Goal: Information Seeking & Learning: Learn about a topic

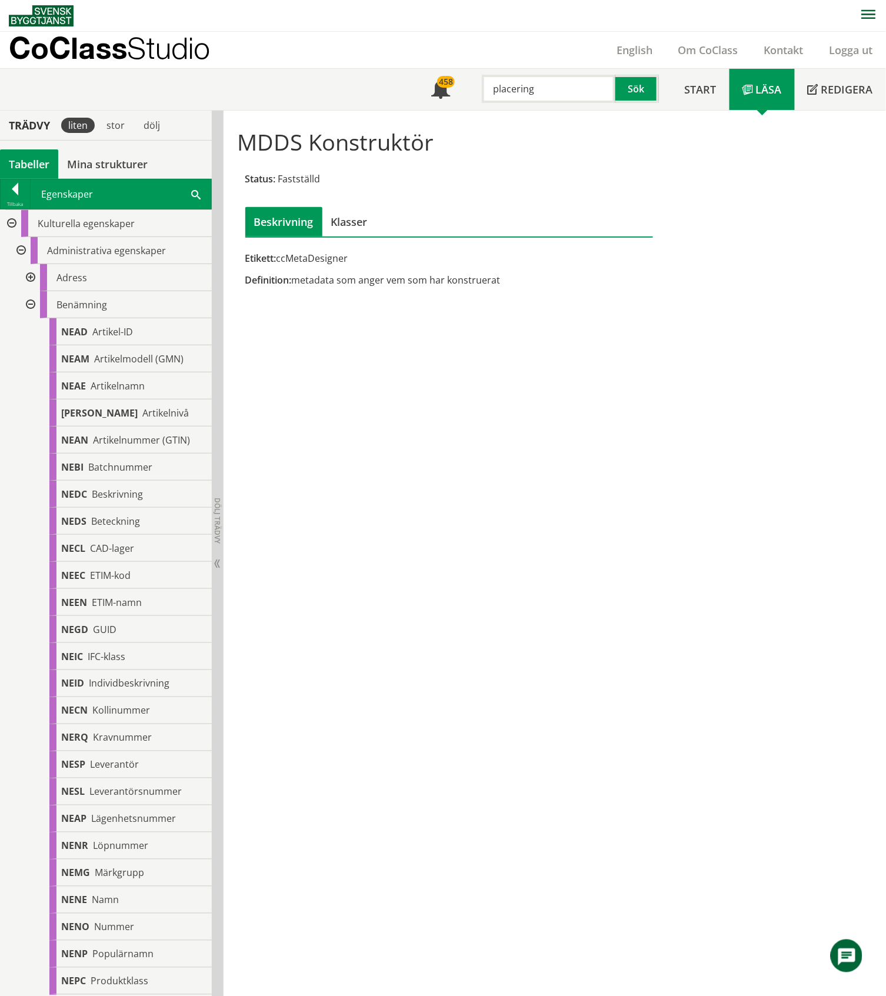
scroll to position [2134, 0]
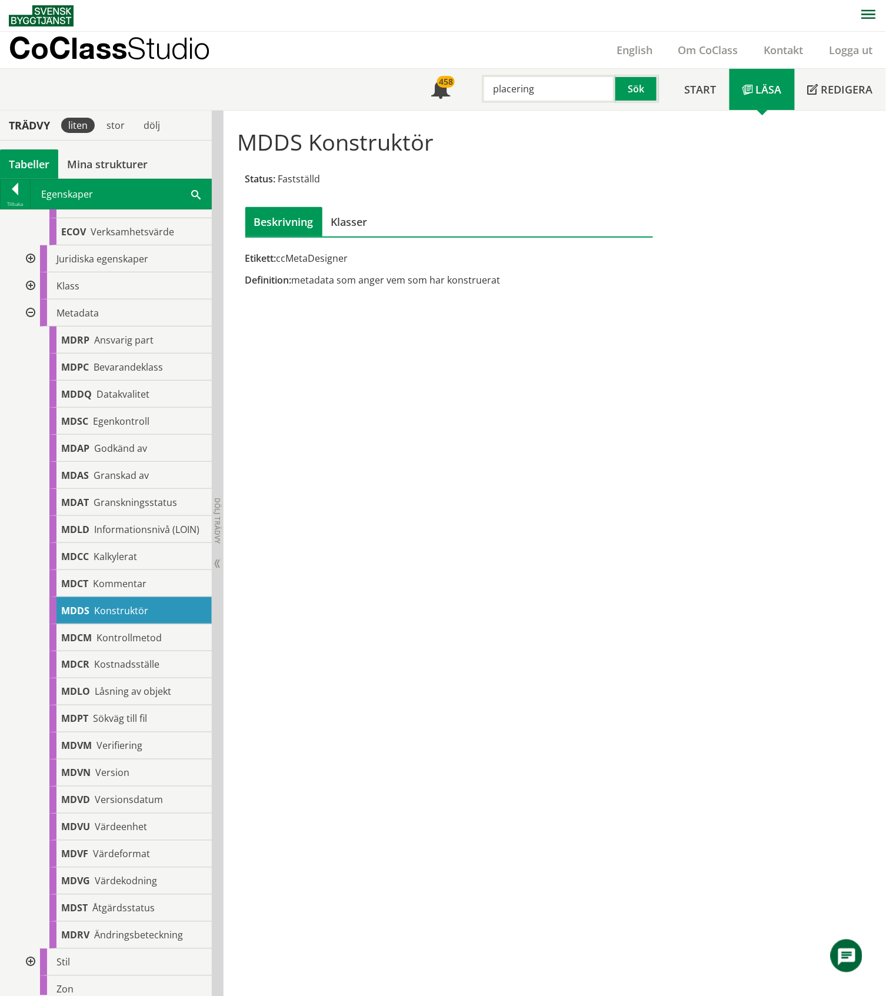
drag, startPoint x: 560, startPoint y: 88, endPoint x: 486, endPoint y: 87, distance: 74.1
click at [486, 87] on input "placering" at bounding box center [548, 89] width 133 height 28
type input "toalett"
click at [635, 88] on button "Sök" at bounding box center [637, 89] width 44 height 28
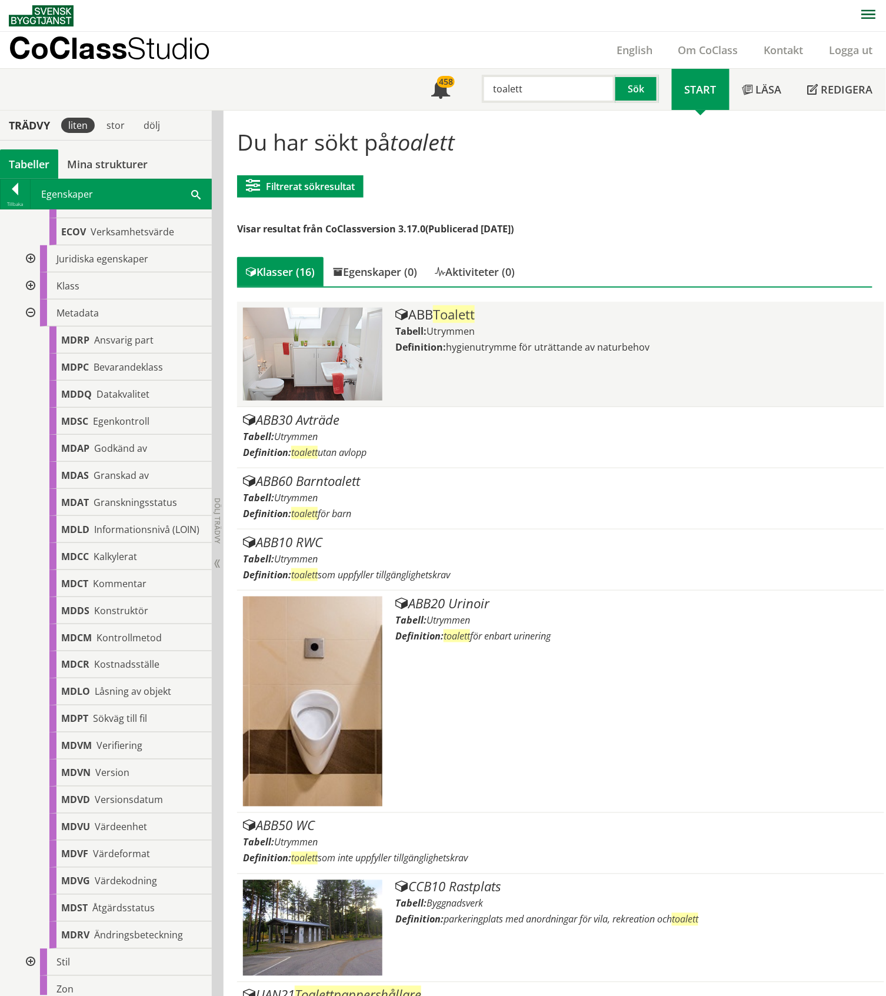
click at [502, 334] on div "Tabell: Utrymmen" at bounding box center [636, 331] width 482 height 13
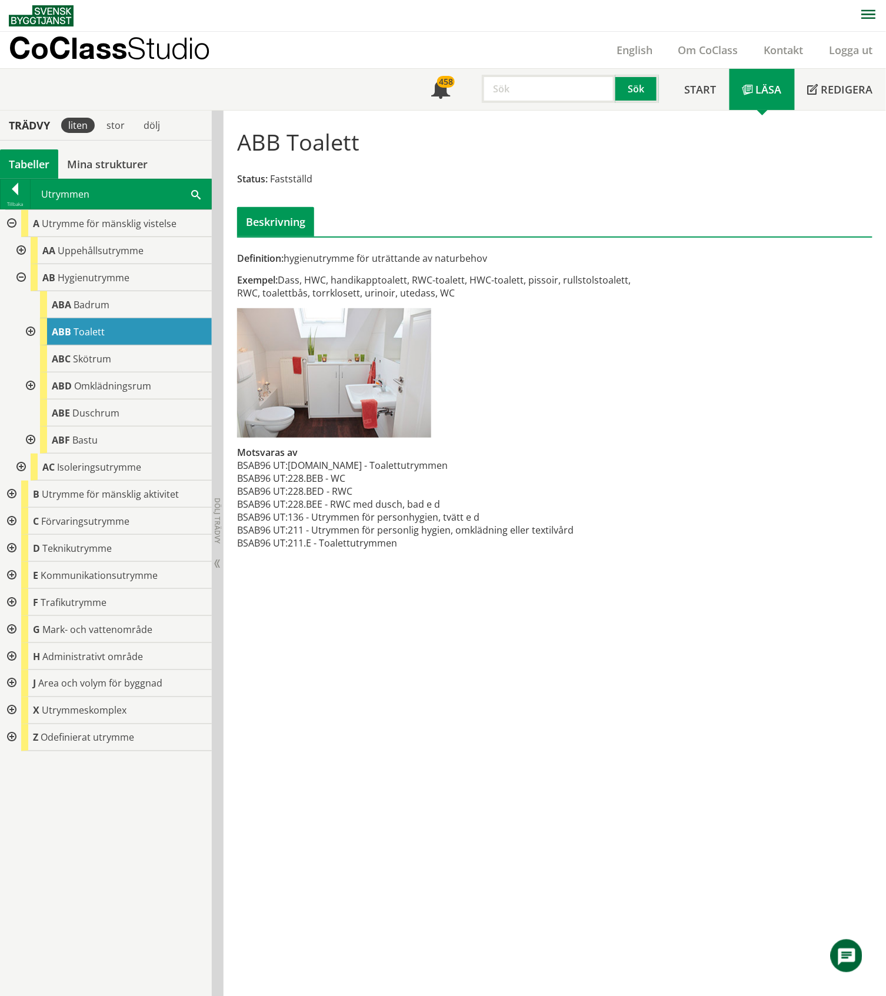
click at [520, 85] on input "text" at bounding box center [548, 89] width 133 height 28
type input "toalettstol"
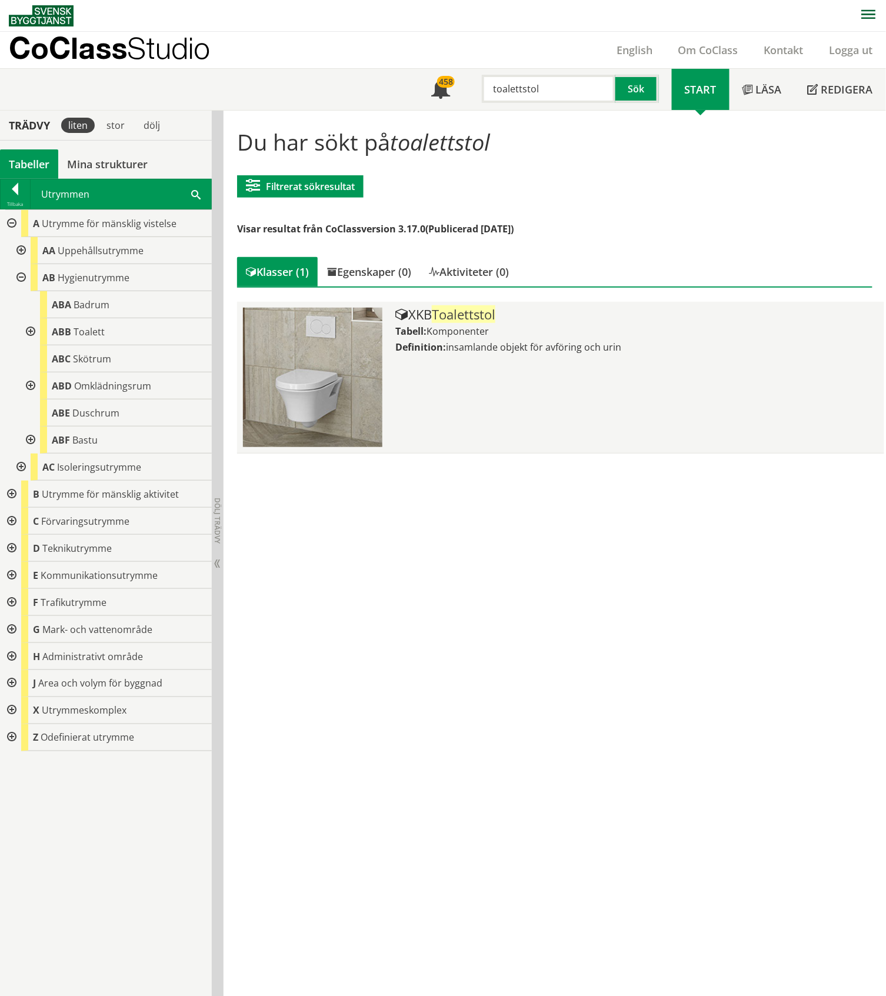
click at [549, 321] on div "XKB Toalettstol Tabell: Komponenter Definition: insamlande objekt för avföring …" at bounding box center [636, 377] width 482 height 139
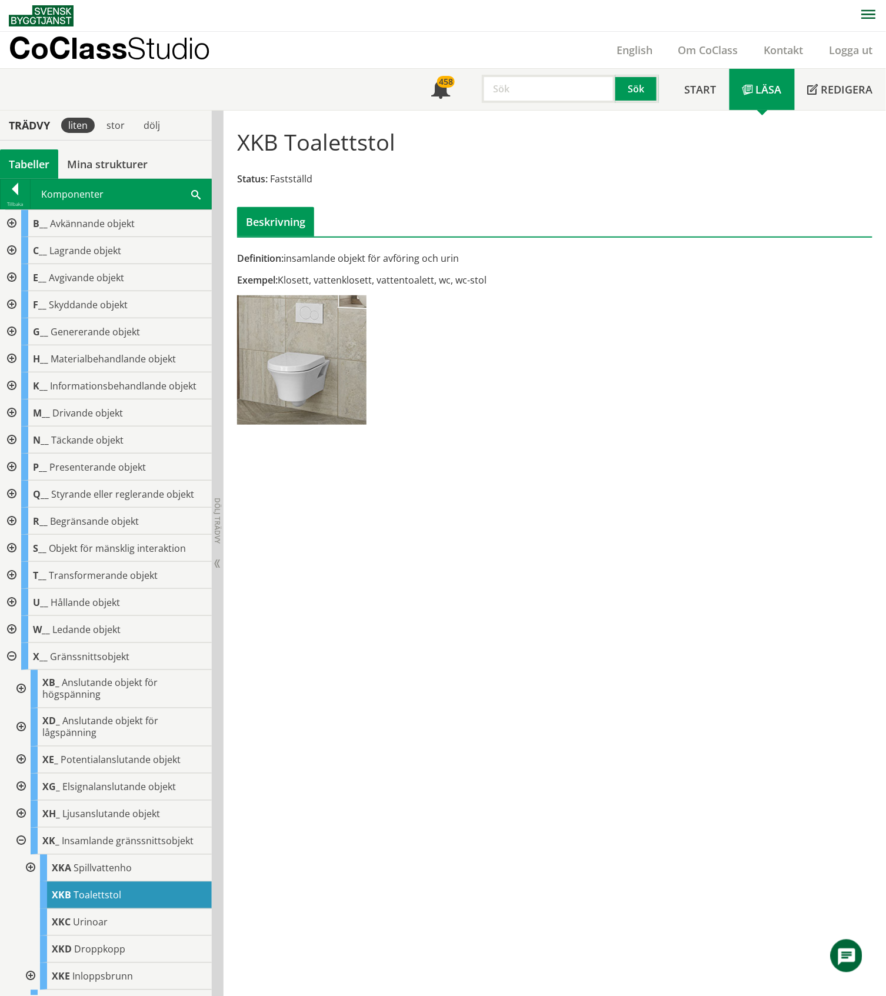
click at [28, 165] on div "Tabeller" at bounding box center [29, 163] width 58 height 29
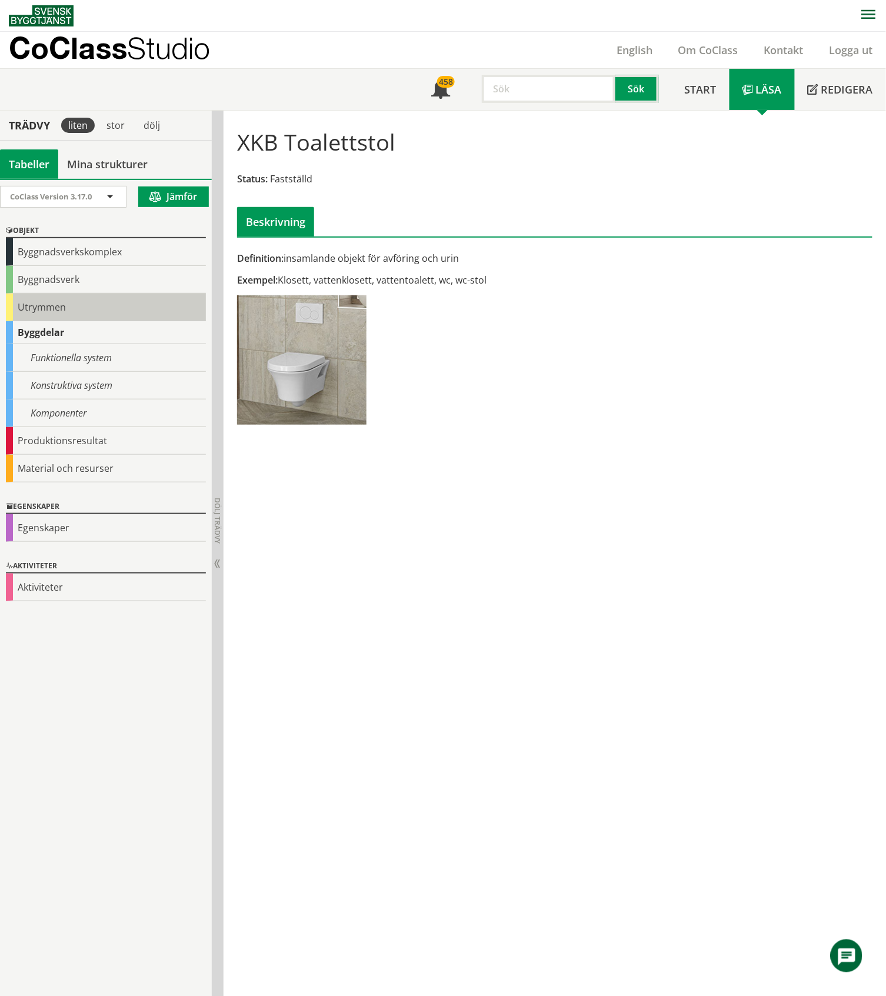
click at [51, 305] on div "Utrymmen" at bounding box center [106, 307] width 200 height 28
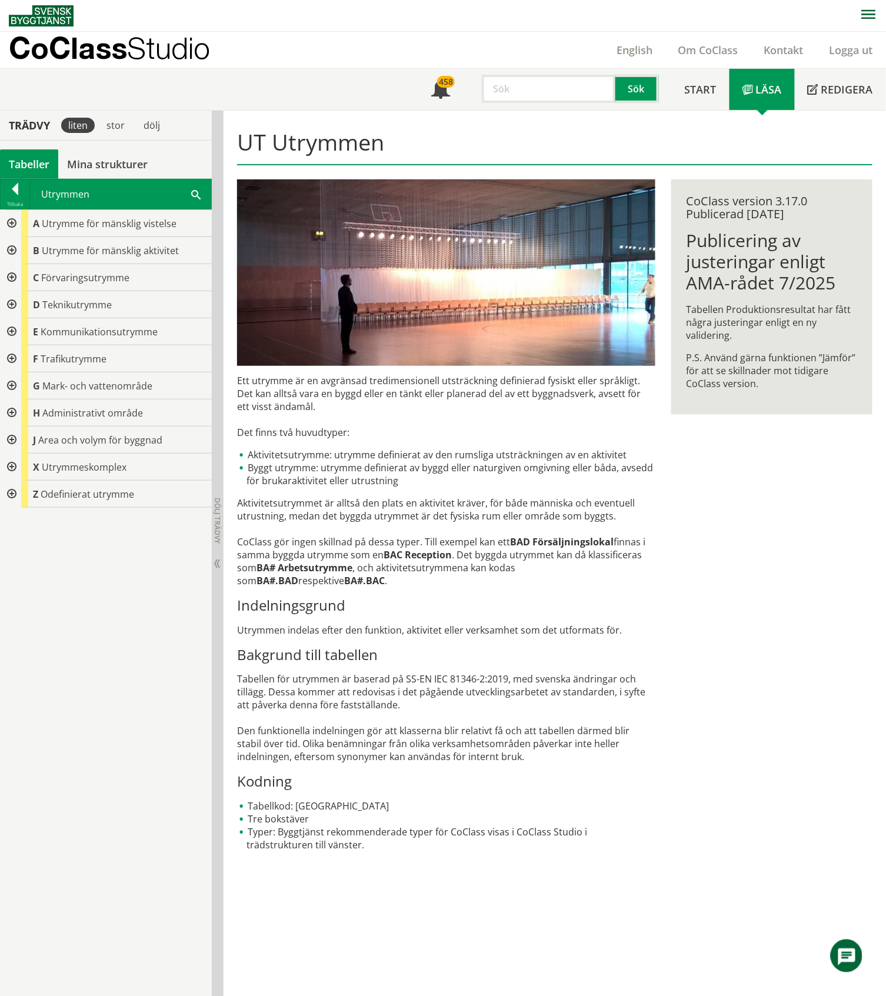
click at [12, 415] on div at bounding box center [10, 412] width 21 height 27
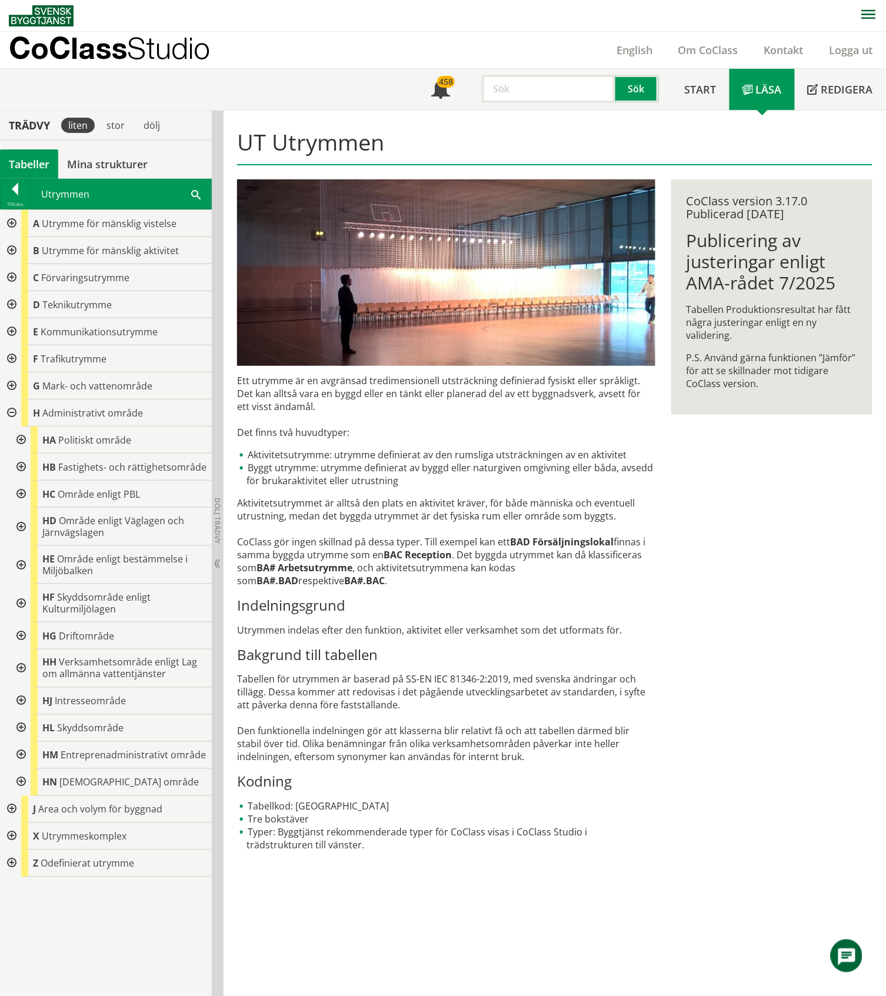
click at [12, 415] on div at bounding box center [10, 412] width 21 height 27
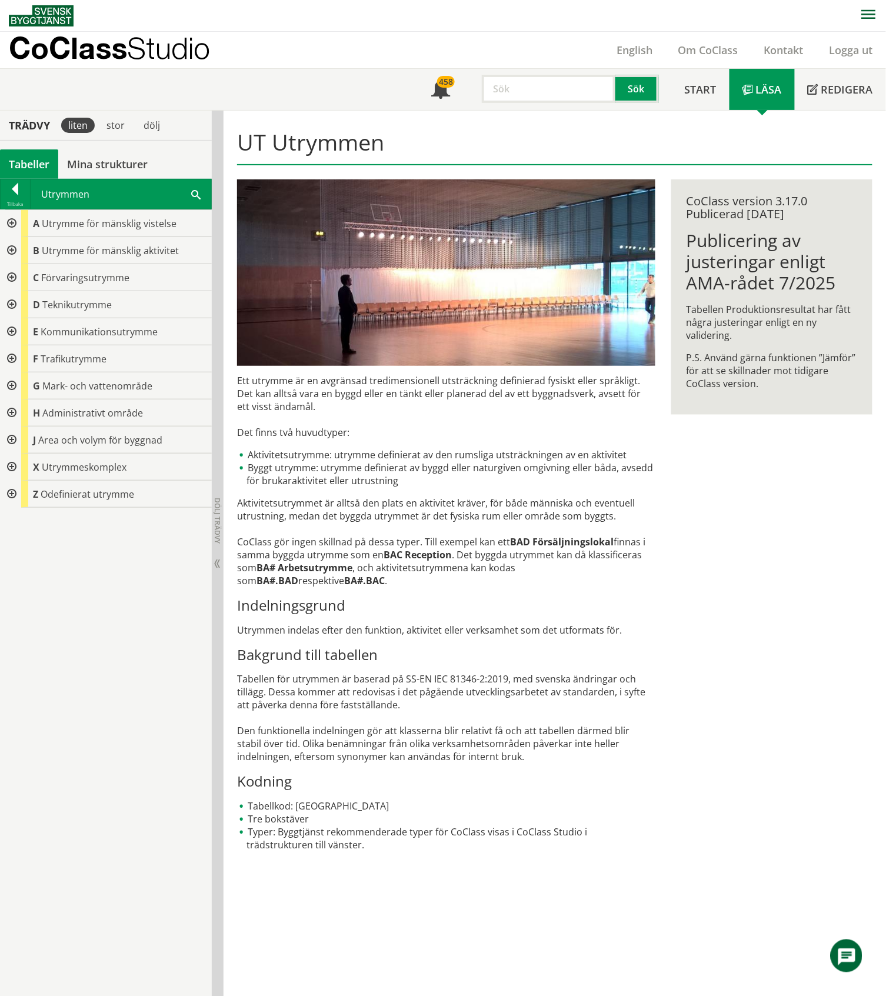
click at [8, 468] on div at bounding box center [10, 466] width 21 height 27
click at [19, 549] on div at bounding box center [19, 548] width 21 height 27
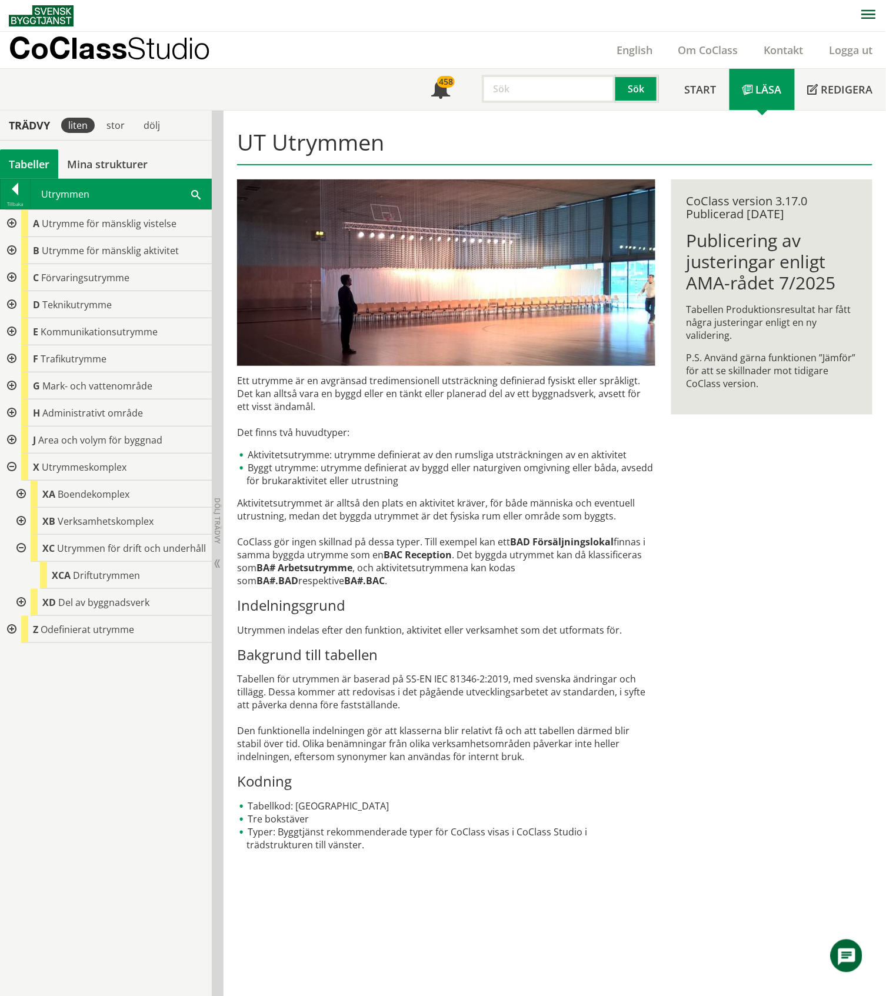
click at [21, 547] on div at bounding box center [19, 548] width 21 height 27
click at [19, 521] on div at bounding box center [19, 521] width 21 height 27
click at [19, 520] on div at bounding box center [19, 521] width 21 height 27
click at [22, 573] on div at bounding box center [19, 575] width 21 height 27
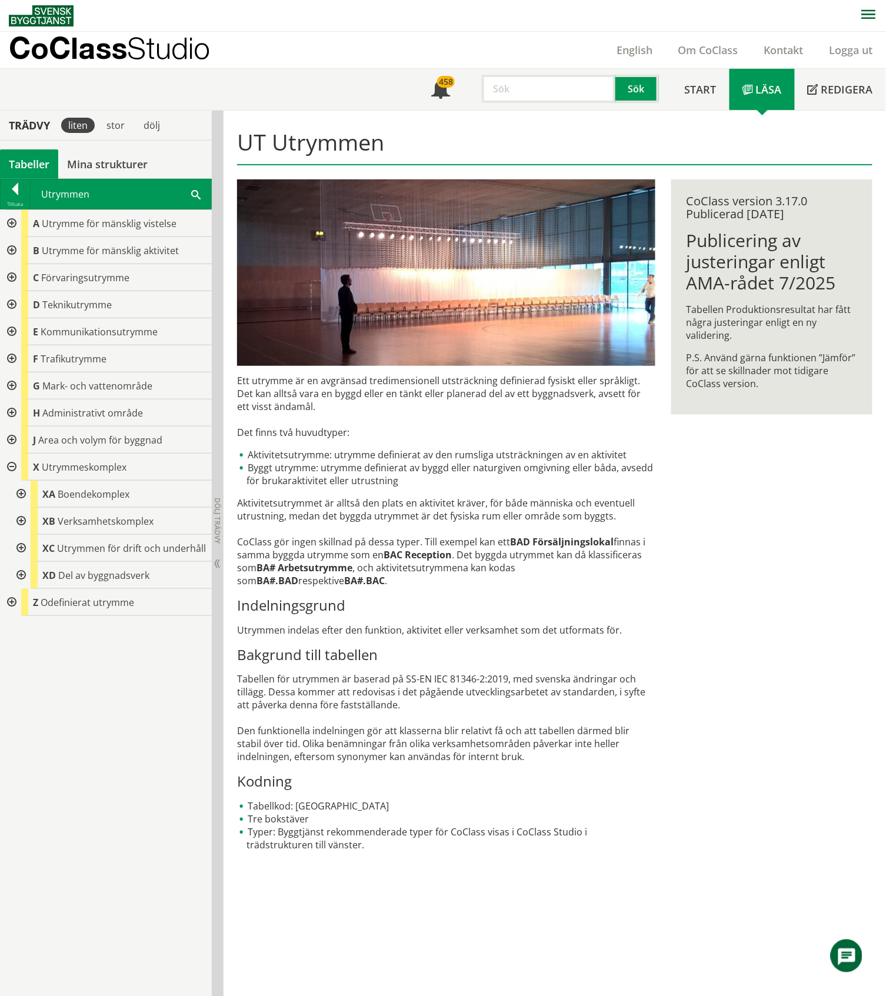
click at [12, 303] on div at bounding box center [10, 304] width 21 height 27
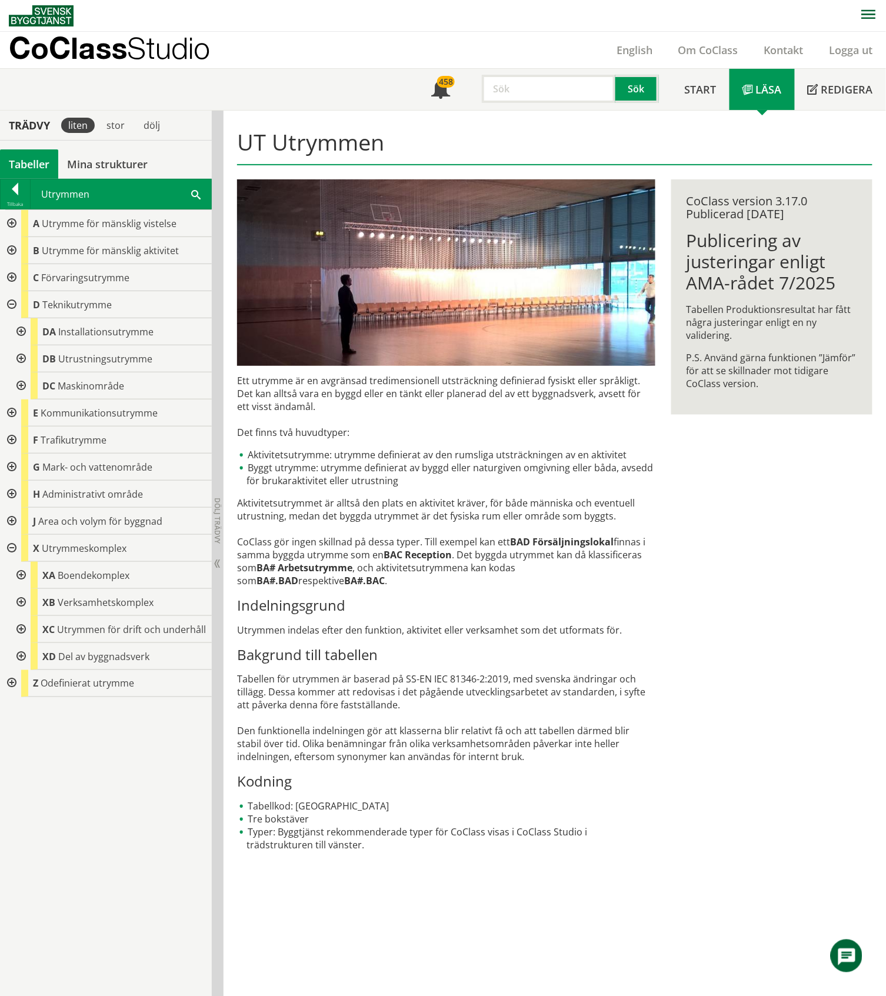
click at [21, 328] on div at bounding box center [19, 331] width 21 height 27
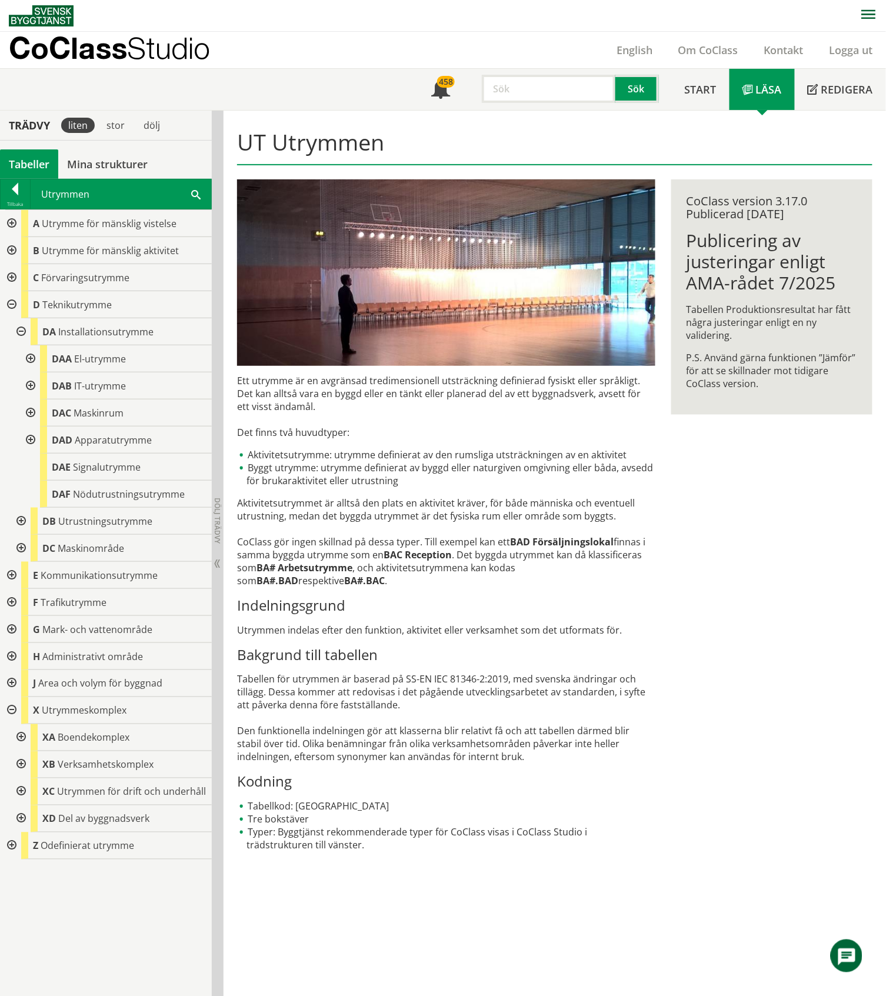
click at [21, 328] on div at bounding box center [19, 331] width 21 height 27
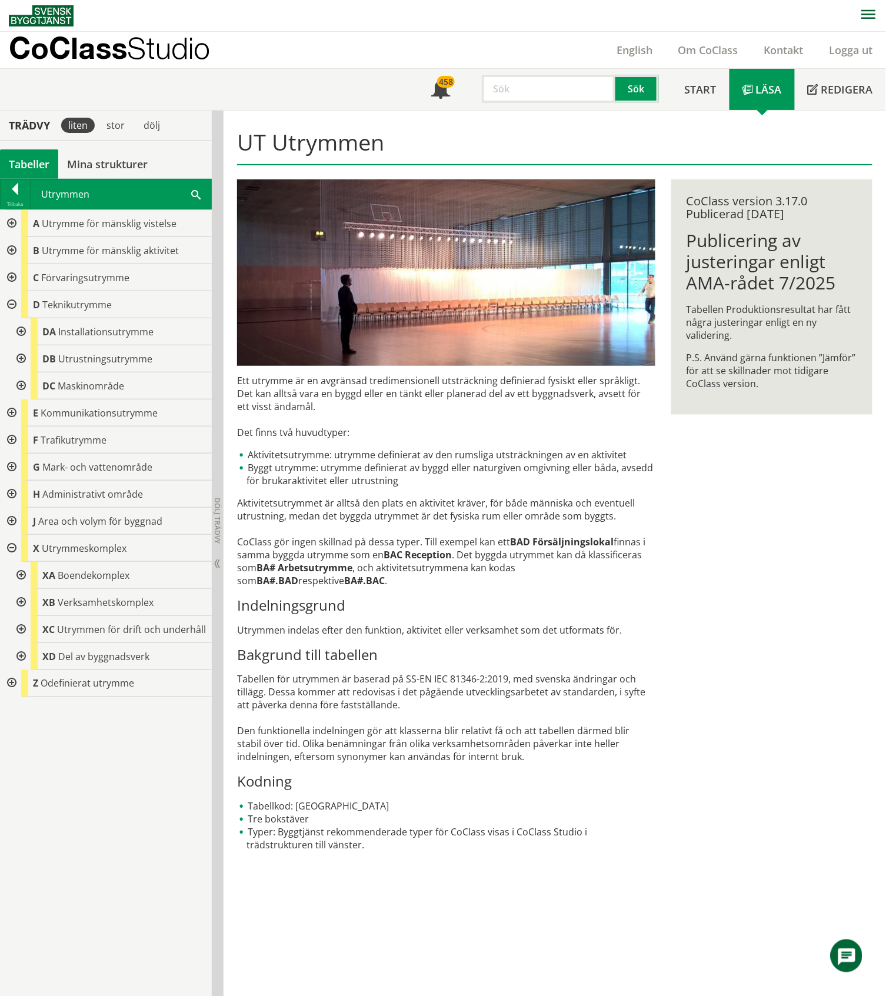
click at [19, 358] on div at bounding box center [19, 358] width 21 height 27
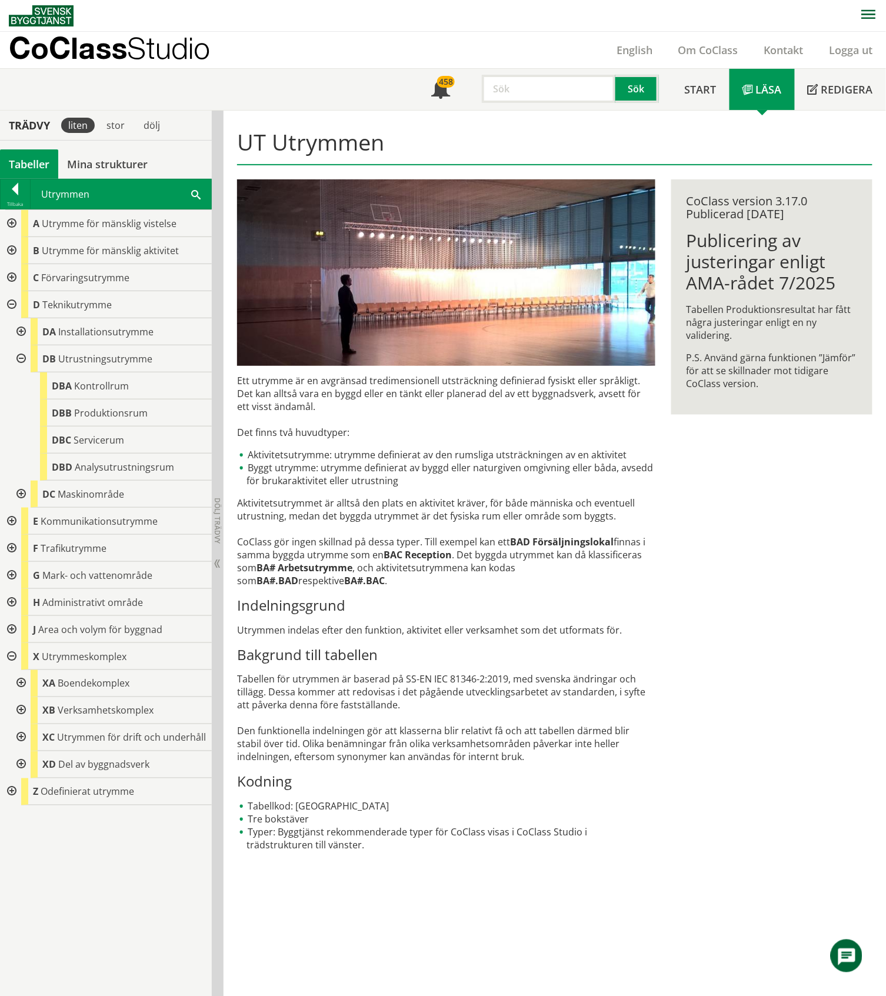
click at [19, 328] on div at bounding box center [19, 331] width 21 height 27
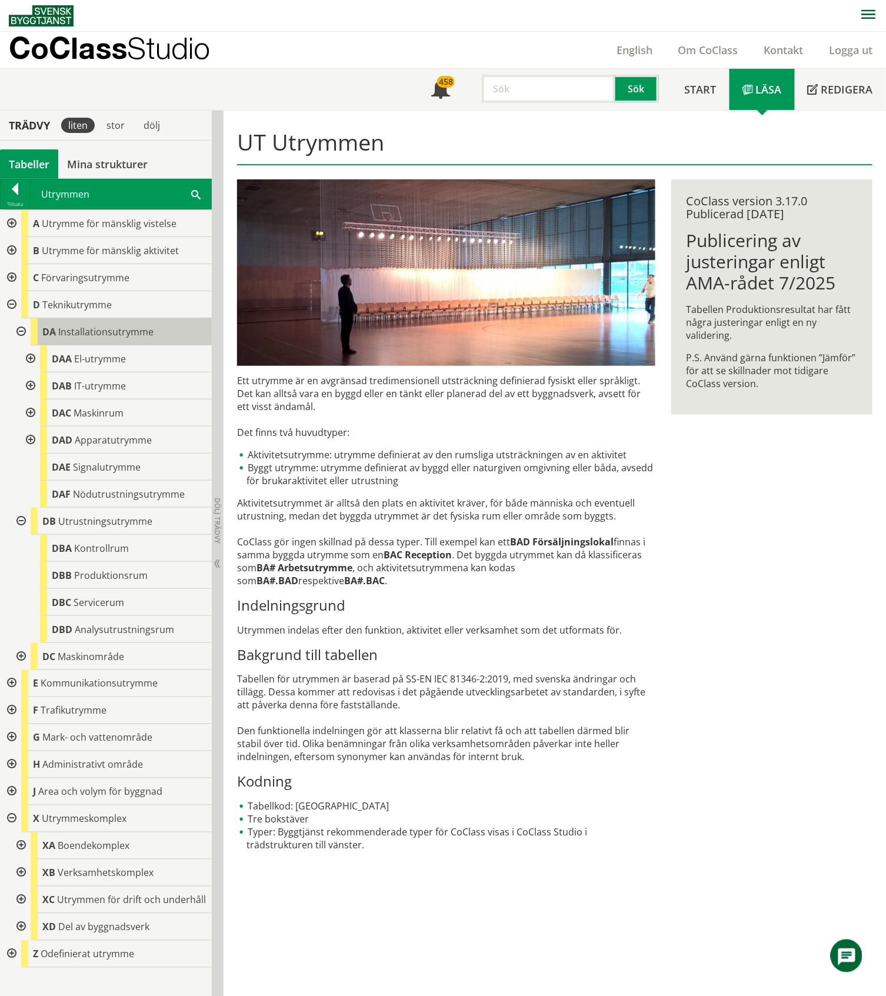
click at [93, 330] on span "Installationsutrymme" at bounding box center [105, 331] width 95 height 13
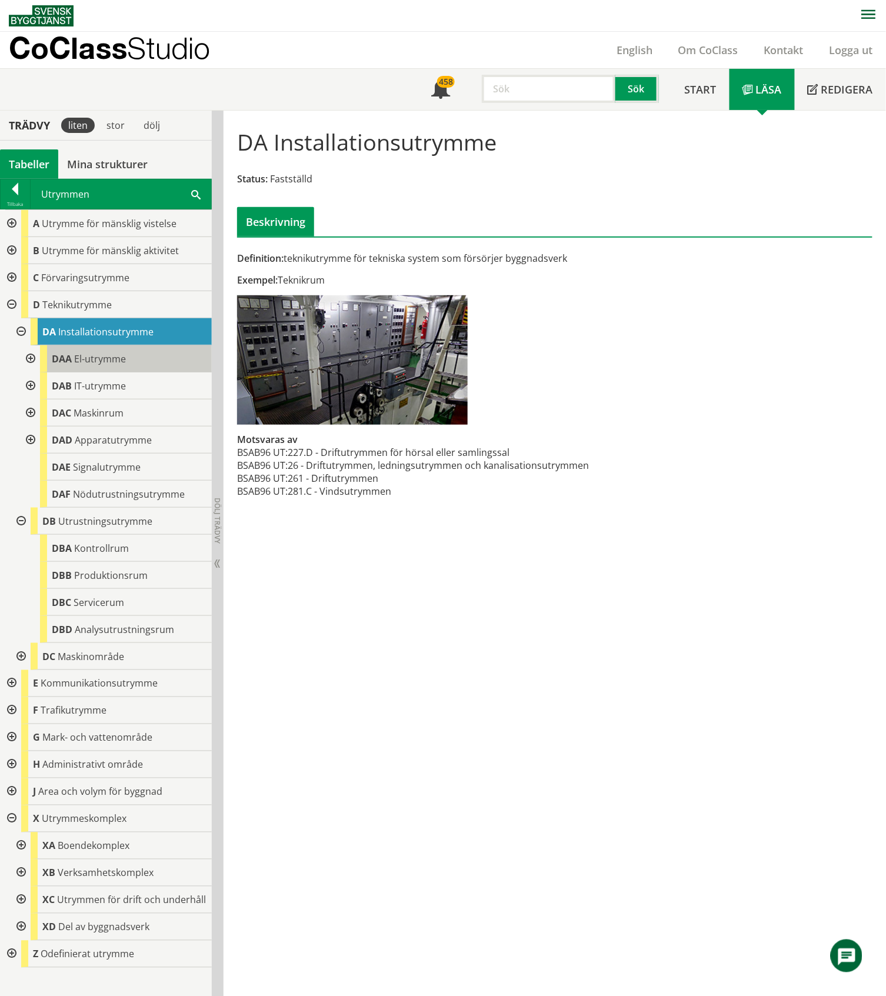
click at [115, 358] on span "El-utrymme" at bounding box center [100, 358] width 52 height 13
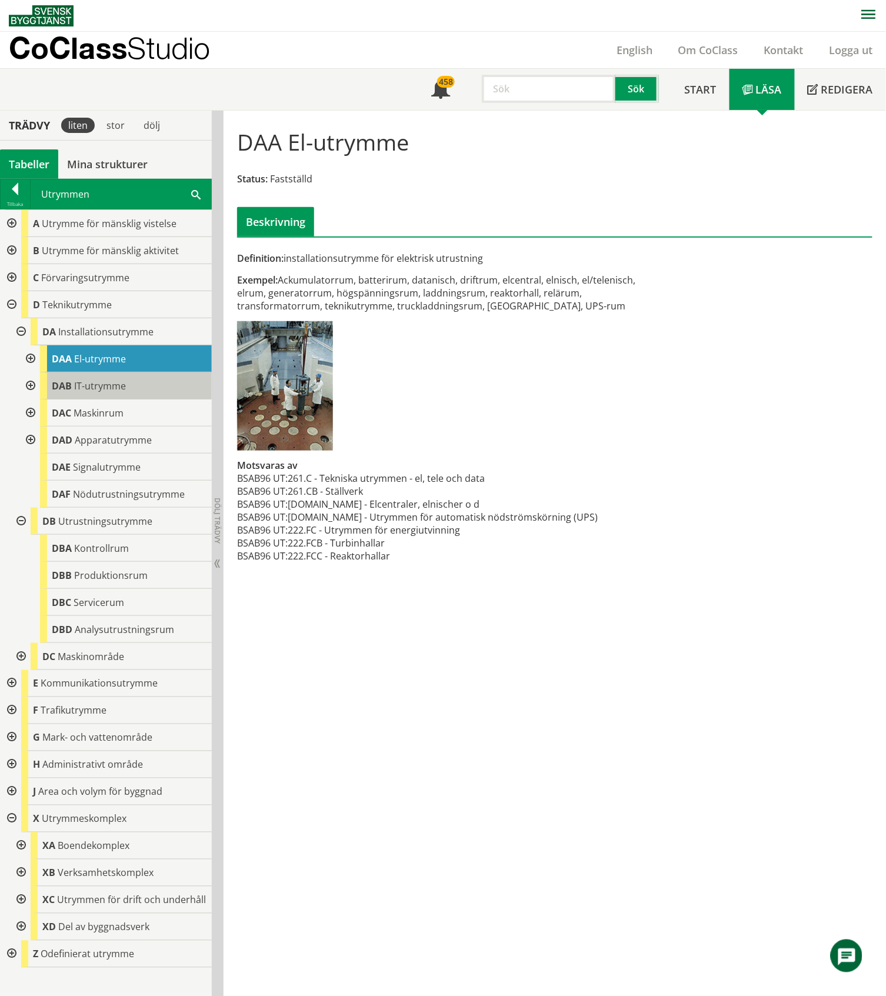
click at [126, 386] on div "DAB IT-utrymme" at bounding box center [126, 385] width 172 height 27
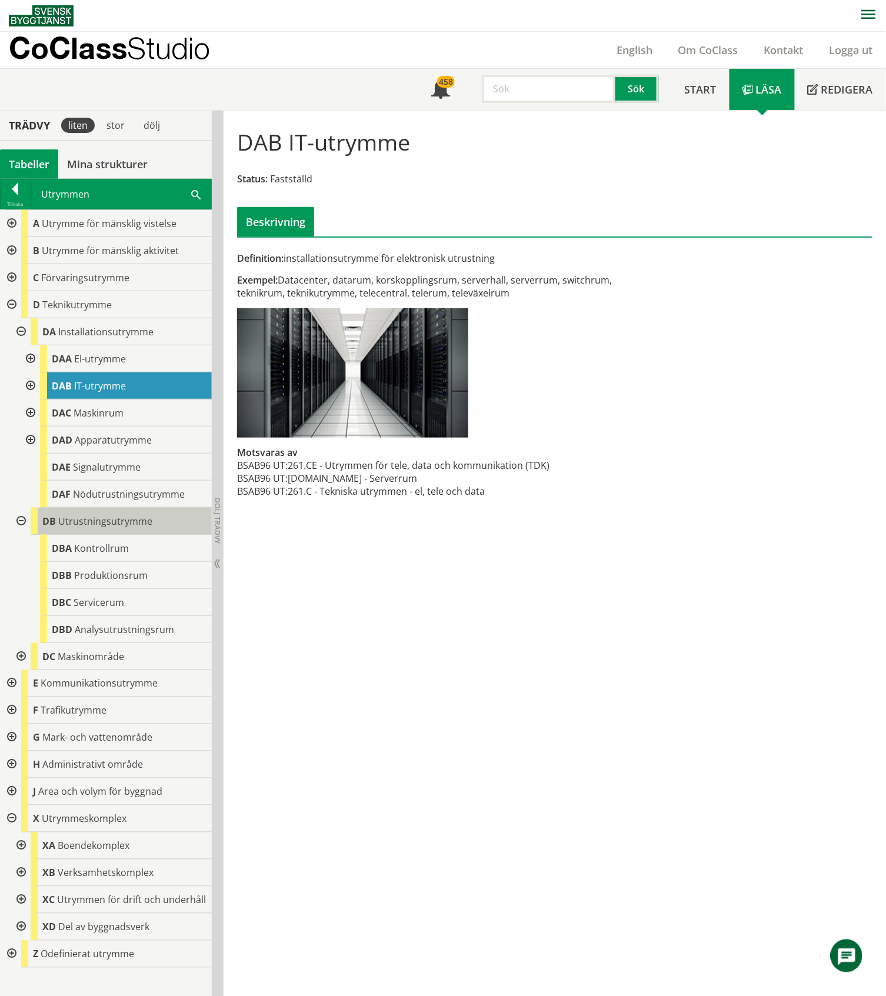
click at [98, 513] on div "DB Utrustningsutrymme" at bounding box center [121, 521] width 181 height 27
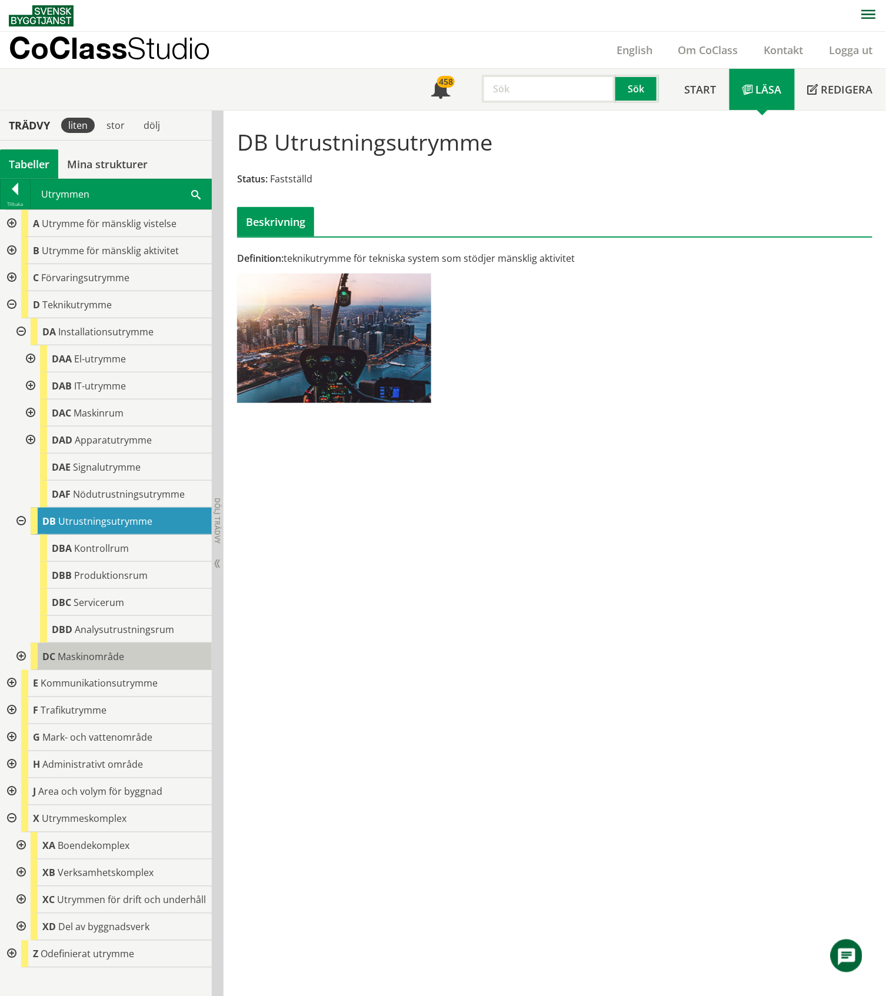
click at [100, 659] on span "Maskinområde" at bounding box center [91, 656] width 66 height 13
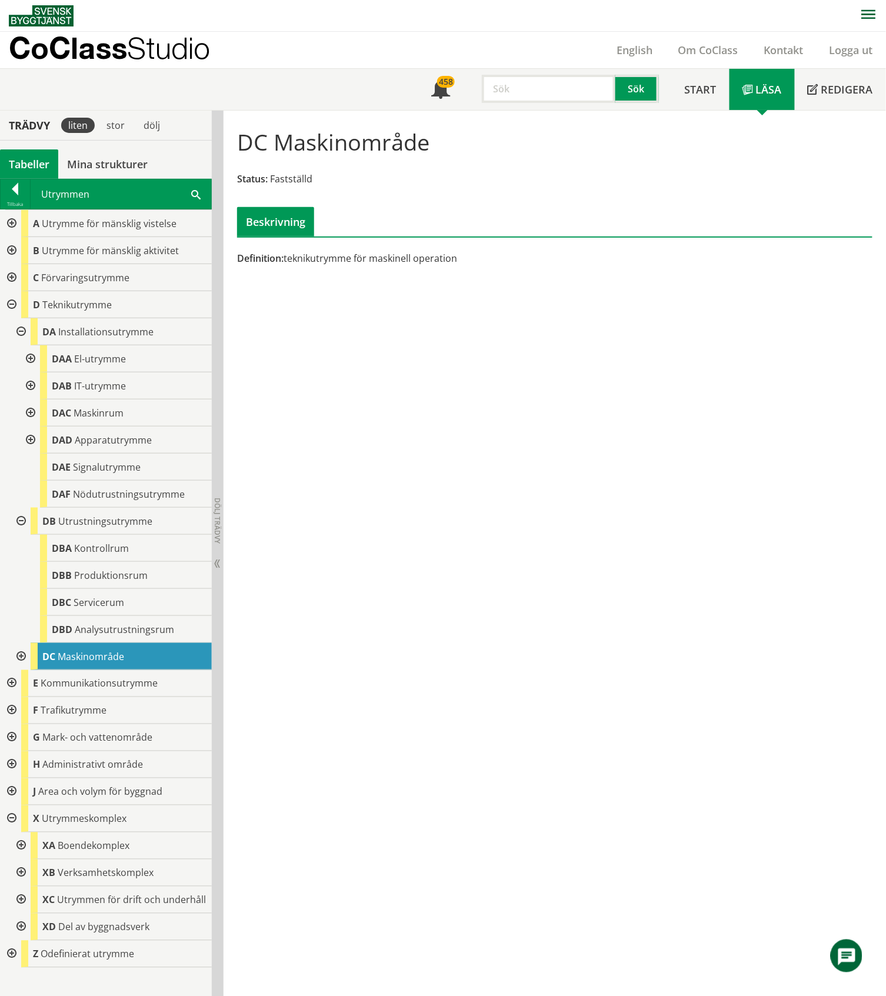
click at [12, 278] on div at bounding box center [10, 277] width 21 height 27
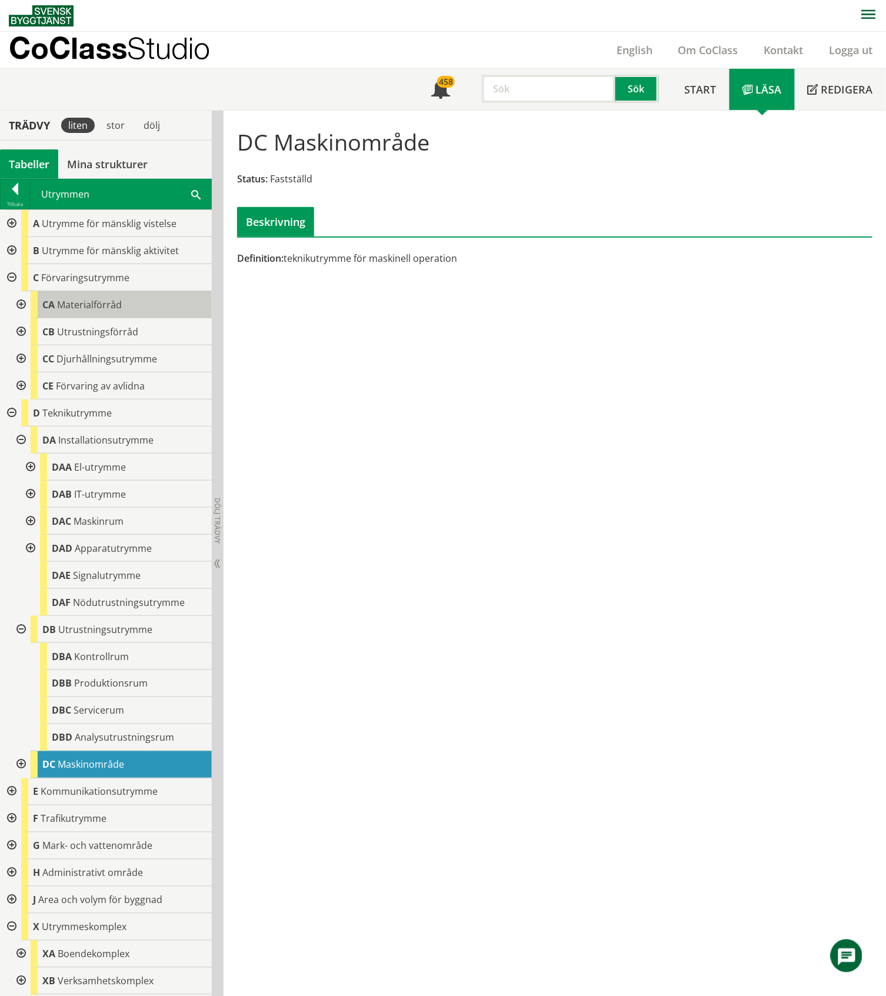
click at [91, 302] on span "Materialförråd" at bounding box center [89, 304] width 65 height 13
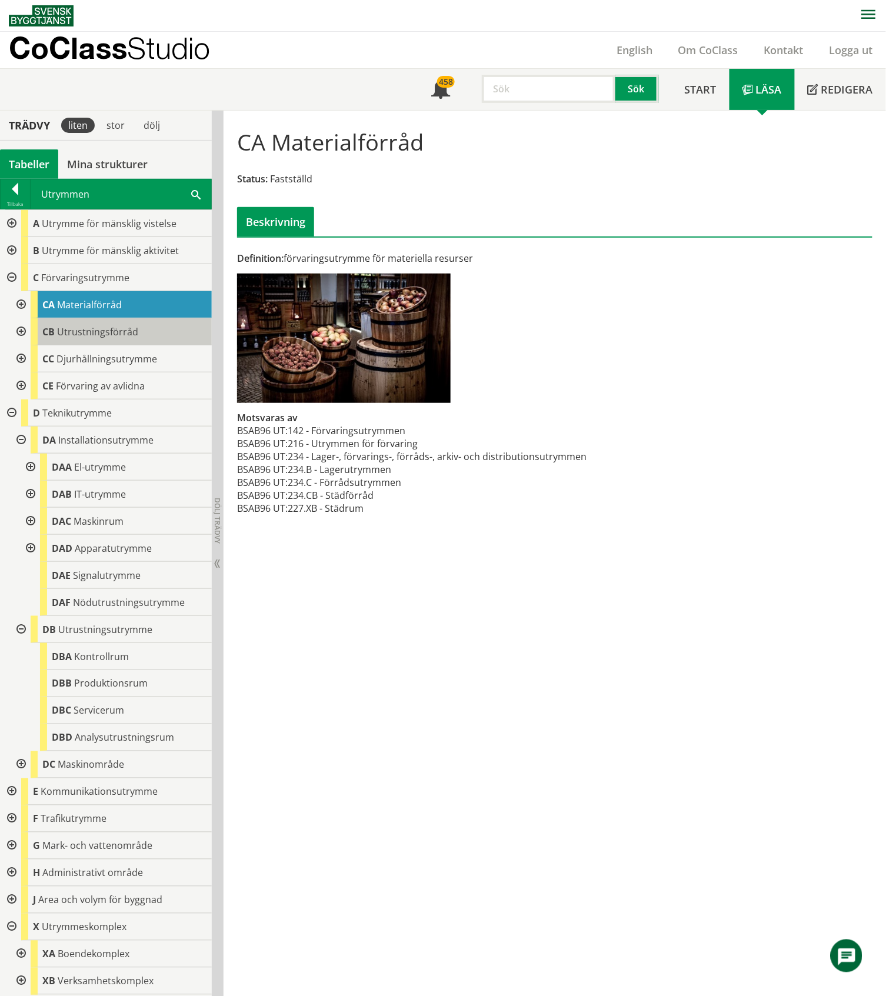
click at [94, 335] on span "Utrustningsförråd" at bounding box center [97, 331] width 81 height 13
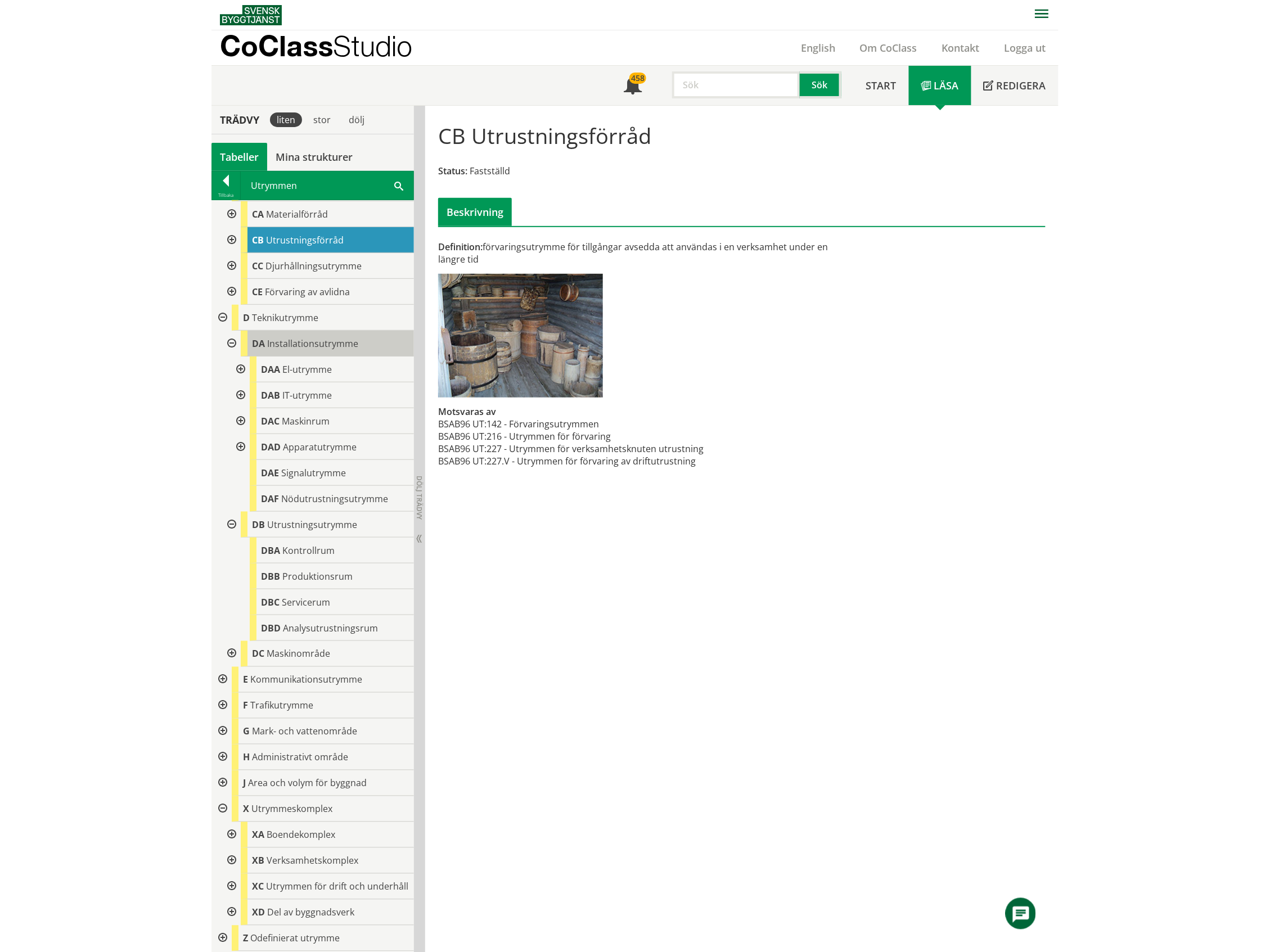
scroll to position [86, 0]
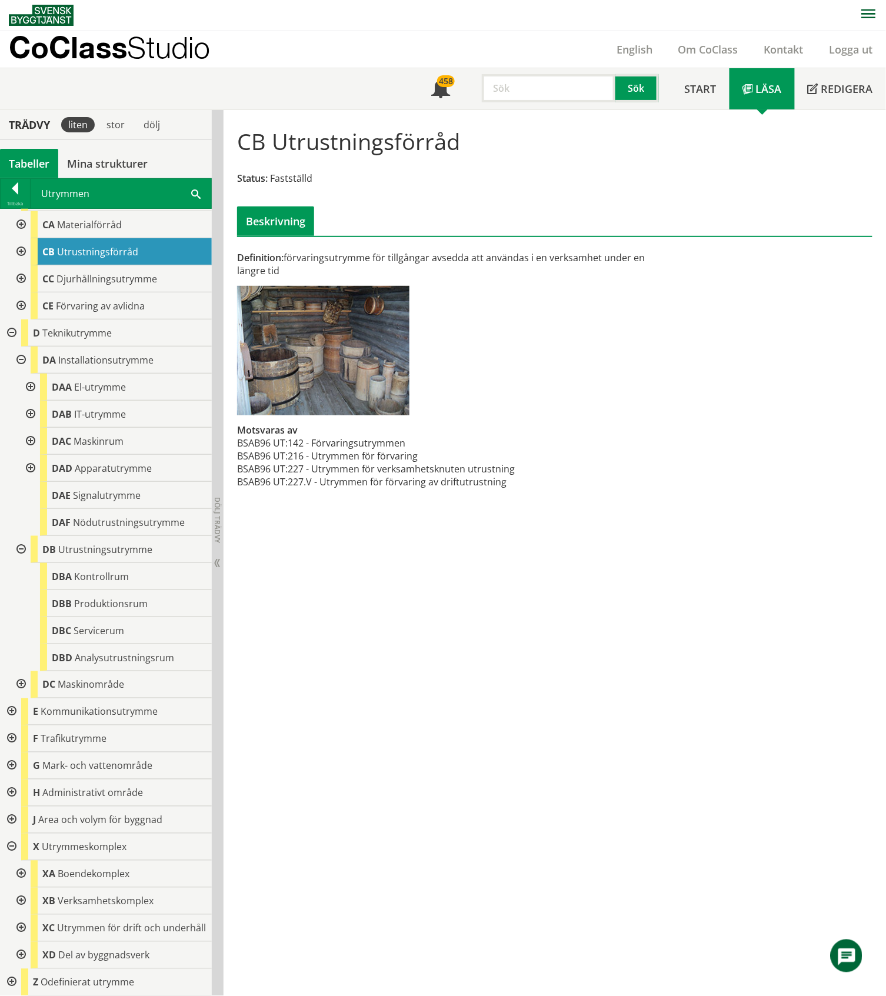
click at [31, 161] on div "Tabeller" at bounding box center [29, 163] width 58 height 29
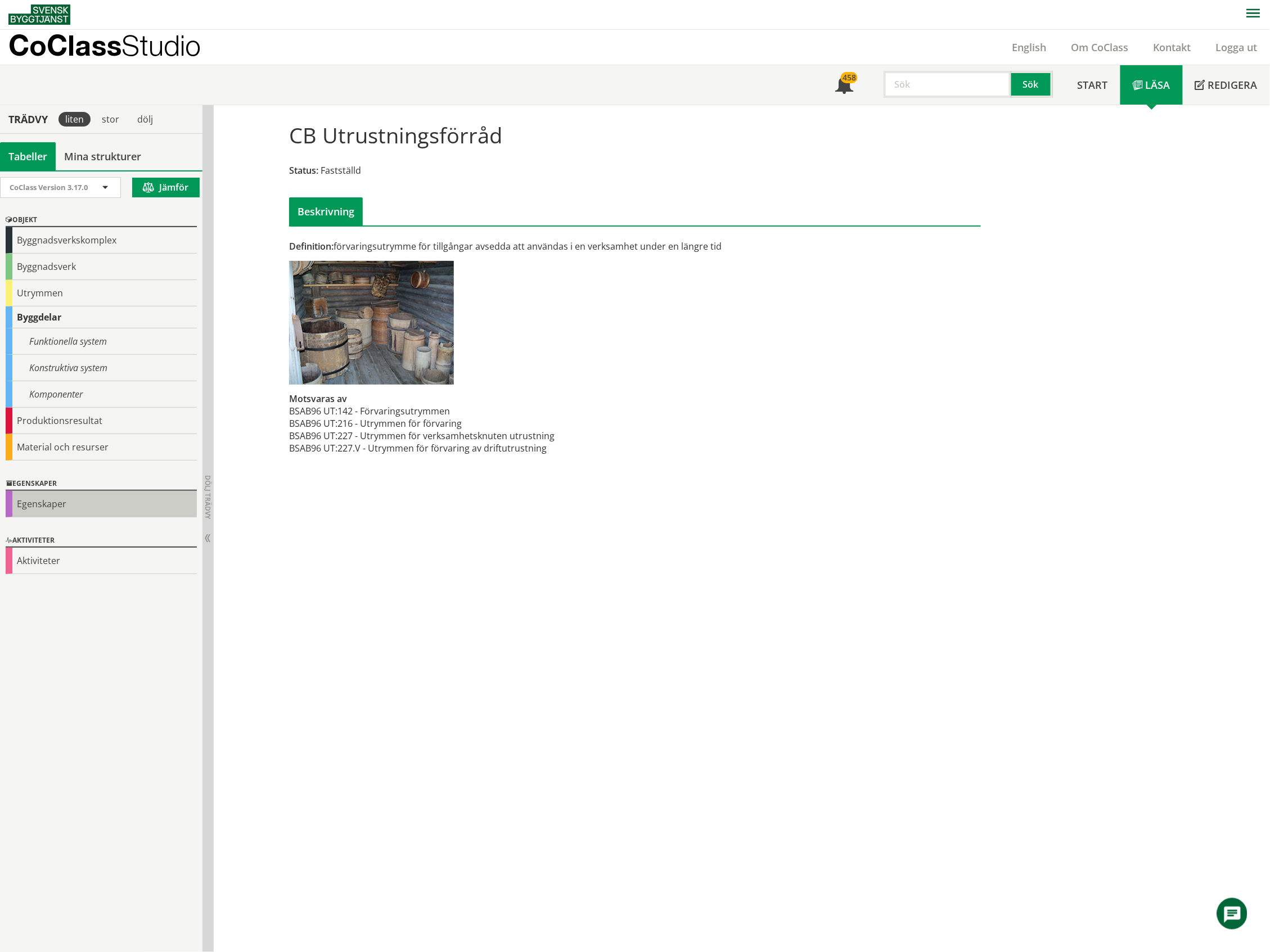
click at [34, 507] on div "Egenskaper" at bounding box center [101, 504] width 191 height 27
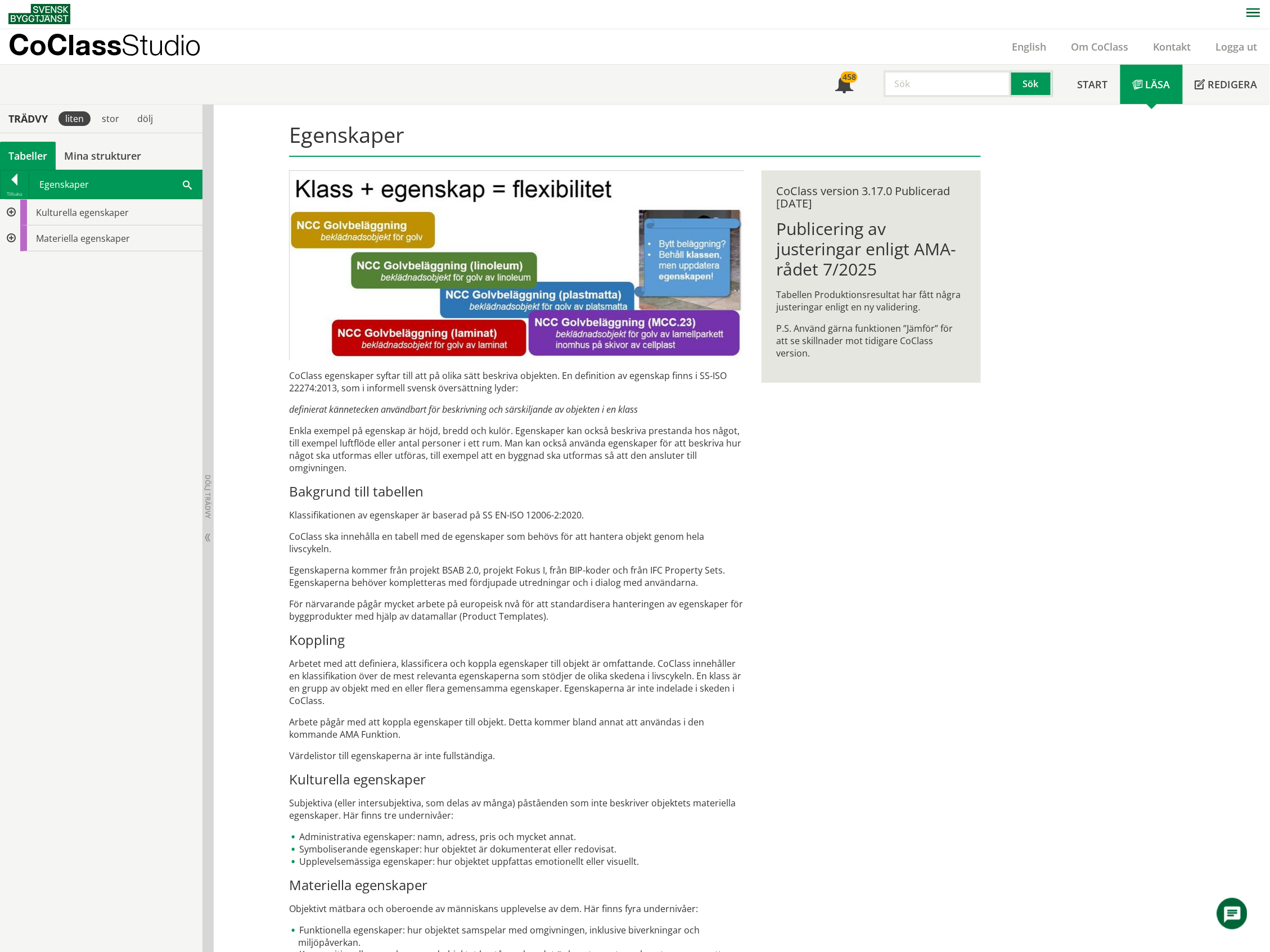
click at [11, 211] on div at bounding box center [10, 212] width 20 height 26
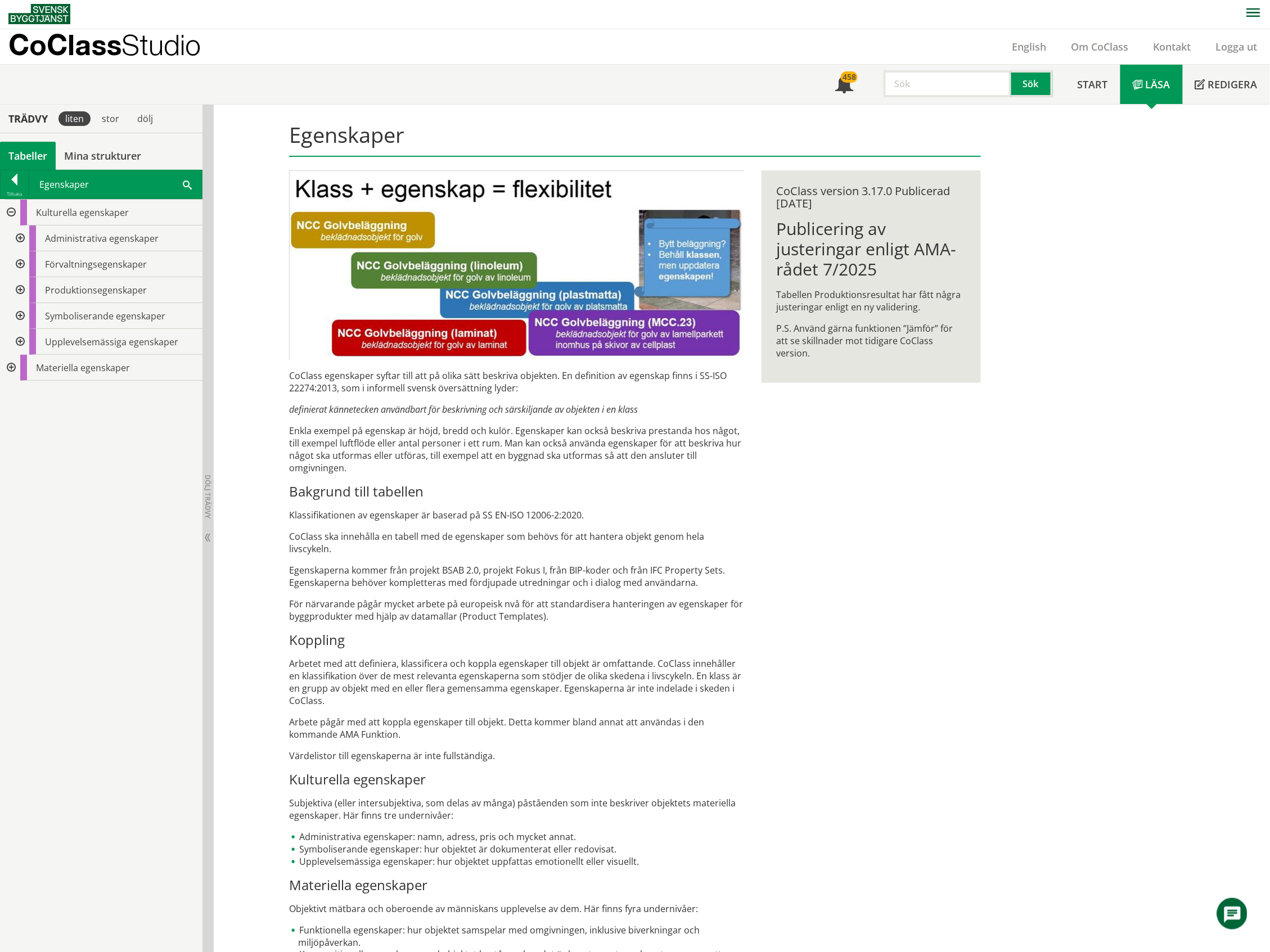
click at [20, 239] on div at bounding box center [18, 238] width 20 height 26
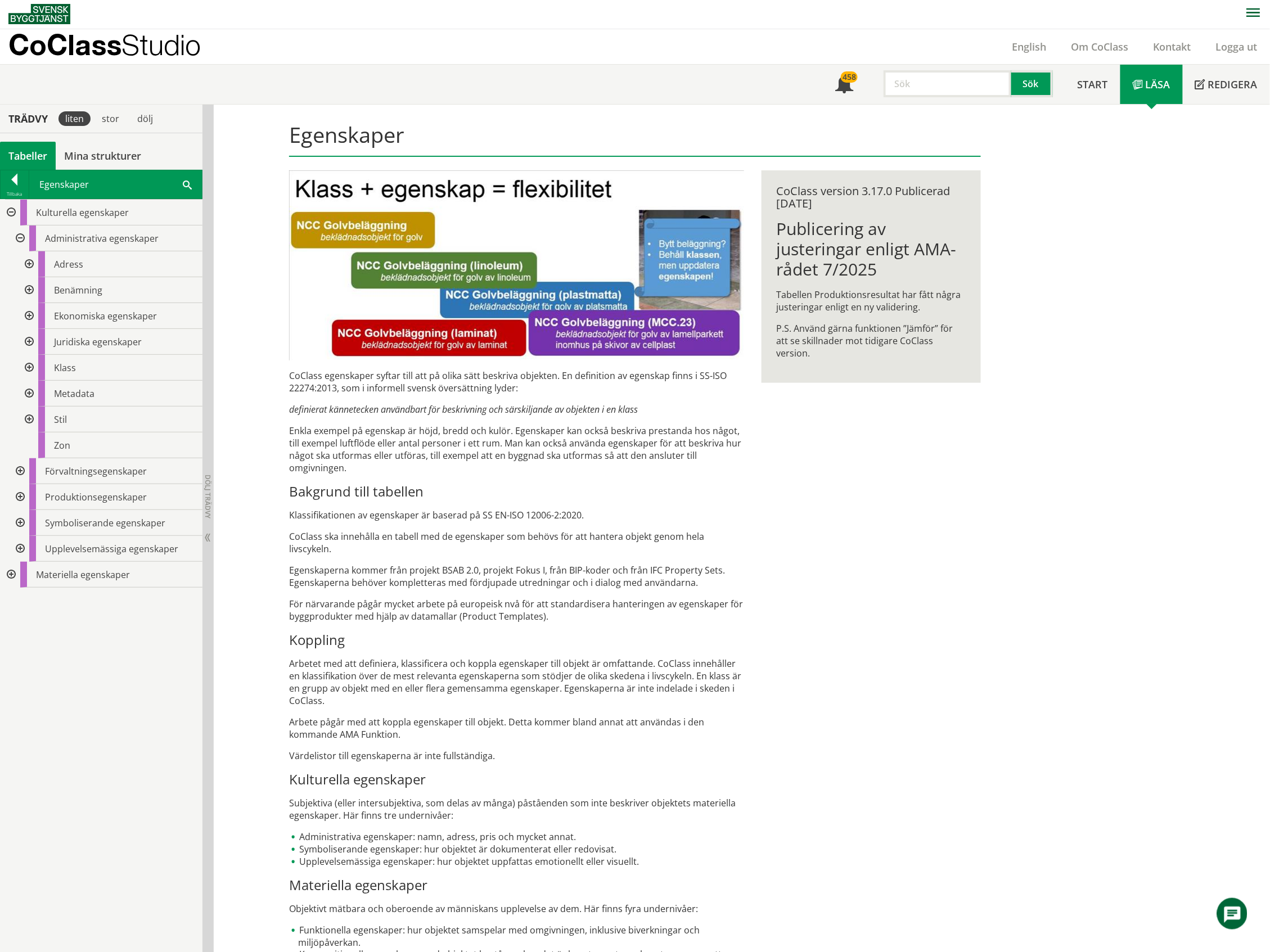
click at [20, 239] on div at bounding box center [18, 238] width 20 height 26
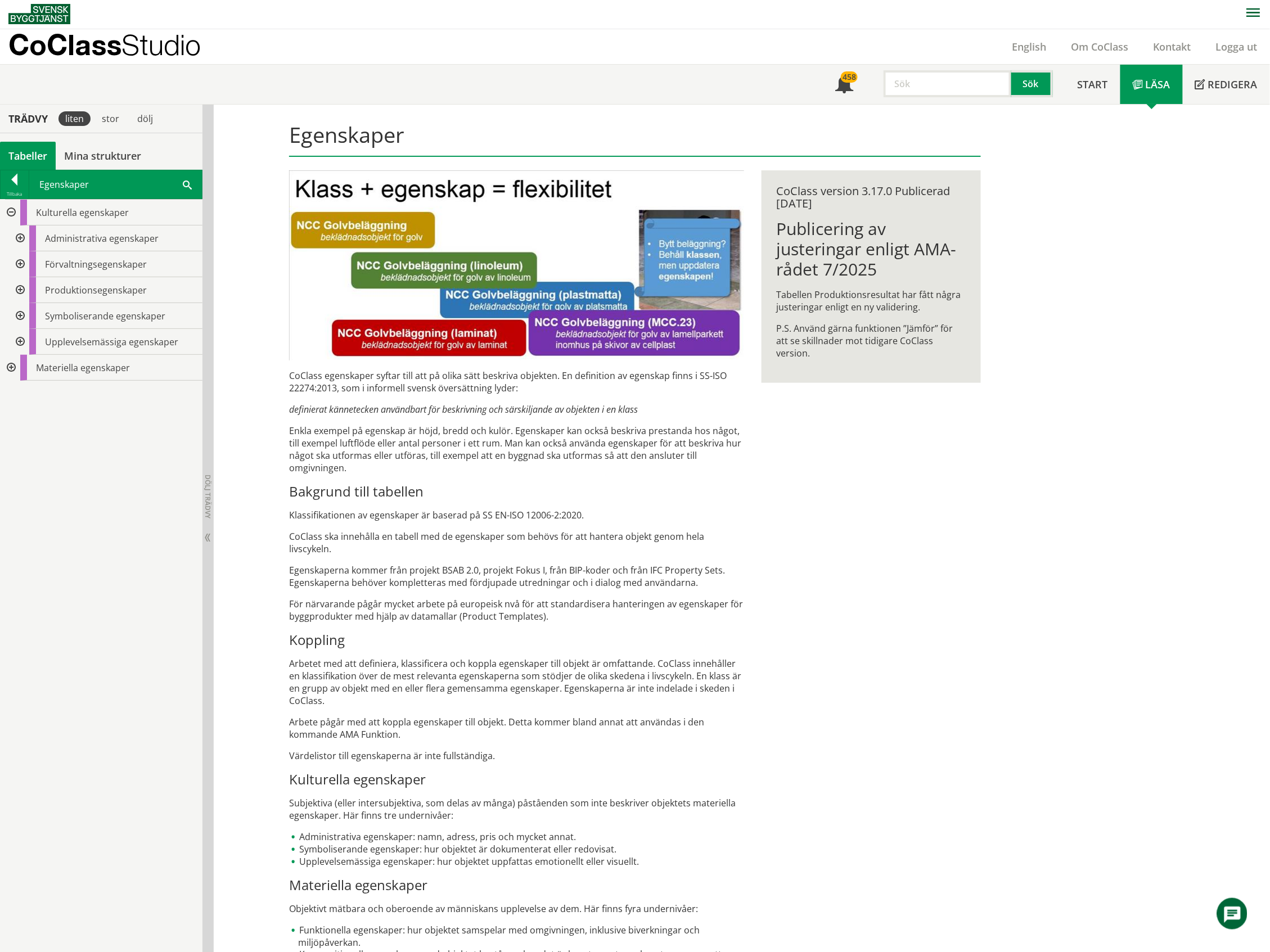
click at [846, 81] on input "text" at bounding box center [947, 84] width 127 height 27
type input "kod"
click at [846, 80] on button "Sök" at bounding box center [1032, 84] width 42 height 27
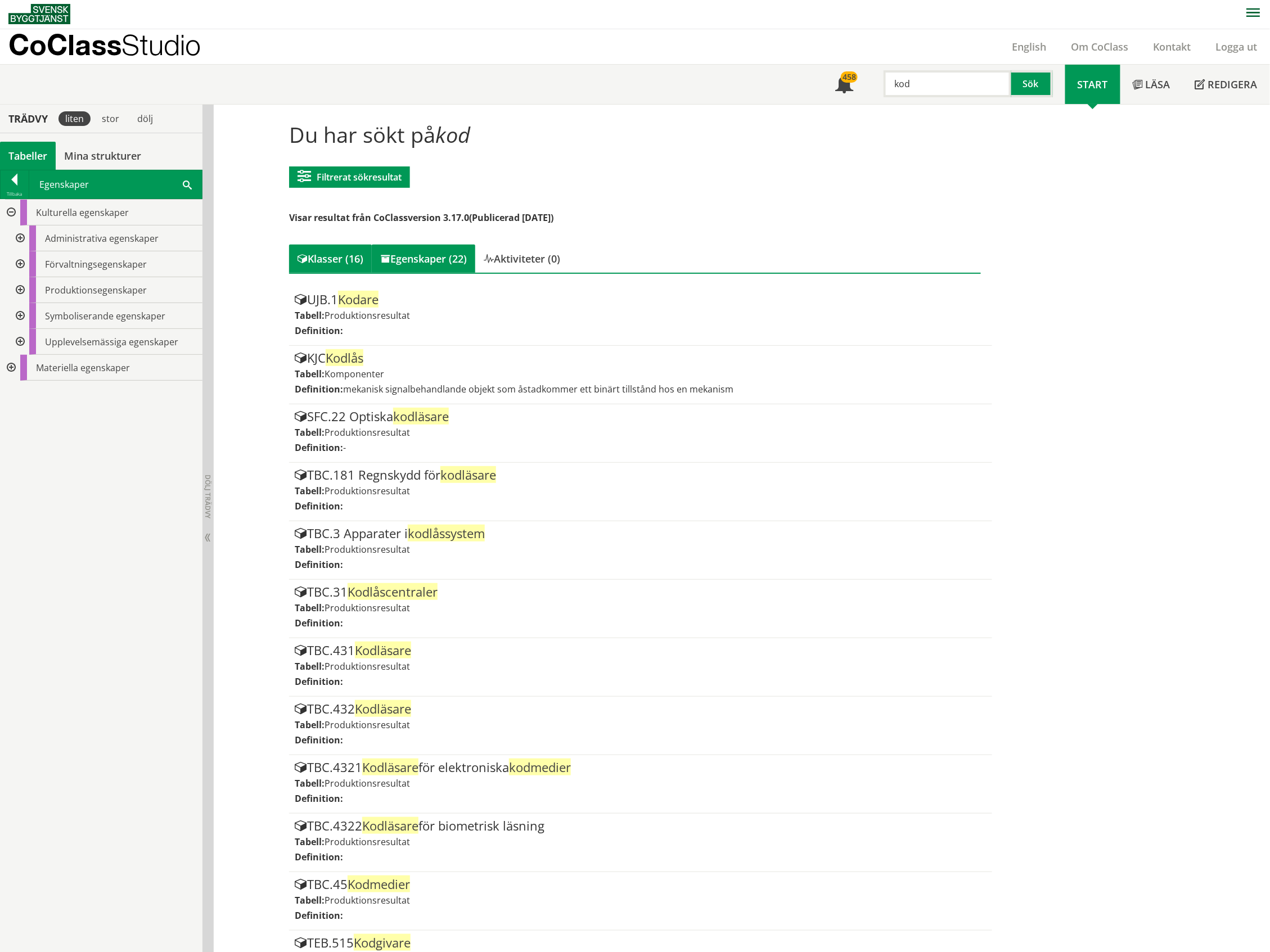
click at [439, 260] on div "Egenskaper (22)" at bounding box center [424, 258] width 103 height 28
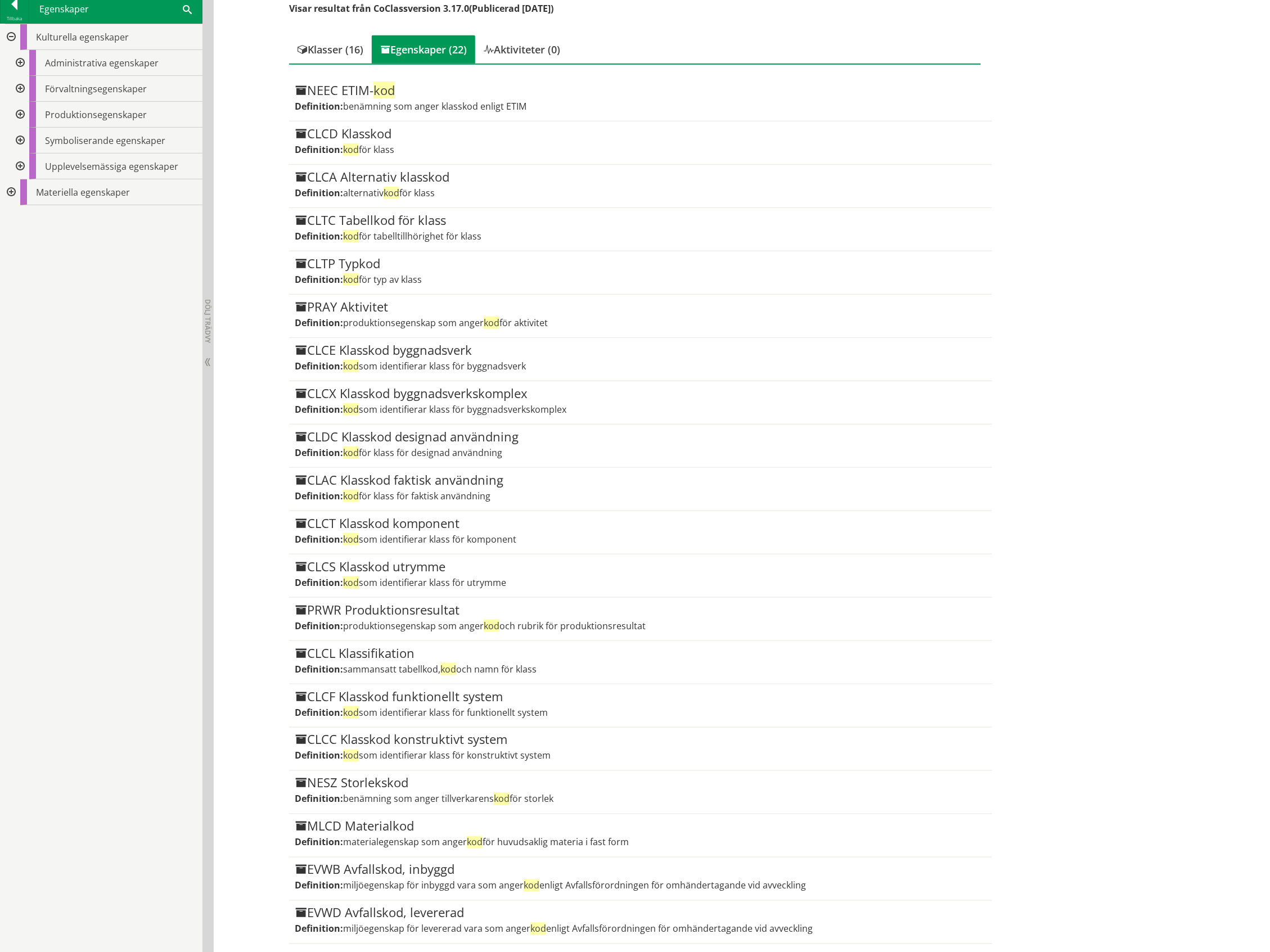
scroll to position [241, 0]
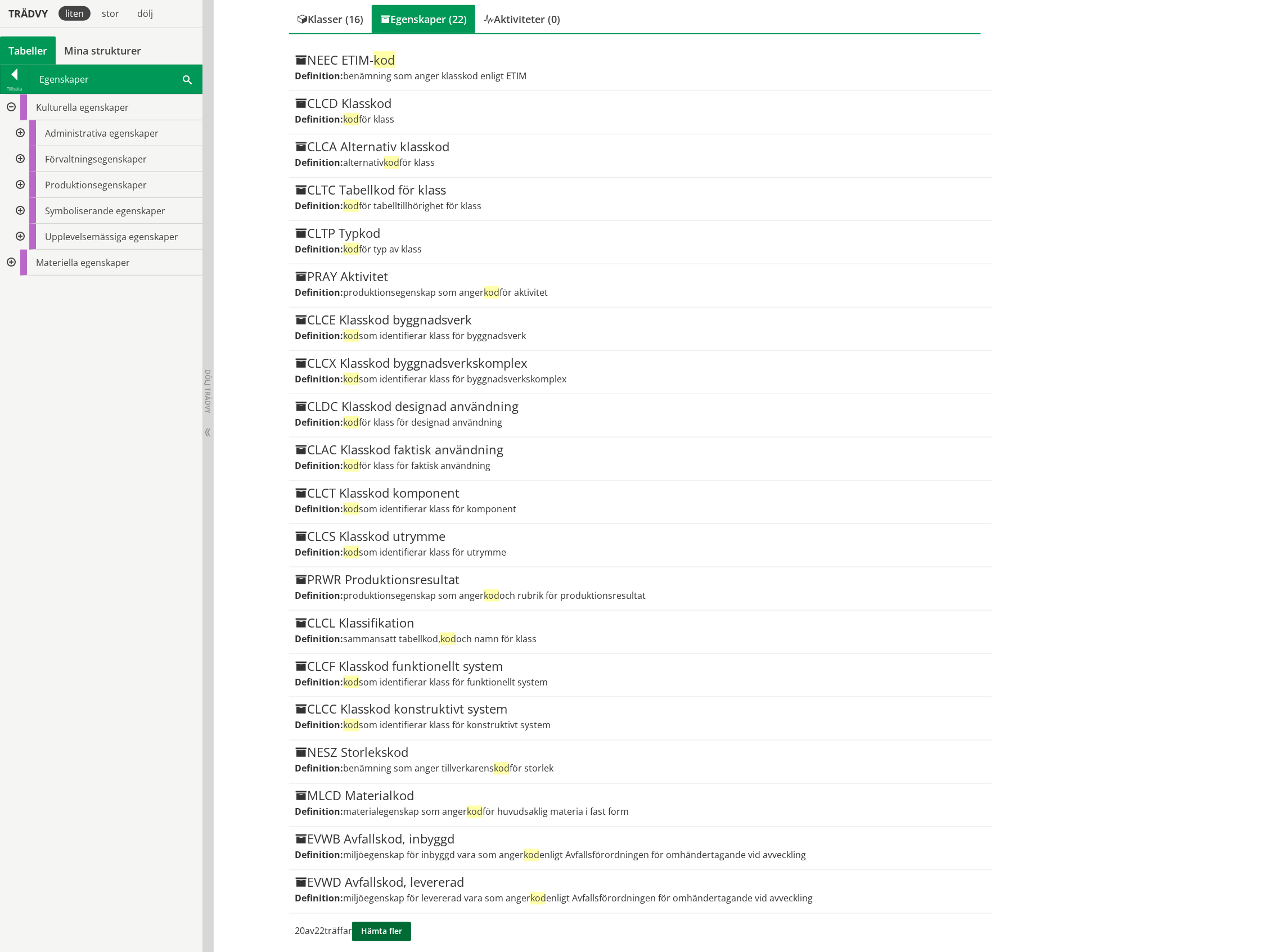
click at [390, 926] on button "Hämta fler" at bounding box center [382, 931] width 59 height 19
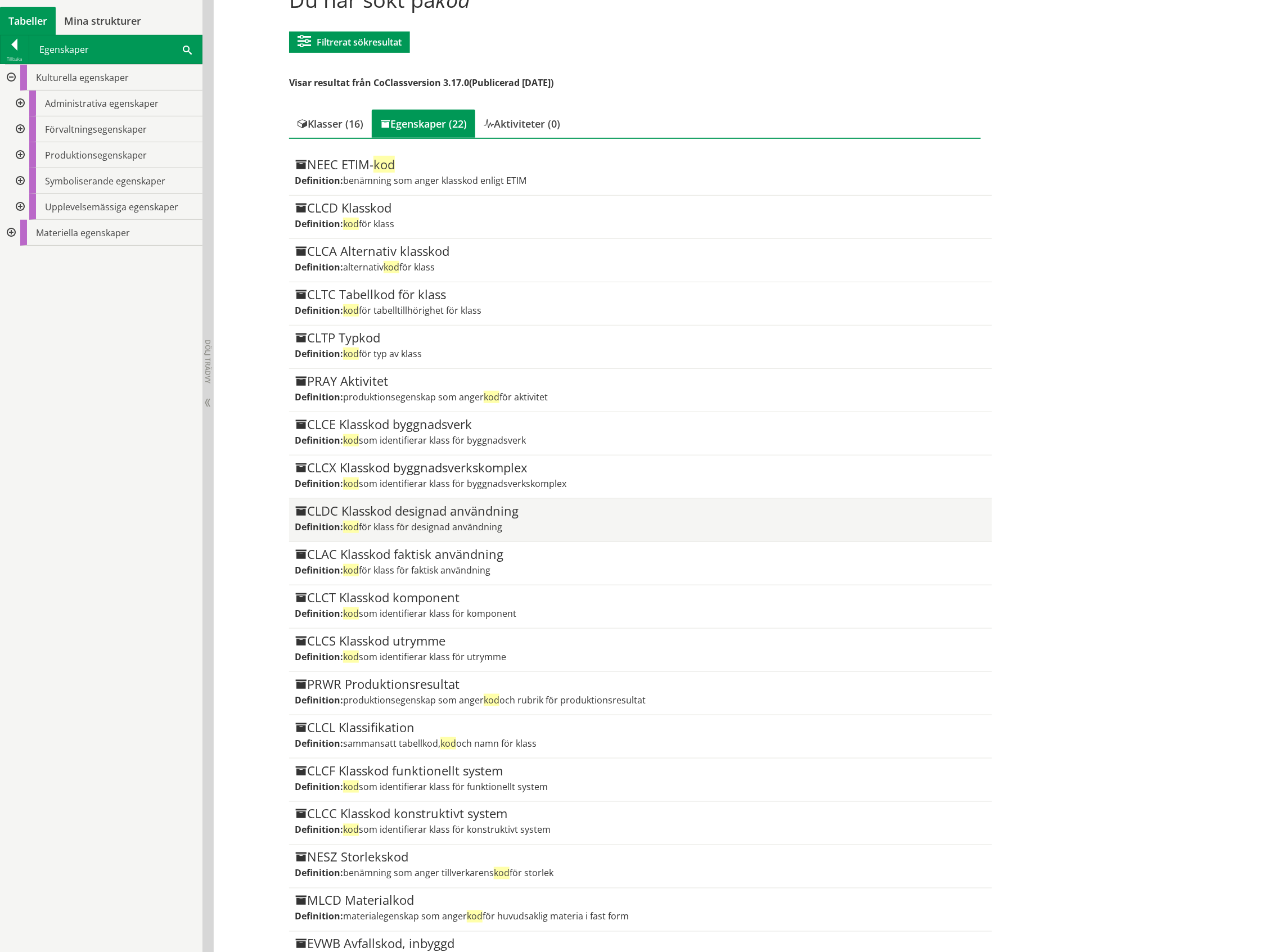
scroll to position [0, 0]
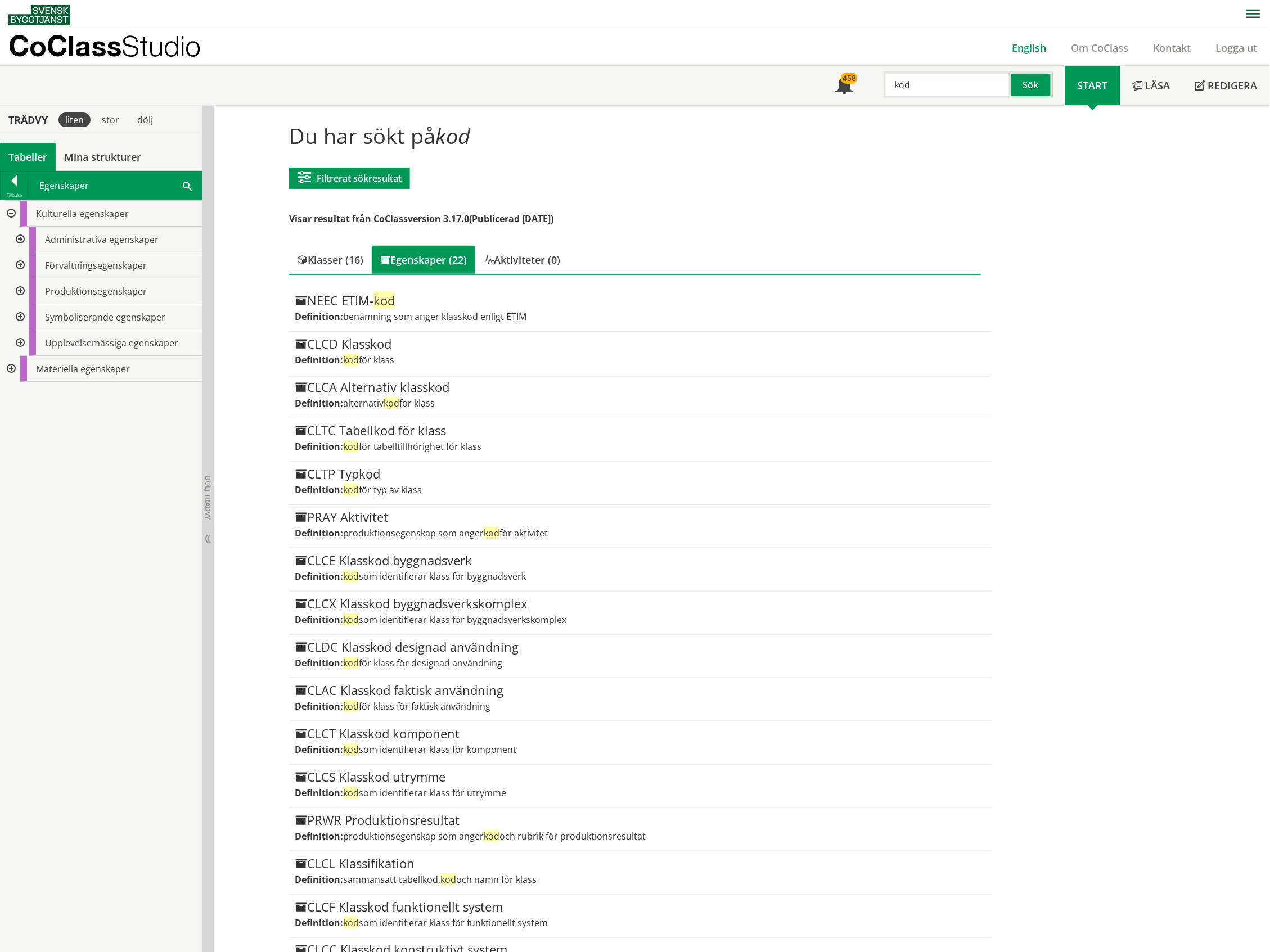
click at [846, 50] on link "English" at bounding box center [1030, 48] width 59 height 13
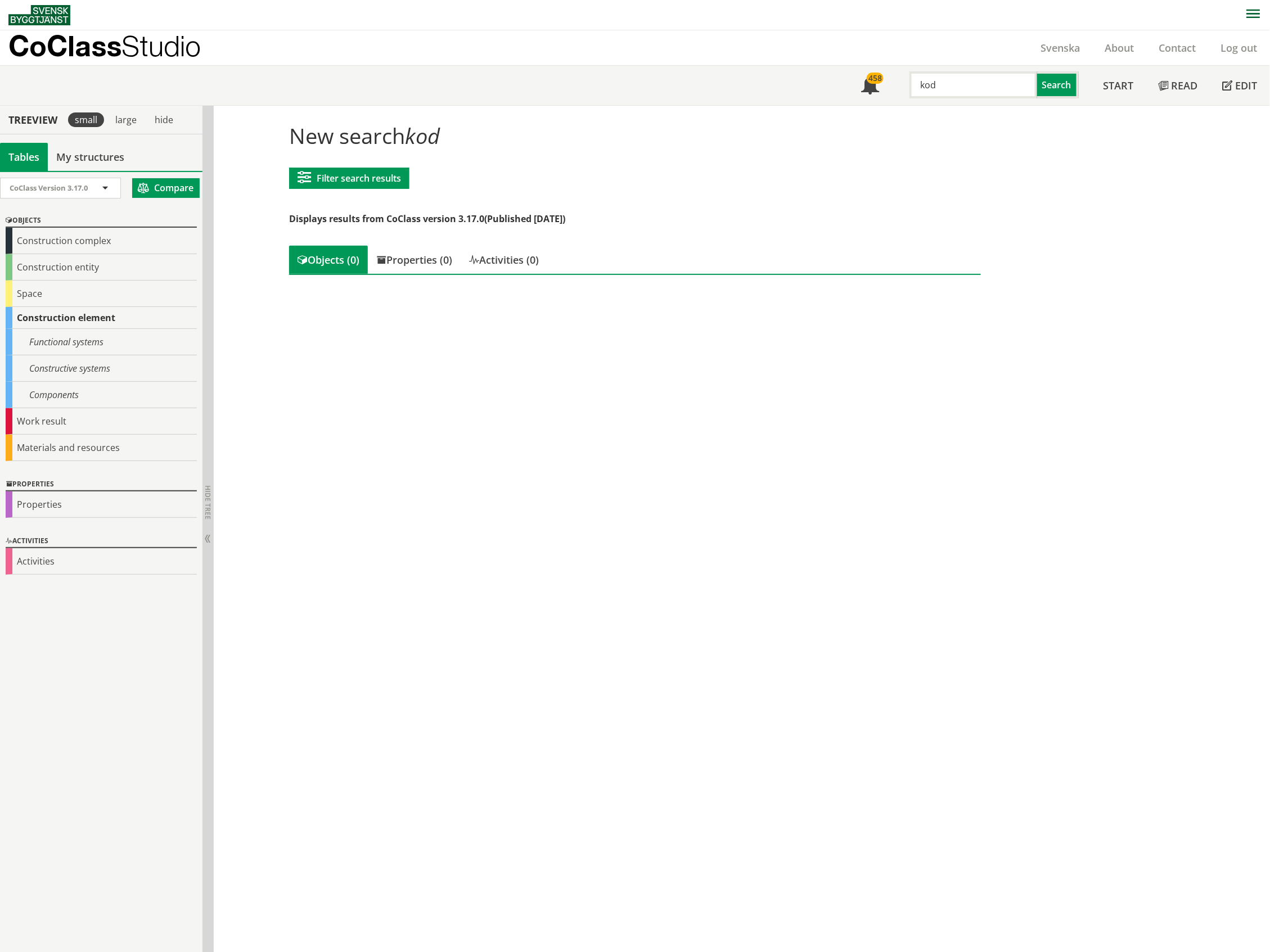
drag, startPoint x: 948, startPoint y: 84, endPoint x: 911, endPoint y: 82, distance: 37.1
click at [911, 82] on input "kod" at bounding box center [973, 85] width 127 height 27
type input "features"
click at [415, 257] on div "Properties (1)" at bounding box center [414, 259] width 93 height 28
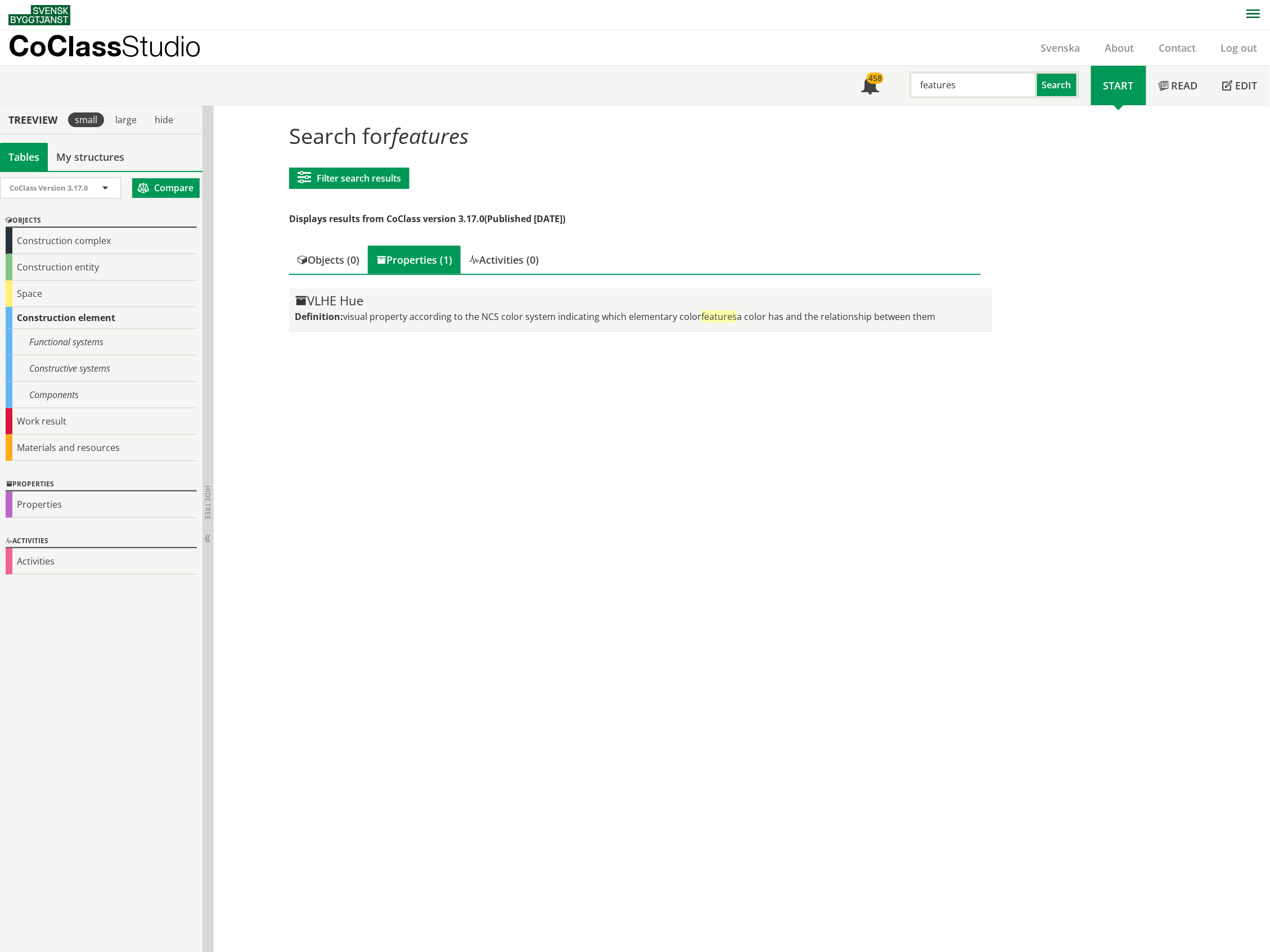
click at [588, 306] on div "VLHE Hue" at bounding box center [640, 301] width 691 height 13
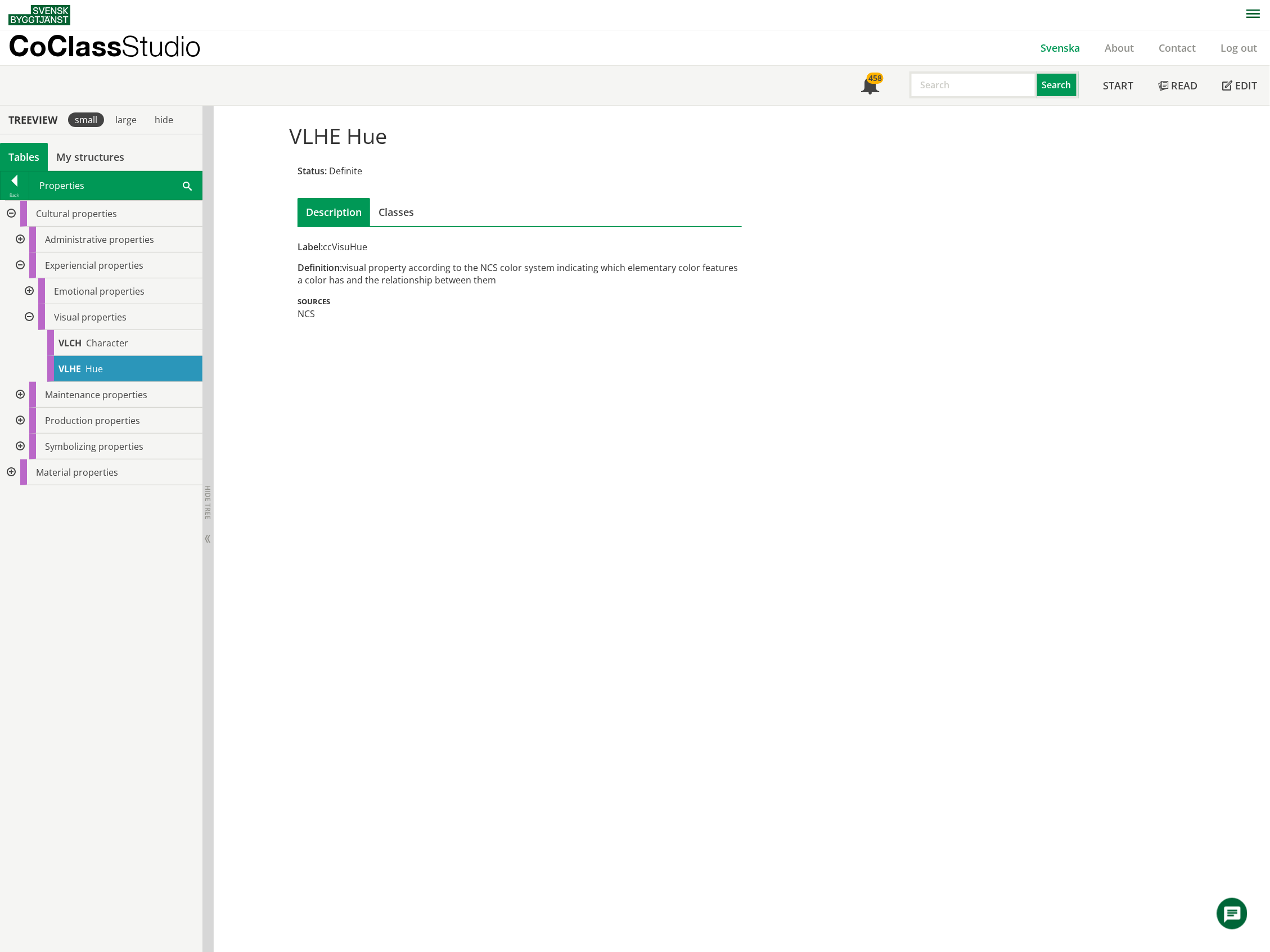
click at [1058, 47] on link "Svenska" at bounding box center [1061, 48] width 64 height 13
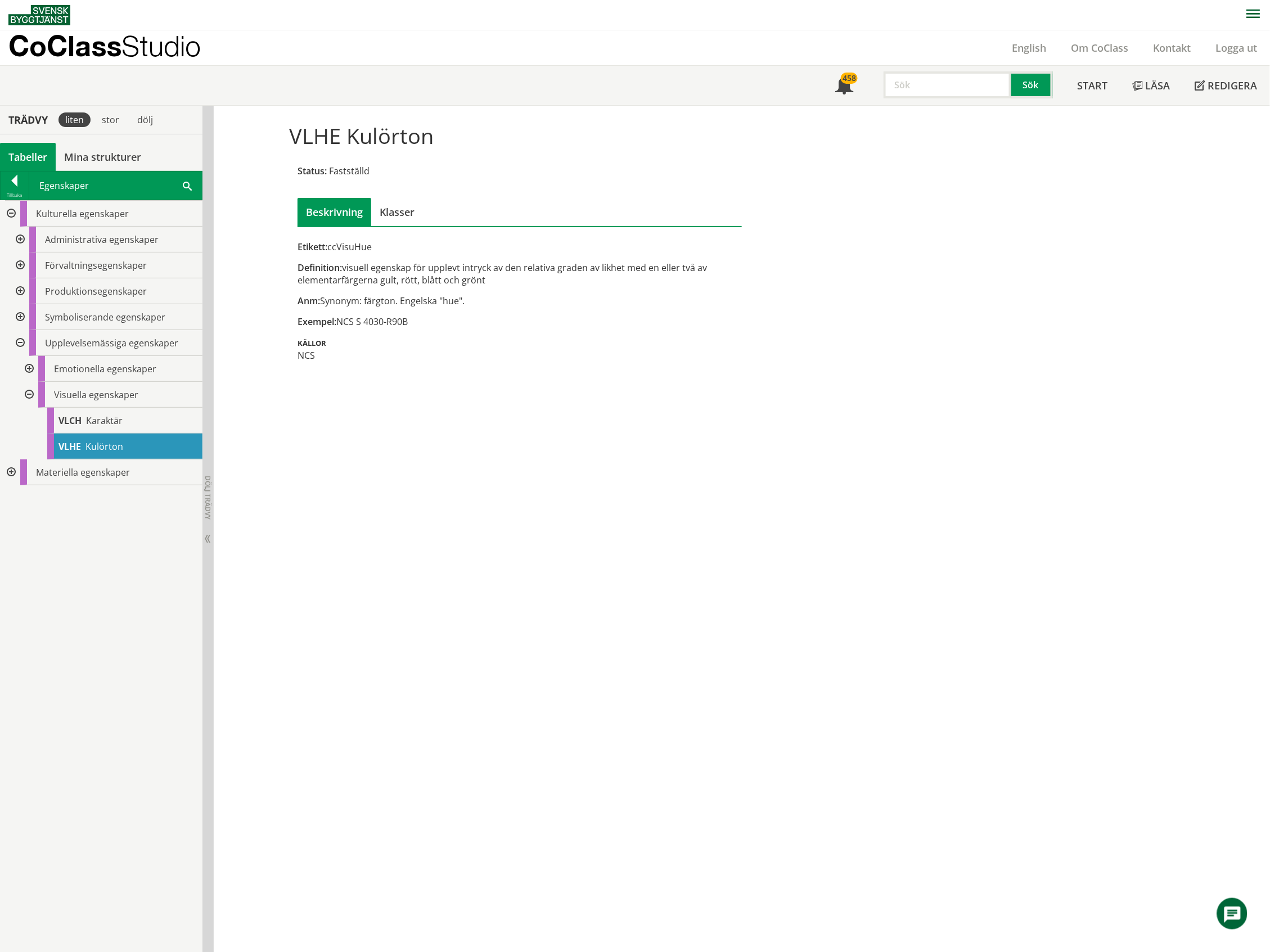
click at [36, 154] on div "Tabeller" at bounding box center [28, 156] width 55 height 28
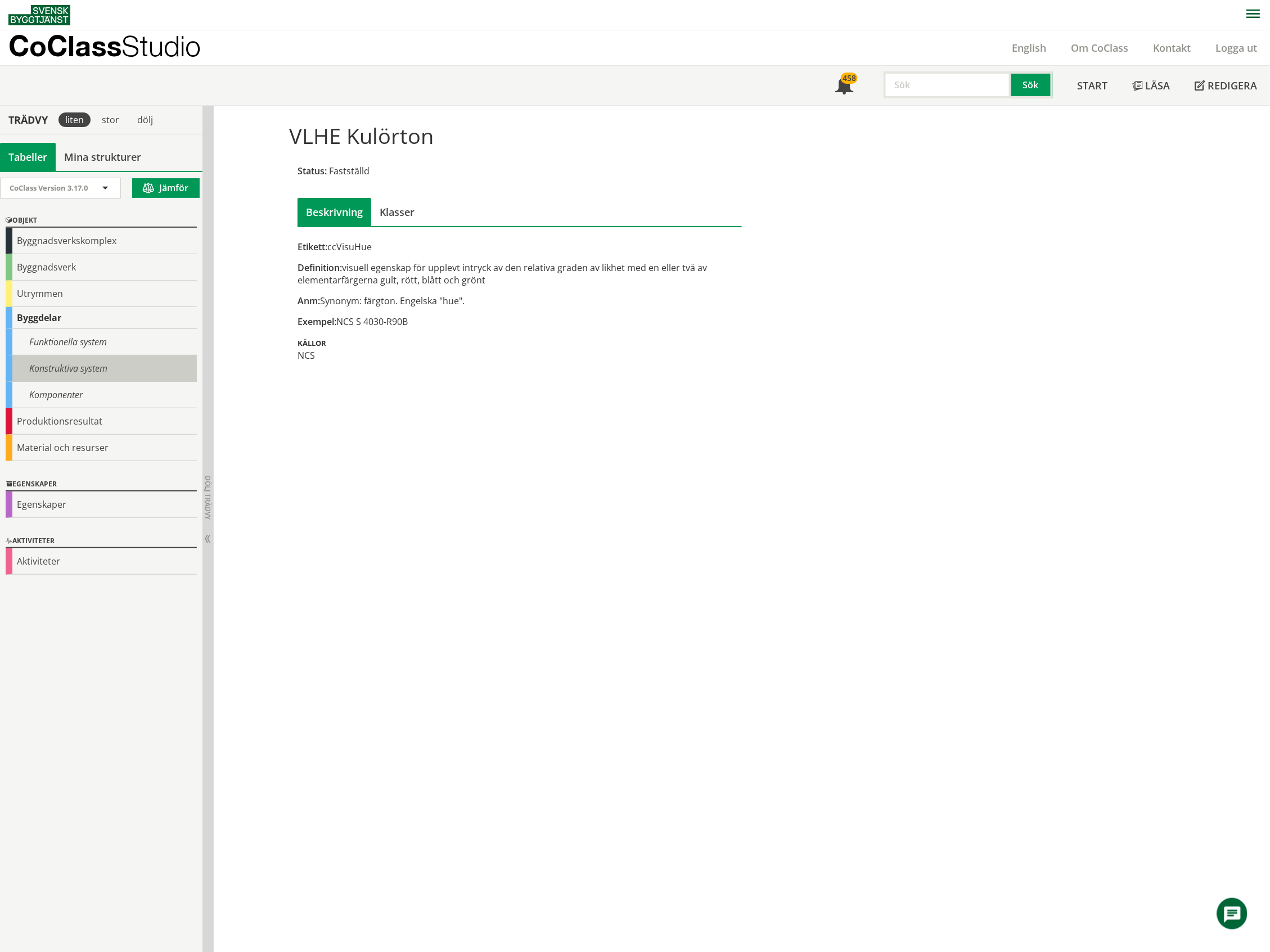
click at [73, 362] on div "Konstruktiva system" at bounding box center [101, 369] width 191 height 27
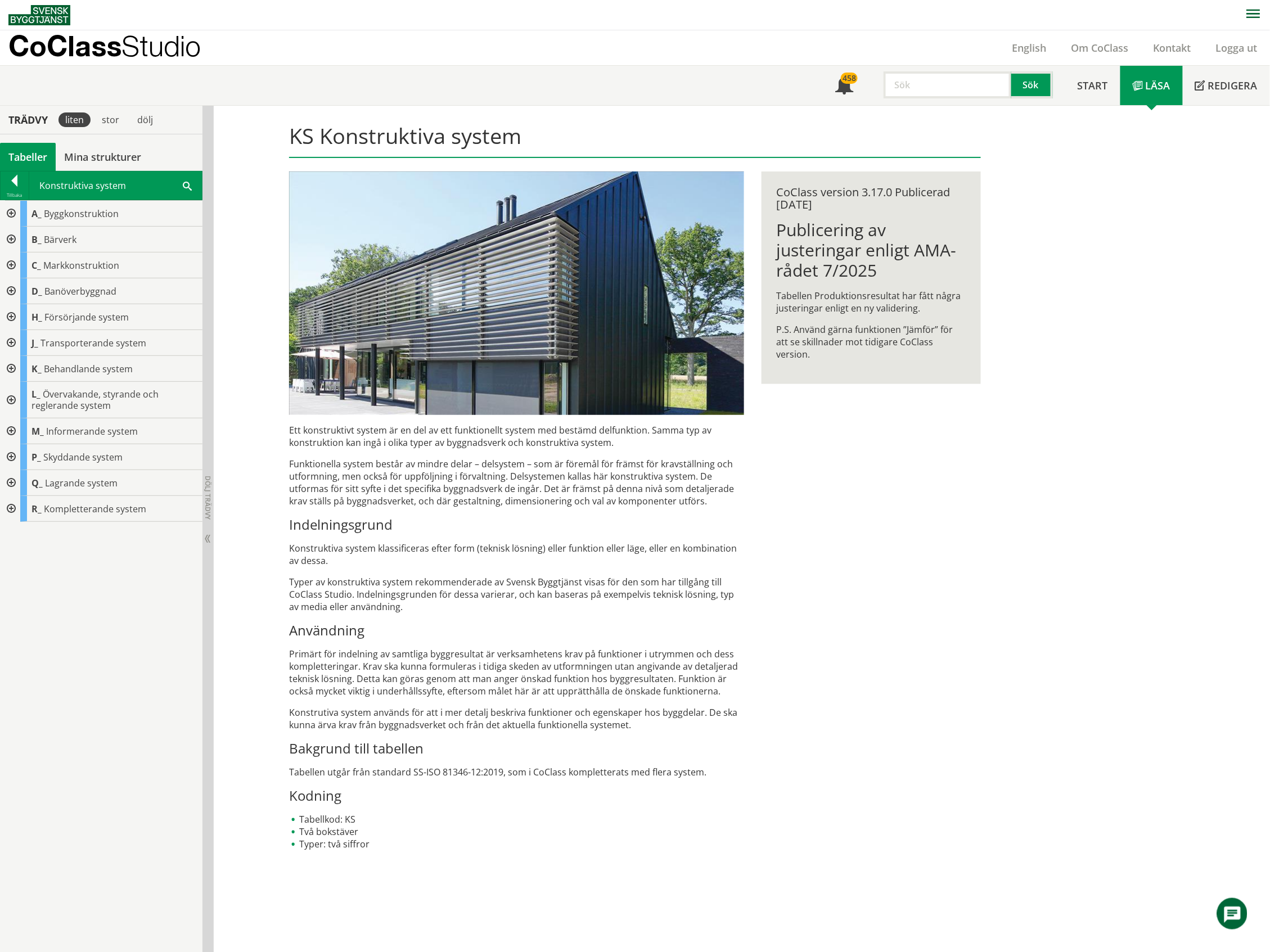
click at [11, 510] on div at bounding box center [10, 508] width 20 height 26
click at [21, 588] on div at bounding box center [18, 586] width 20 height 26
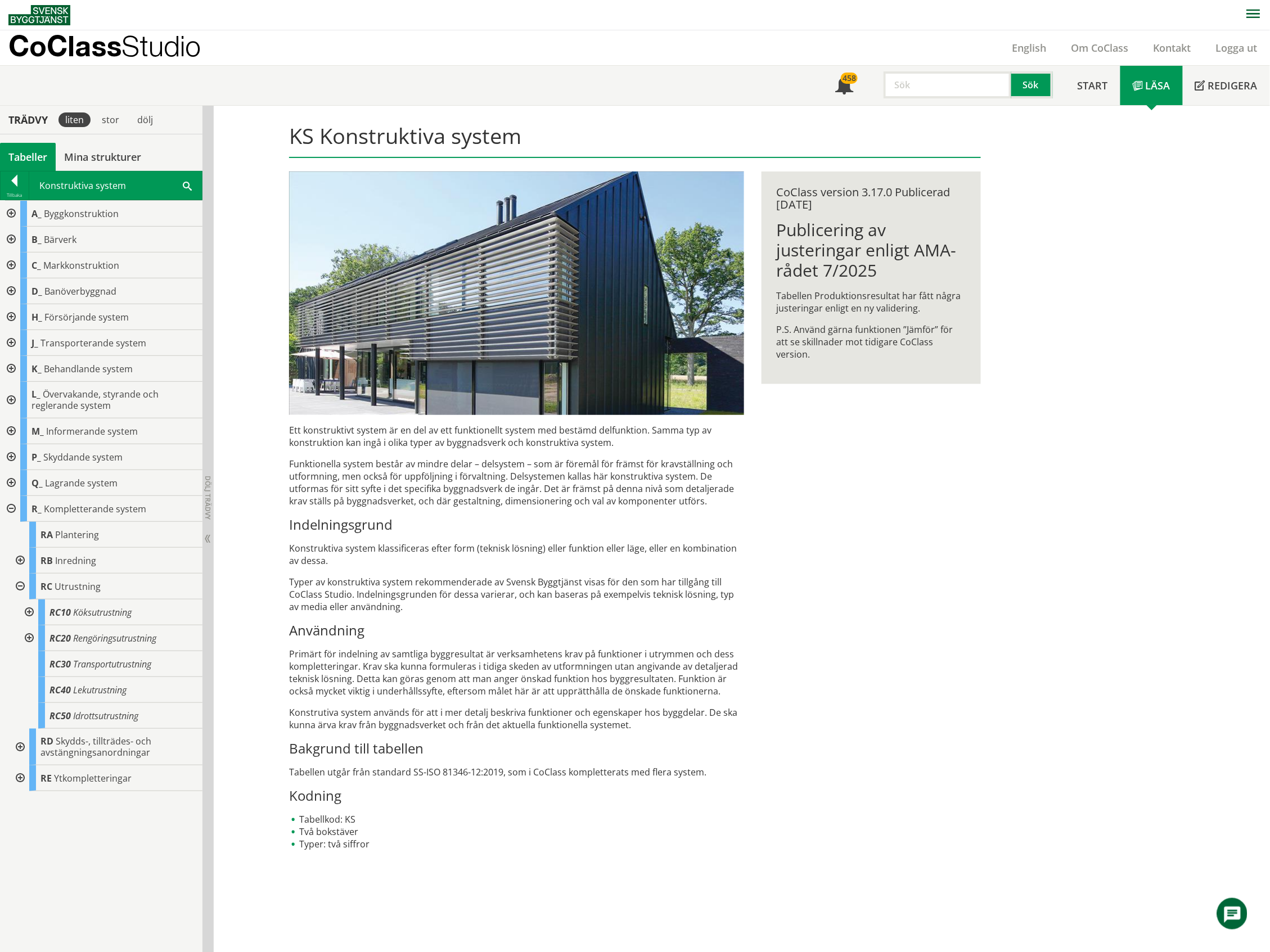
click at [26, 638] on div at bounding box center [28, 638] width 20 height 26
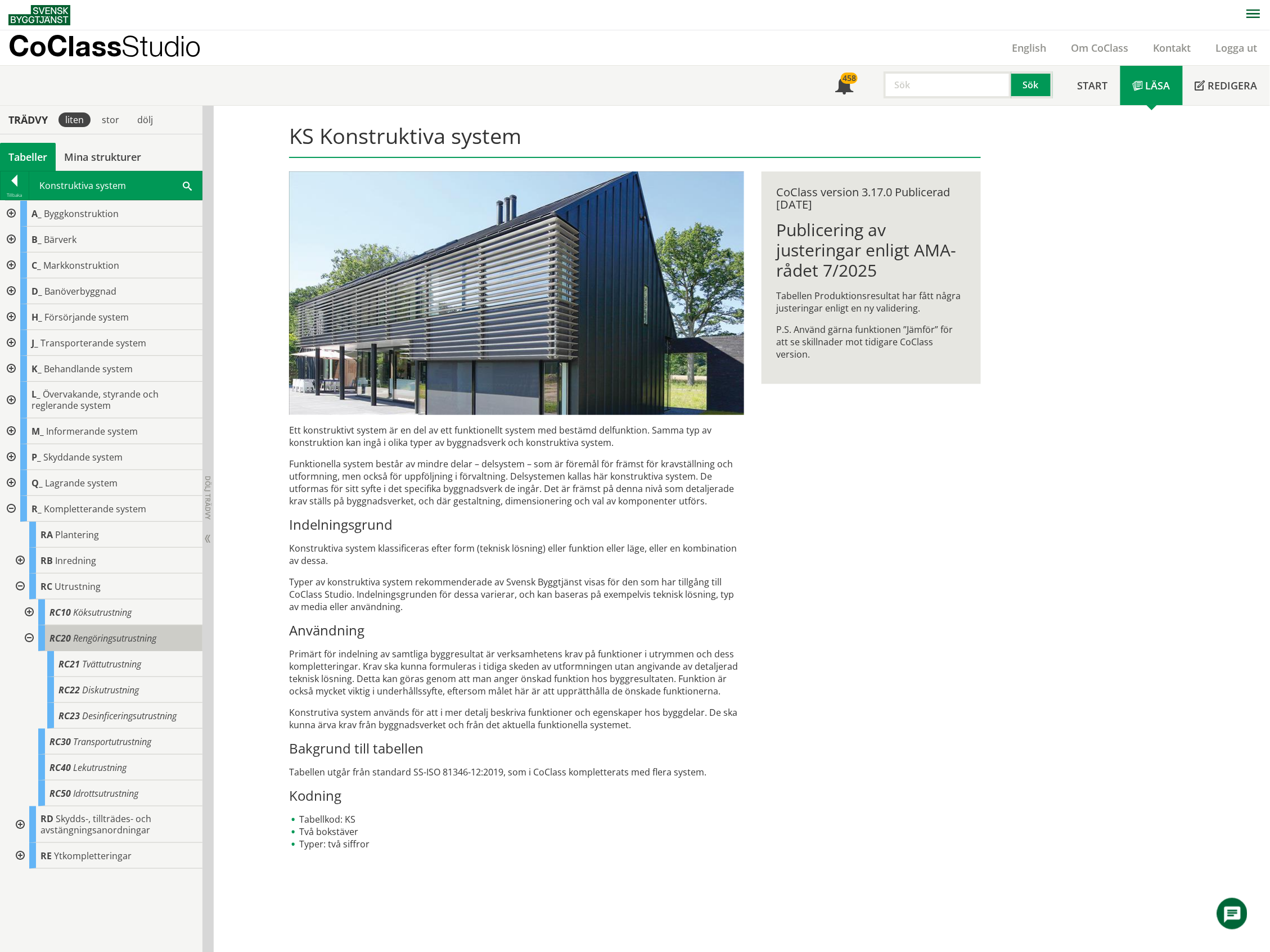
click at [125, 641] on span "Rengöringsutrustning" at bounding box center [114, 638] width 83 height 12
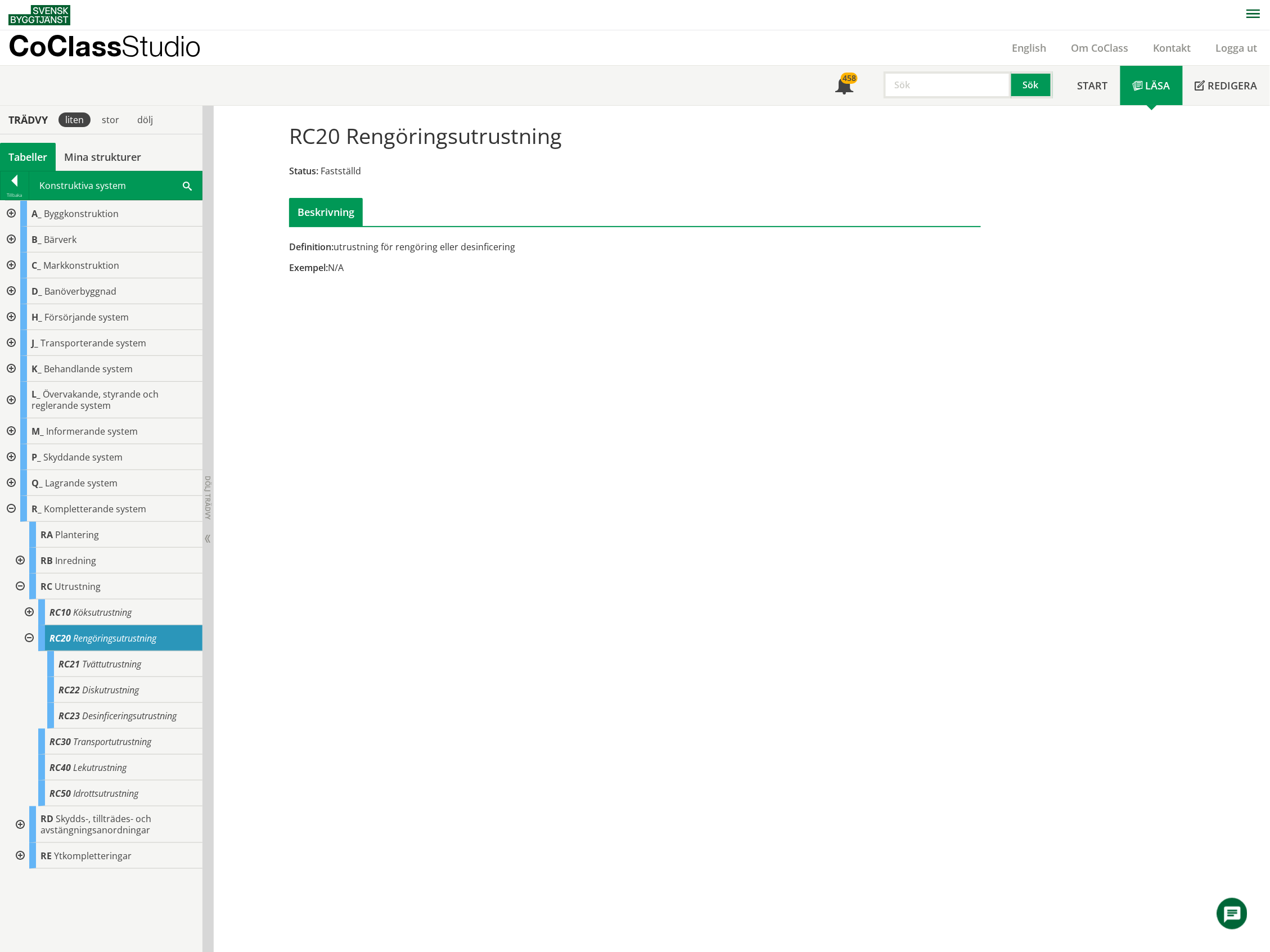
click at [33, 637] on div at bounding box center [28, 638] width 20 height 26
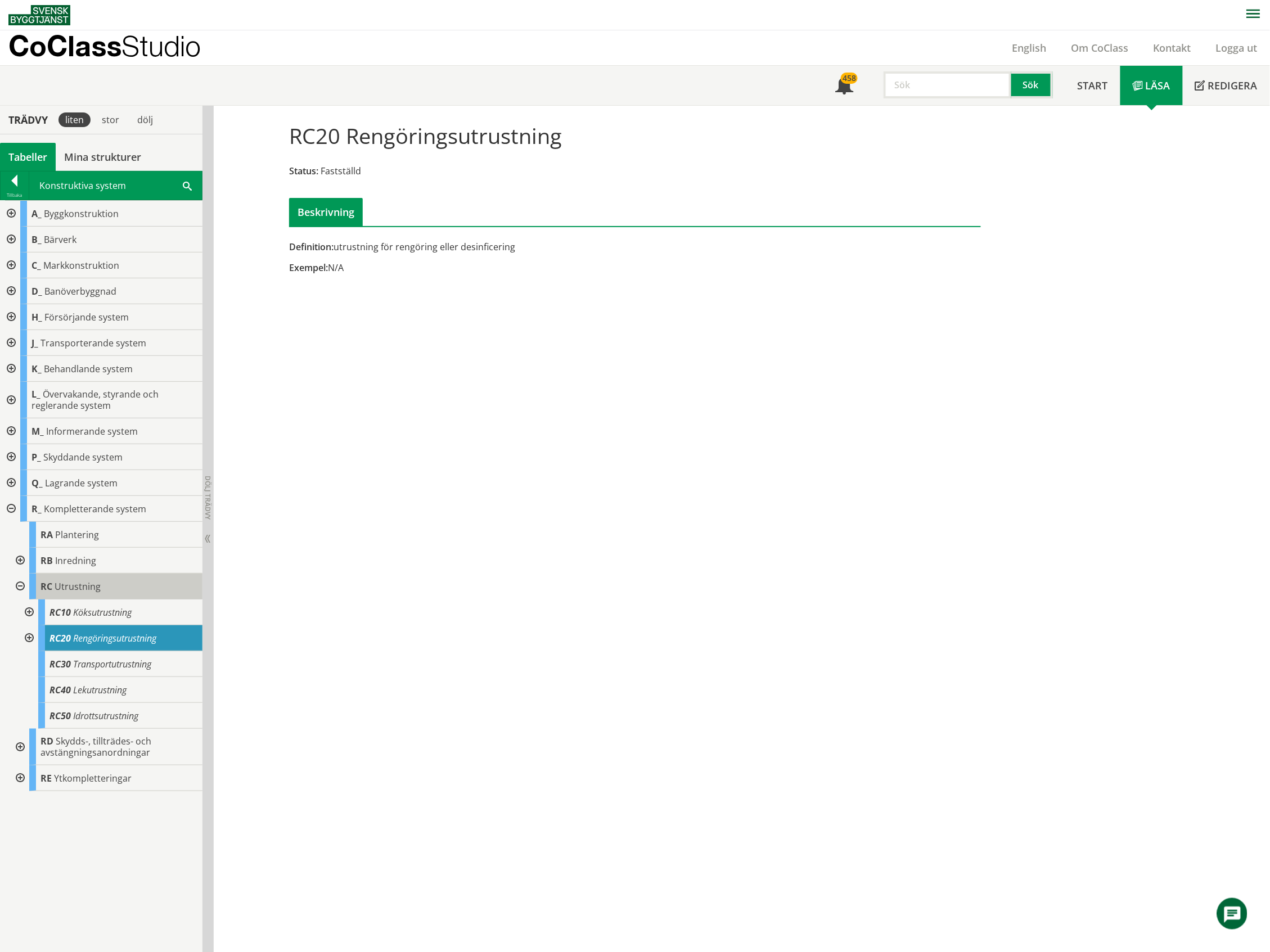
click at [53, 580] on div "RC Utrustning" at bounding box center [116, 586] width 173 height 26
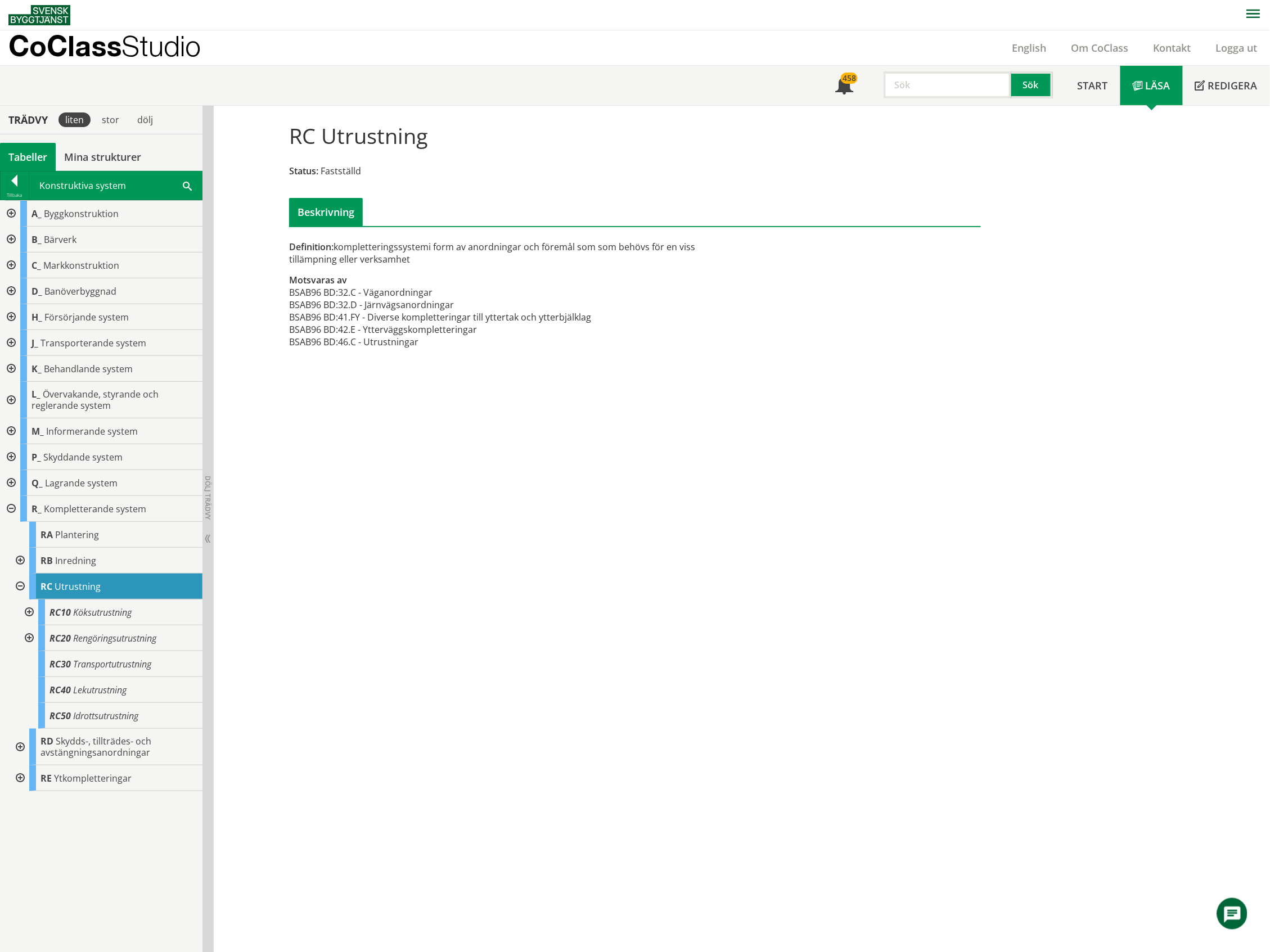
click at [291, 91] on div "Meny 458 Sök Start Läsa" at bounding box center [639, 85] width 1261 height 39
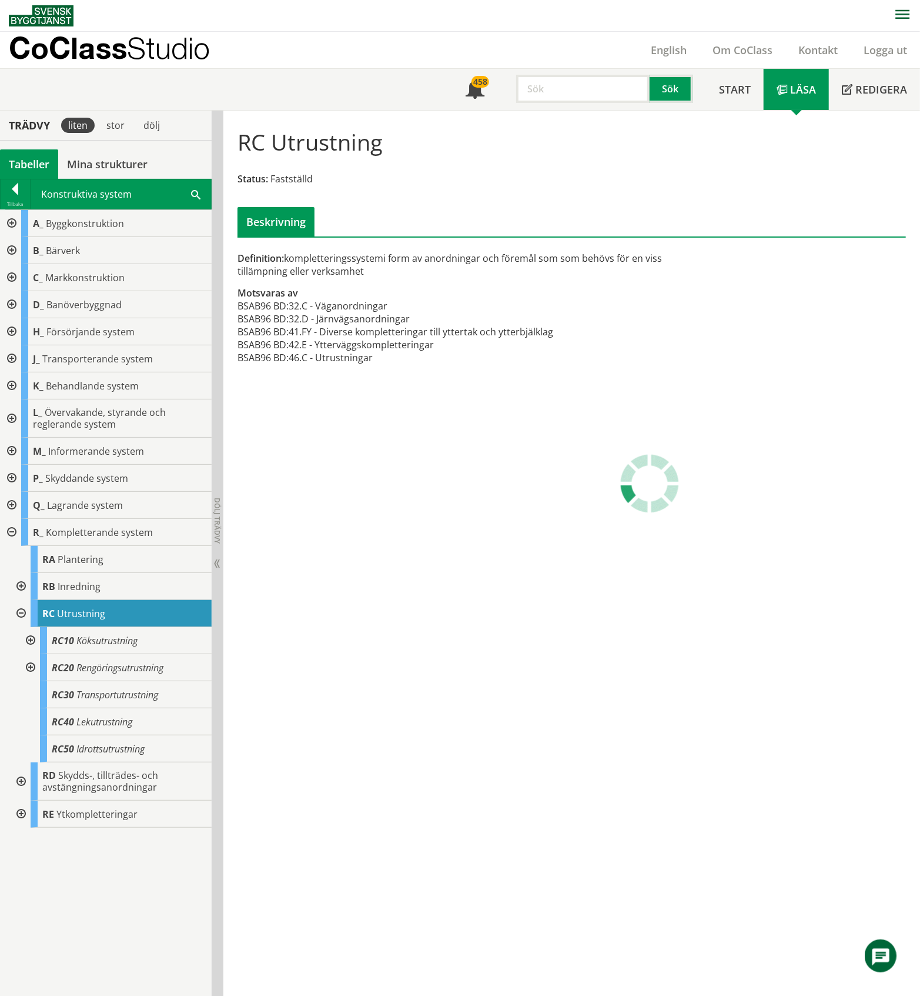
click at [28, 643] on div at bounding box center [29, 640] width 21 height 27
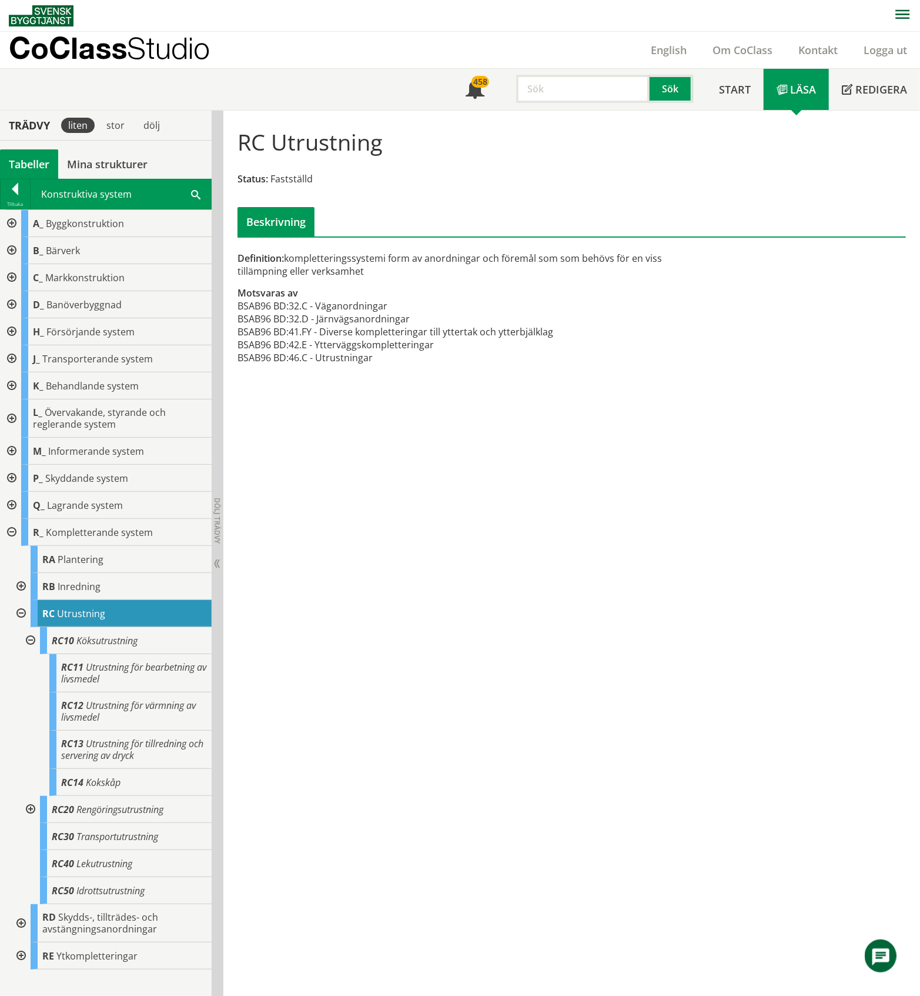
click at [28, 643] on div at bounding box center [29, 640] width 21 height 27
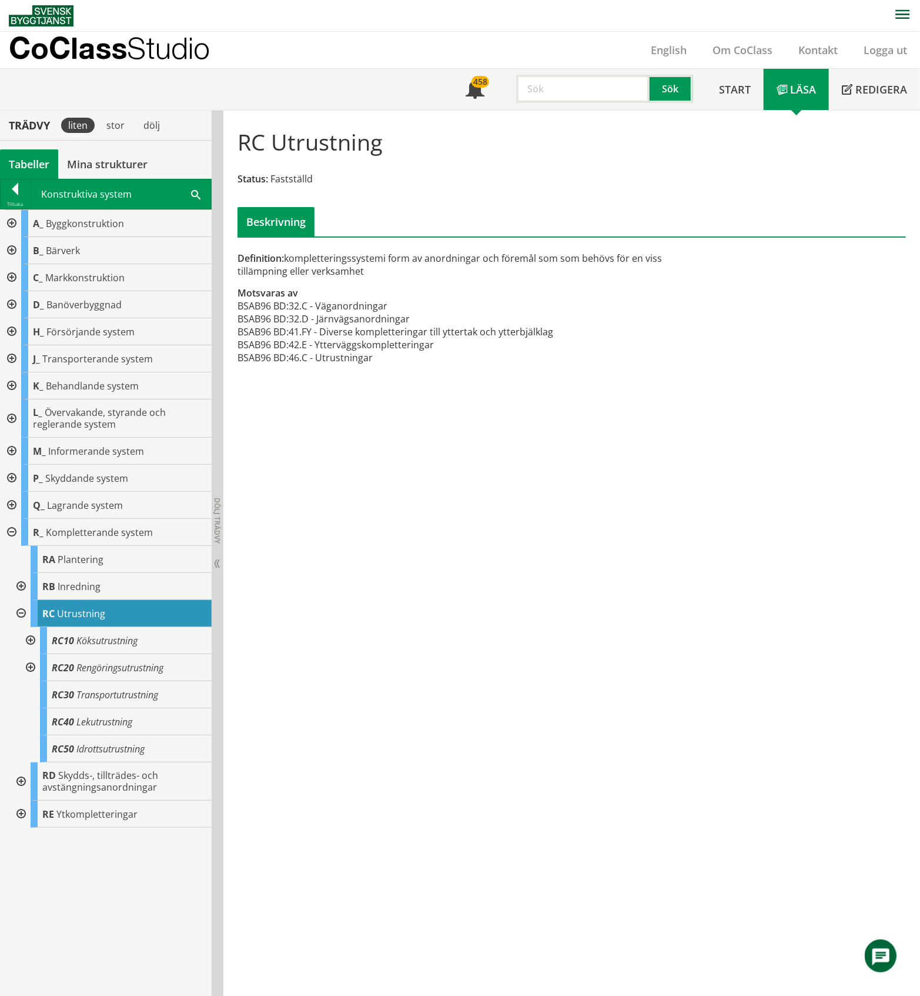
click at [36, 166] on div "Tabeller" at bounding box center [29, 163] width 58 height 29
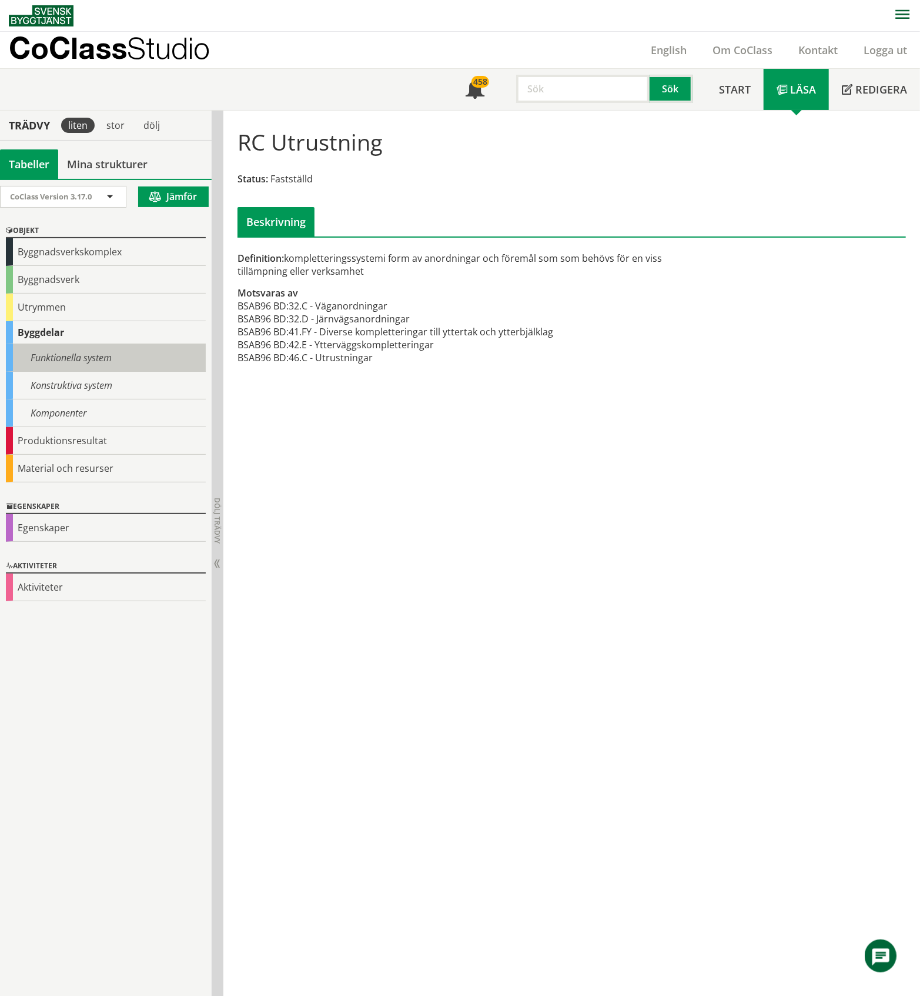
click at [79, 356] on div "Funktionella system" at bounding box center [106, 358] width 200 height 28
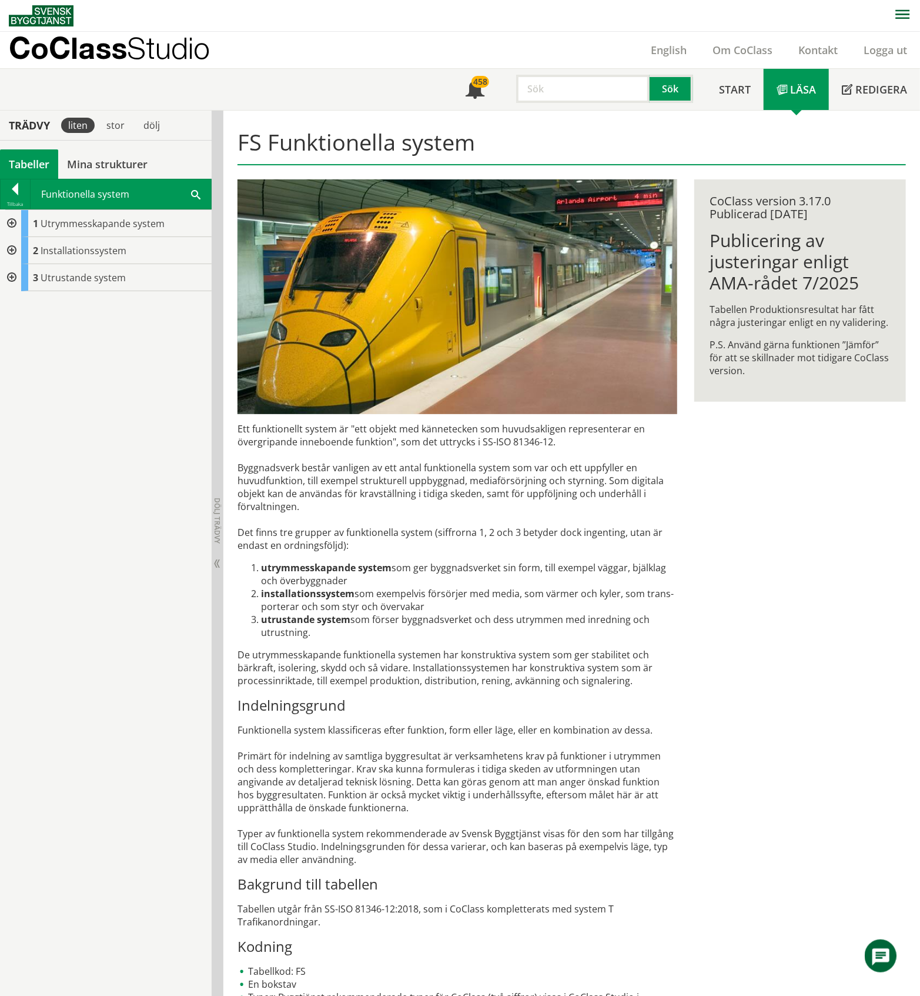
click at [10, 279] on div at bounding box center [10, 277] width 21 height 27
click at [29, 166] on div "Tabeller" at bounding box center [29, 163] width 58 height 29
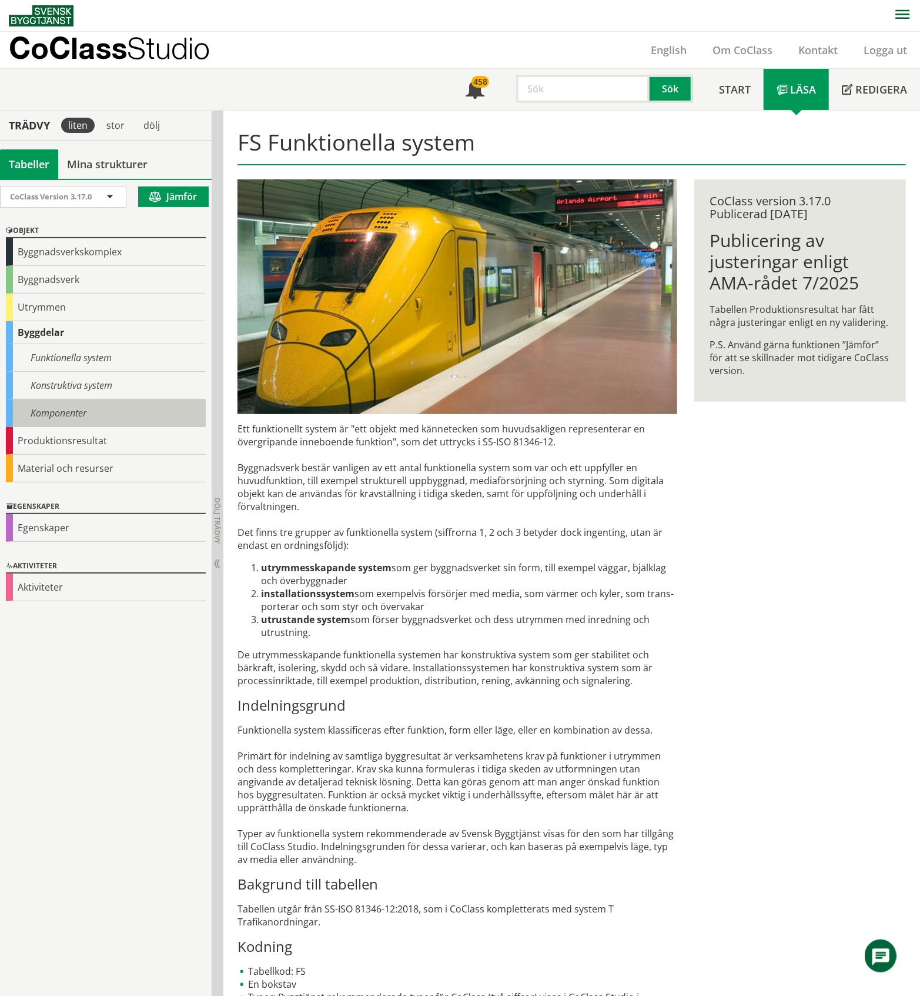
click at [78, 414] on div "Komponenter" at bounding box center [106, 413] width 200 height 28
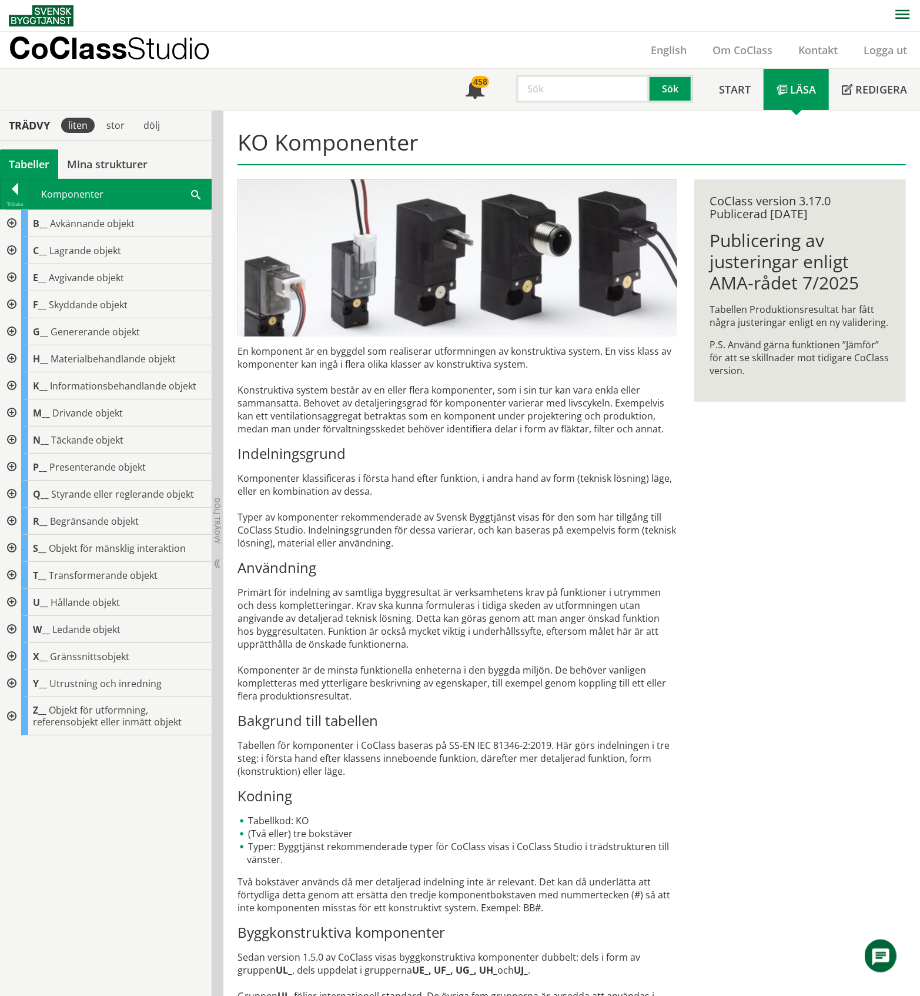
click at [12, 681] on div at bounding box center [10, 683] width 21 height 27
click at [19, 711] on div at bounding box center [19, 710] width 21 height 27
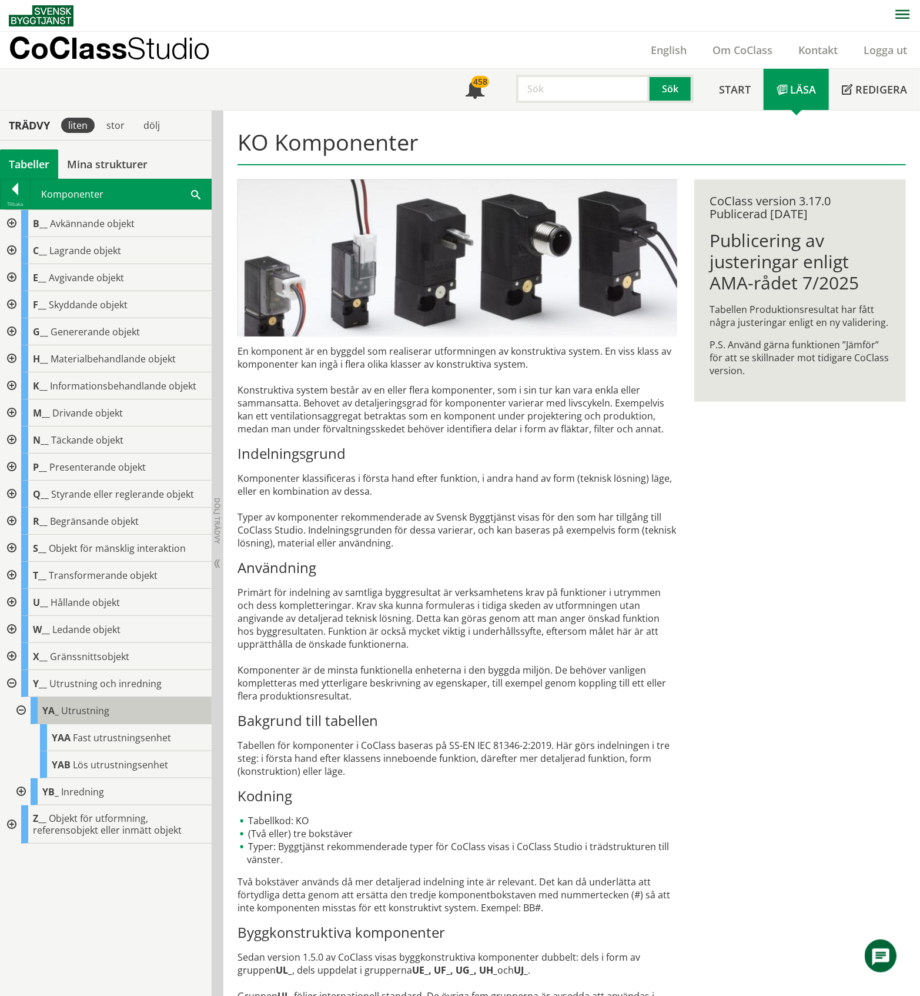
click at [83, 712] on span "Utrustning" at bounding box center [85, 710] width 48 height 13
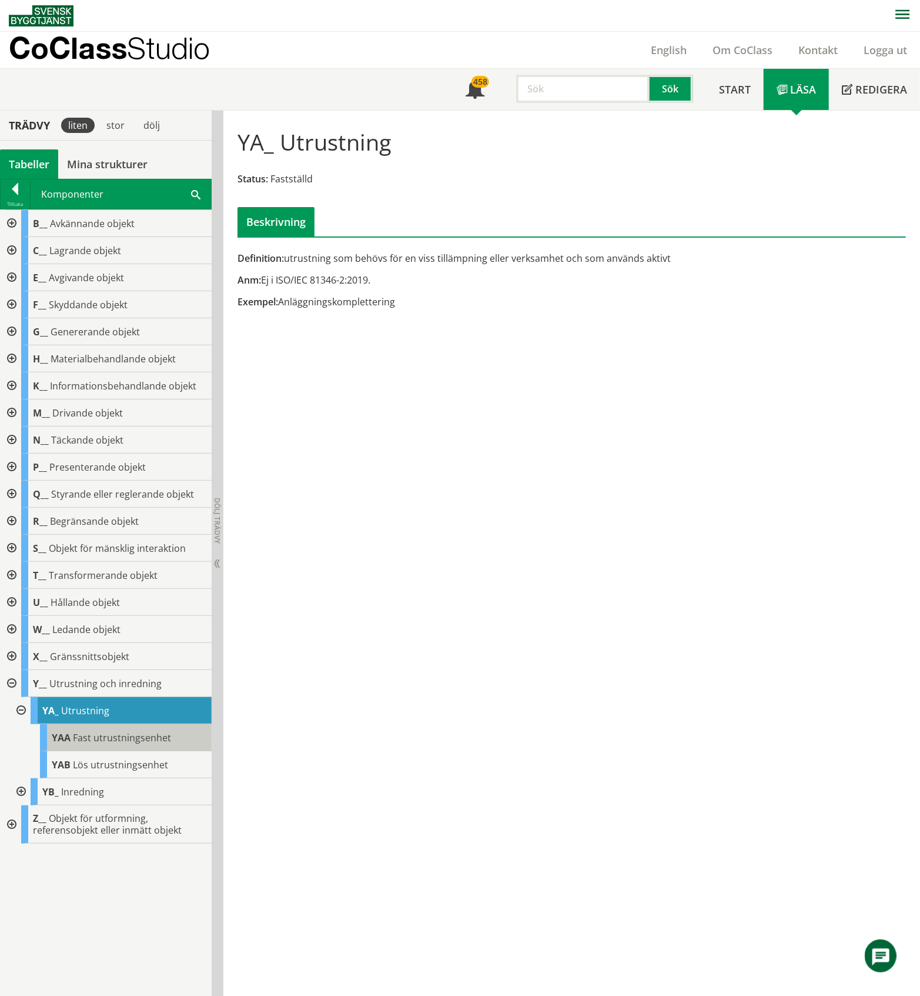
click at [126, 741] on span "Fast utrustningsenhet" at bounding box center [122, 737] width 98 height 13
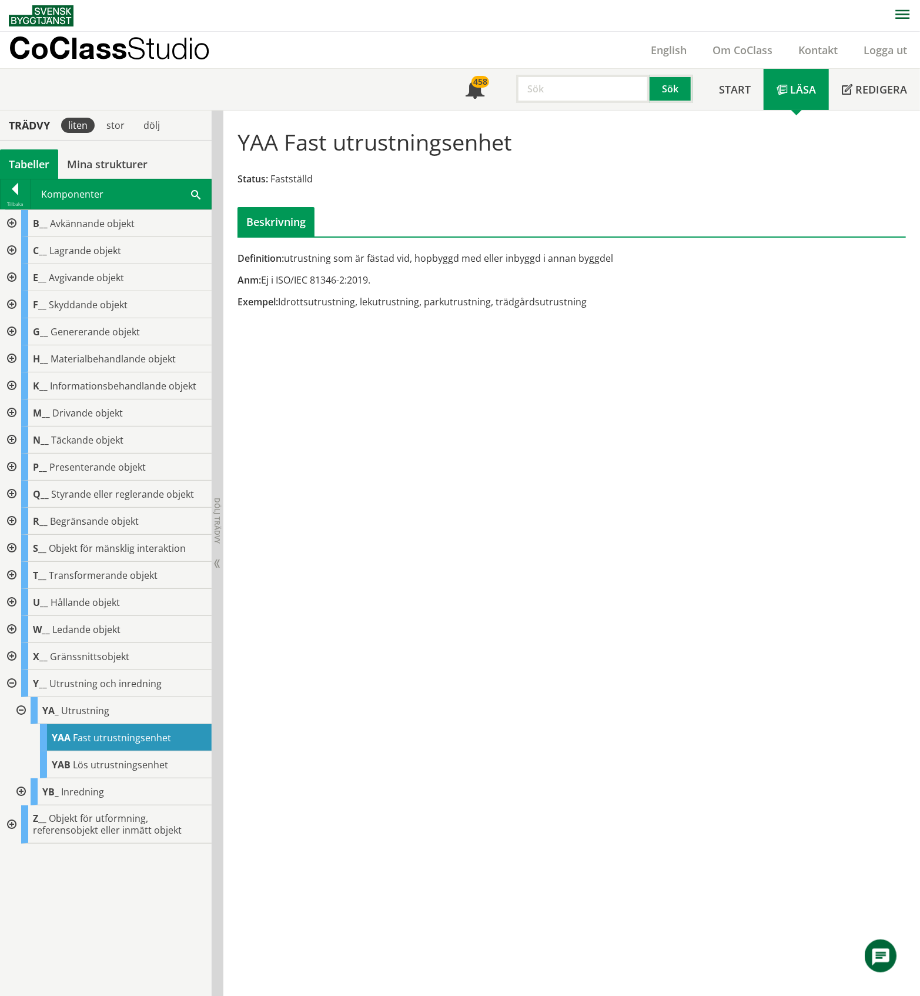
click at [22, 793] on div at bounding box center [19, 791] width 21 height 27
click at [20, 788] on div at bounding box center [19, 791] width 21 height 27
click at [12, 657] on div at bounding box center [10, 656] width 21 height 27
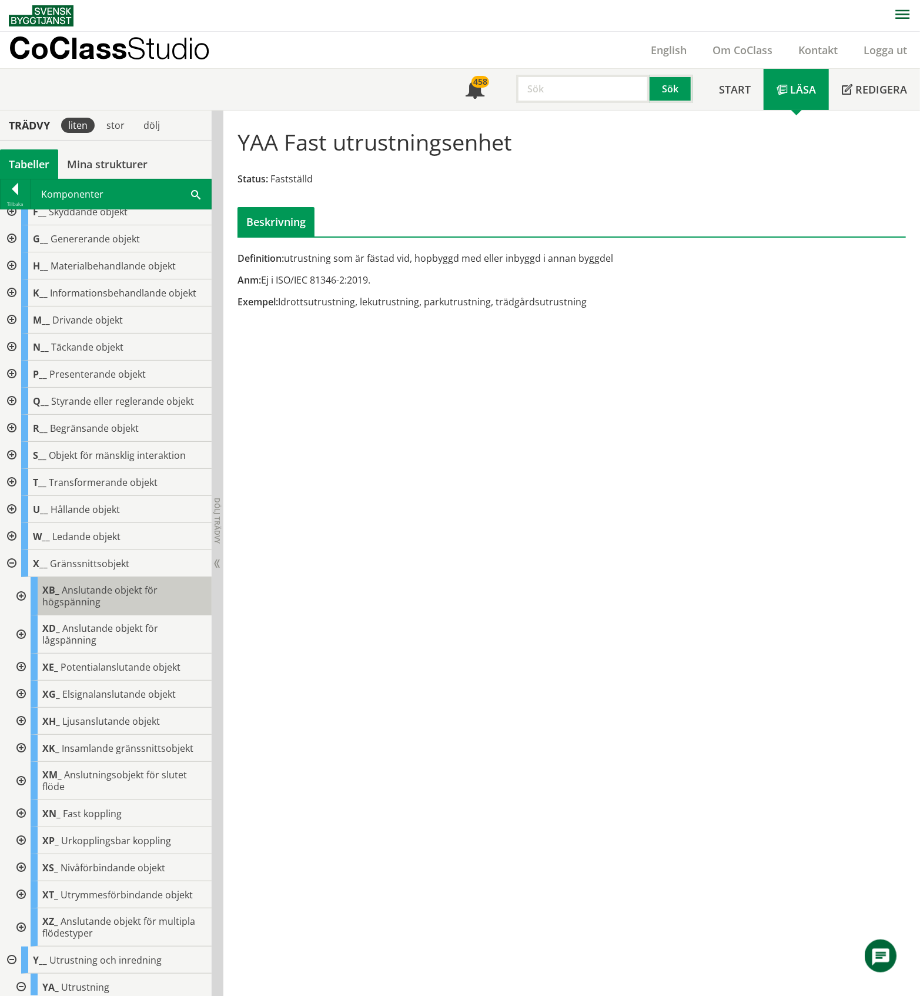
scroll to position [219, 0]
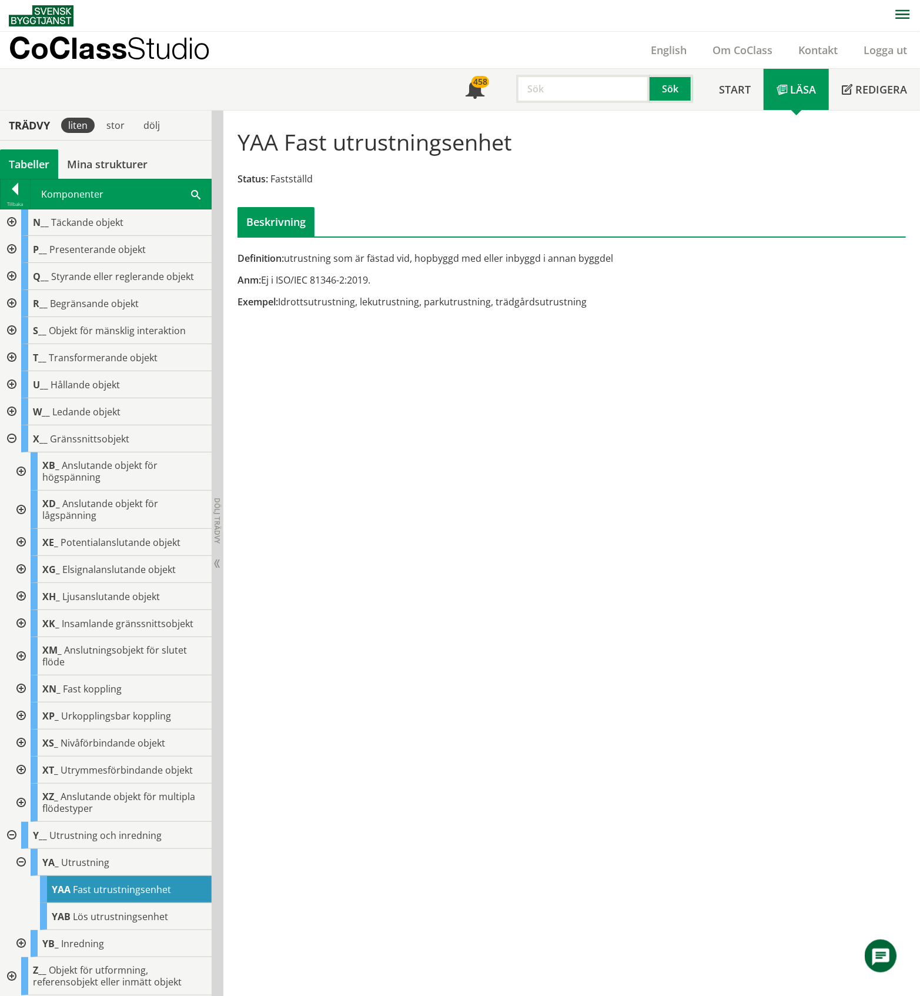
click at [21, 687] on div at bounding box center [19, 688] width 21 height 27
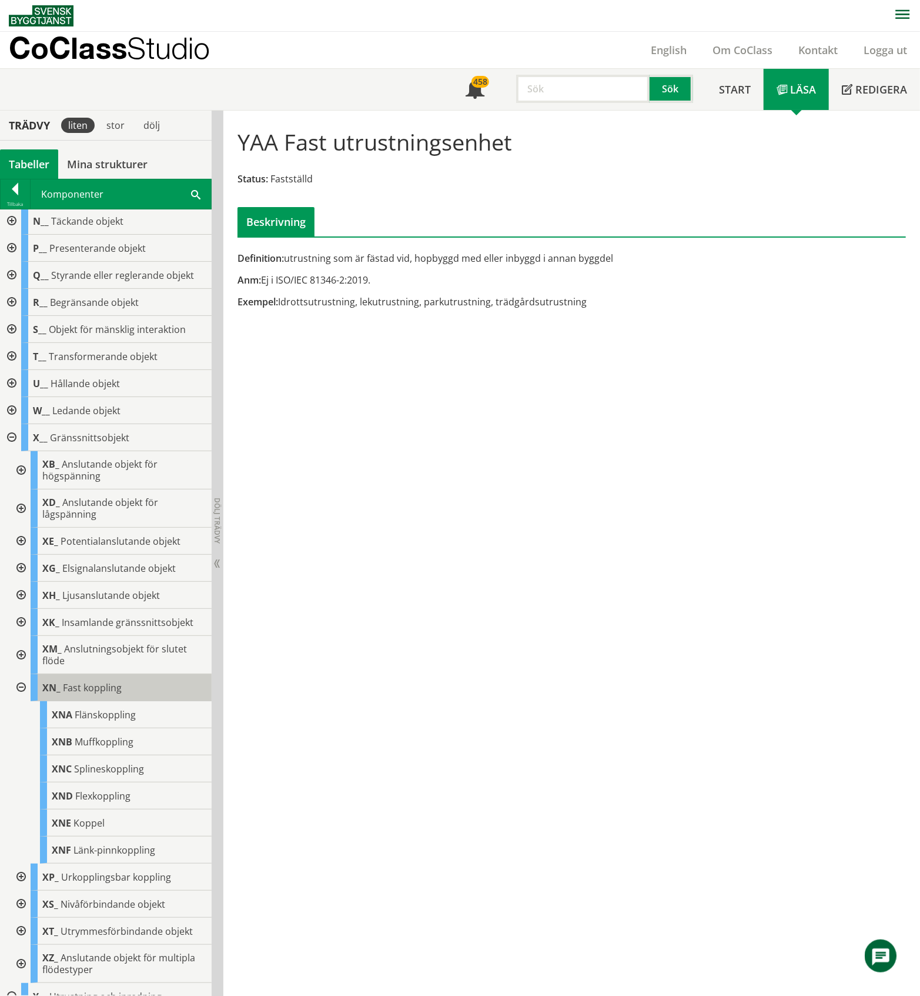
click at [98, 688] on span "Fast koppling" at bounding box center [92, 687] width 59 height 13
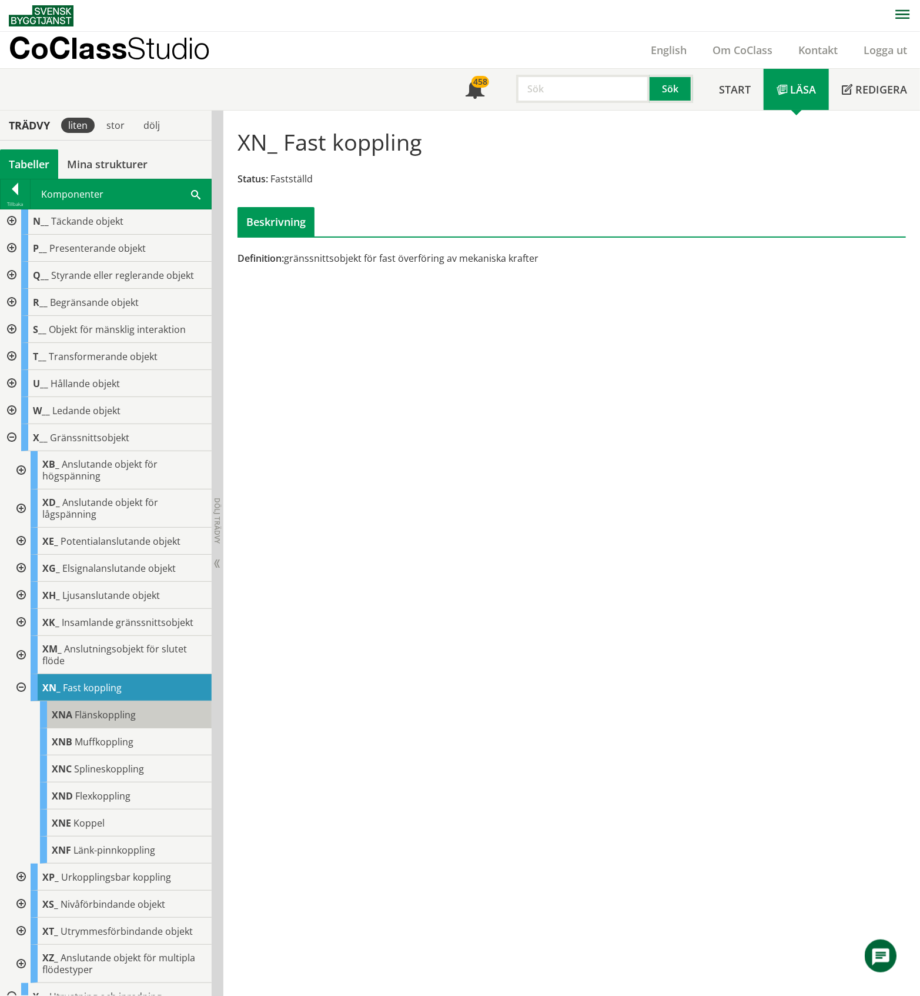
click at [120, 717] on span "Flänskoppling" at bounding box center [105, 714] width 61 height 13
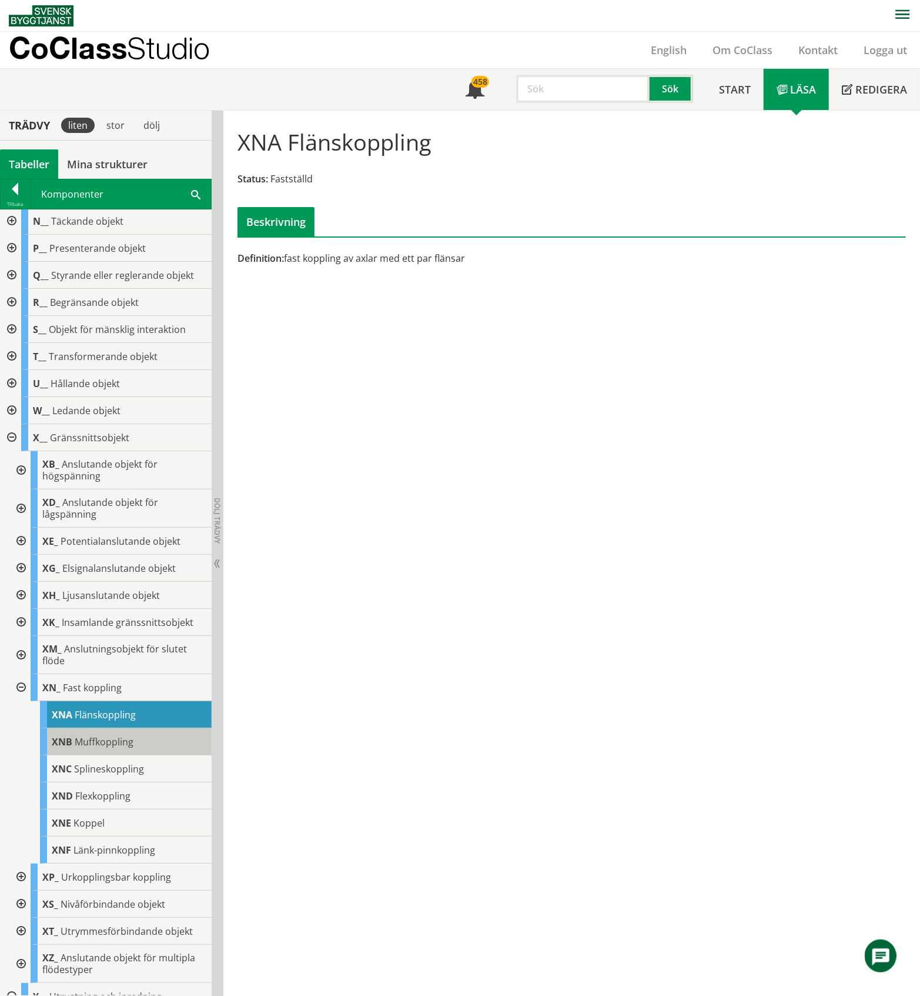
click at [112, 739] on span "Muffkoppling" at bounding box center [104, 741] width 59 height 13
click at [22, 687] on div at bounding box center [19, 687] width 21 height 27
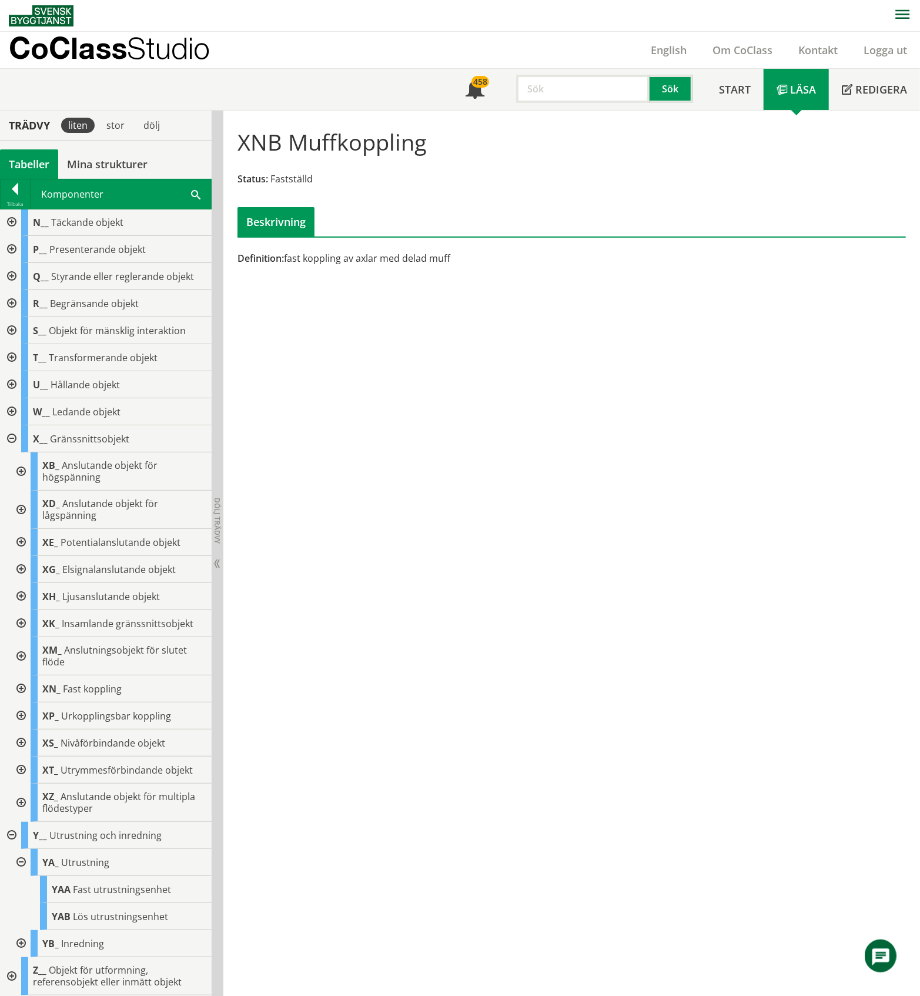
click at [22, 657] on div at bounding box center [19, 656] width 21 height 38
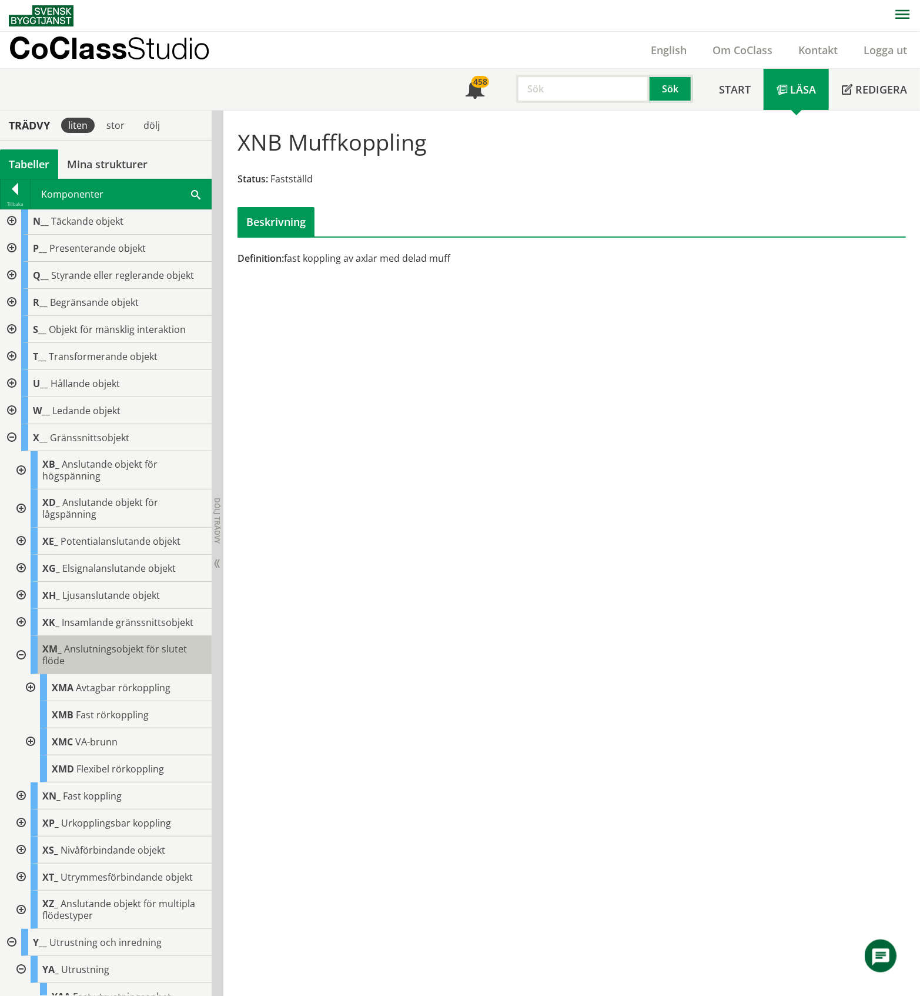
click at [142, 652] on span "Anslutningsobjekt för slutet flöde" at bounding box center [114, 654] width 145 height 25
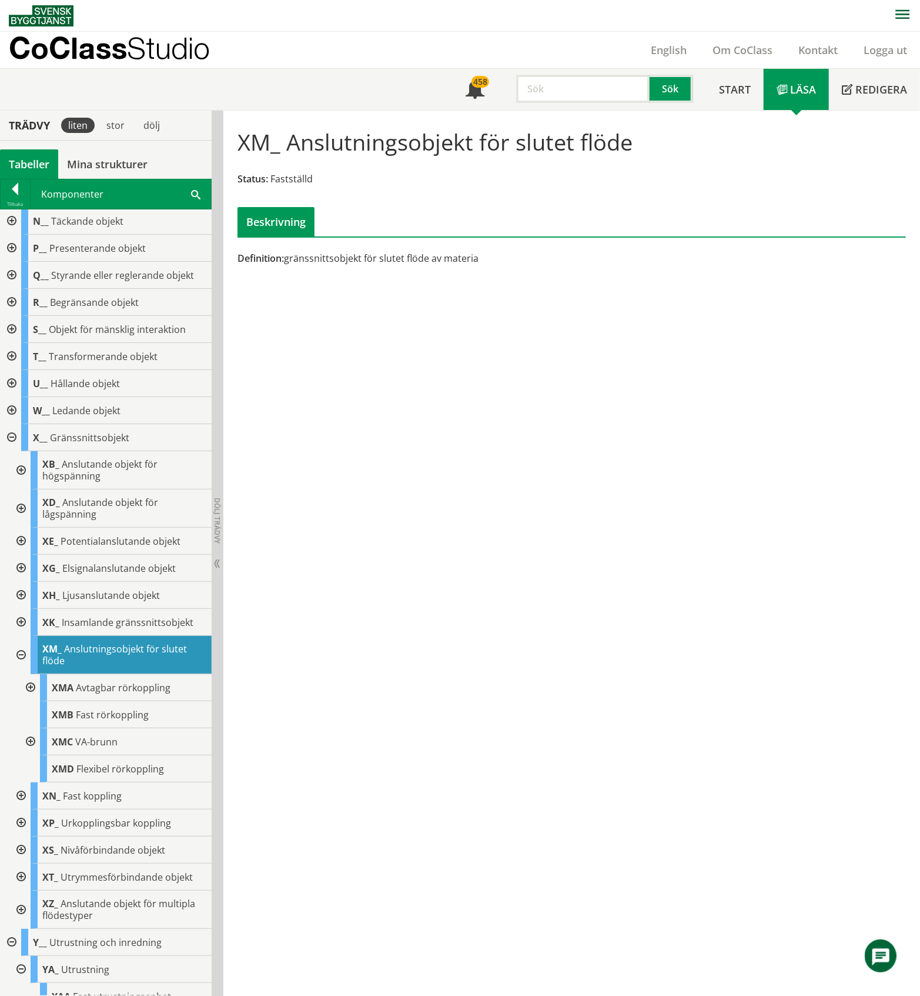
click at [29, 687] on div at bounding box center [29, 687] width 21 height 27
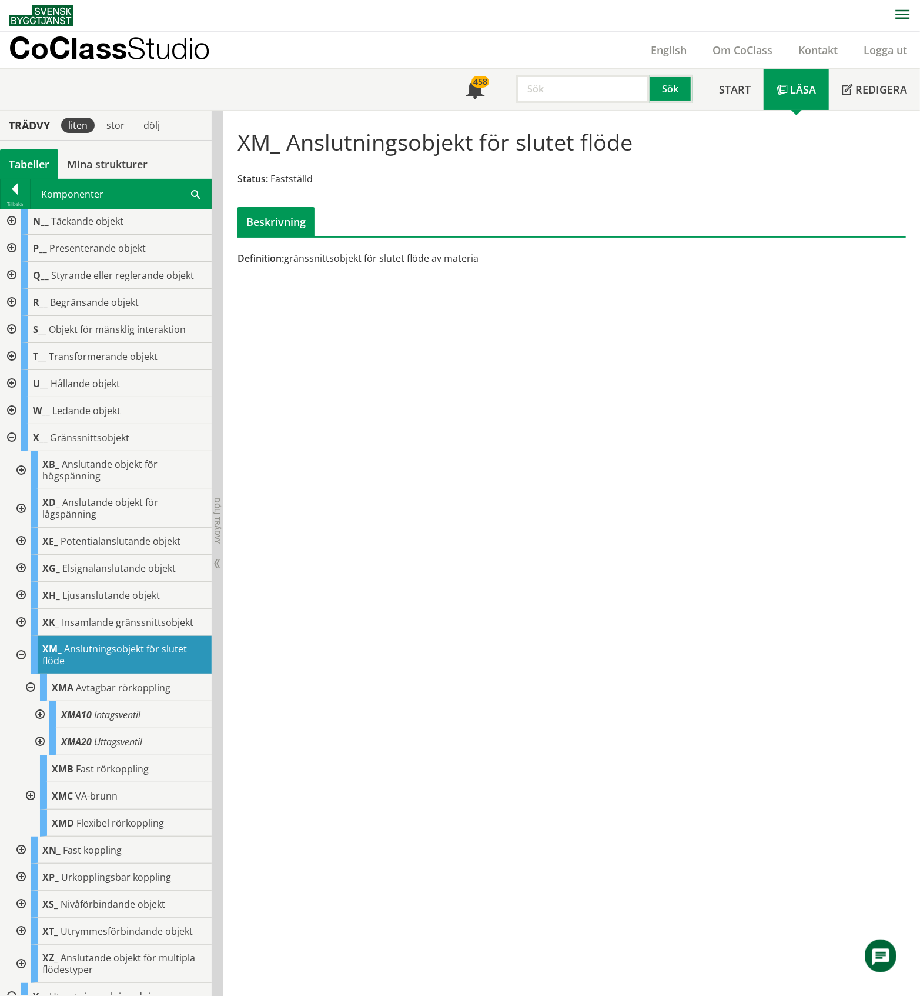
click at [38, 714] on div at bounding box center [38, 714] width 21 height 27
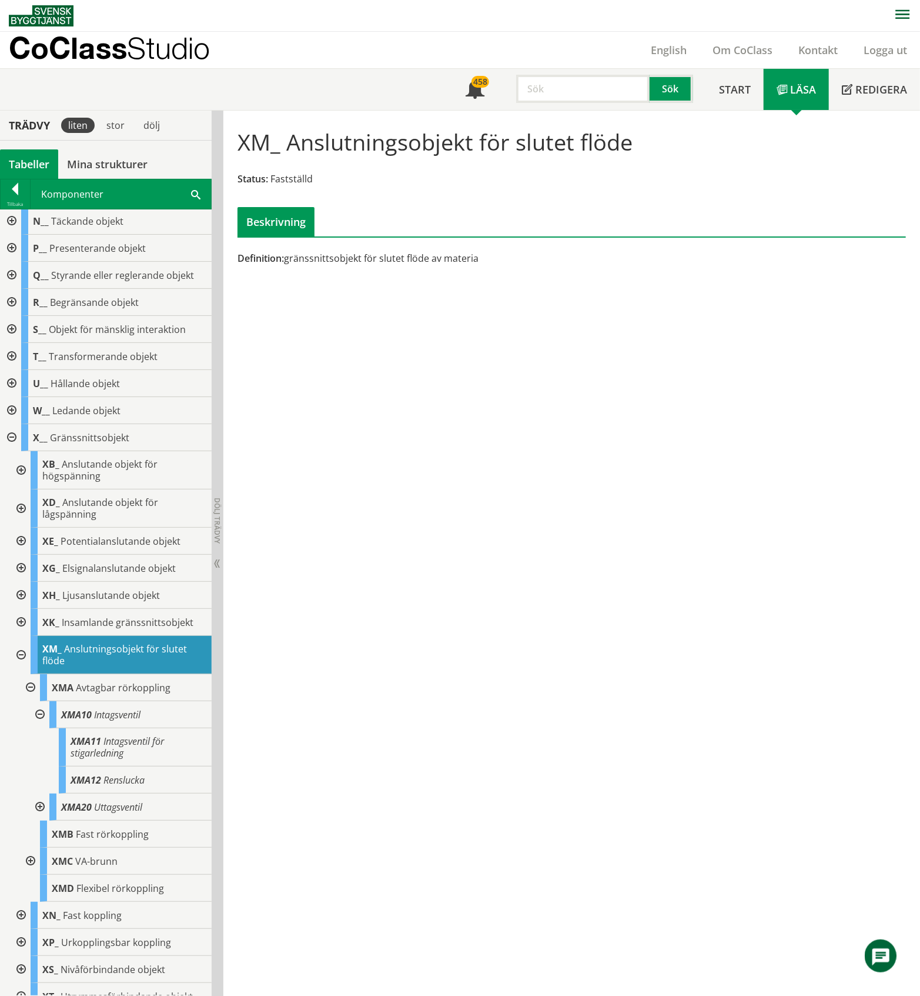
click at [38, 714] on div at bounding box center [38, 714] width 21 height 27
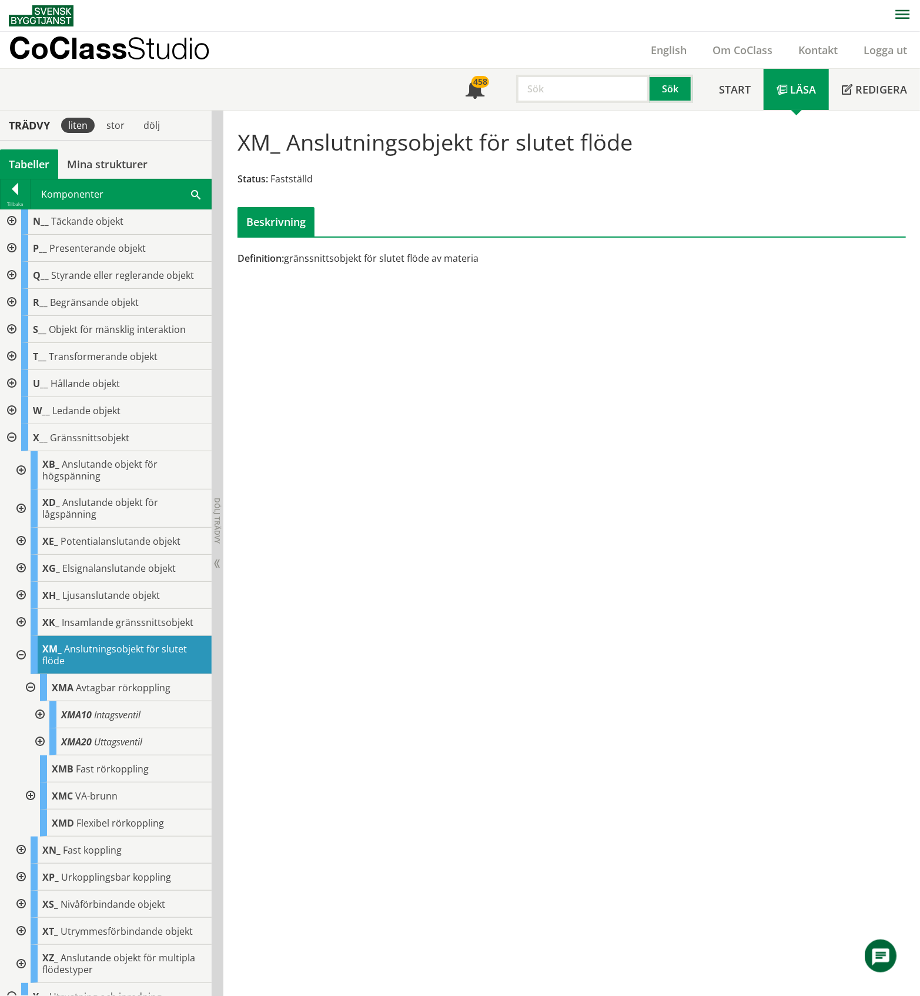
click at [38, 714] on div at bounding box center [38, 714] width 21 height 27
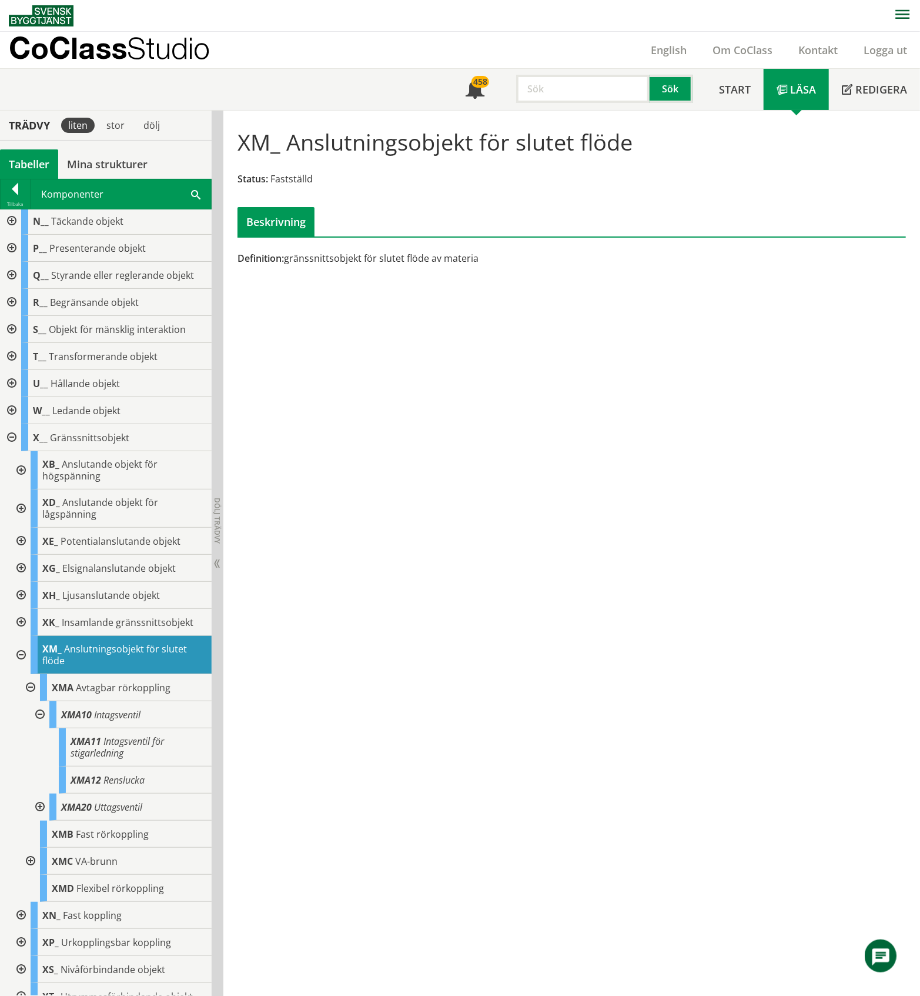
click at [38, 714] on div at bounding box center [38, 714] width 21 height 27
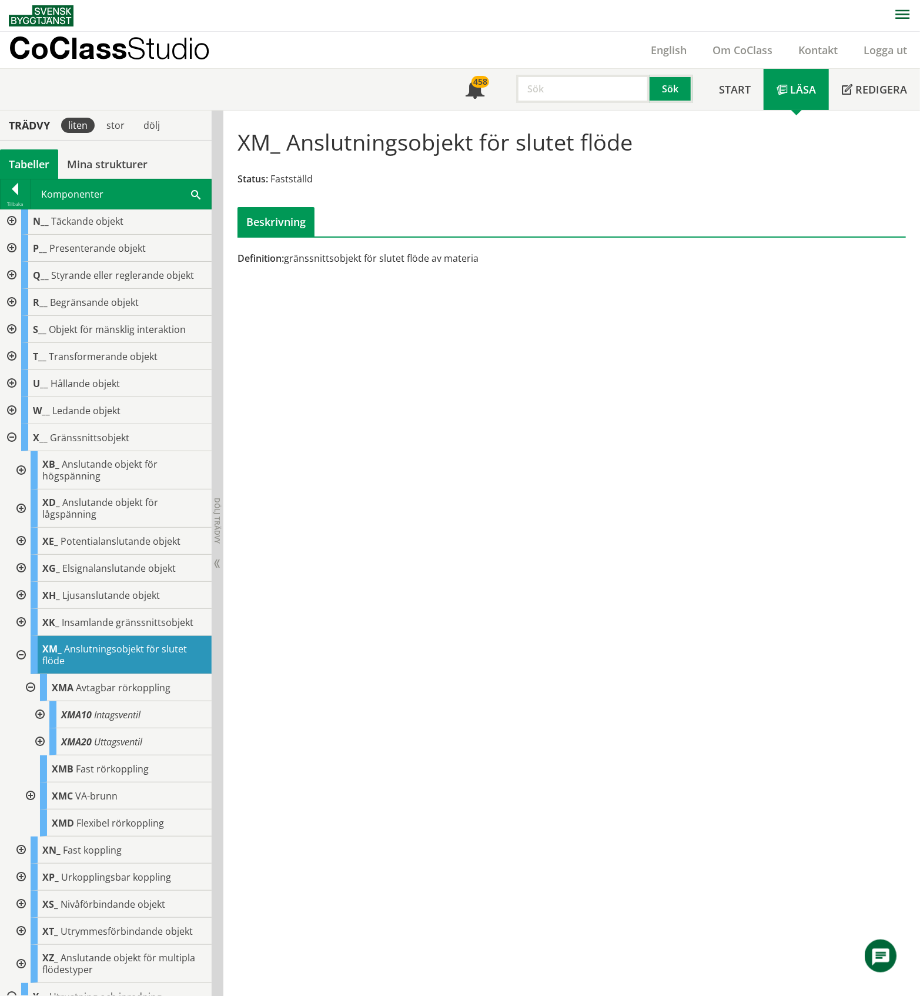
click at [36, 742] on div at bounding box center [38, 741] width 21 height 27
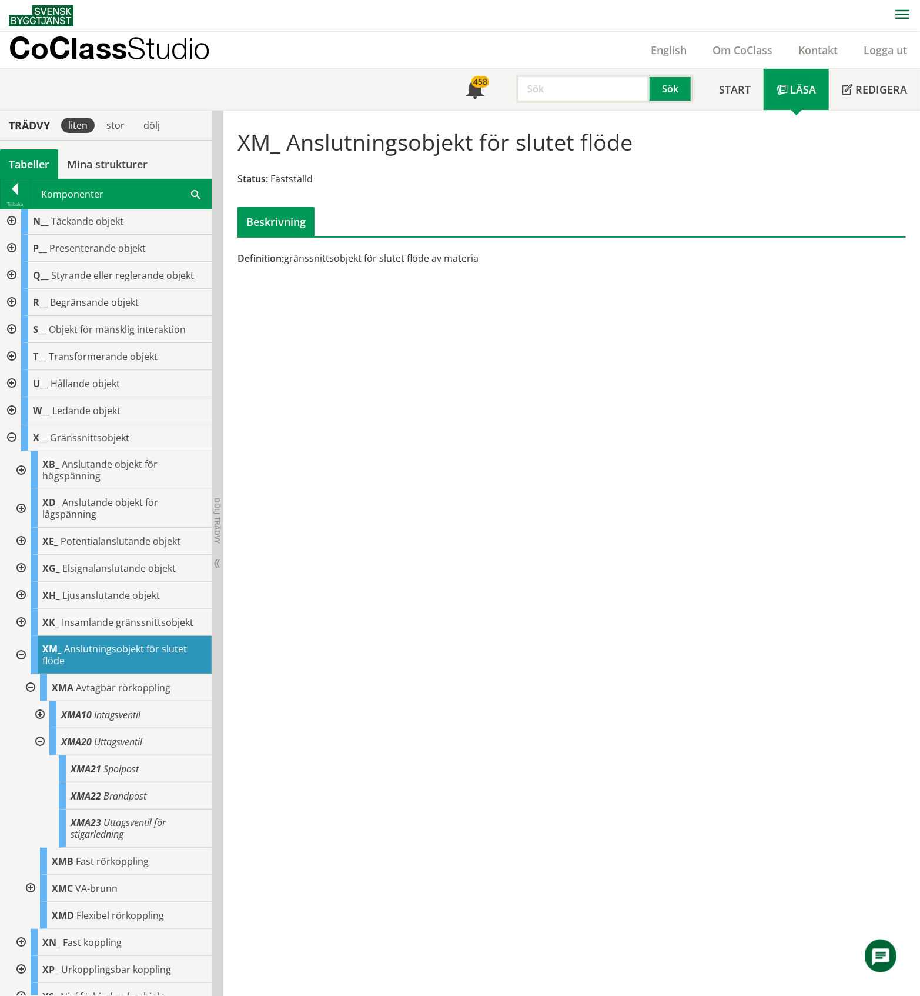
click at [36, 742] on div at bounding box center [38, 741] width 21 height 27
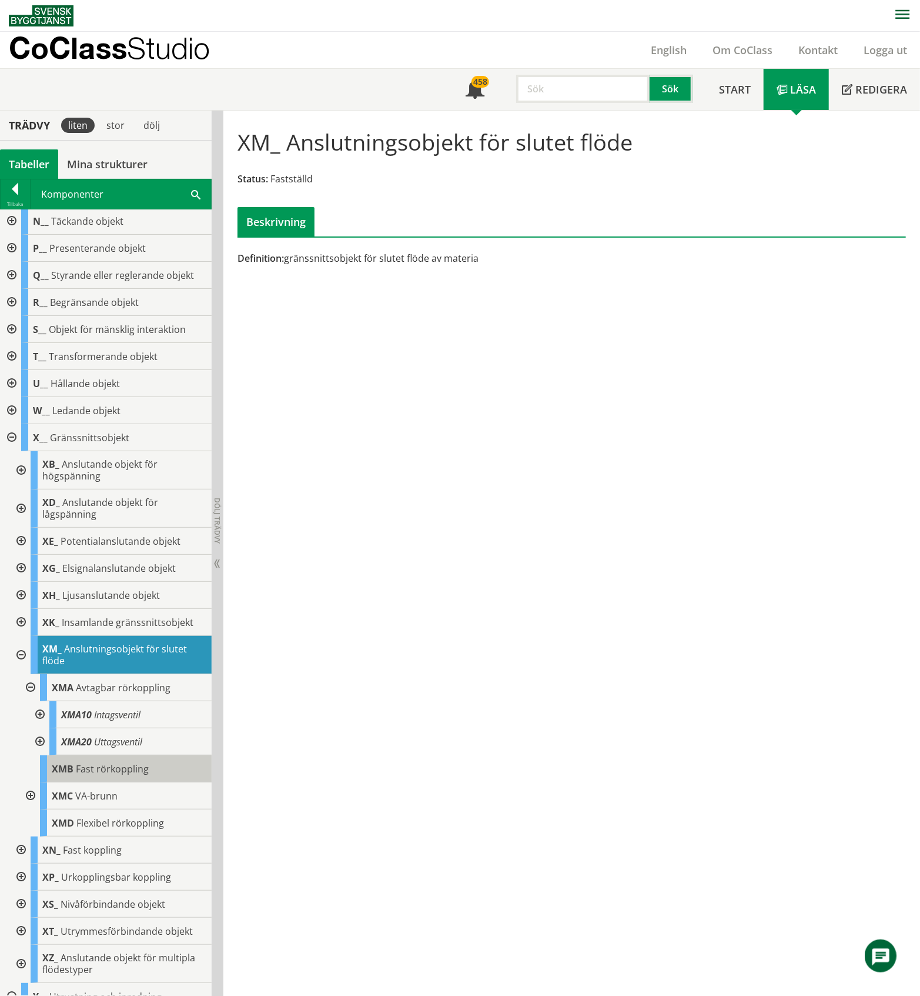
click at [105, 770] on span "Fast rörkoppling" at bounding box center [112, 768] width 73 height 13
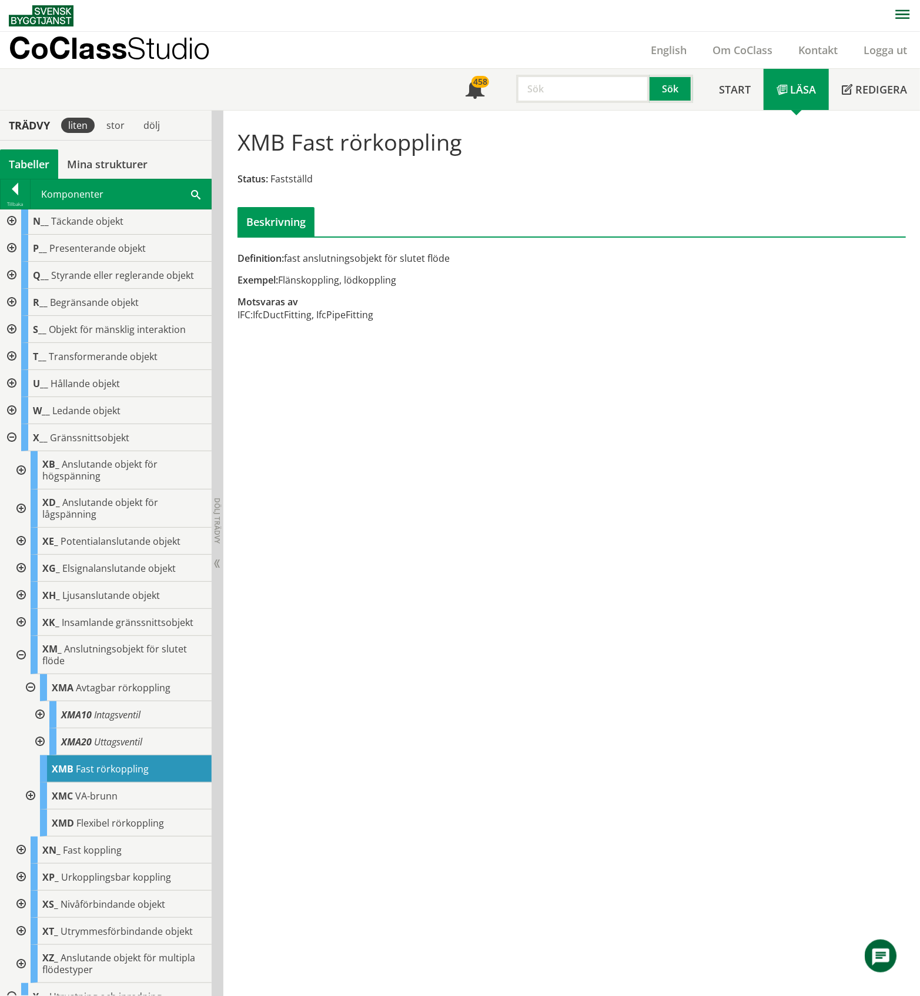
click at [29, 792] on div at bounding box center [29, 795] width 21 height 27
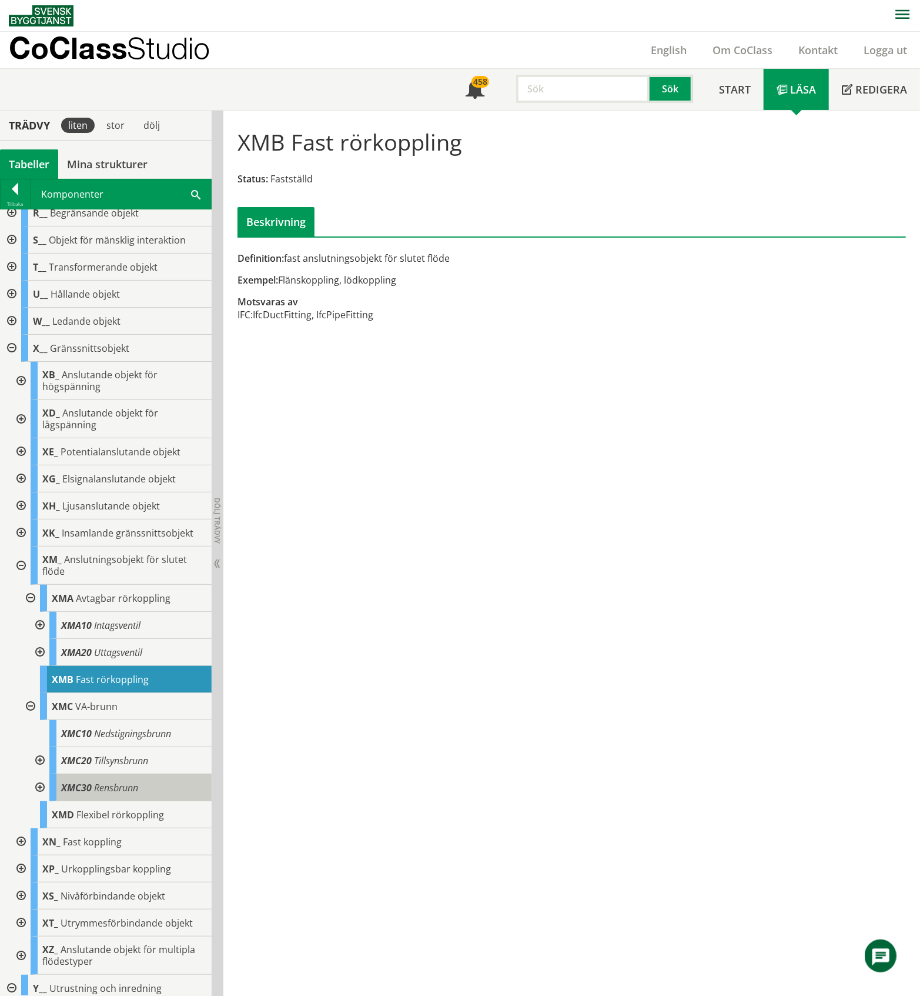
scroll to position [462, 0]
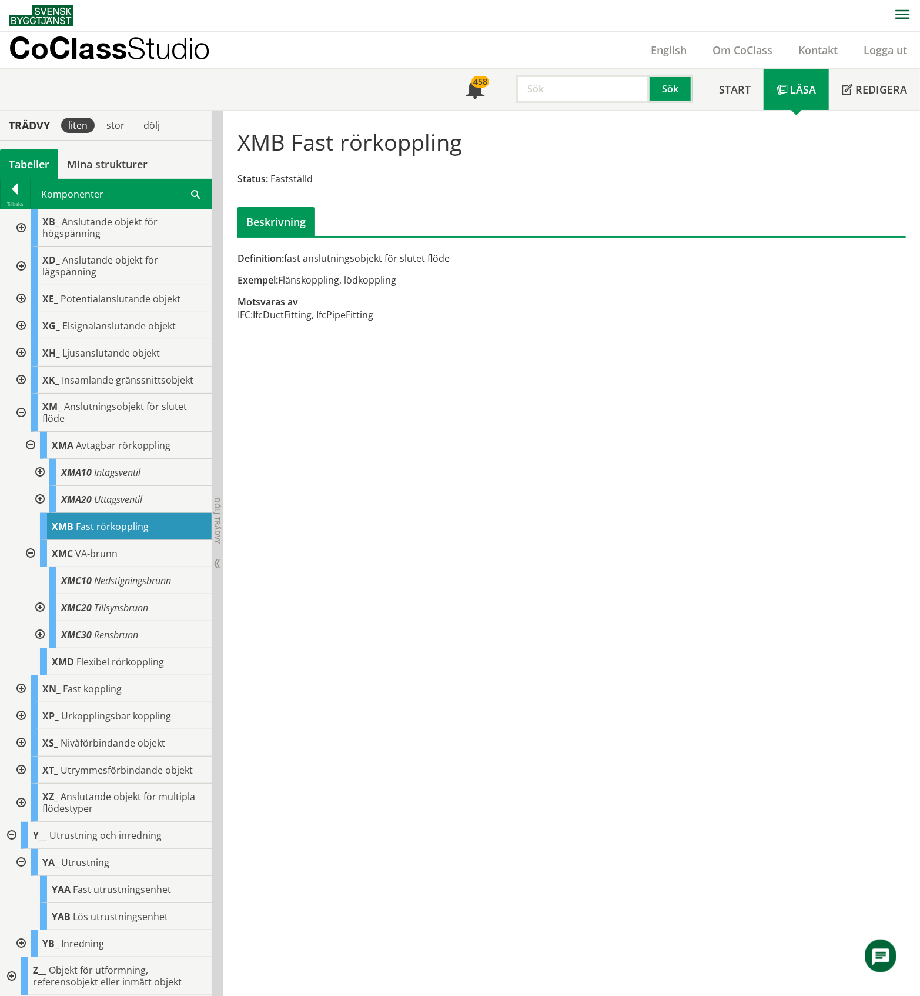
click at [38, 607] on div at bounding box center [38, 607] width 21 height 27
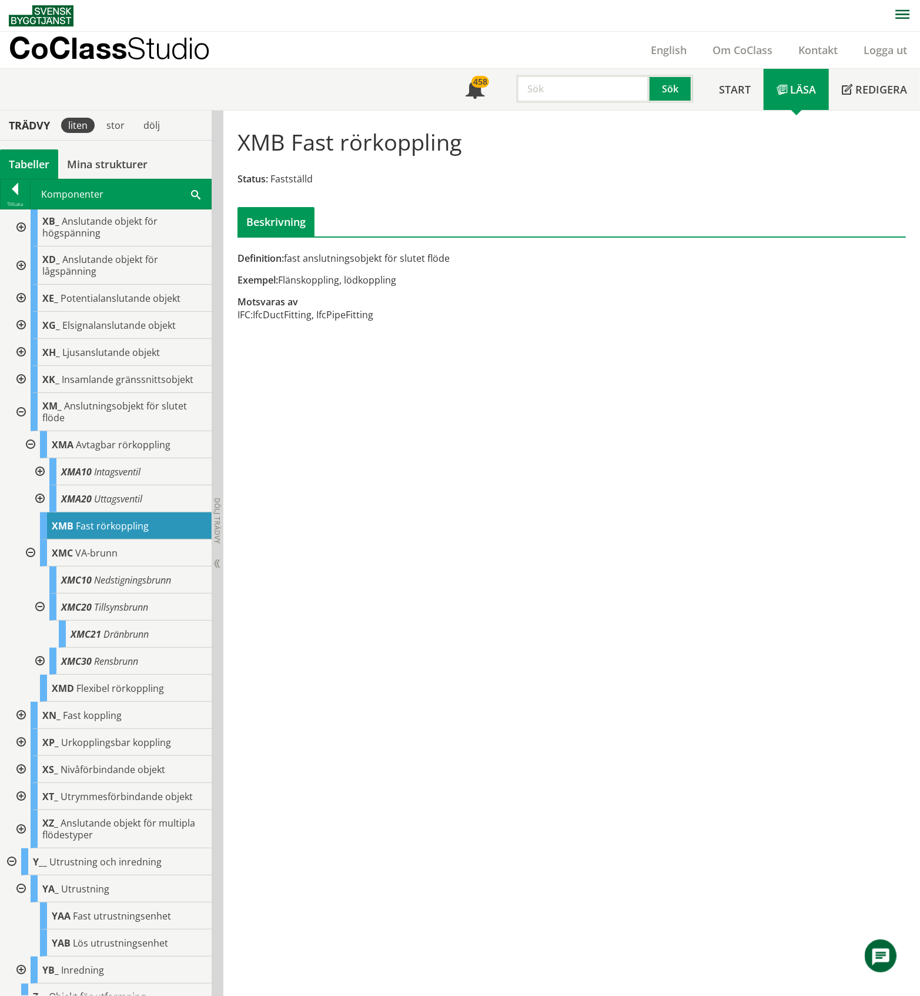
click at [38, 607] on div at bounding box center [38, 606] width 21 height 27
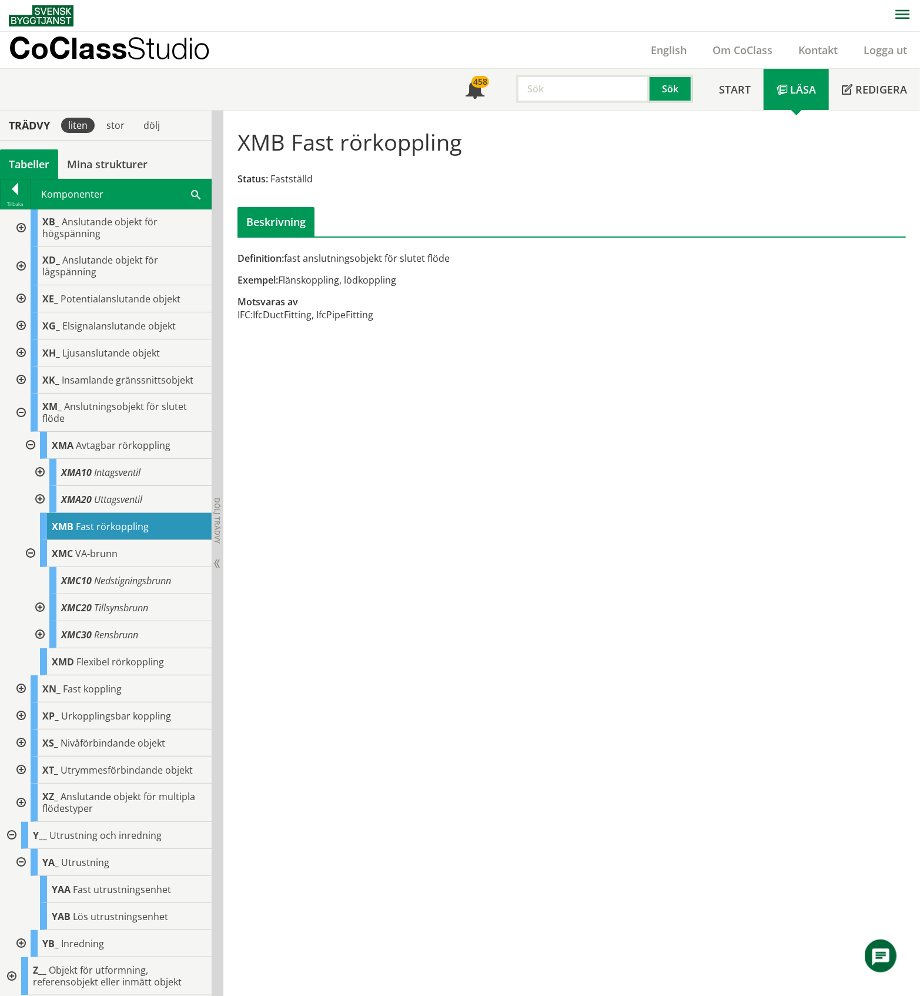
click at [42, 634] on div at bounding box center [38, 634] width 21 height 27
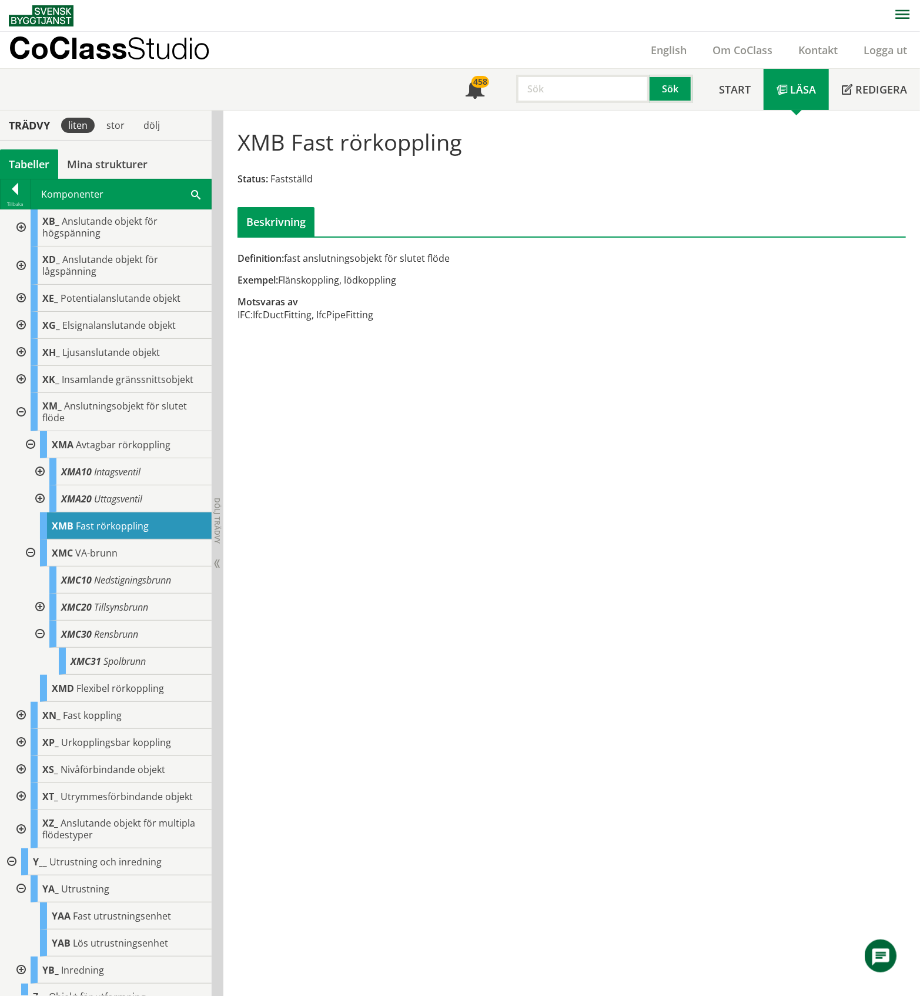
click at [41, 634] on div at bounding box center [38, 633] width 21 height 27
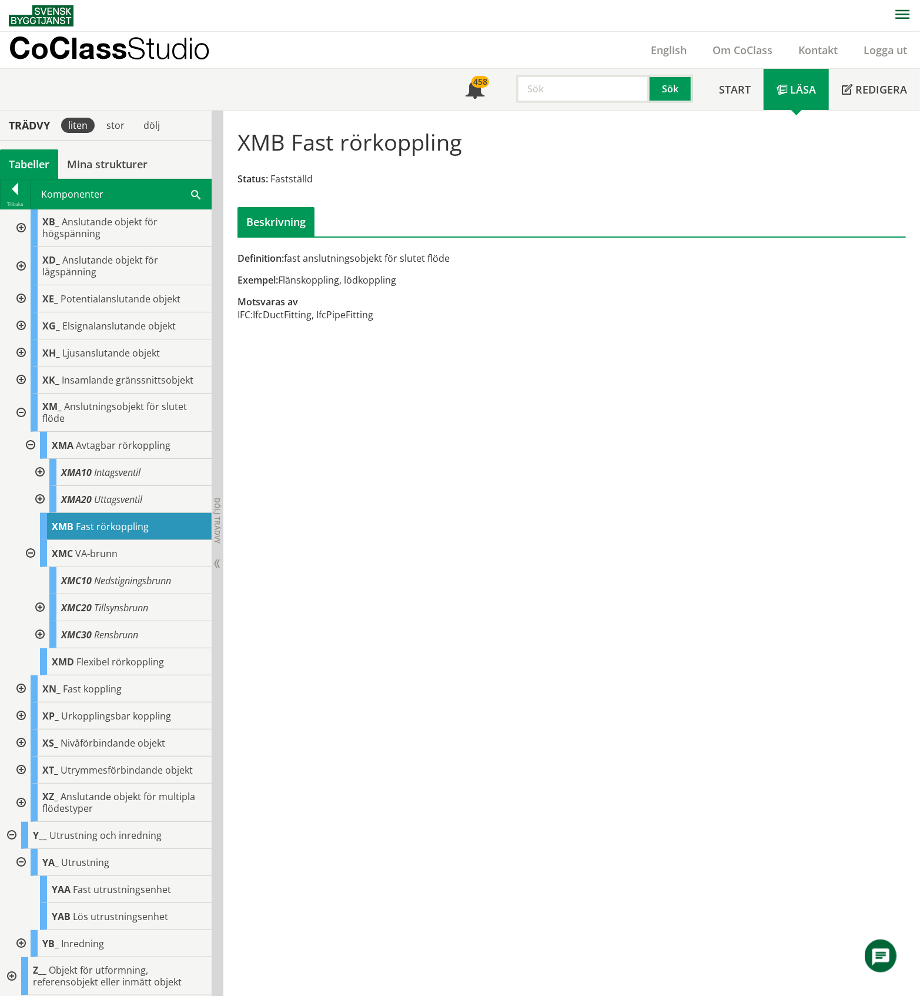
click at [21, 804] on div at bounding box center [19, 802] width 21 height 38
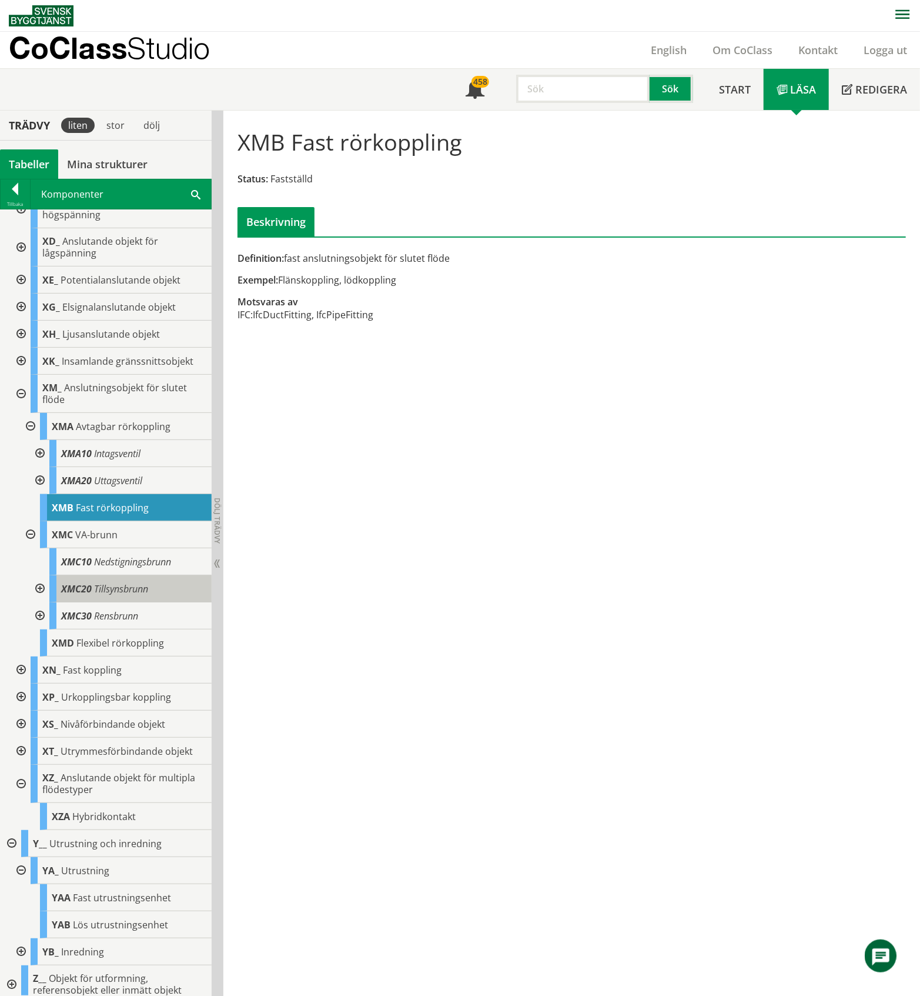
scroll to position [489, 0]
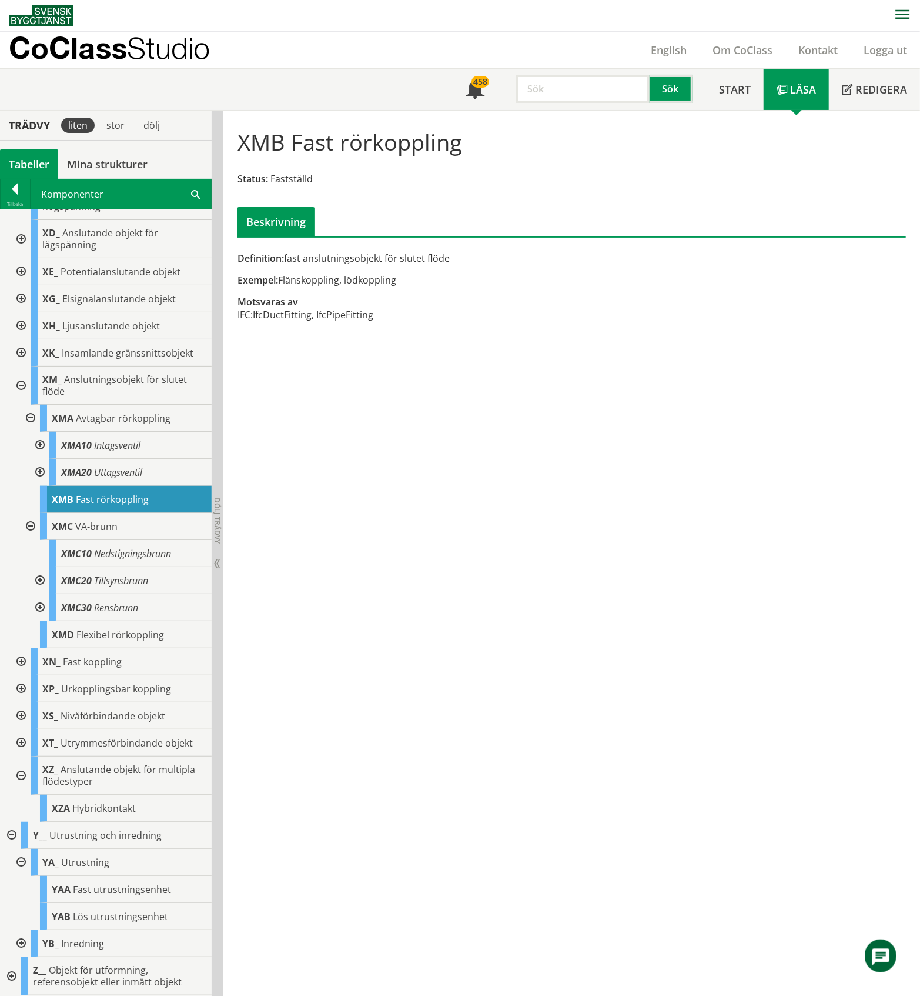
click at [19, 774] on div at bounding box center [19, 775] width 21 height 38
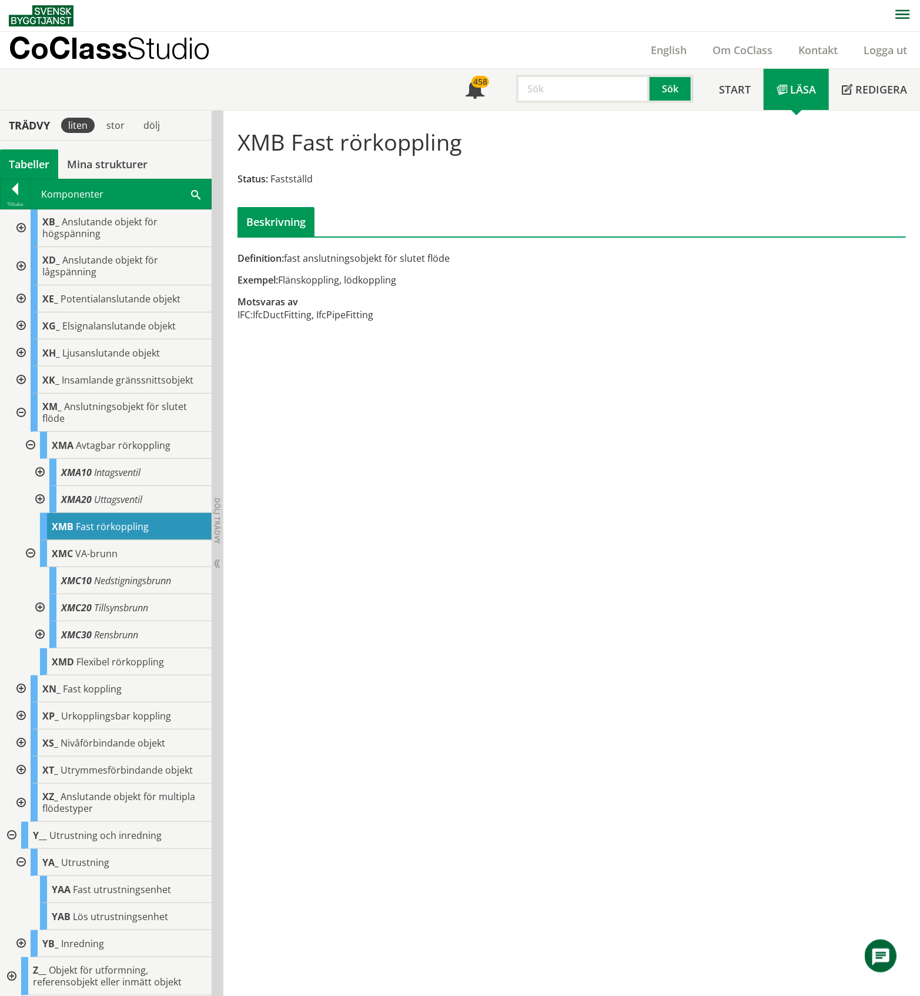
click at [20, 770] on div at bounding box center [19, 769] width 21 height 27
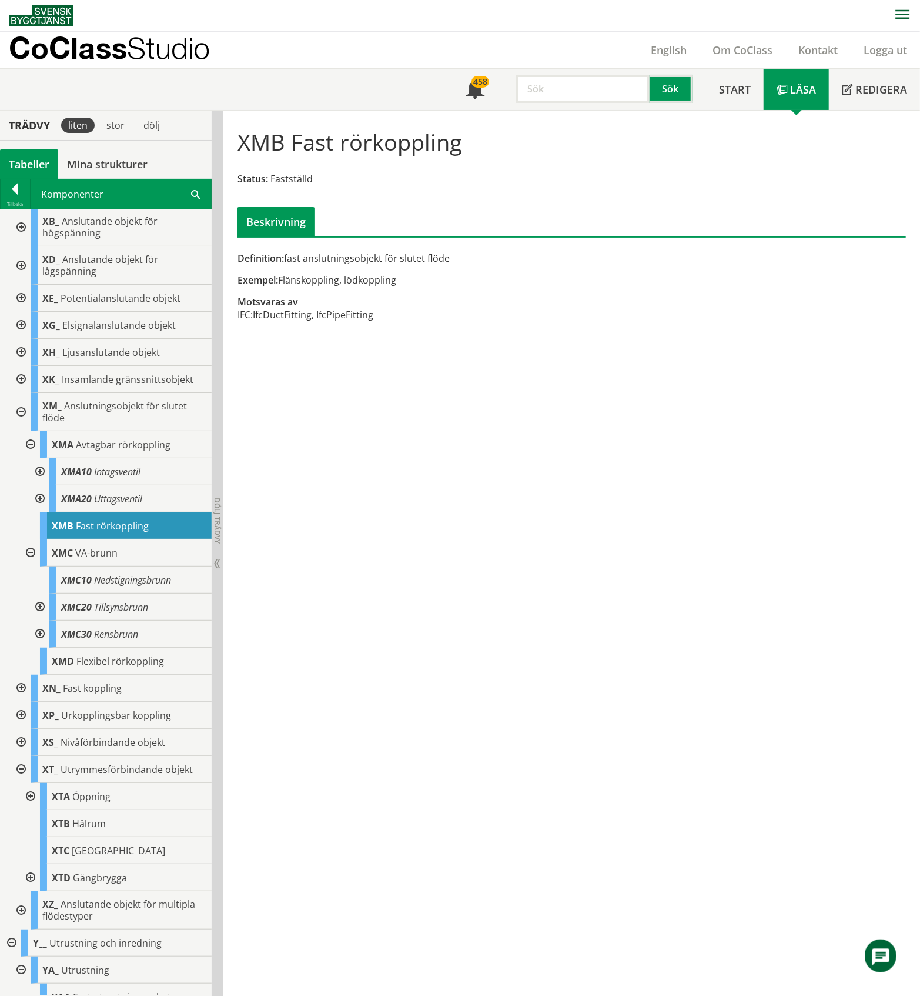
scroll to position [489, 0]
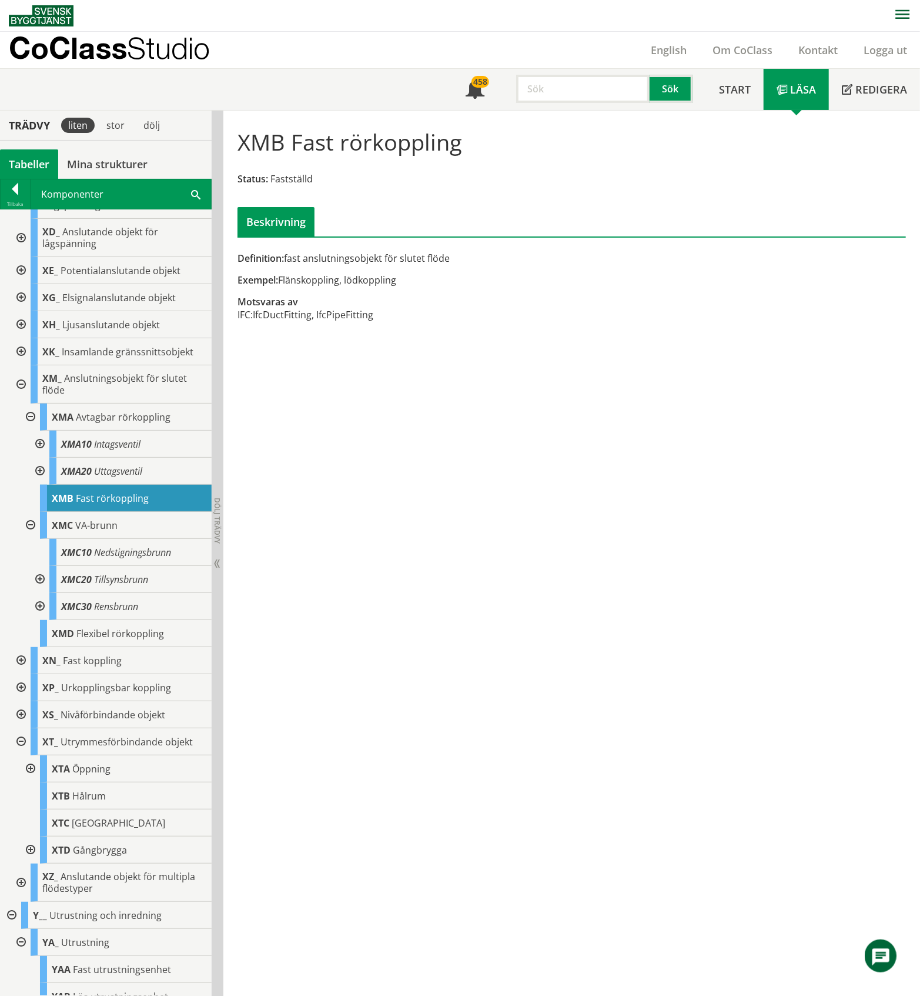
click at [29, 773] on div at bounding box center [29, 768] width 21 height 27
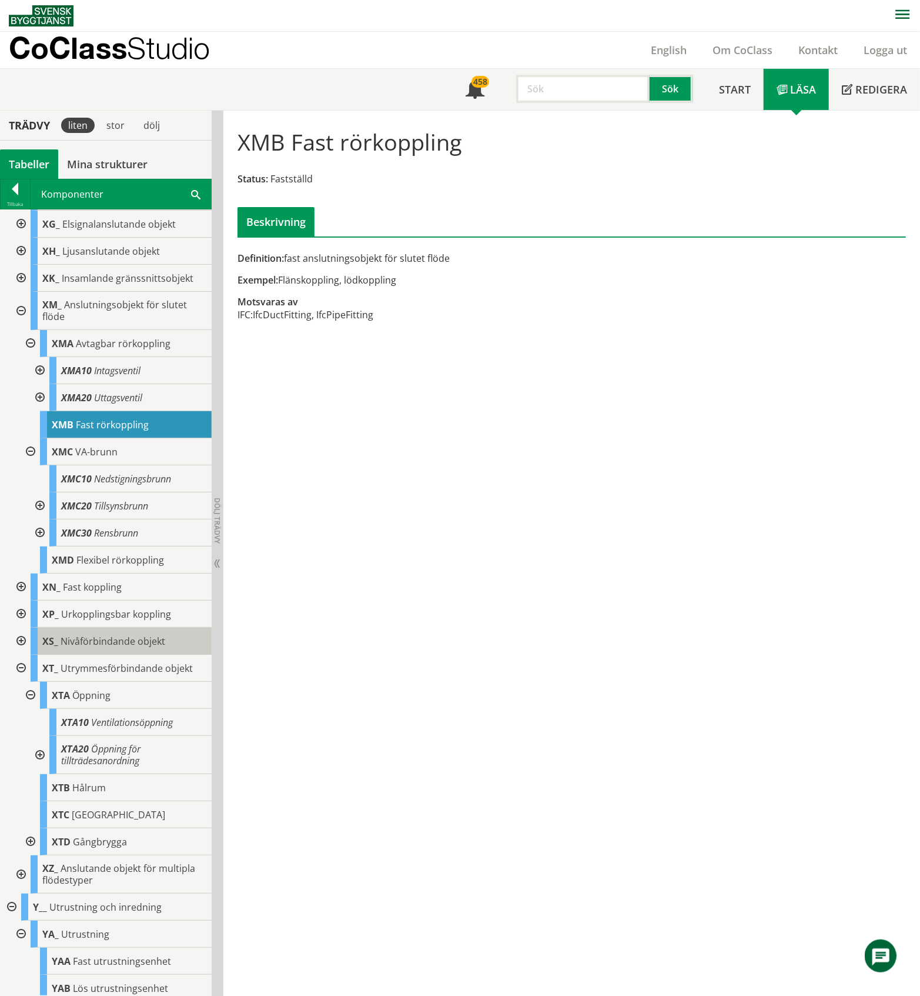
scroll to position [636, 0]
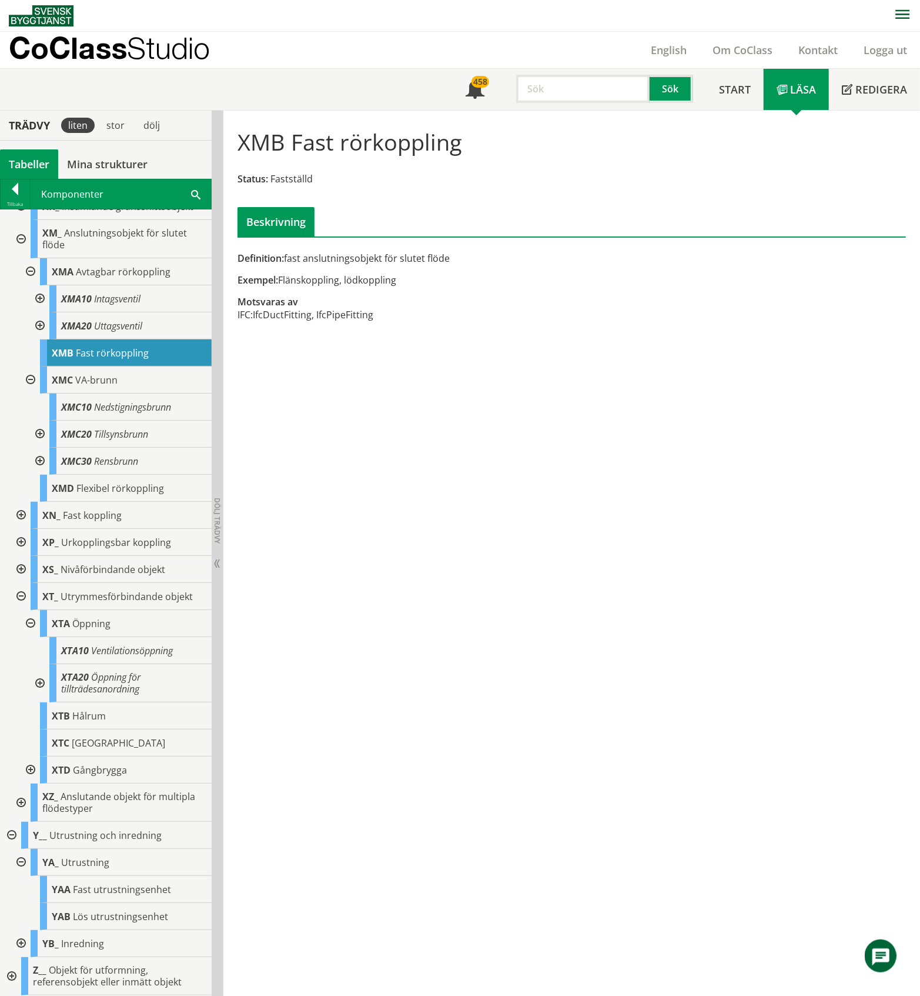
click at [38, 681] on div at bounding box center [38, 683] width 21 height 38
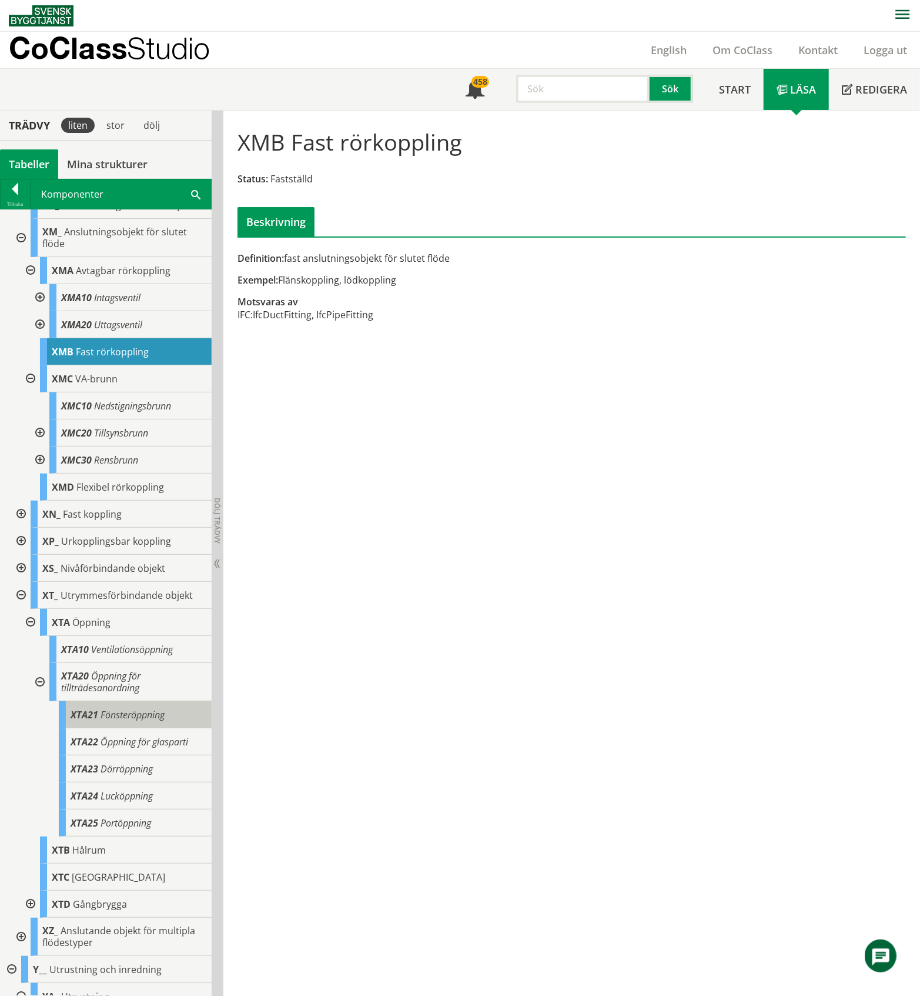
click at [143, 716] on span "Fönsteröppning" at bounding box center [133, 714] width 64 height 13
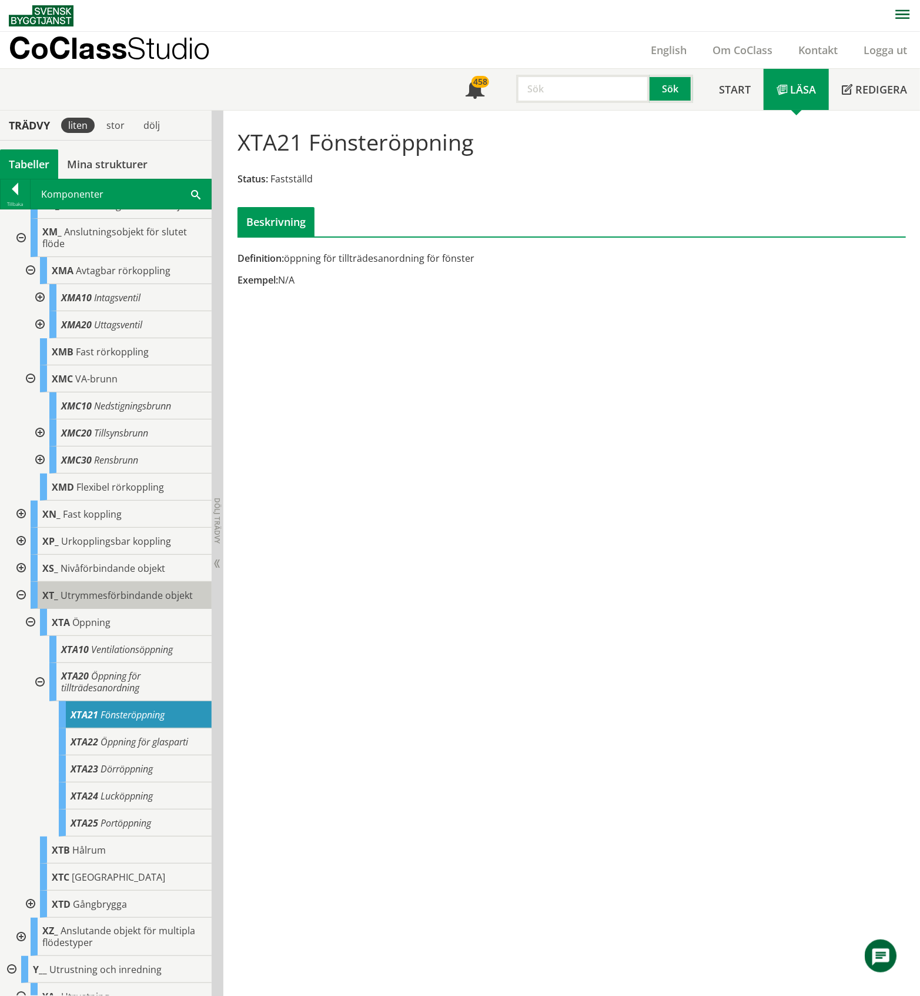
scroll to position [770, 0]
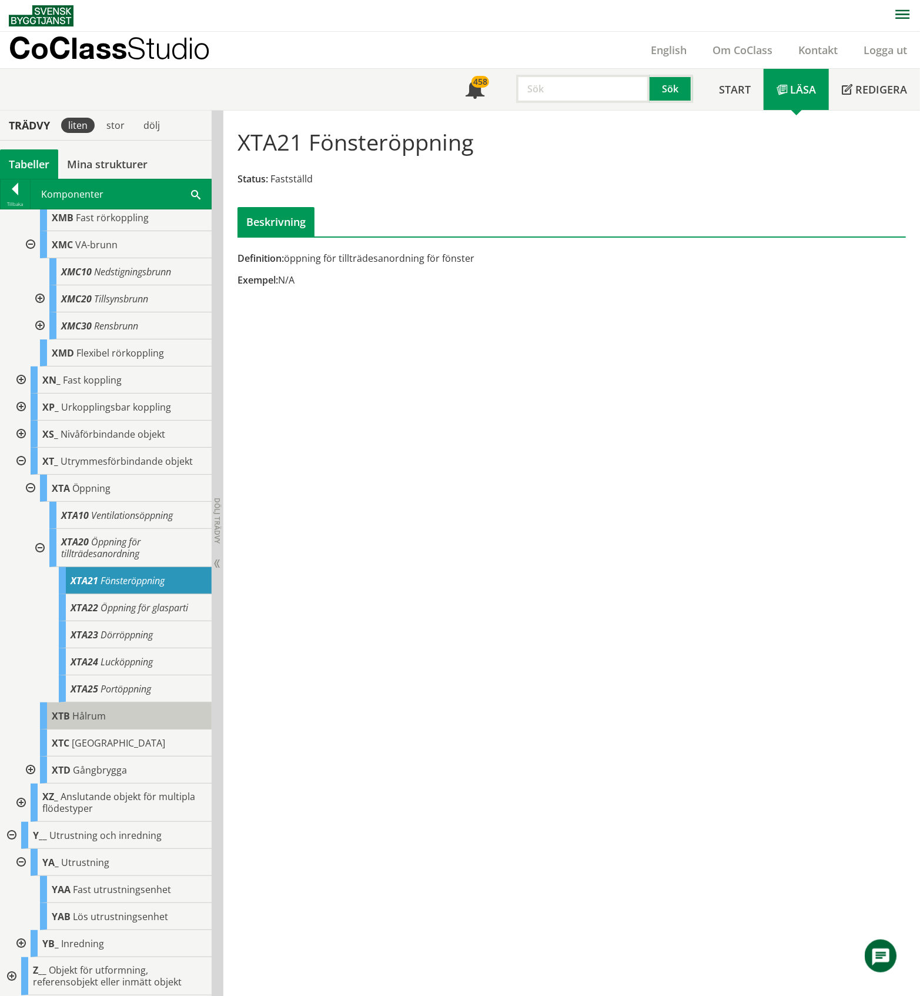
click at [91, 716] on span "Hålrum" at bounding box center [89, 715] width 34 height 13
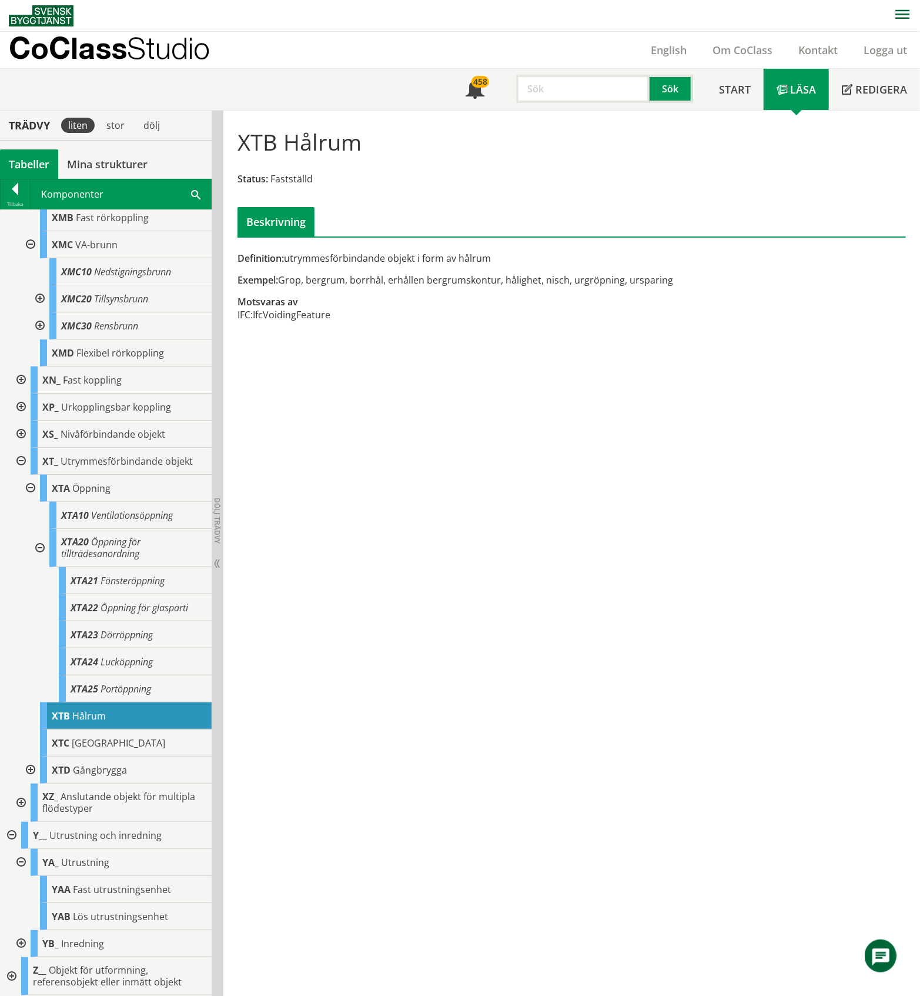
click at [29, 770] on div at bounding box center [29, 769] width 21 height 27
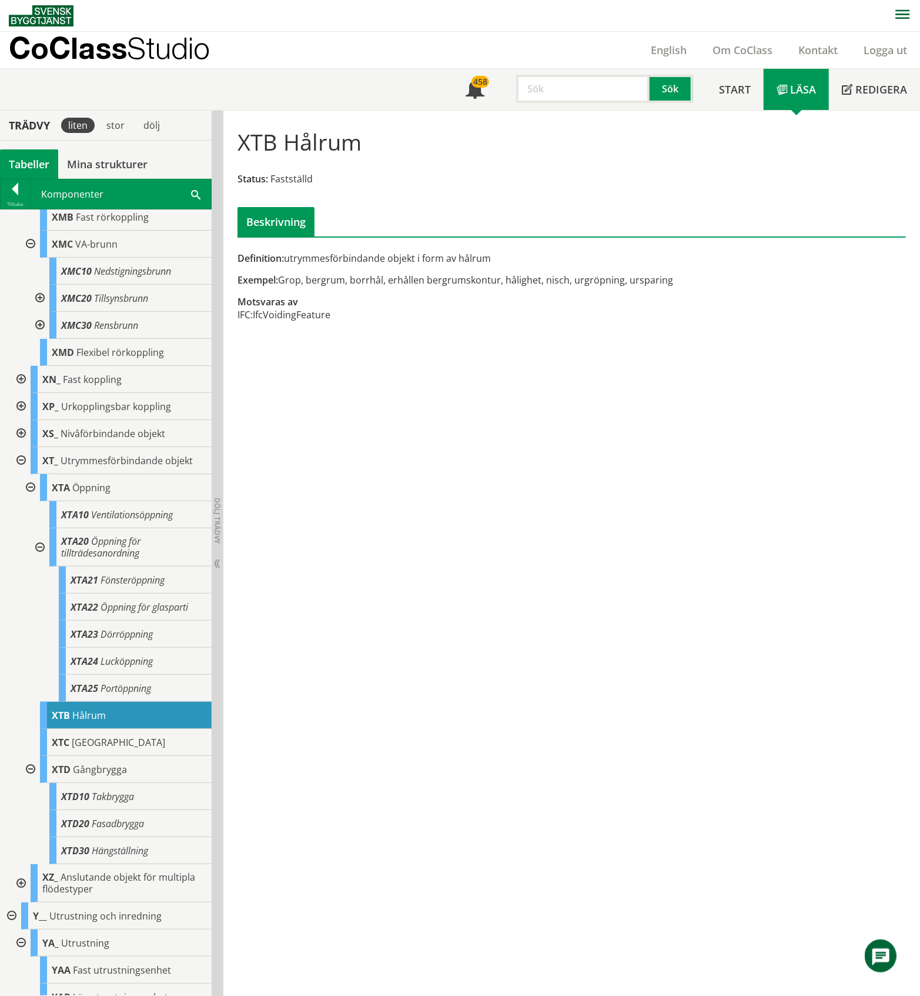
click at [29, 770] on div at bounding box center [29, 769] width 21 height 27
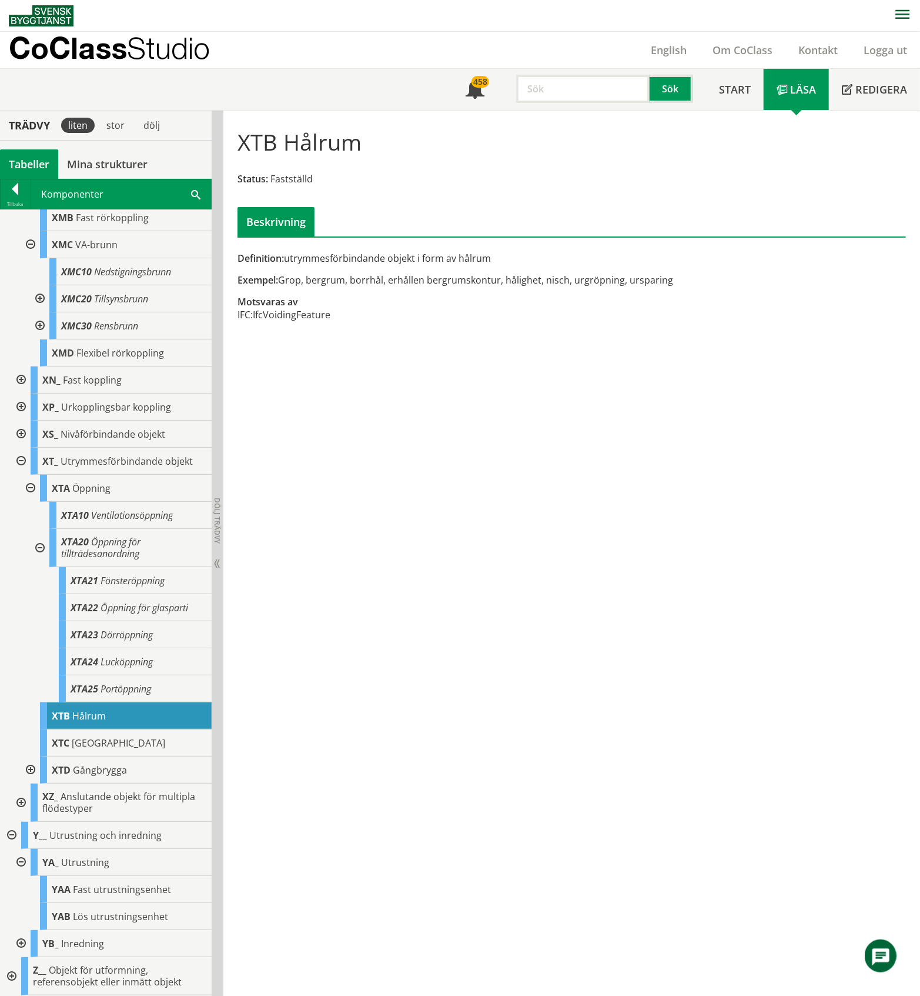
click at [19, 461] on div at bounding box center [19, 461] width 21 height 27
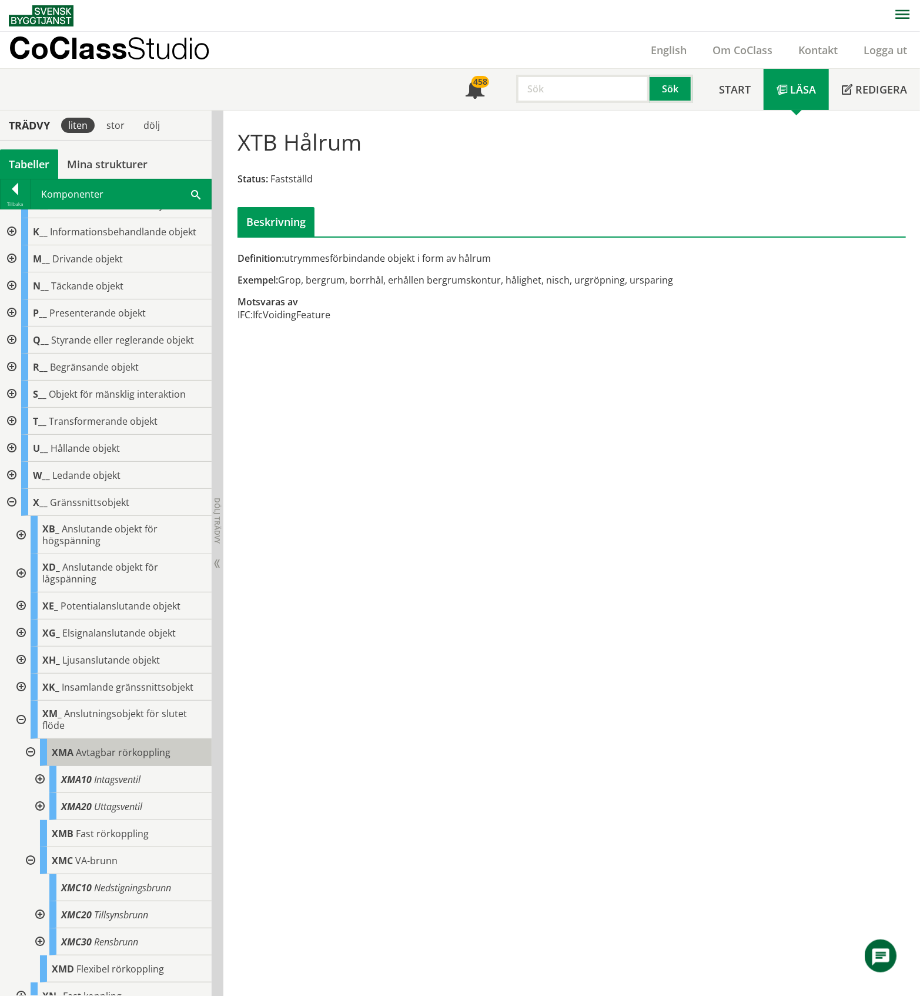
scroll to position [148, 0]
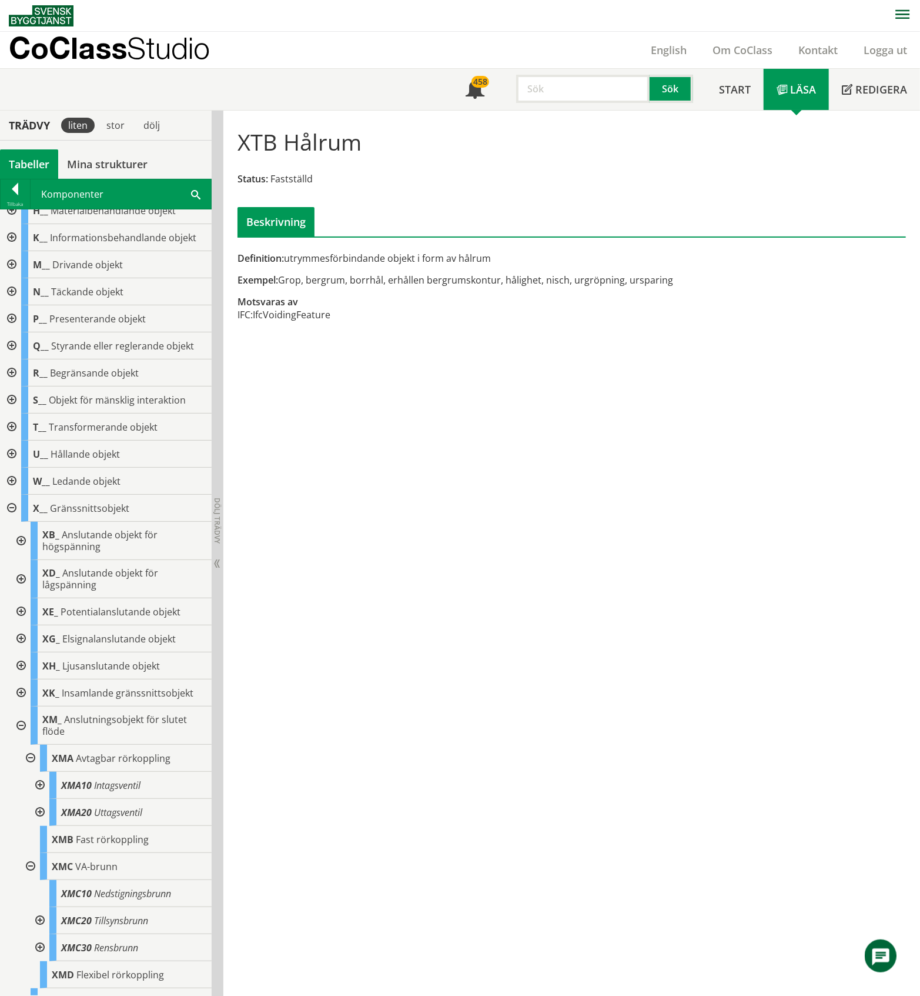
click at [19, 693] on div at bounding box center [19, 692] width 21 height 27
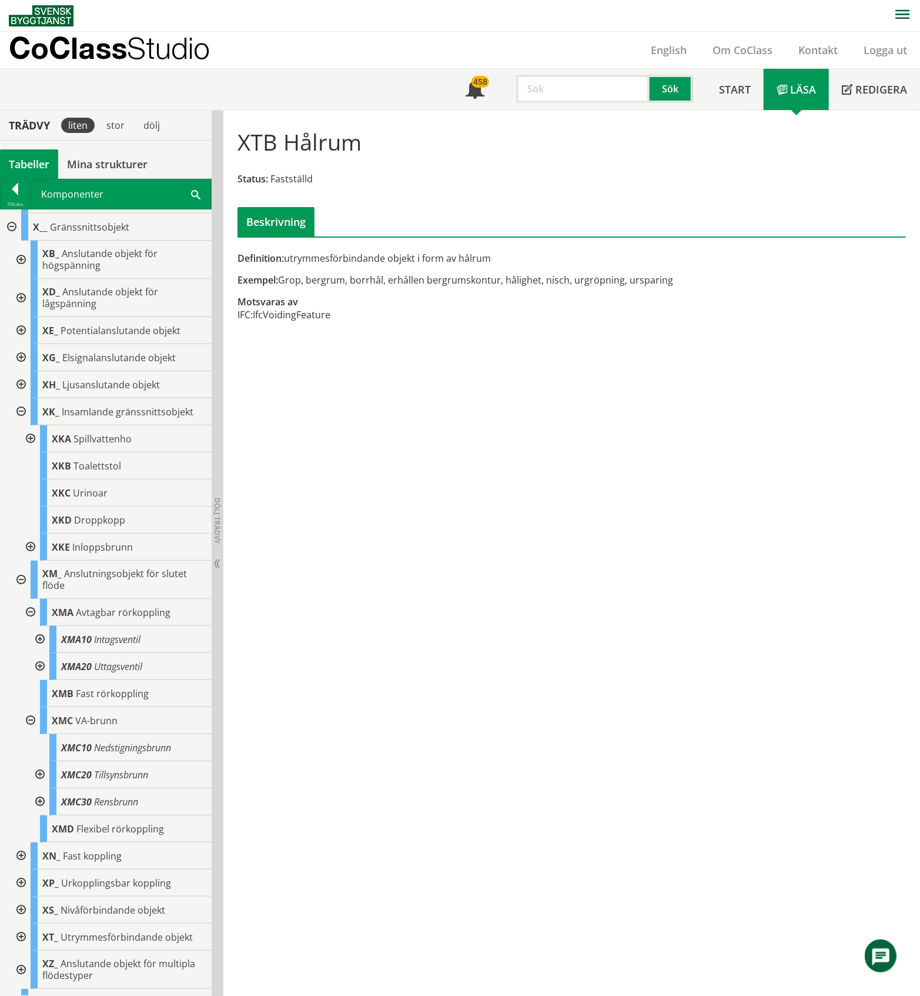
scroll to position [462, 0]
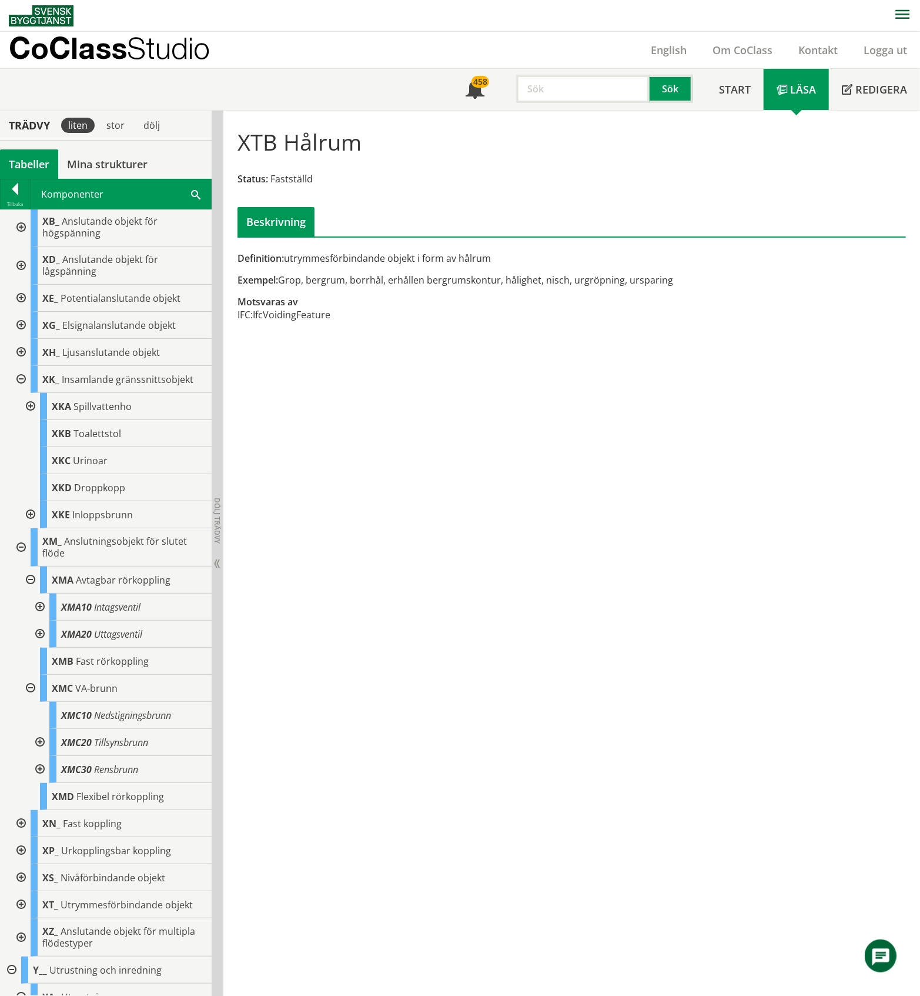
click at [29, 401] on div at bounding box center [29, 406] width 21 height 27
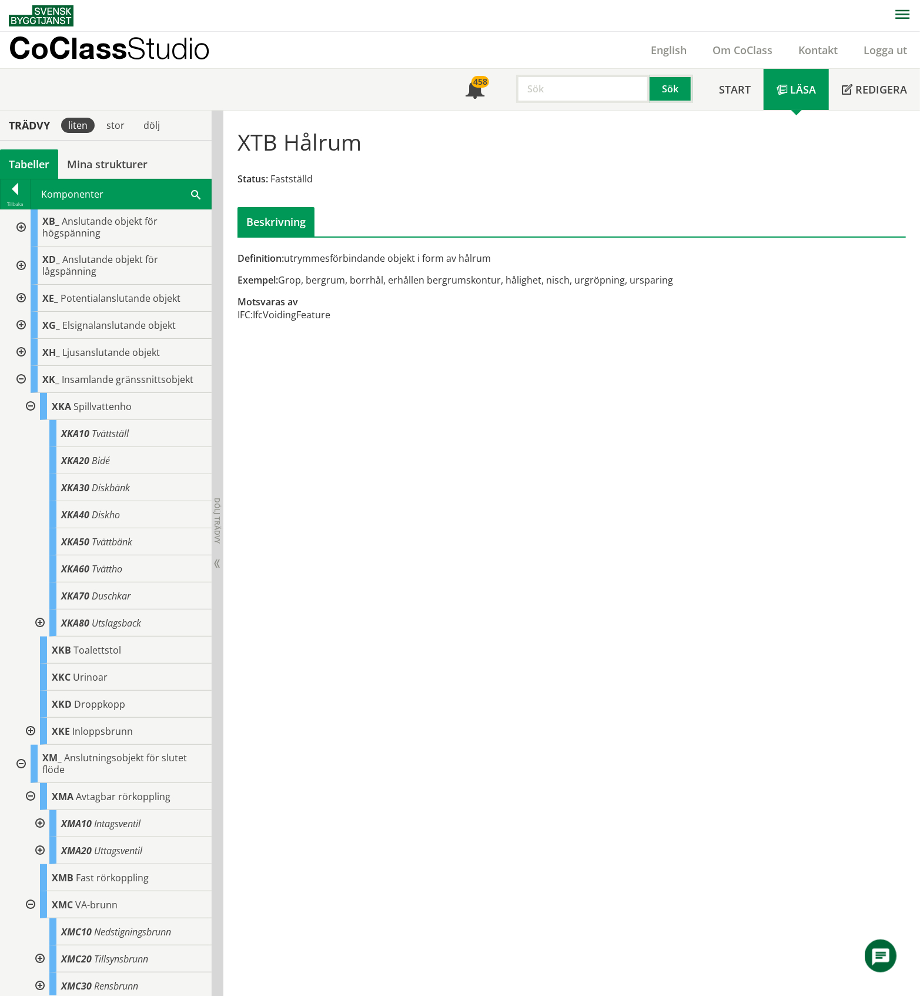
click at [28, 408] on div at bounding box center [29, 406] width 21 height 27
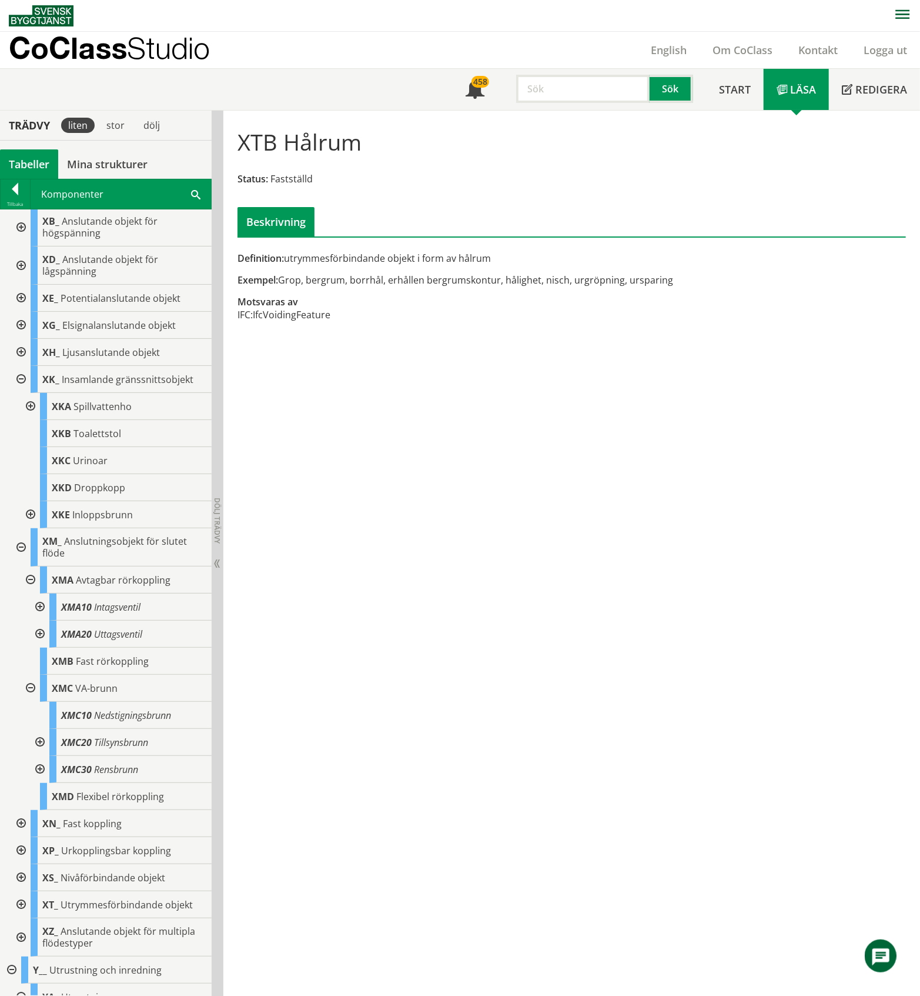
click at [28, 516] on div at bounding box center [29, 514] width 21 height 27
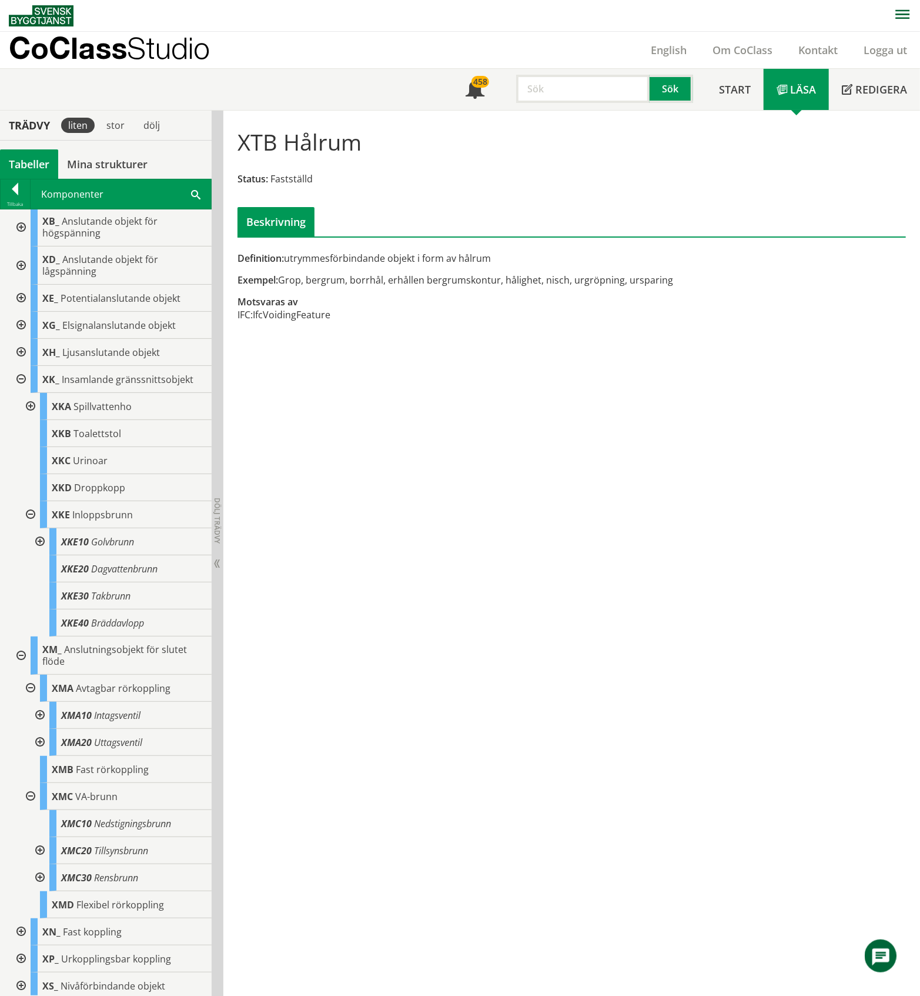
click at [28, 516] on div at bounding box center [29, 514] width 21 height 27
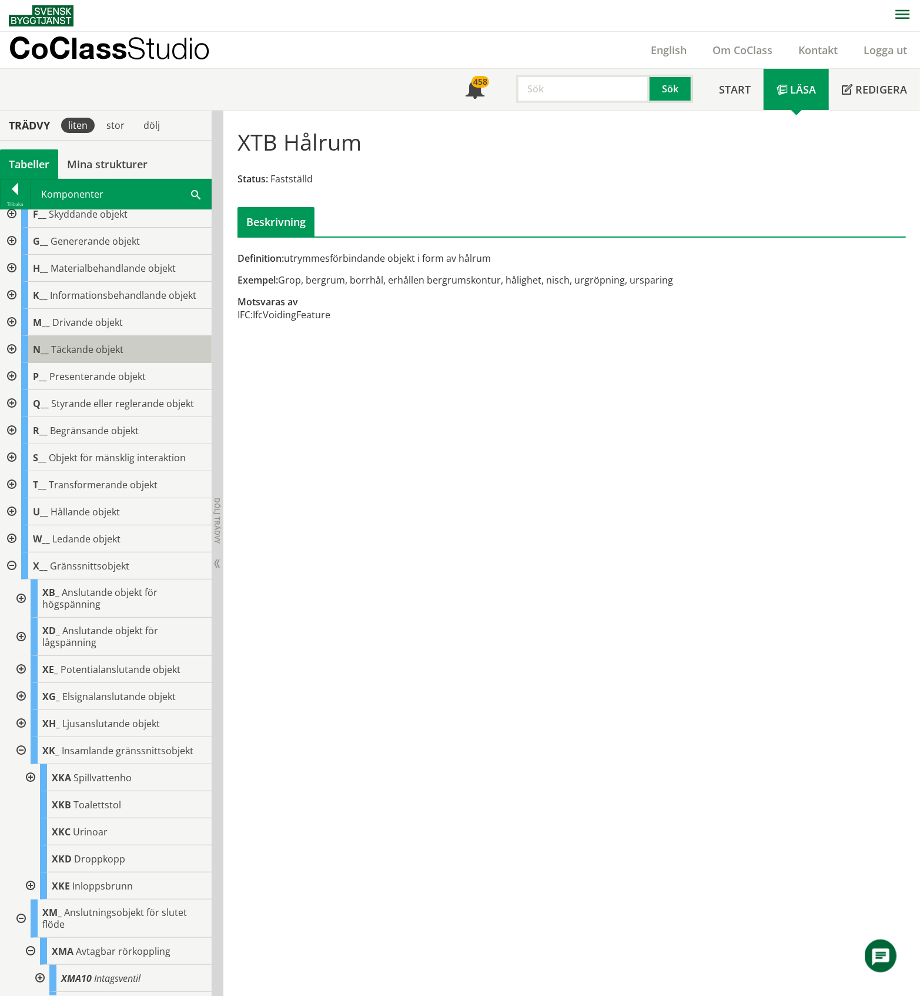
scroll to position [0, 0]
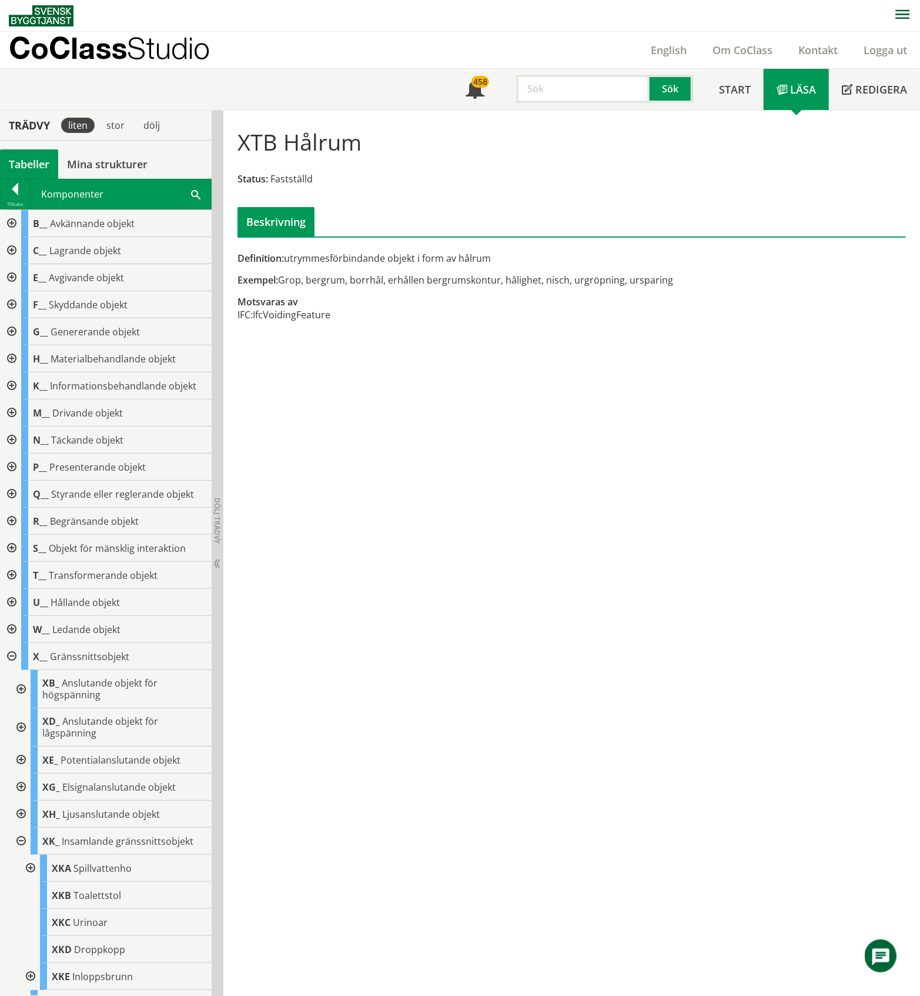
click at [12, 415] on div at bounding box center [10, 412] width 21 height 27
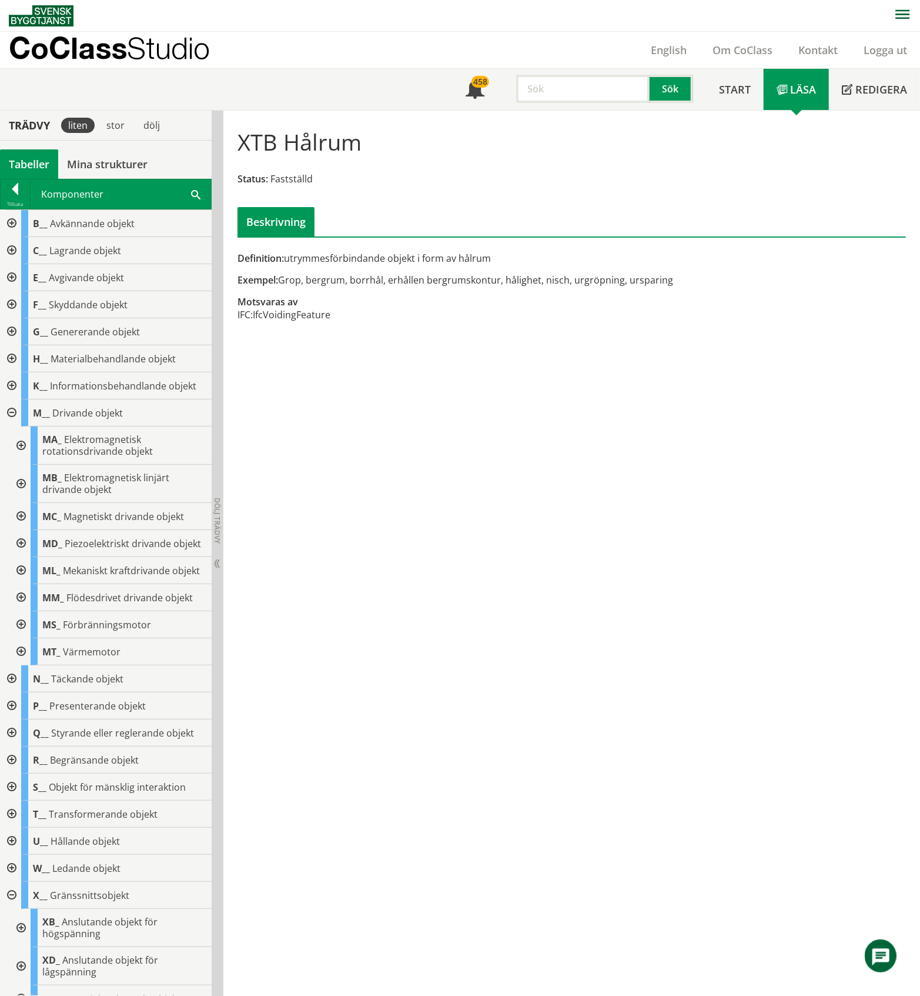
click at [24, 611] on div at bounding box center [19, 597] width 21 height 27
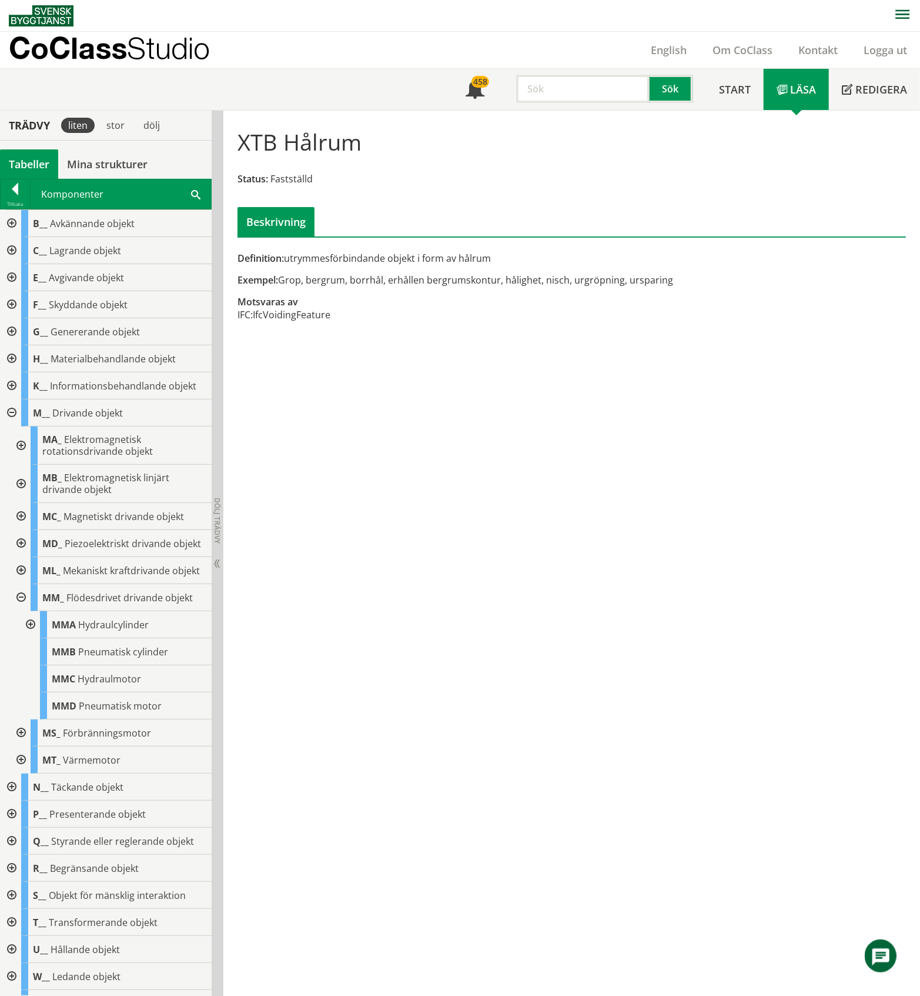
click at [22, 611] on div at bounding box center [19, 597] width 21 height 27
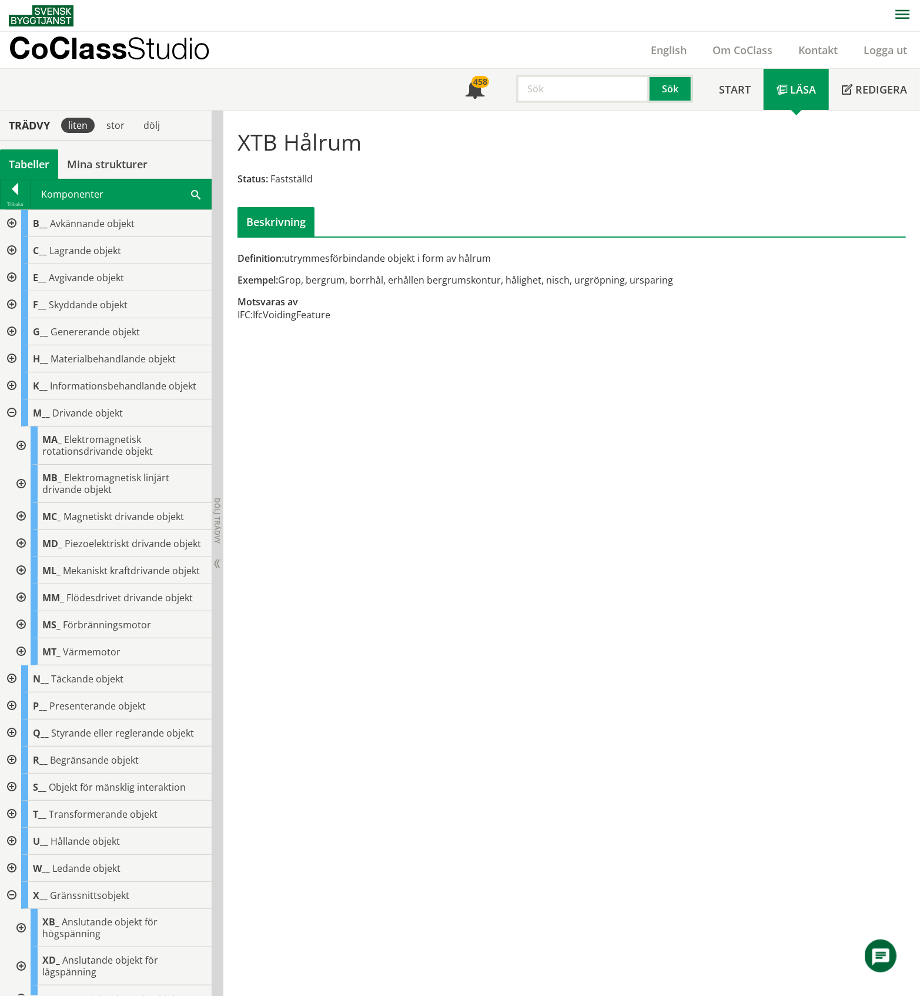
click at [9, 412] on div at bounding box center [10, 412] width 21 height 27
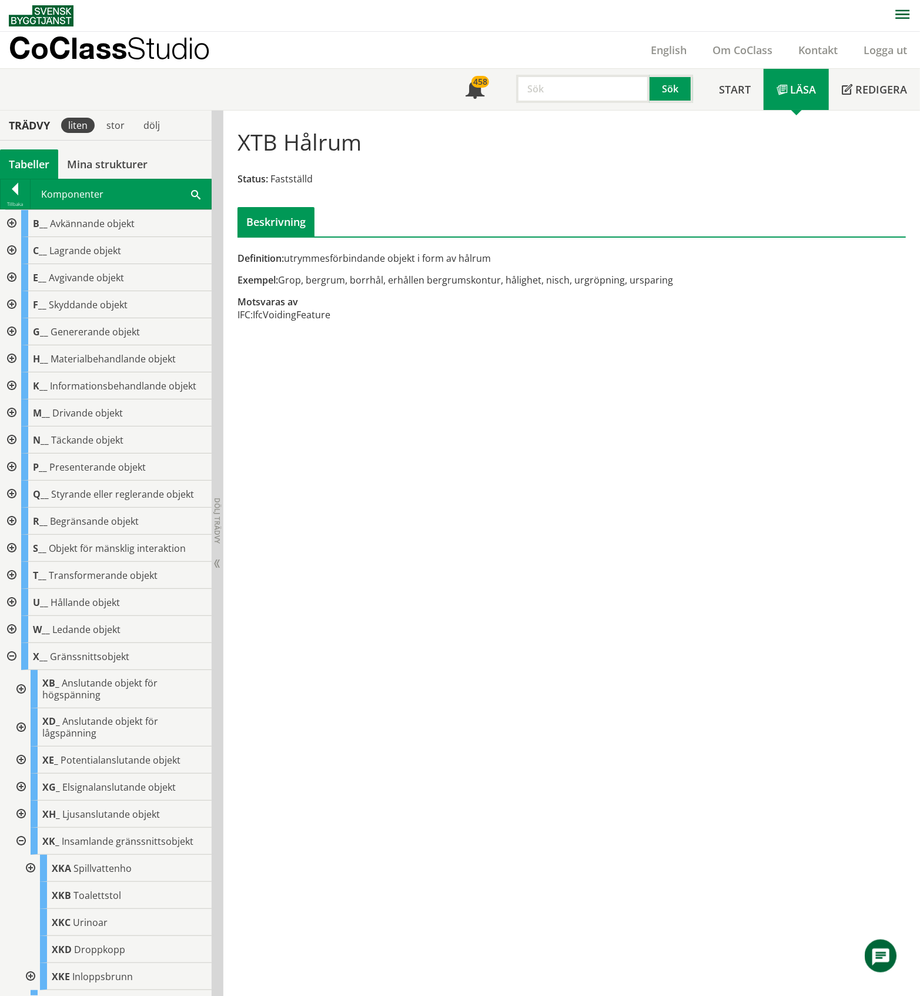
click at [8, 496] on div at bounding box center [10, 493] width 21 height 27
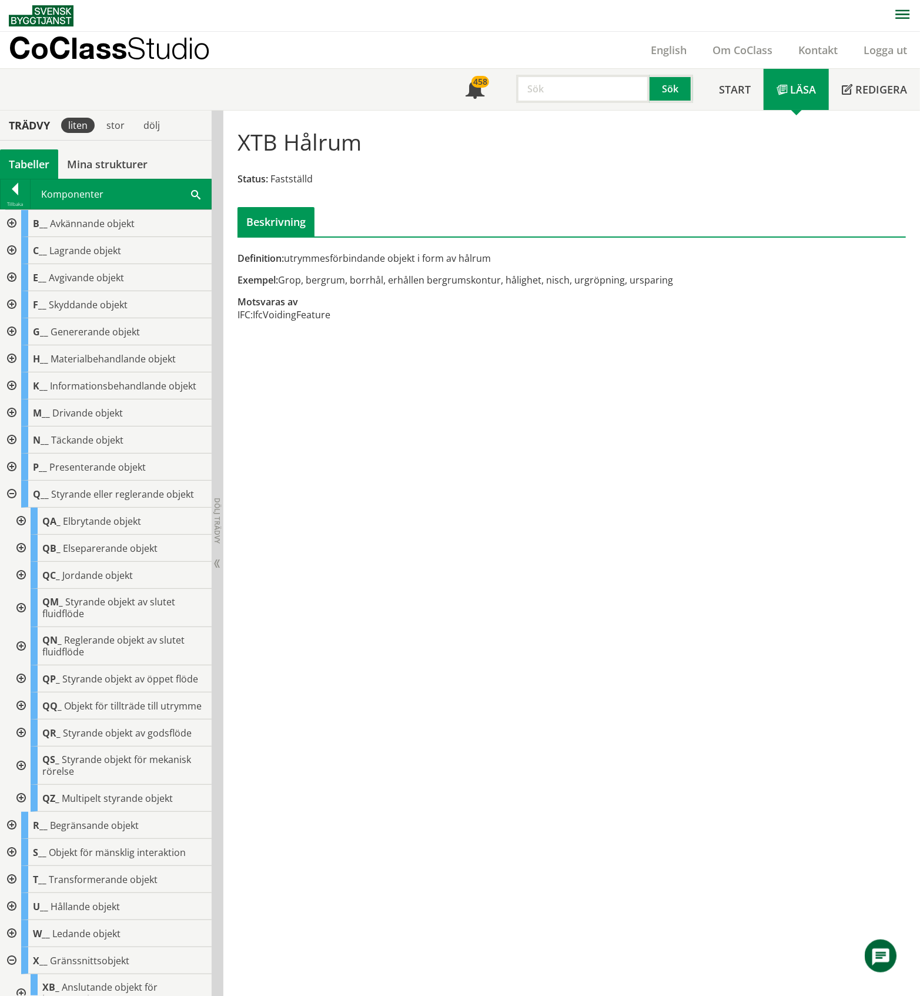
click at [18, 719] on div at bounding box center [19, 705] width 21 height 27
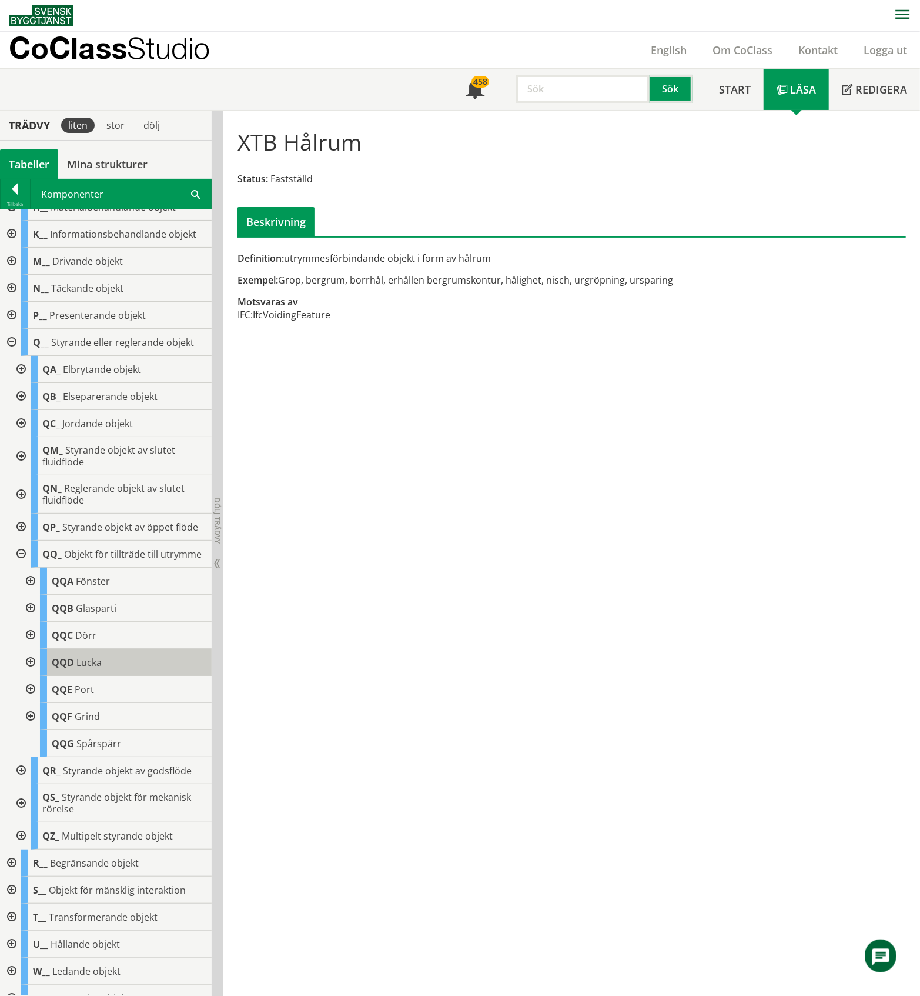
scroll to position [313, 0]
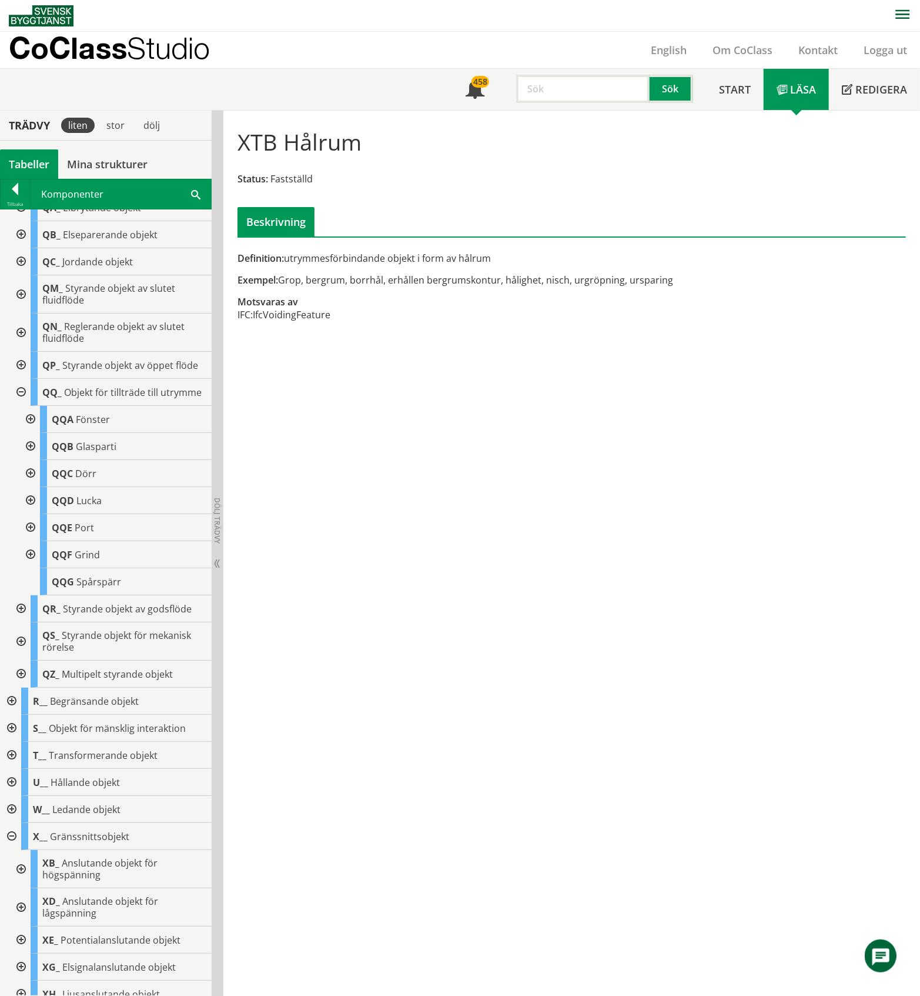
click at [34, 433] on div at bounding box center [29, 419] width 21 height 27
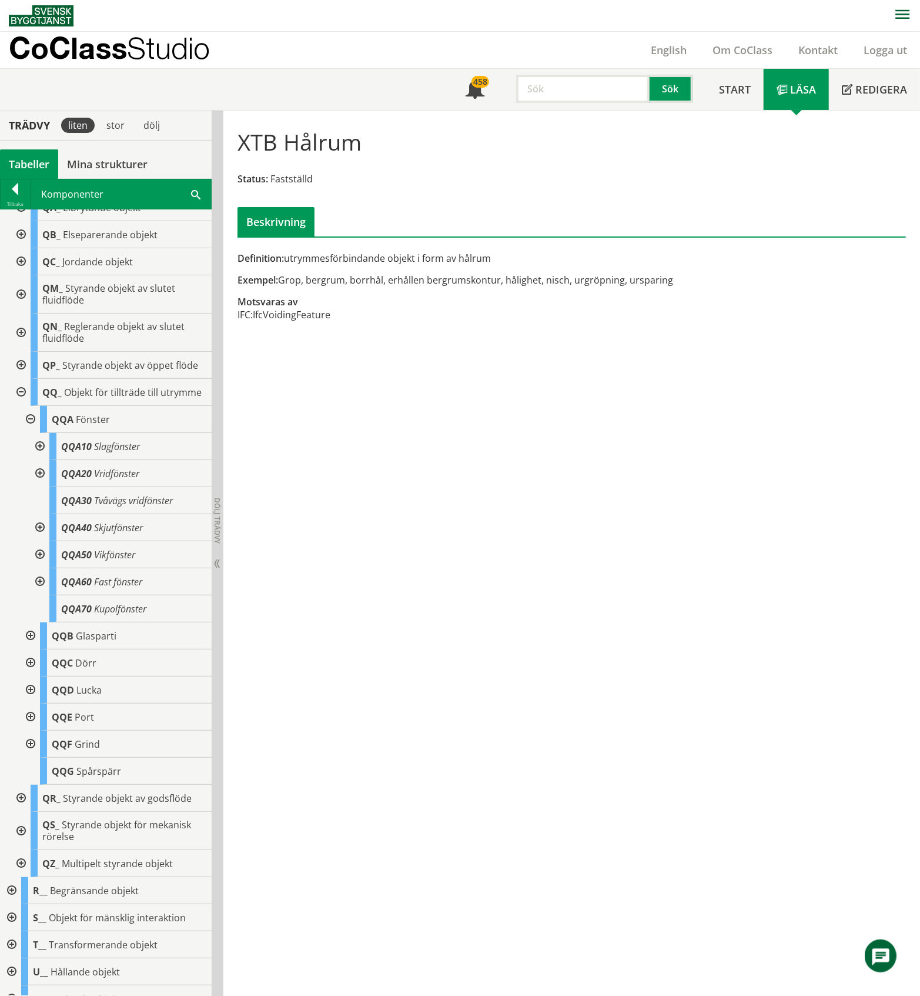
click at [34, 433] on div at bounding box center [29, 419] width 21 height 27
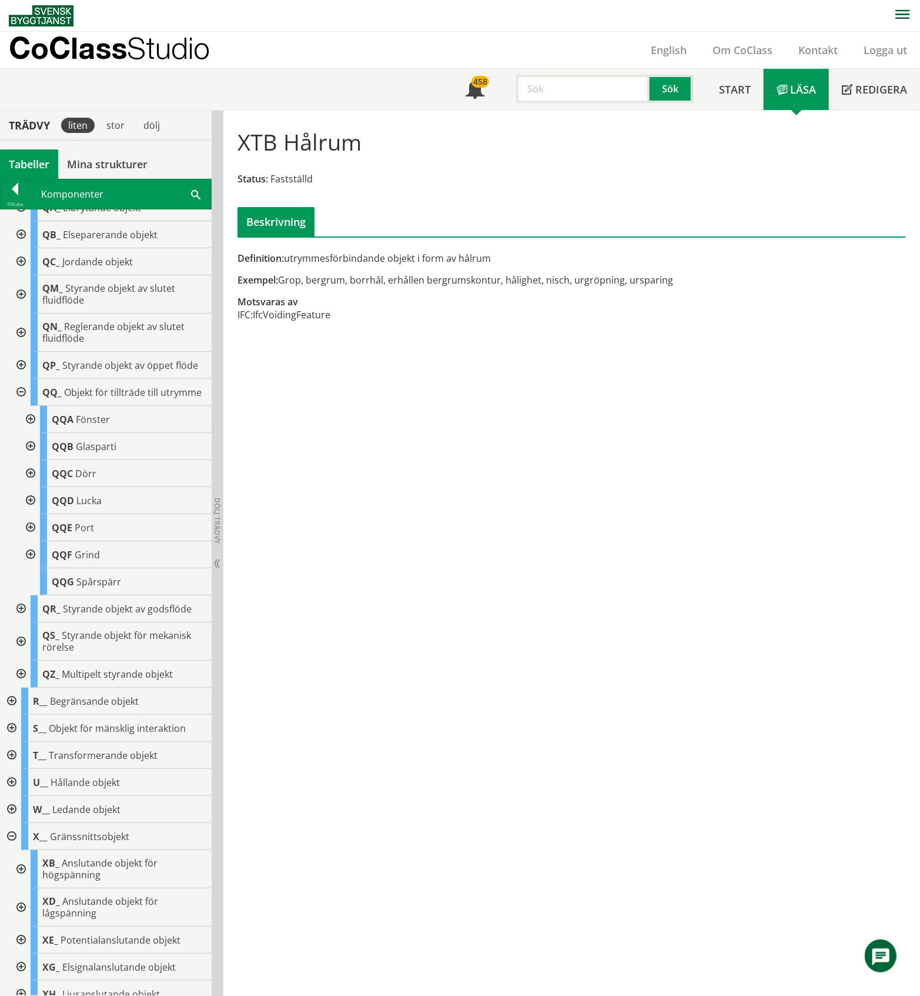
click at [27, 487] on div at bounding box center [29, 473] width 21 height 27
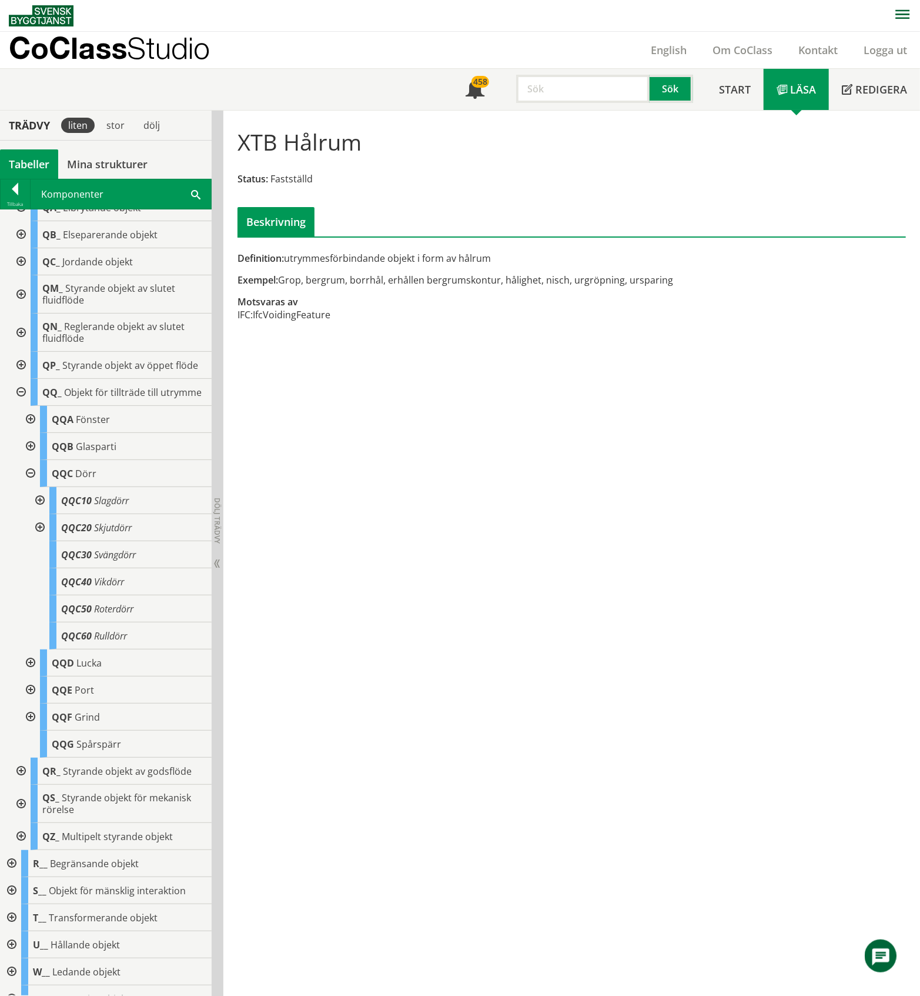
click at [25, 487] on div at bounding box center [29, 473] width 21 height 27
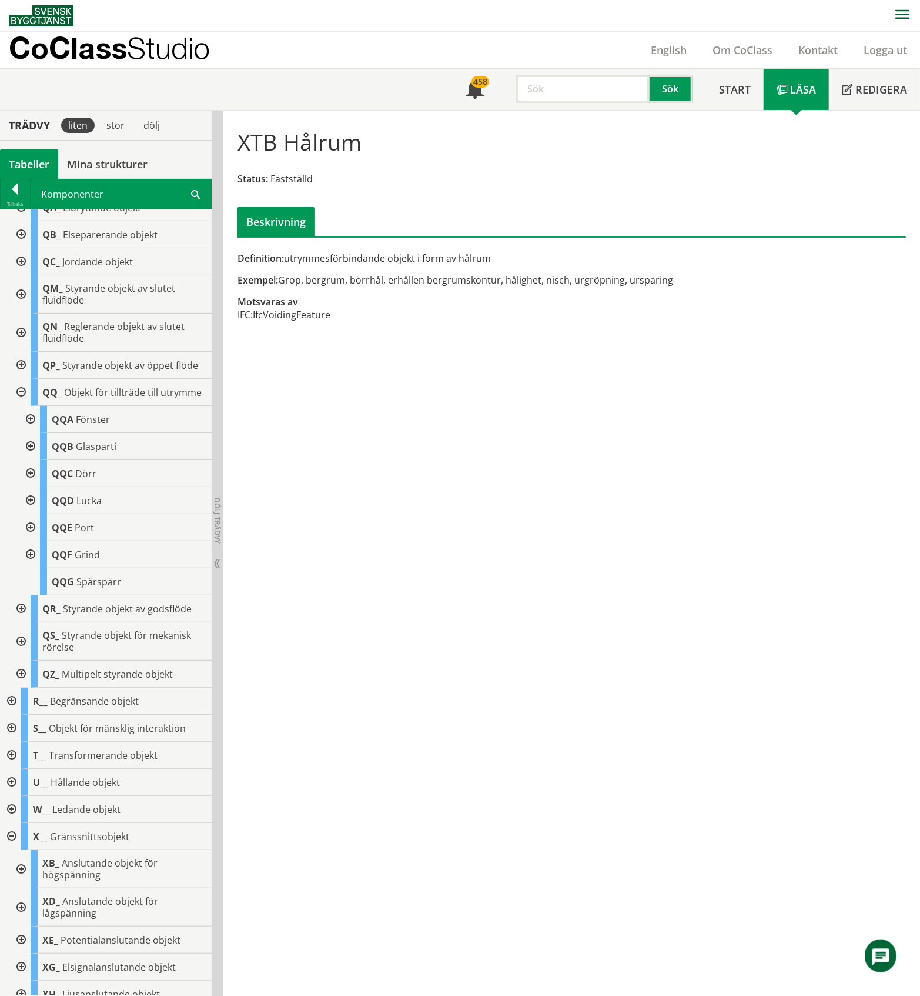
click at [20, 406] on div at bounding box center [19, 392] width 21 height 27
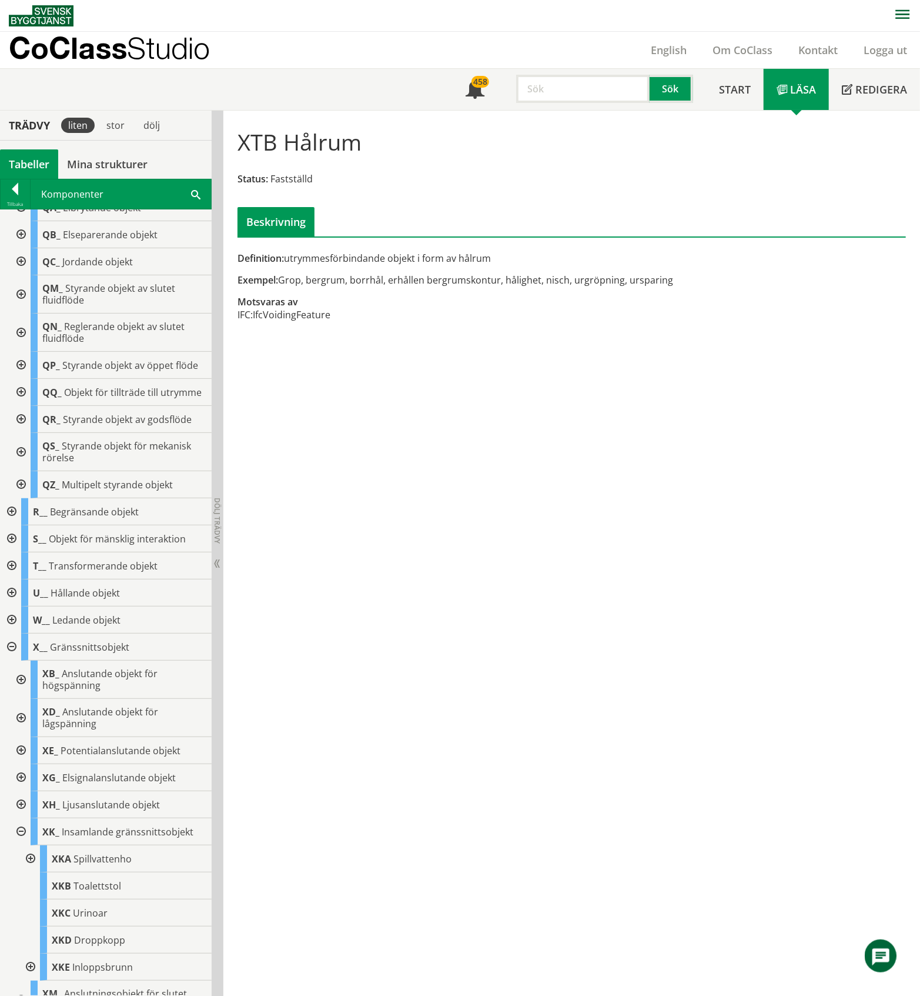
click at [22, 433] on div at bounding box center [19, 419] width 21 height 27
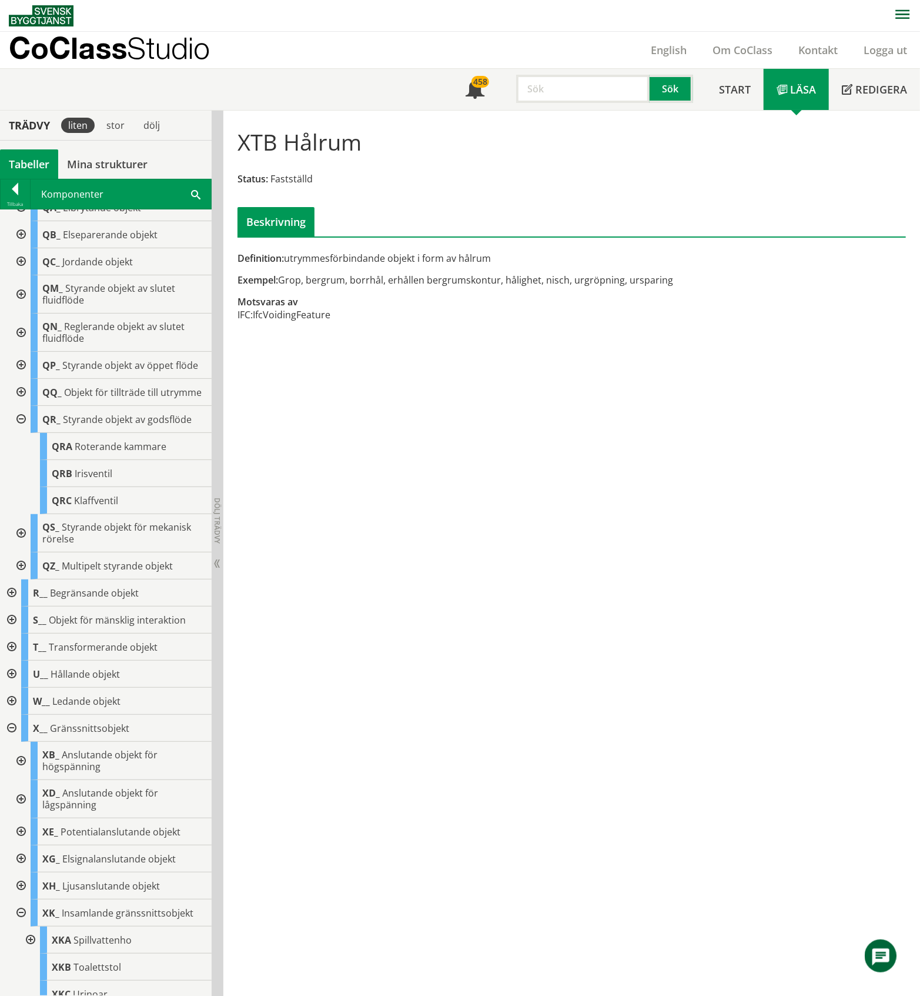
click at [22, 433] on div at bounding box center [19, 419] width 21 height 27
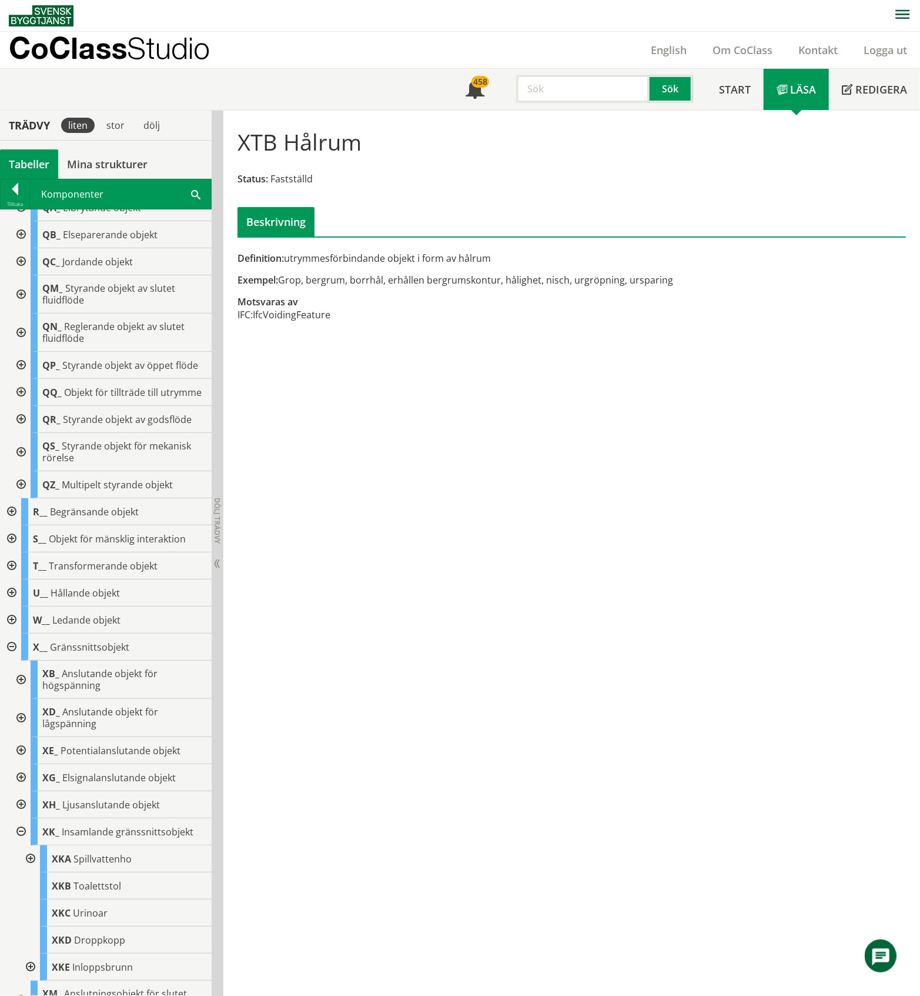
click at [22, 498] on div at bounding box center [19, 484] width 21 height 27
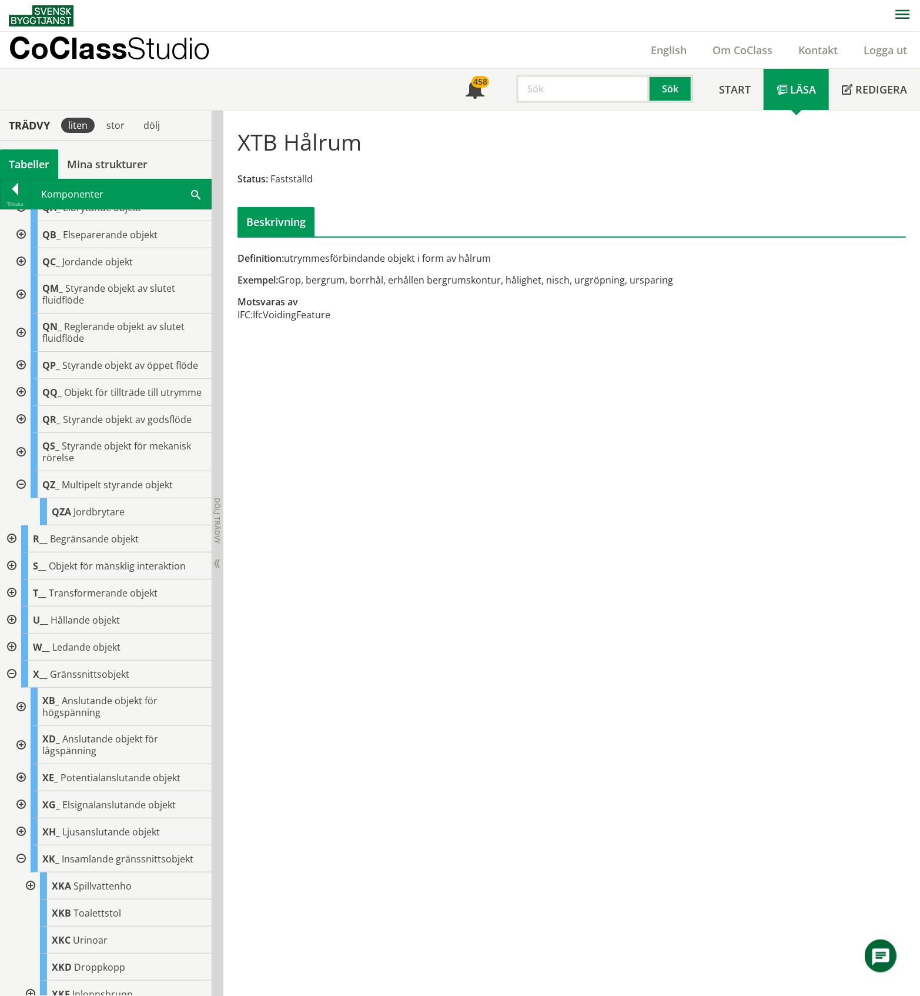
click at [22, 498] on div at bounding box center [19, 484] width 21 height 27
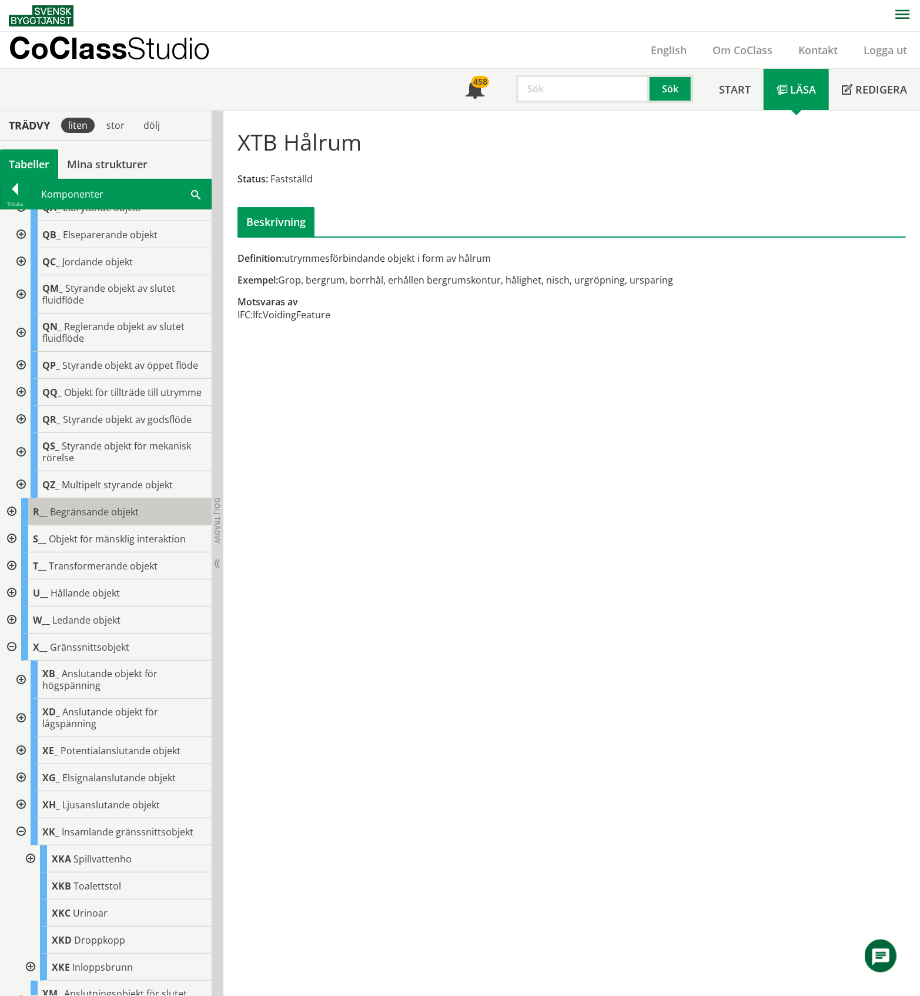
scroll to position [78, 0]
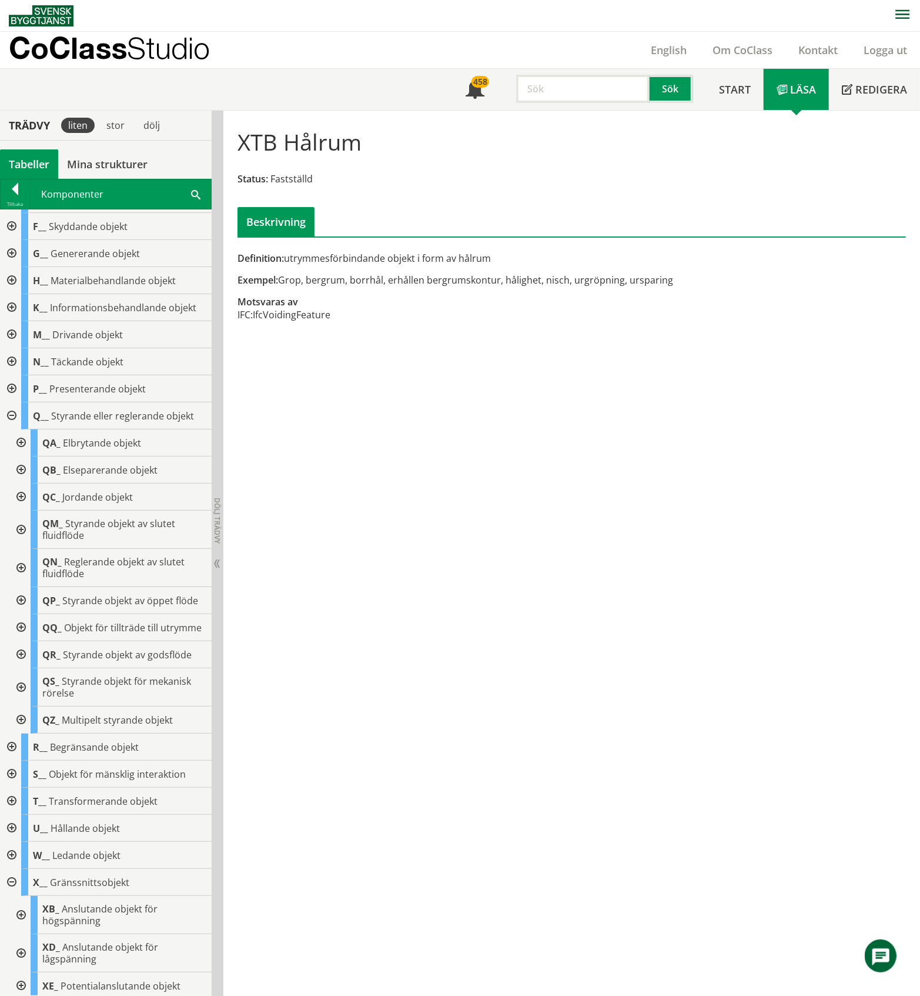
click at [15, 414] on div at bounding box center [10, 415] width 21 height 27
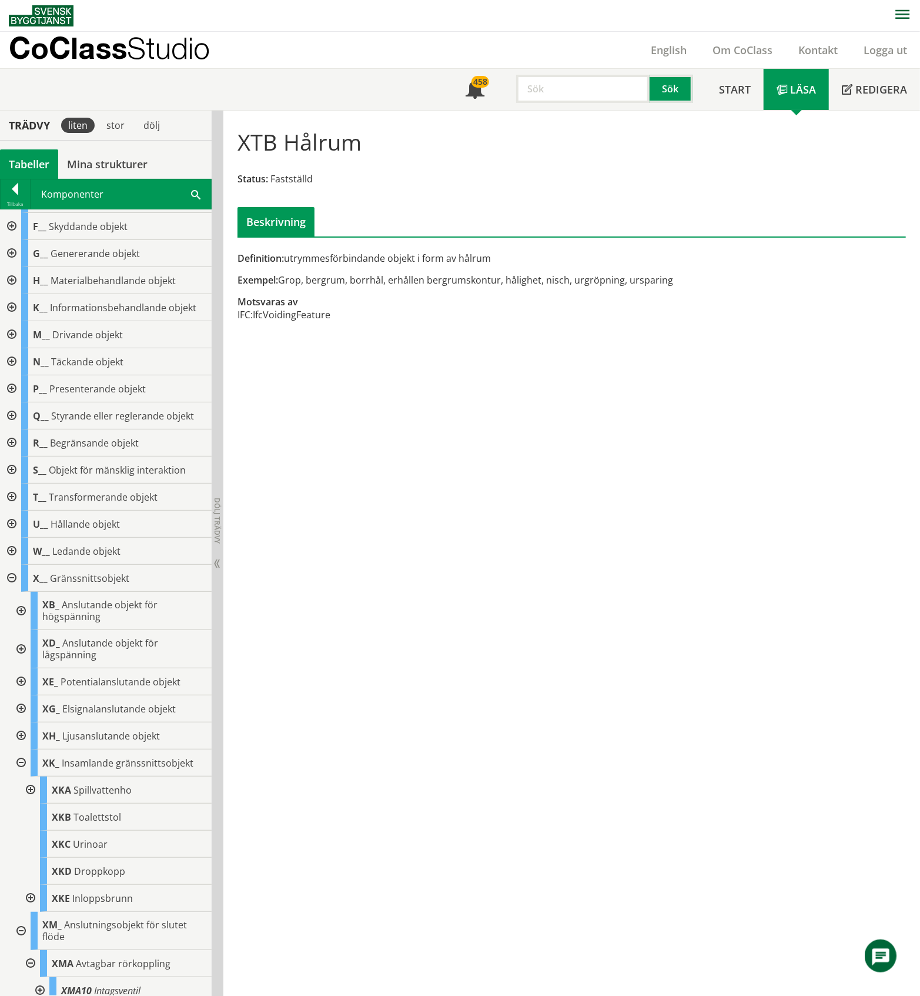
click at [10, 446] on div at bounding box center [10, 442] width 21 height 27
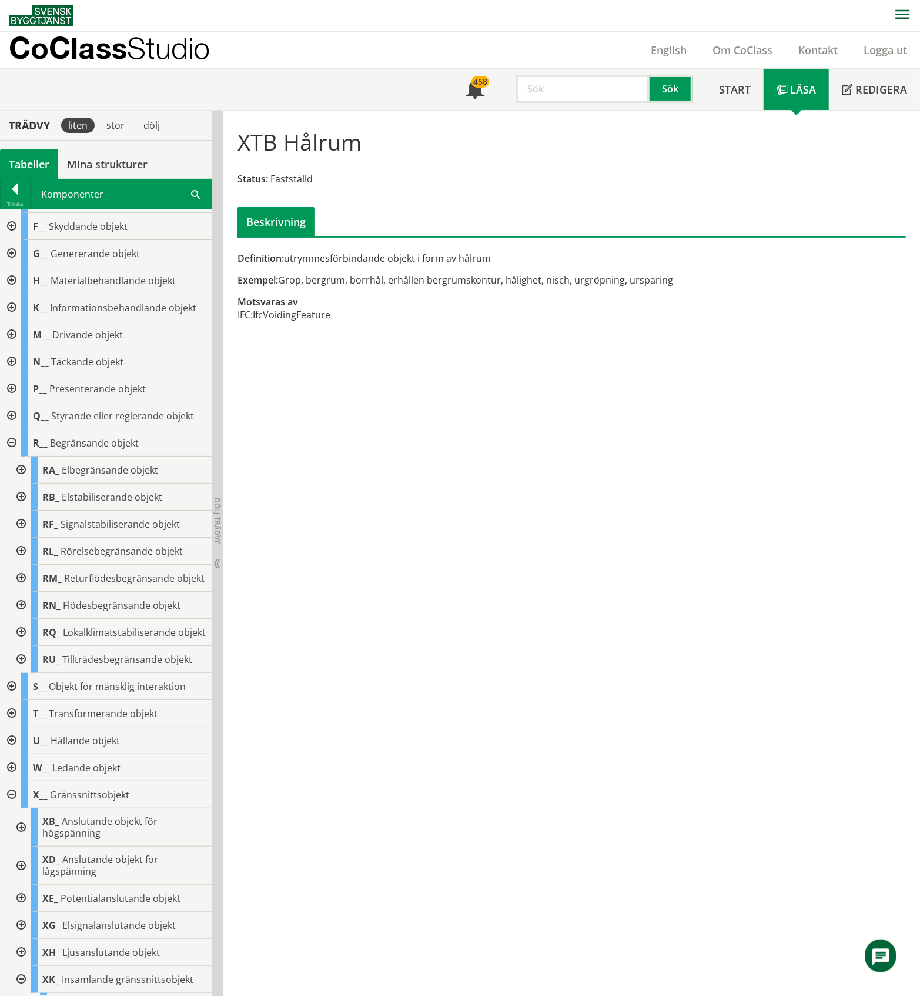
click at [20, 615] on div at bounding box center [19, 605] width 21 height 27
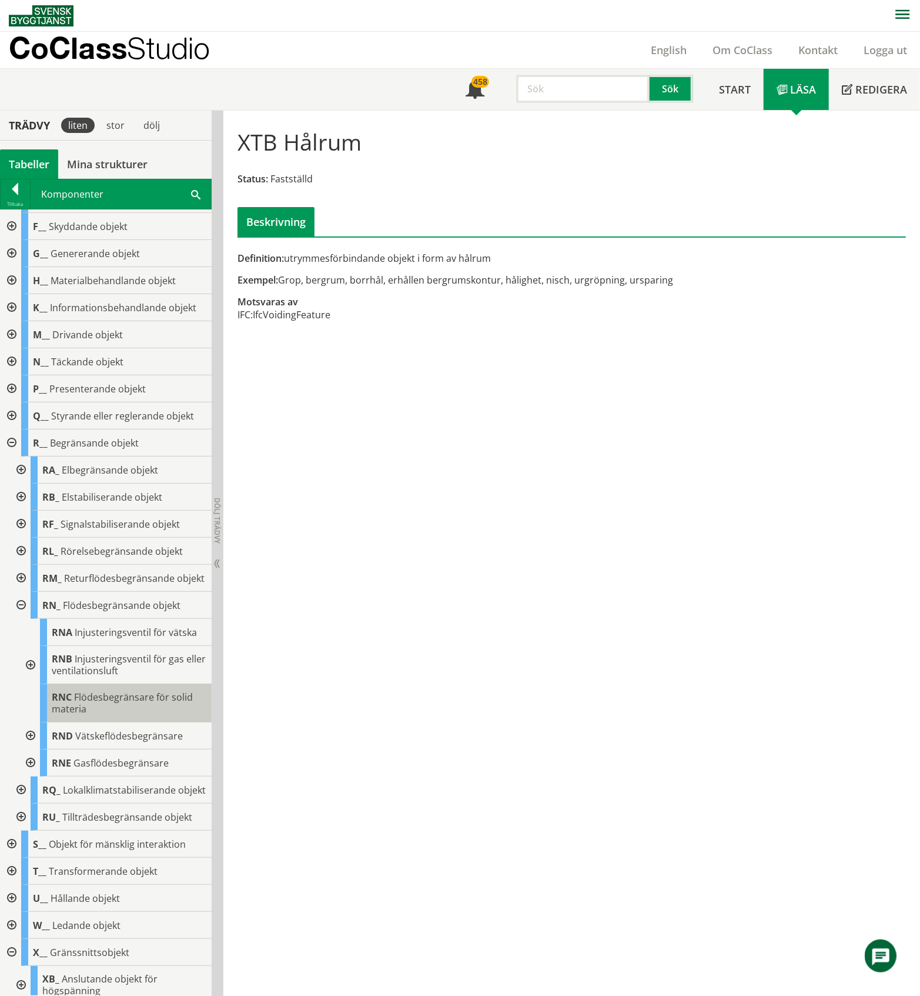
click at [97, 707] on span "Flödesbegränsare för solid materia" at bounding box center [122, 702] width 141 height 25
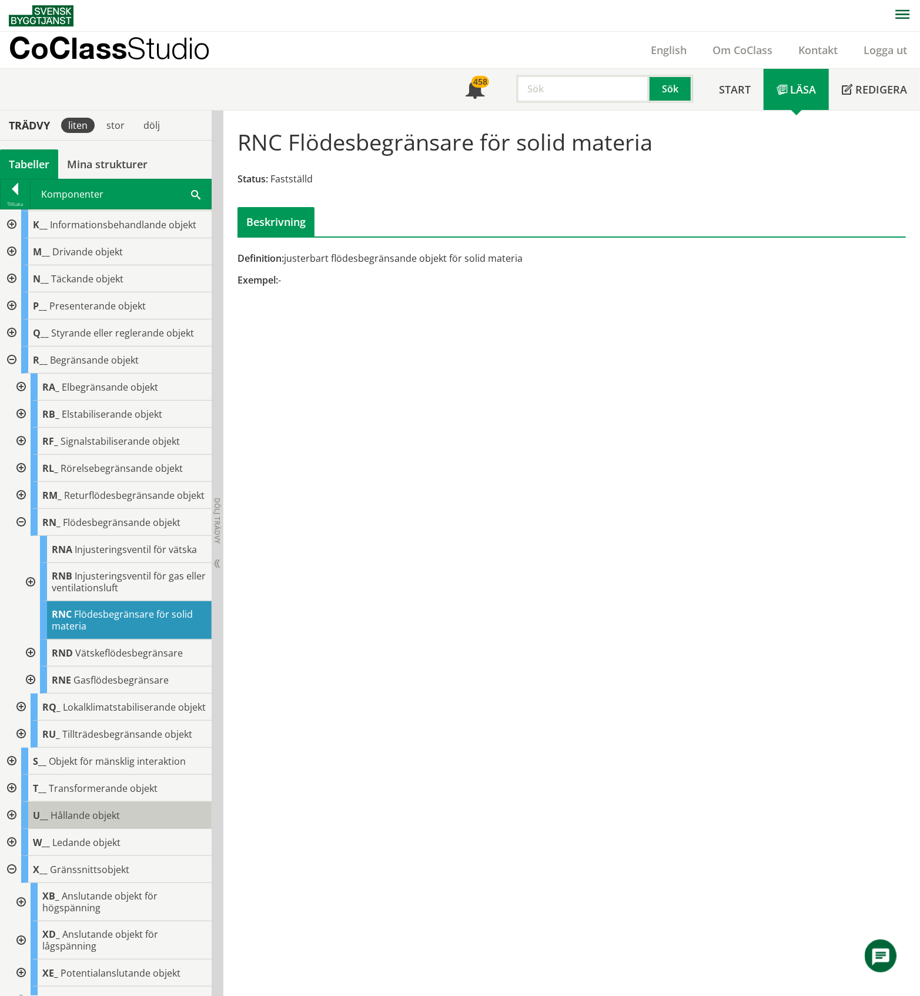
scroll to position [313, 0]
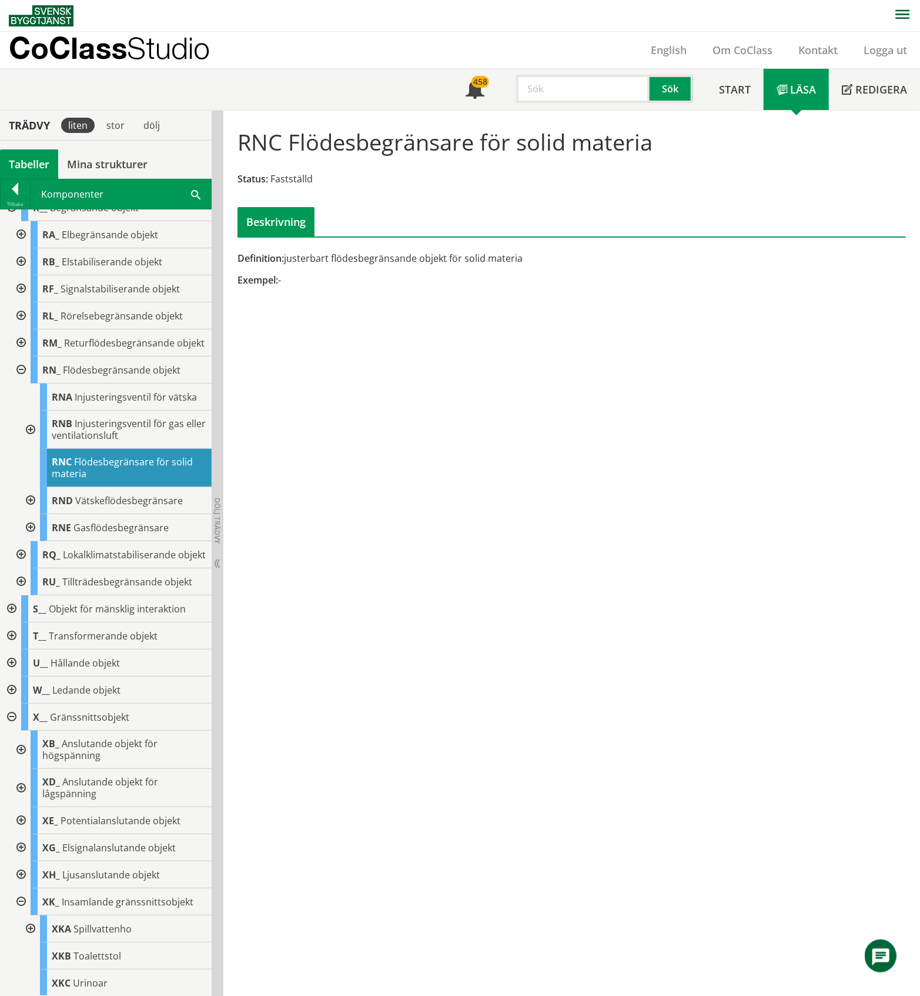
click at [32, 511] on div at bounding box center [29, 500] width 21 height 27
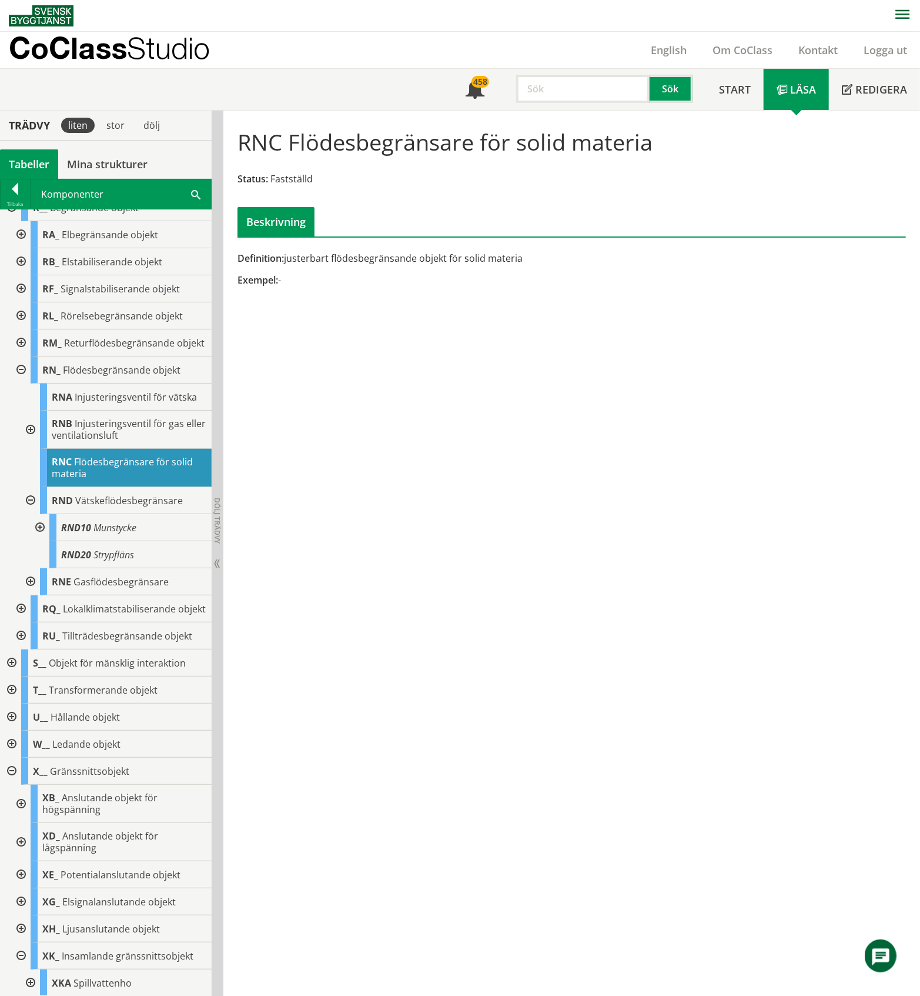
click at [36, 541] on div at bounding box center [38, 527] width 21 height 27
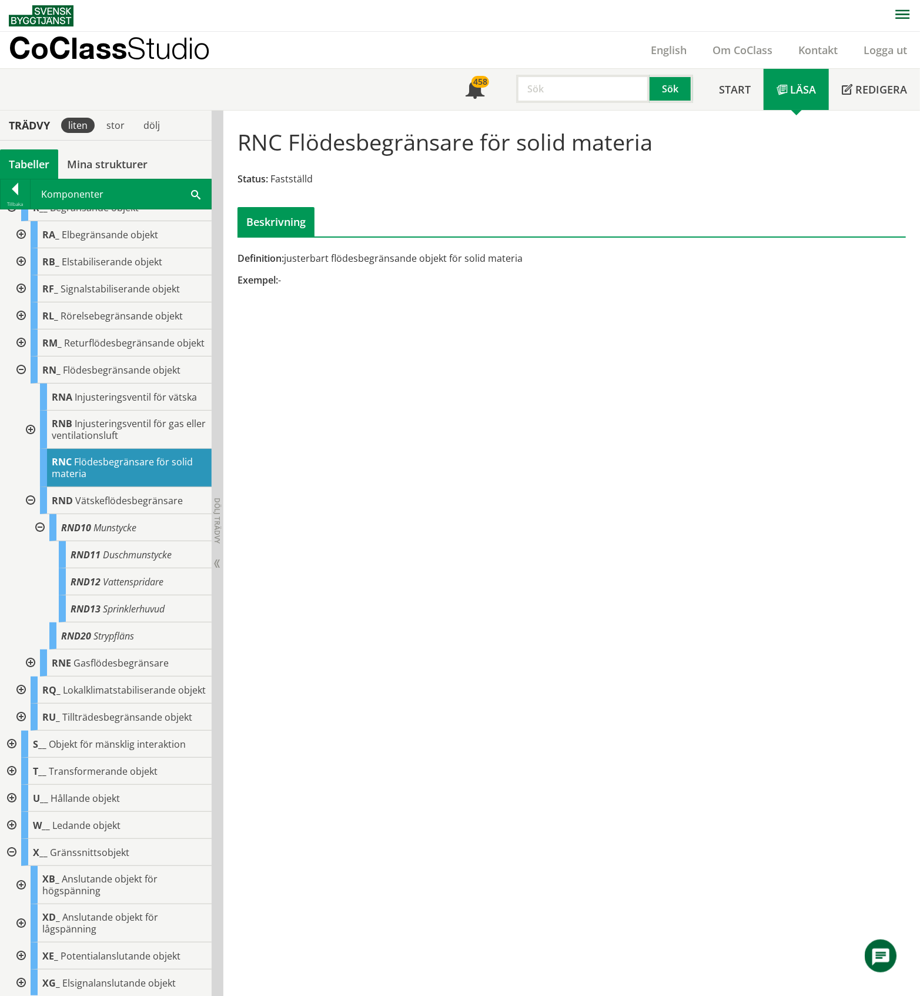
click at [22, 383] on div at bounding box center [19, 369] width 21 height 27
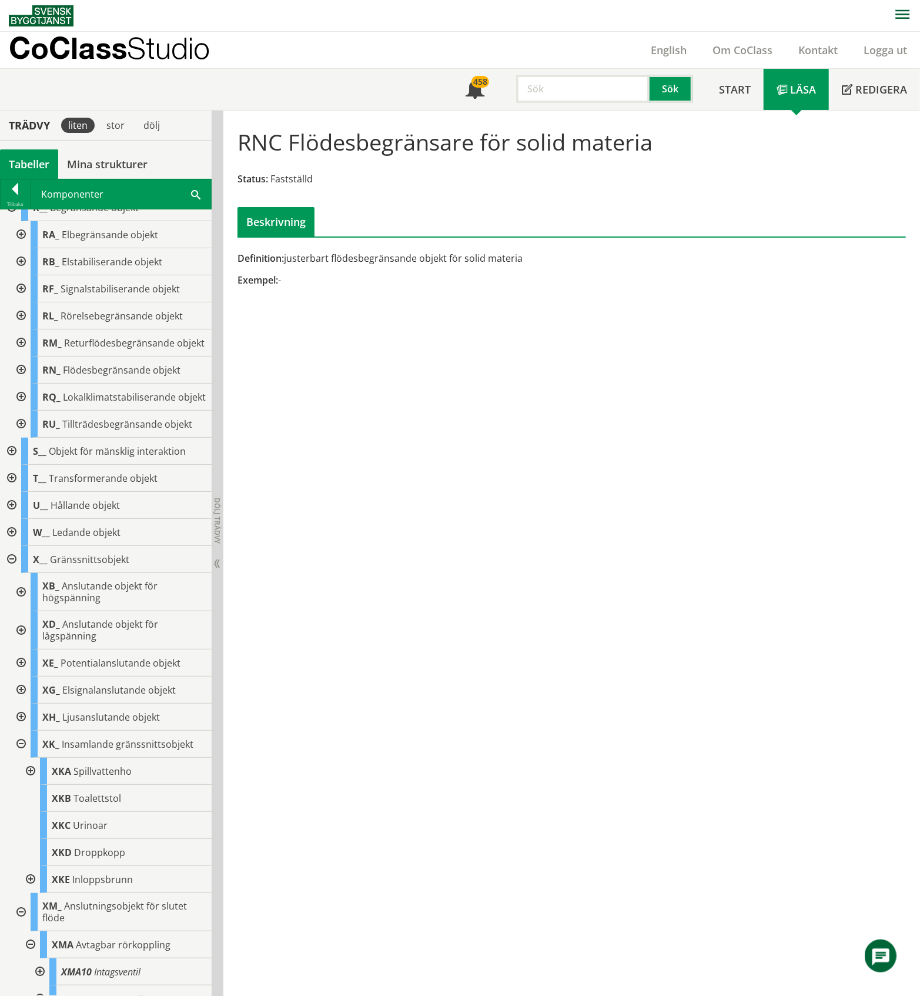
click at [21, 410] on div at bounding box center [19, 396] width 21 height 27
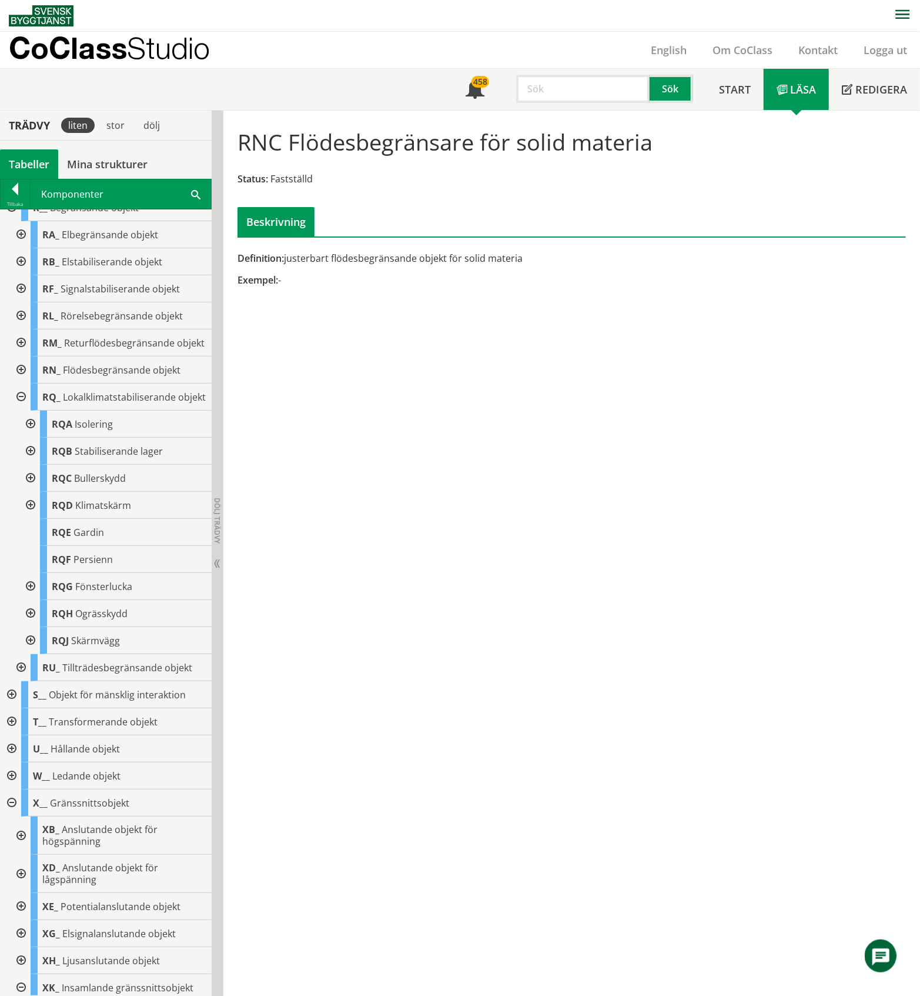
click at [31, 438] on div at bounding box center [29, 423] width 21 height 27
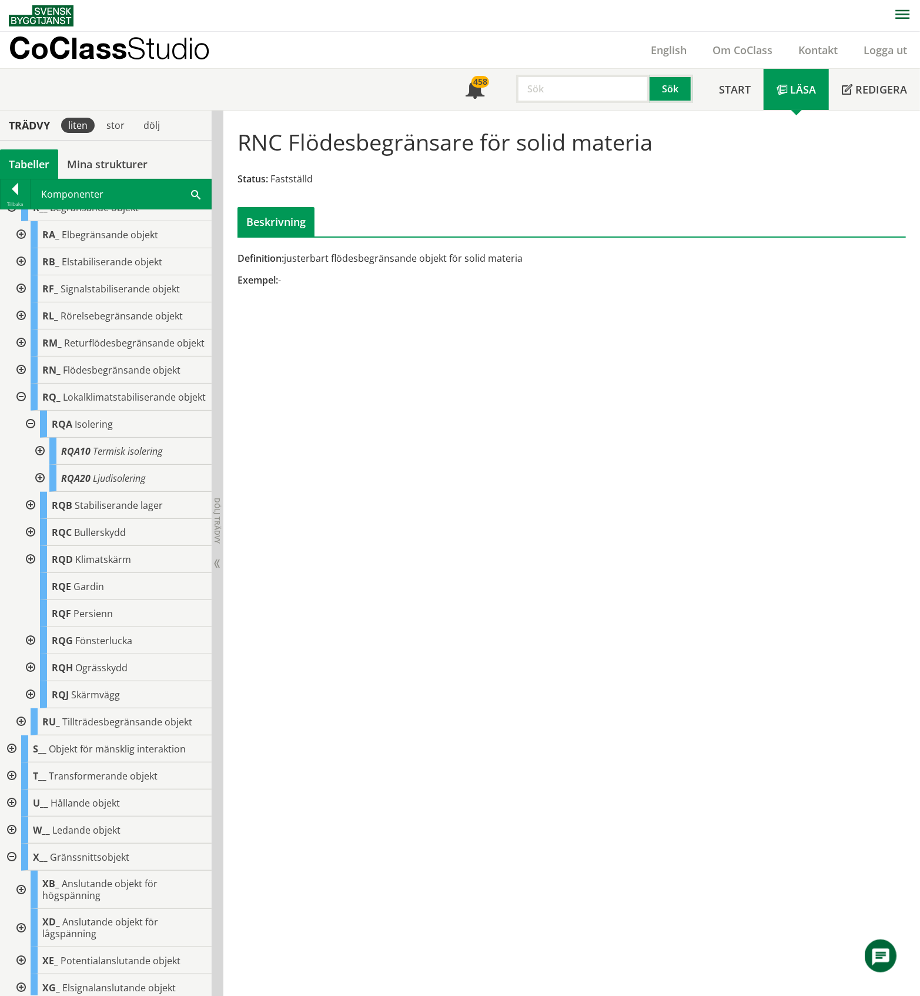
click at [41, 465] on div at bounding box center [38, 451] width 21 height 27
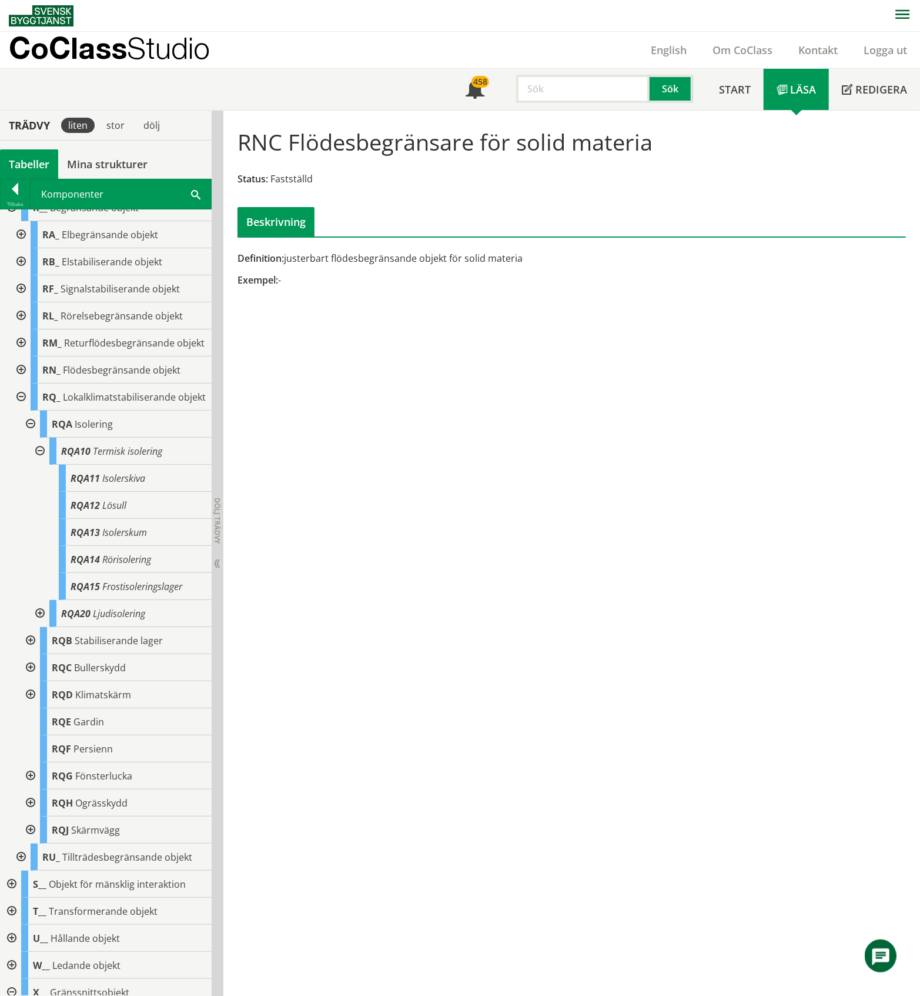
click at [39, 465] on div at bounding box center [38, 451] width 21 height 27
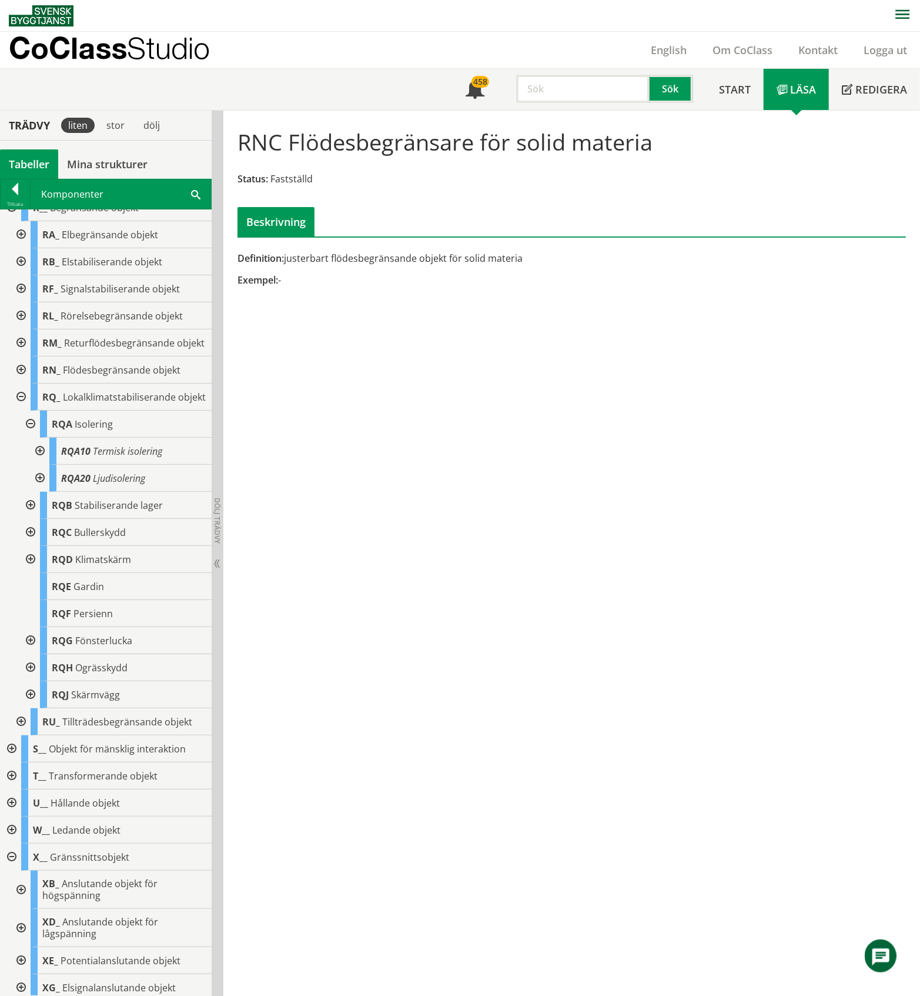
click at [27, 438] on div at bounding box center [29, 423] width 21 height 27
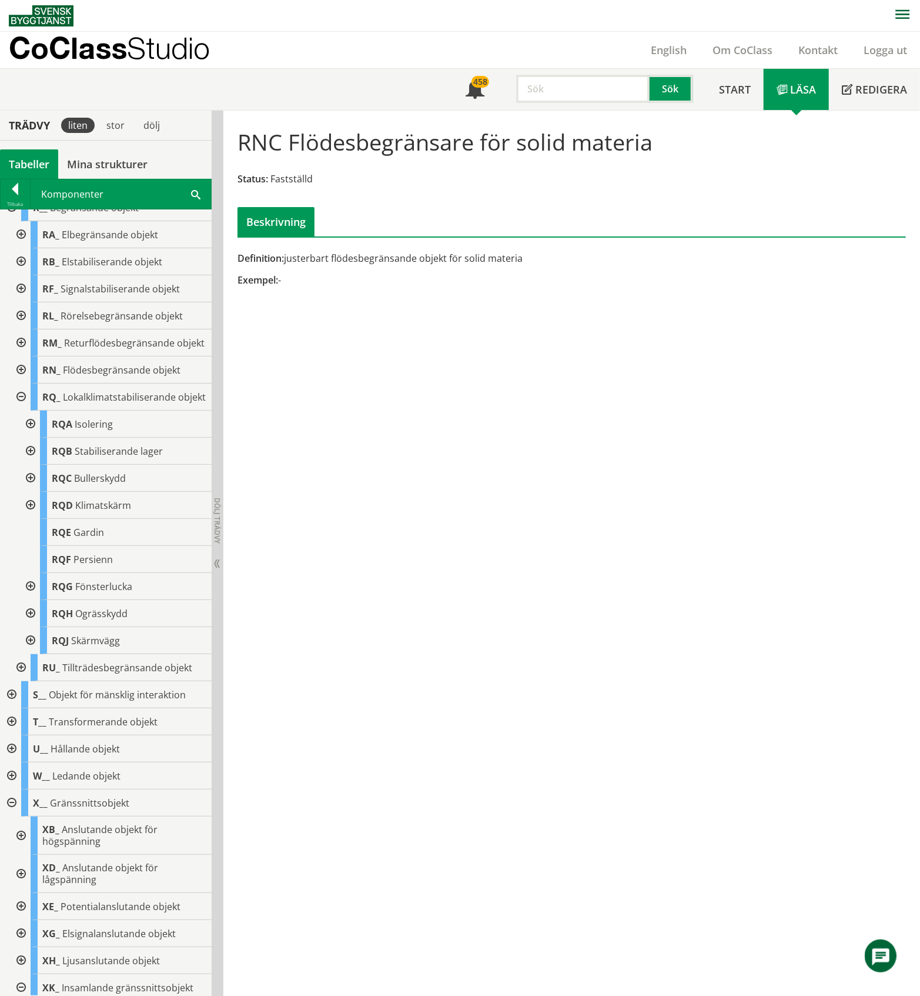
click at [12, 708] on div at bounding box center [10, 694] width 21 height 27
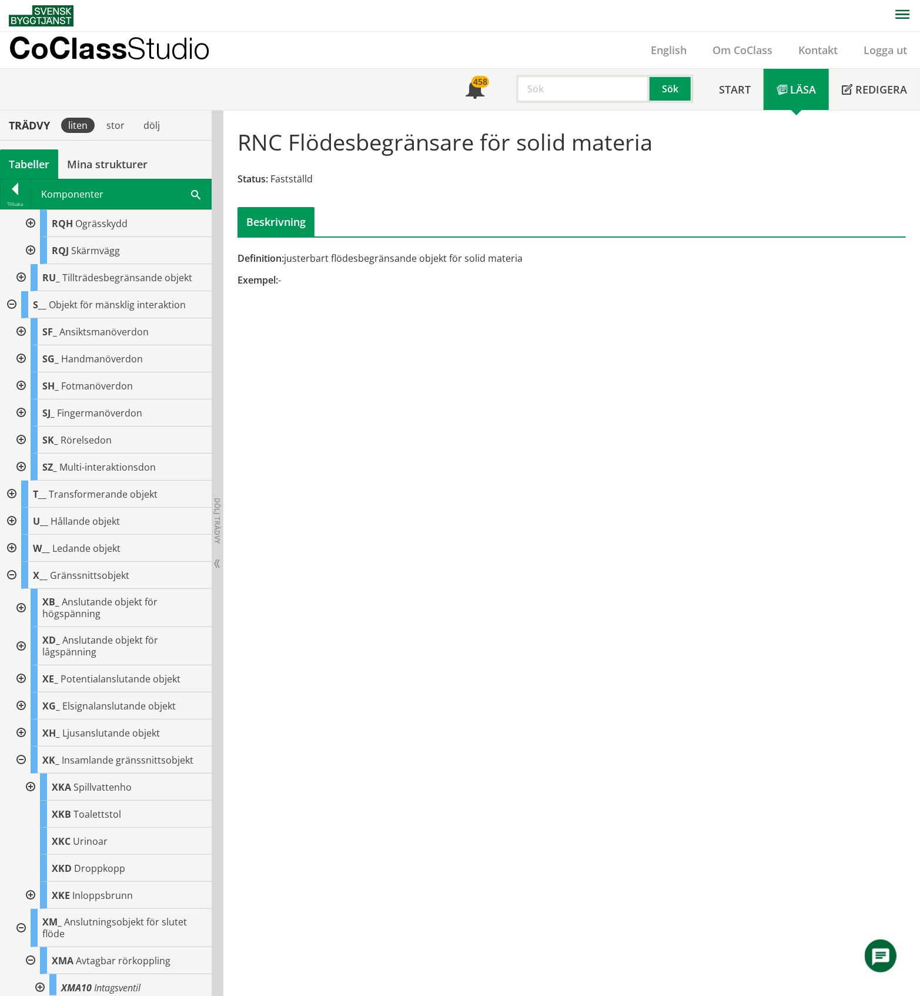
scroll to position [706, 0]
click at [12, 316] on div at bounding box center [10, 302] width 21 height 27
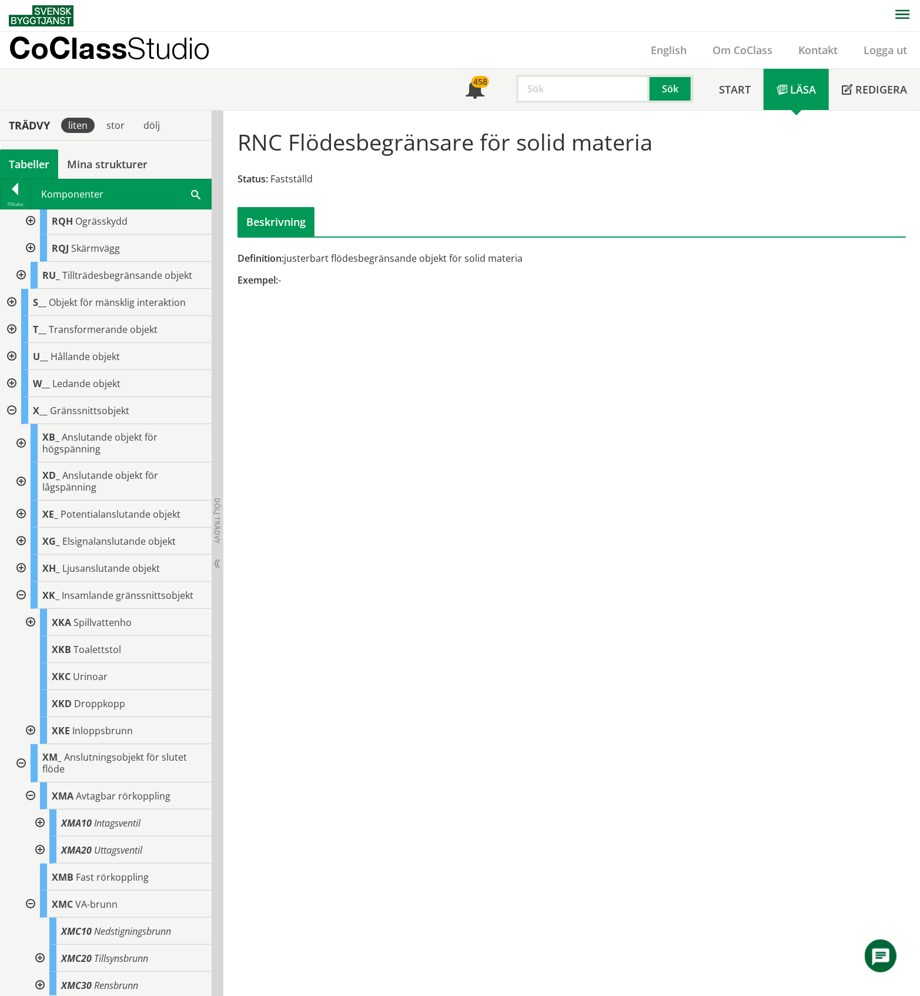
click at [11, 343] on div at bounding box center [10, 329] width 21 height 27
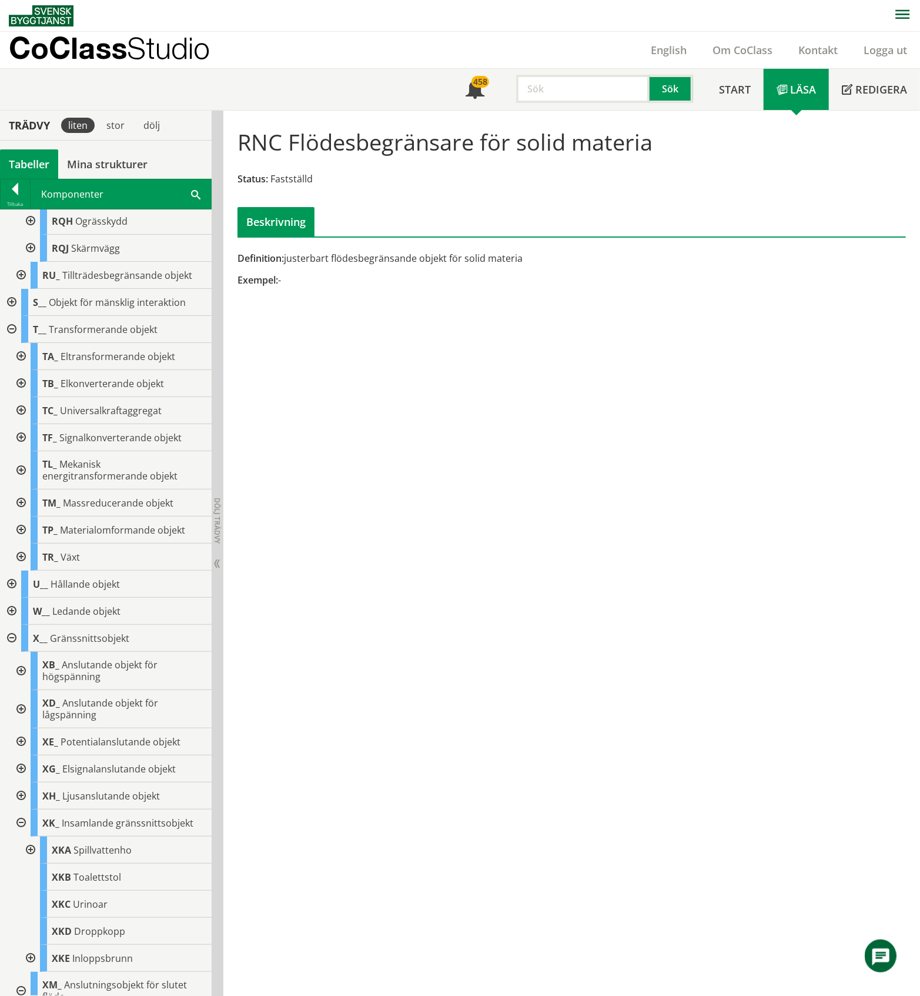
click at [22, 543] on div at bounding box center [19, 529] width 21 height 27
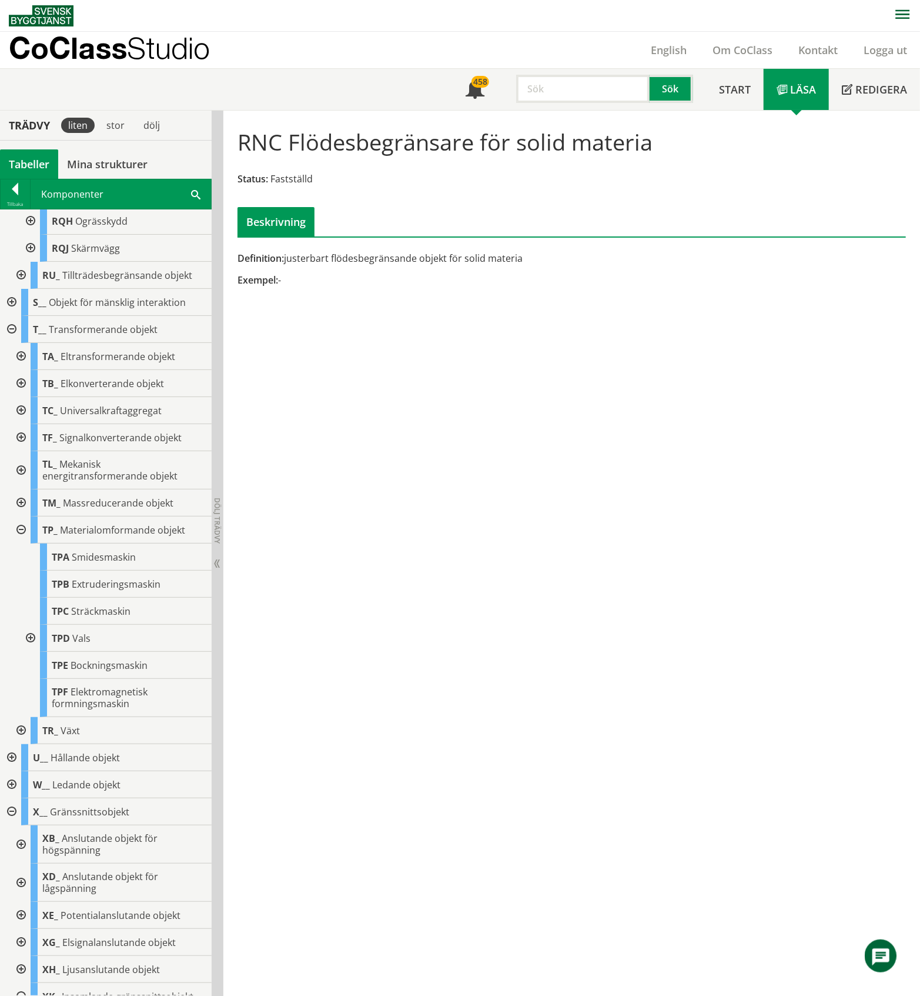
click at [22, 543] on div at bounding box center [19, 529] width 21 height 27
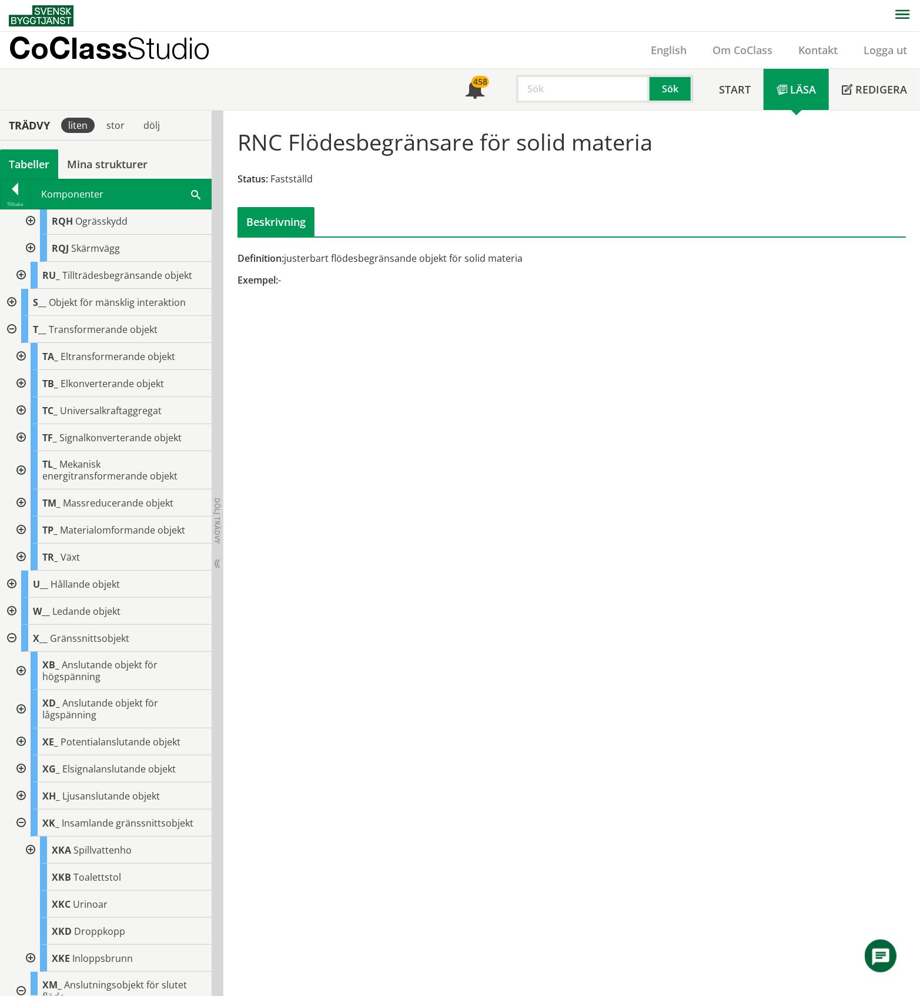
click at [21, 570] on div at bounding box center [19, 556] width 21 height 27
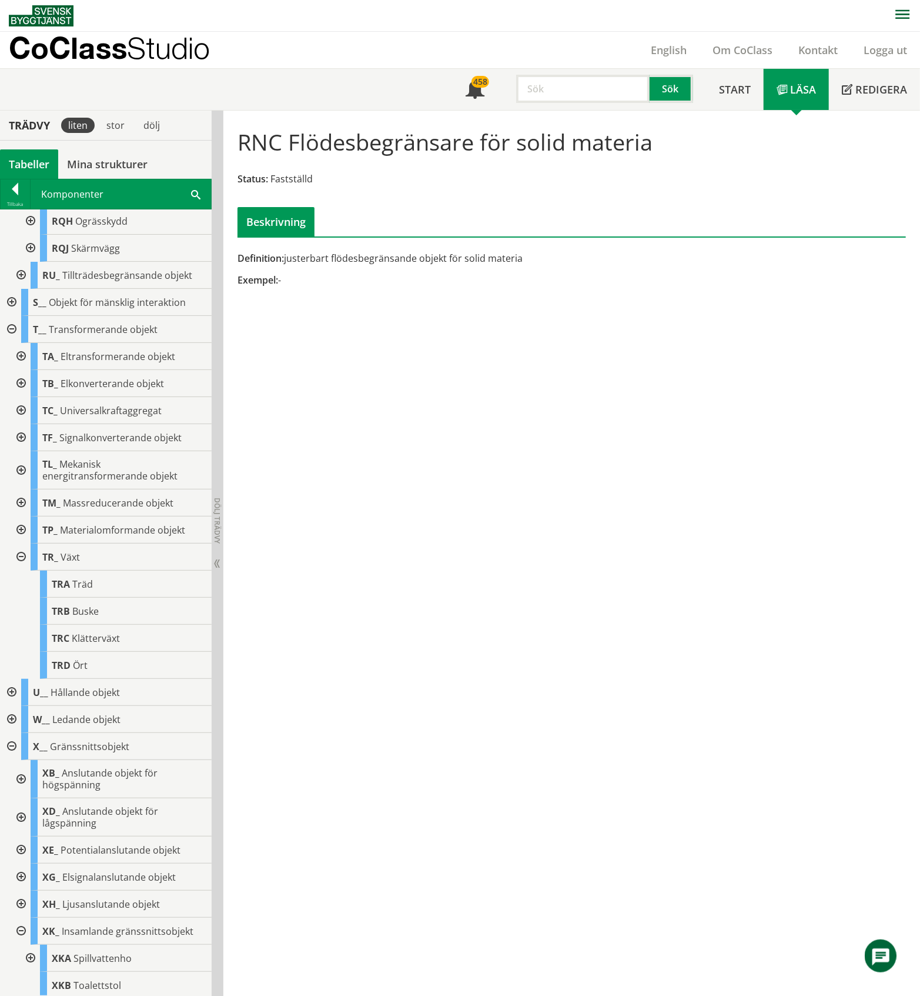
click at [21, 570] on div at bounding box center [19, 556] width 21 height 27
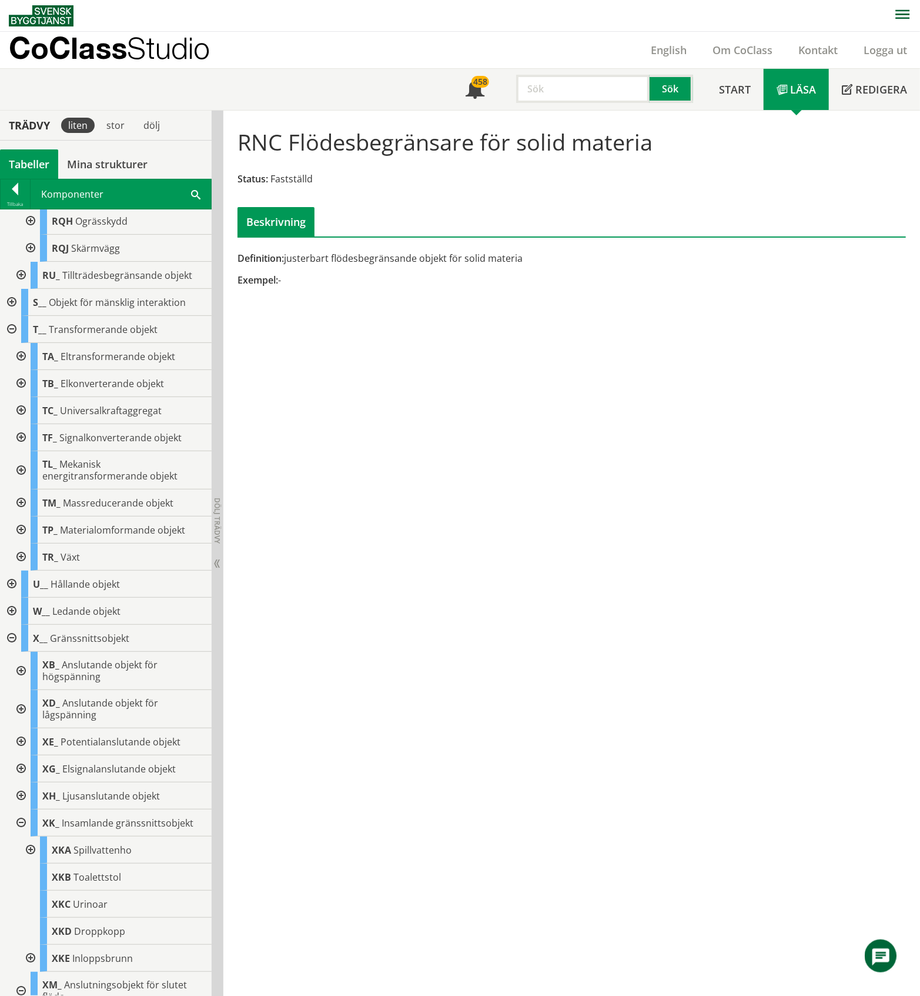
click at [11, 343] on div at bounding box center [10, 329] width 21 height 27
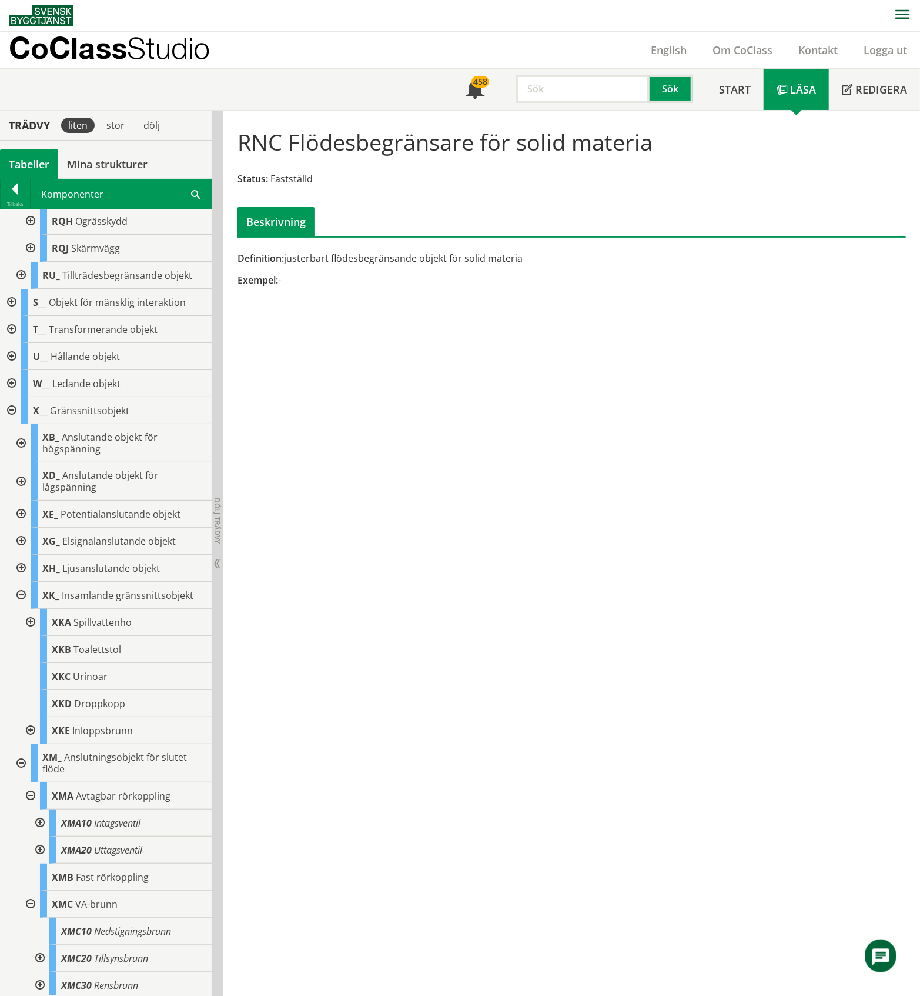
click at [14, 370] on div at bounding box center [10, 356] width 21 height 27
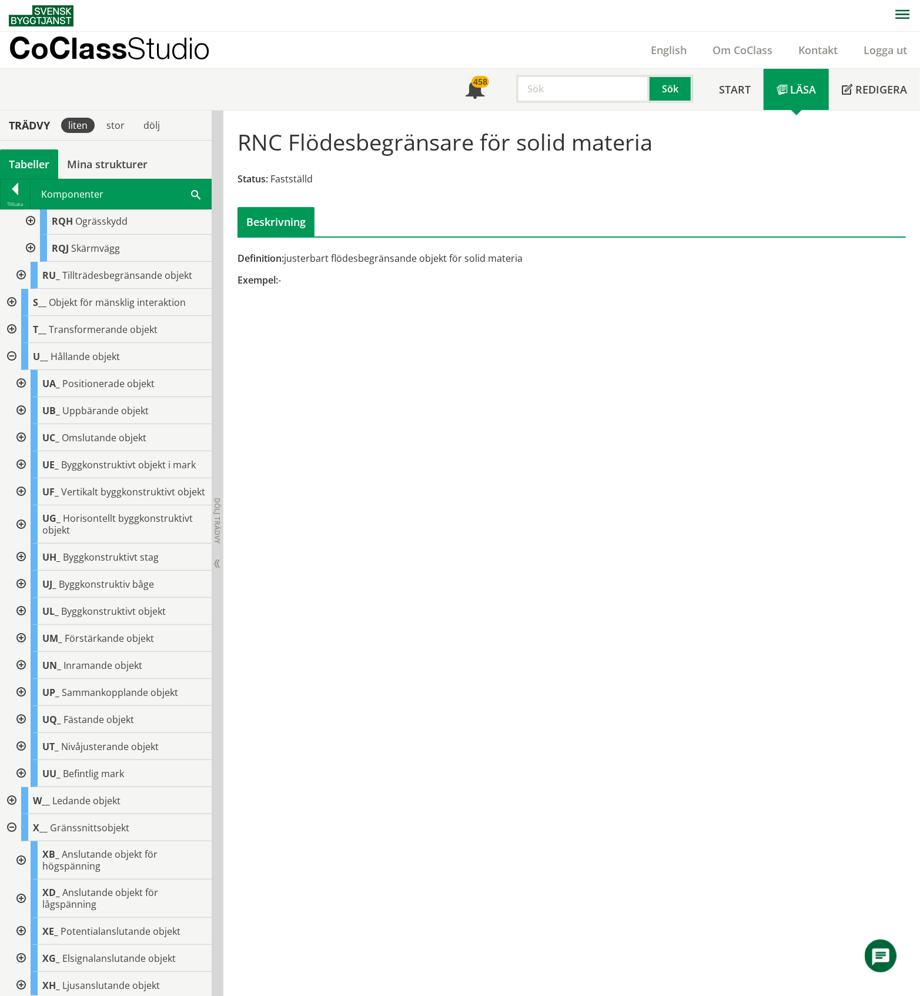
click at [22, 397] on div at bounding box center [19, 383] width 21 height 27
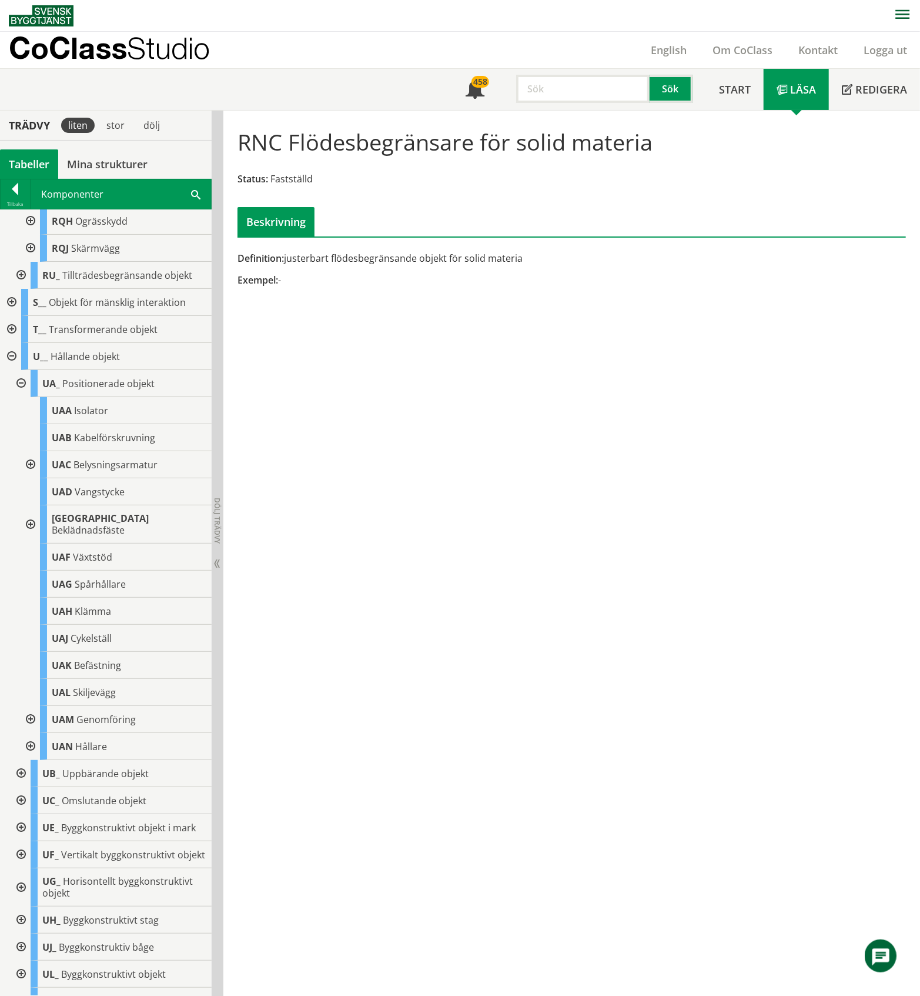
click at [29, 542] on div at bounding box center [29, 524] width 21 height 38
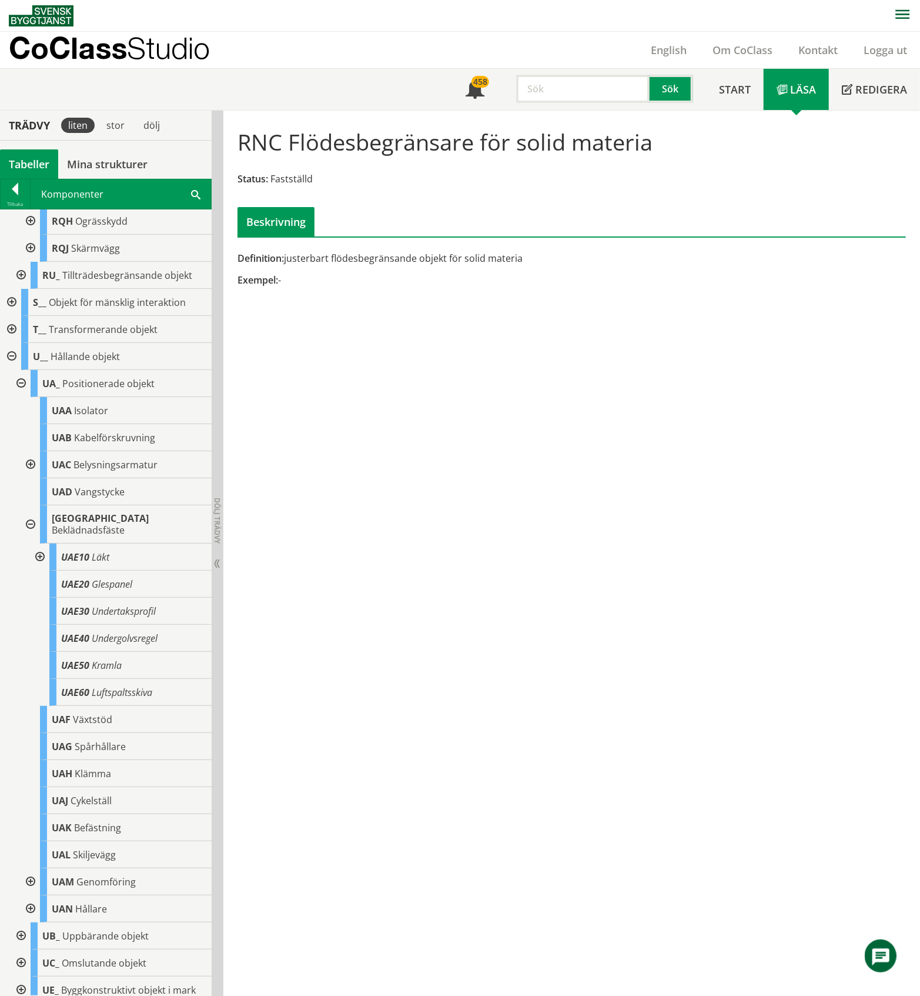
click at [40, 567] on div at bounding box center [38, 556] width 21 height 27
click at [32, 542] on div at bounding box center [29, 524] width 21 height 38
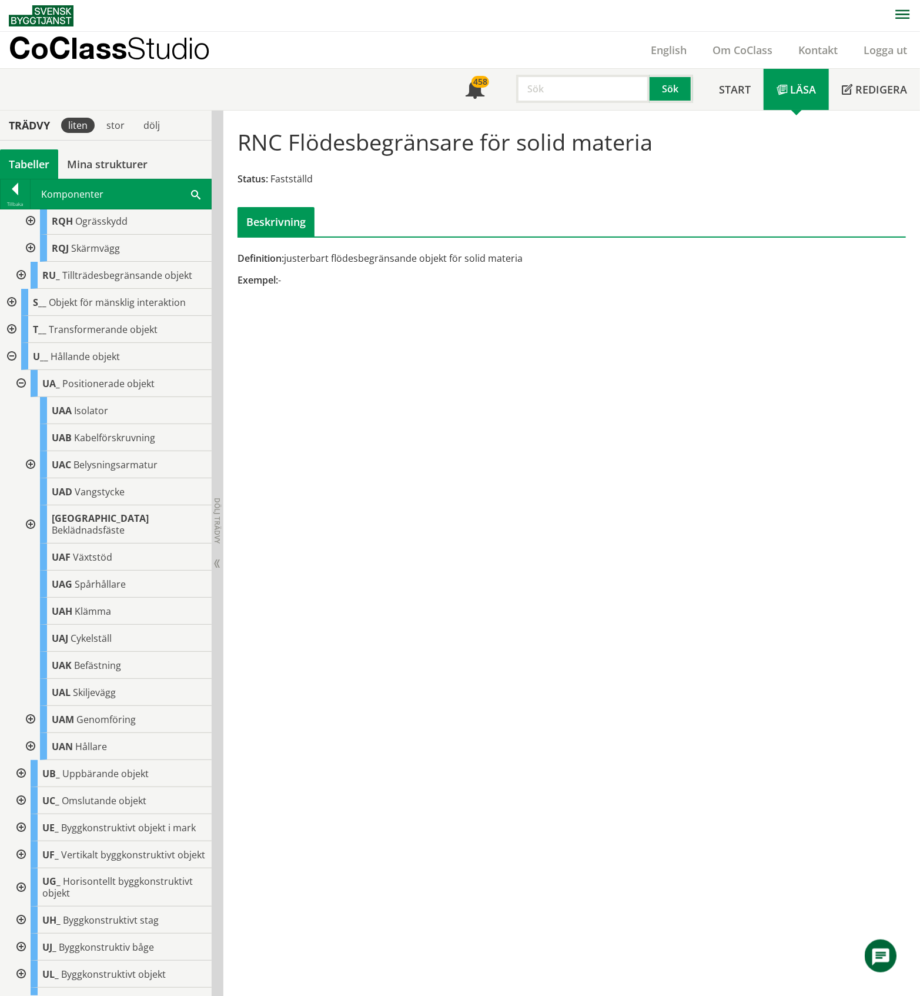
click at [26, 478] on div at bounding box center [29, 464] width 21 height 27
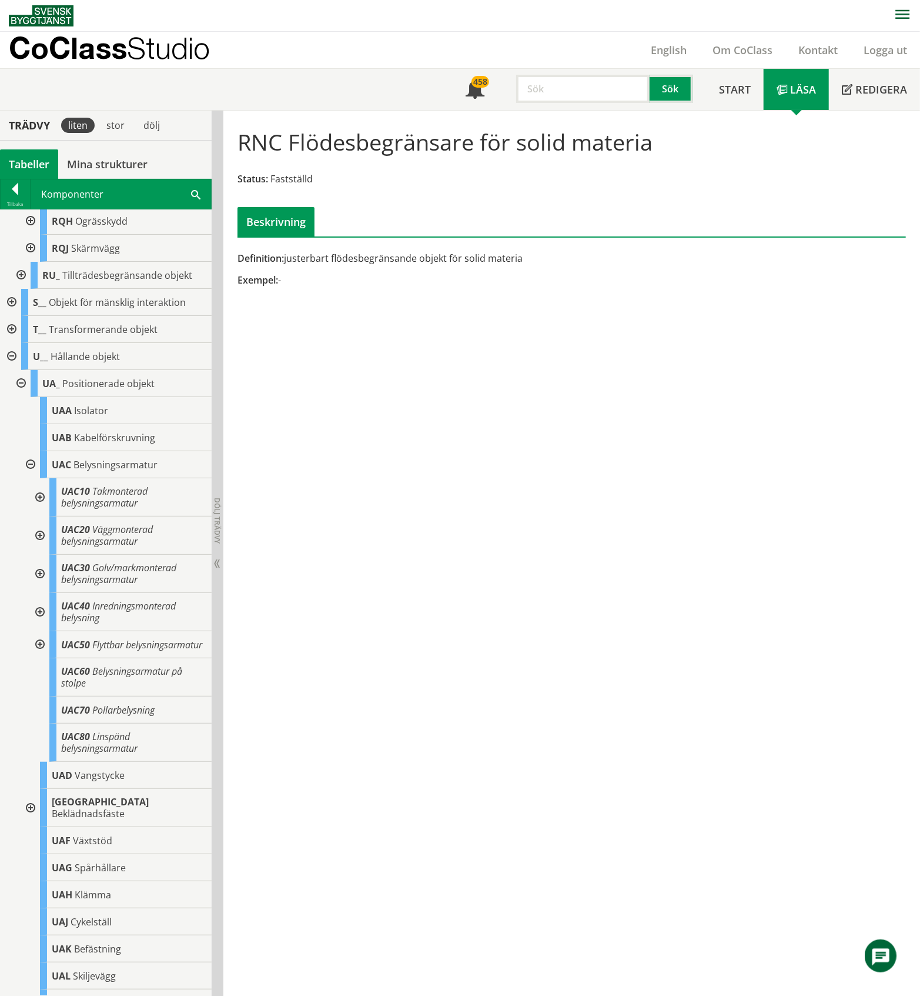
click at [29, 478] on div at bounding box center [29, 464] width 21 height 27
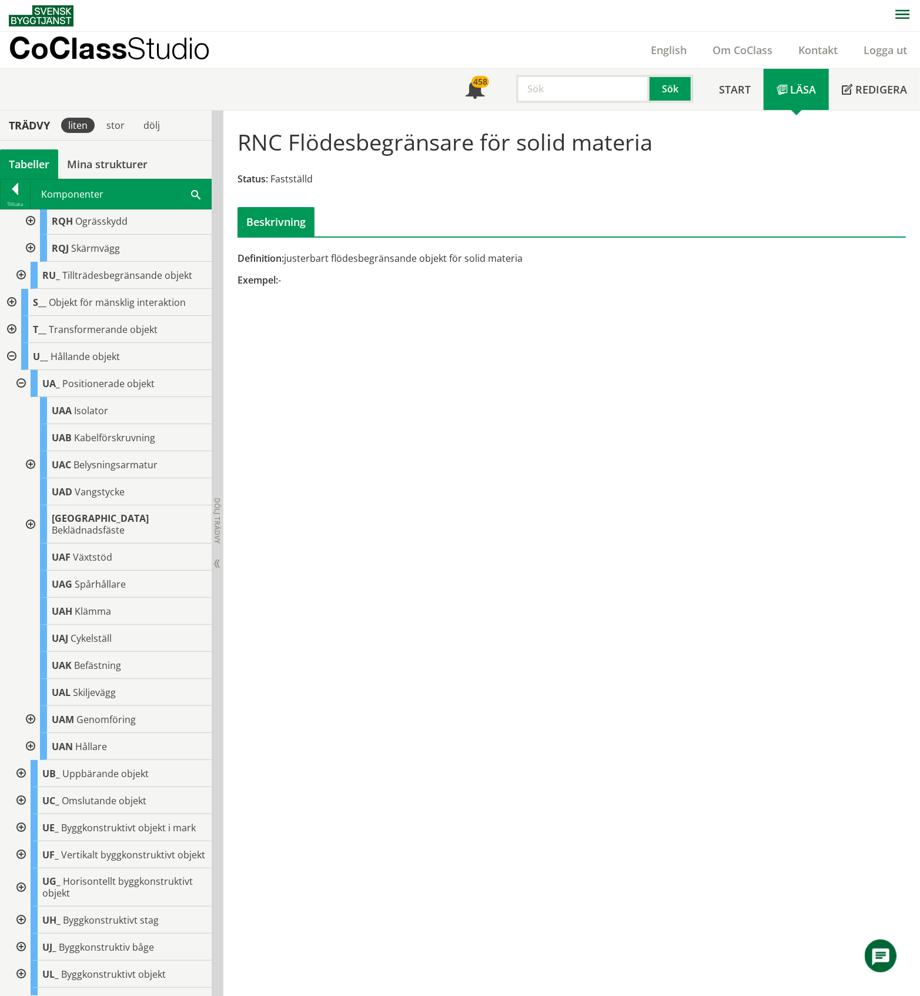
click at [31, 732] on div at bounding box center [29, 719] width 21 height 27
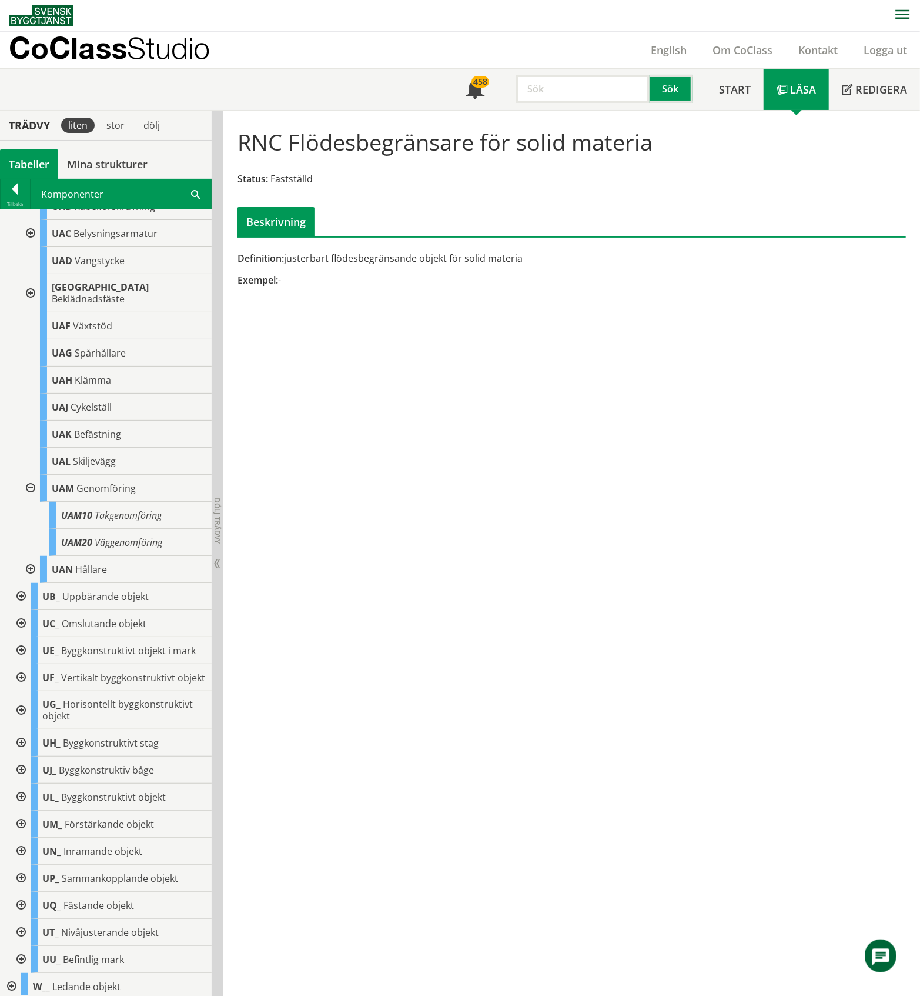
scroll to position [941, 0]
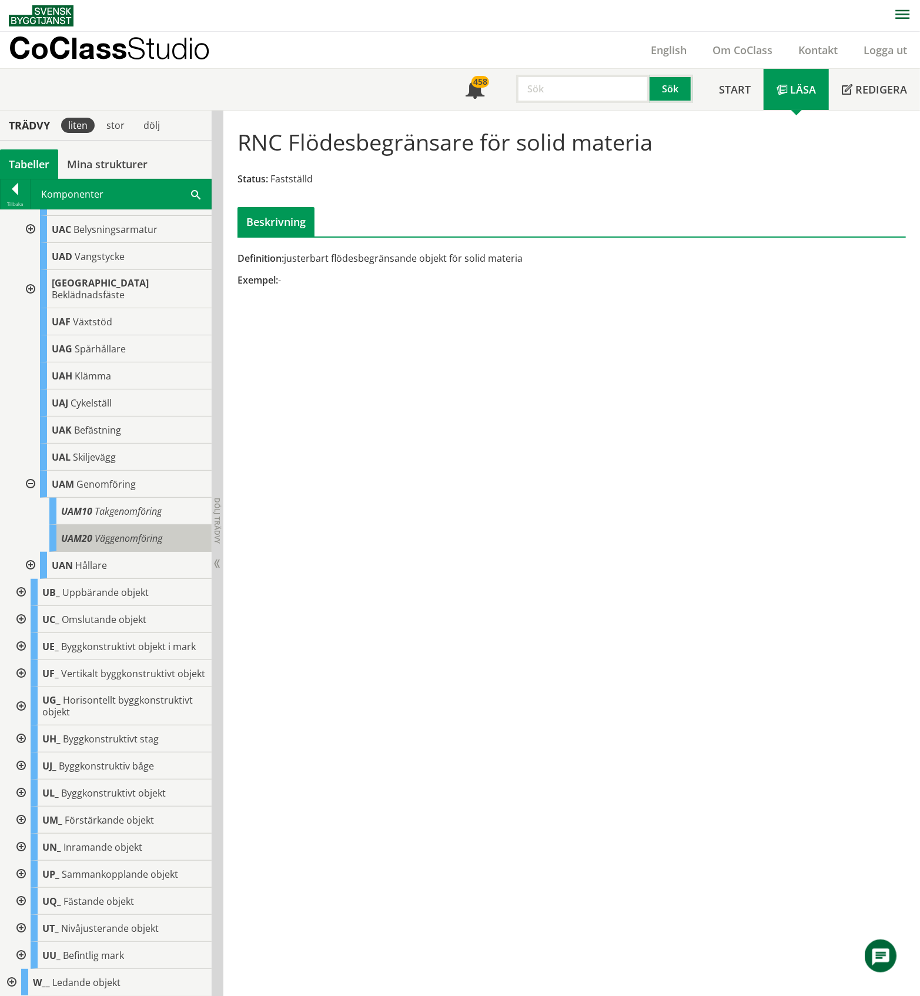
click at [151, 545] on span "Väggenomföring" at bounding box center [129, 538] width 68 height 13
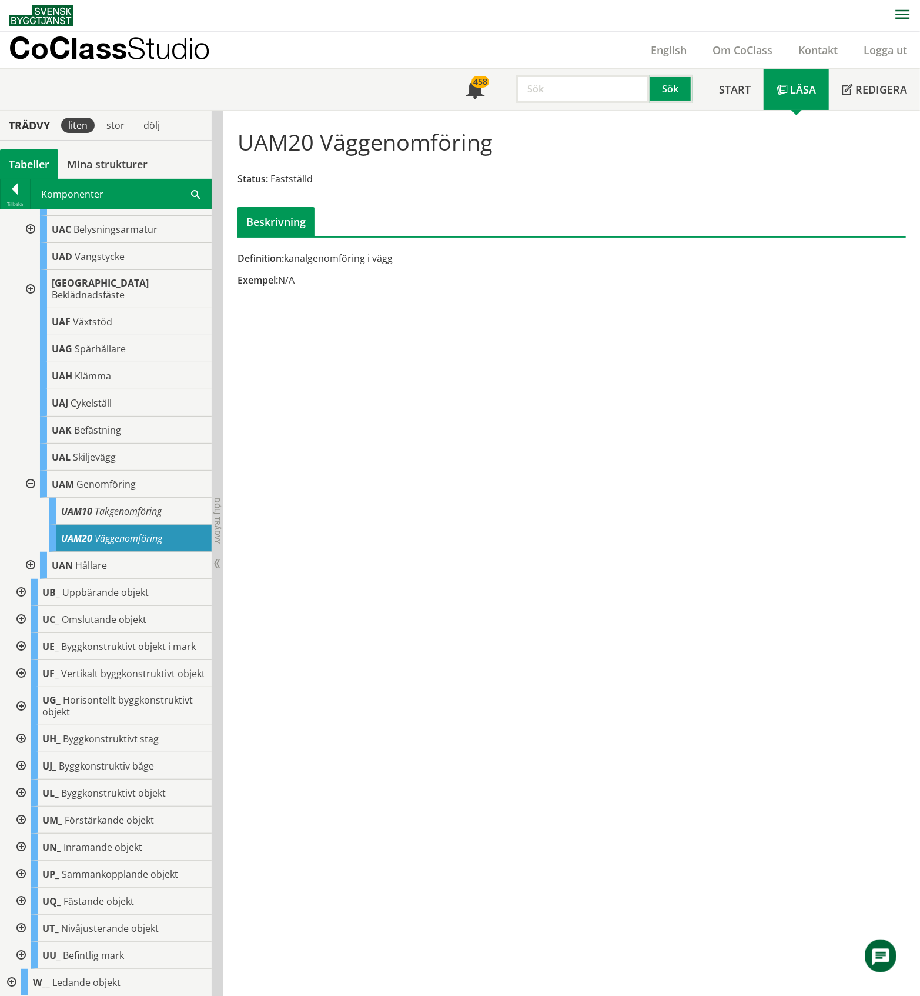
click at [29, 494] on div at bounding box center [29, 483] width 21 height 27
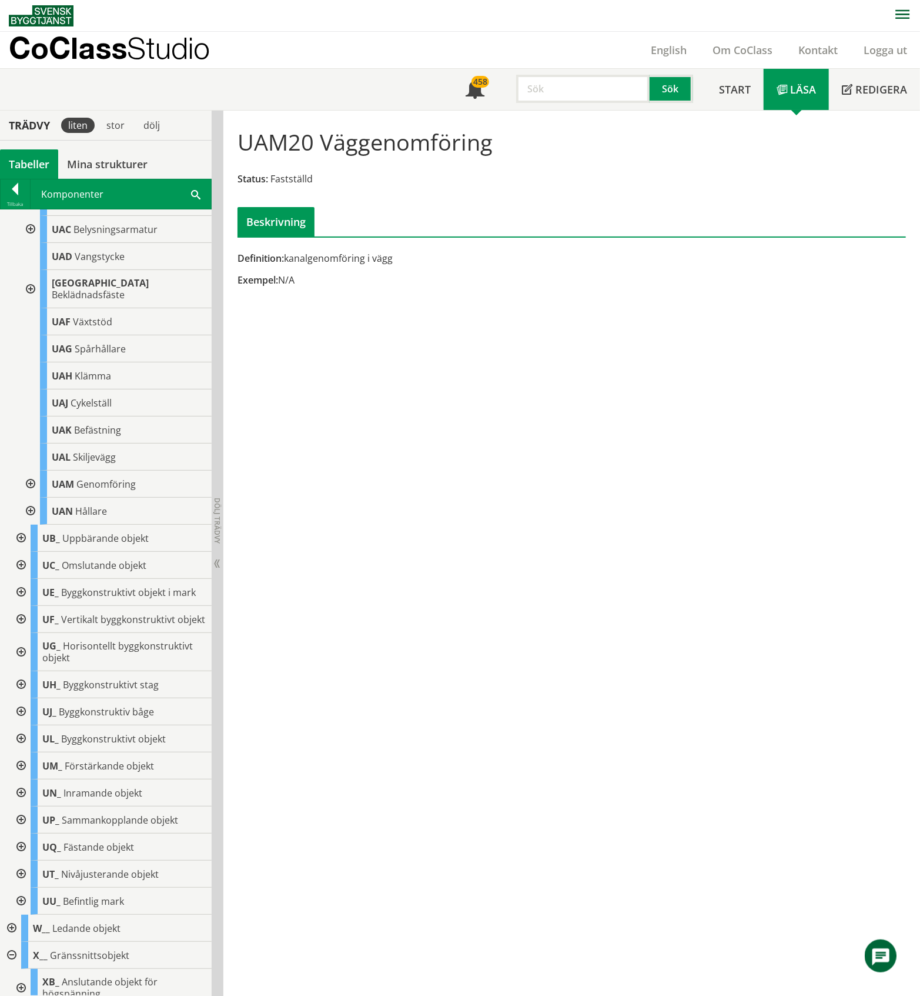
click at [29, 520] on div at bounding box center [29, 511] width 21 height 27
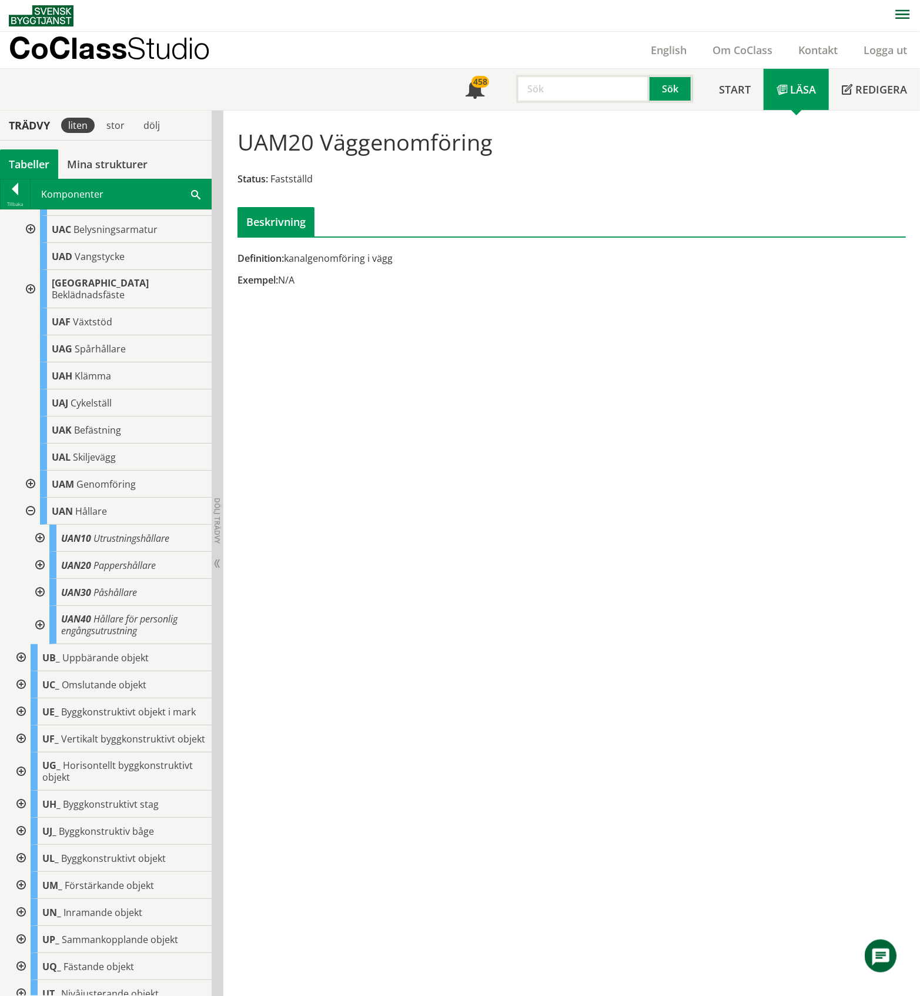
click at [39, 552] on div at bounding box center [38, 538] width 21 height 27
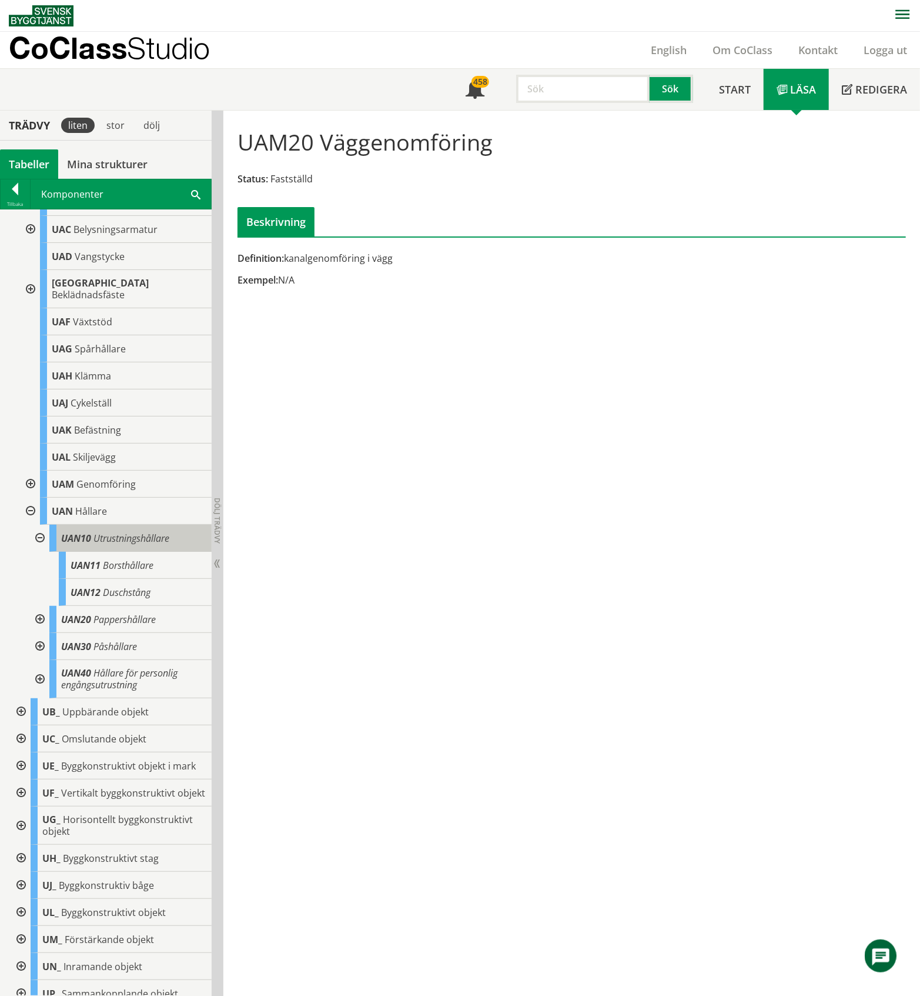
click at [88, 545] on span "UAN10" at bounding box center [76, 538] width 30 height 13
click at [38, 550] on div at bounding box center [38, 538] width 21 height 27
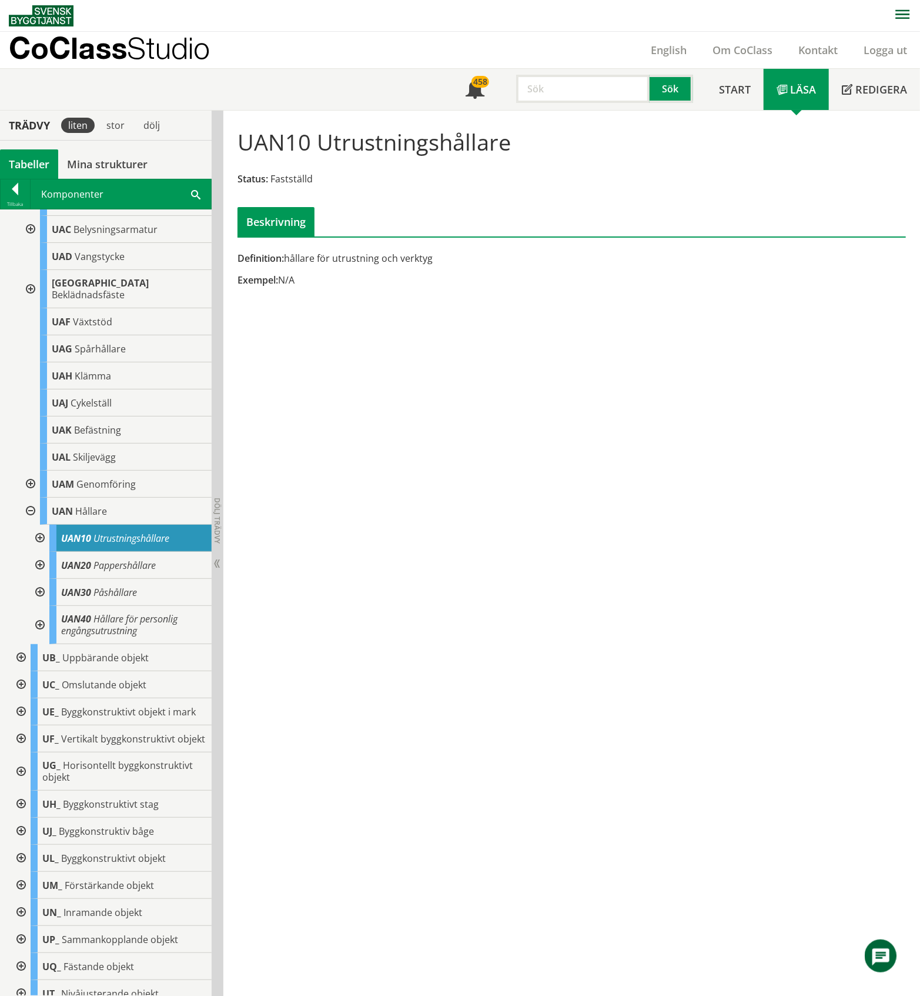
click at [38, 576] on div at bounding box center [38, 565] width 21 height 27
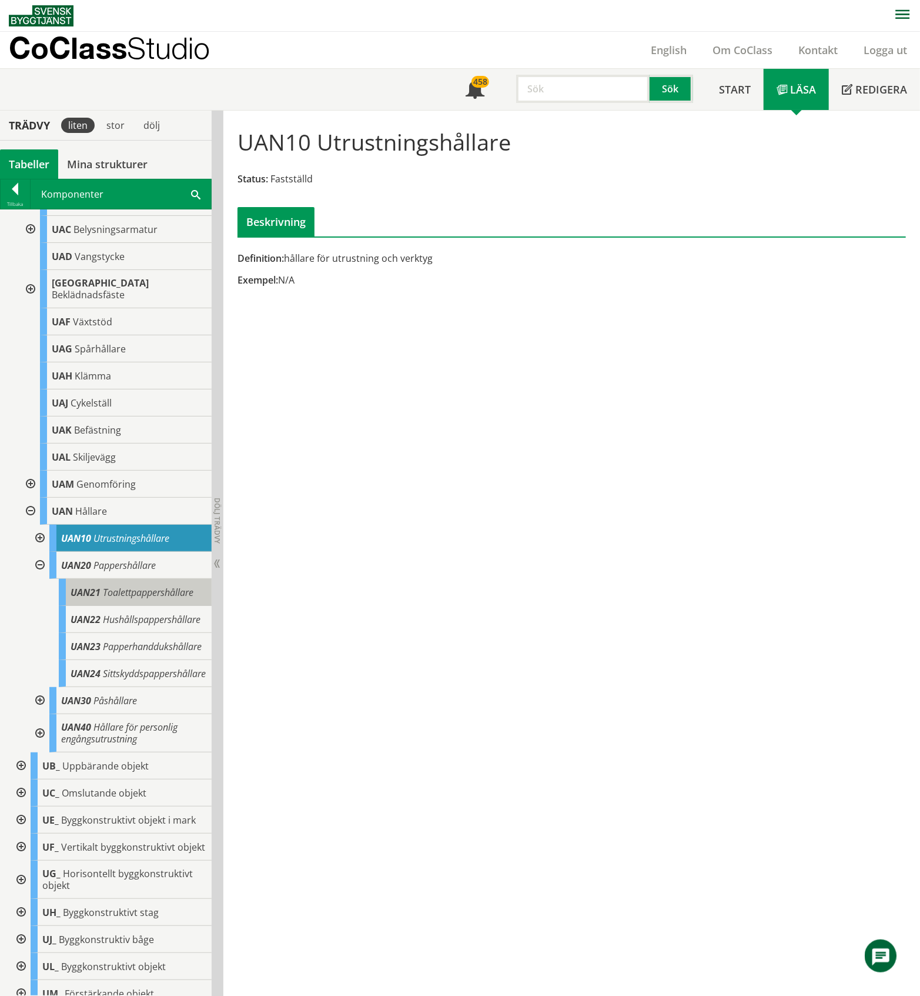
click at [152, 599] on span "Toalettpappershållare" at bounding box center [148, 592] width 91 height 13
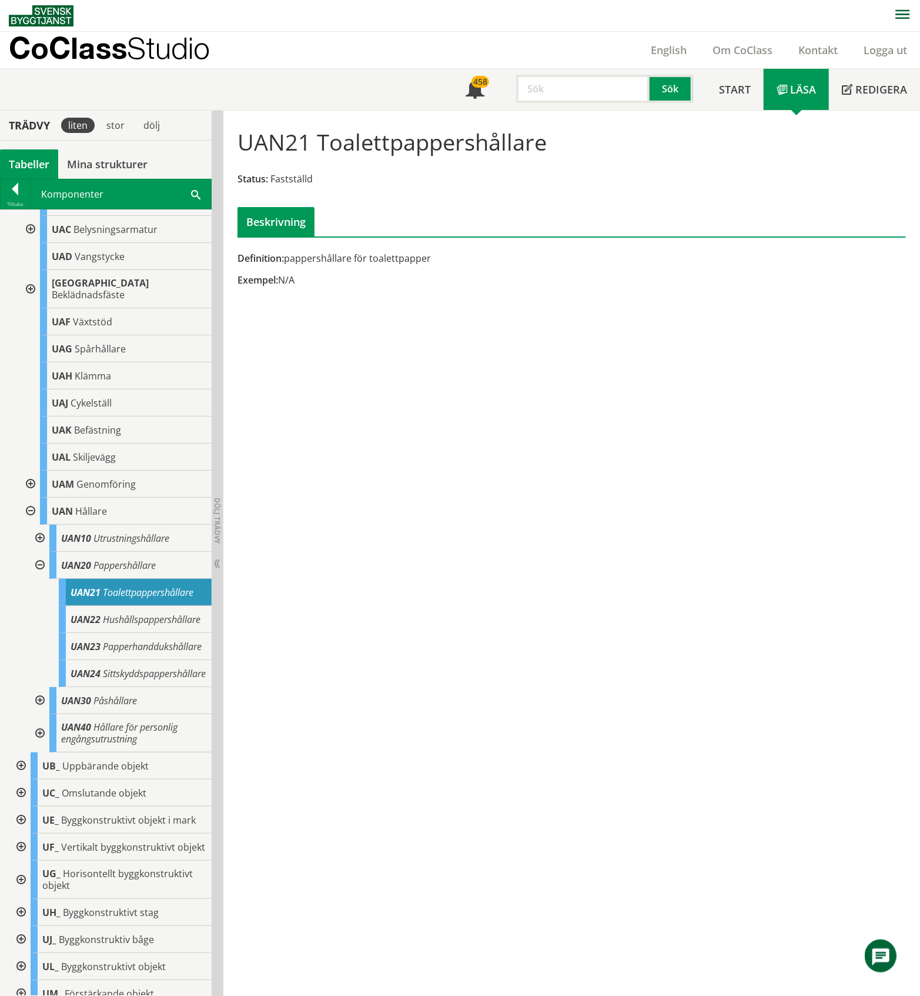
click at [38, 577] on div at bounding box center [38, 565] width 21 height 27
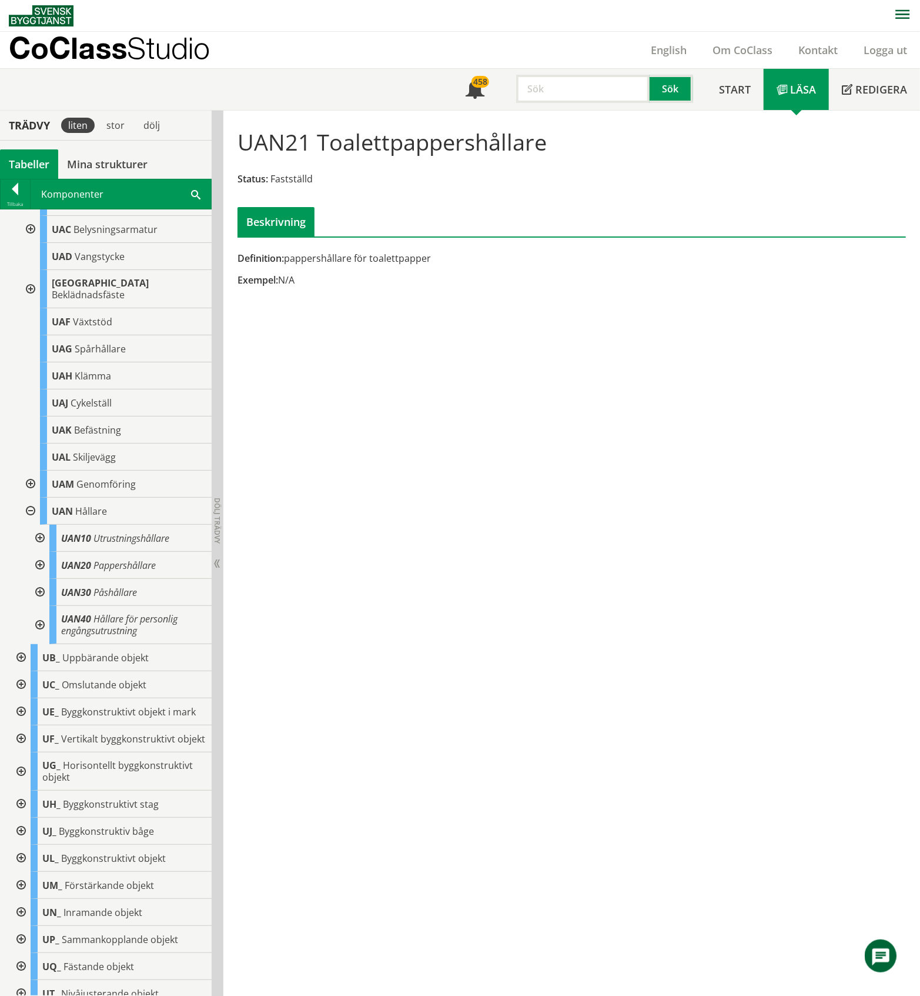
click at [39, 600] on div at bounding box center [38, 592] width 21 height 27
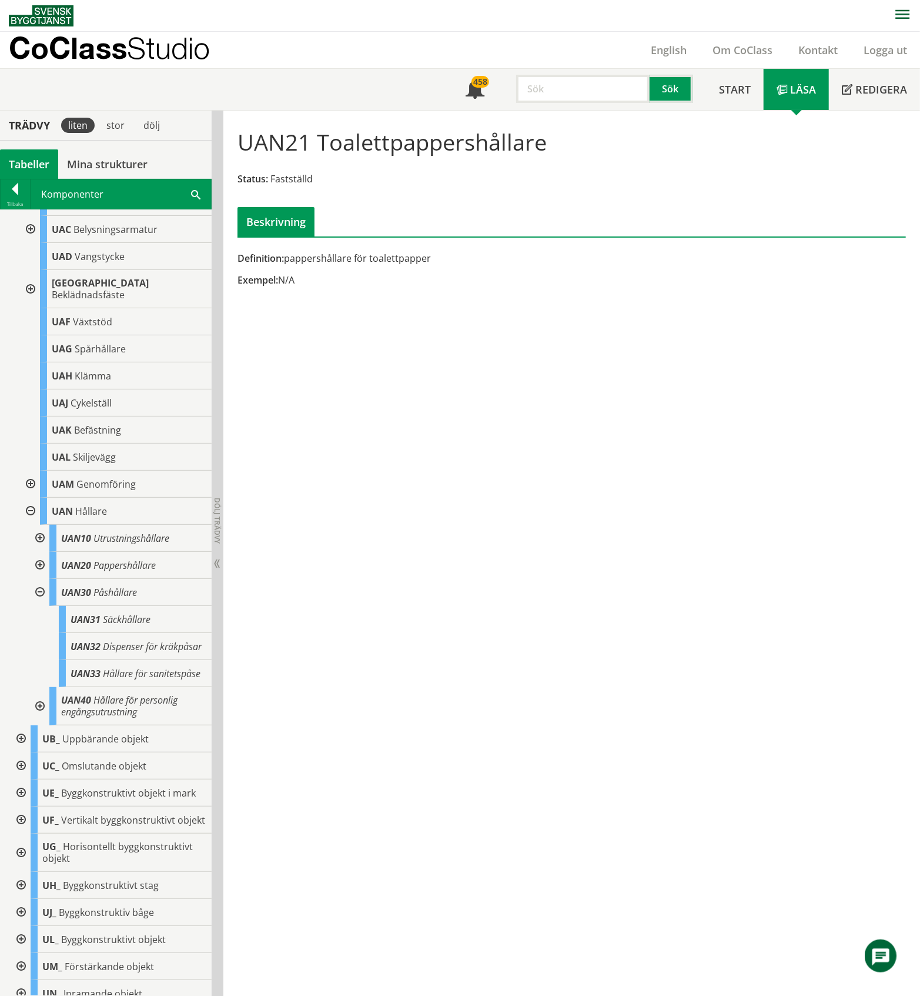
click at [38, 600] on div at bounding box center [38, 592] width 21 height 27
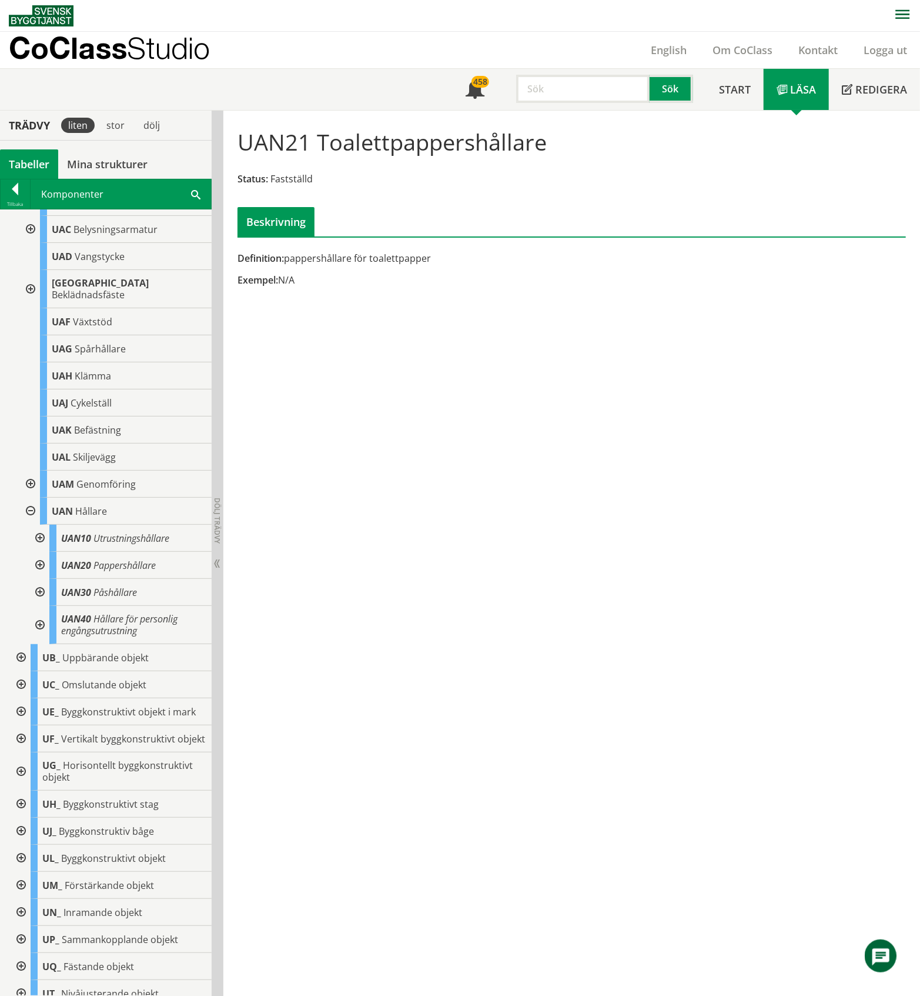
click at [38, 641] on div at bounding box center [38, 625] width 21 height 38
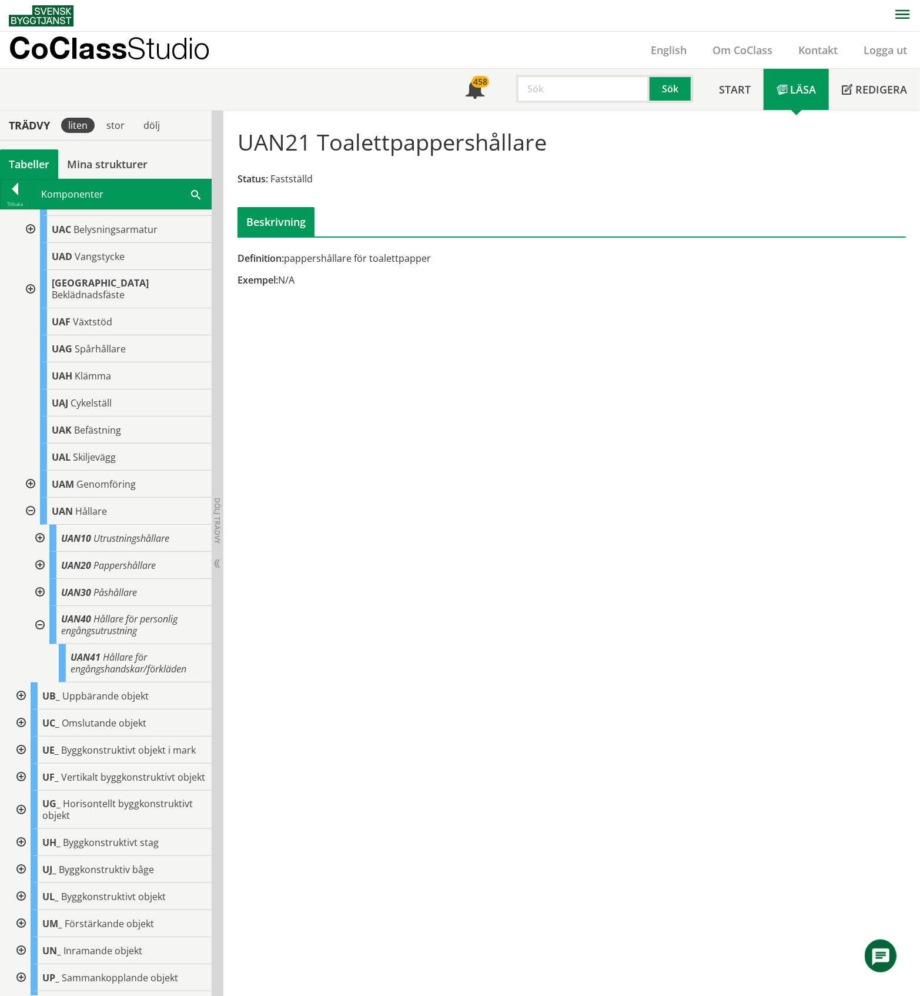
click at [40, 640] on div at bounding box center [38, 625] width 21 height 38
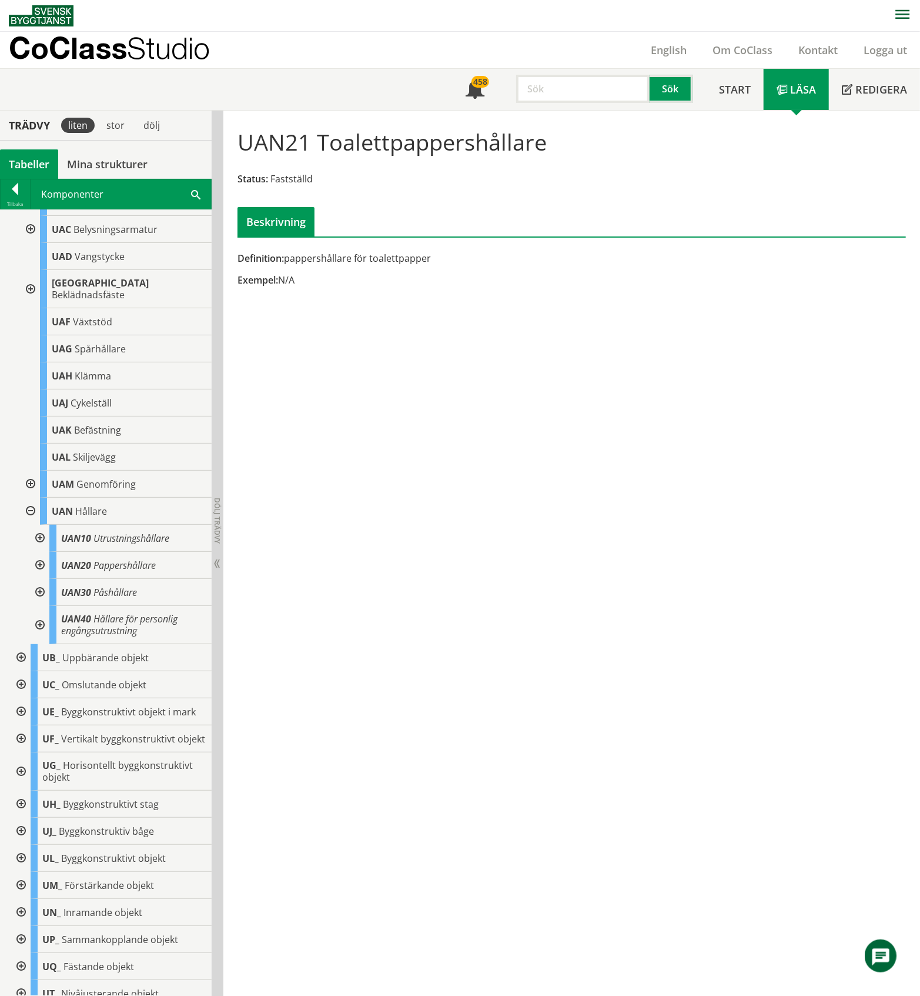
click at [34, 523] on div at bounding box center [29, 511] width 21 height 27
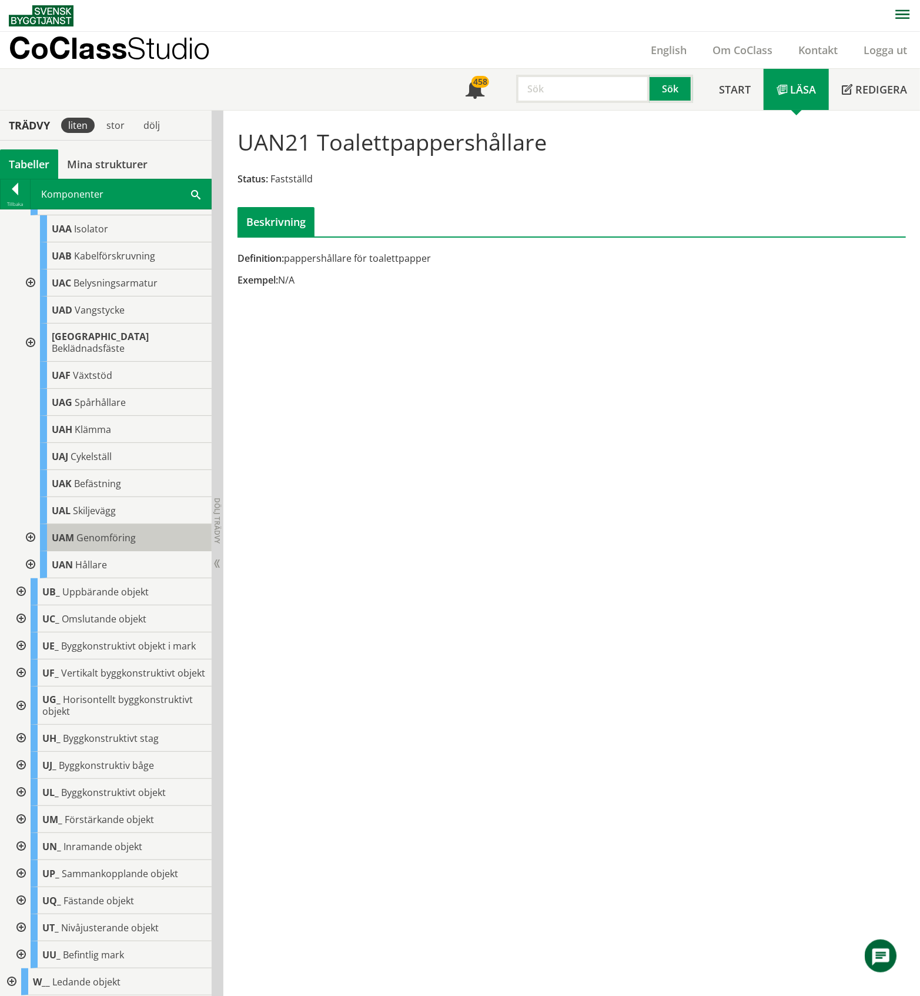
scroll to position [784, 0]
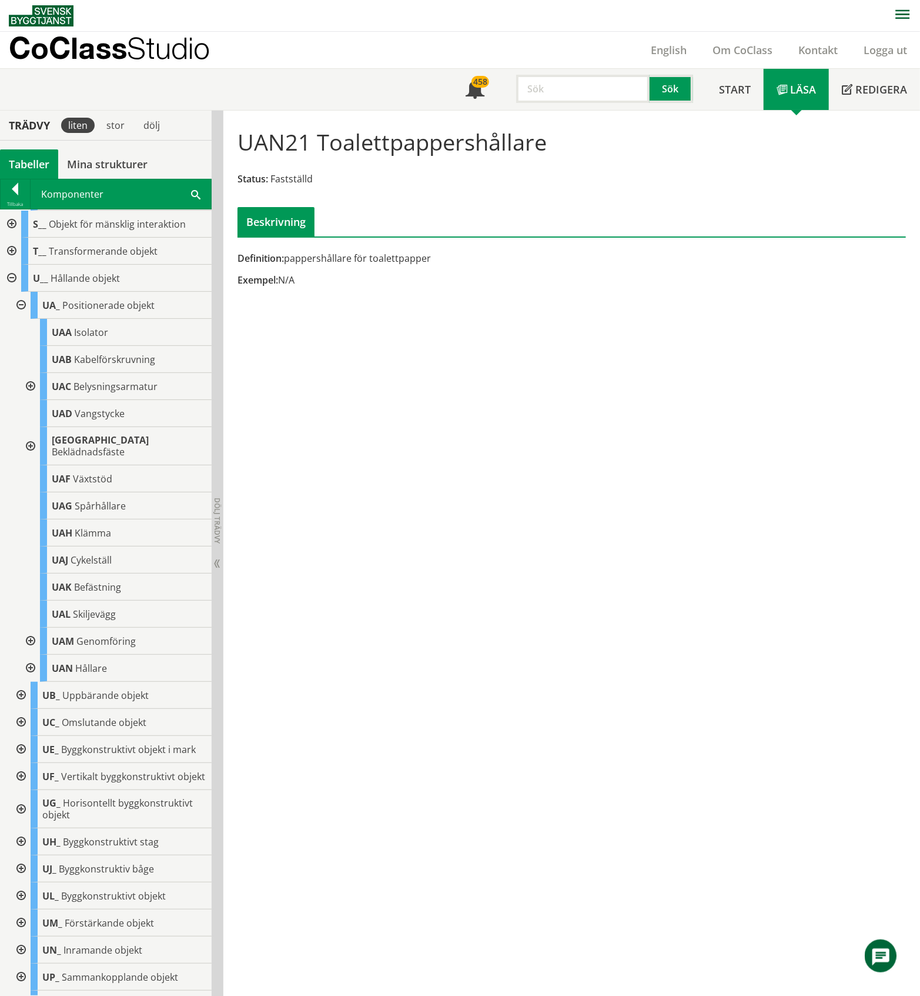
click at [21, 319] on div at bounding box center [19, 305] width 21 height 27
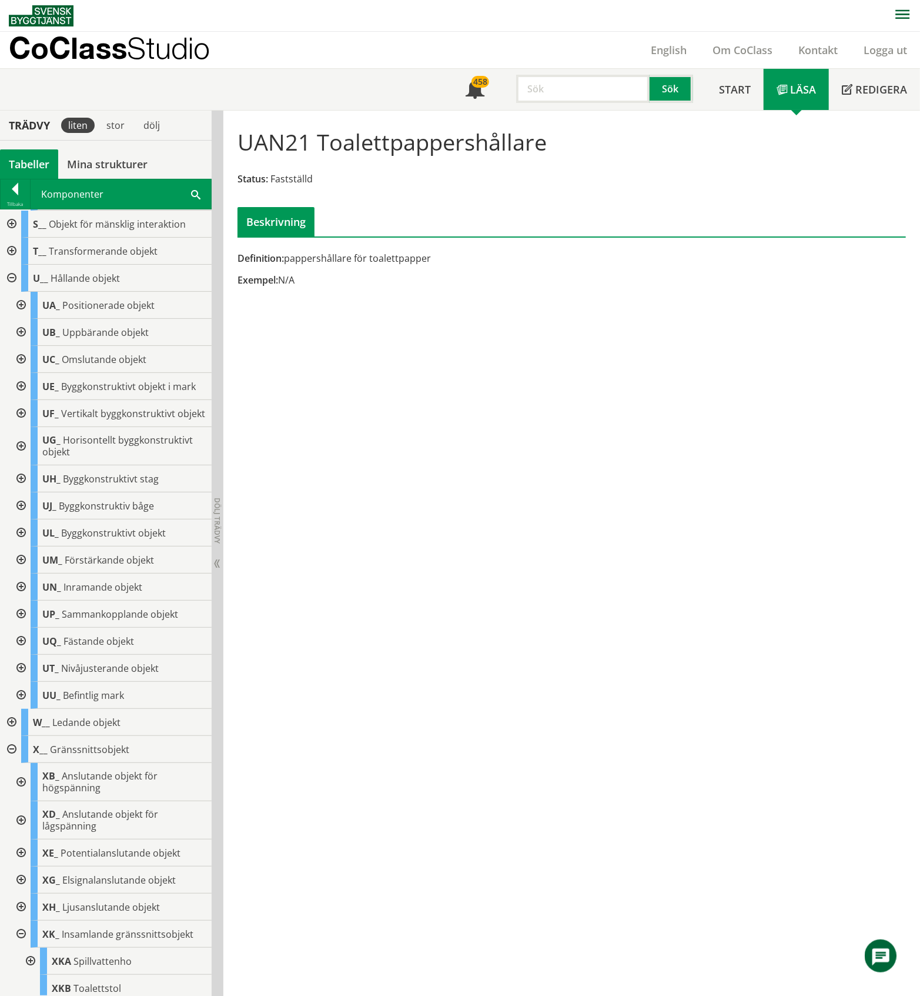
click at [22, 346] on div at bounding box center [19, 332] width 21 height 27
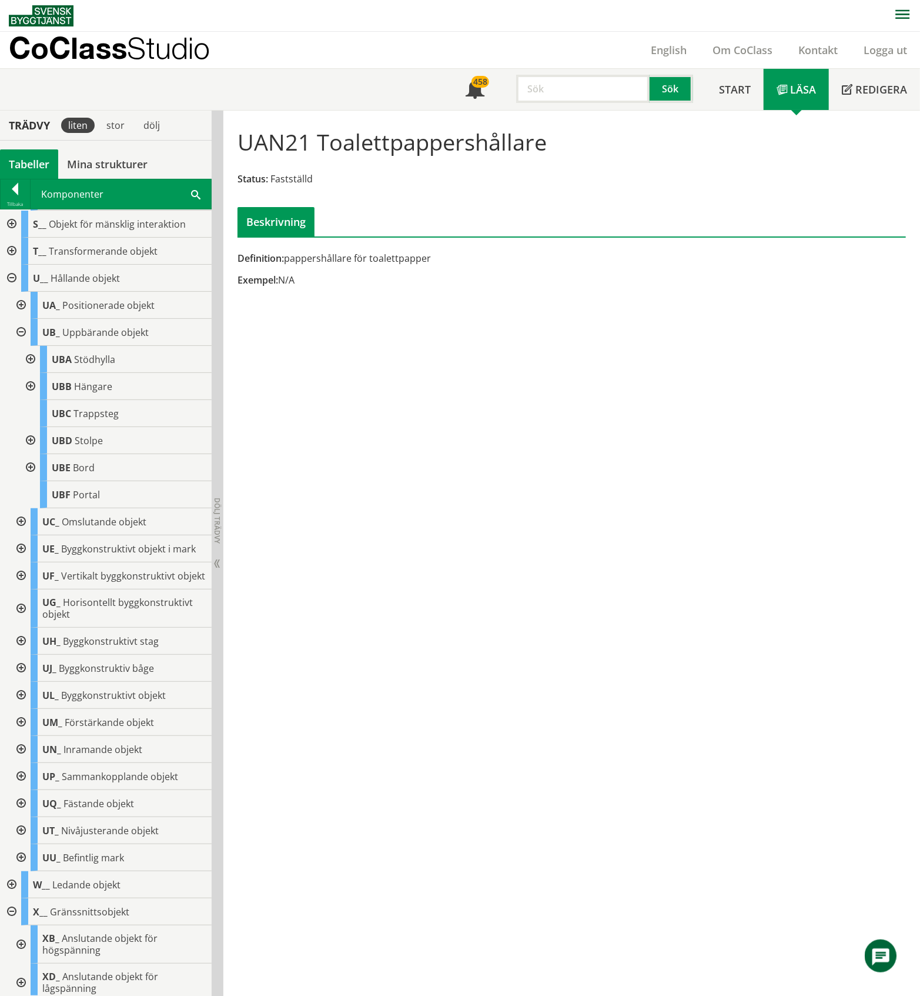
click at [27, 481] on div at bounding box center [29, 467] width 21 height 27
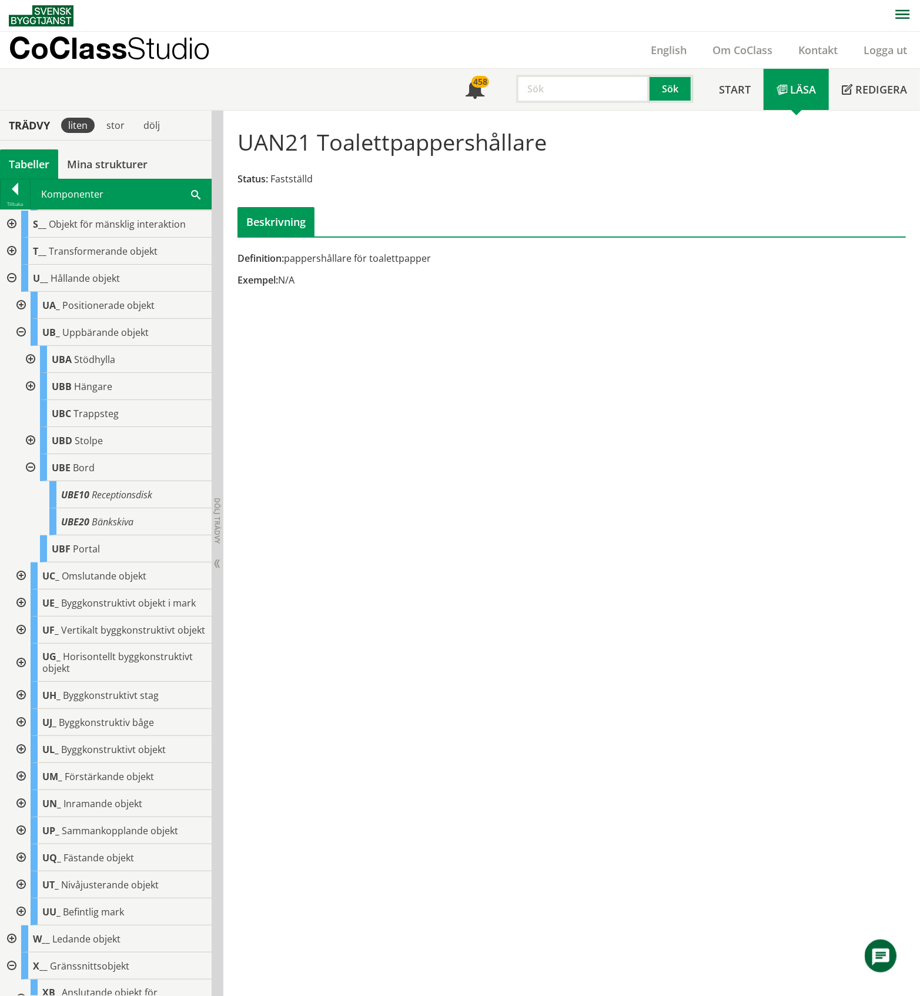
click at [27, 481] on div at bounding box center [29, 467] width 21 height 27
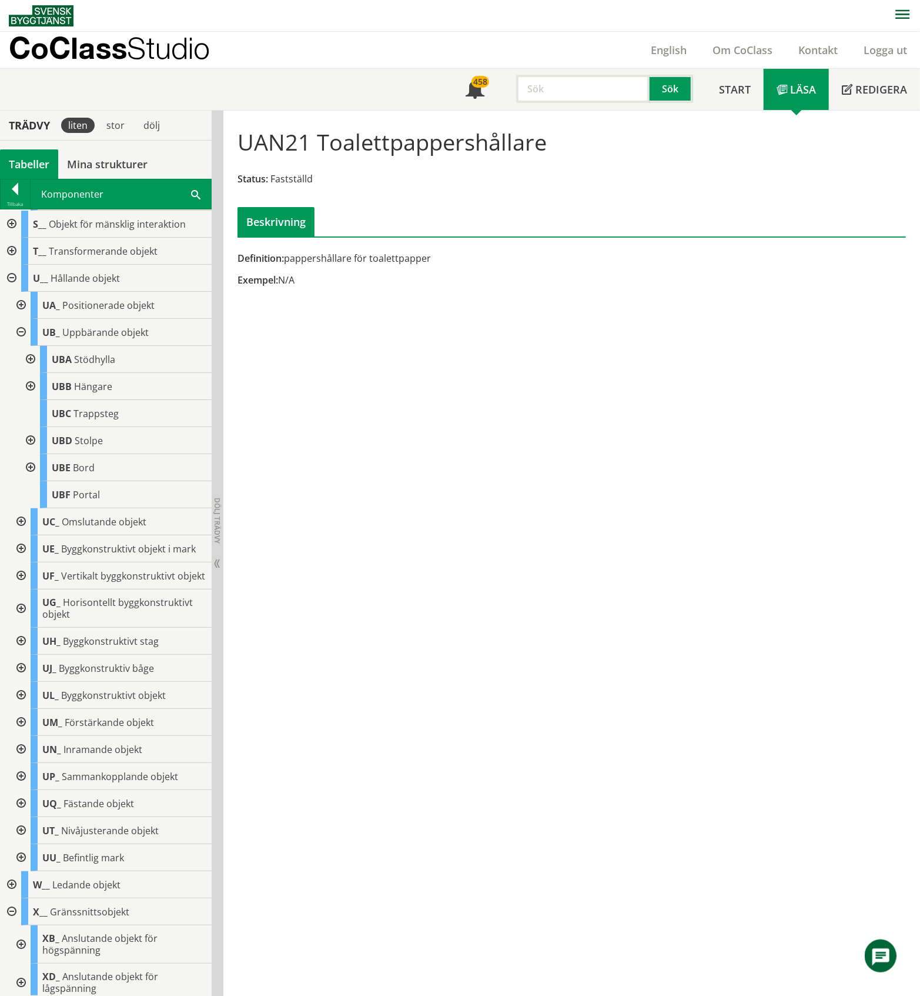
click at [32, 454] on div at bounding box center [29, 440] width 21 height 27
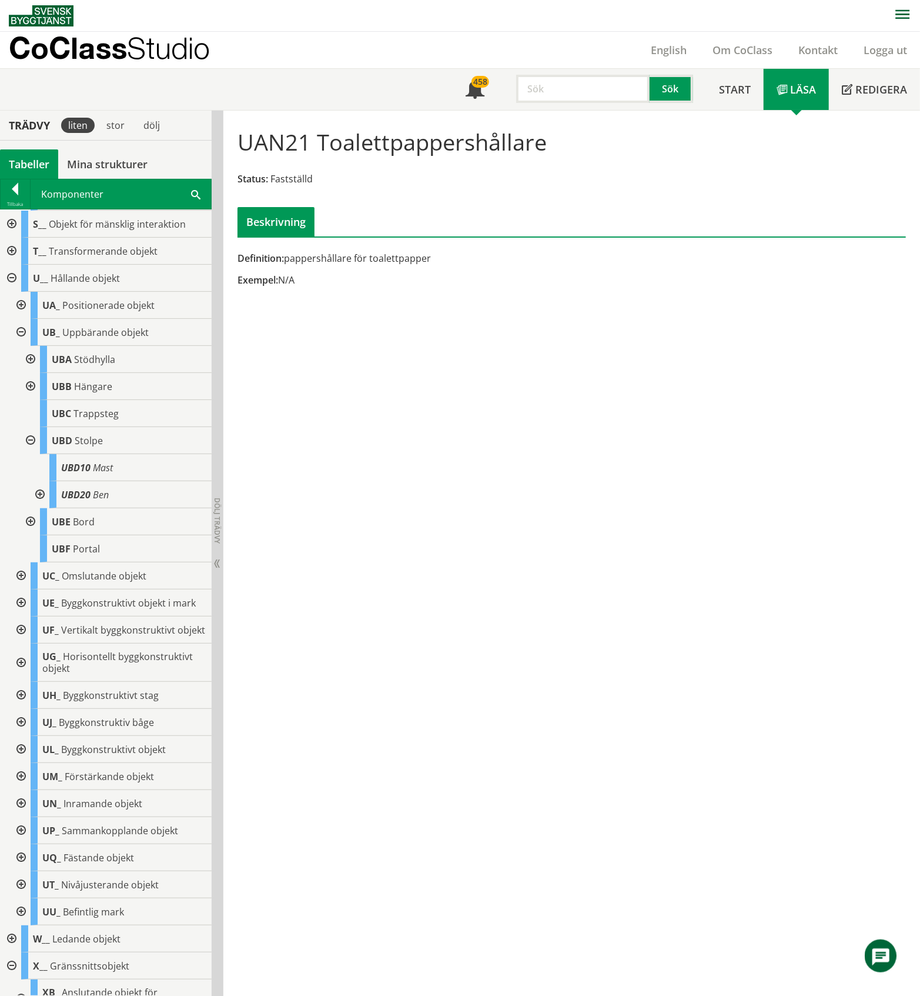
click at [36, 508] on div at bounding box center [38, 494] width 21 height 27
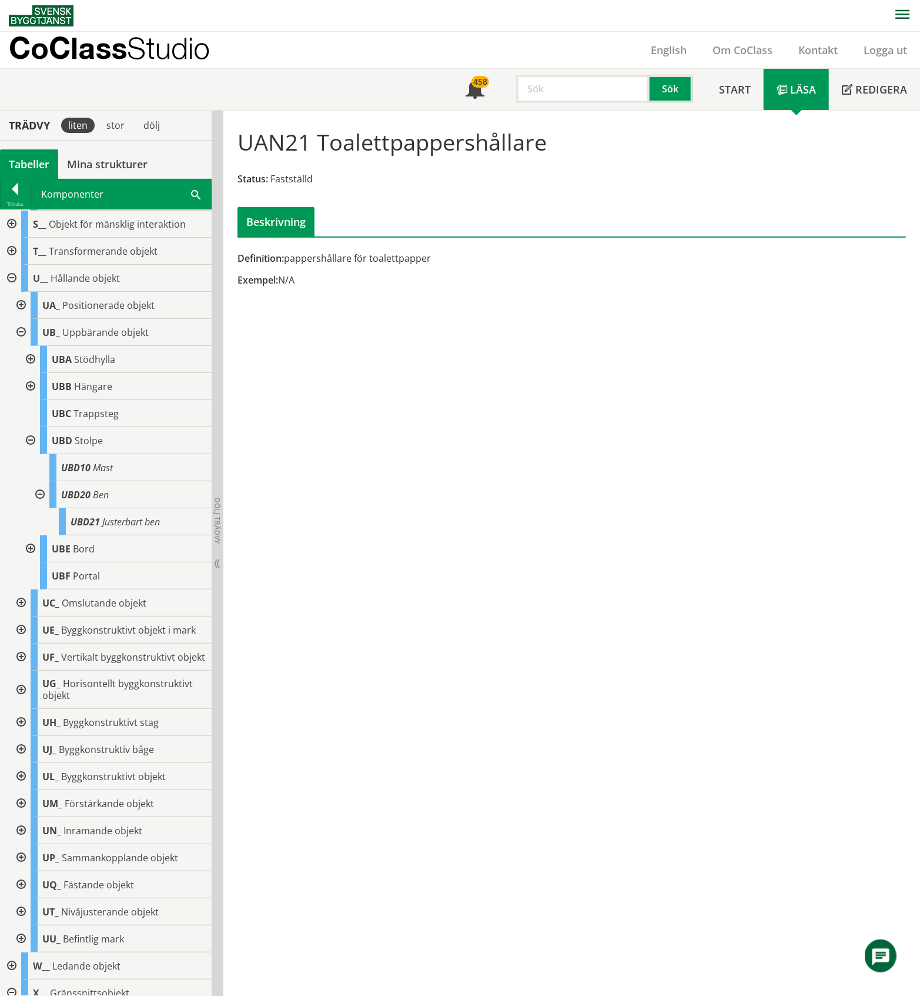
click at [39, 508] on div at bounding box center [38, 494] width 21 height 27
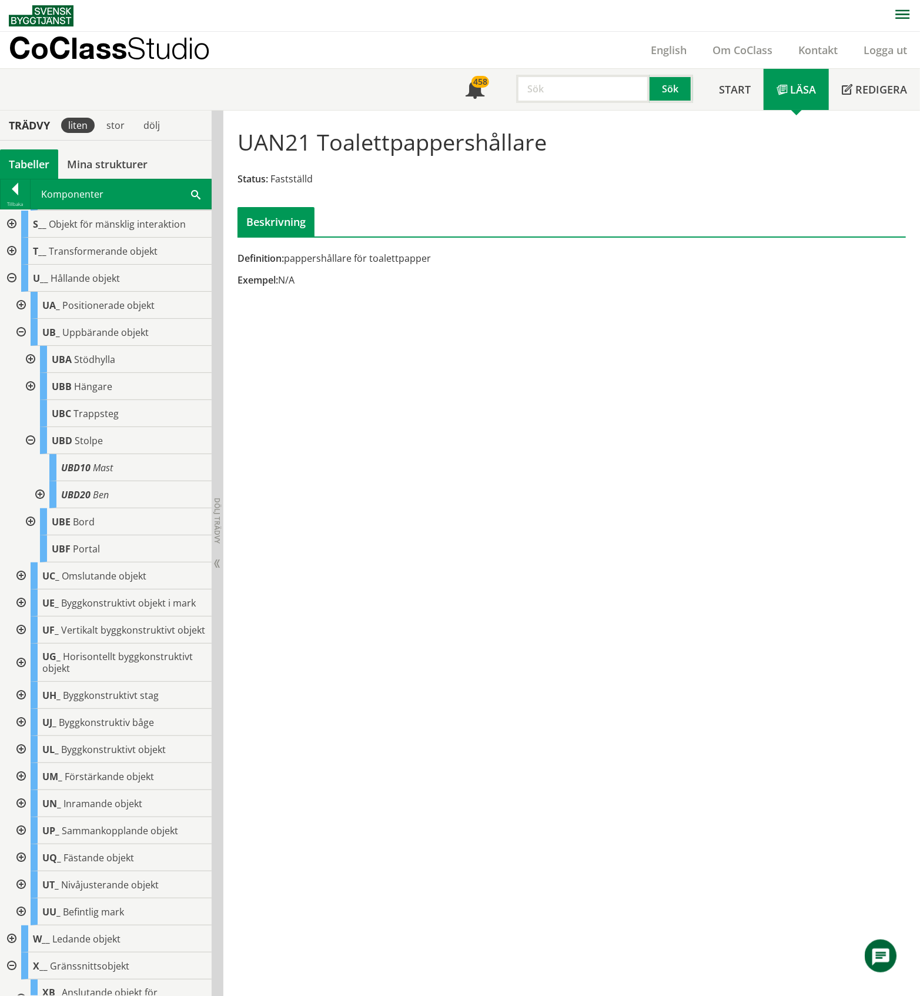
click at [28, 454] on div at bounding box center [29, 440] width 21 height 27
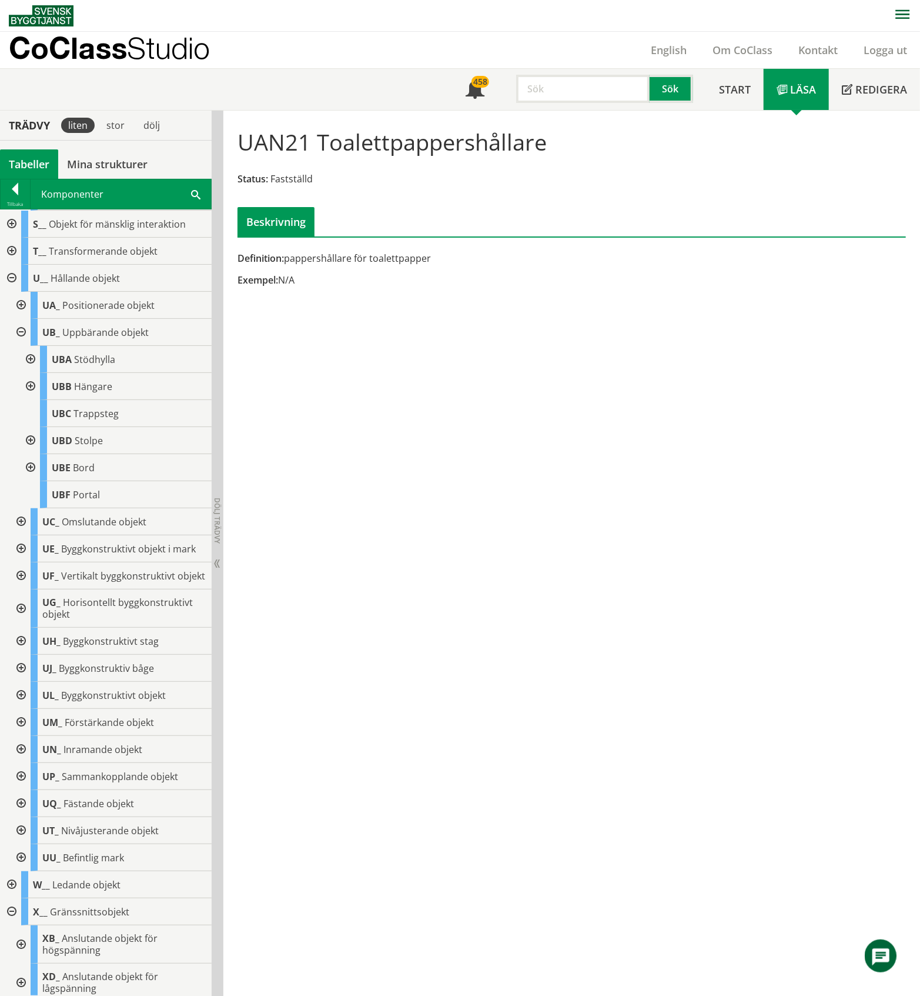
click at [33, 400] on div at bounding box center [29, 386] width 21 height 27
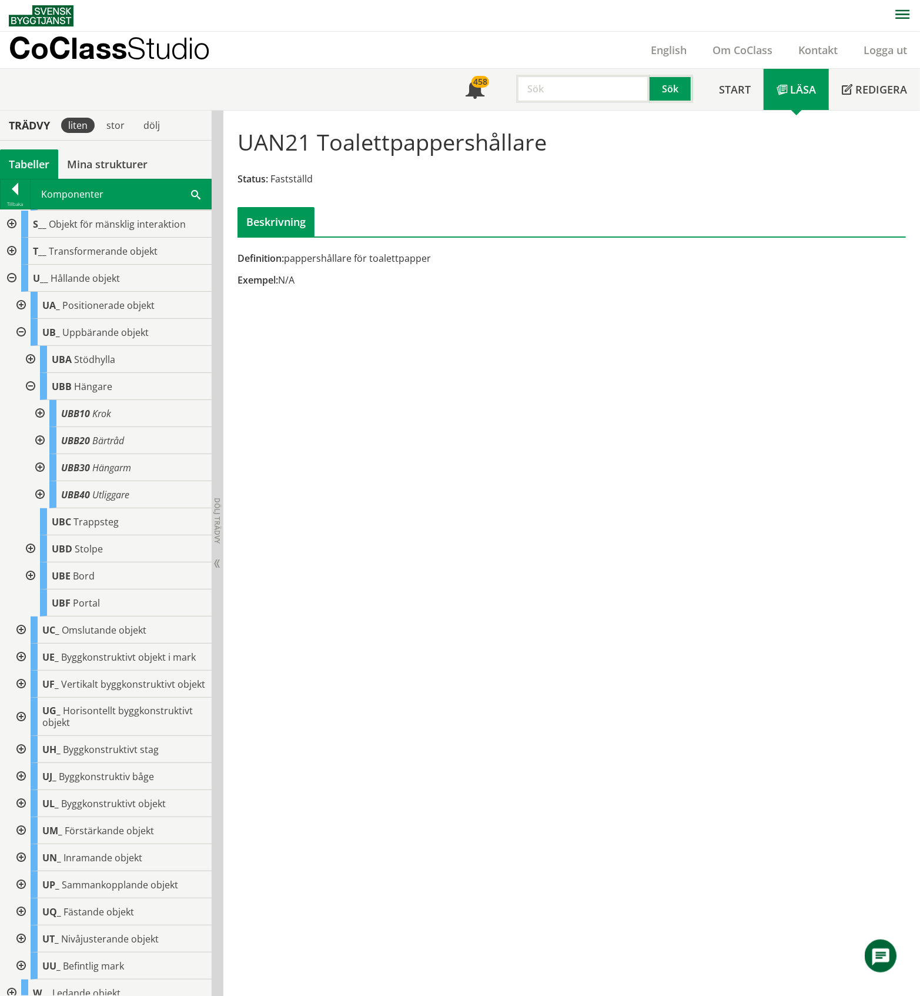
click at [43, 427] on div at bounding box center [38, 413] width 21 height 27
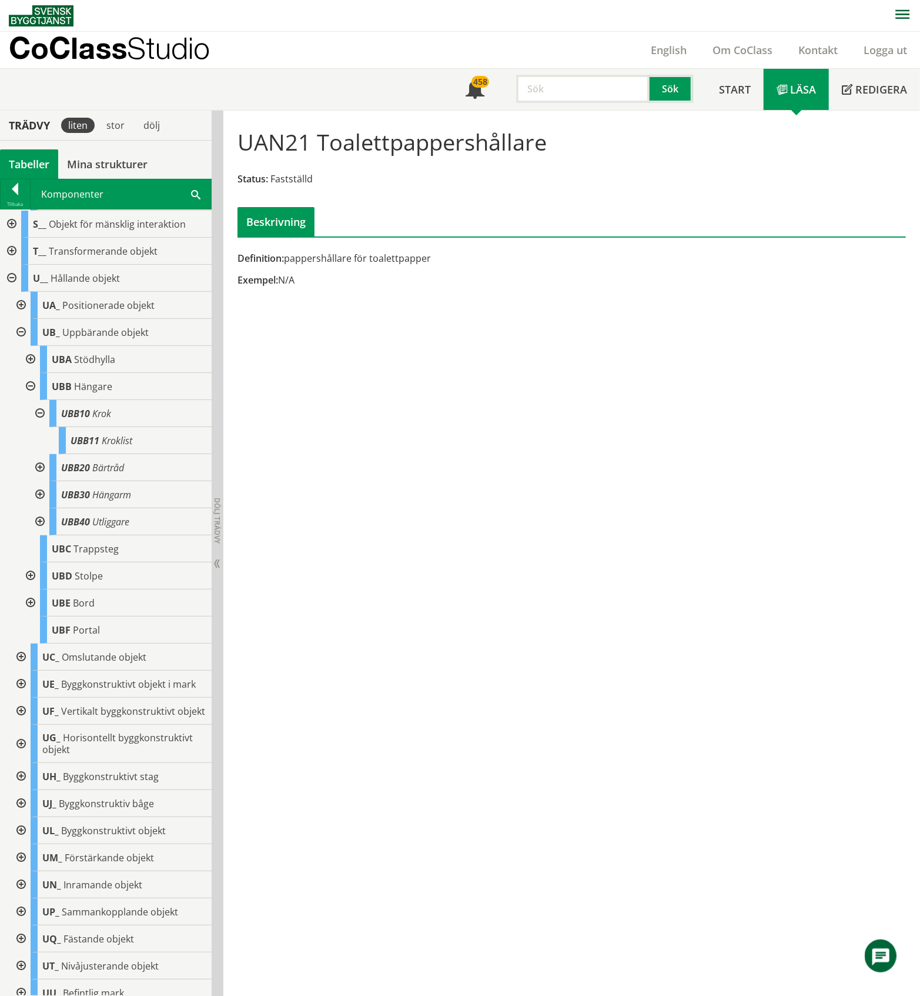
click at [43, 427] on div at bounding box center [38, 413] width 21 height 27
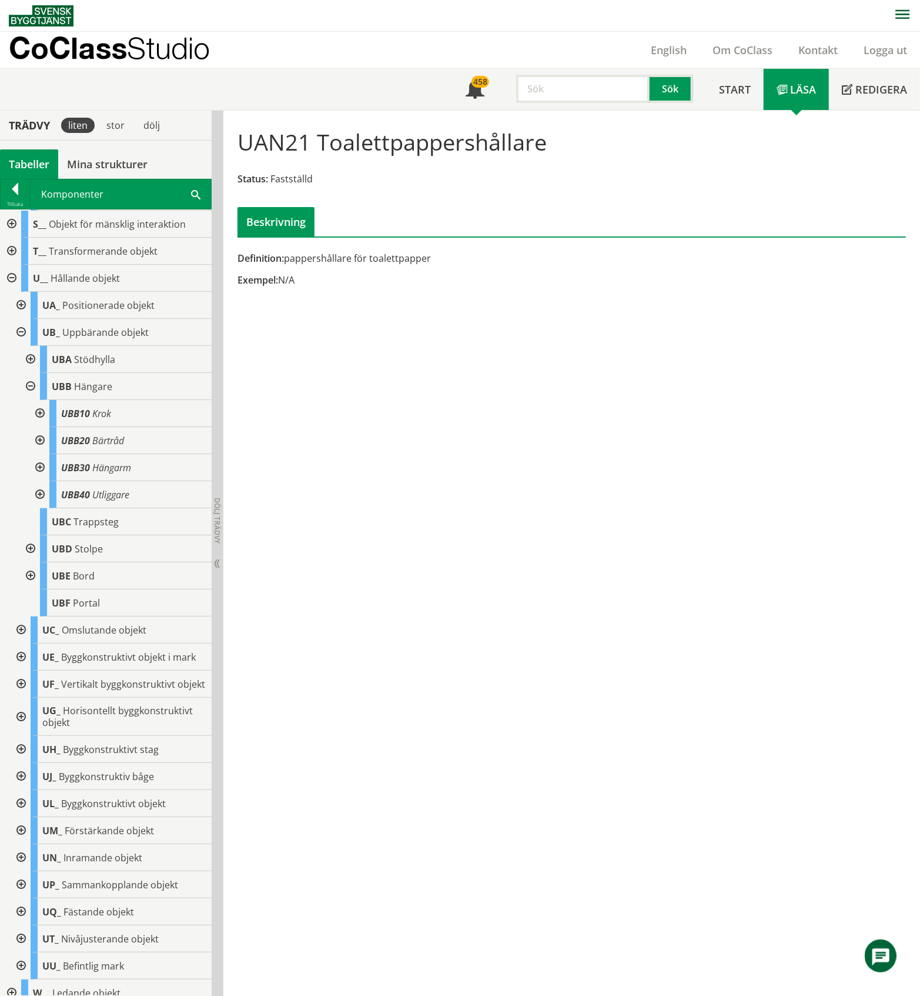
click at [40, 454] on div at bounding box center [38, 440] width 21 height 27
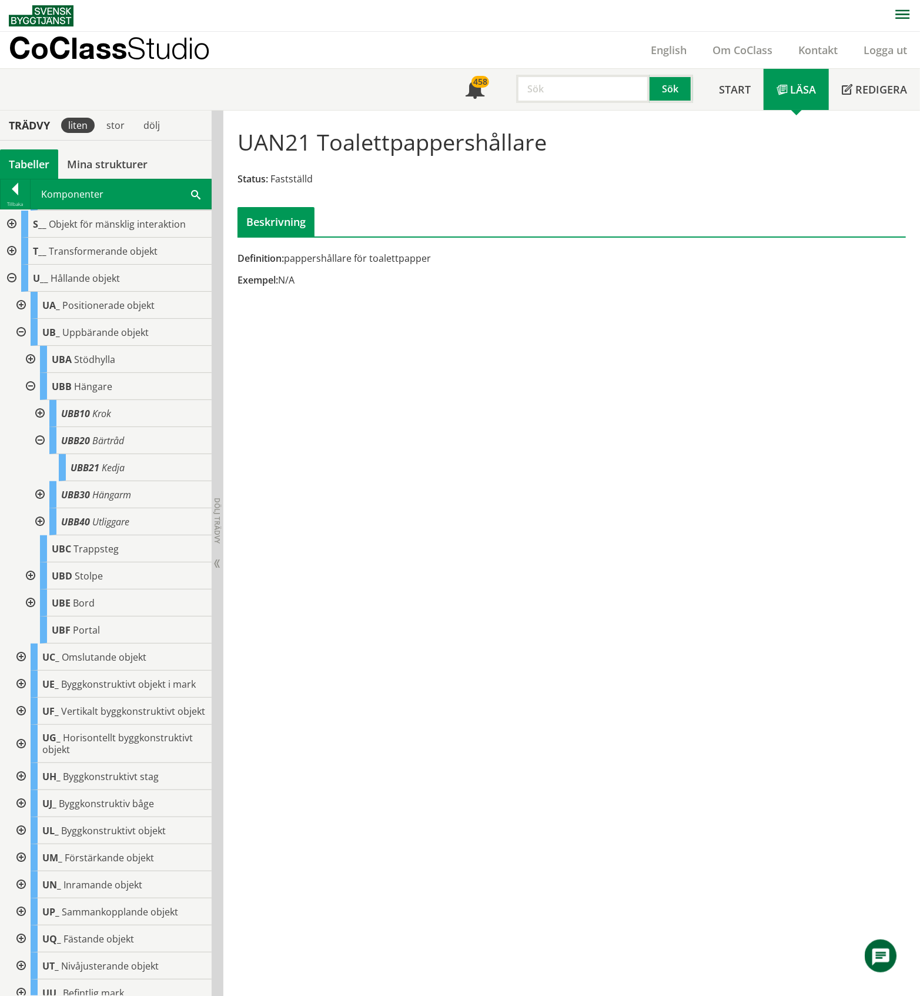
click at [40, 454] on div at bounding box center [38, 440] width 21 height 27
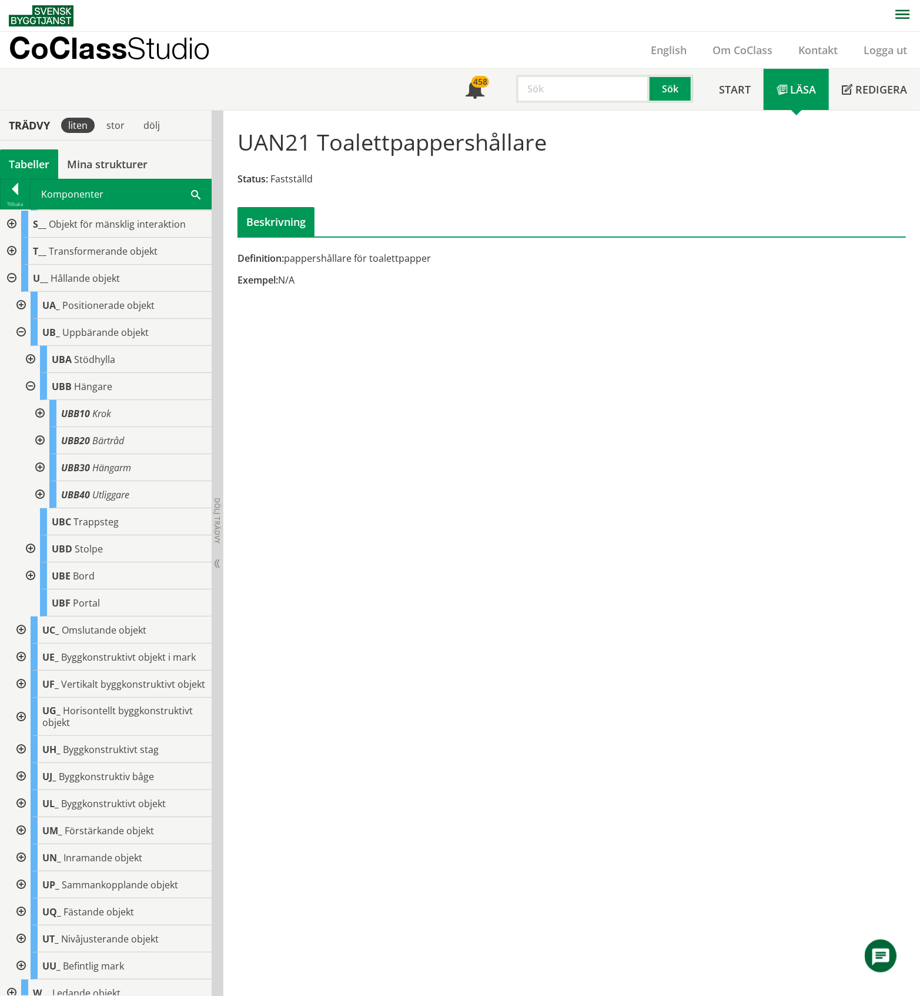
click at [41, 481] on div at bounding box center [38, 467] width 21 height 27
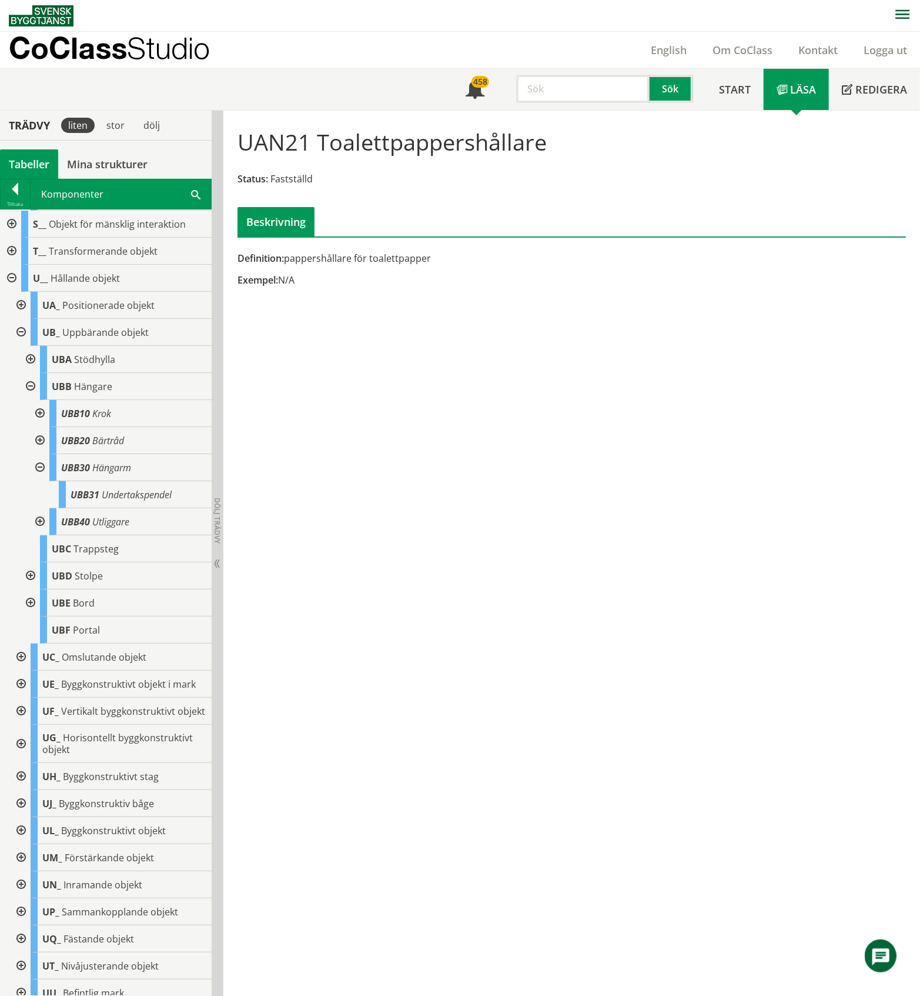
click at [41, 481] on div at bounding box center [38, 467] width 21 height 27
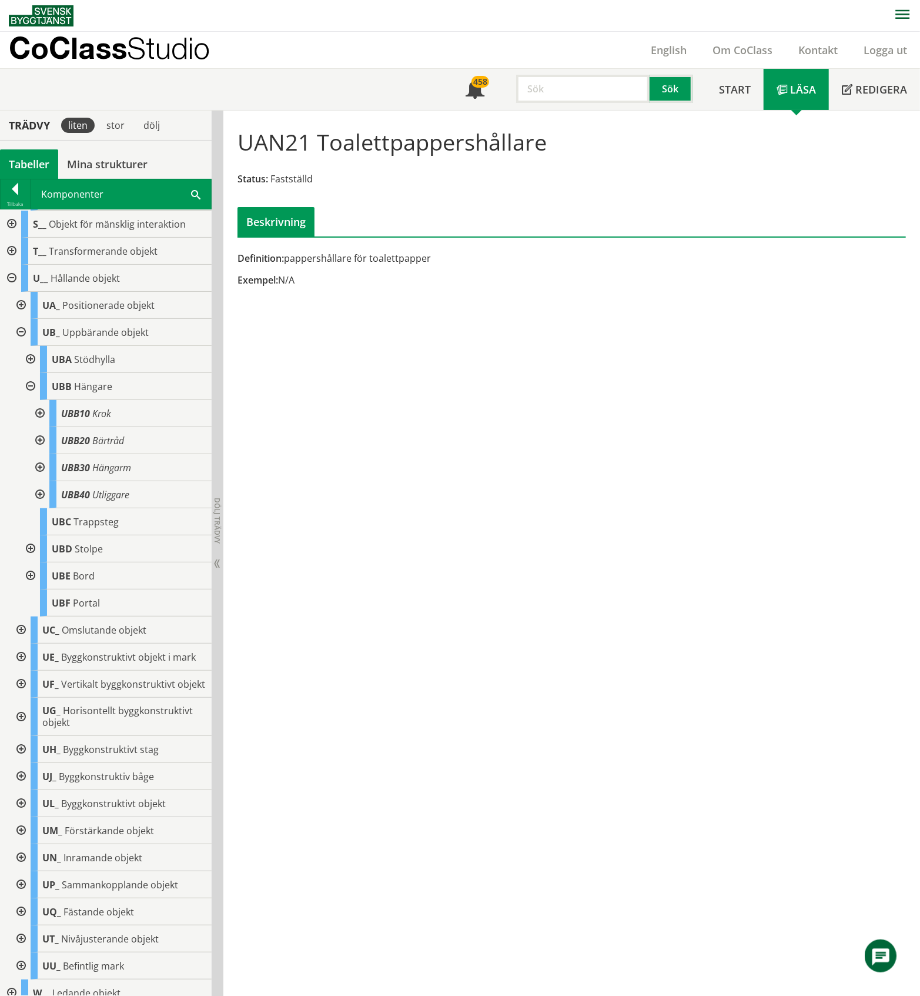
click at [39, 508] on div at bounding box center [38, 494] width 21 height 27
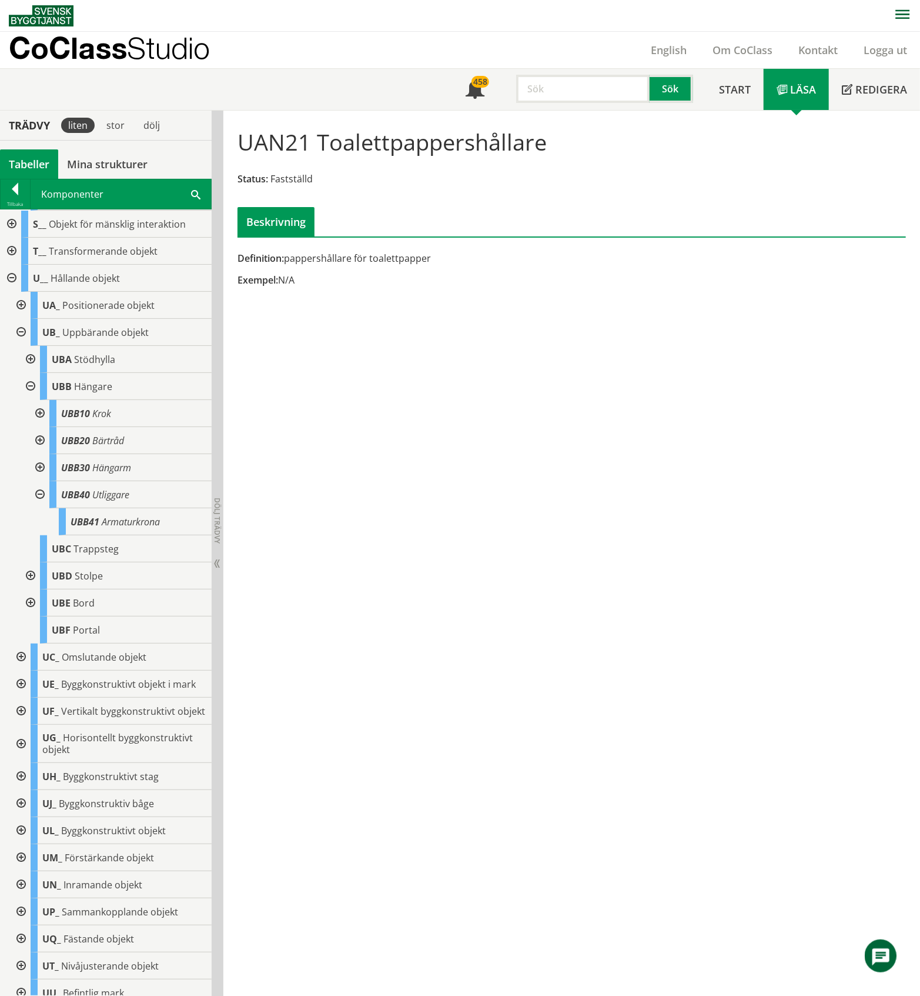
click at [39, 508] on div at bounding box center [38, 494] width 21 height 27
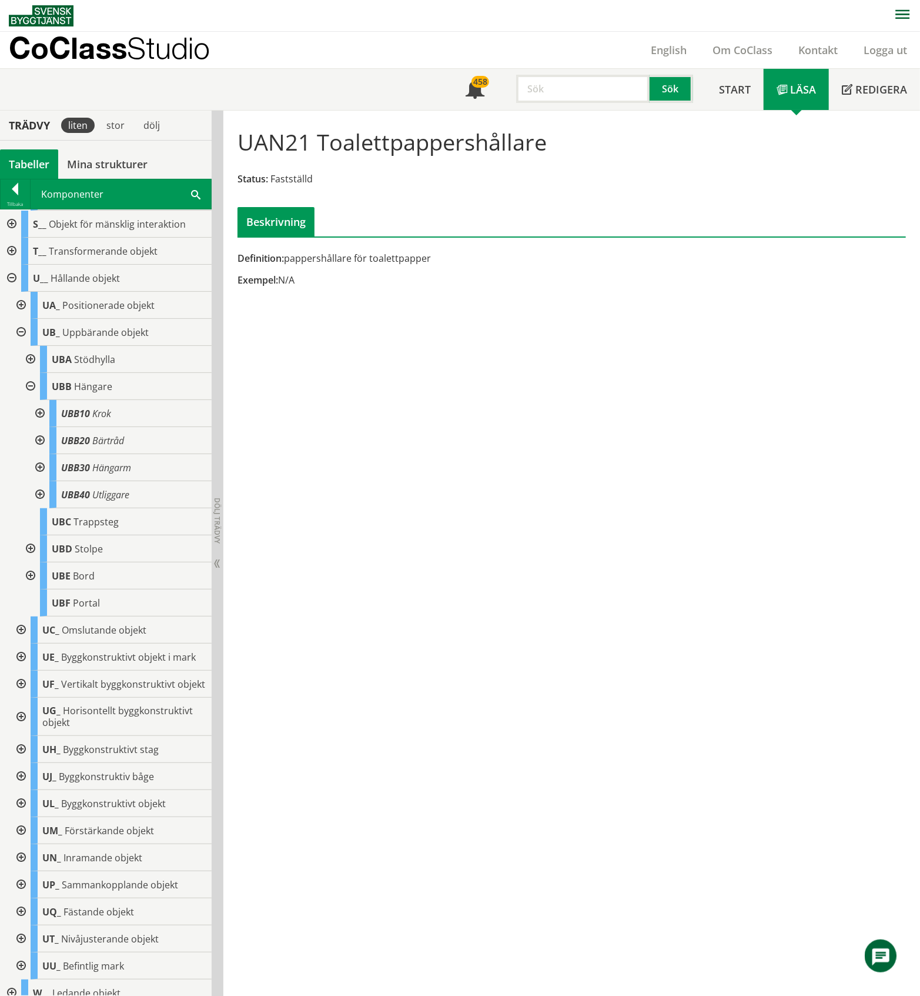
click at [31, 400] on div at bounding box center [29, 386] width 21 height 27
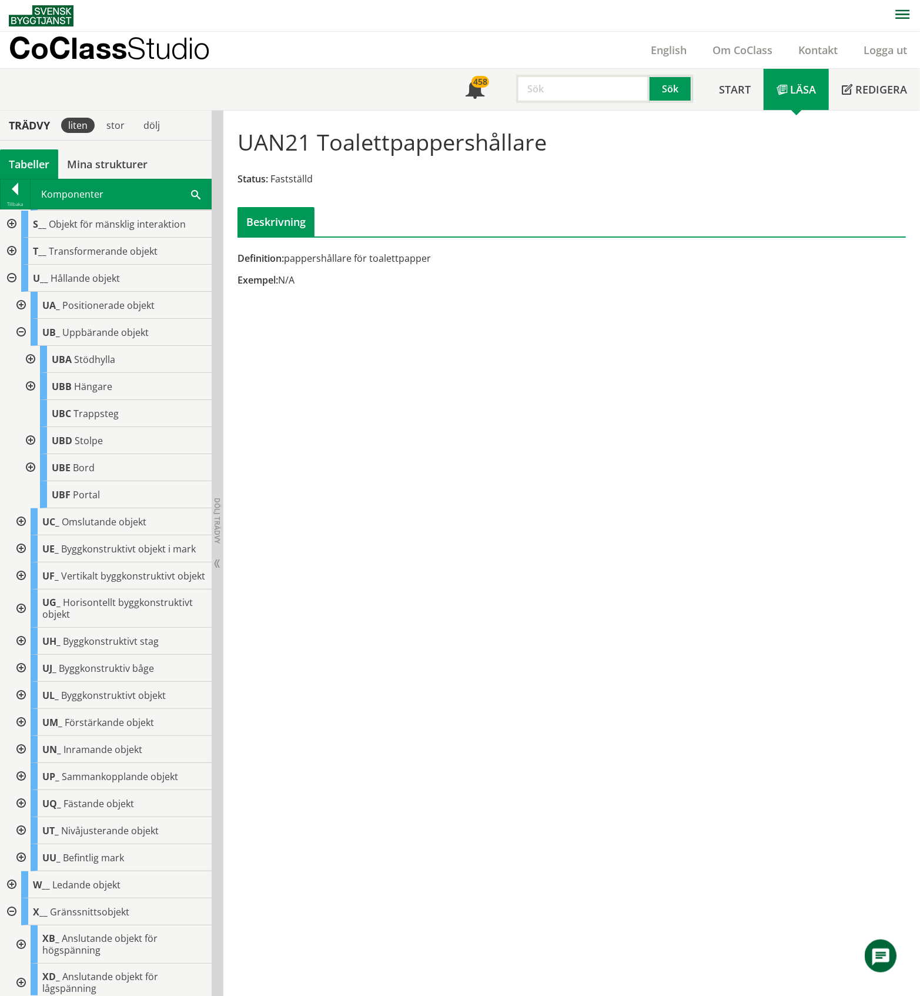
click at [27, 373] on div at bounding box center [29, 359] width 21 height 27
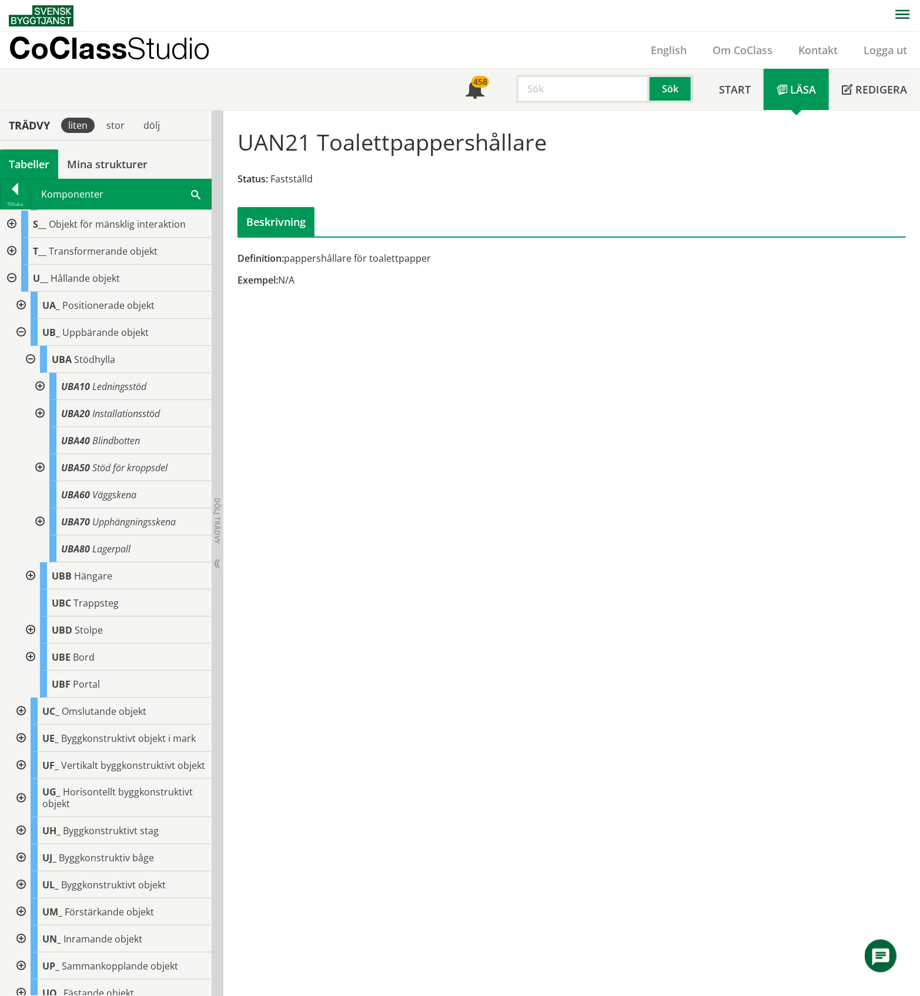
click at [38, 481] on div at bounding box center [38, 467] width 21 height 27
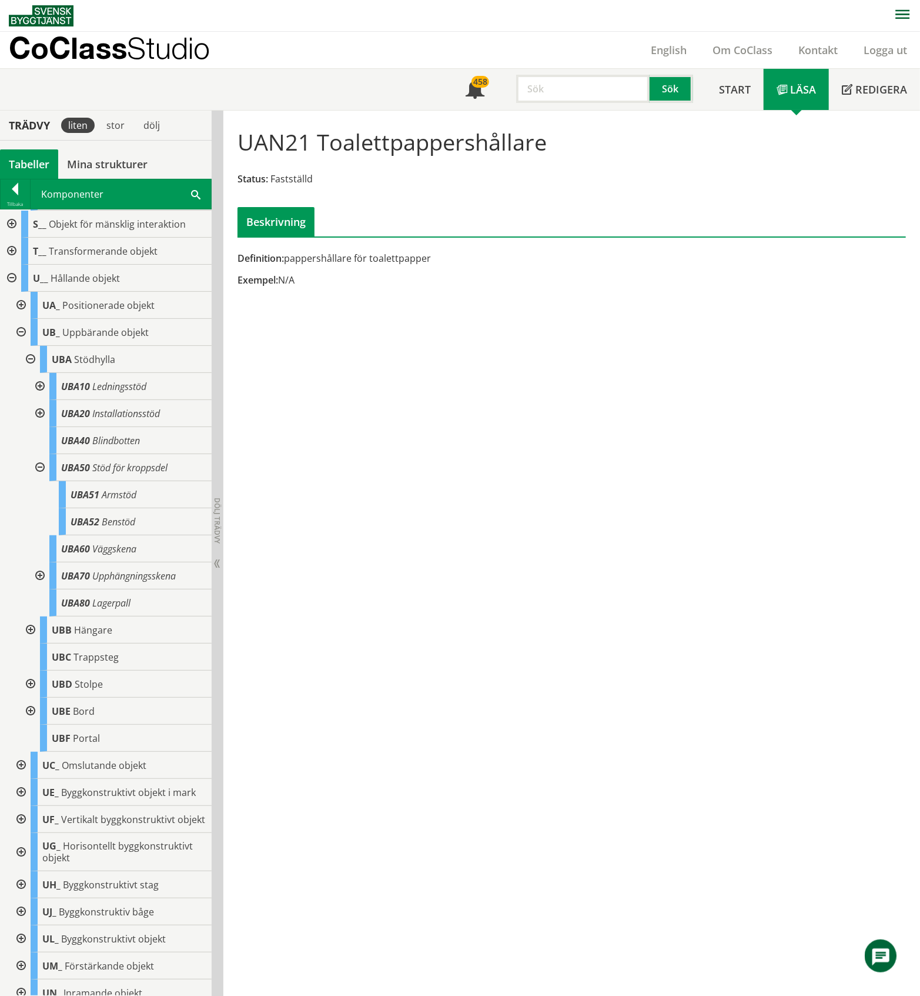
click at [38, 481] on div at bounding box center [38, 467] width 21 height 27
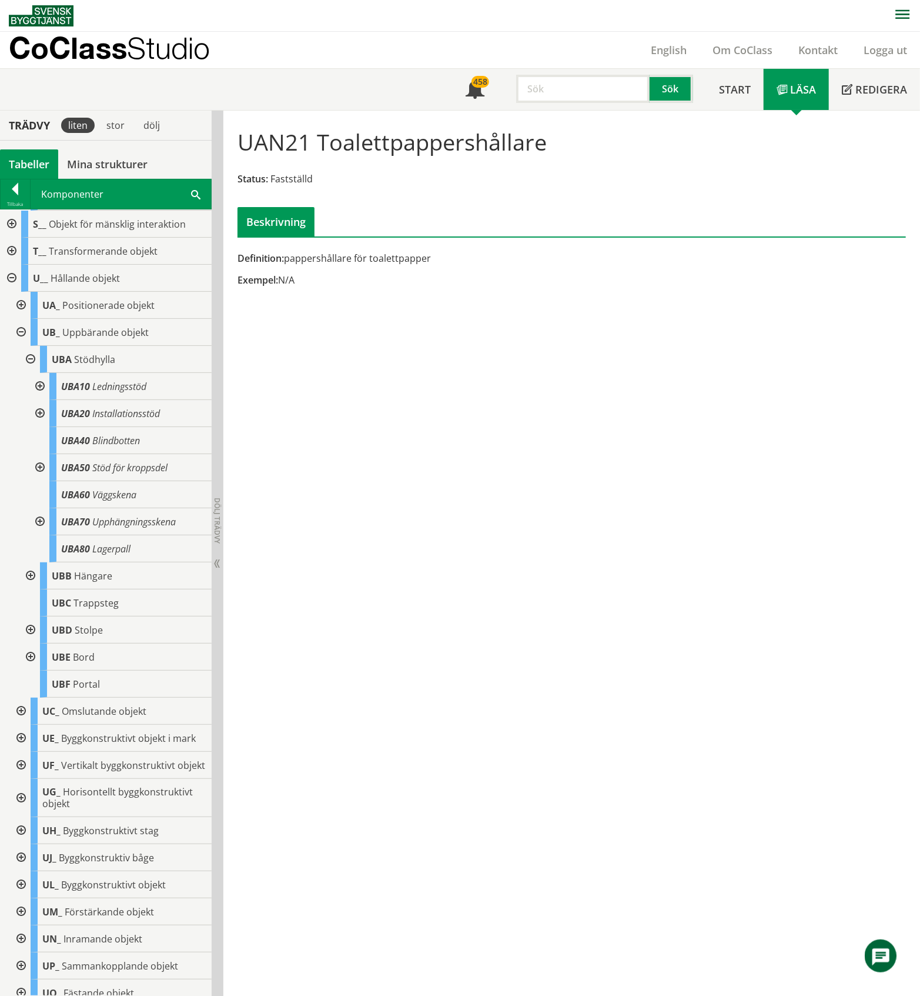
click at [40, 535] on div at bounding box center [38, 521] width 21 height 27
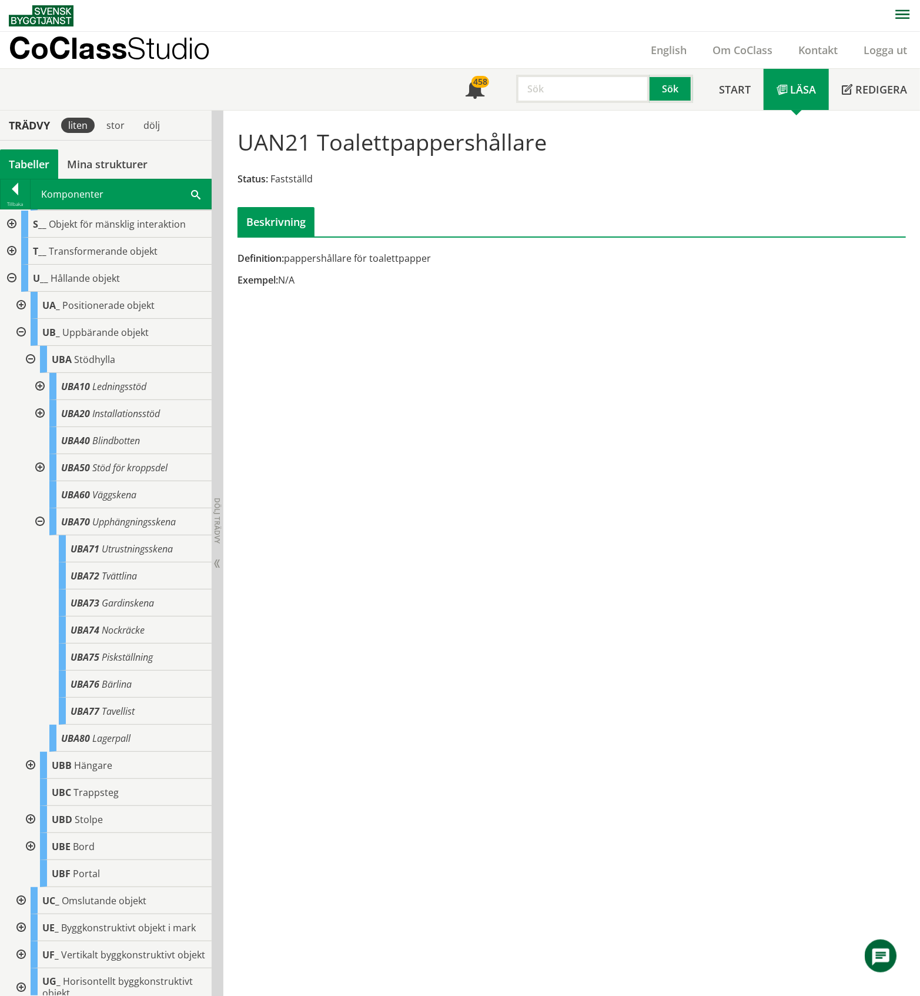
click at [40, 535] on div at bounding box center [38, 521] width 21 height 27
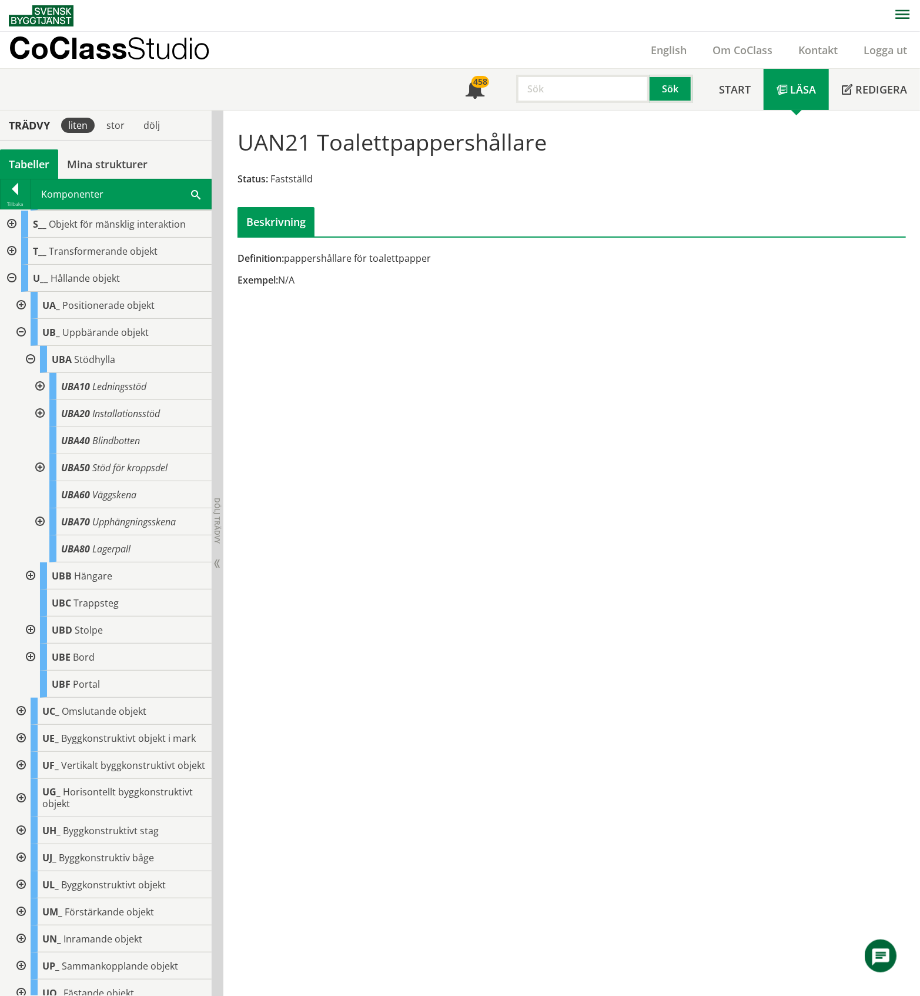
click at [31, 373] on div at bounding box center [29, 359] width 21 height 27
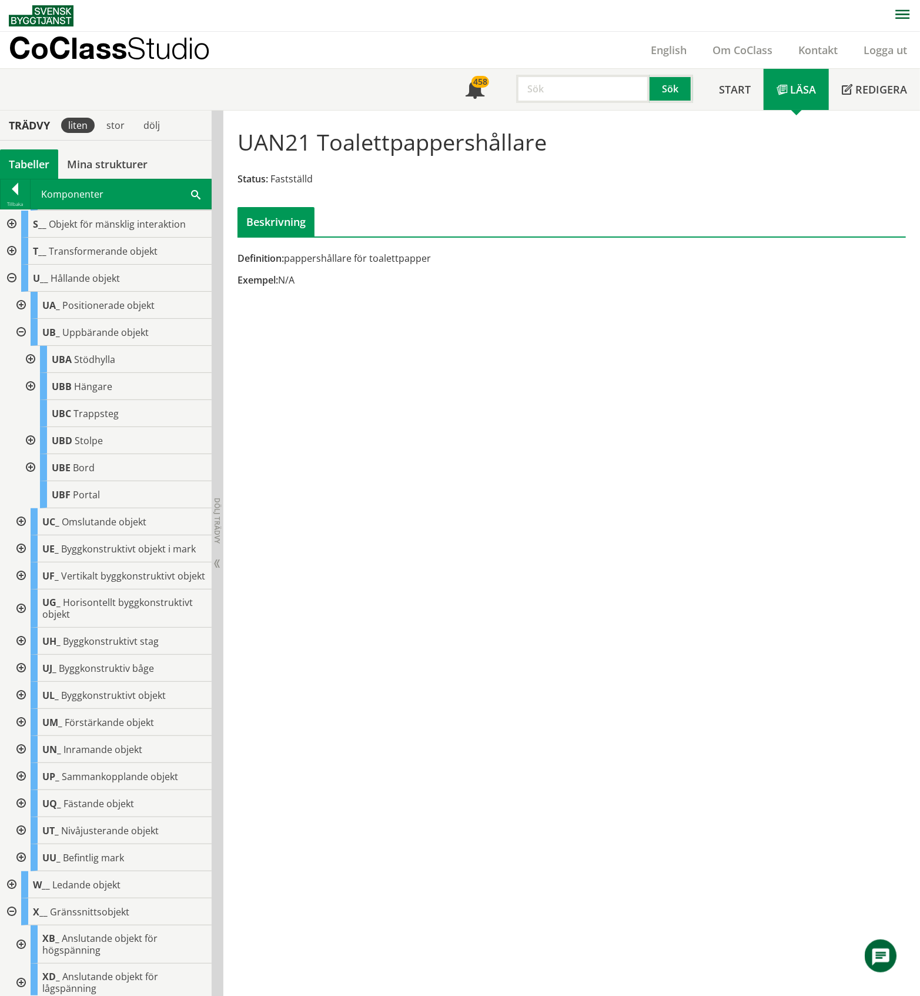
click at [21, 346] on div at bounding box center [19, 332] width 21 height 27
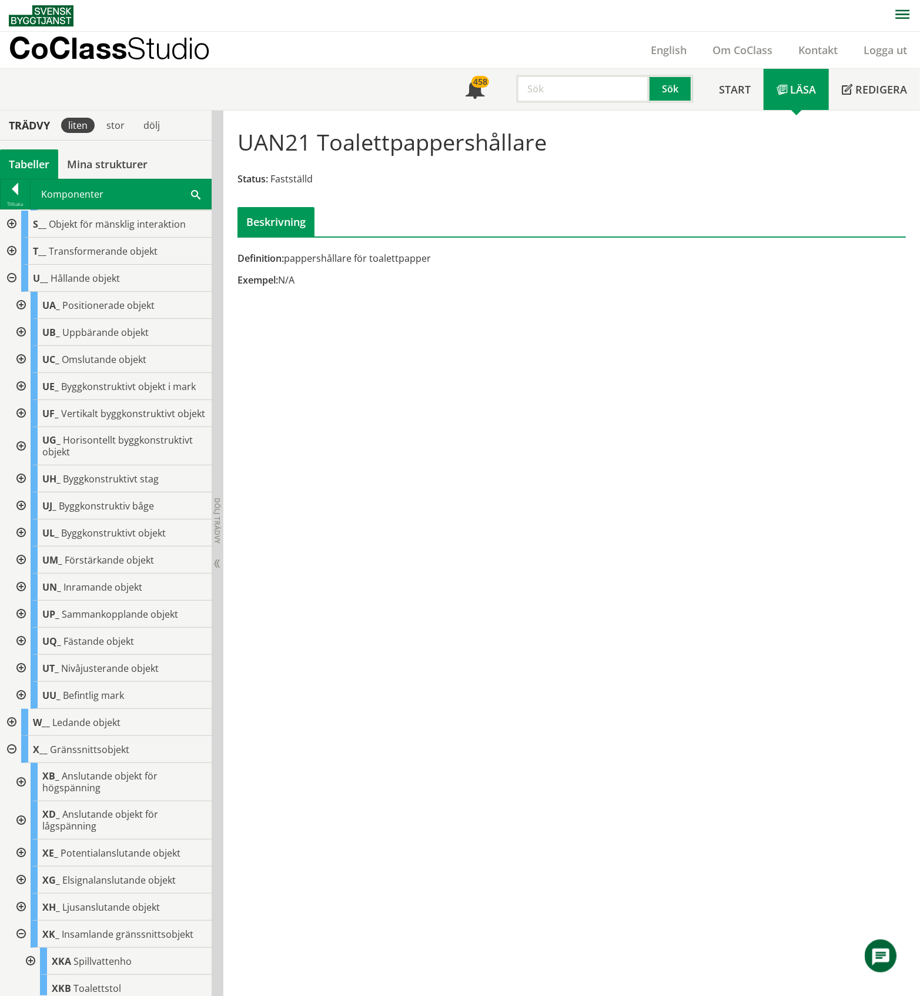
click at [20, 373] on div at bounding box center [19, 359] width 21 height 27
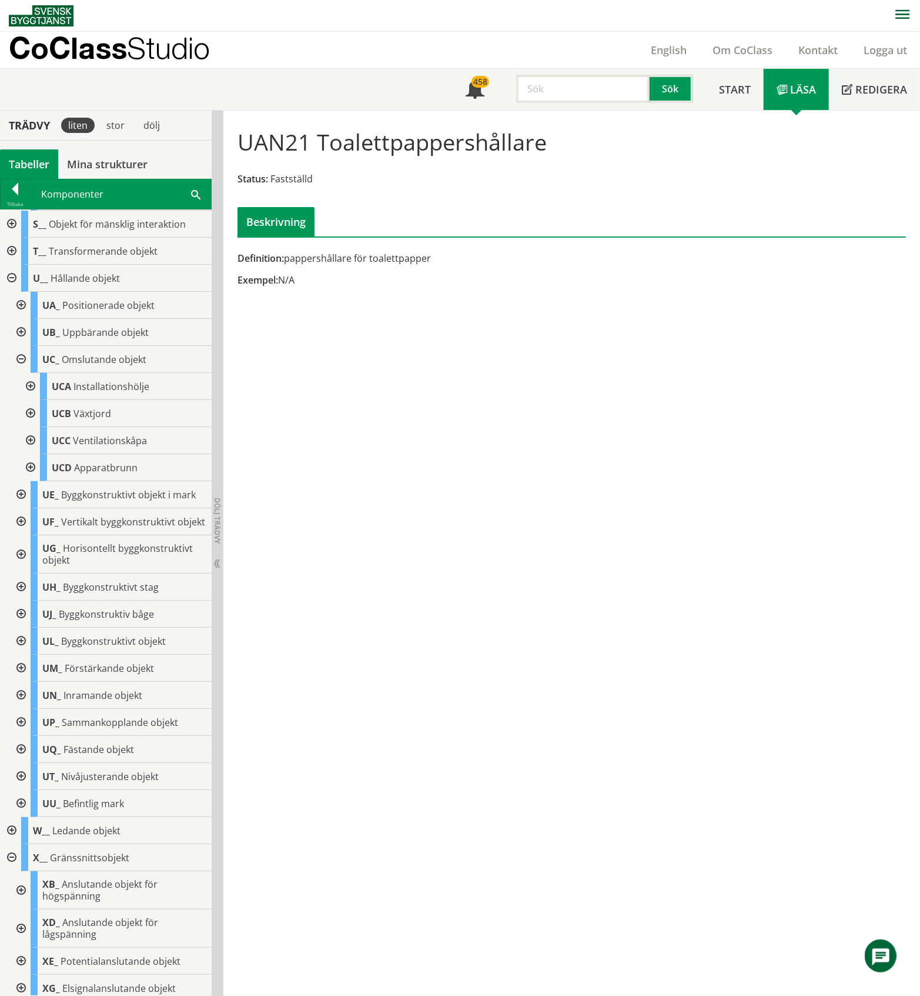
click at [32, 400] on div at bounding box center [29, 386] width 21 height 27
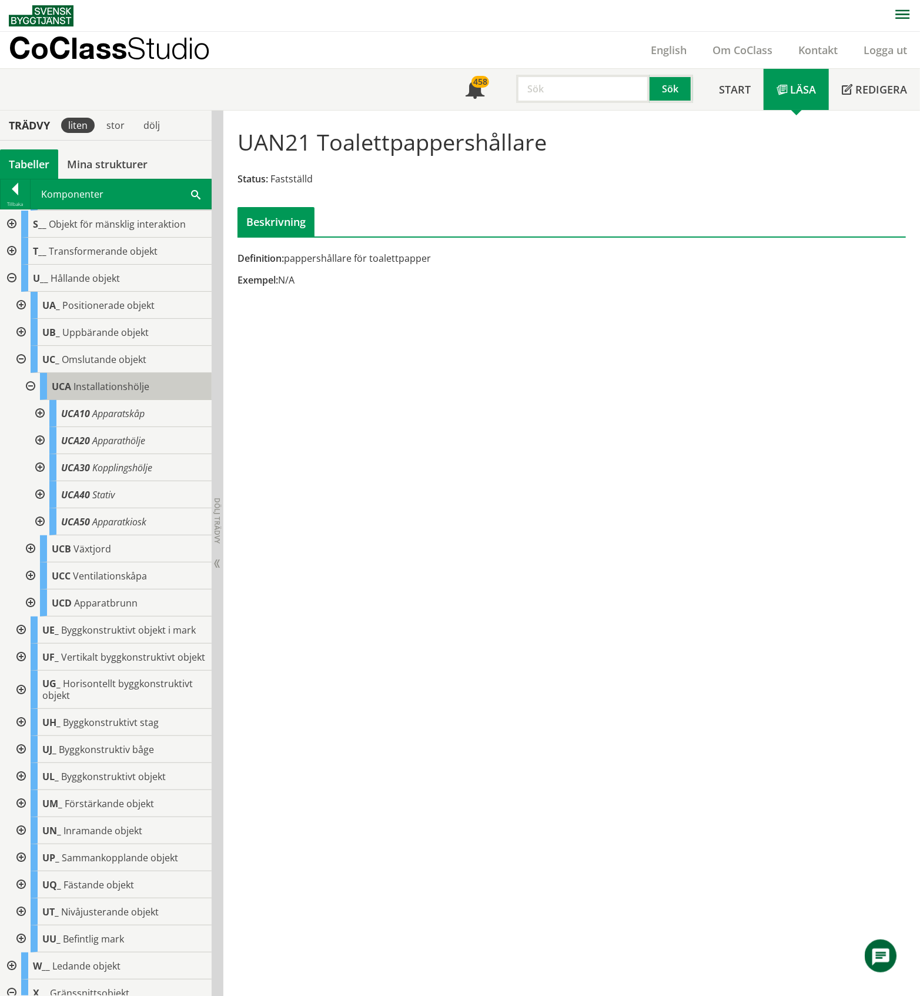
click at [83, 393] on span "Installationshölje" at bounding box center [112, 386] width 76 height 13
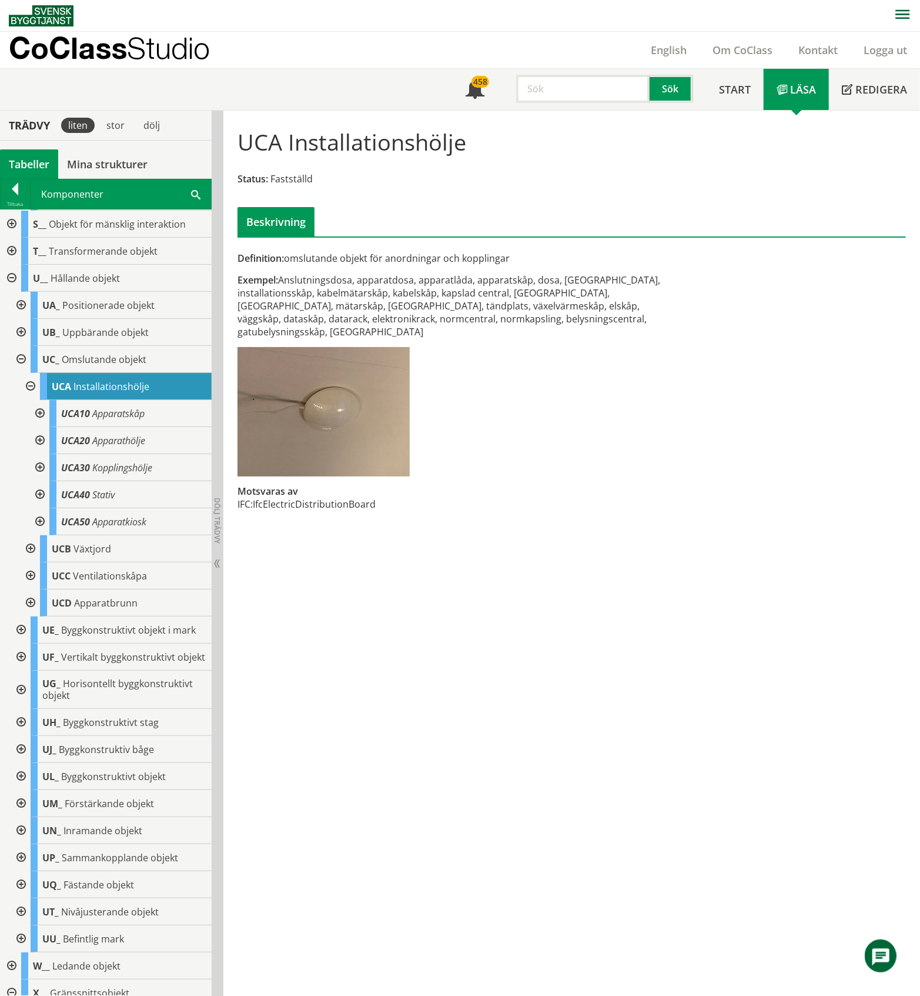
click at [38, 427] on div at bounding box center [38, 413] width 21 height 27
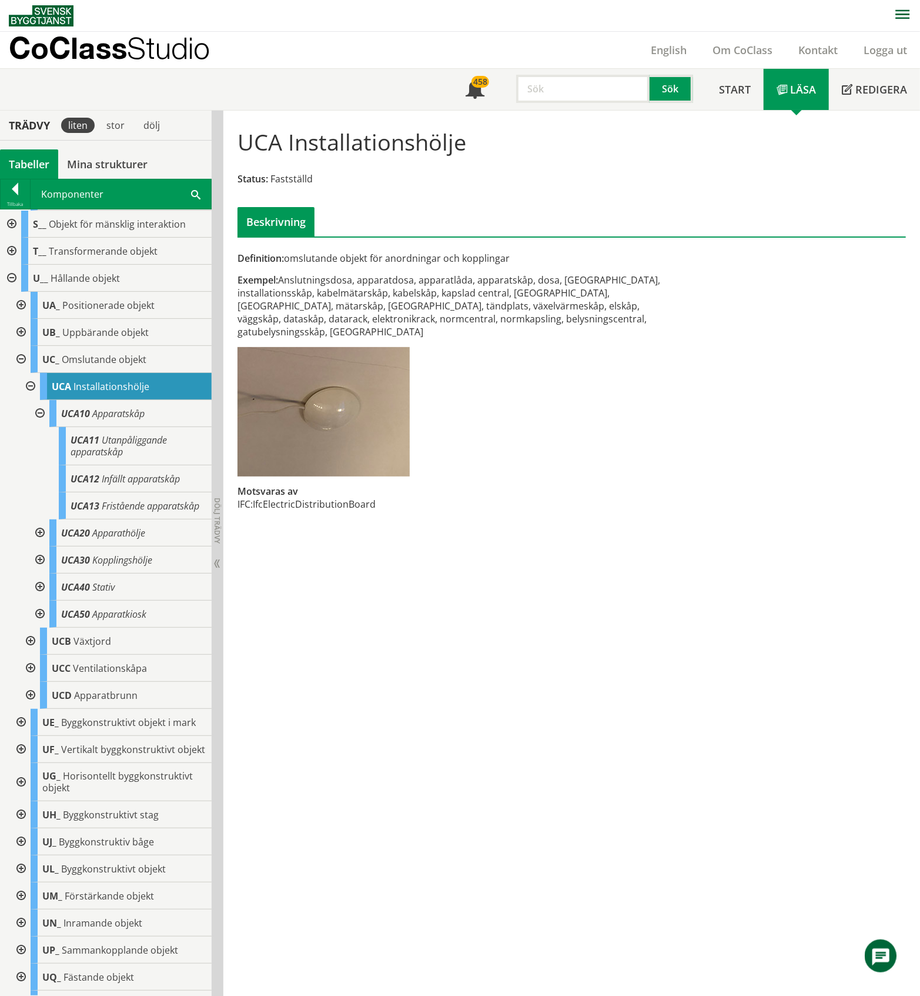
click at [38, 427] on div at bounding box center [38, 413] width 21 height 27
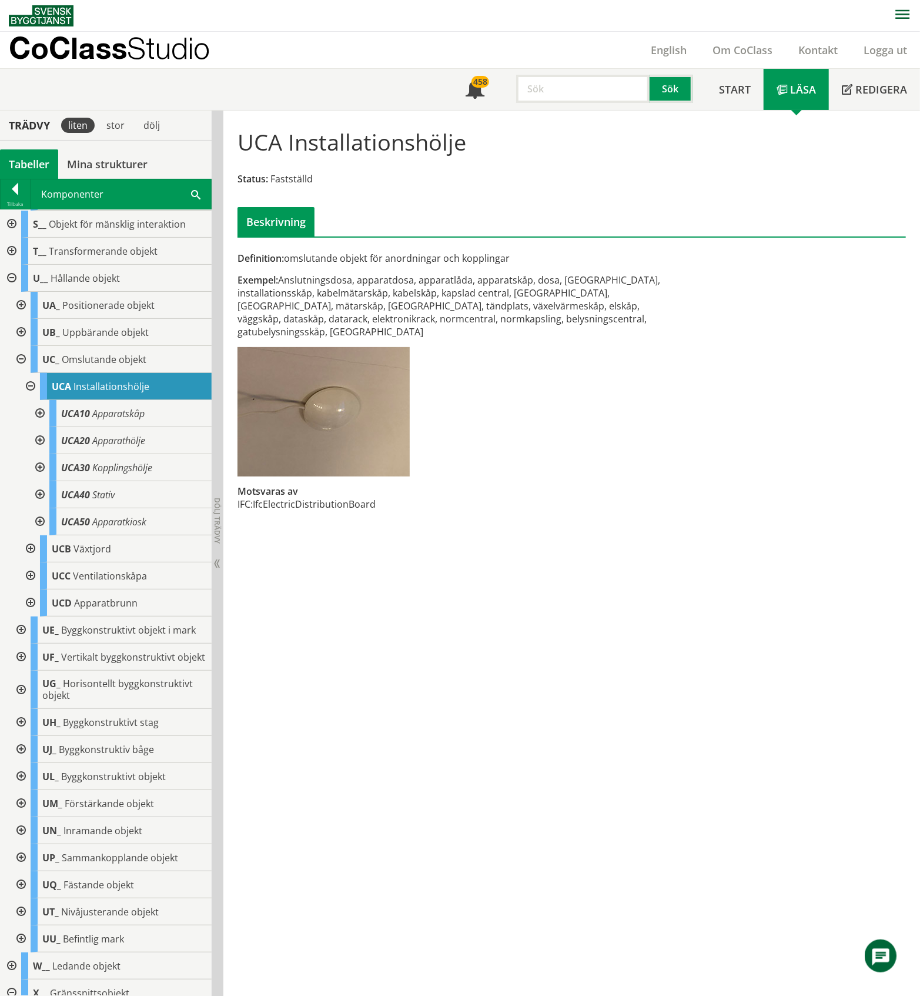
click at [39, 454] on div at bounding box center [38, 440] width 21 height 27
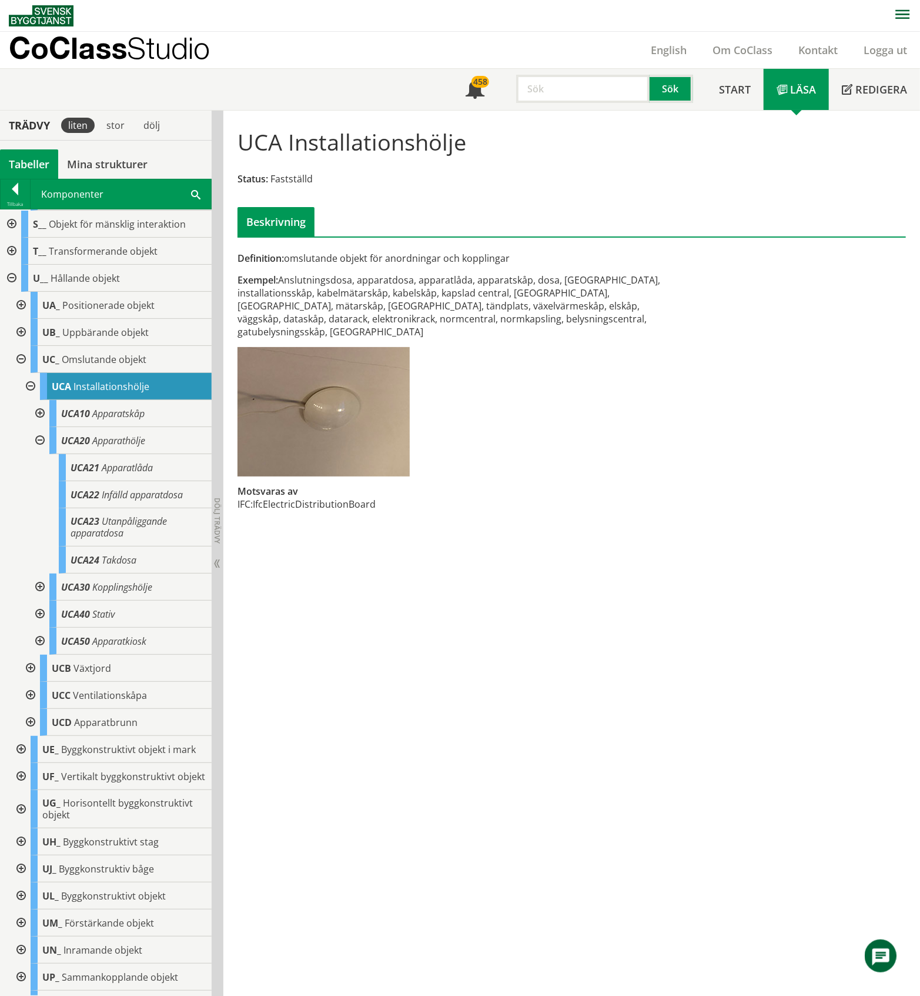
click at [39, 454] on div at bounding box center [38, 440] width 21 height 27
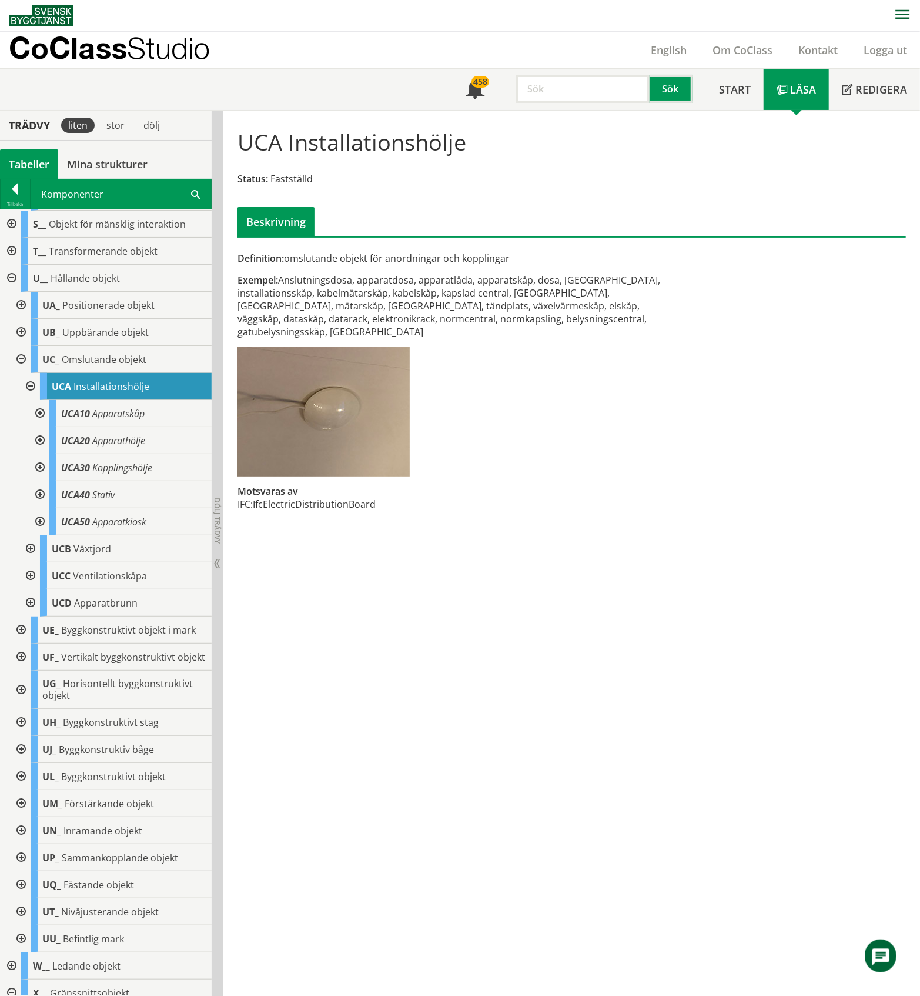
click at [40, 481] on div at bounding box center [38, 467] width 21 height 27
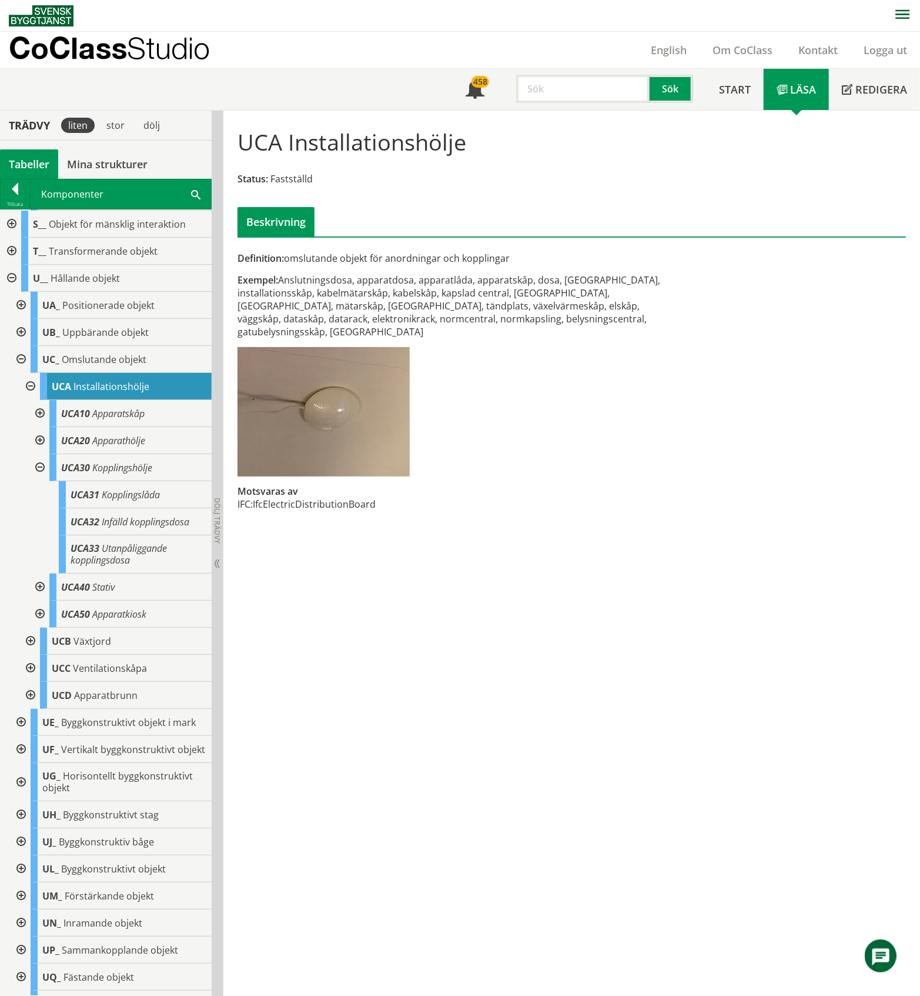
click at [40, 481] on div at bounding box center [38, 467] width 21 height 27
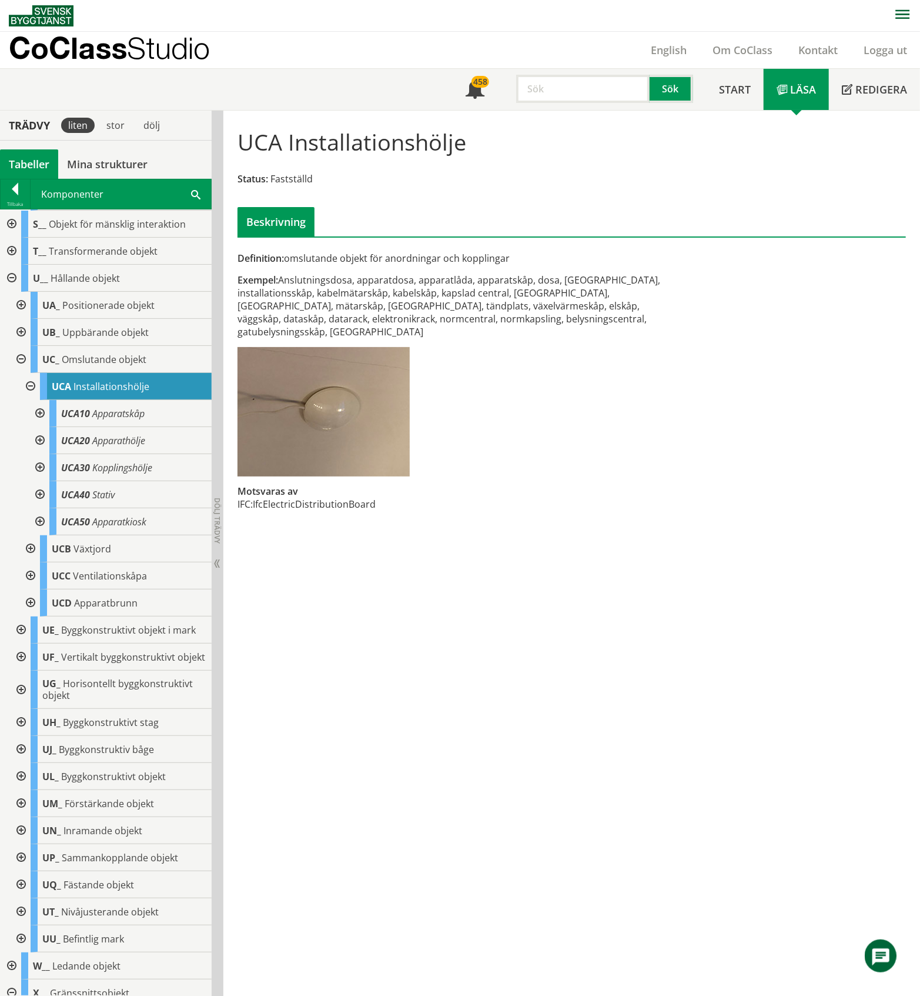
click at [36, 508] on div at bounding box center [38, 494] width 21 height 27
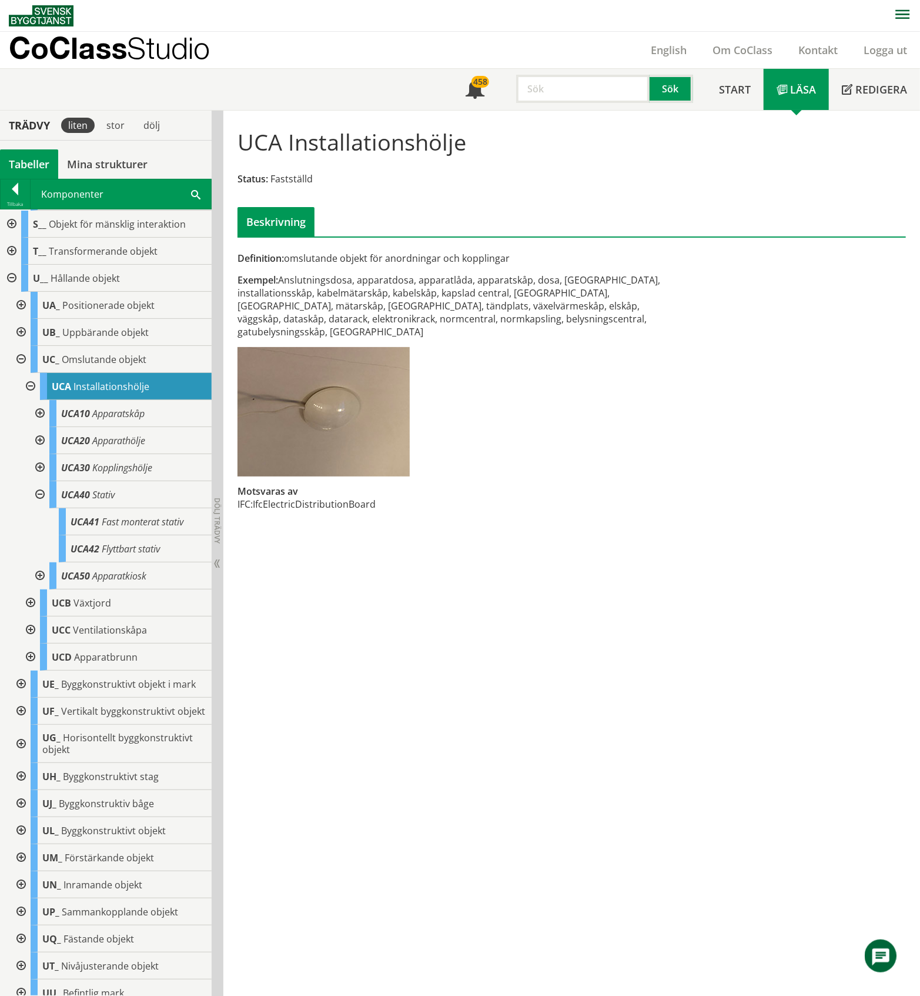
click at [36, 508] on div at bounding box center [38, 494] width 21 height 27
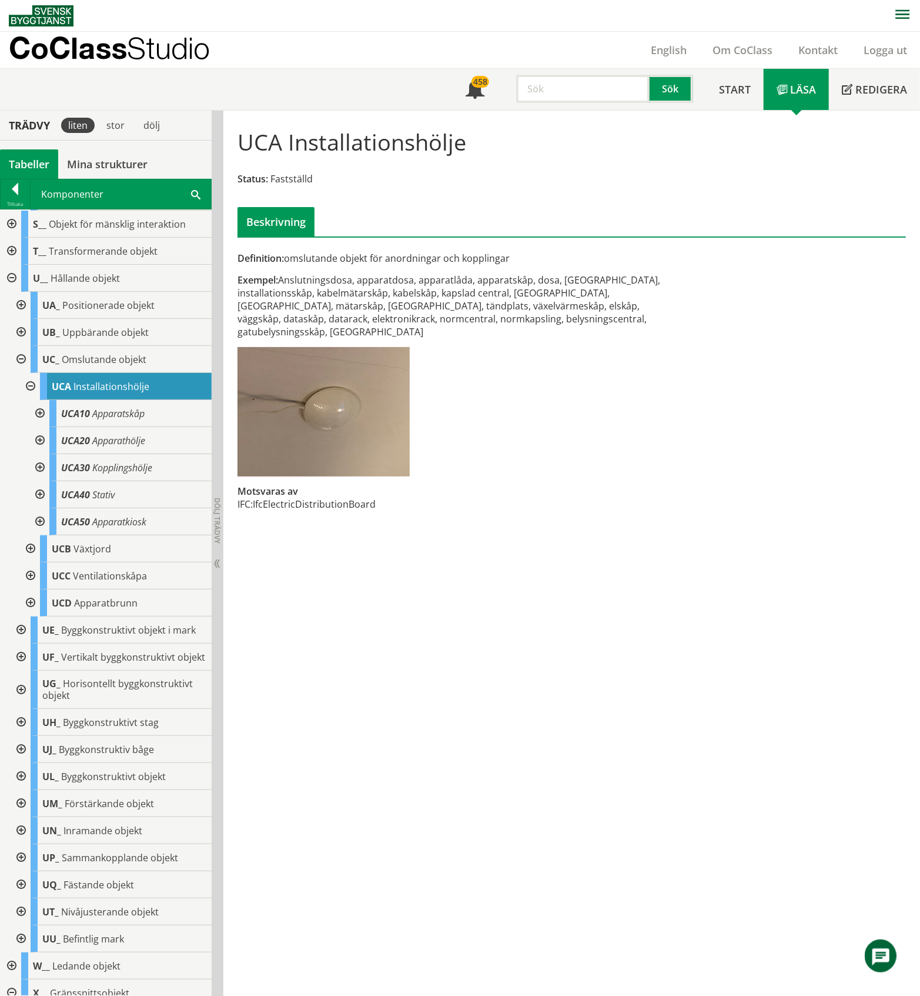
click at [39, 535] on div at bounding box center [38, 521] width 21 height 27
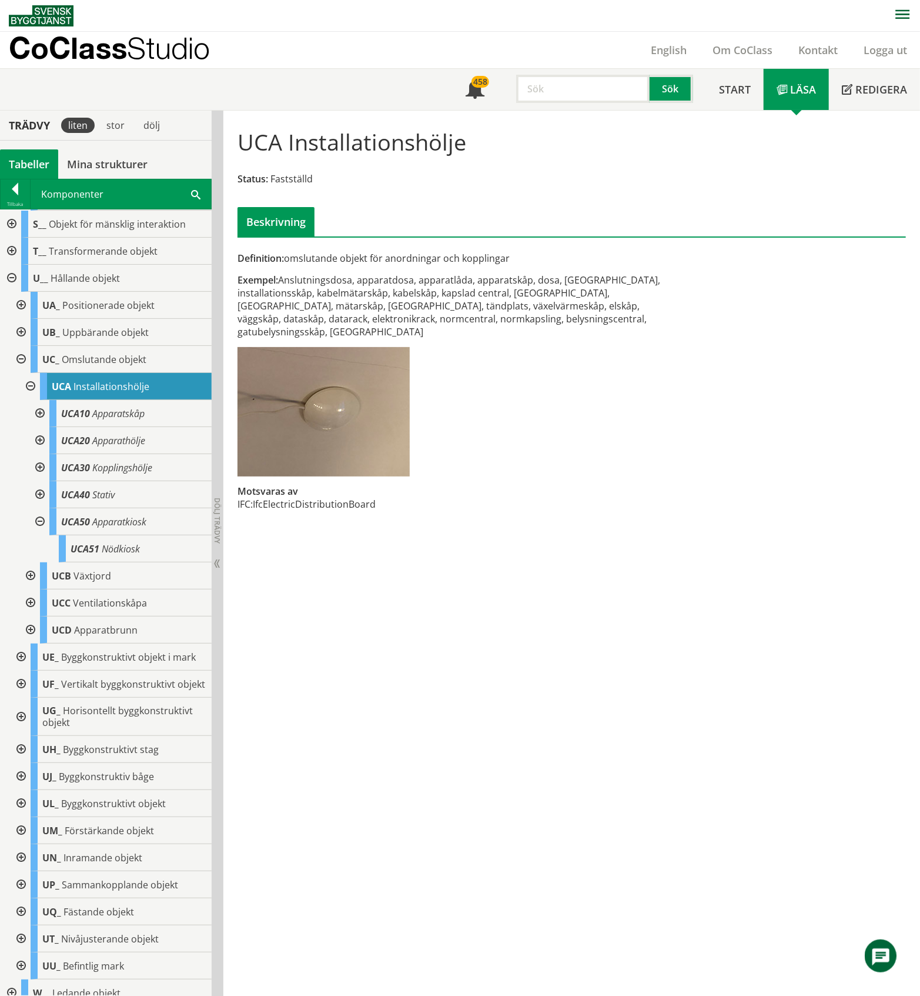
click at [39, 535] on div at bounding box center [38, 521] width 21 height 27
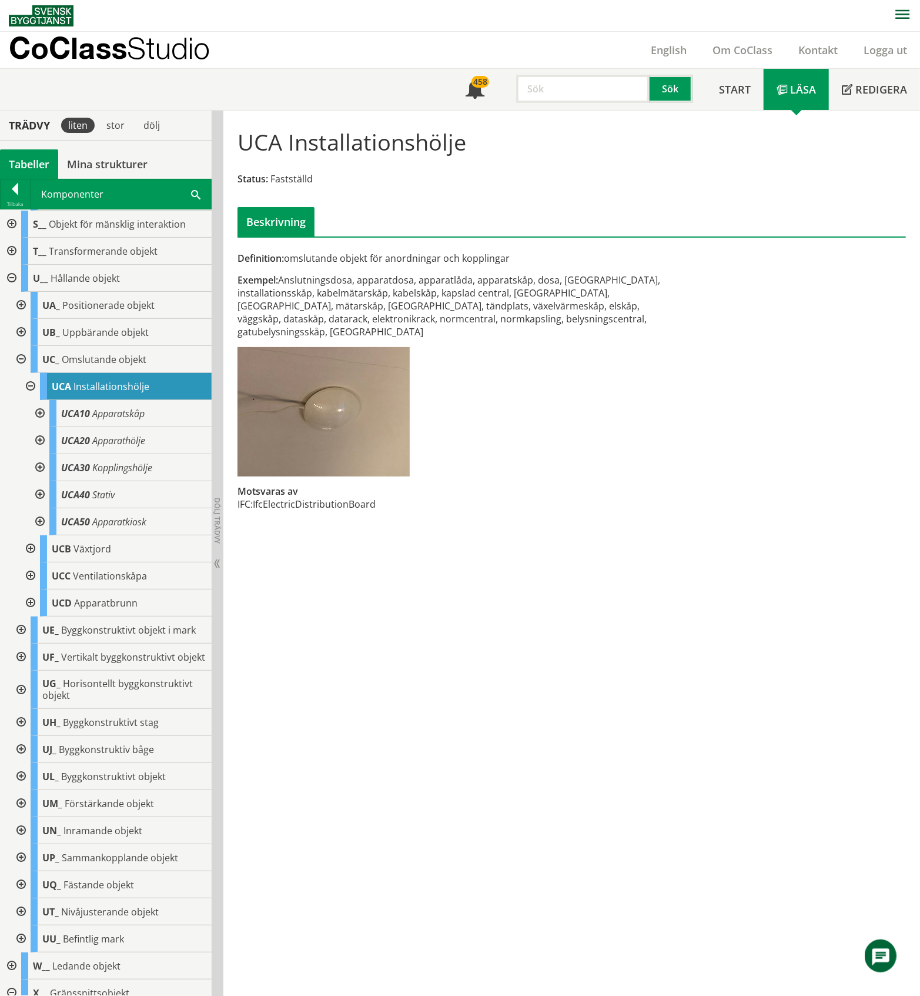
click at [29, 400] on div at bounding box center [29, 386] width 21 height 27
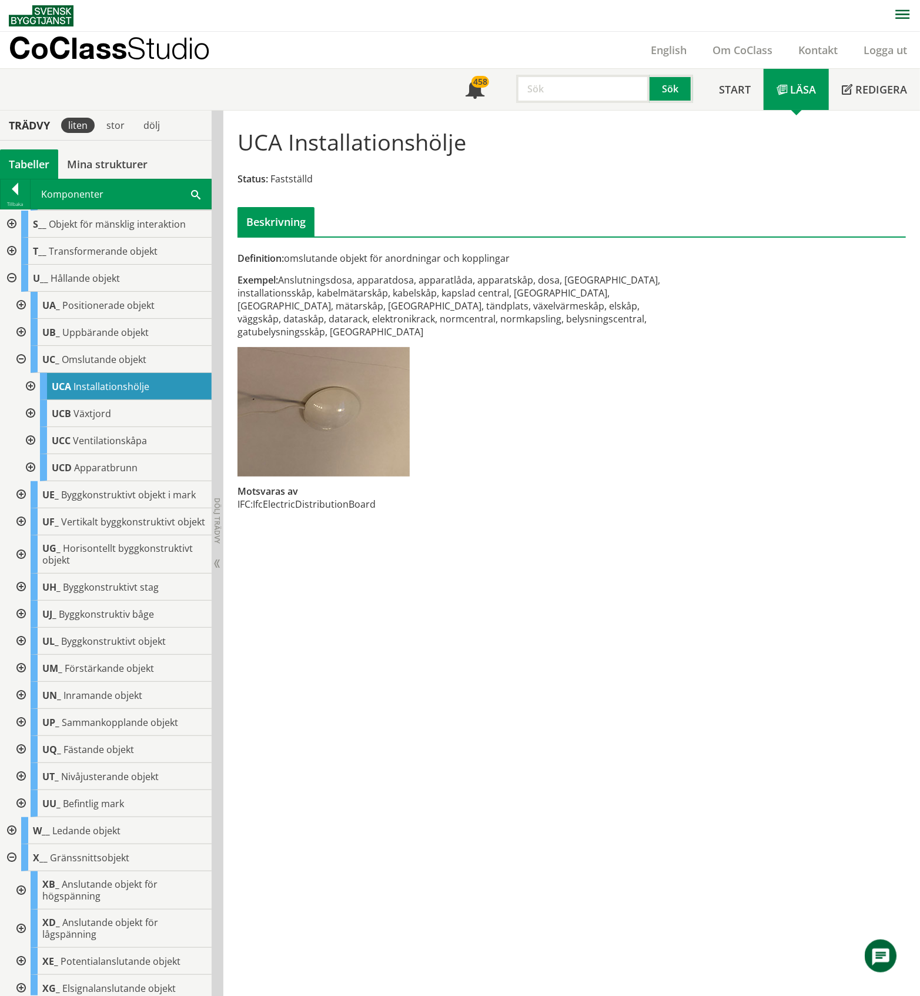
click at [31, 427] on div at bounding box center [29, 413] width 21 height 27
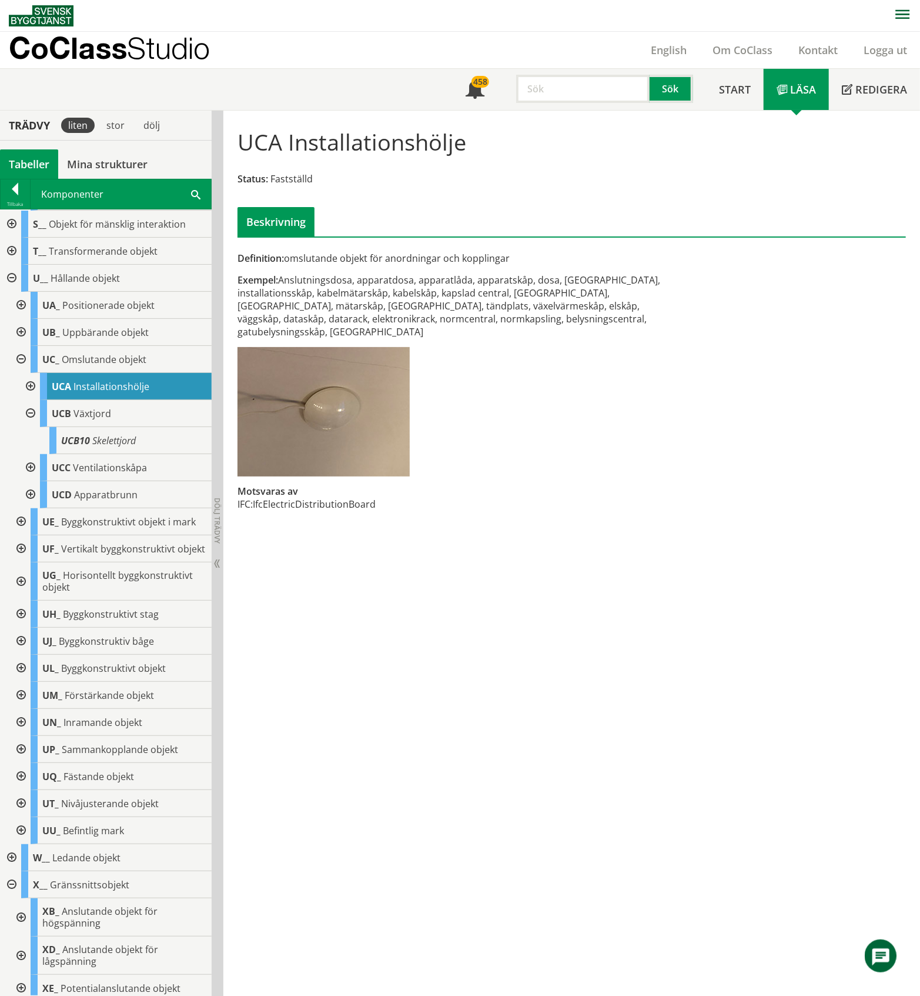
click at [31, 427] on div at bounding box center [29, 413] width 21 height 27
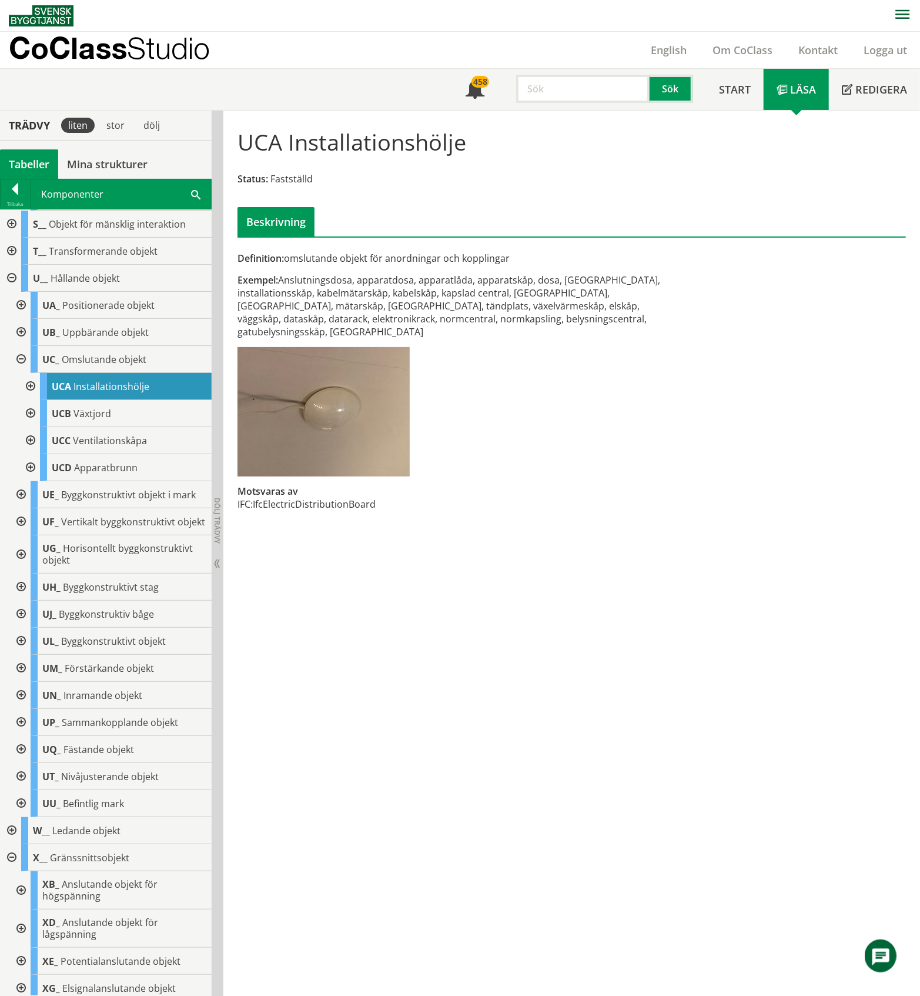
click at [26, 454] on div at bounding box center [29, 440] width 21 height 27
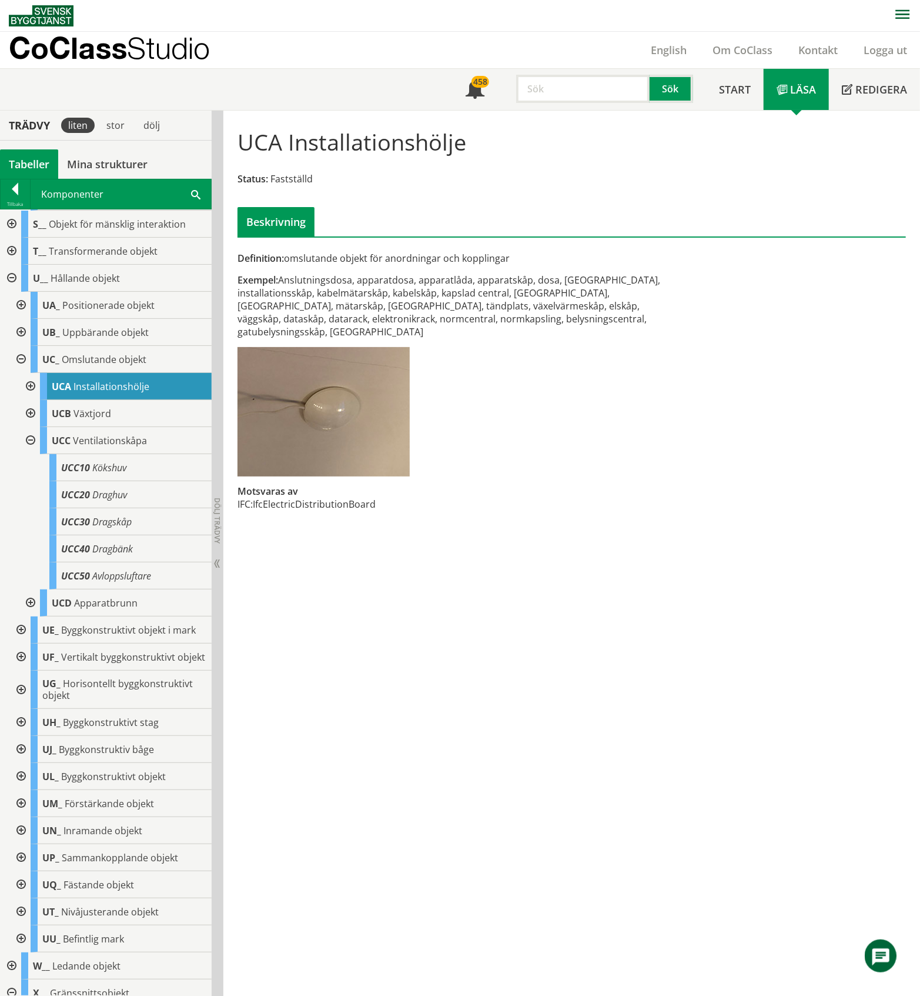
click at [27, 454] on div at bounding box center [29, 440] width 21 height 27
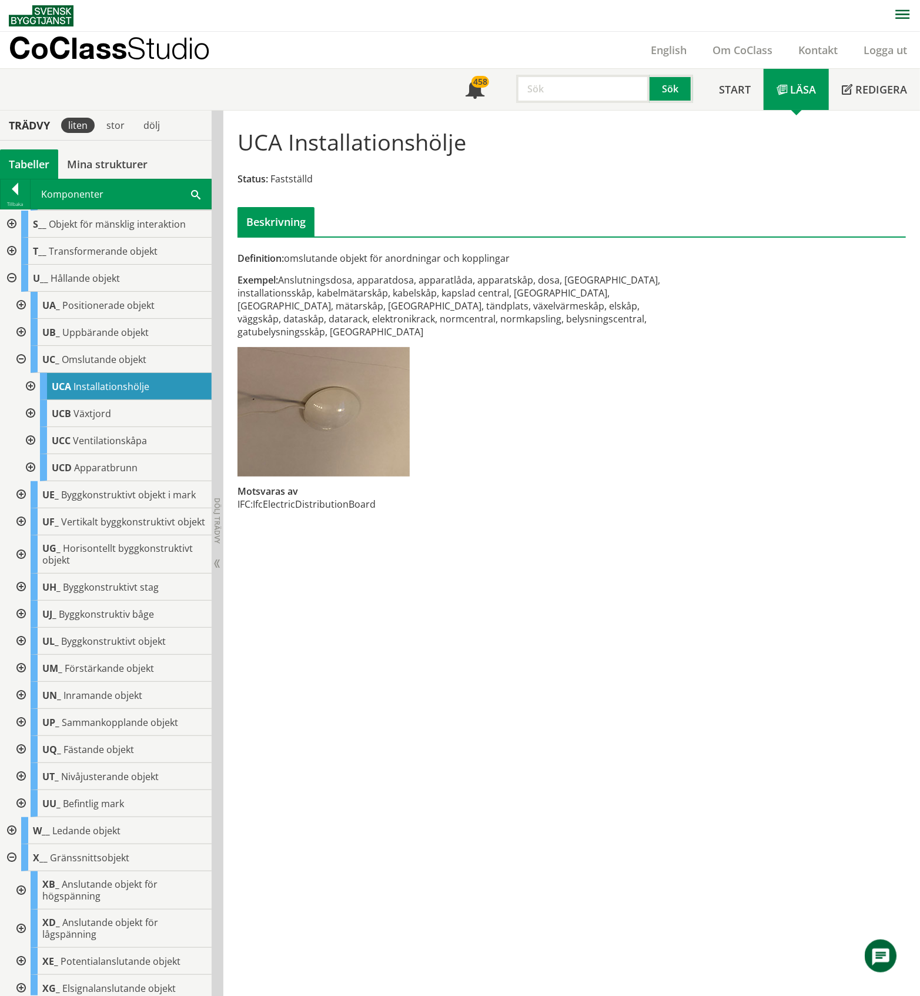
click at [31, 481] on div at bounding box center [29, 467] width 21 height 27
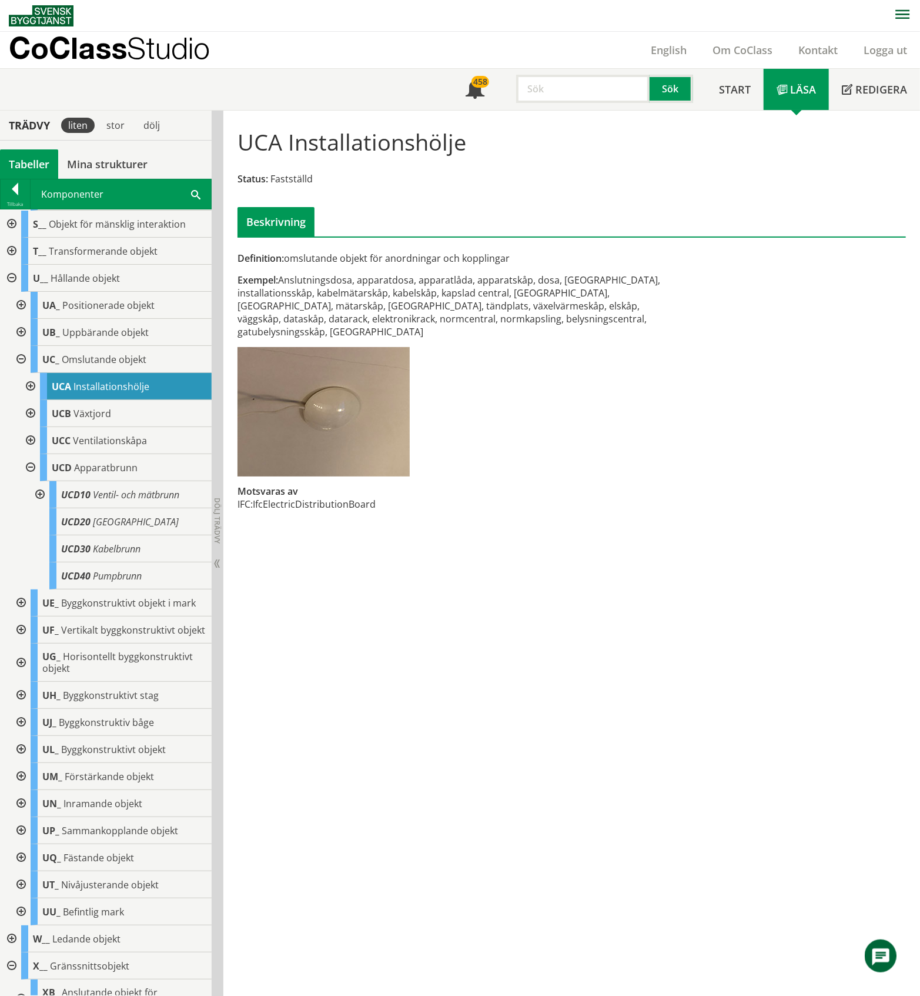
click at [31, 481] on div at bounding box center [29, 467] width 21 height 27
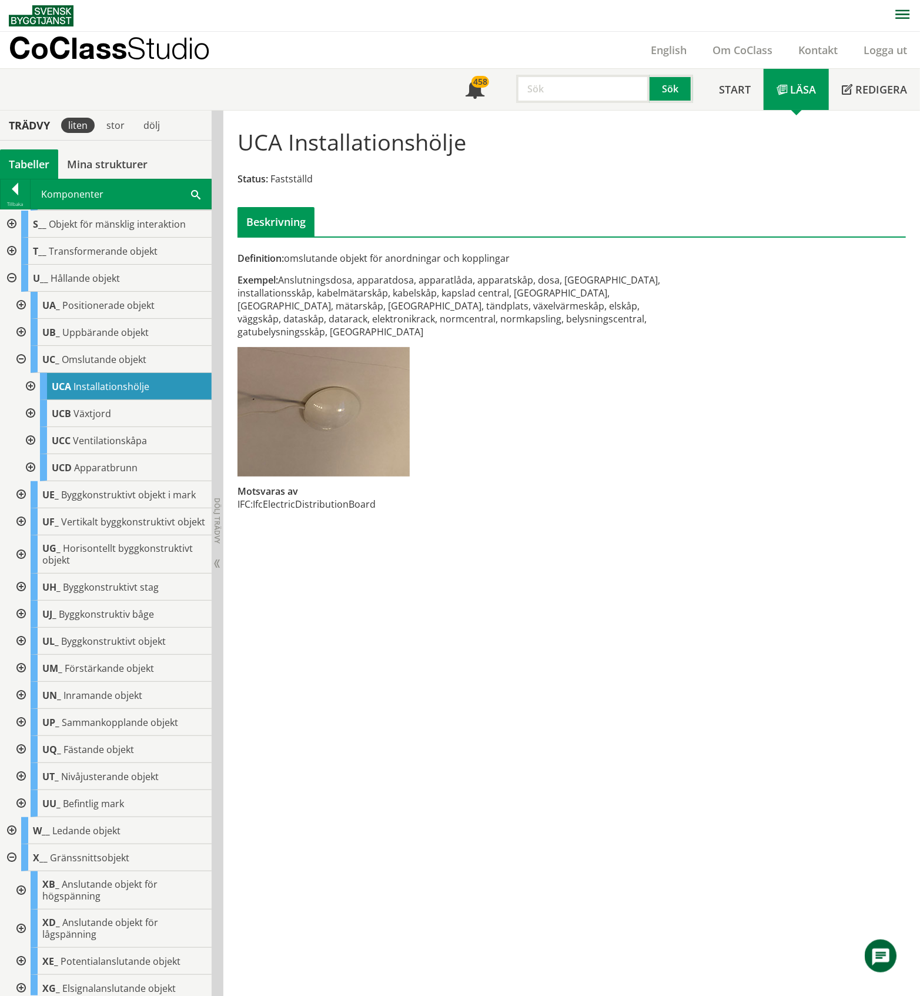
click at [22, 373] on div at bounding box center [19, 359] width 21 height 27
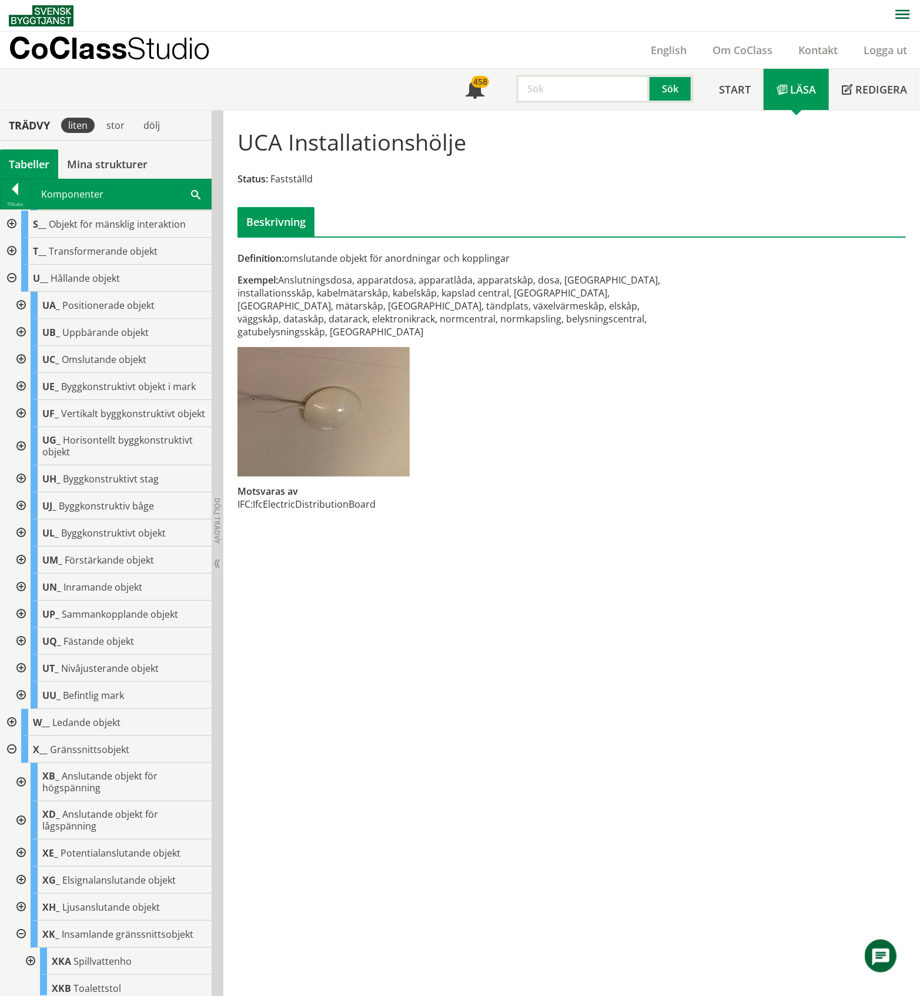
click at [21, 400] on div at bounding box center [19, 386] width 21 height 27
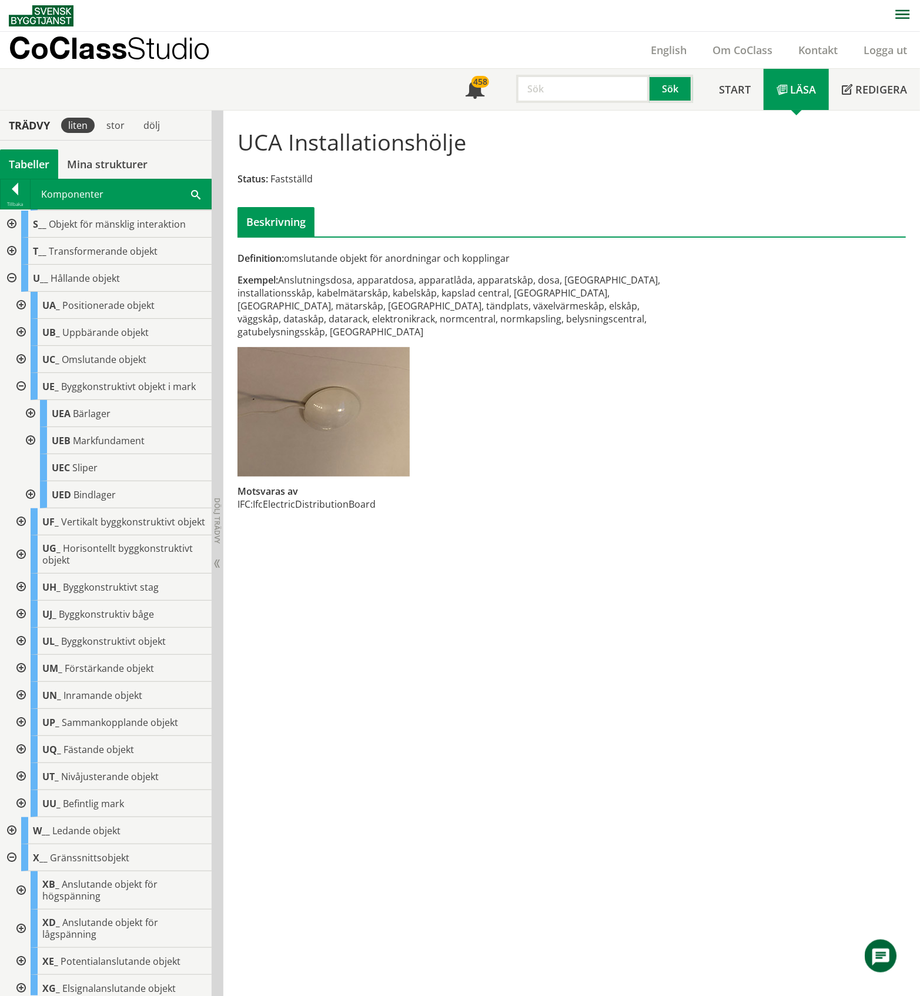
click at [21, 400] on div at bounding box center [19, 386] width 21 height 27
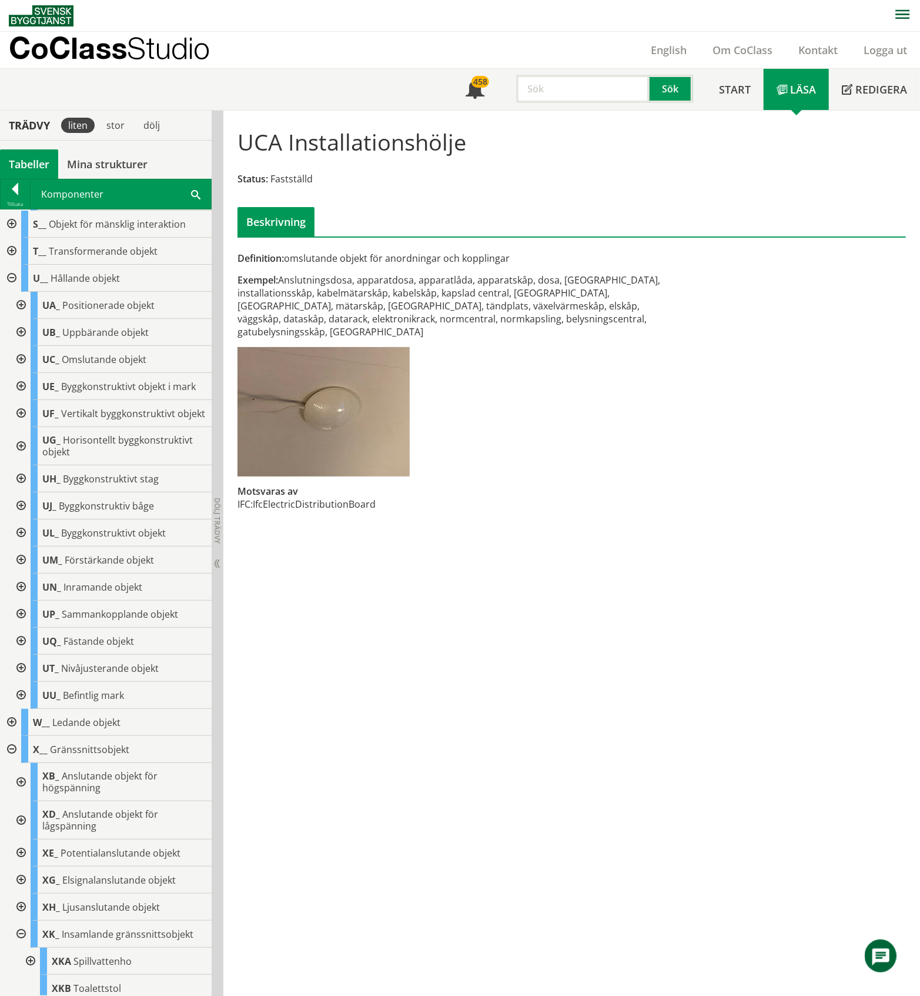
click at [22, 427] on div at bounding box center [19, 413] width 21 height 27
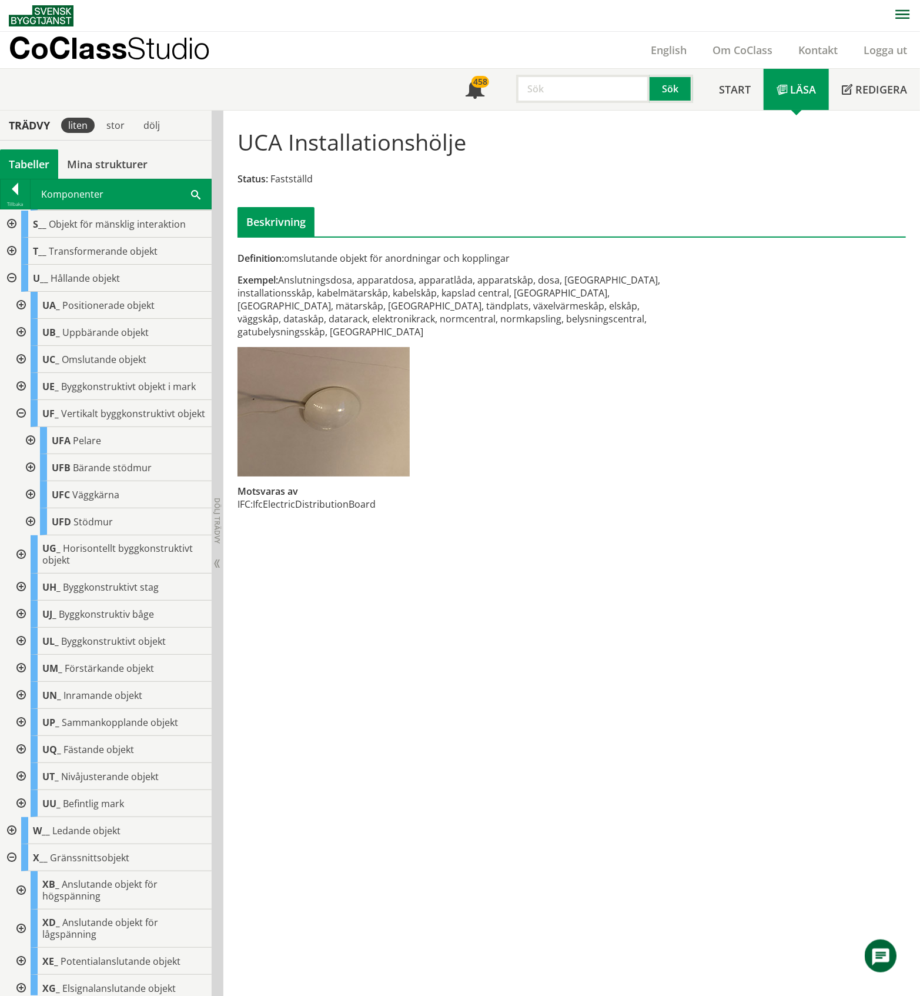
click at [29, 508] on div at bounding box center [29, 494] width 21 height 27
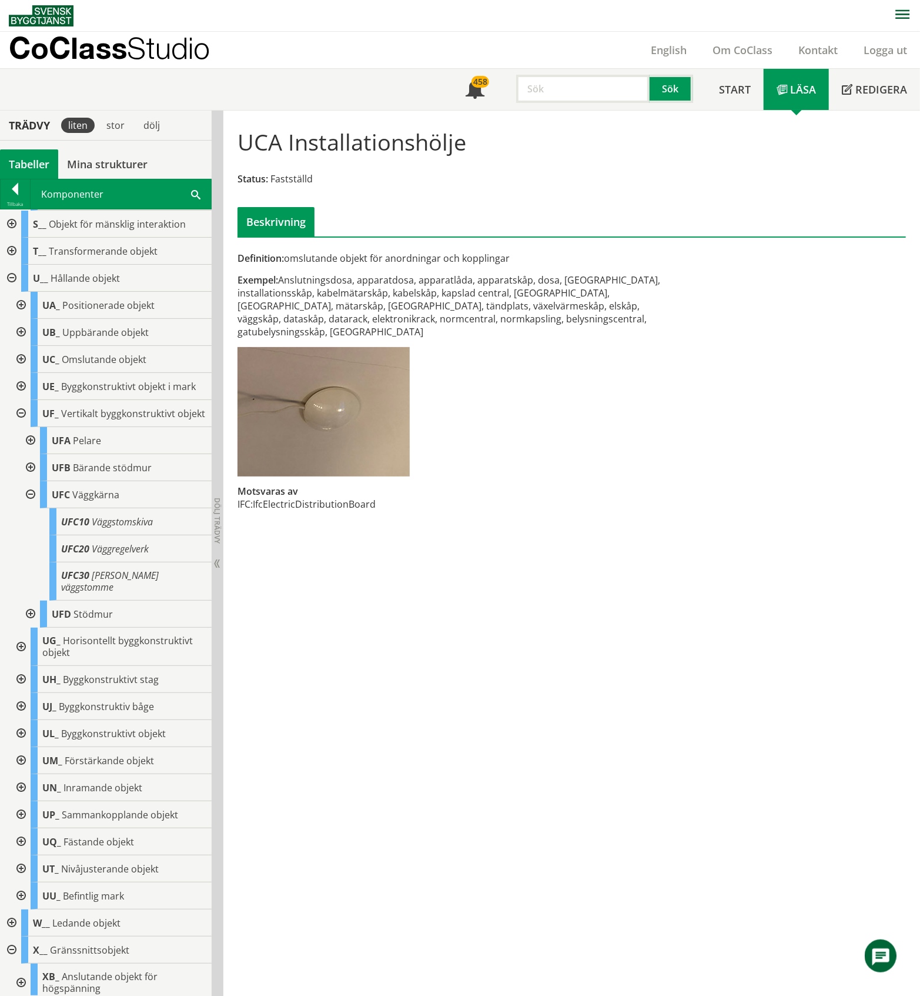
click at [29, 508] on div at bounding box center [29, 494] width 21 height 27
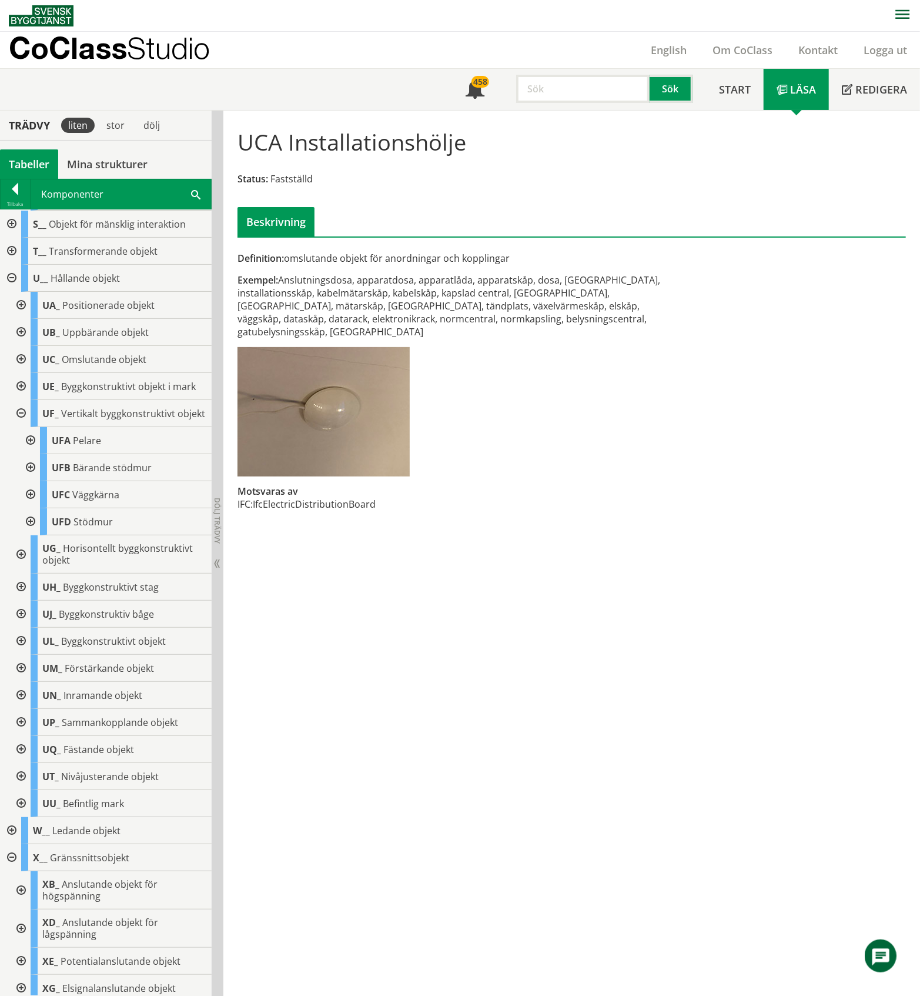
click at [29, 535] on div at bounding box center [29, 521] width 21 height 27
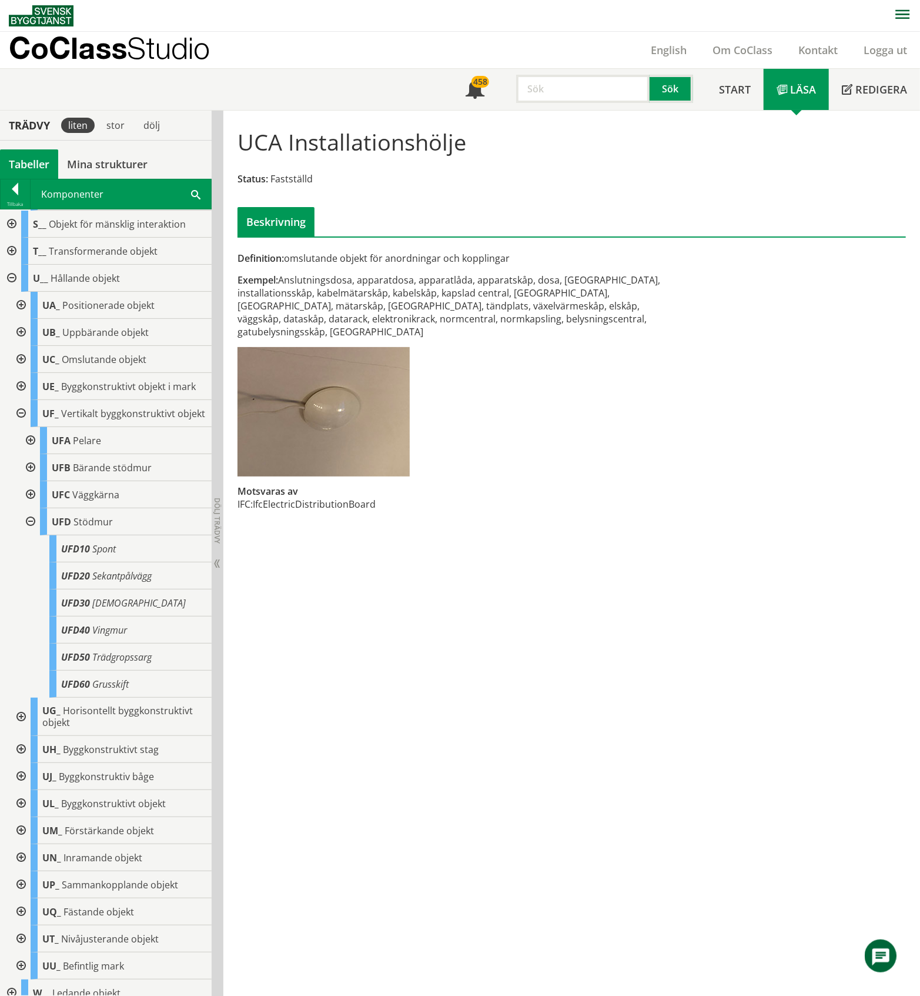
click at [29, 535] on div at bounding box center [29, 521] width 21 height 27
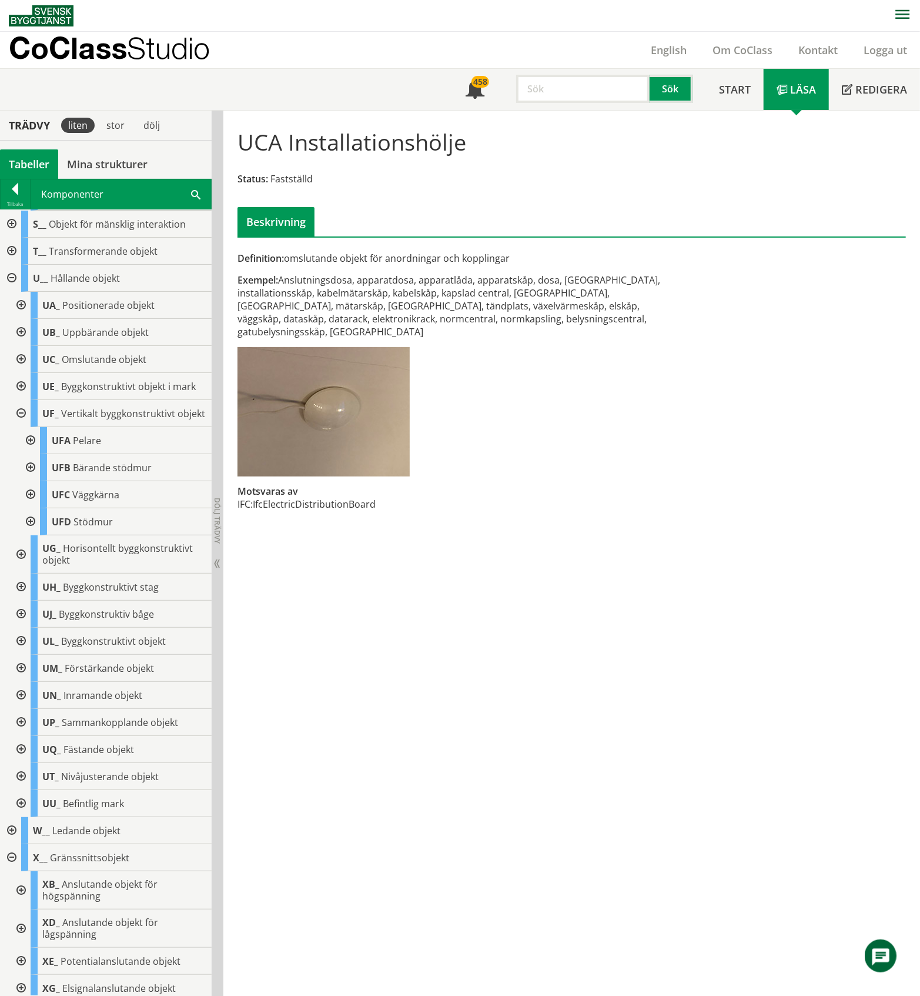
click at [32, 481] on div at bounding box center [29, 467] width 21 height 27
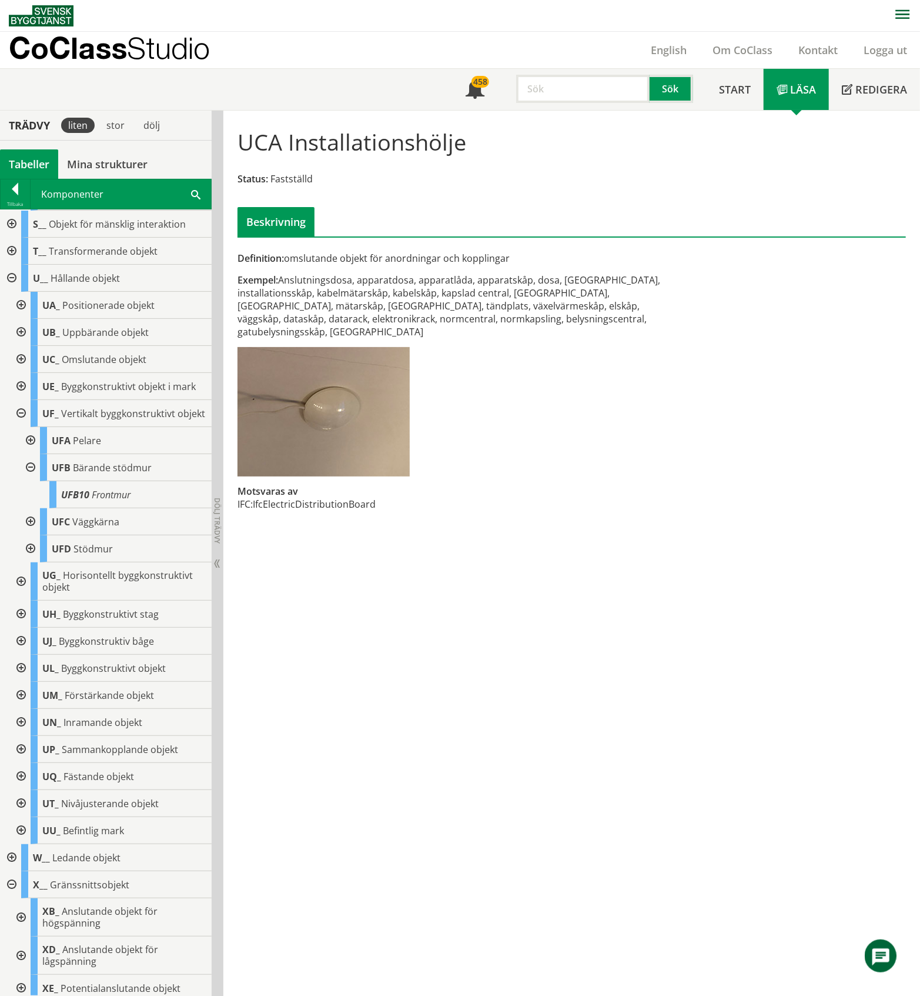
click at [32, 481] on div at bounding box center [29, 467] width 21 height 27
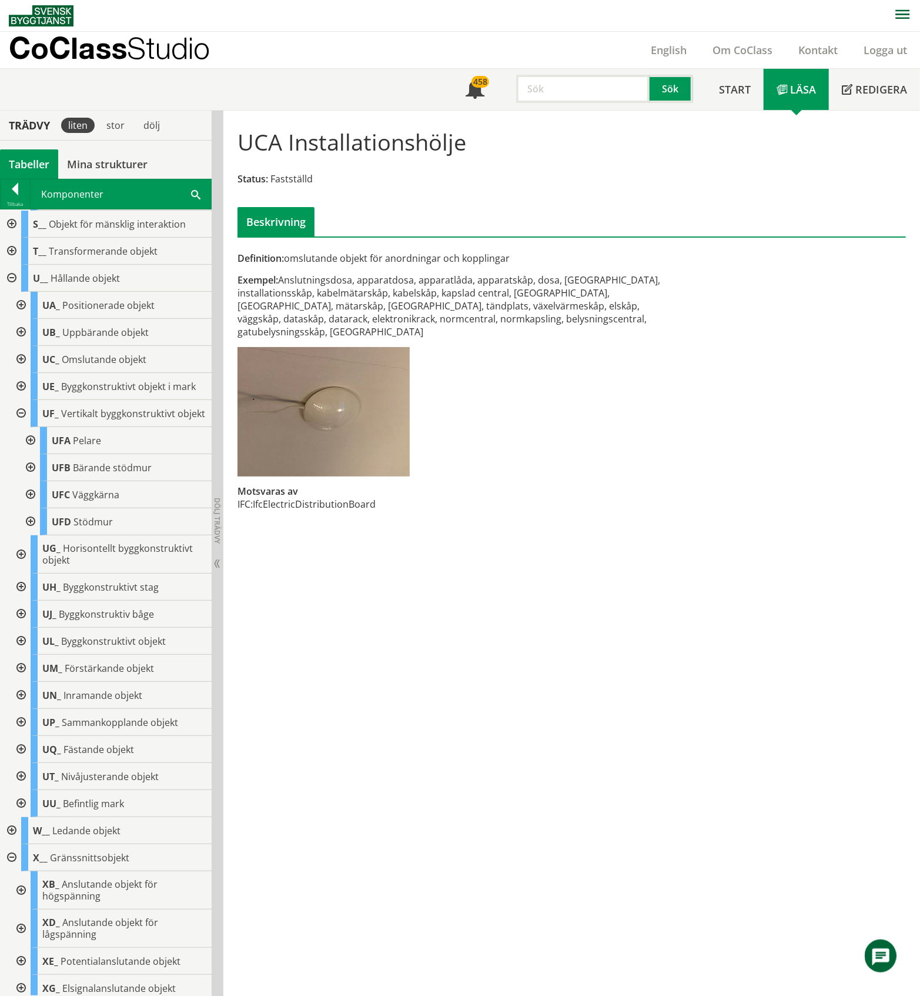
click at [32, 454] on div at bounding box center [29, 440] width 21 height 27
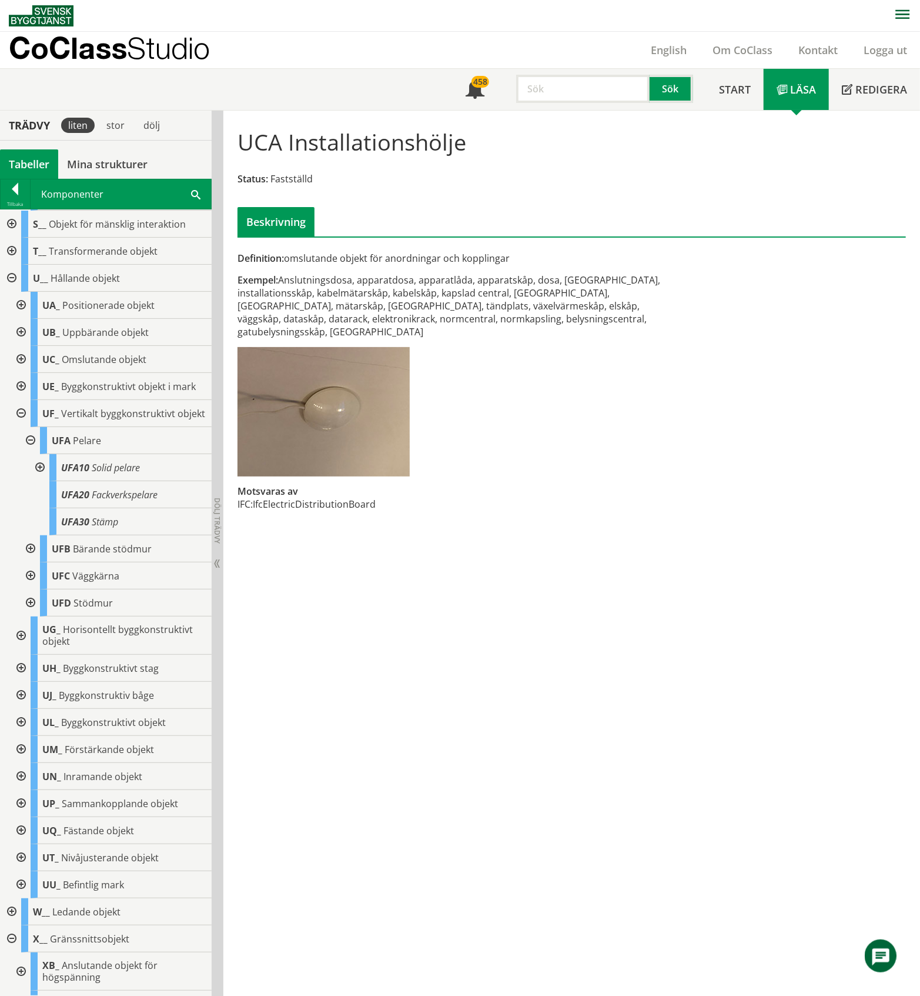
click at [41, 481] on div at bounding box center [38, 467] width 21 height 27
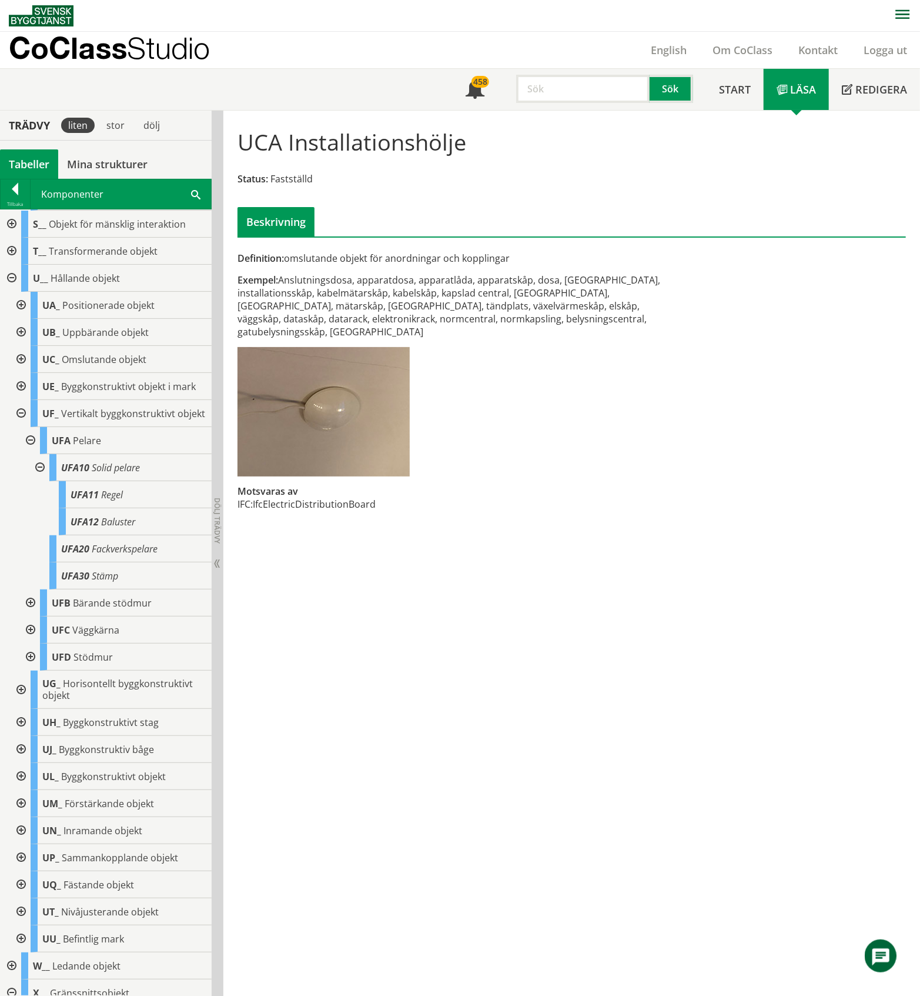
click at [41, 481] on div at bounding box center [38, 467] width 21 height 27
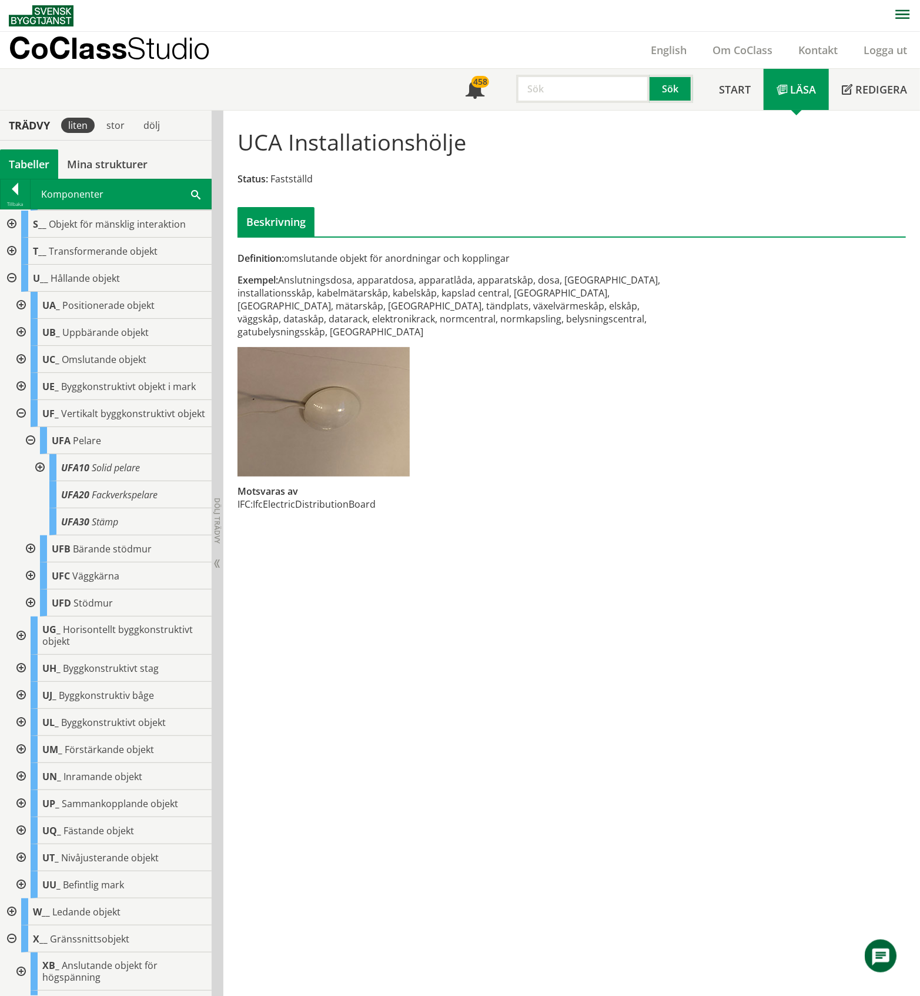
click at [32, 454] on div at bounding box center [29, 440] width 21 height 27
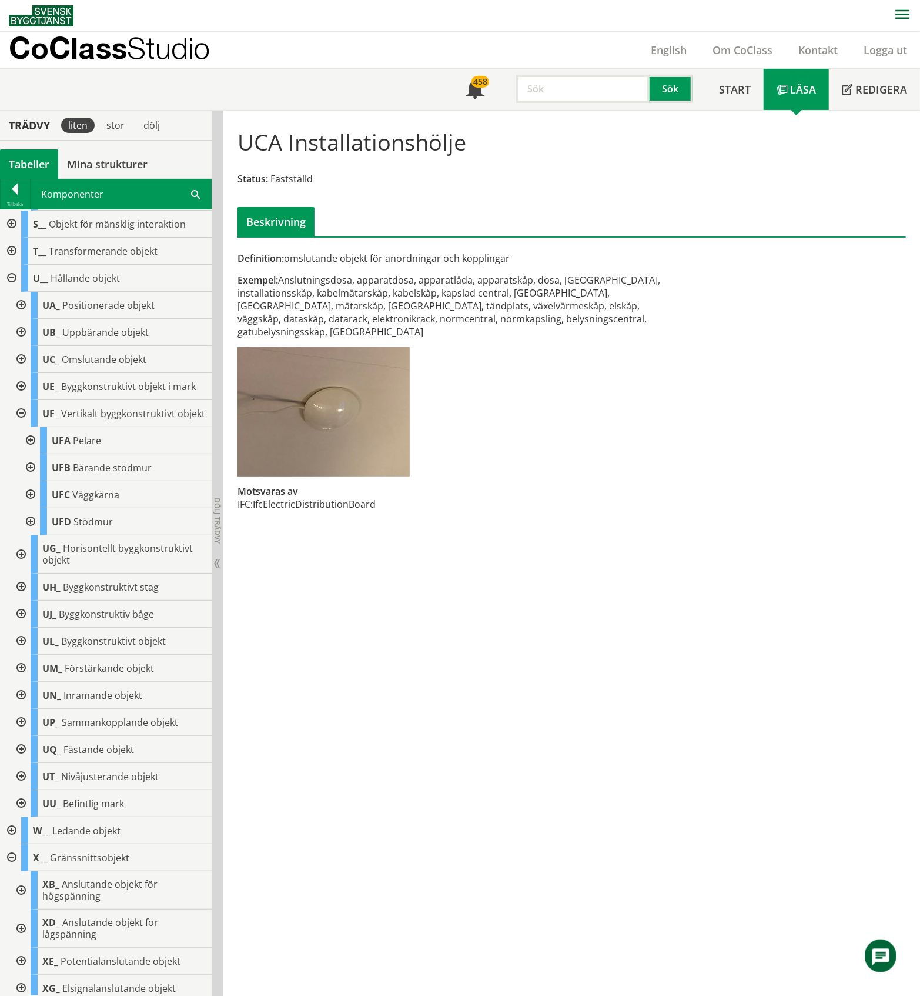
click at [19, 427] on div at bounding box center [19, 413] width 21 height 27
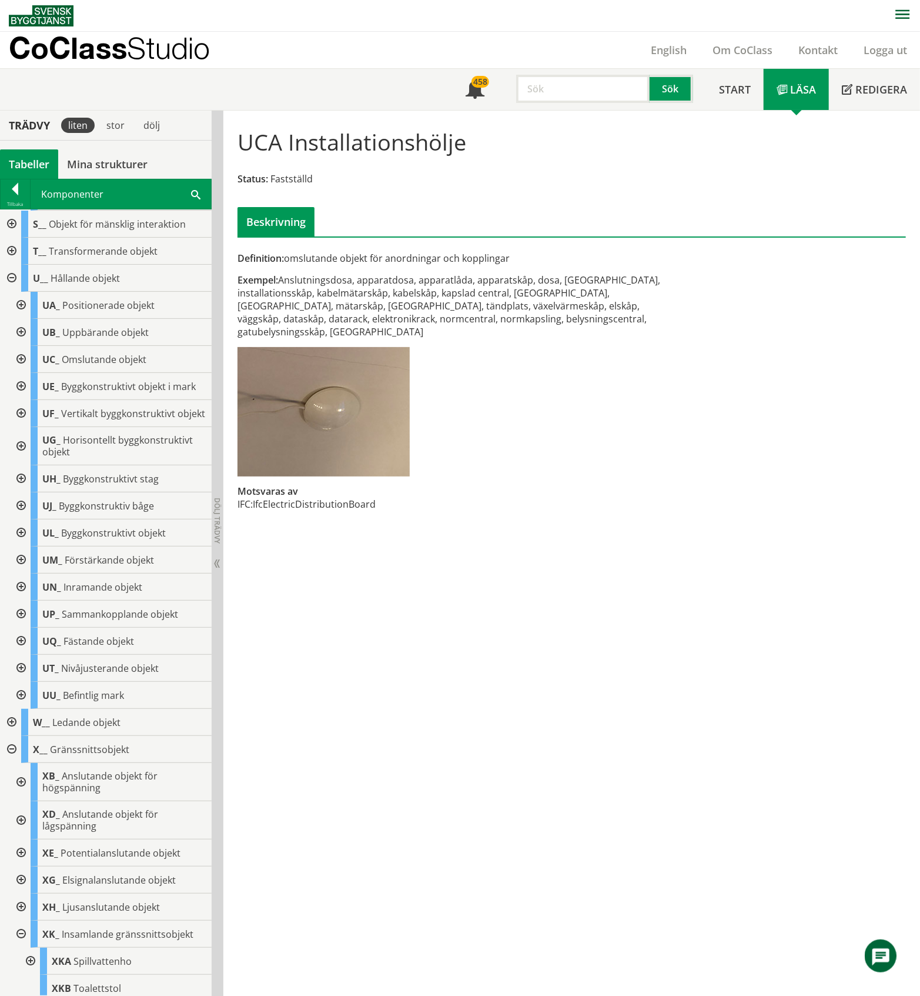
click at [19, 465] on div at bounding box center [19, 446] width 21 height 38
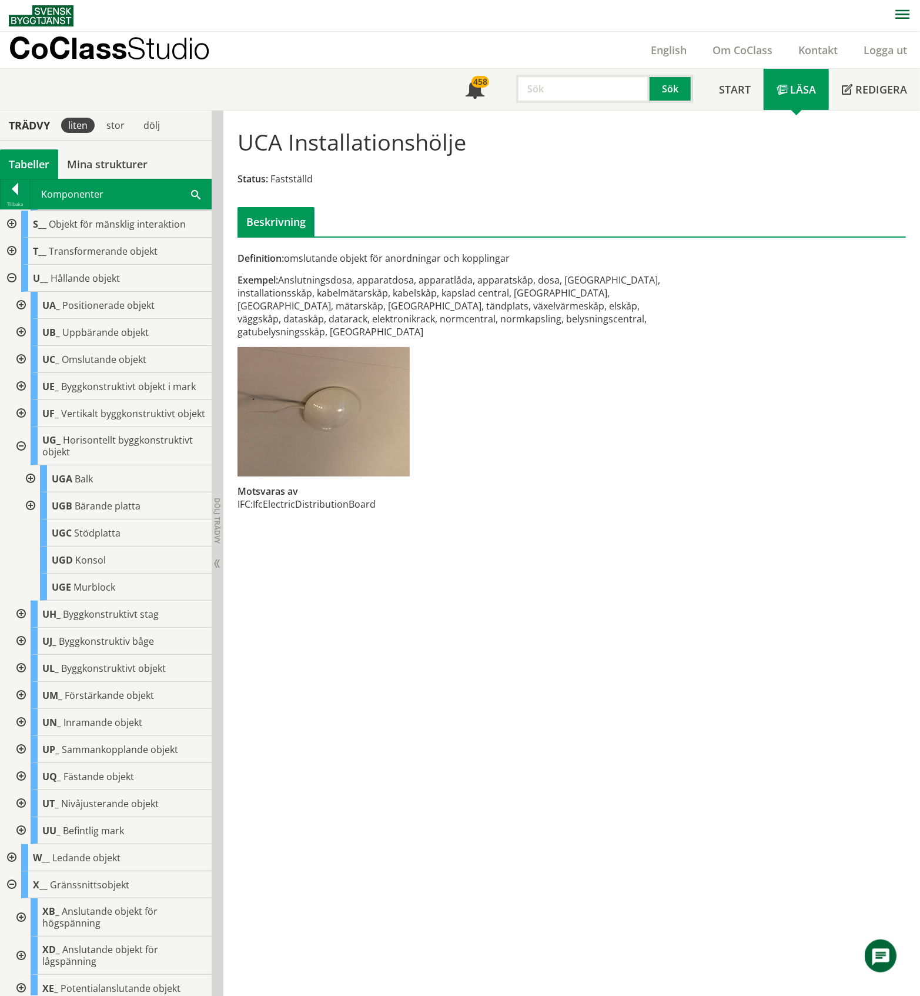
click at [22, 465] on div at bounding box center [19, 446] width 21 height 38
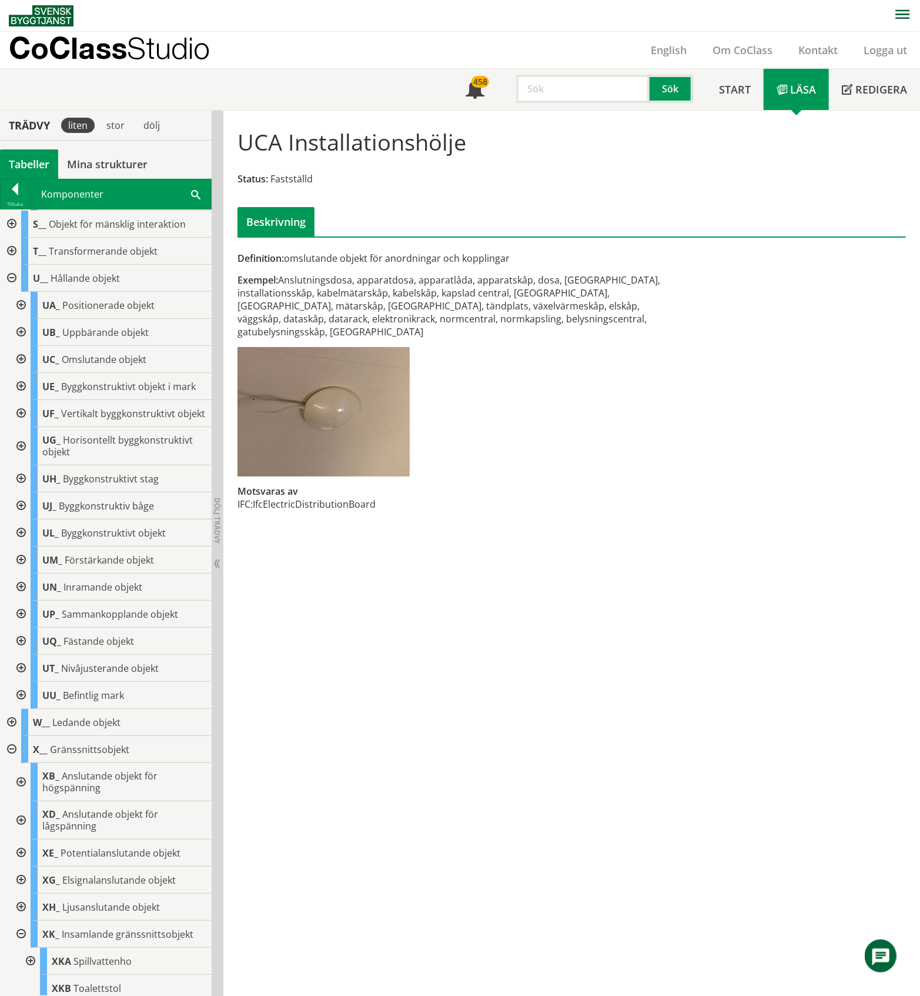
click at [19, 492] on div at bounding box center [19, 478] width 21 height 27
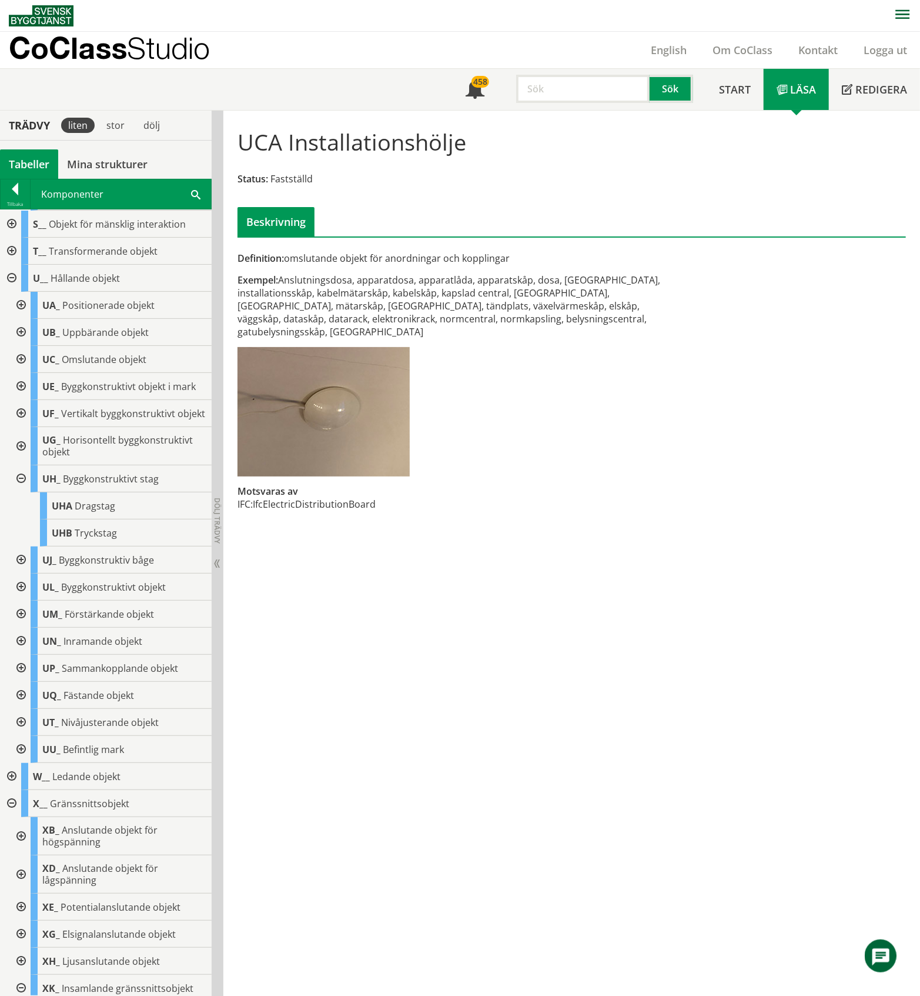
click at [19, 492] on div at bounding box center [19, 478] width 21 height 27
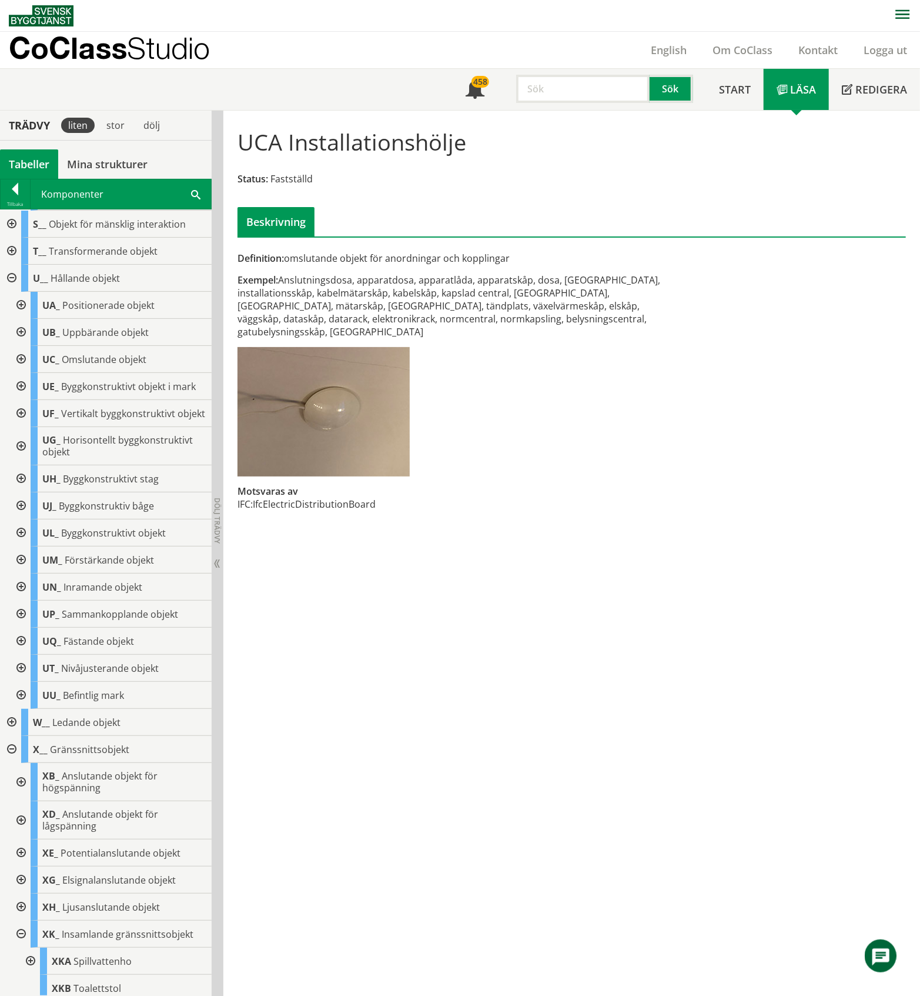
click at [21, 519] on div at bounding box center [19, 505] width 21 height 27
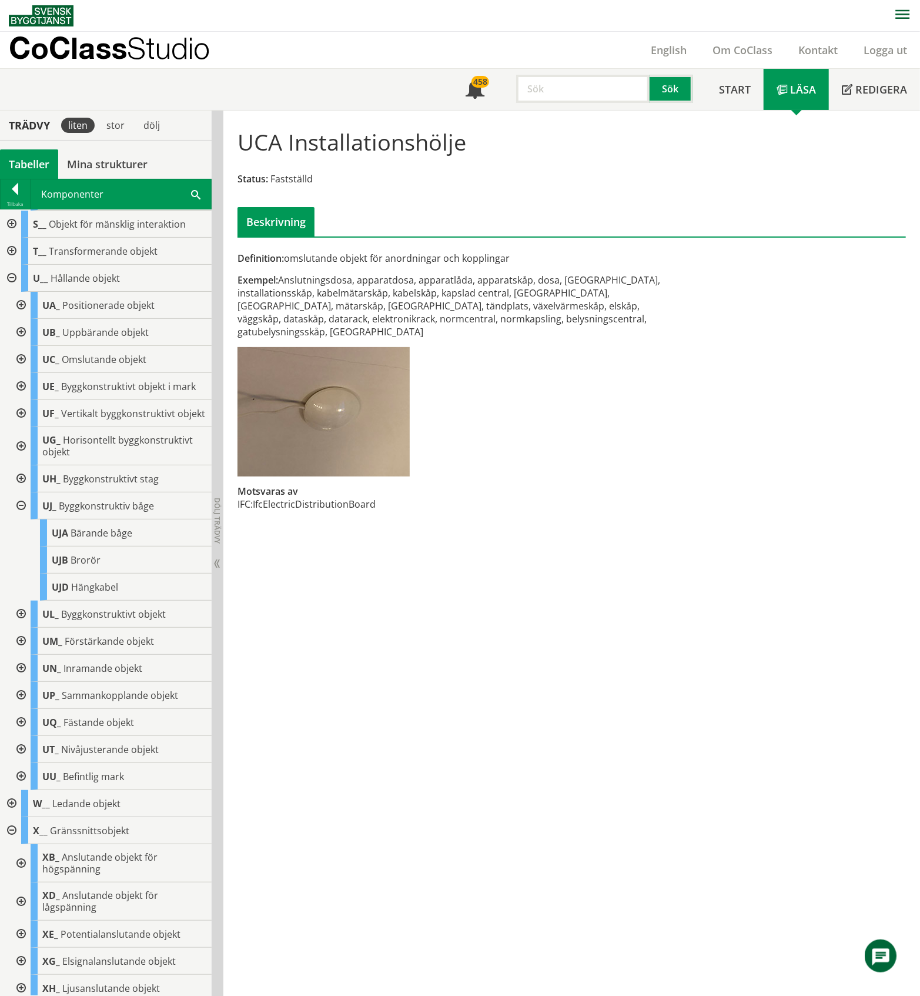
click at [22, 519] on div at bounding box center [19, 505] width 21 height 27
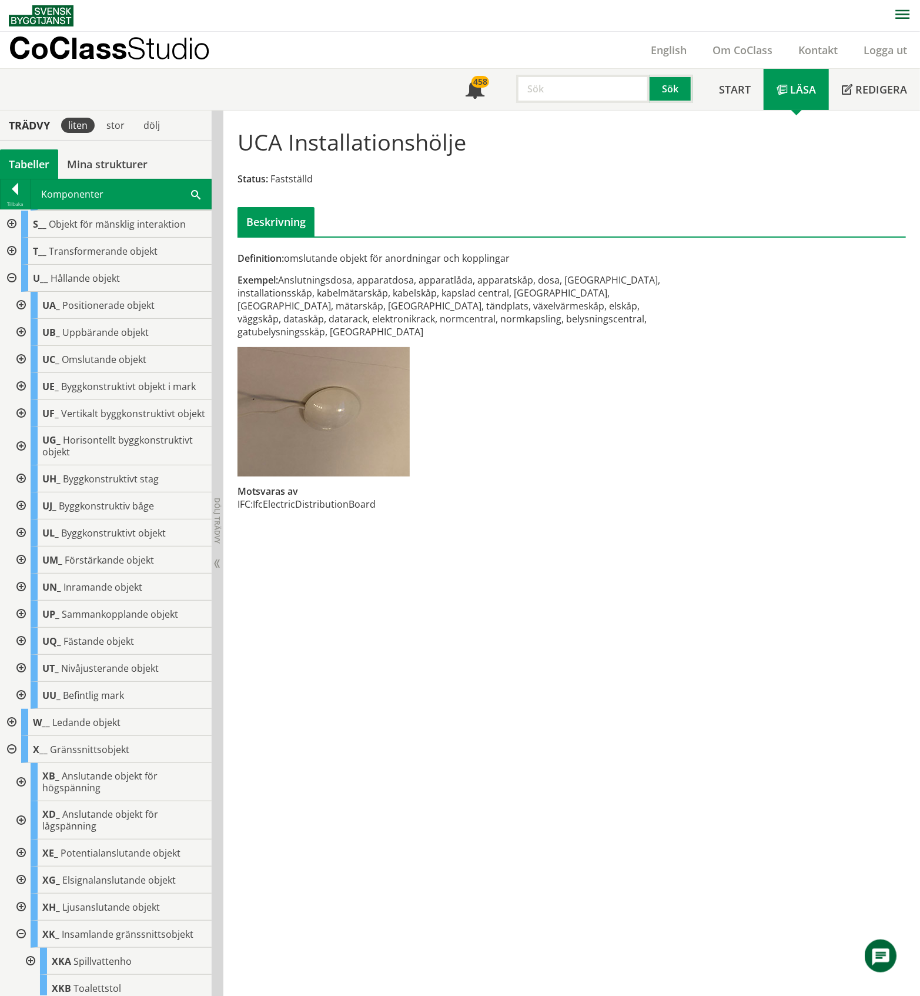
click at [22, 519] on div at bounding box center [19, 505] width 21 height 27
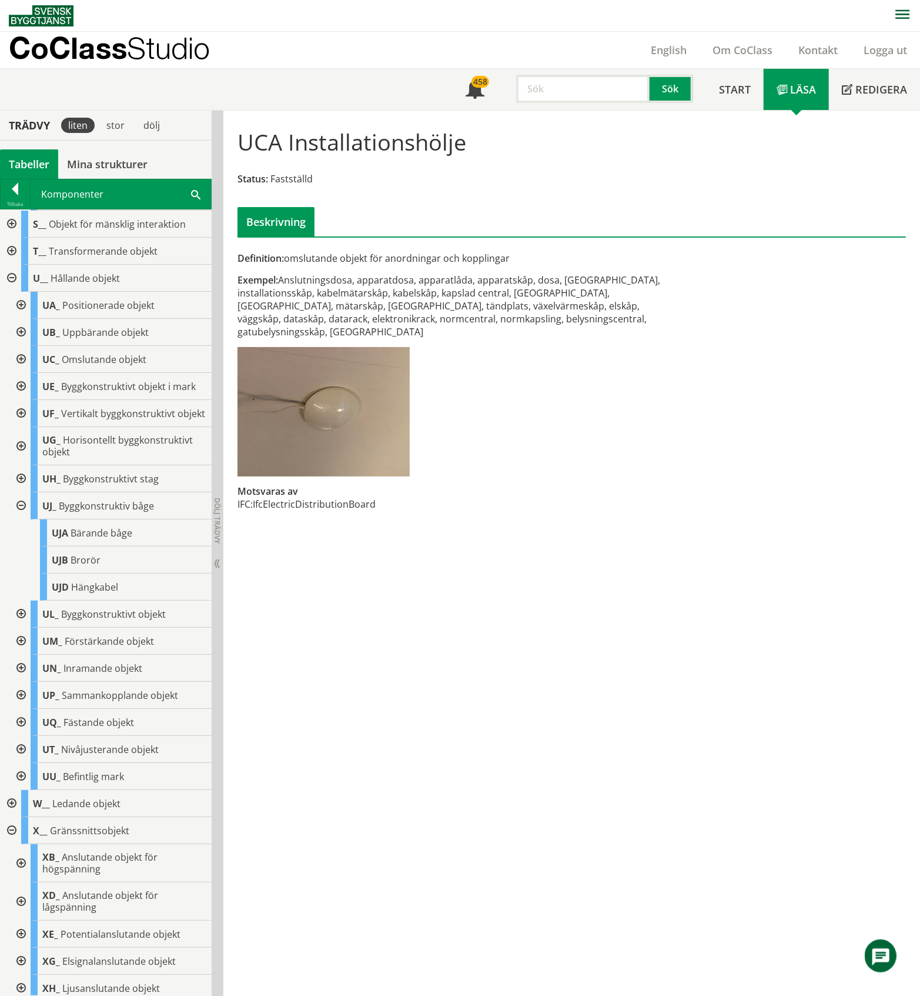
click at [22, 519] on div at bounding box center [19, 505] width 21 height 27
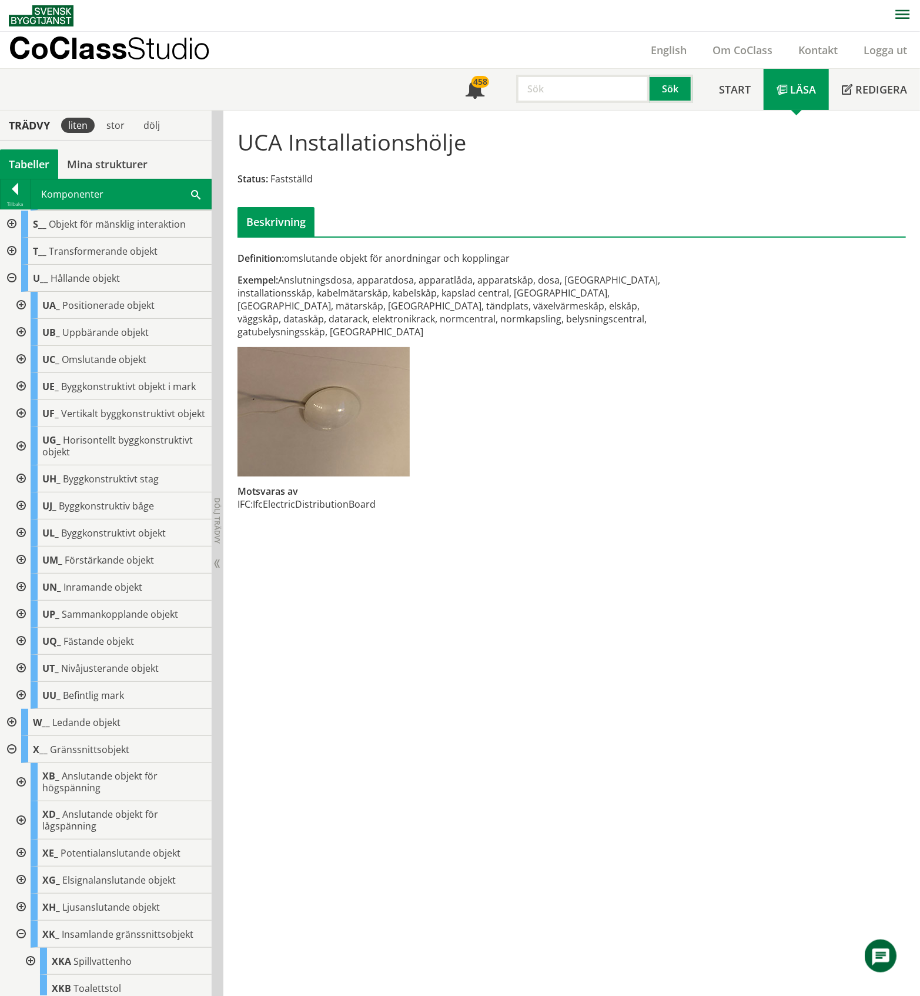
click at [22, 546] on div at bounding box center [19, 532] width 21 height 27
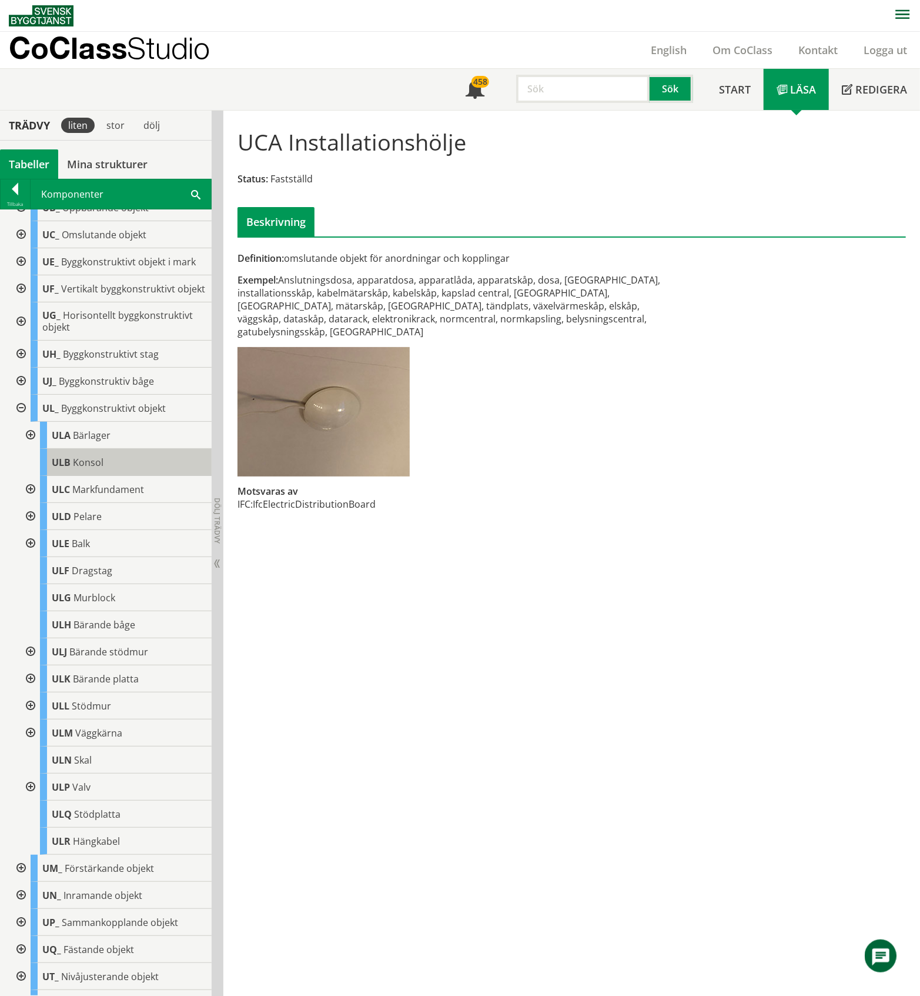
scroll to position [941, 0]
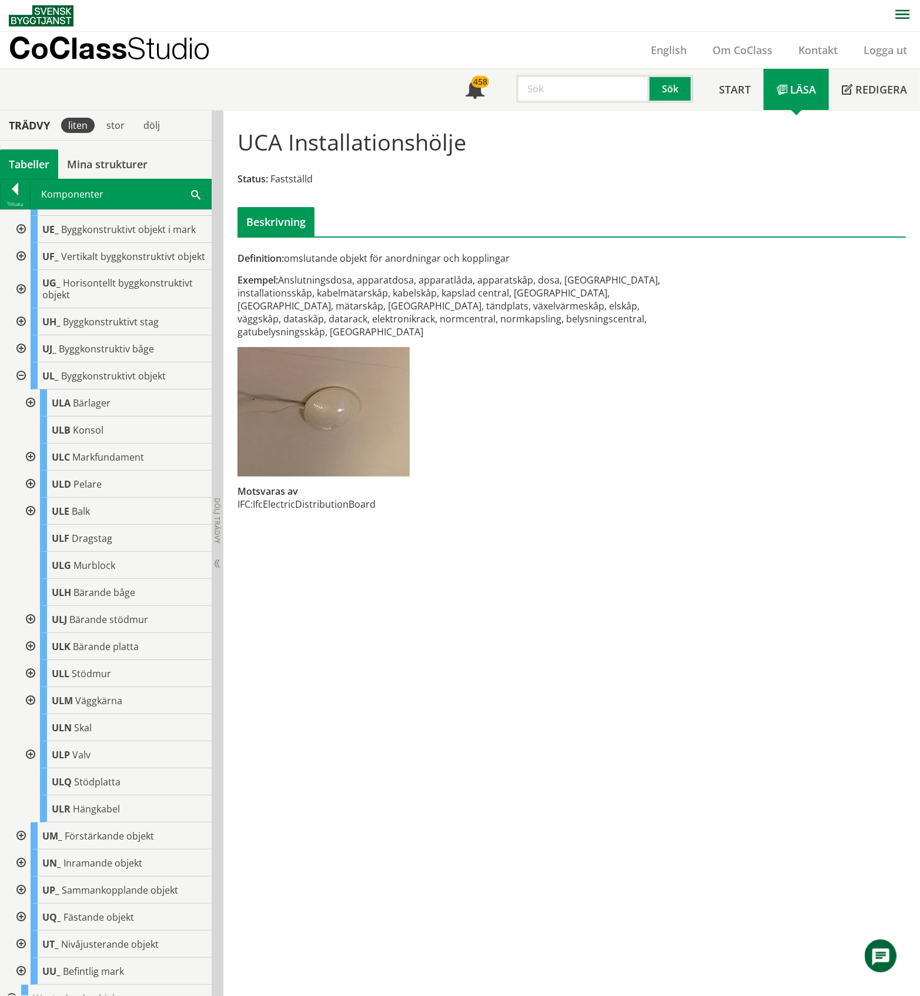
click at [21, 389] on div at bounding box center [19, 375] width 21 height 27
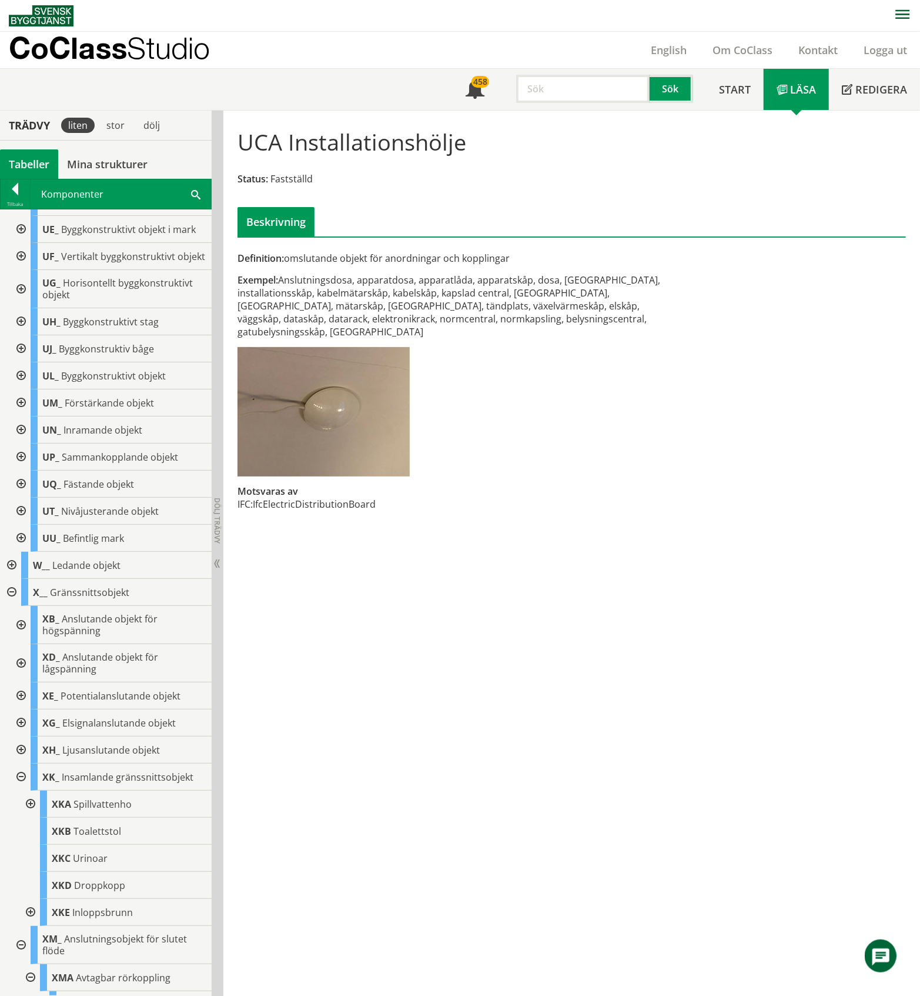
click at [20, 416] on div at bounding box center [19, 402] width 21 height 27
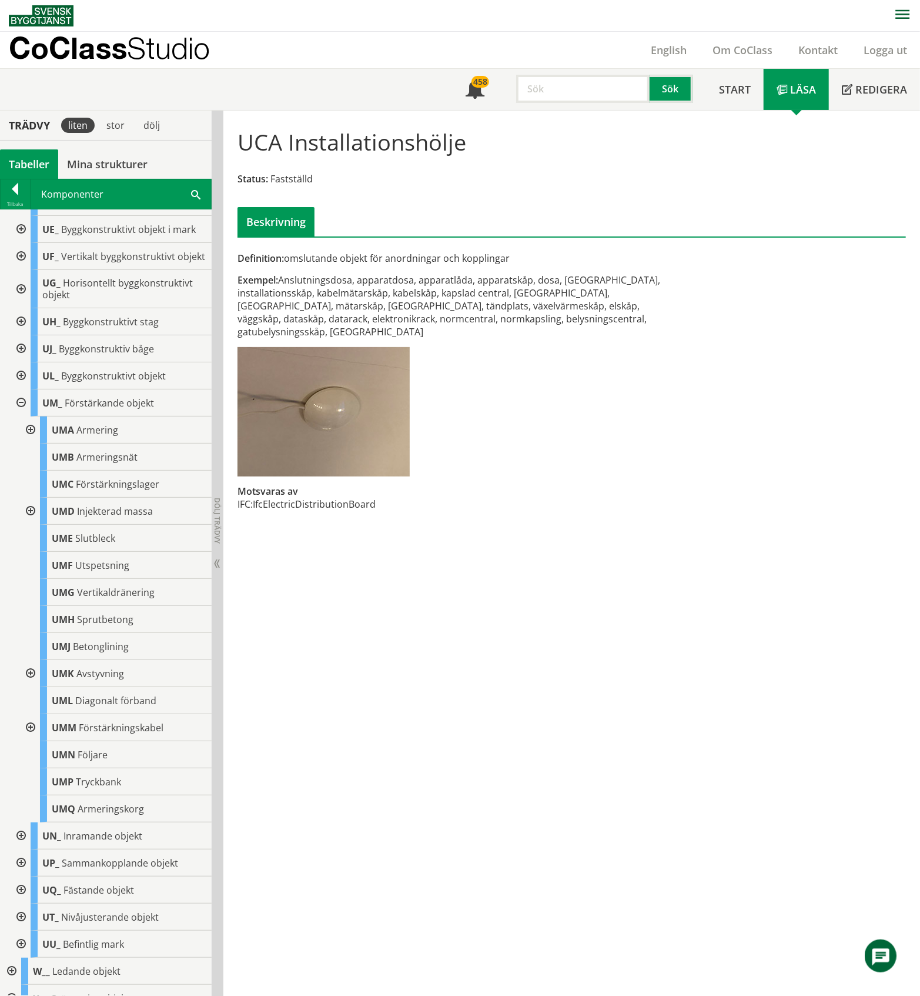
click at [31, 525] on div at bounding box center [29, 511] width 21 height 27
click at [31, 687] on div at bounding box center [29, 673] width 21 height 27
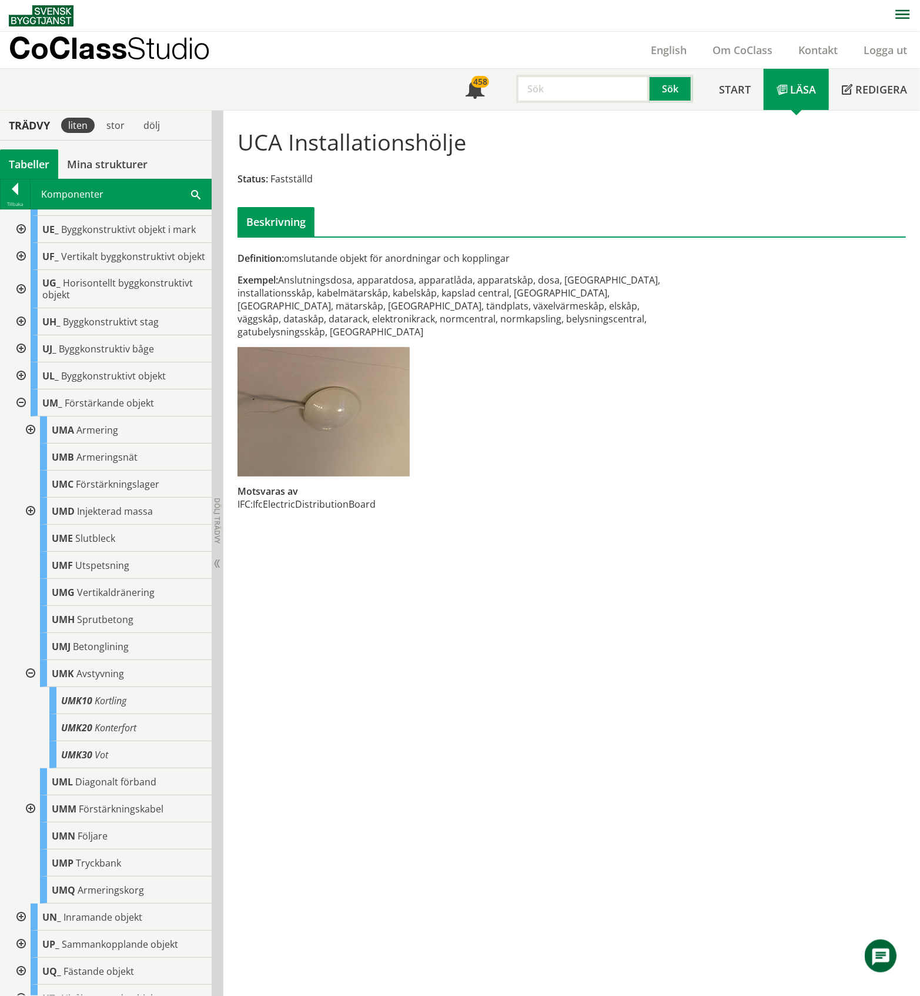
click at [31, 687] on div at bounding box center [29, 673] width 21 height 27
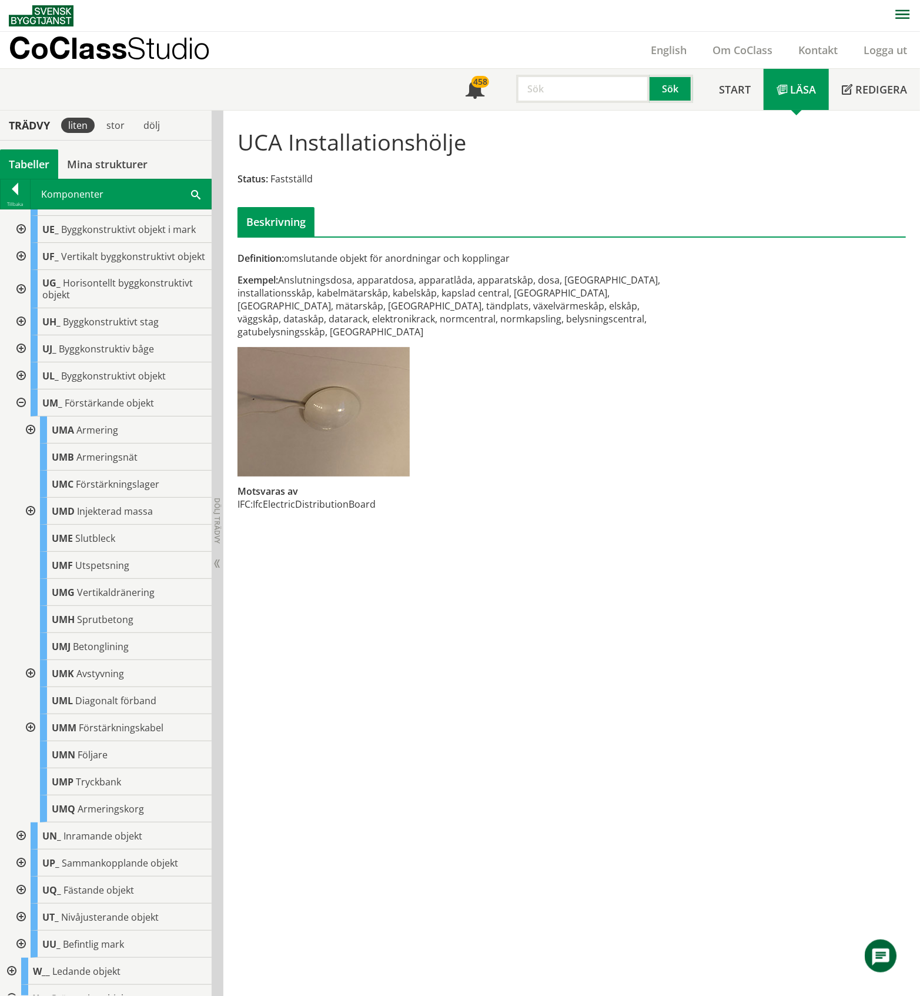
click at [31, 741] on div at bounding box center [29, 727] width 21 height 27
click at [22, 416] on div at bounding box center [19, 402] width 21 height 27
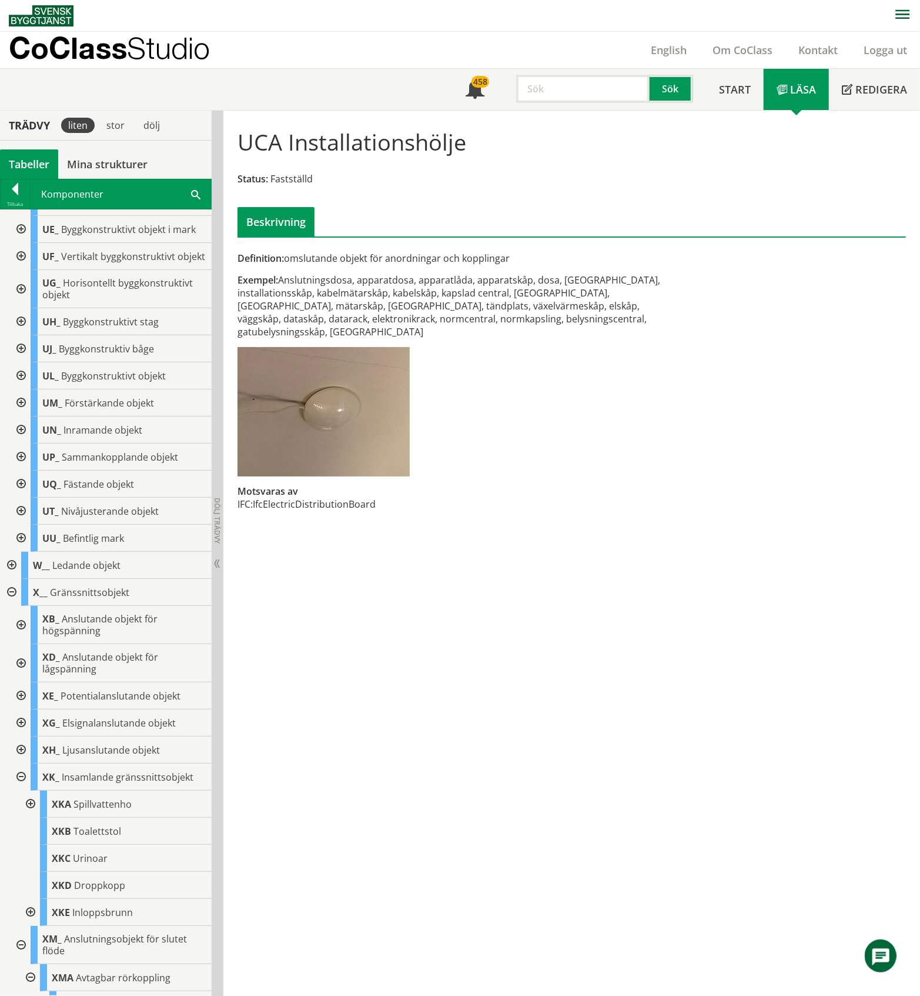
click at [22, 443] on div at bounding box center [19, 429] width 21 height 27
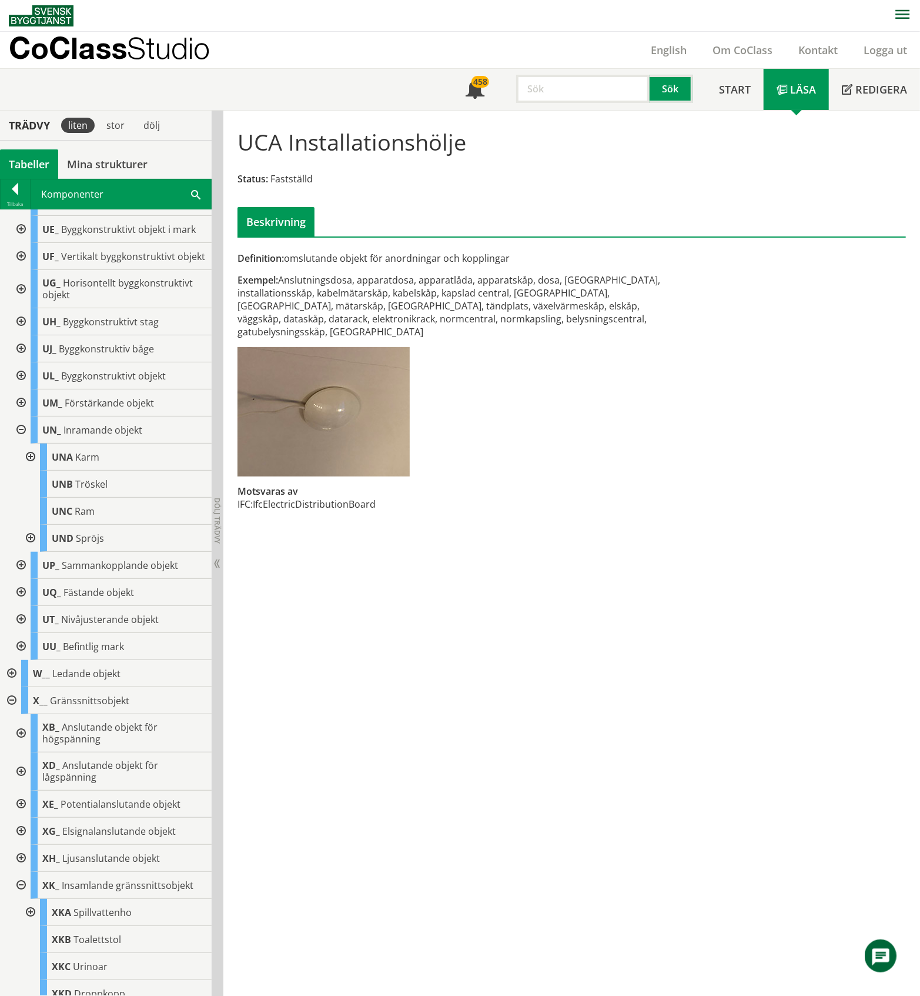
click at [29, 470] on div at bounding box center [29, 456] width 21 height 27
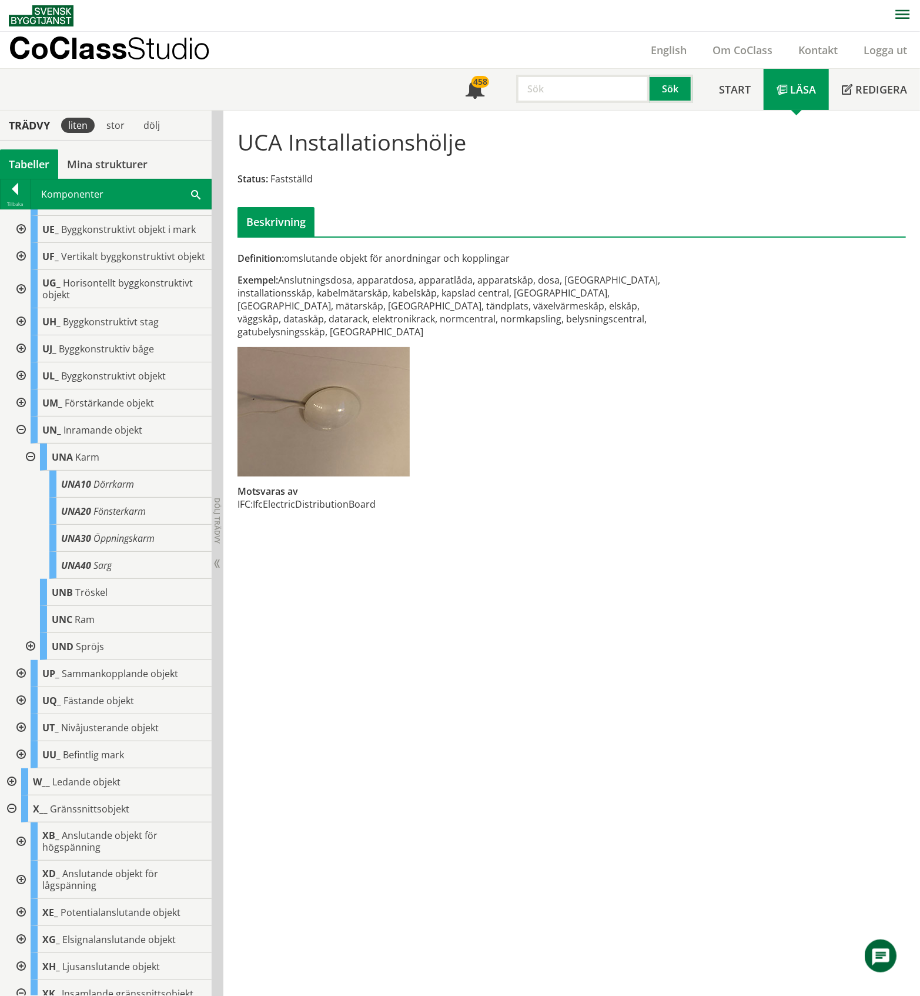
click at [29, 470] on div at bounding box center [29, 456] width 21 height 27
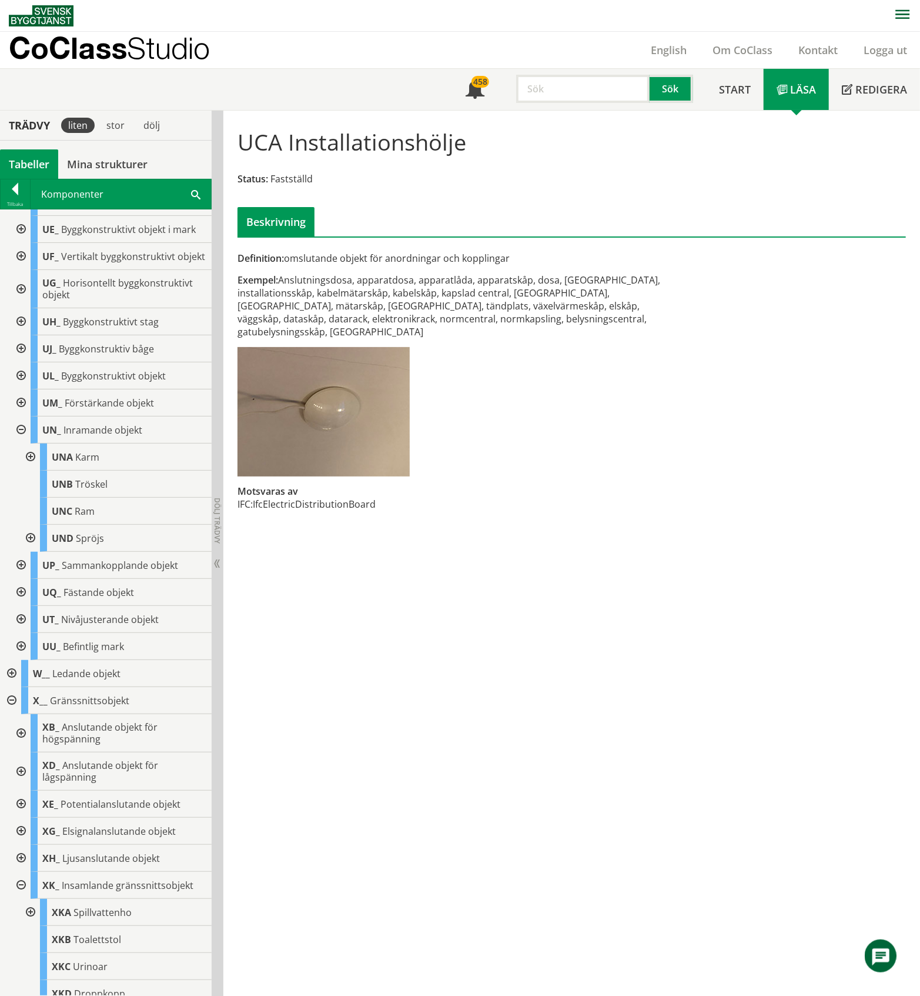
click at [31, 552] on div at bounding box center [29, 538] width 21 height 27
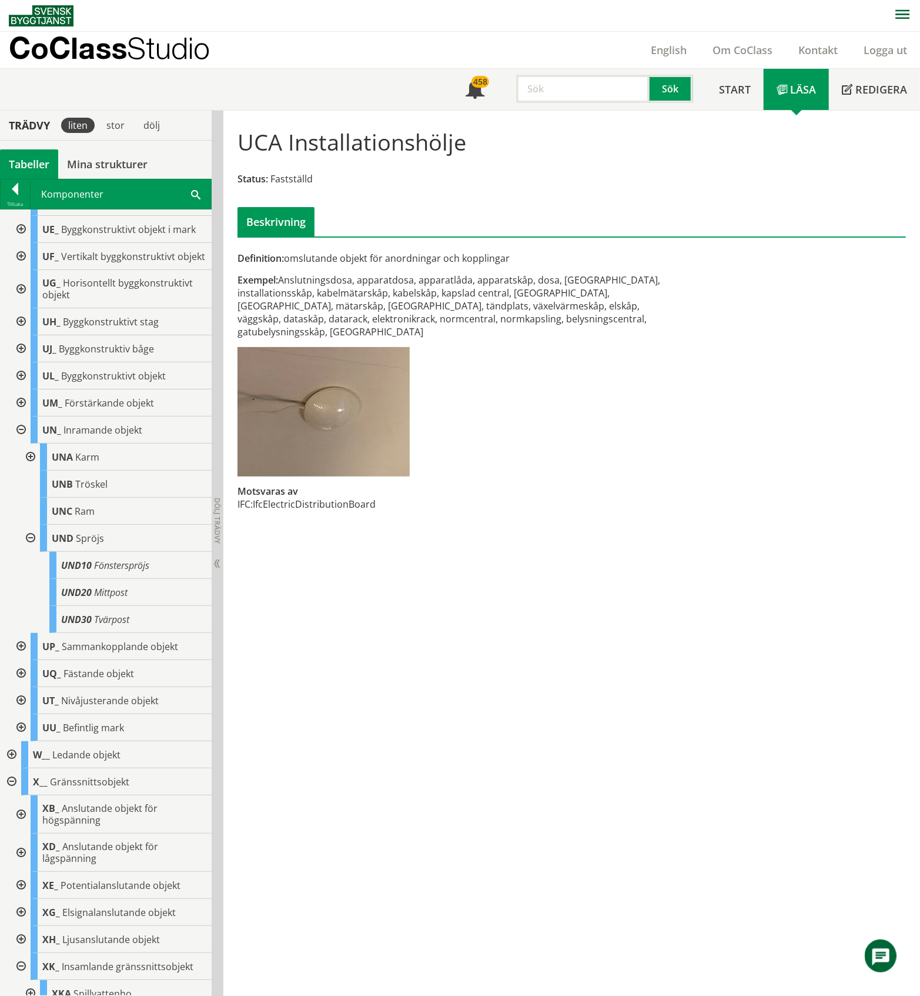
click at [31, 552] on div at bounding box center [29, 538] width 21 height 27
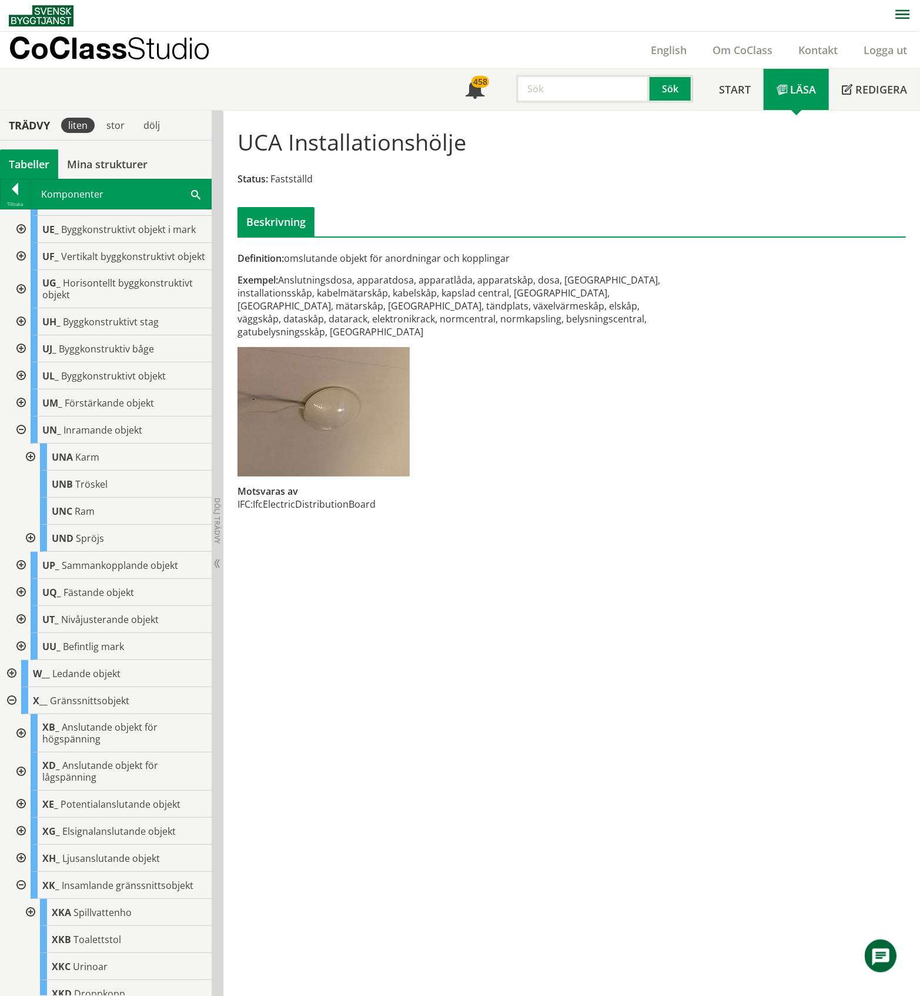
click at [19, 443] on div at bounding box center [19, 429] width 21 height 27
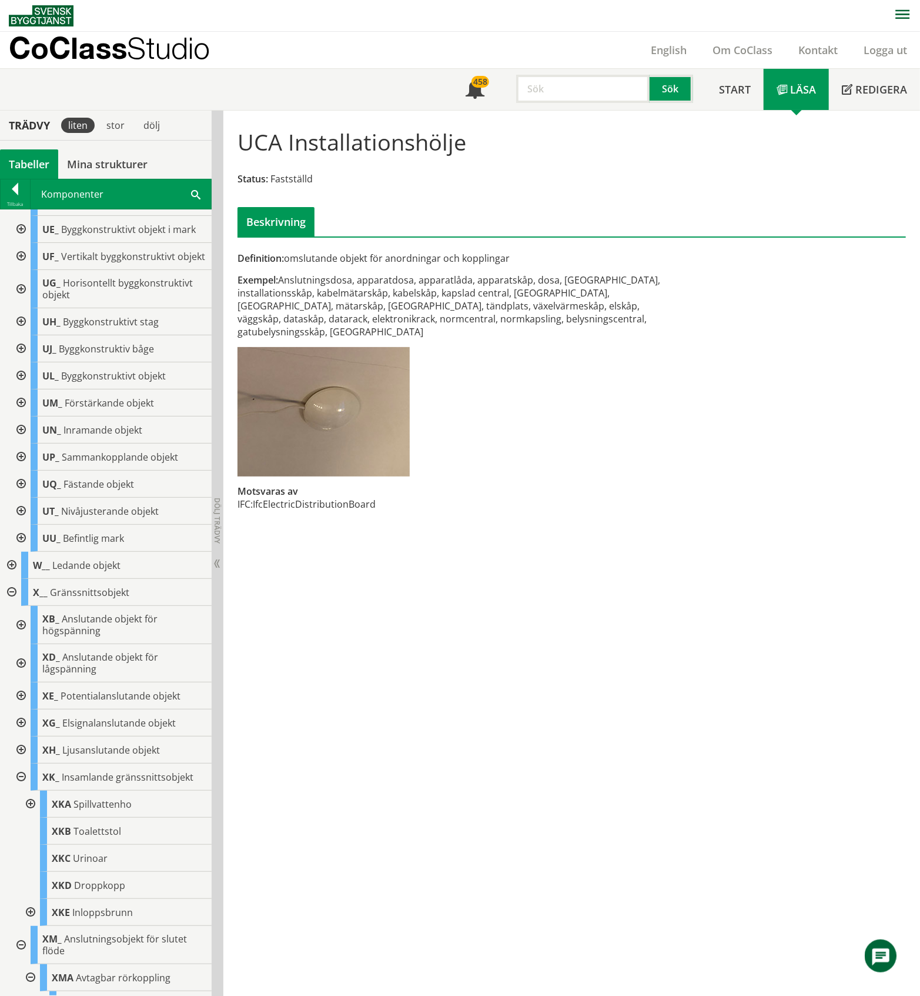
click at [21, 498] on div at bounding box center [19, 483] width 21 height 27
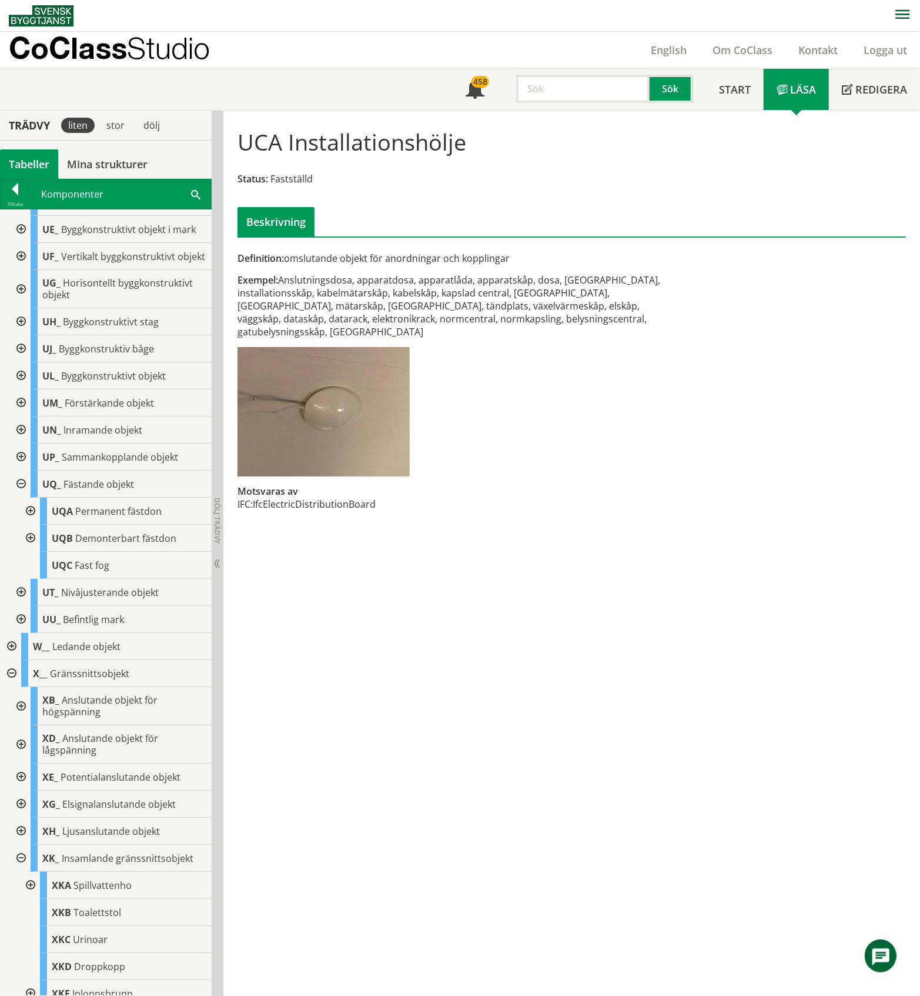
click at [27, 525] on div at bounding box center [29, 511] width 21 height 27
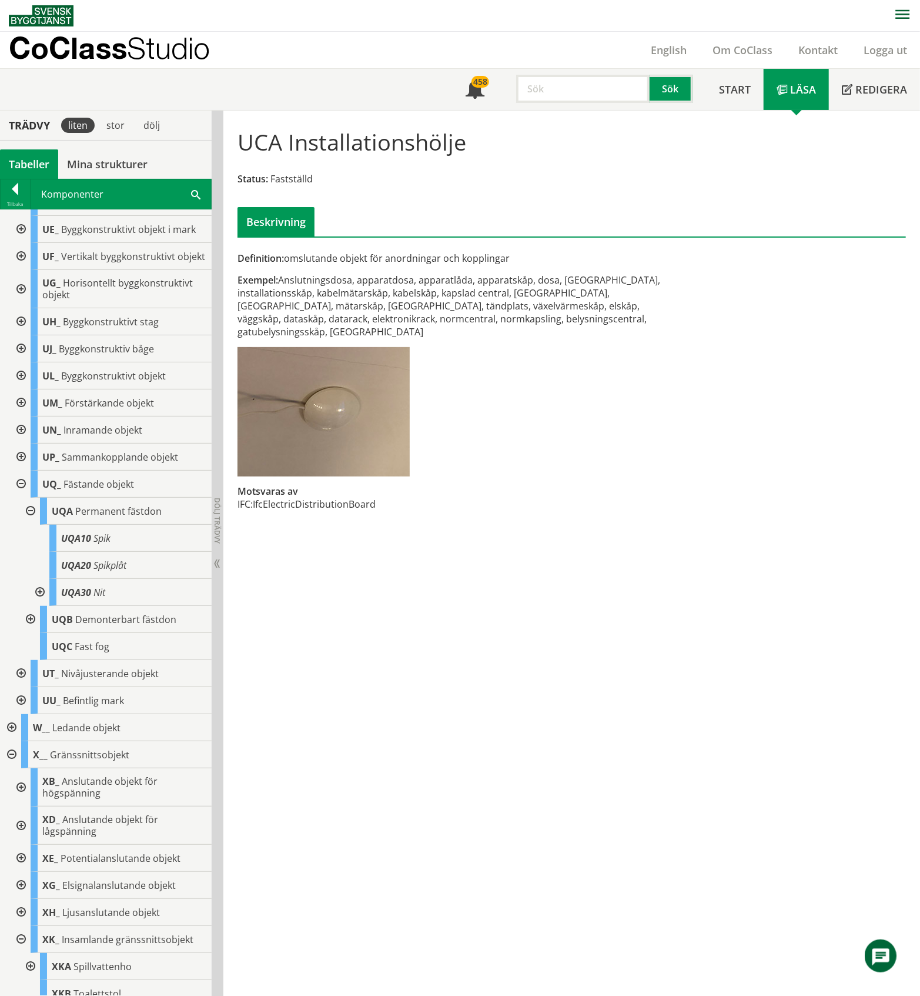
click at [29, 525] on div at bounding box center [29, 511] width 21 height 27
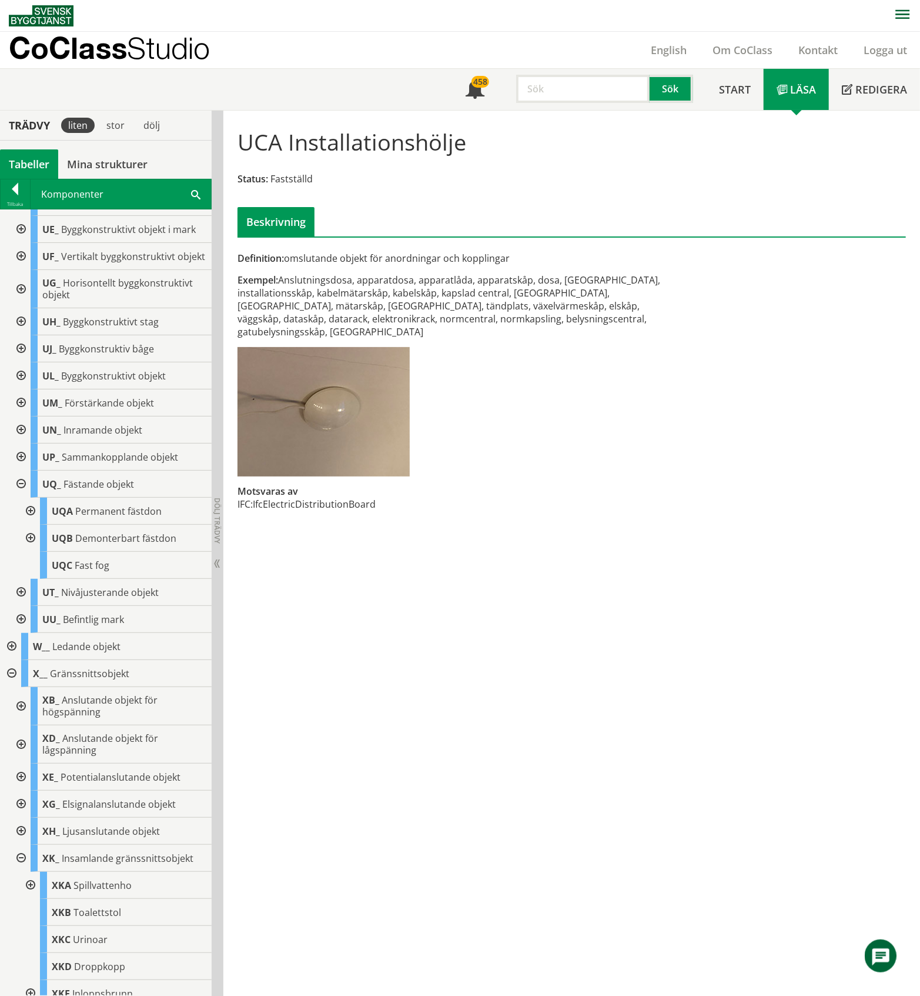
click at [34, 552] on div at bounding box center [29, 538] width 21 height 27
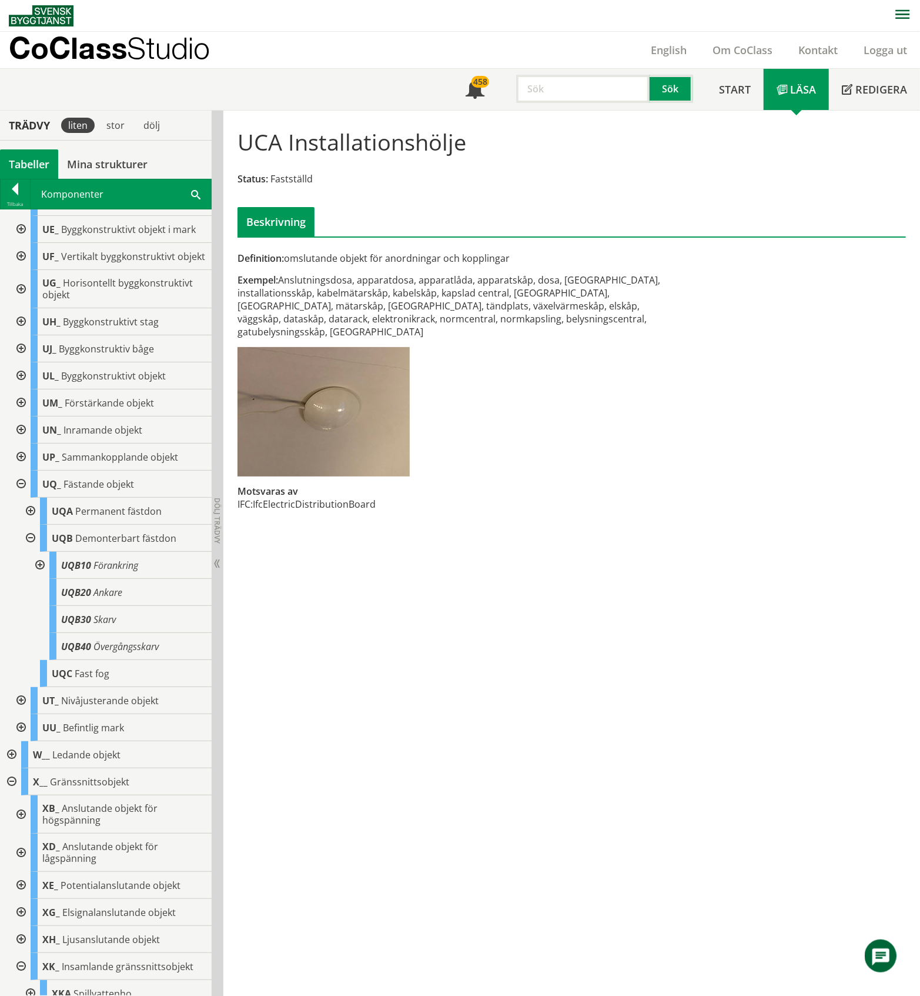
click at [36, 579] on div at bounding box center [38, 565] width 21 height 27
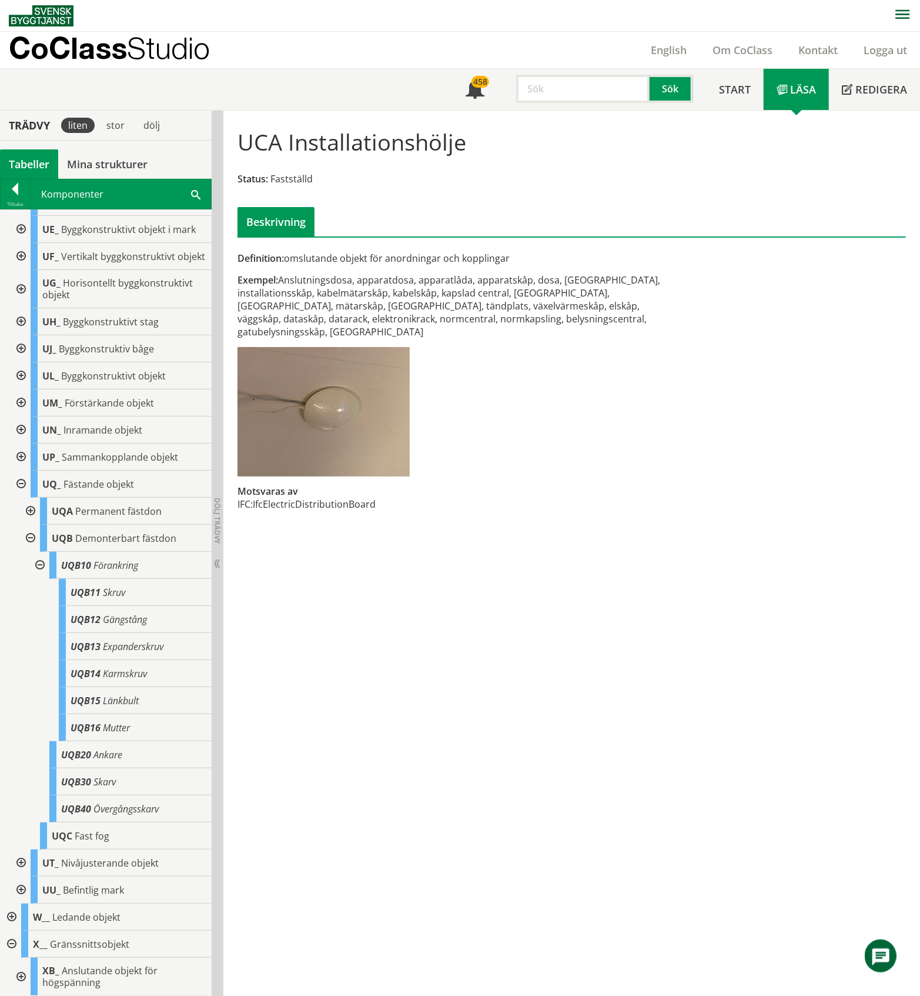
click at [38, 579] on div at bounding box center [38, 565] width 21 height 27
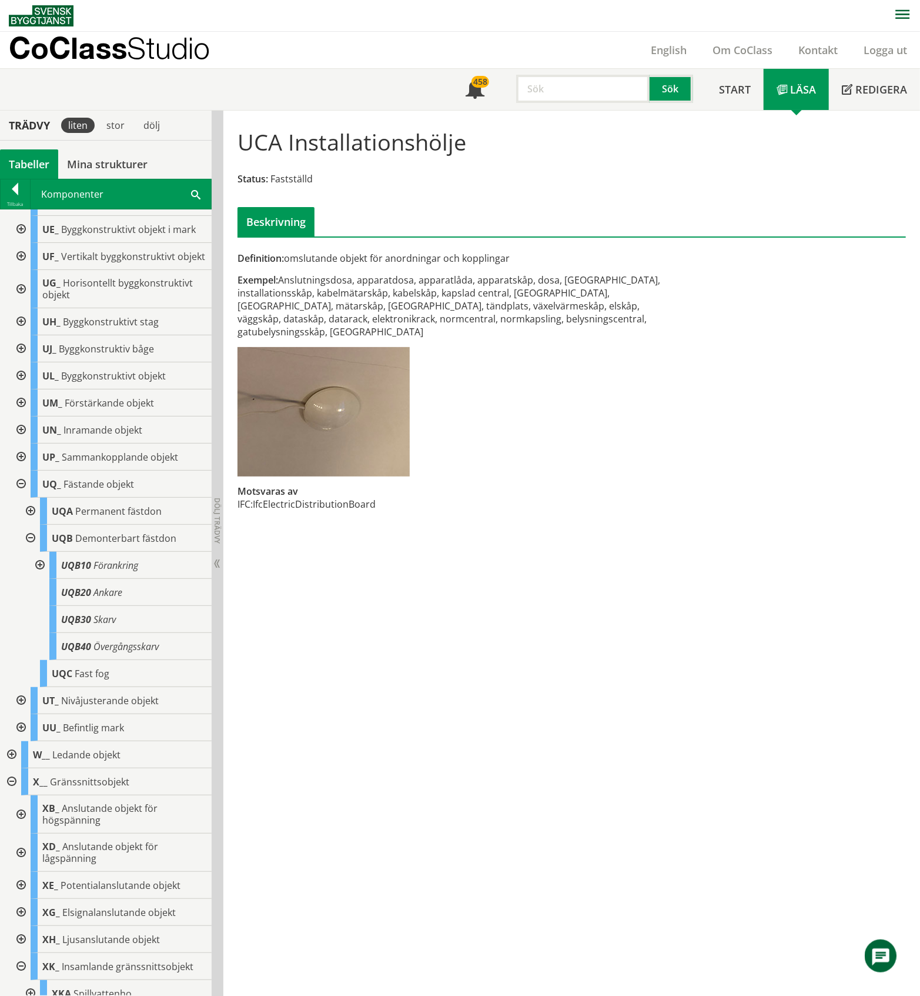
click at [22, 498] on div at bounding box center [19, 483] width 21 height 27
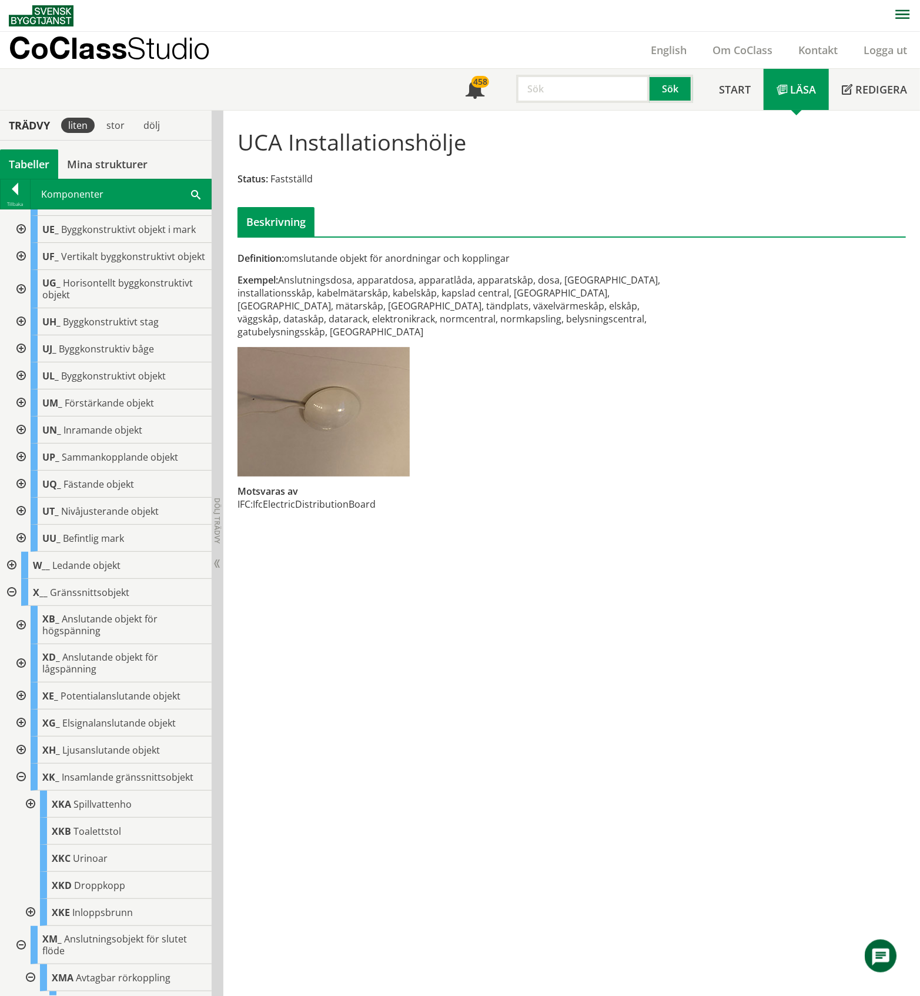
click at [12, 579] on div at bounding box center [10, 565] width 21 height 27
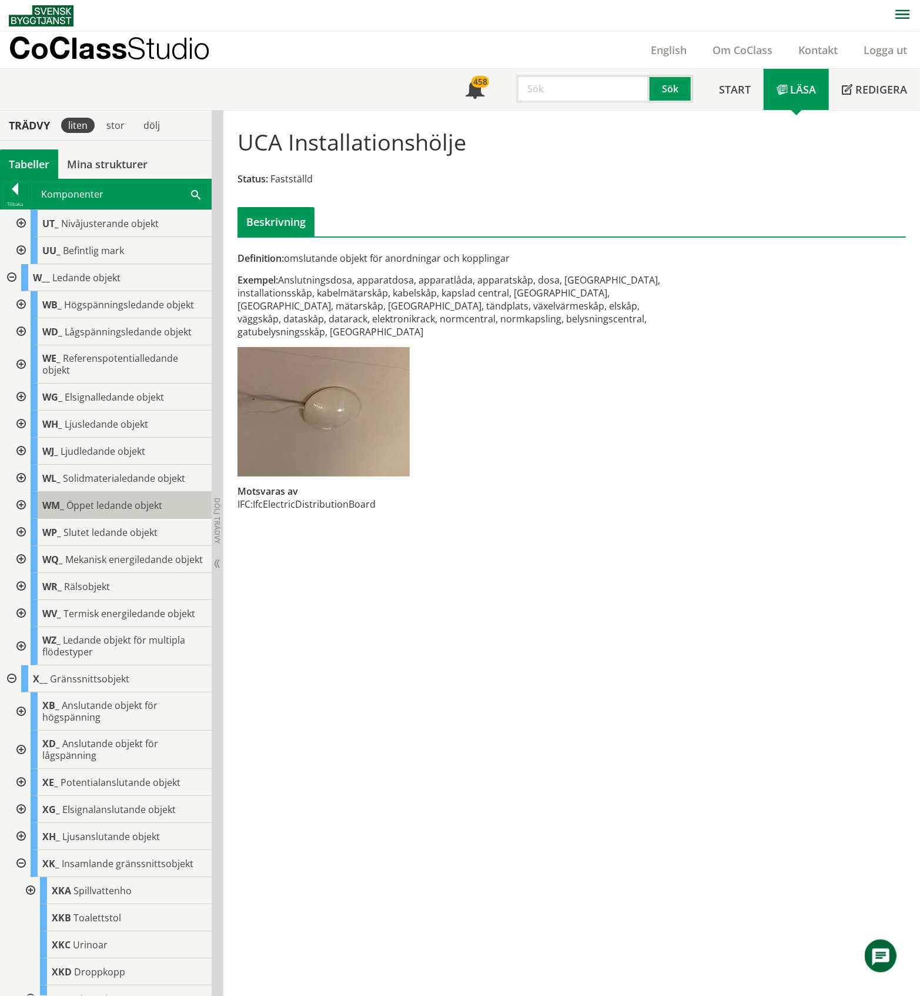
scroll to position [1254, 0]
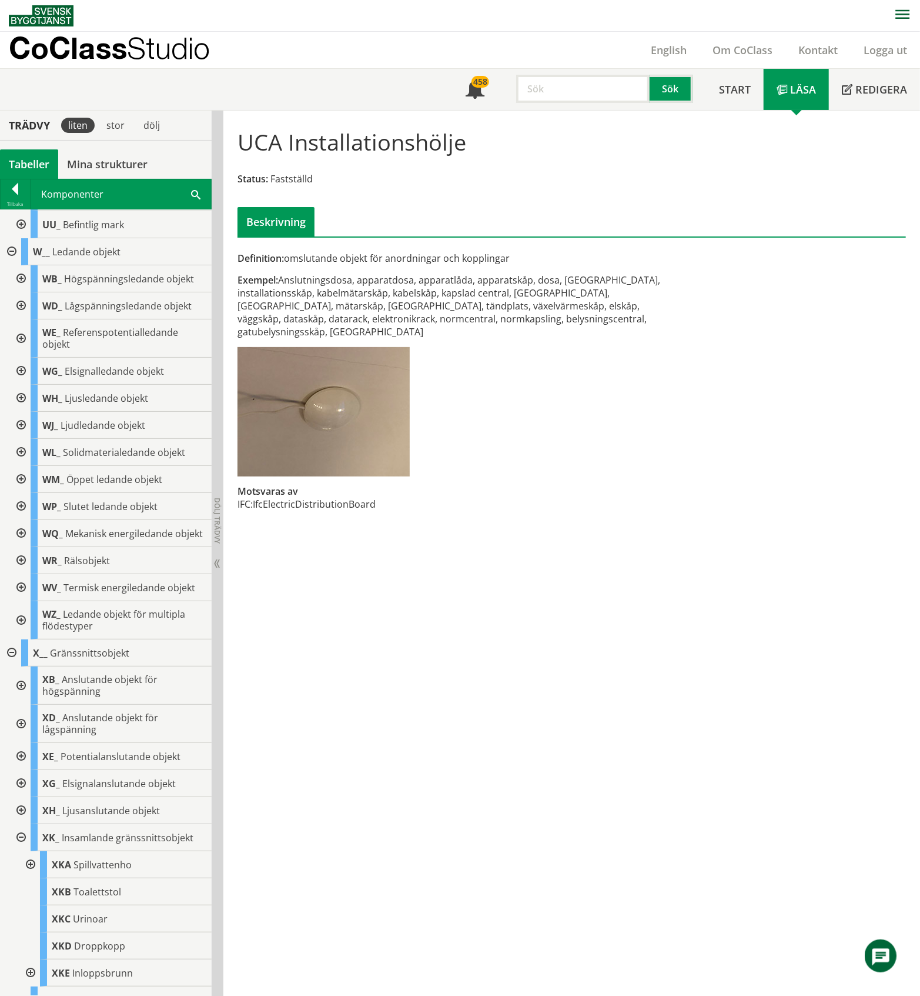
click at [22, 520] on div at bounding box center [19, 506] width 21 height 27
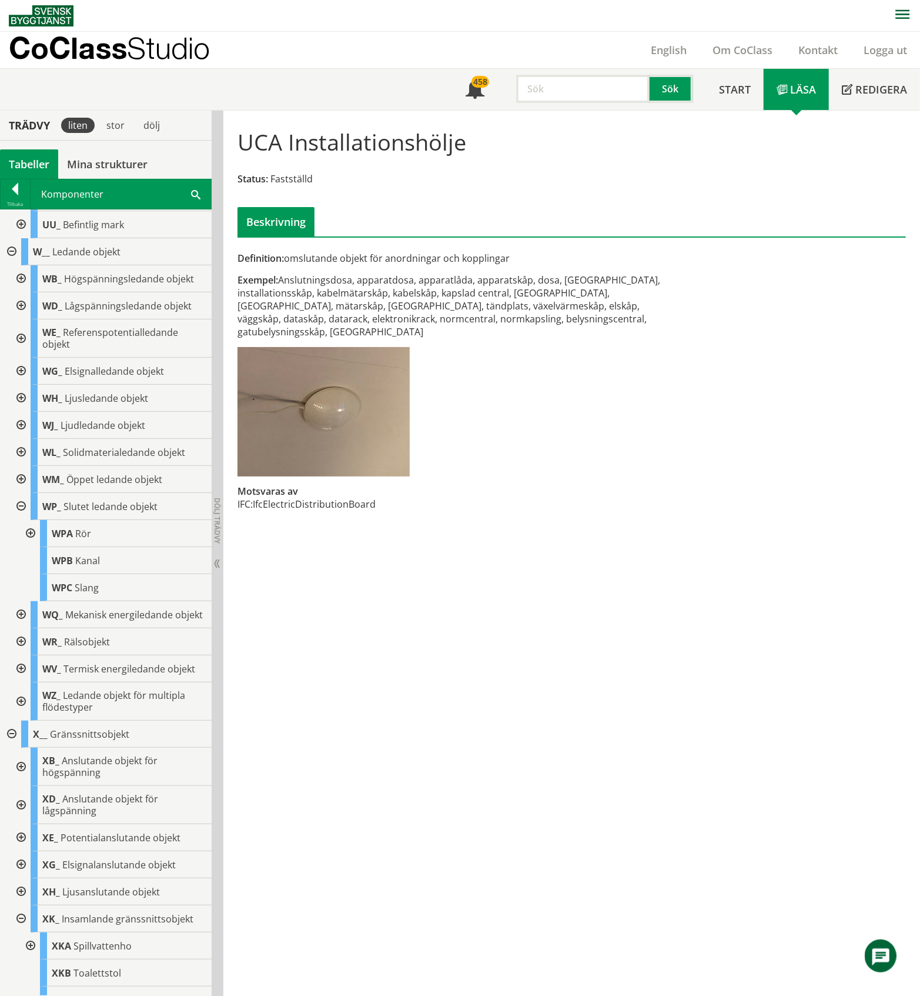
click at [31, 547] on div at bounding box center [29, 533] width 21 height 27
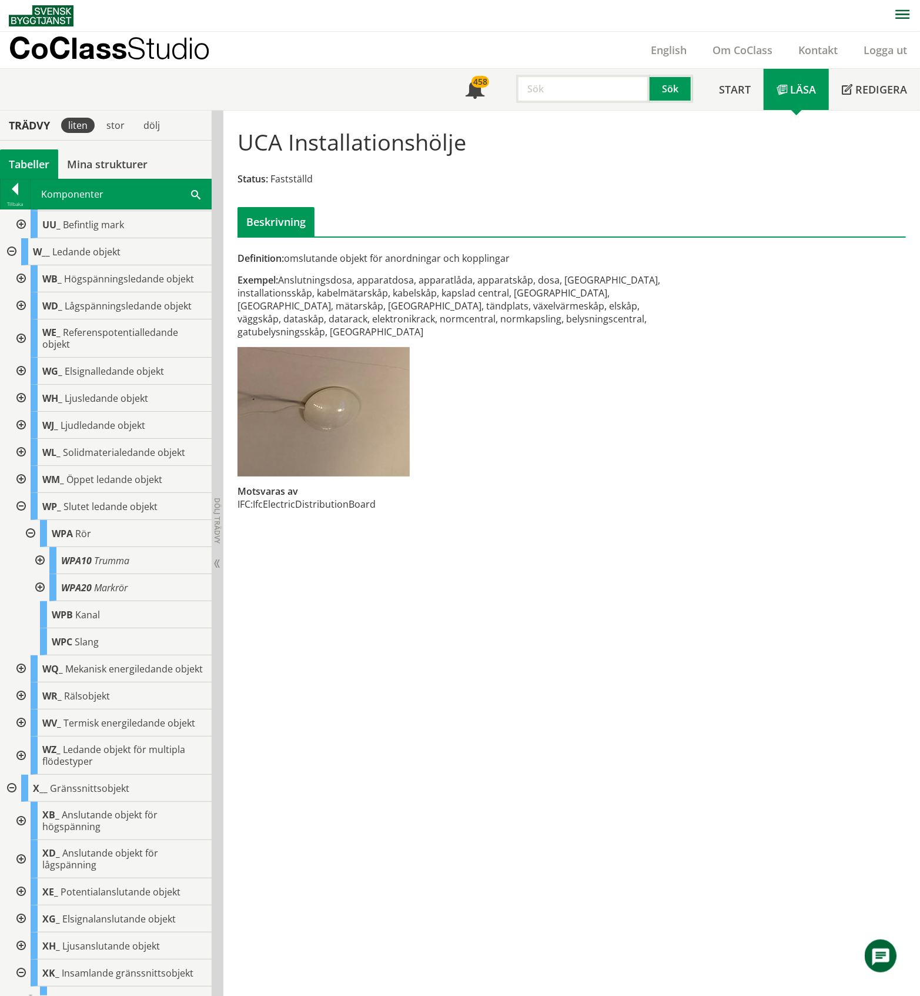
click at [42, 574] on div at bounding box center [38, 560] width 21 height 27
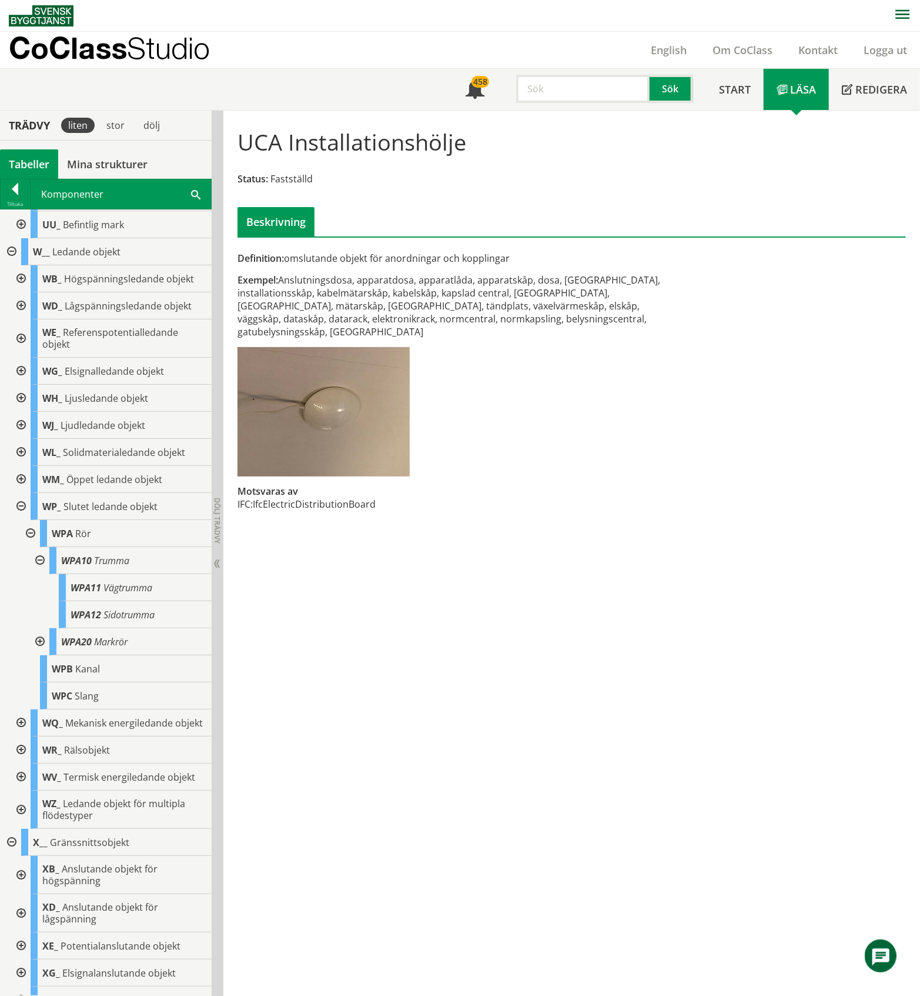
click at [41, 574] on div at bounding box center [38, 560] width 21 height 27
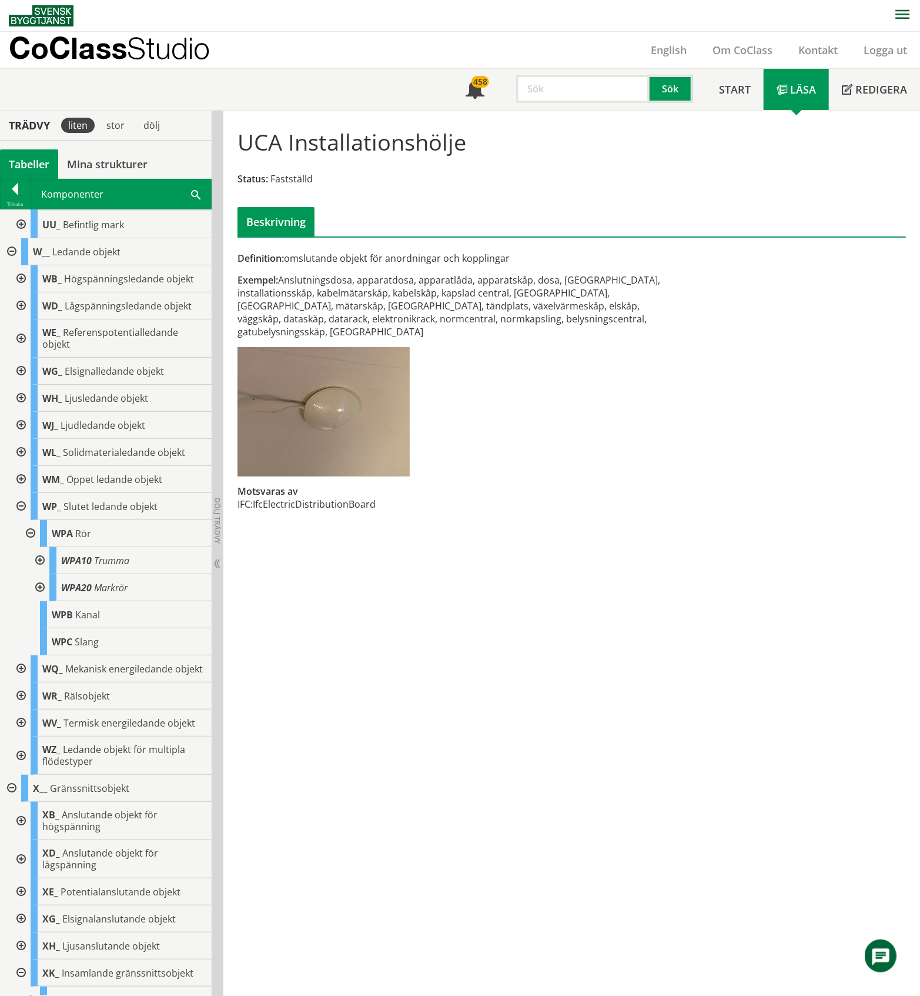
click at [41, 601] on div at bounding box center [38, 587] width 21 height 27
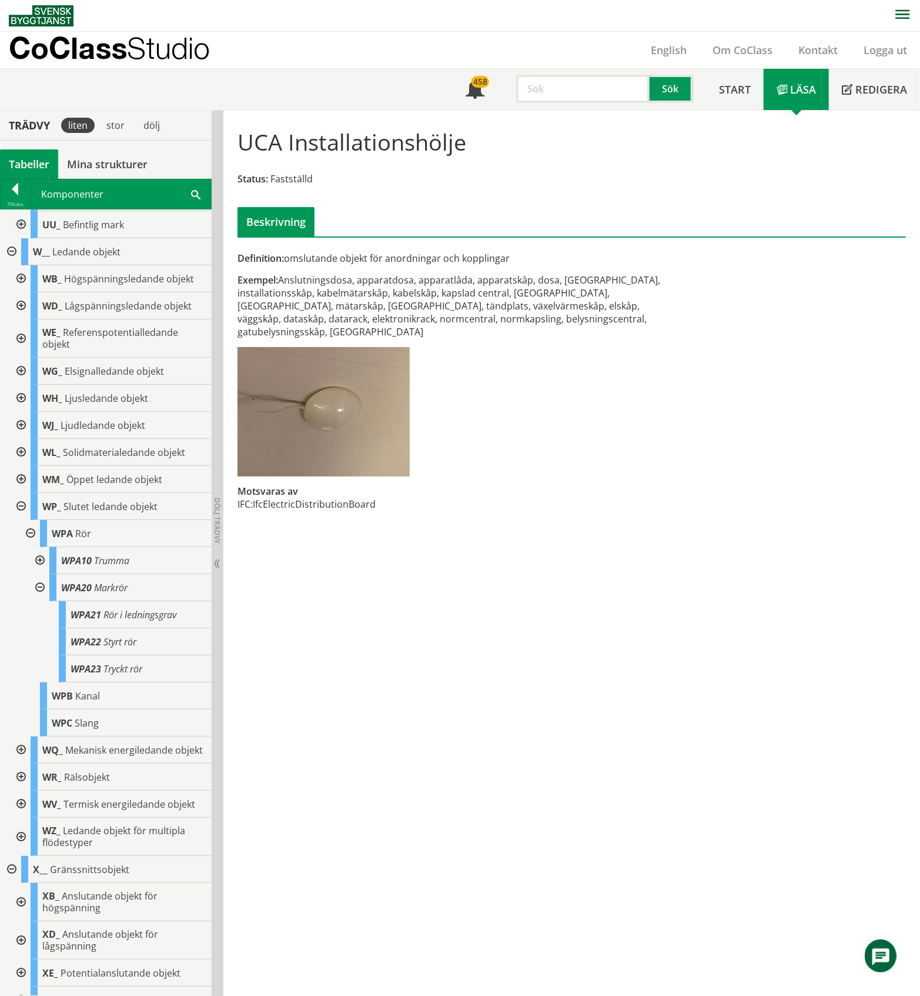
click at [41, 601] on div at bounding box center [38, 587] width 21 height 27
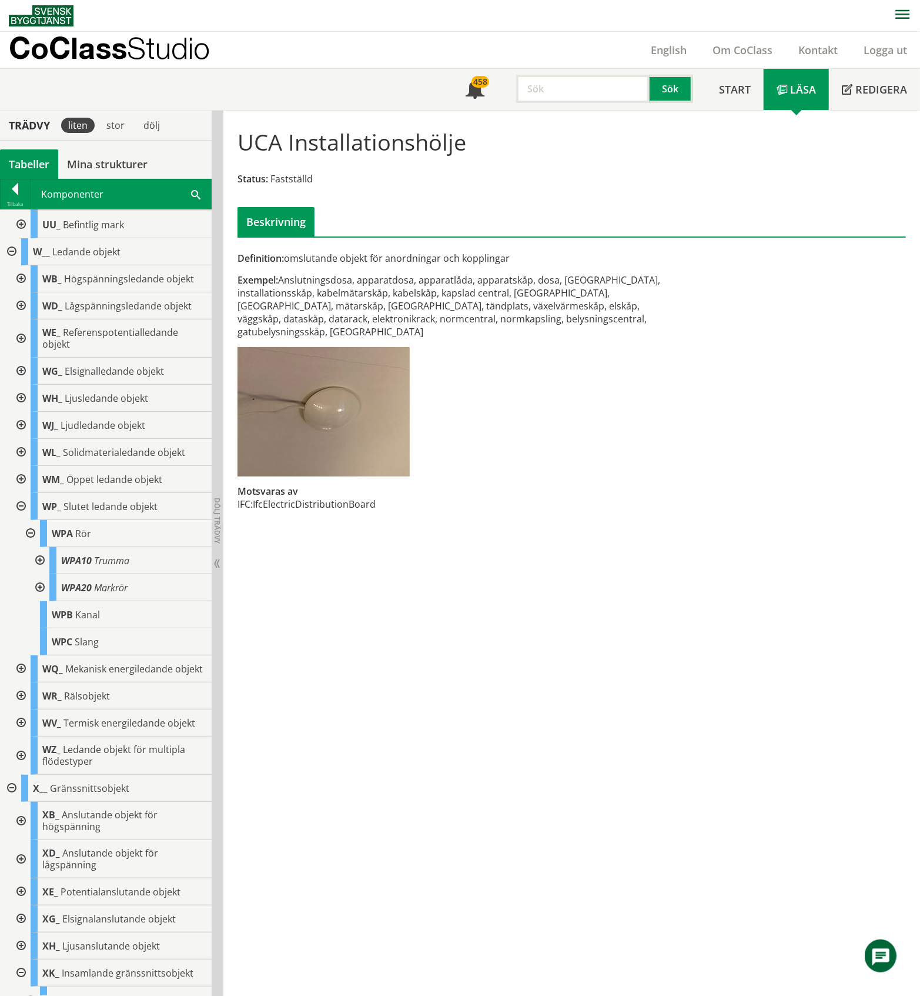
click at [41, 601] on div at bounding box center [38, 587] width 21 height 27
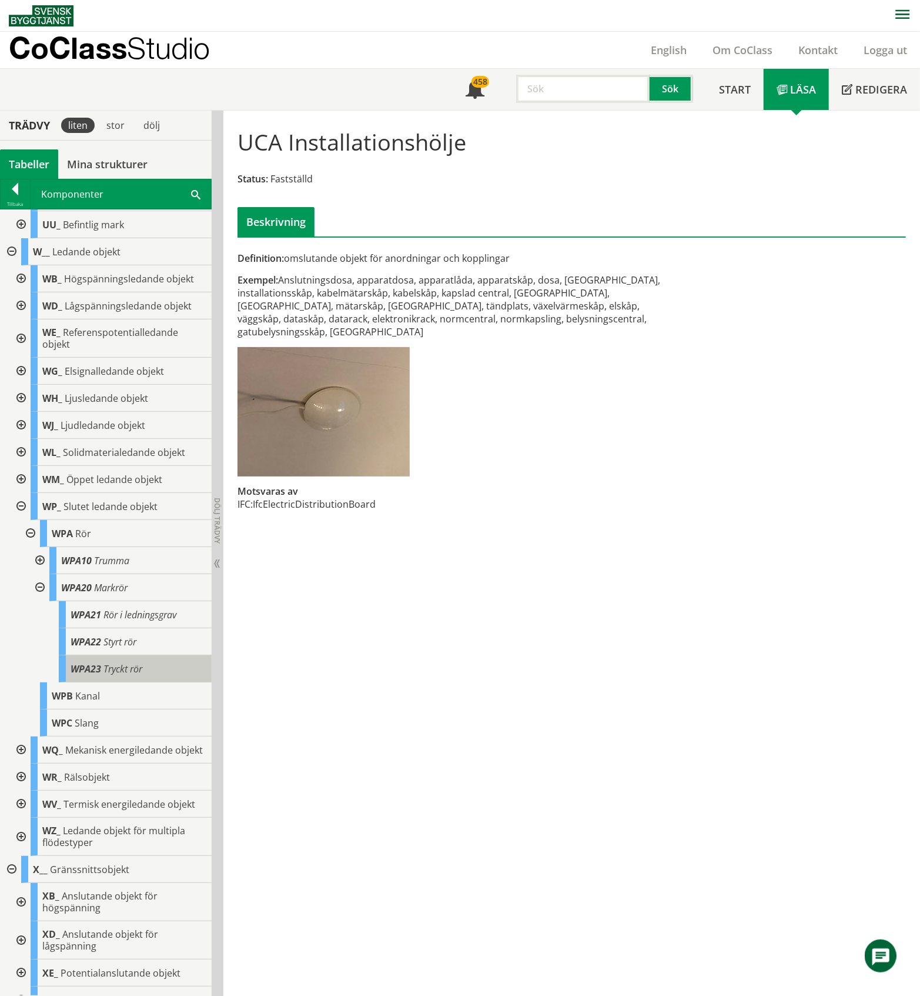
click at [129, 675] on span "Tryckt rör" at bounding box center [123, 668] width 39 height 13
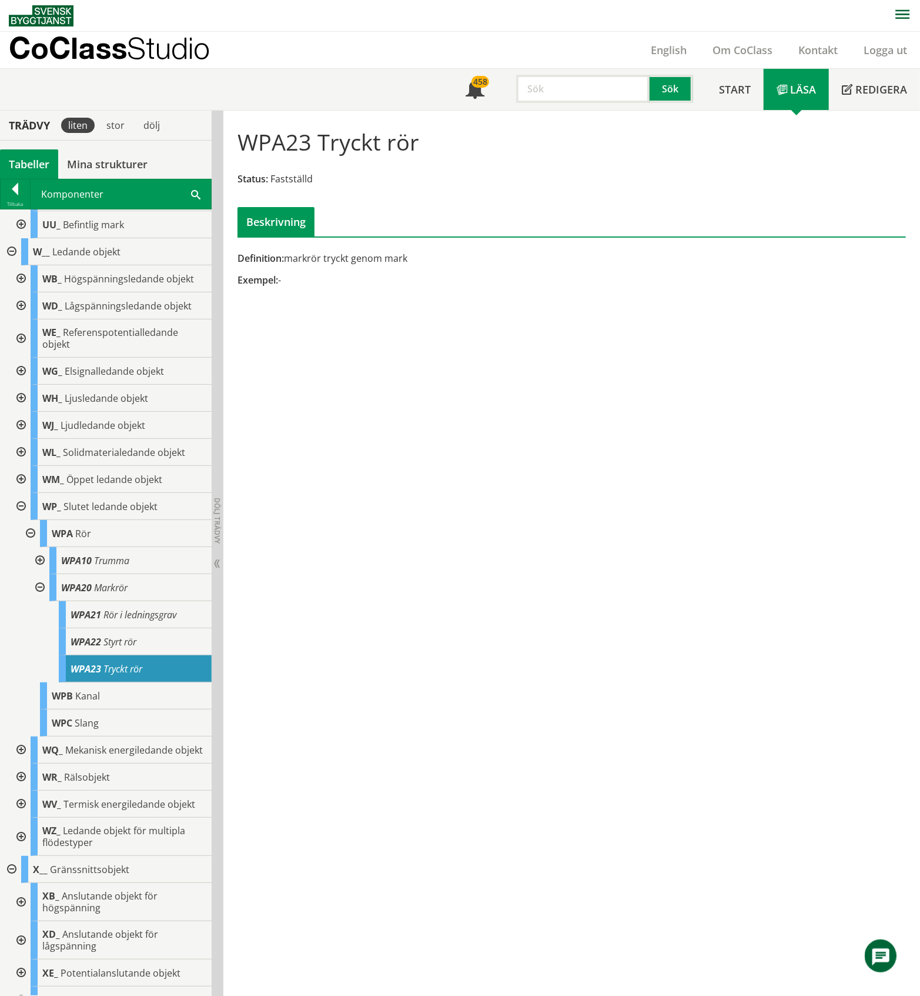
click at [41, 601] on div at bounding box center [38, 587] width 21 height 27
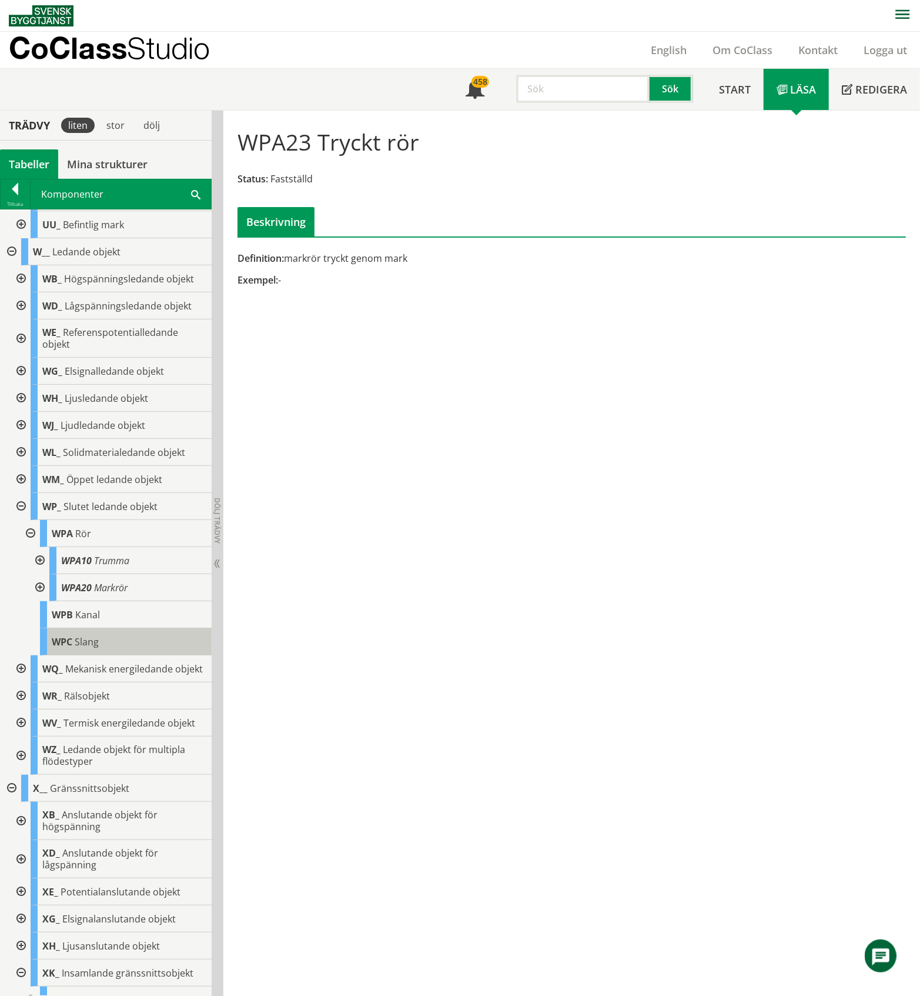
click at [92, 648] on span "Slang" at bounding box center [87, 641] width 24 height 13
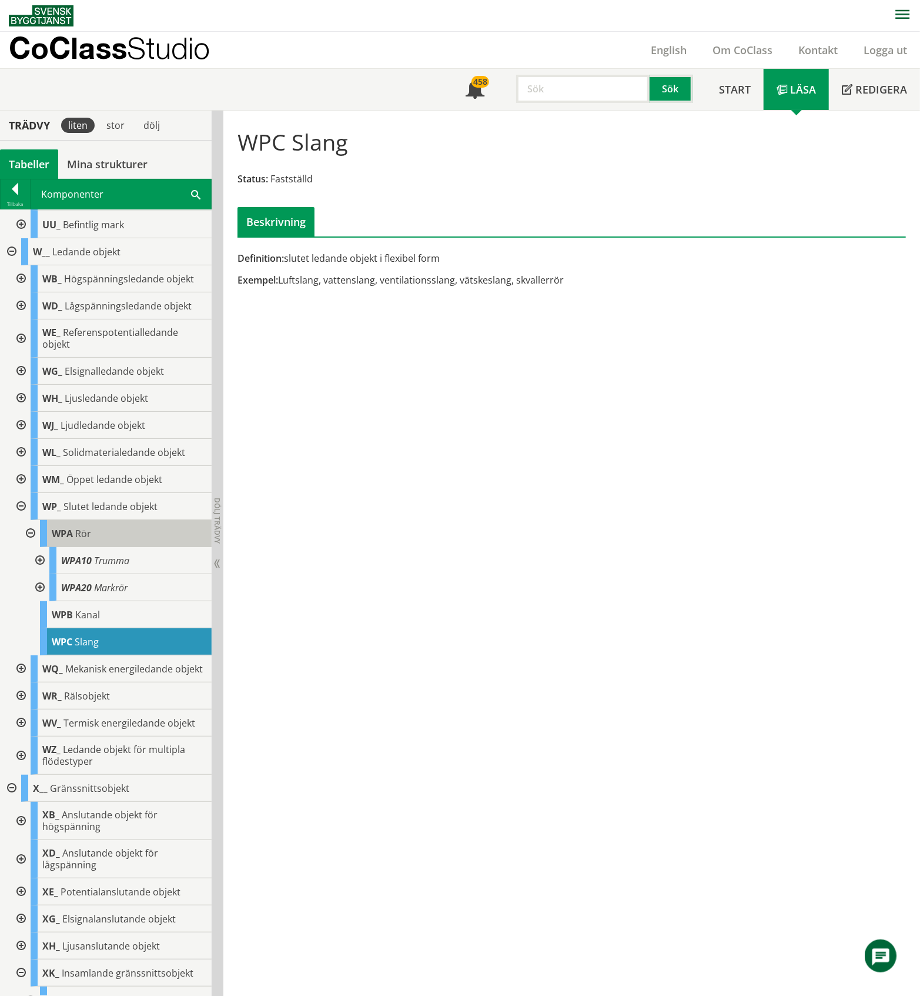
click at [93, 547] on div "WPA Rör" at bounding box center [126, 533] width 172 height 27
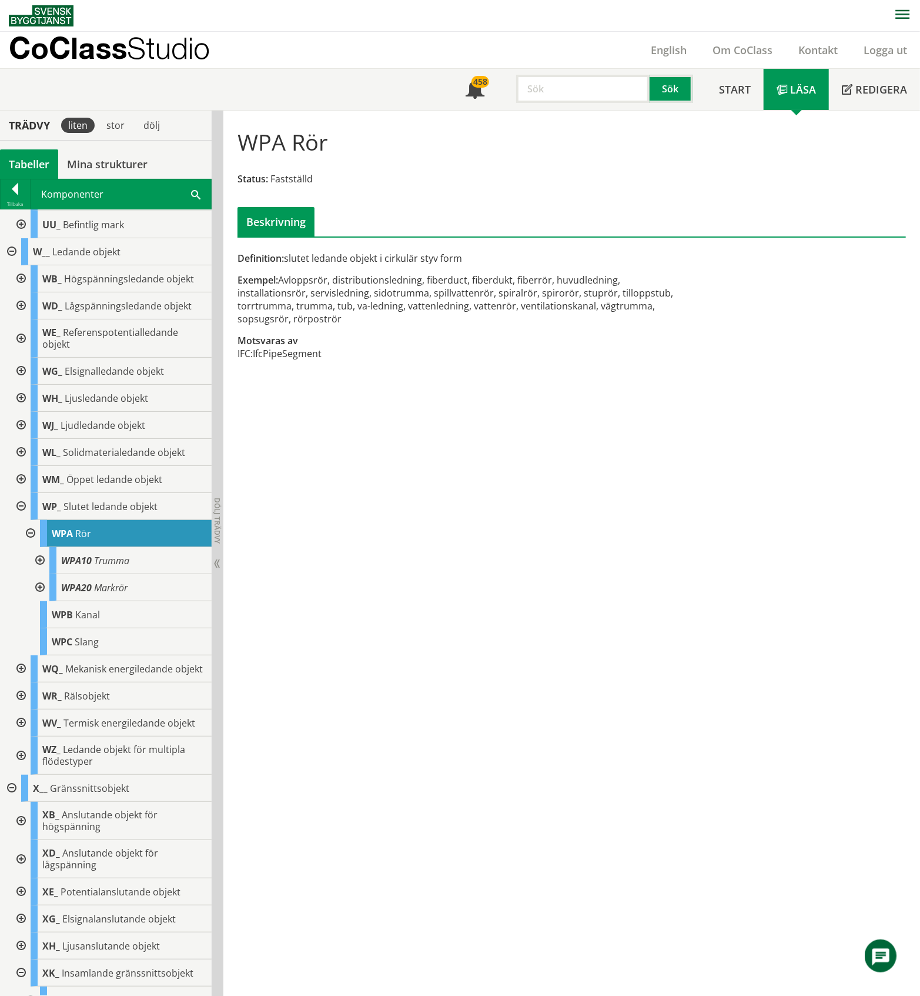
click at [22, 520] on div at bounding box center [19, 506] width 21 height 27
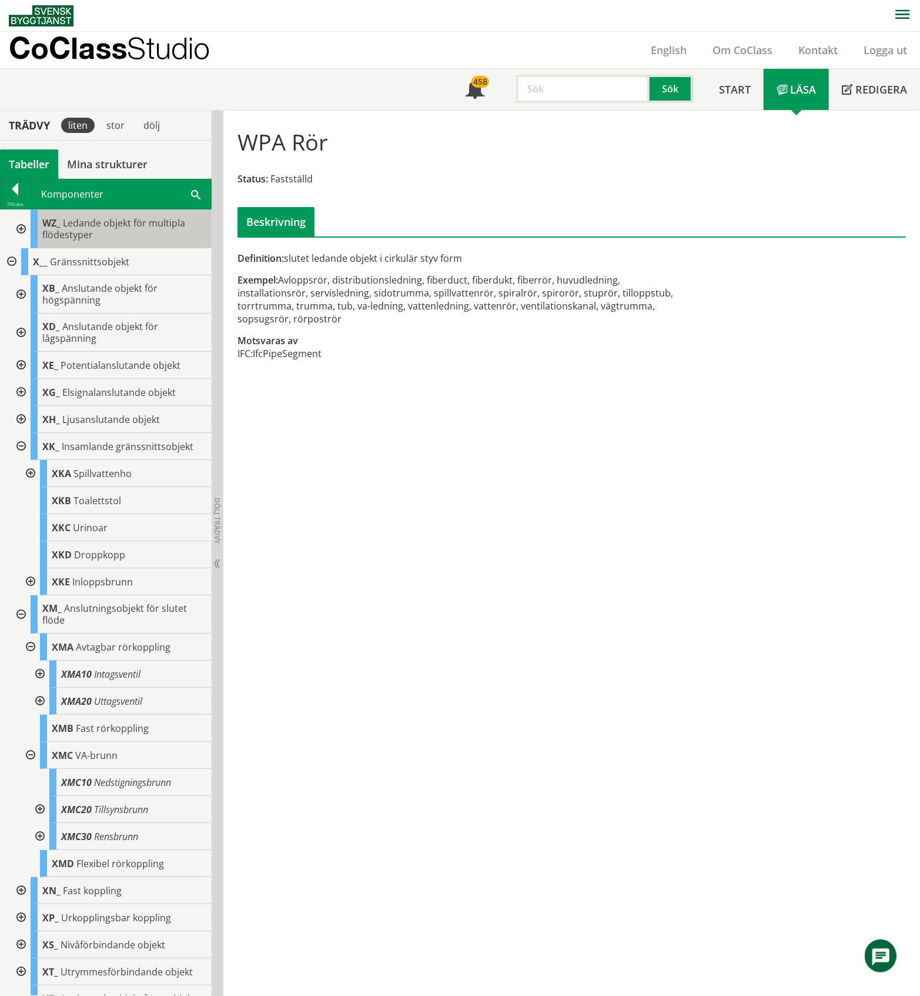
scroll to position [1647, 0]
click at [18, 459] on div at bounding box center [19, 445] width 21 height 27
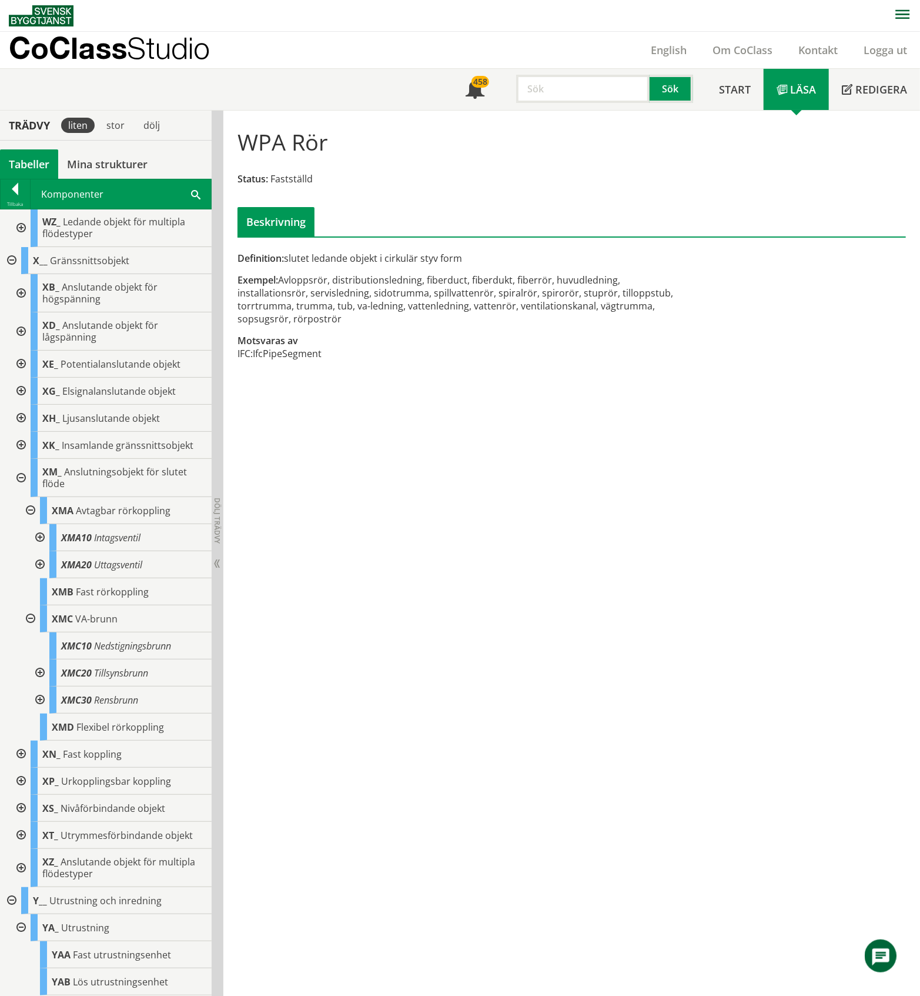
click at [40, 578] on div at bounding box center [38, 564] width 21 height 27
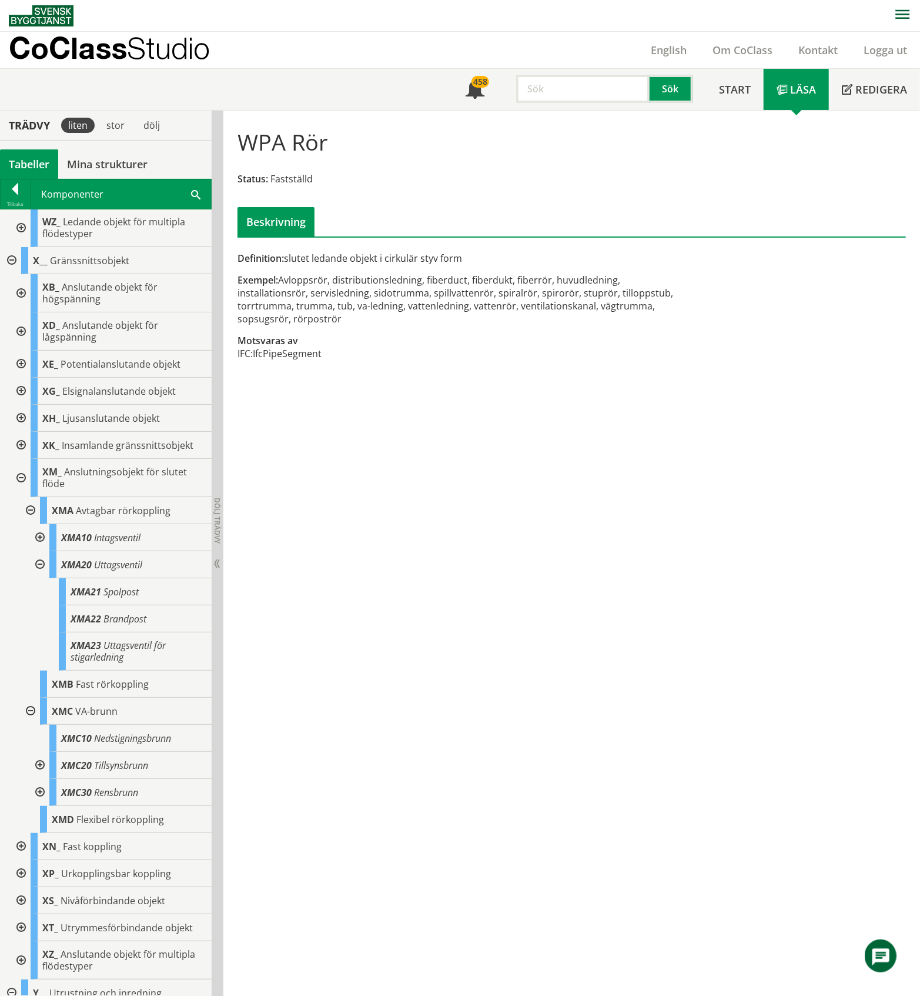
click at [40, 578] on div at bounding box center [38, 564] width 21 height 27
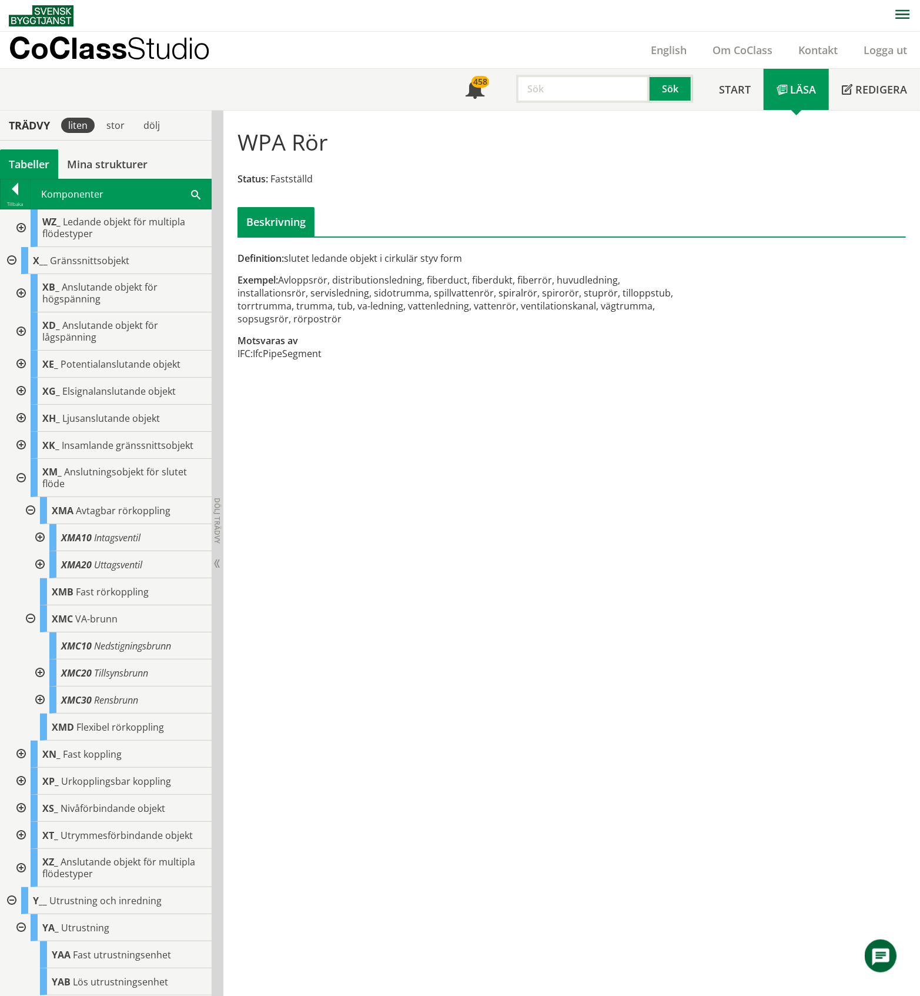
click at [42, 551] on div at bounding box center [38, 537] width 21 height 27
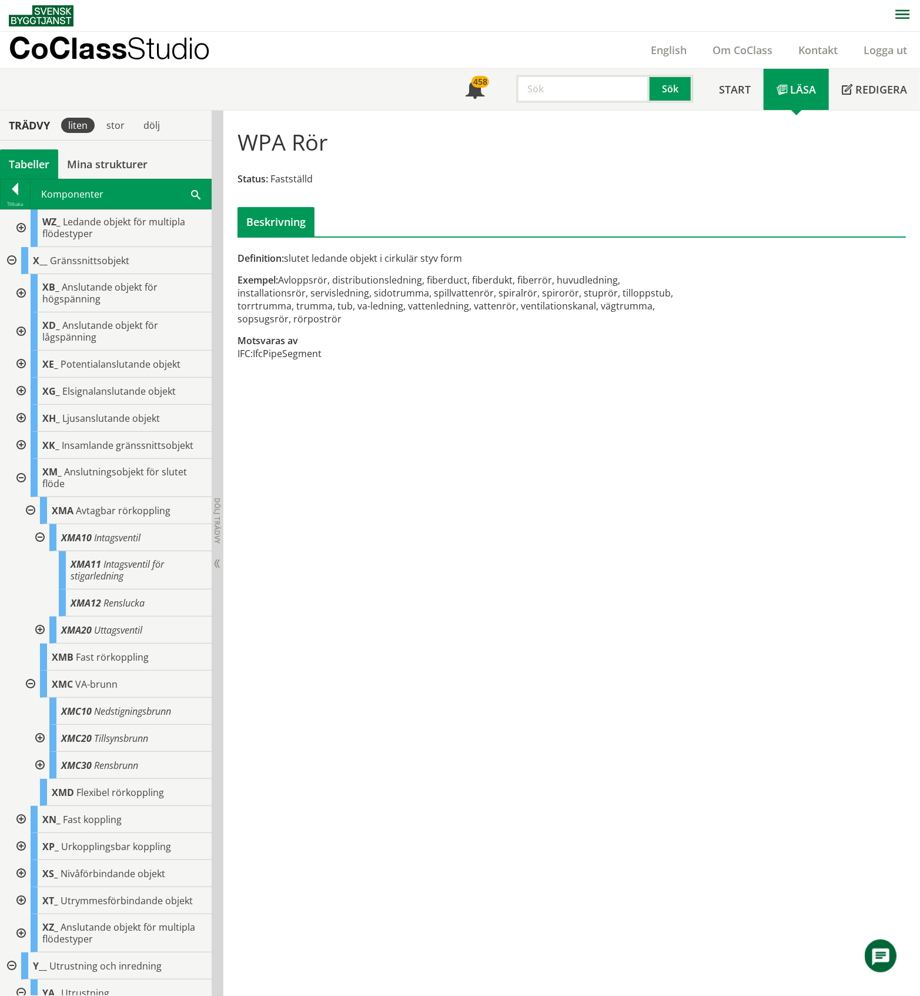
click at [42, 551] on div at bounding box center [38, 537] width 21 height 27
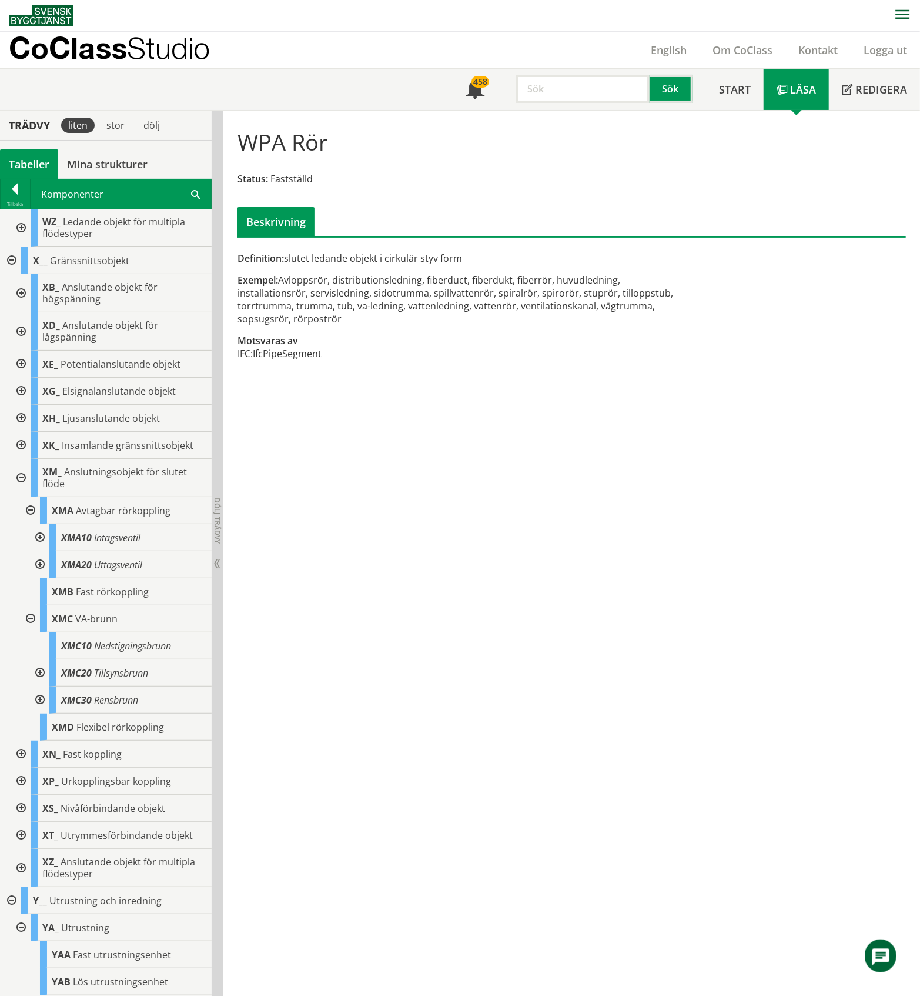
click at [20, 497] on div at bounding box center [19, 478] width 21 height 38
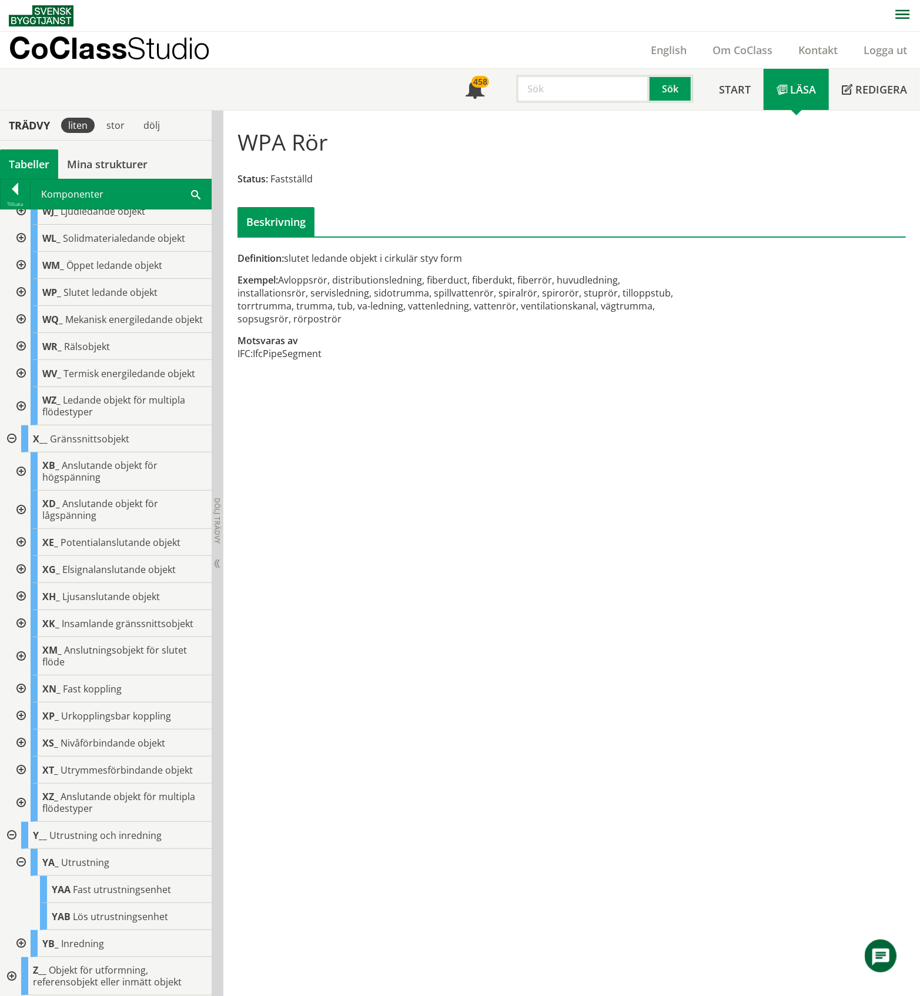
click at [18, 654] on div at bounding box center [19, 656] width 21 height 38
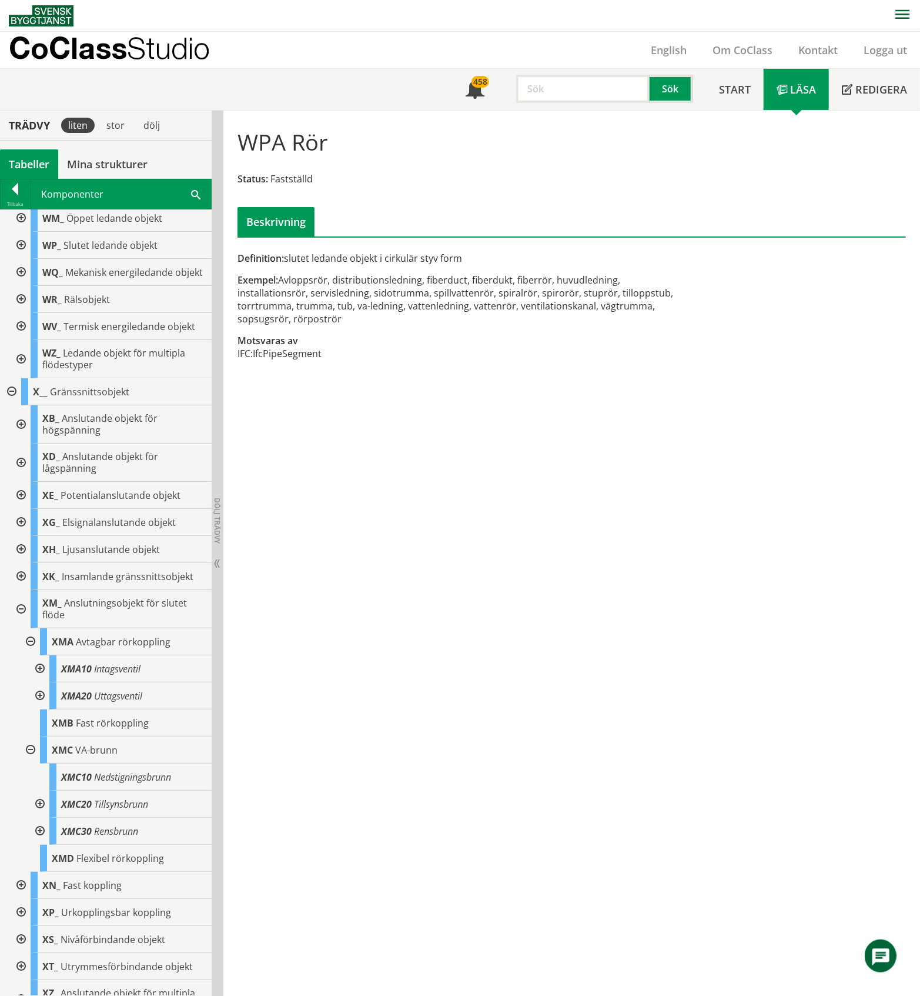
scroll to position [1647, 0]
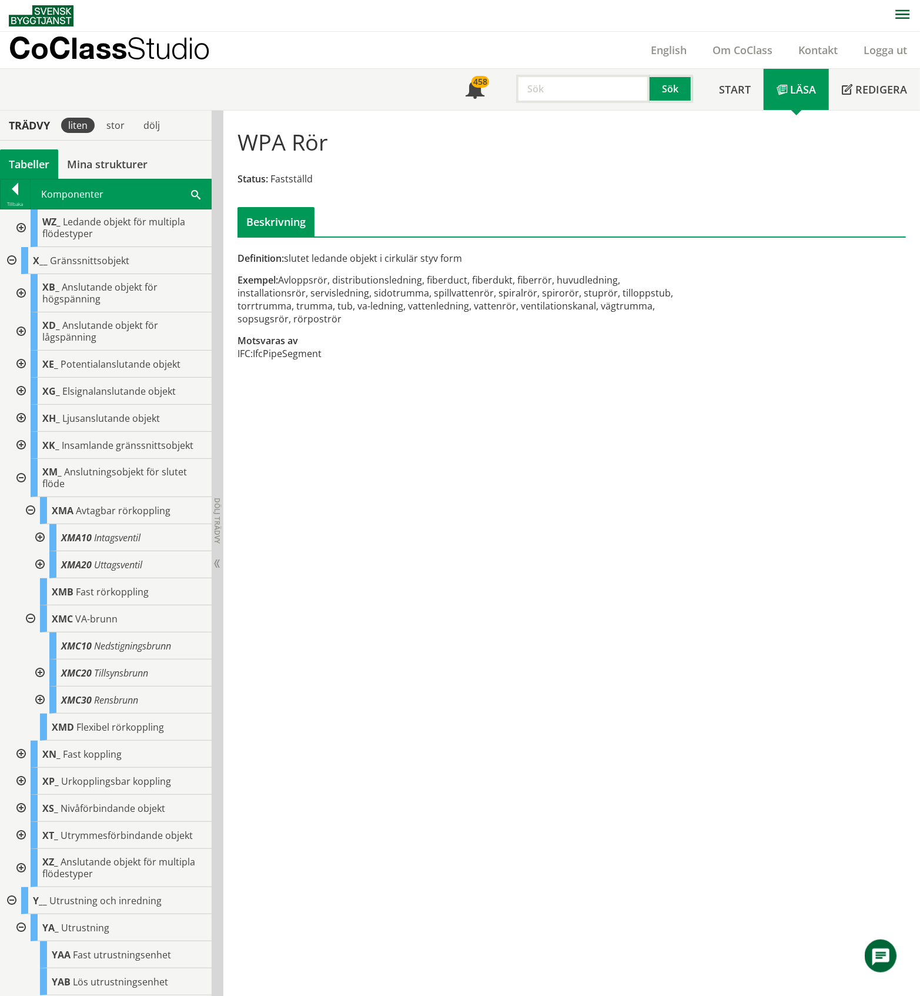
click at [19, 497] on div at bounding box center [19, 478] width 21 height 38
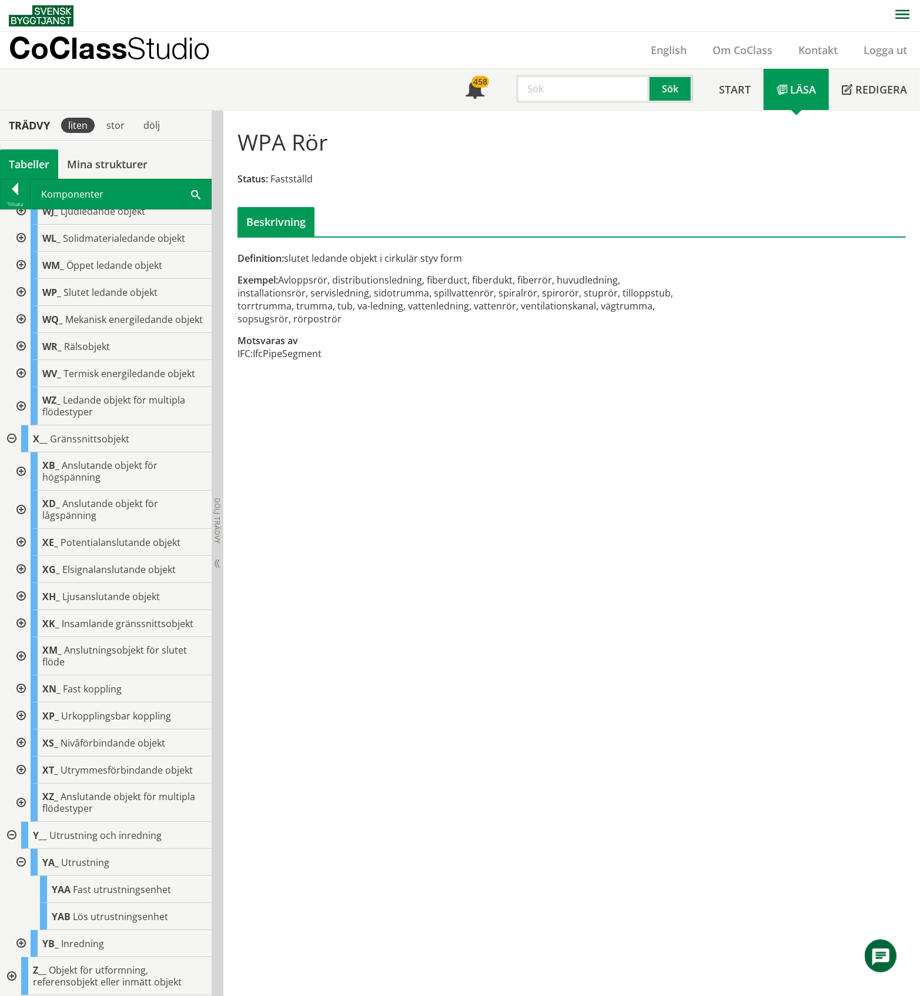
scroll to position [1515, 0]
click at [22, 710] on div at bounding box center [19, 715] width 21 height 27
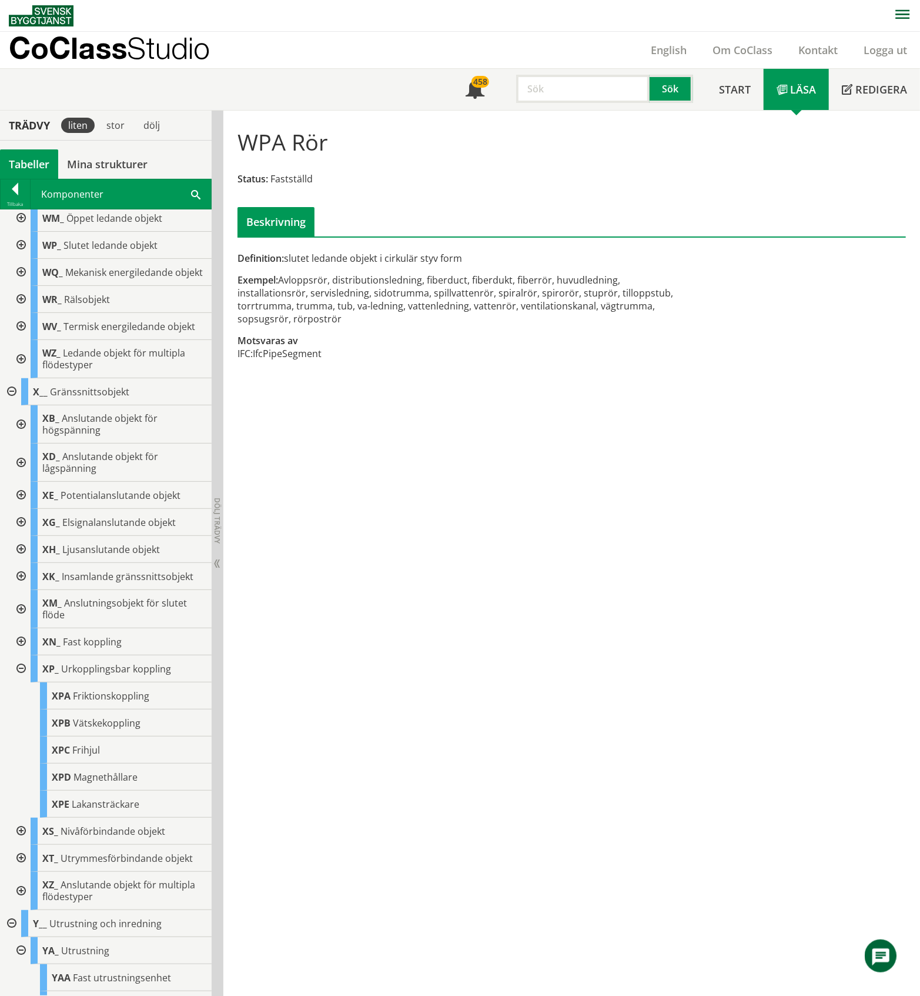
scroll to position [1647, 0]
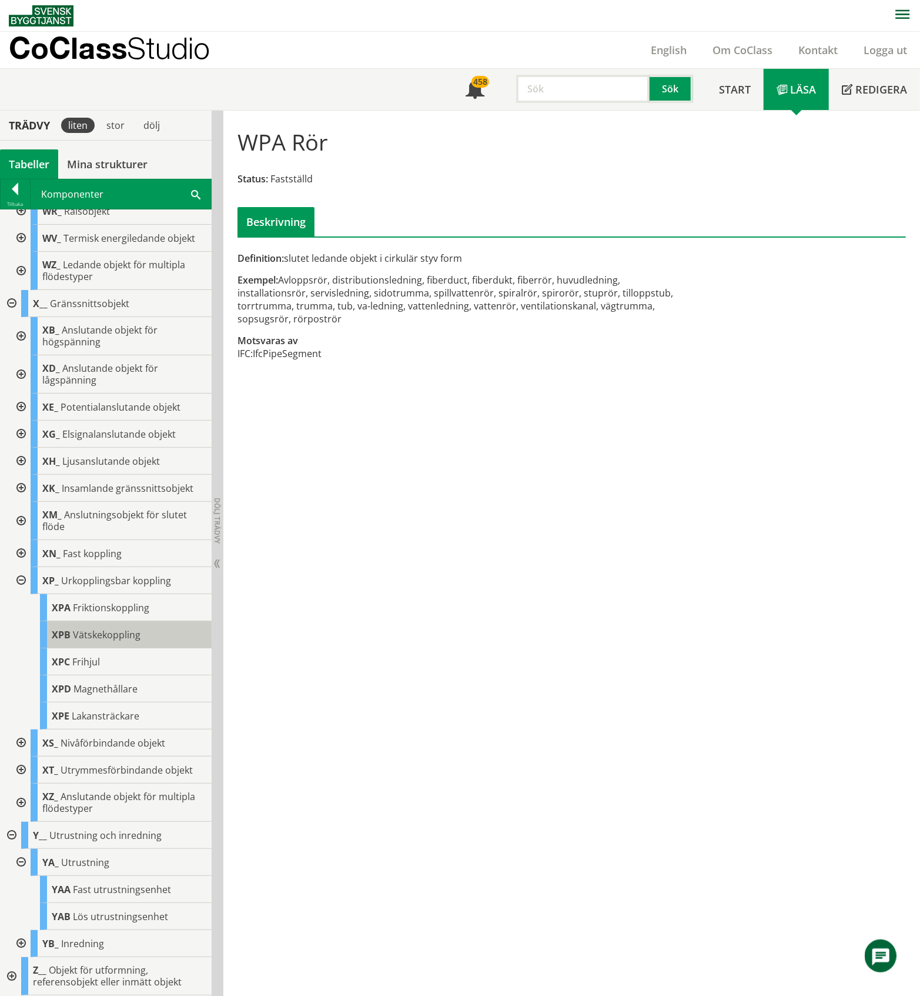
click at [114, 641] on span "Vätskekoppling" at bounding box center [107, 634] width 68 height 13
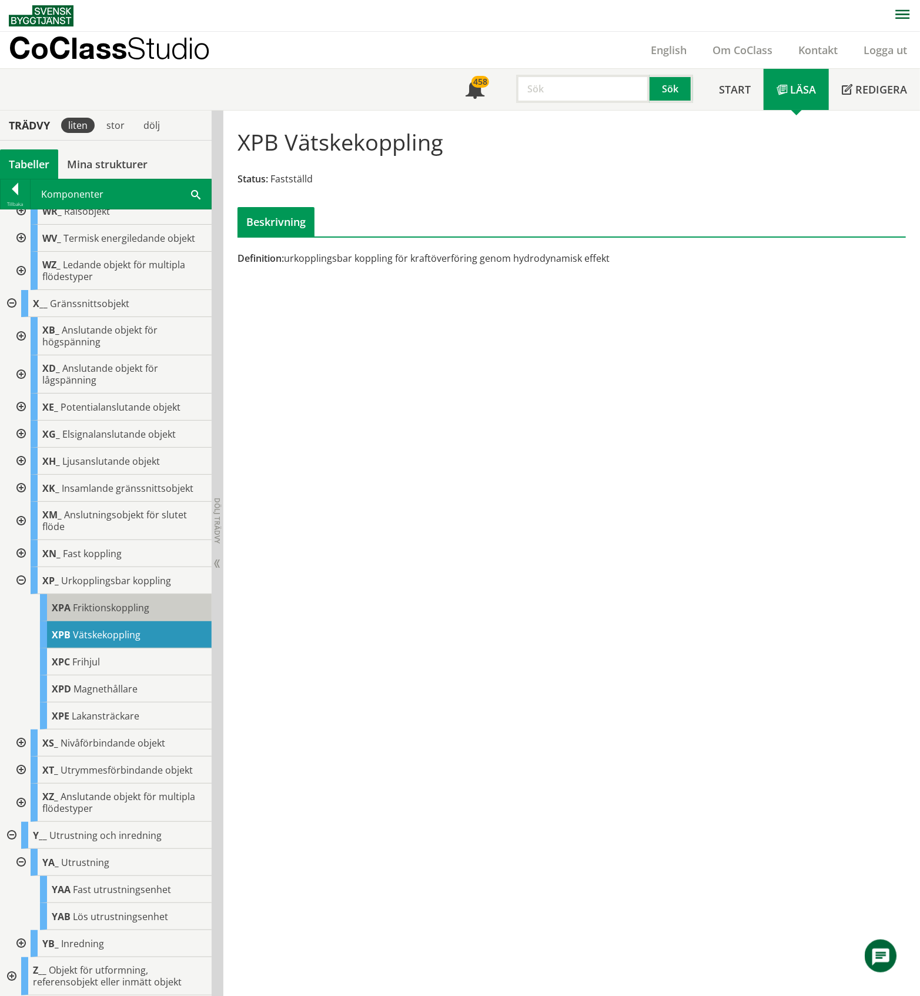
click at [127, 610] on span "Friktionskoppling" at bounding box center [111, 607] width 76 height 13
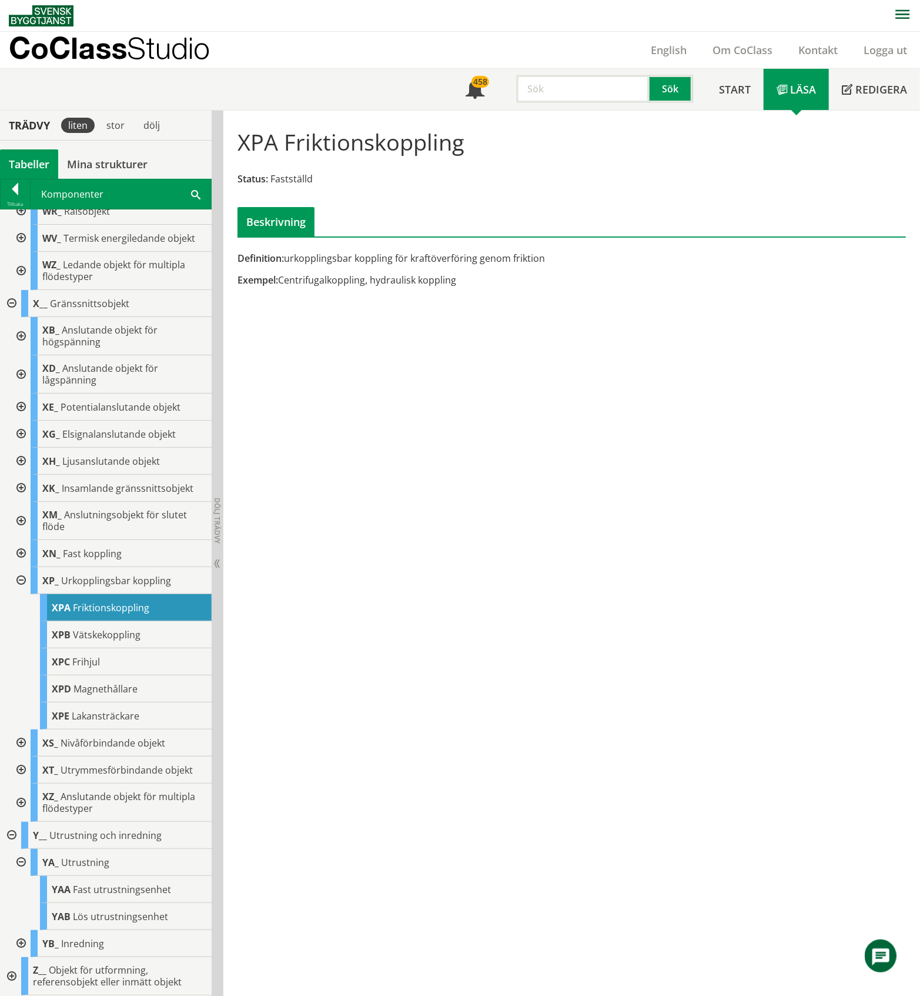
click at [15, 581] on div at bounding box center [19, 580] width 21 height 27
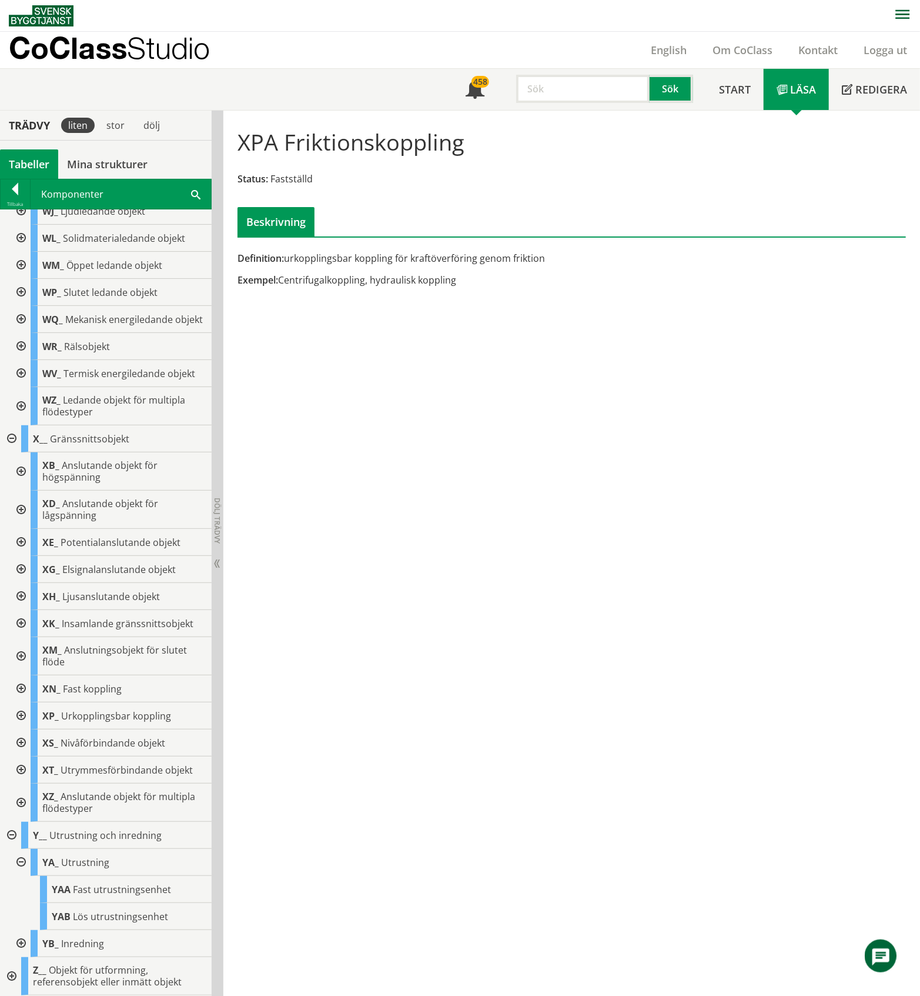
click at [18, 744] on div at bounding box center [19, 742] width 21 height 27
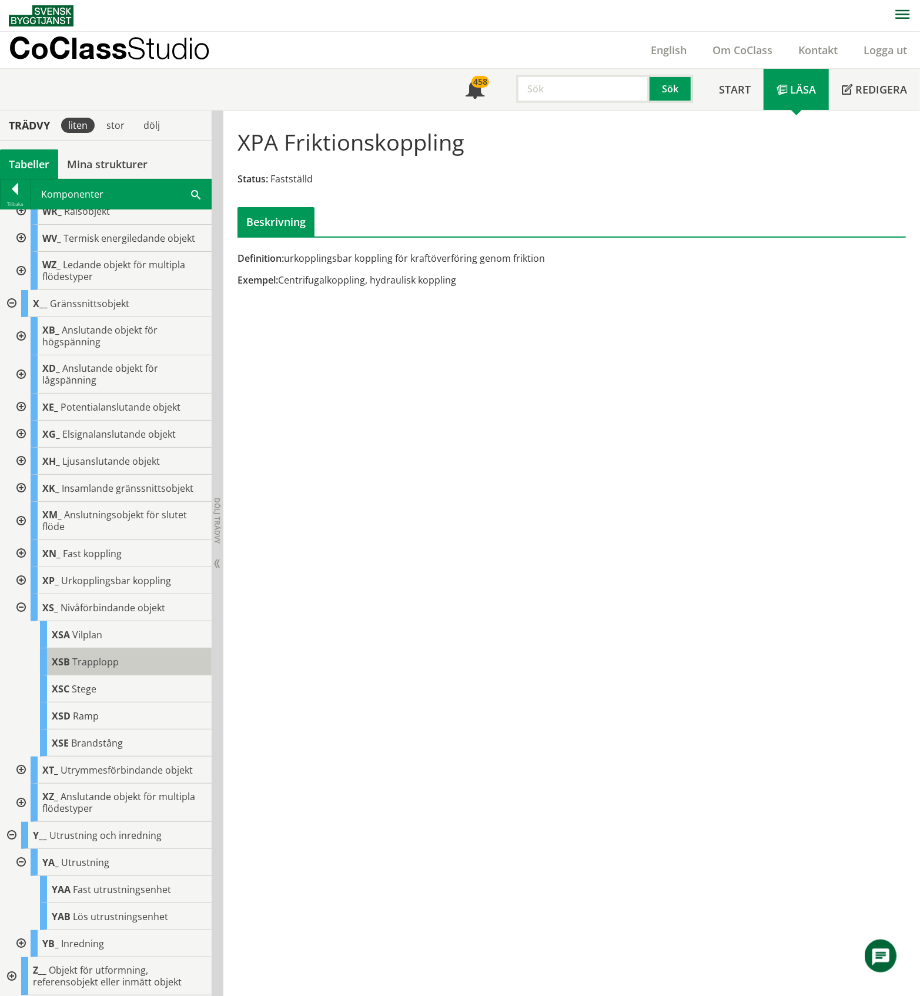
click at [113, 666] on span "Trapplopp" at bounding box center [95, 661] width 46 height 13
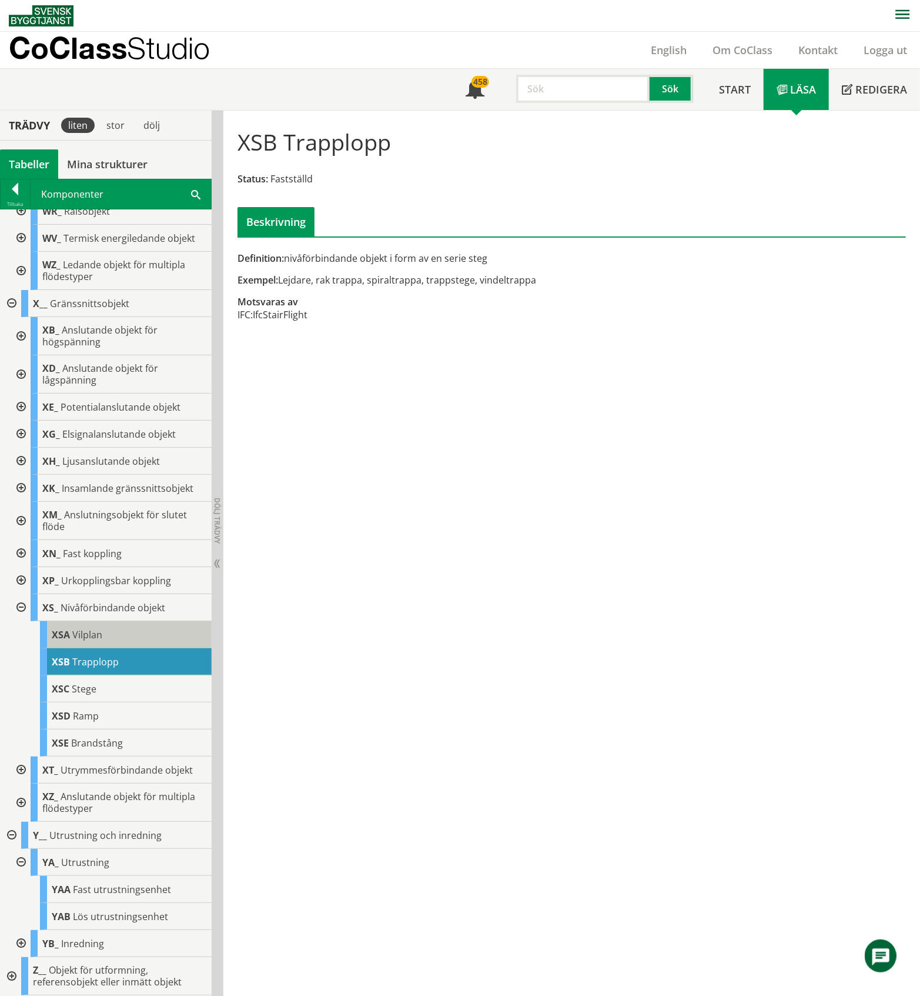
click at [87, 634] on span "Vilplan" at bounding box center [87, 634] width 30 height 13
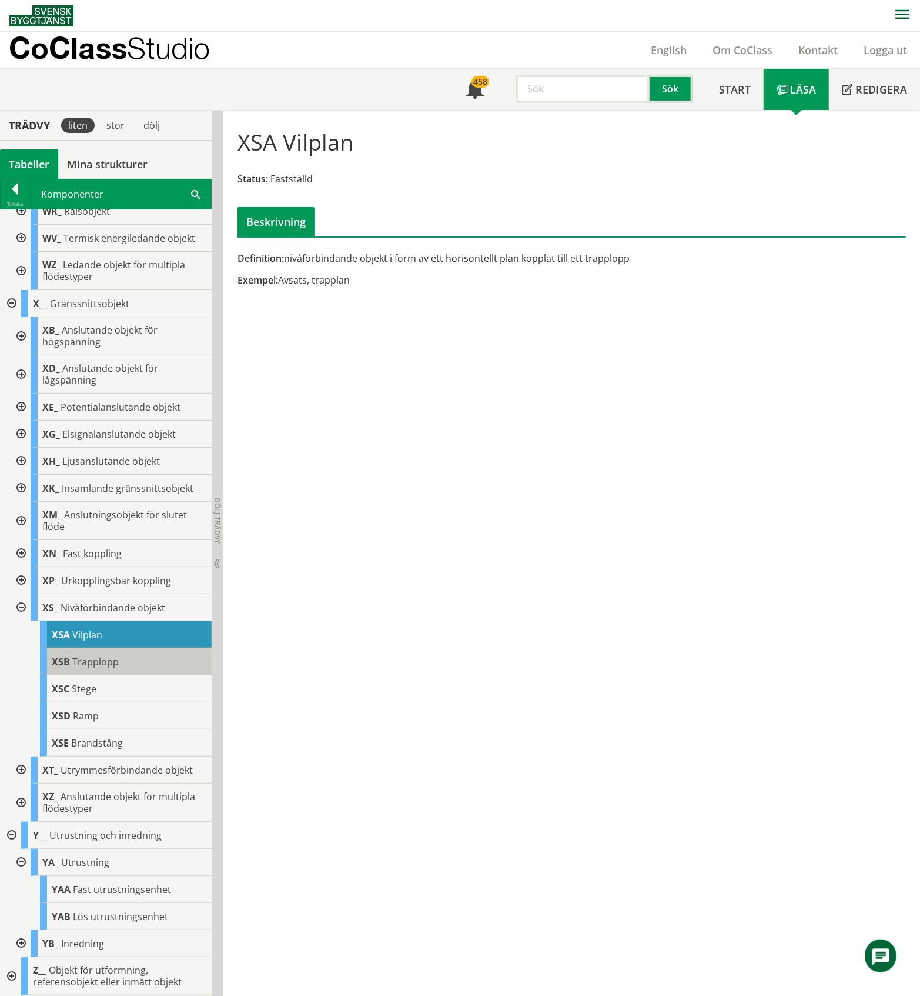
click at [102, 667] on span "Trapplopp" at bounding box center [95, 661] width 46 height 13
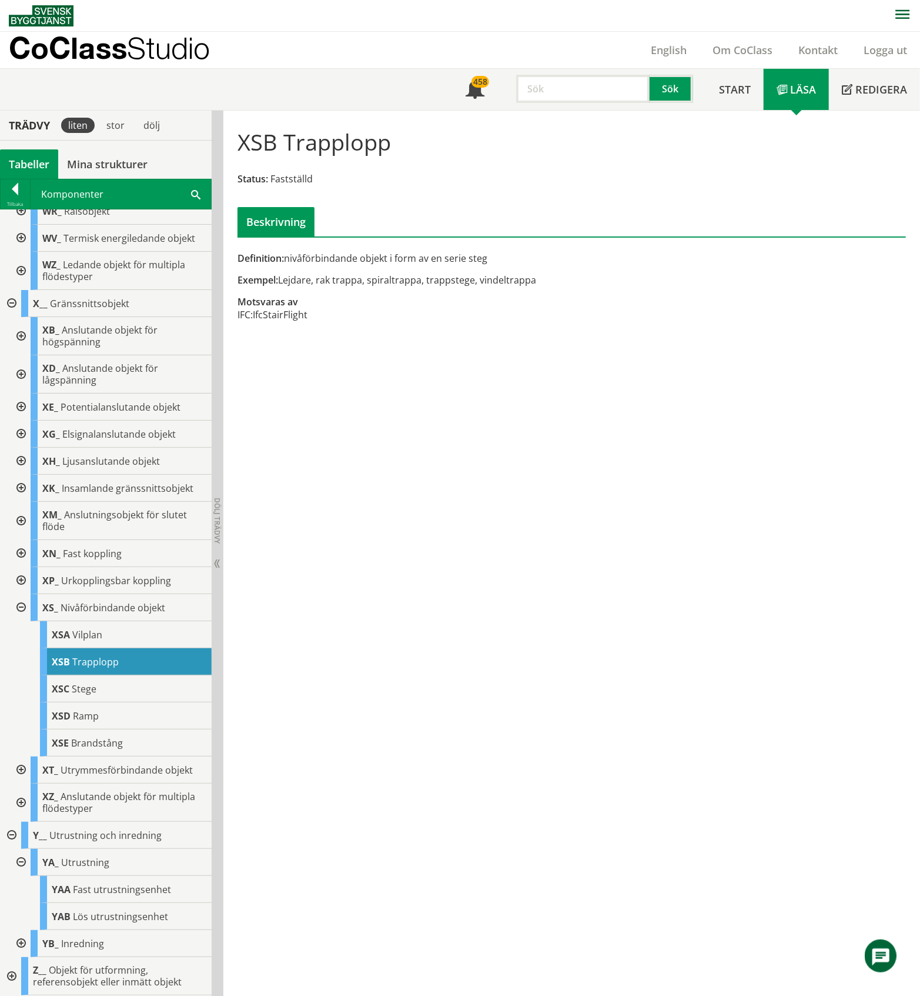
click at [21, 610] on div at bounding box center [19, 607] width 21 height 27
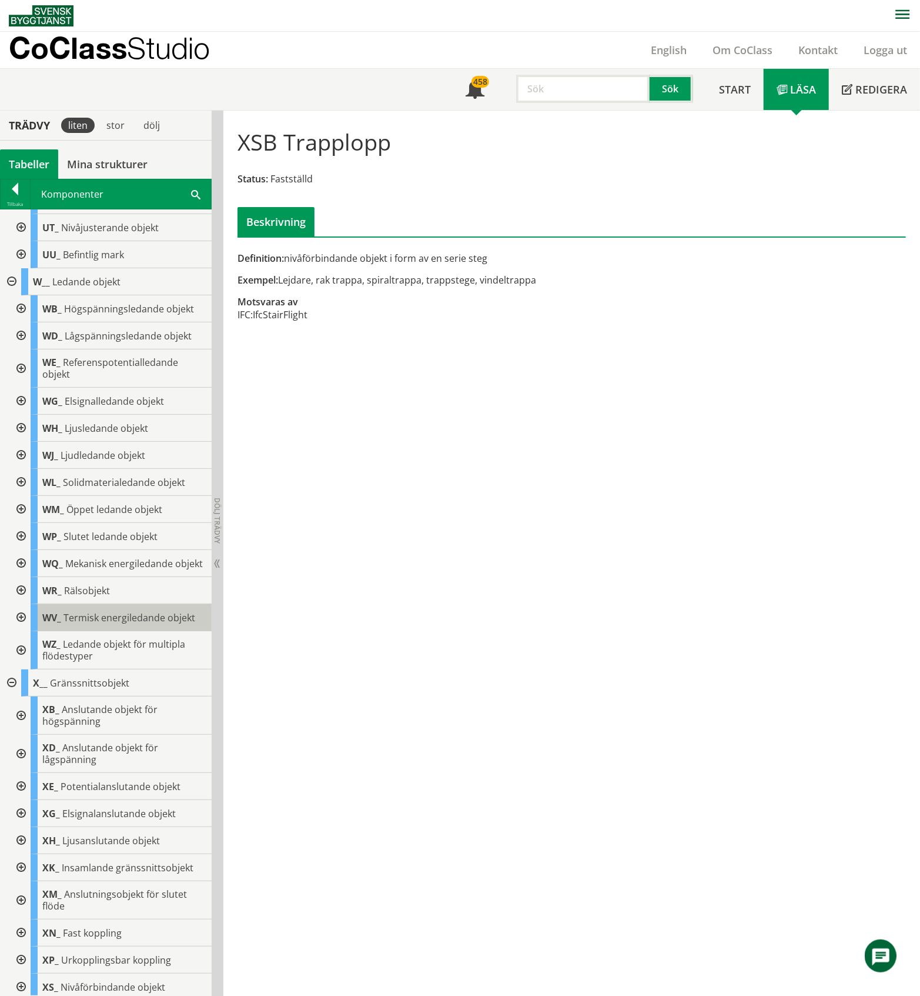
scroll to position [1515, 0]
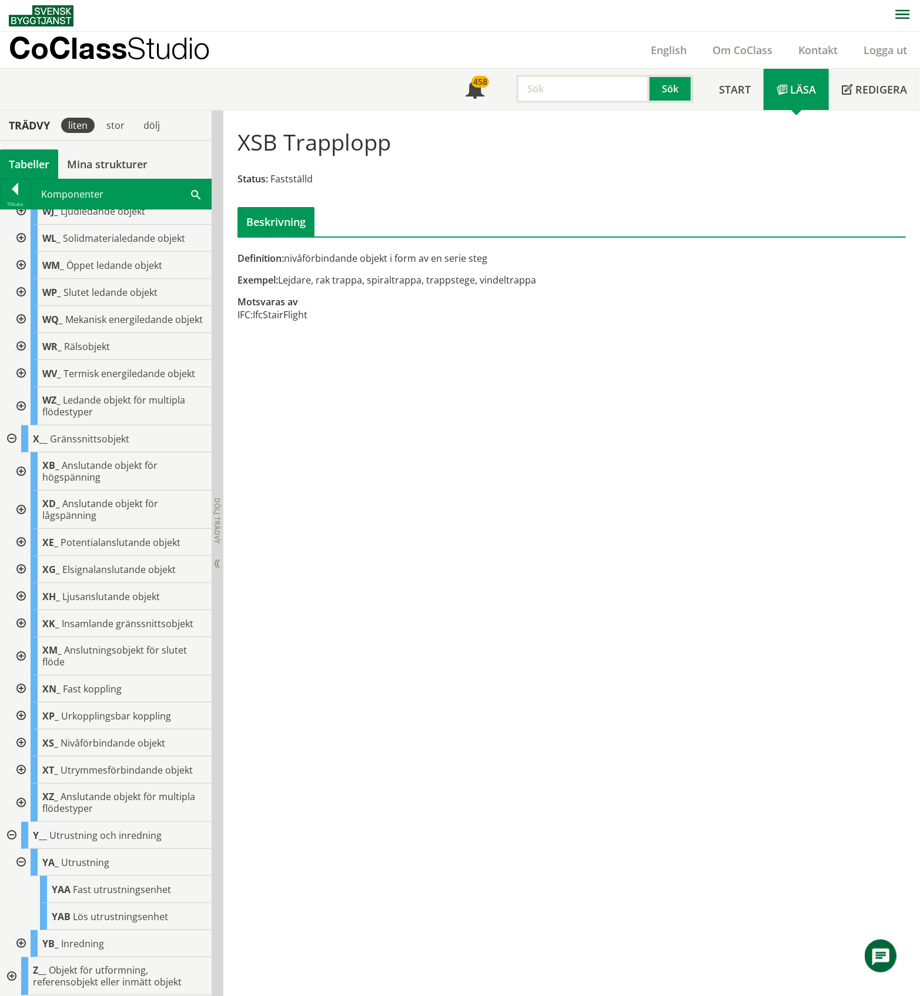
click at [10, 979] on div at bounding box center [10, 976] width 21 height 38
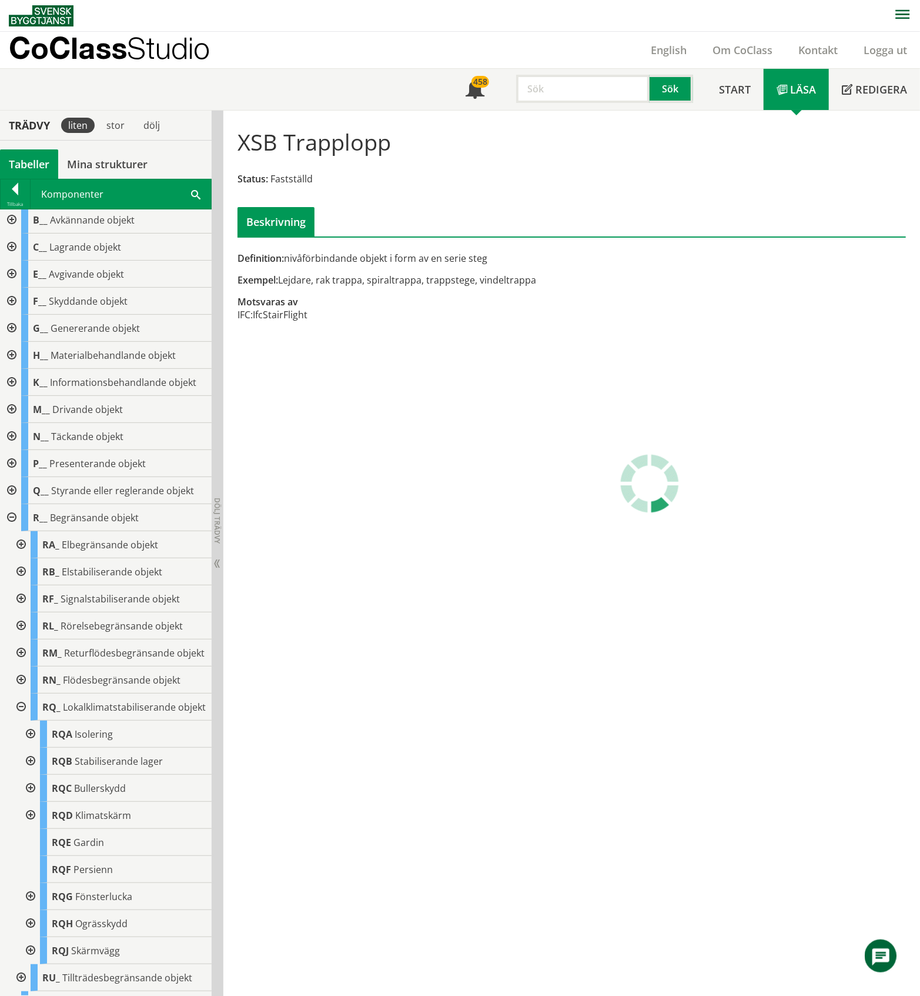
scroll to position [0, 0]
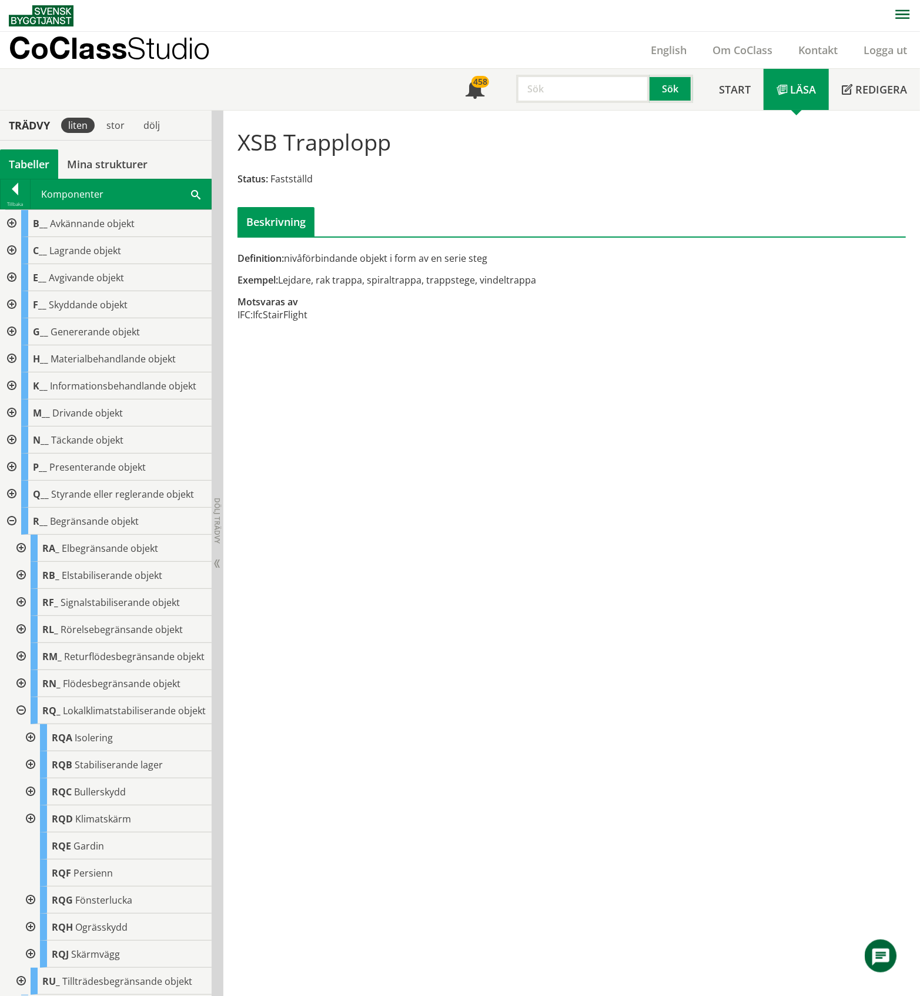
click at [9, 226] on div at bounding box center [10, 223] width 21 height 27
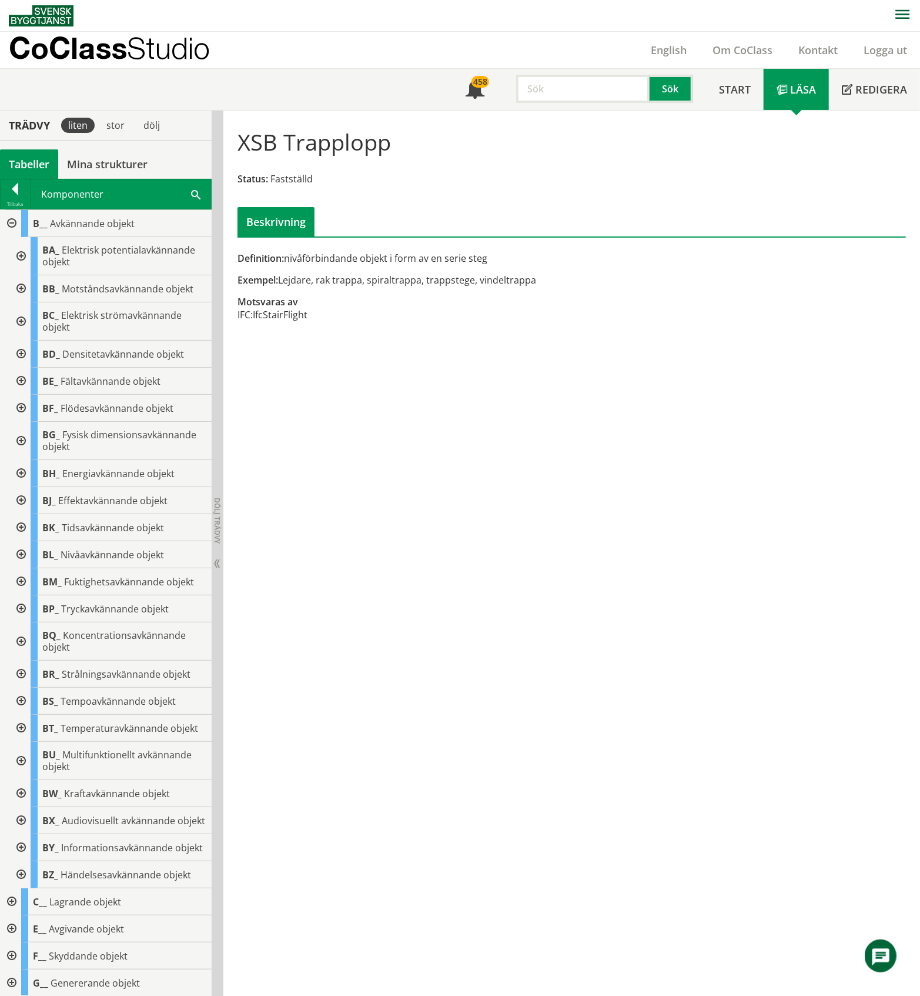
click at [24, 888] on div at bounding box center [19, 874] width 21 height 27
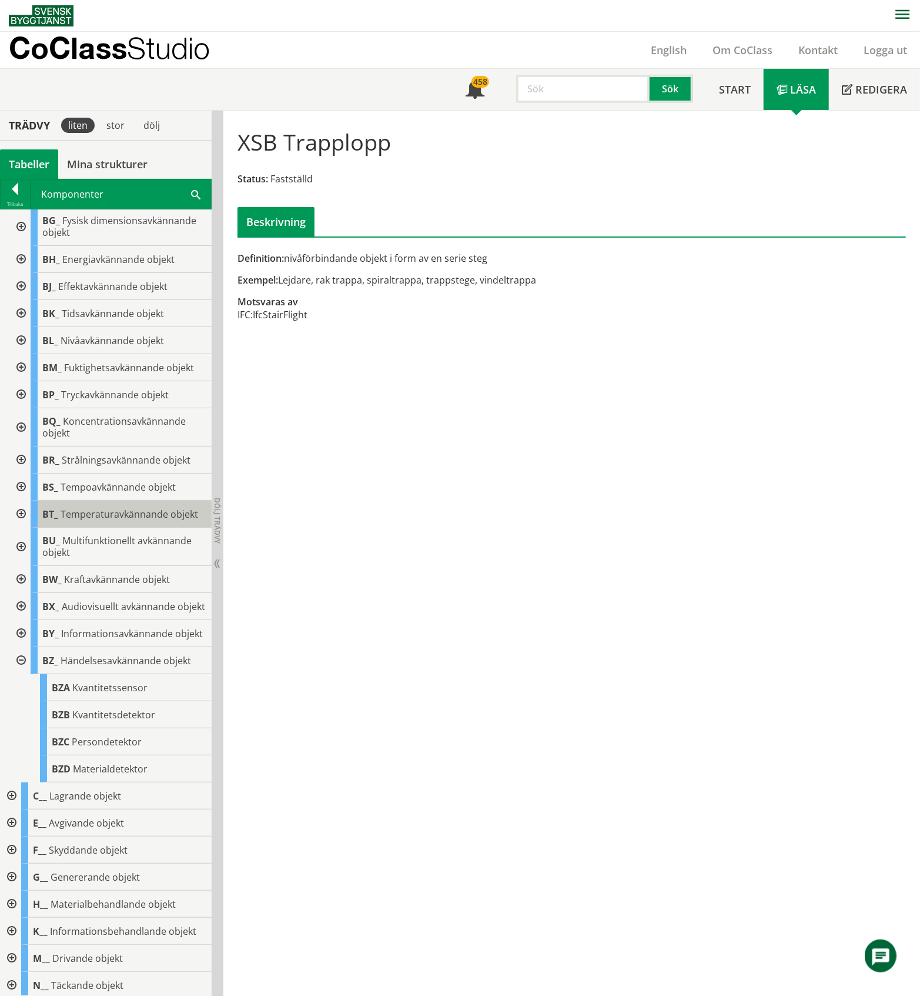
scroll to position [235, 0]
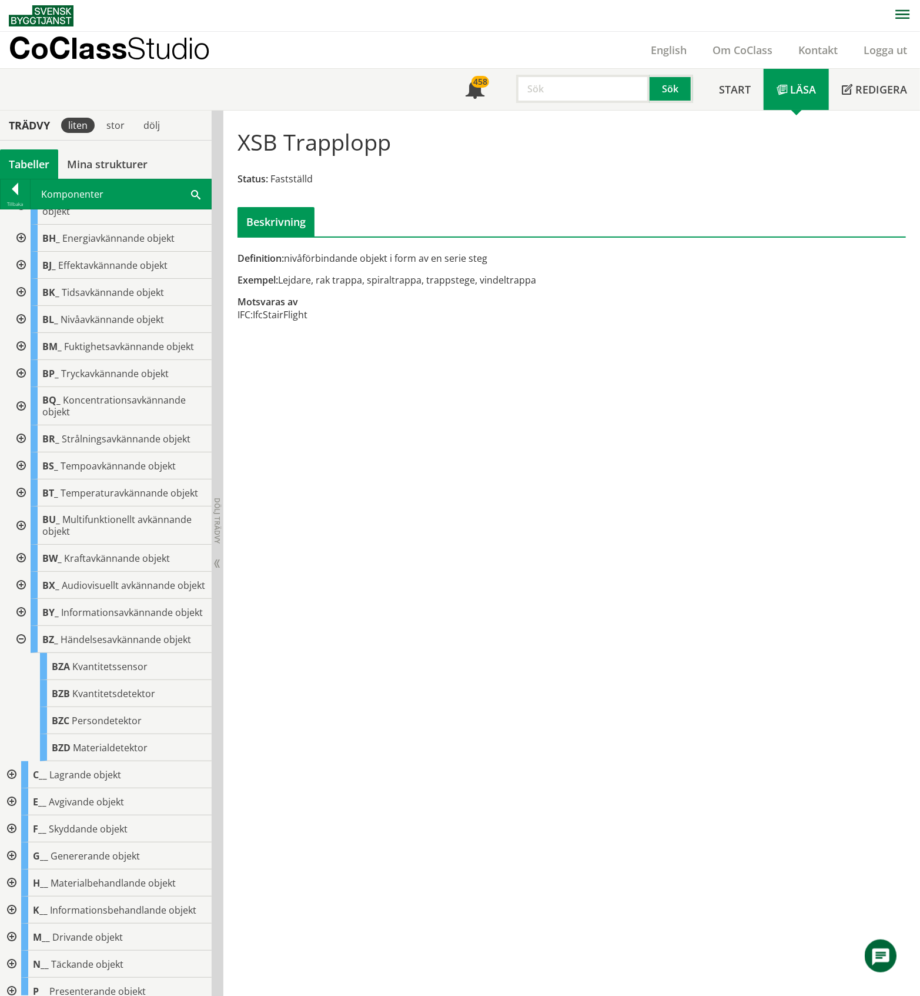
click at [17, 653] on div at bounding box center [19, 639] width 21 height 27
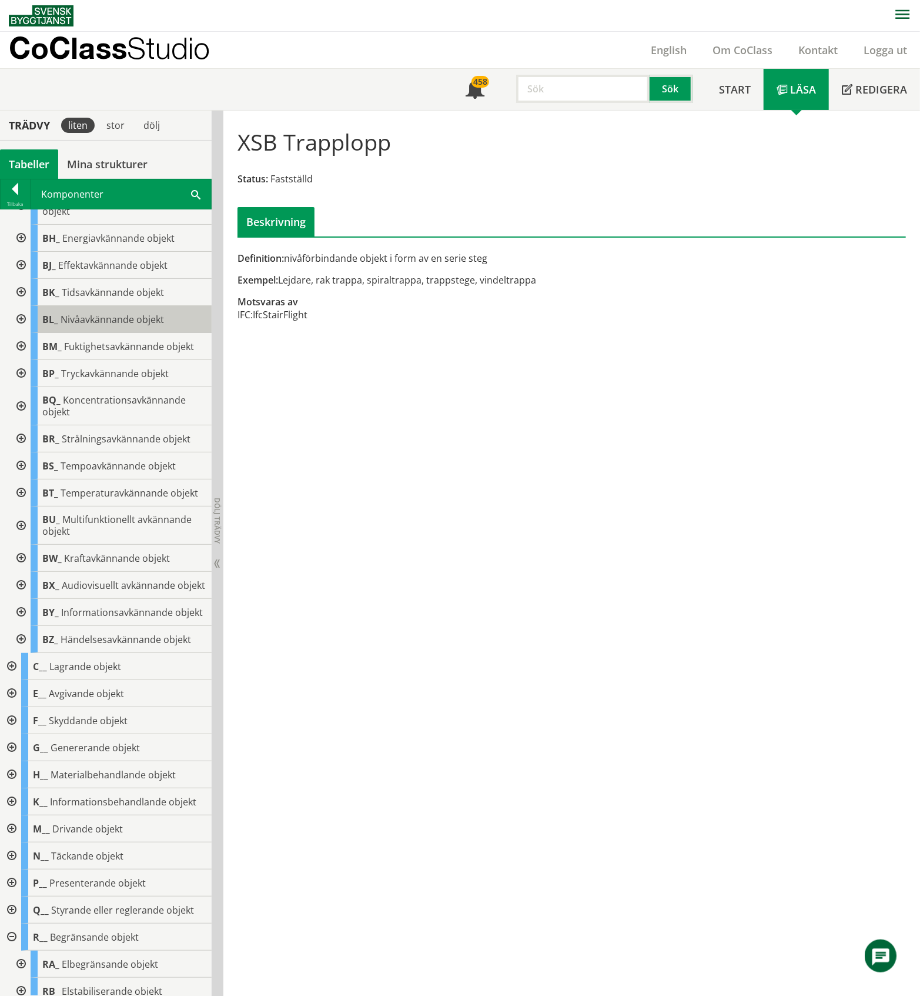
scroll to position [0, 0]
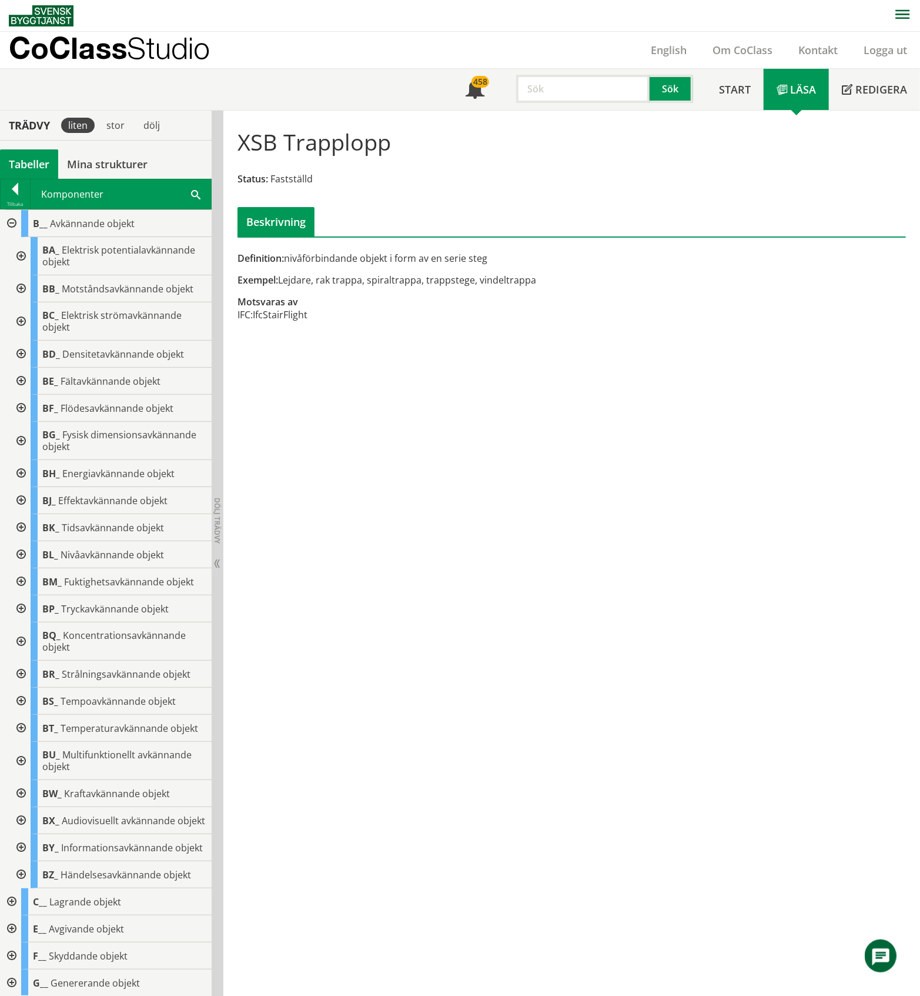
click at [11, 226] on div at bounding box center [10, 223] width 21 height 27
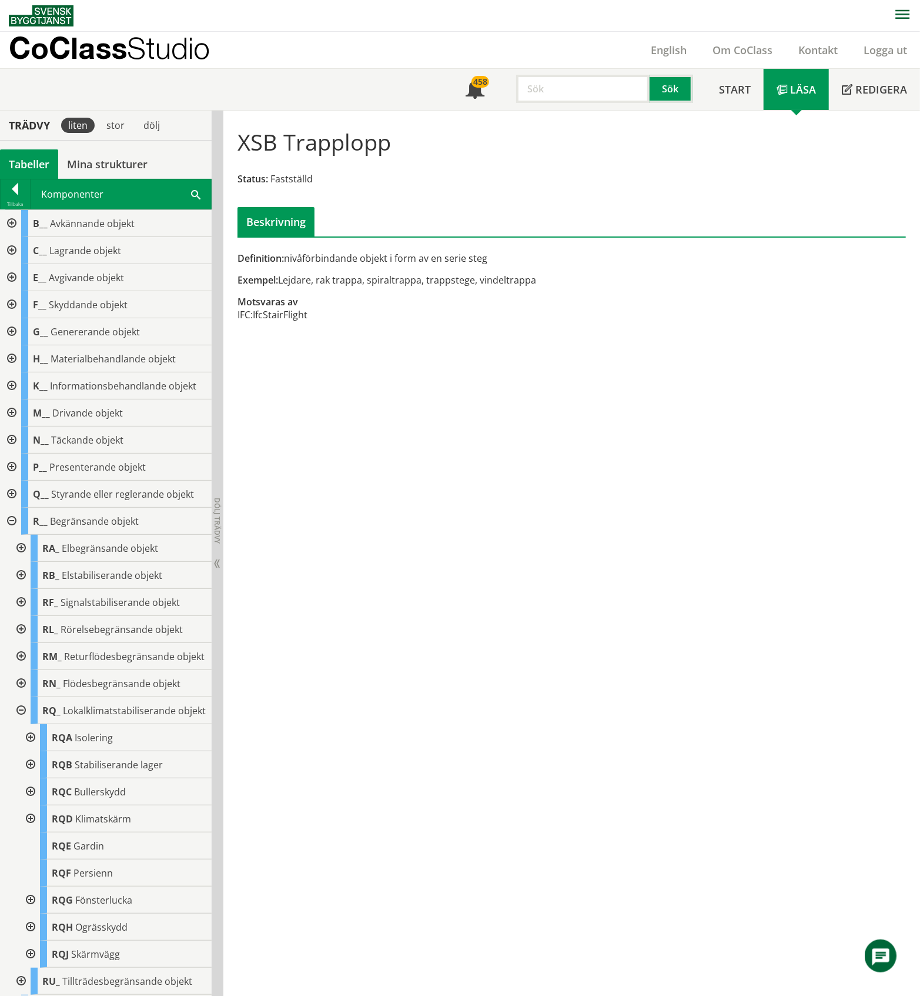
click at [12, 252] on div at bounding box center [10, 250] width 21 height 27
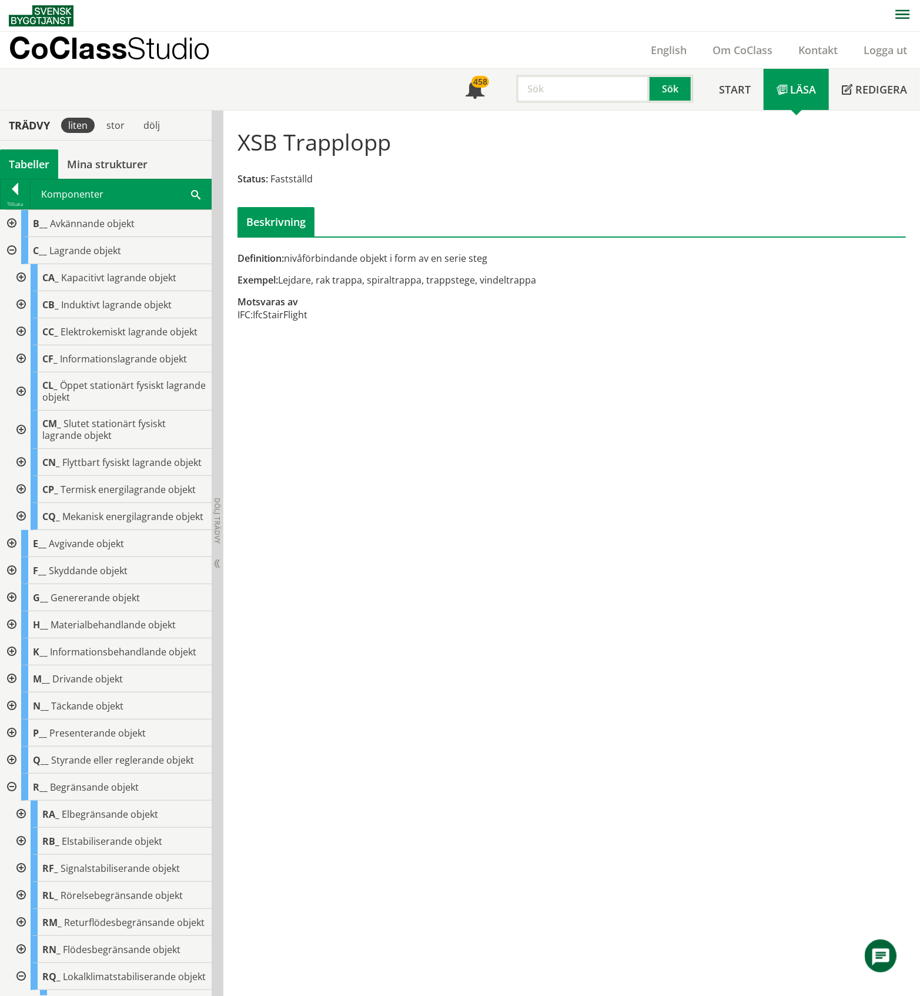
click at [24, 403] on div at bounding box center [19, 391] width 21 height 38
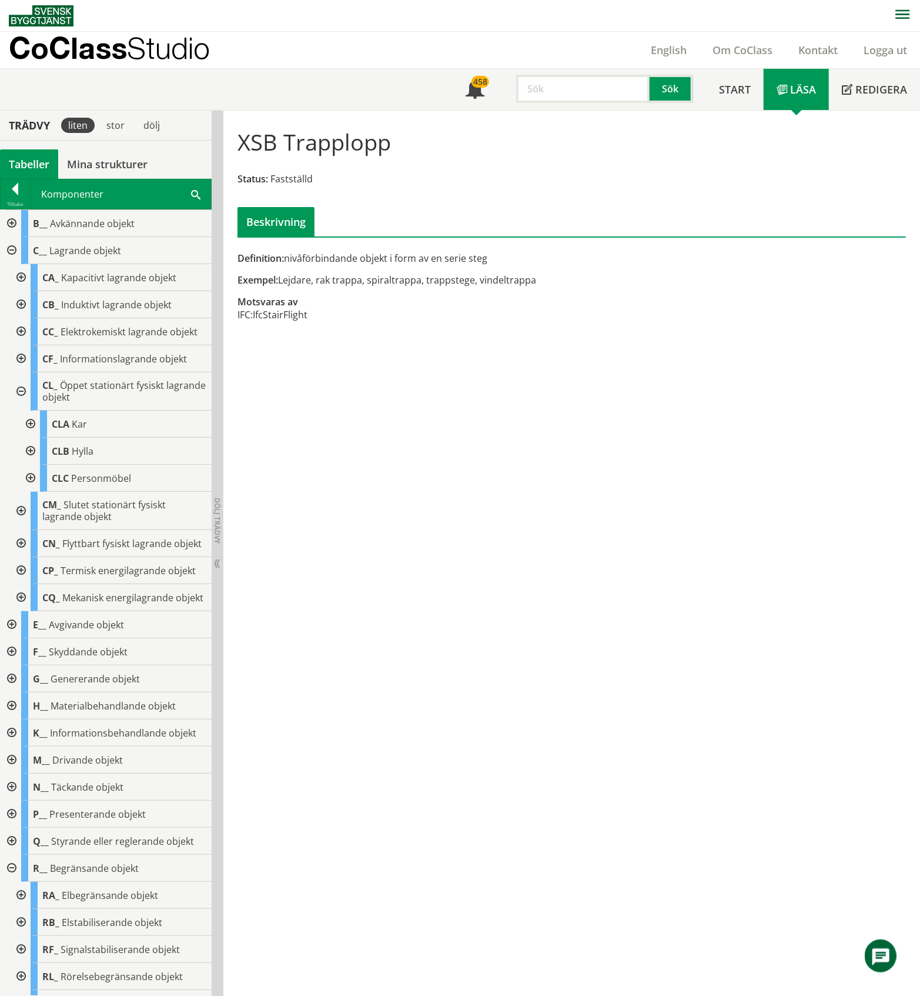
click at [26, 436] on div at bounding box center [29, 423] width 21 height 27
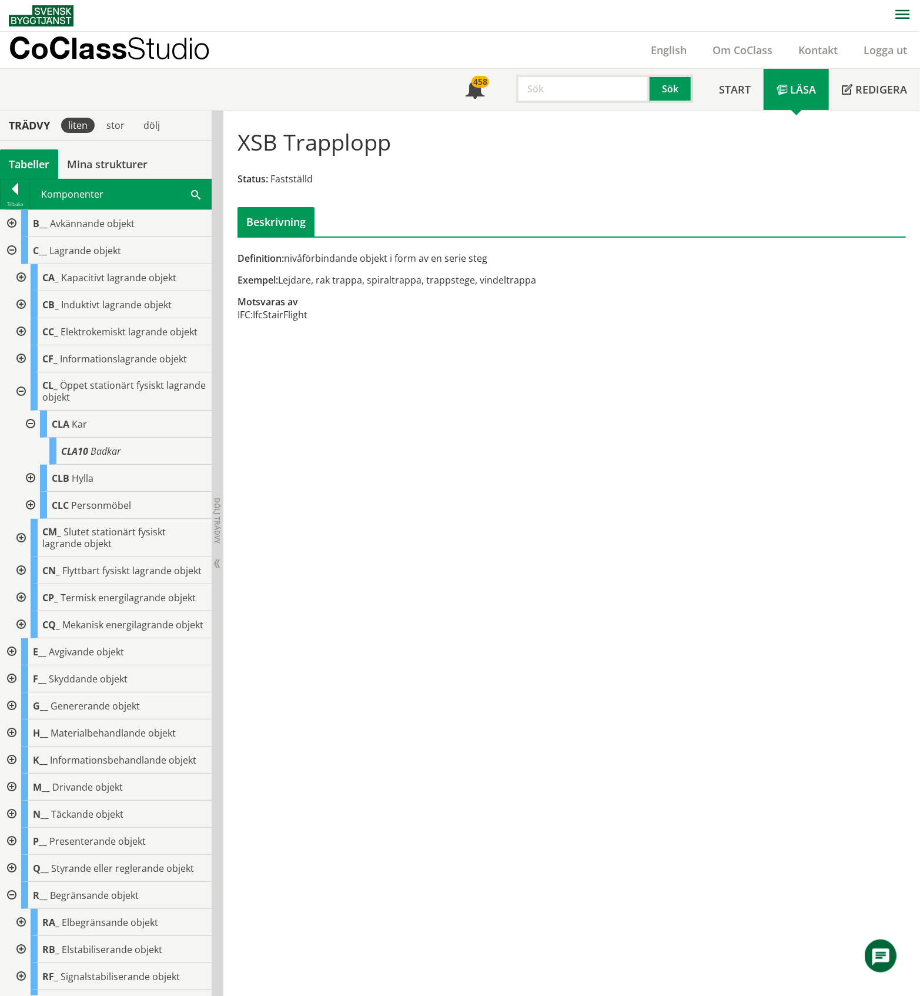
click at [29, 435] on div at bounding box center [29, 423] width 21 height 27
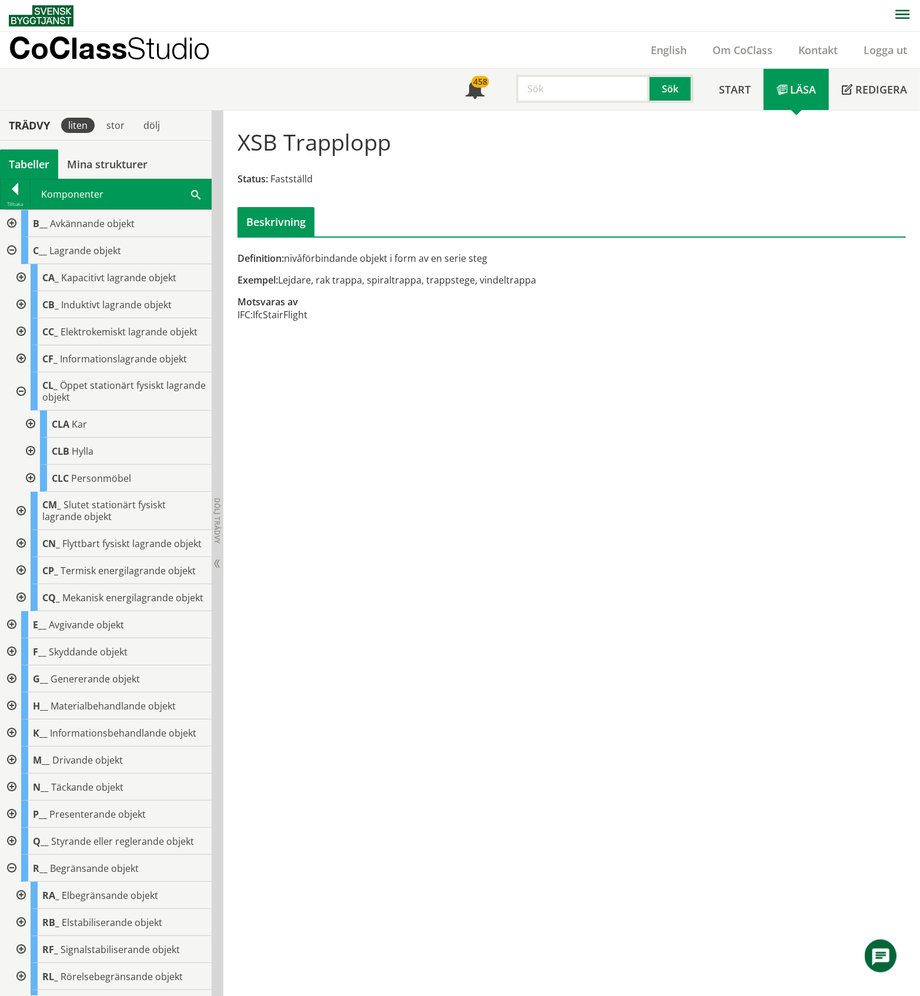
click at [29, 463] on div at bounding box center [29, 451] width 21 height 27
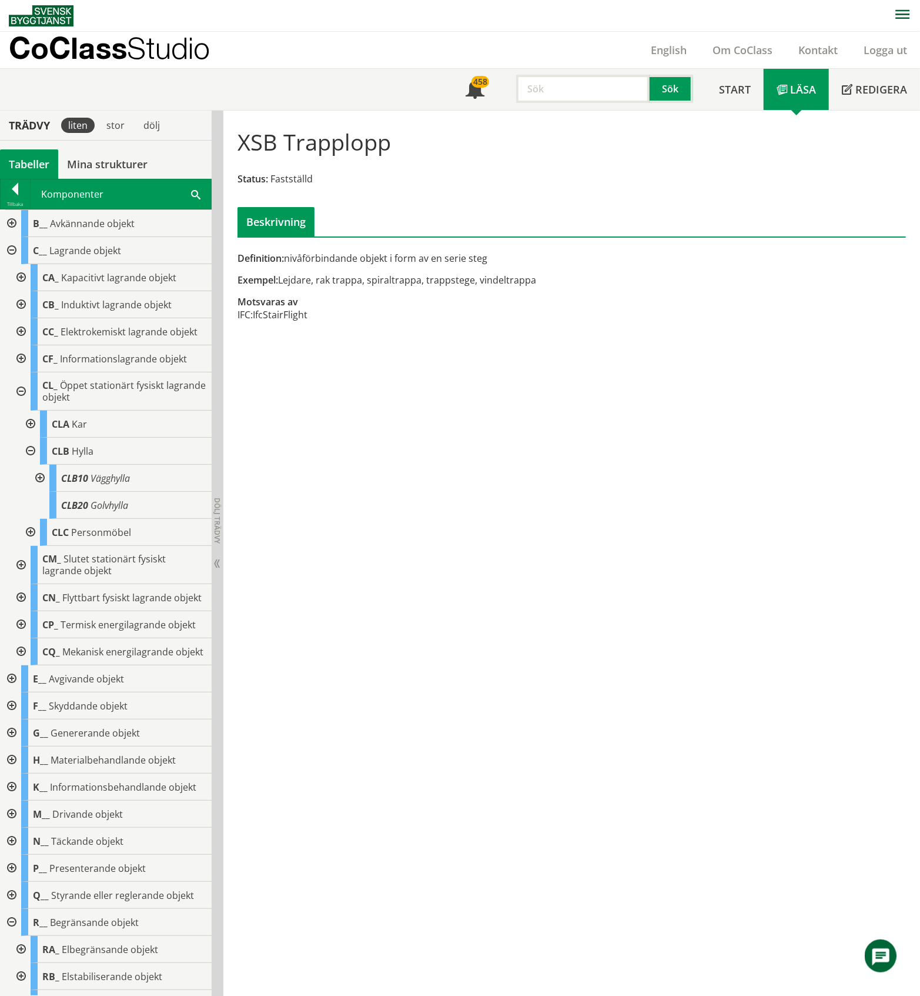
click at [29, 463] on div at bounding box center [29, 451] width 21 height 27
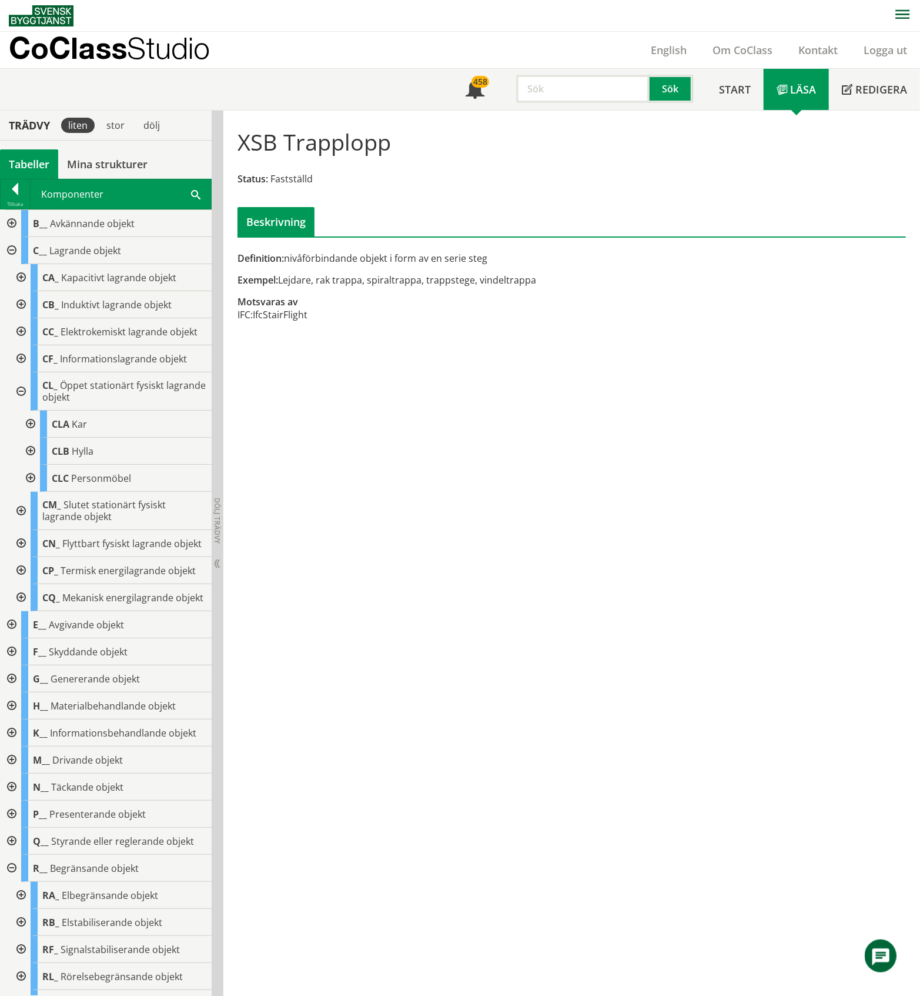
click at [32, 485] on div at bounding box center [29, 478] width 21 height 27
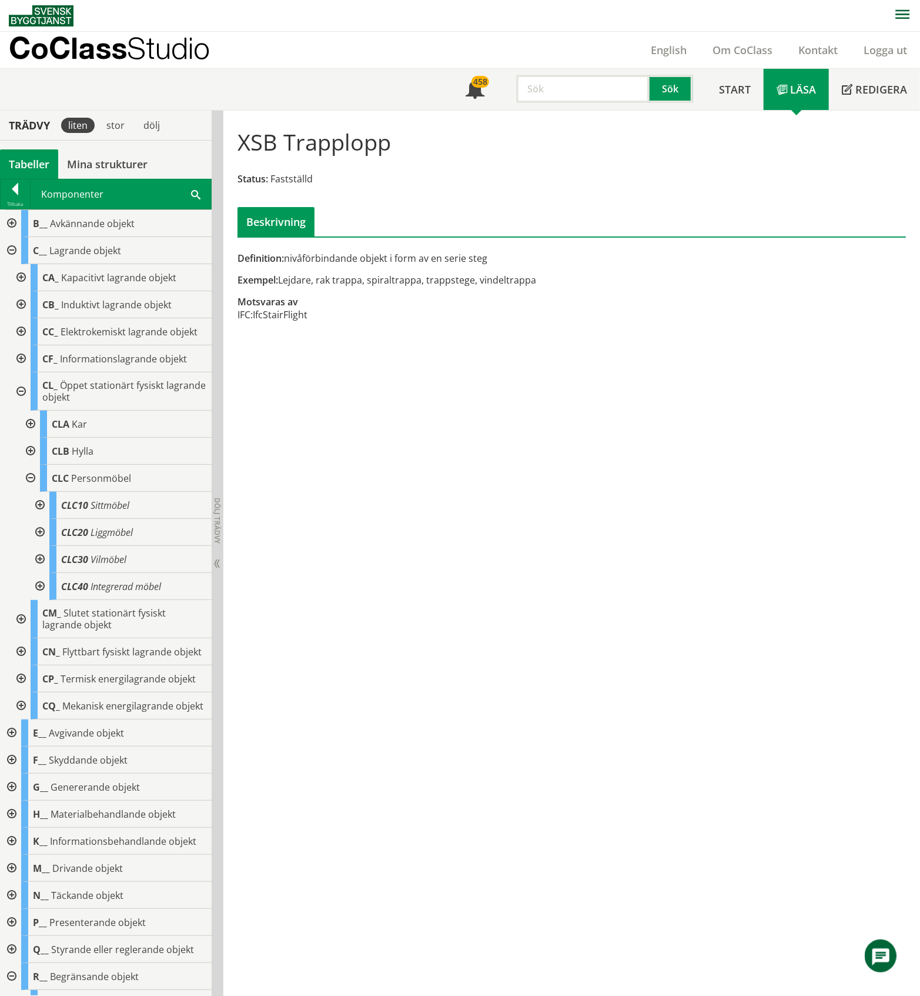
click at [39, 518] on div at bounding box center [38, 505] width 21 height 27
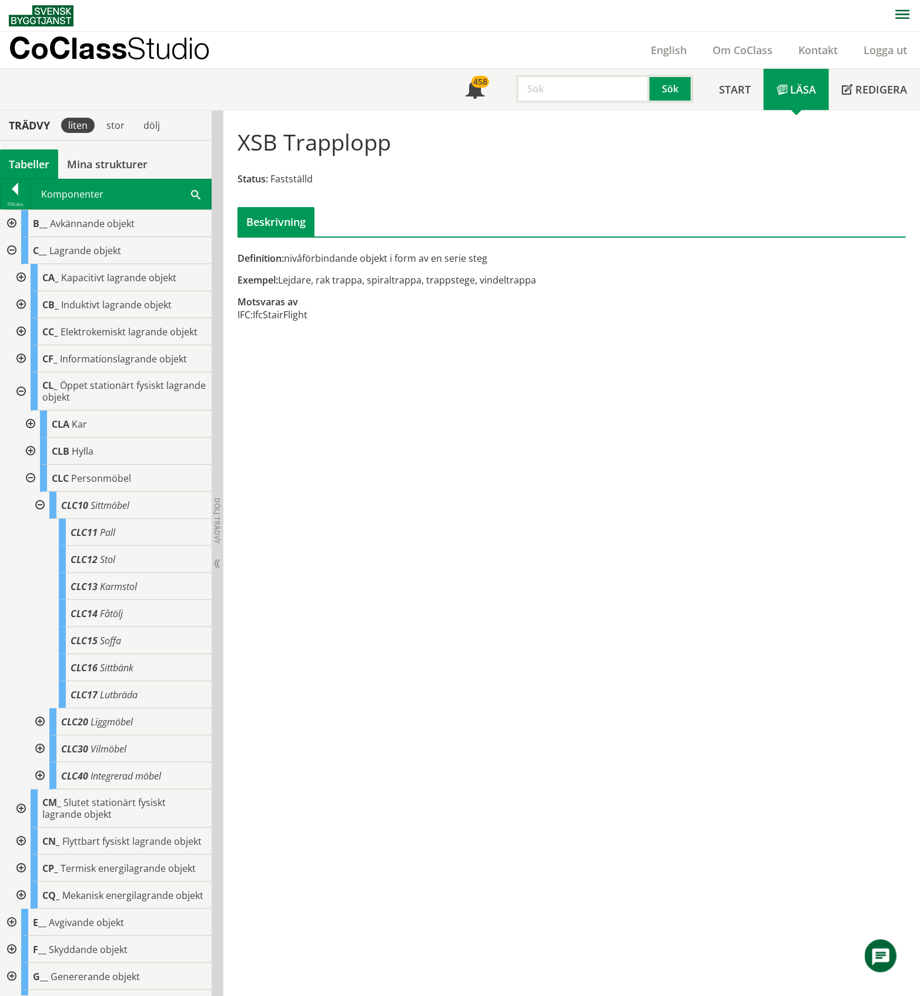
click at [39, 518] on div at bounding box center [38, 505] width 21 height 27
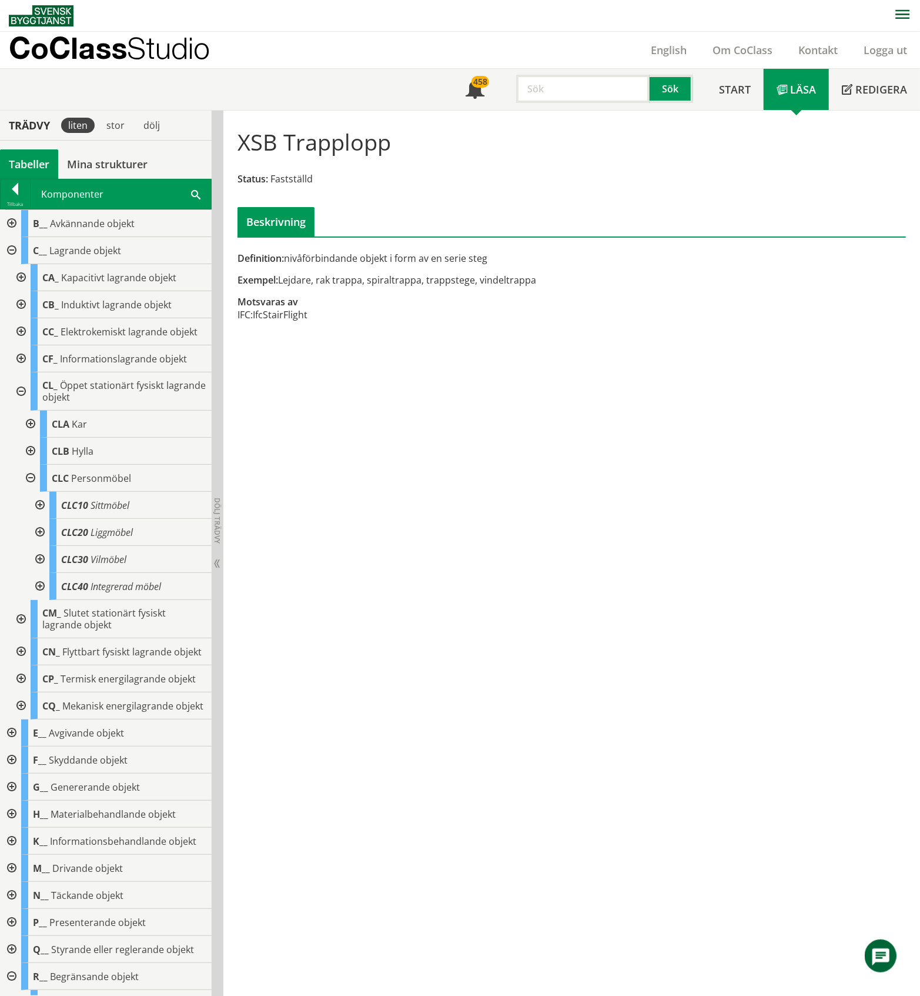
click at [43, 543] on div at bounding box center [38, 532] width 21 height 27
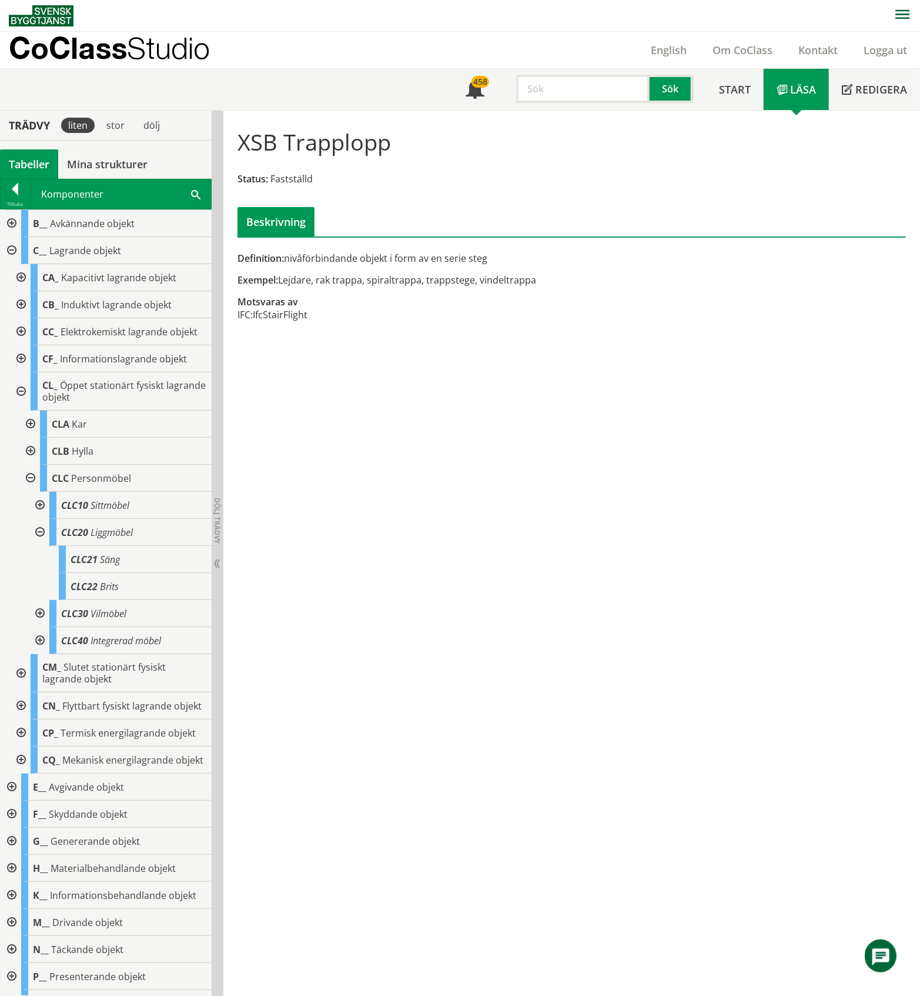
click at [43, 543] on div at bounding box center [38, 532] width 21 height 27
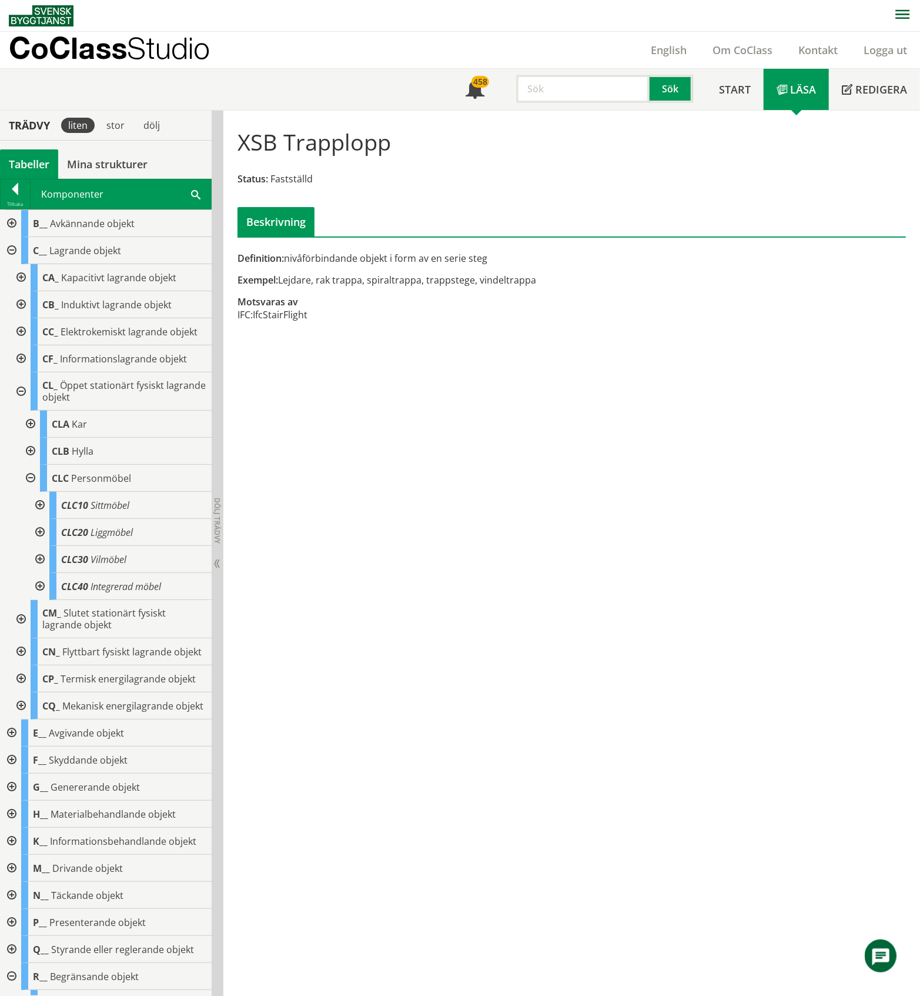
click at [39, 573] on div at bounding box center [38, 559] width 21 height 27
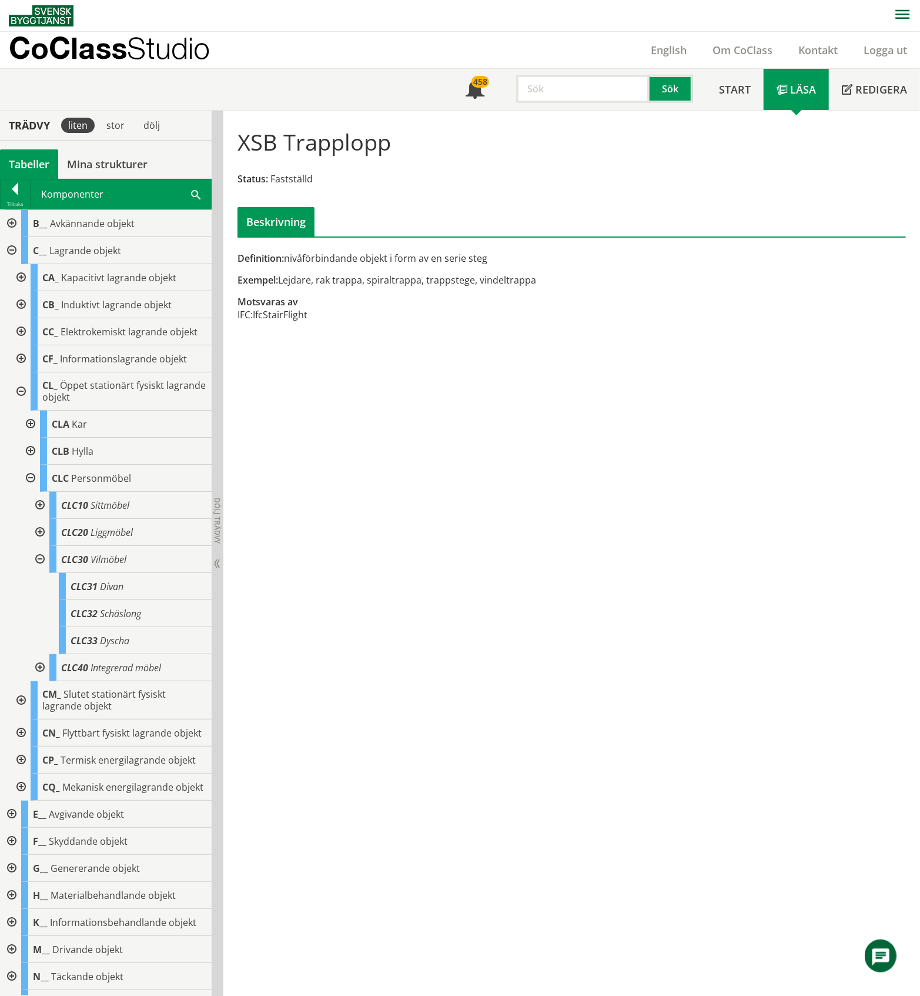
click at [39, 573] on div at bounding box center [38, 559] width 21 height 27
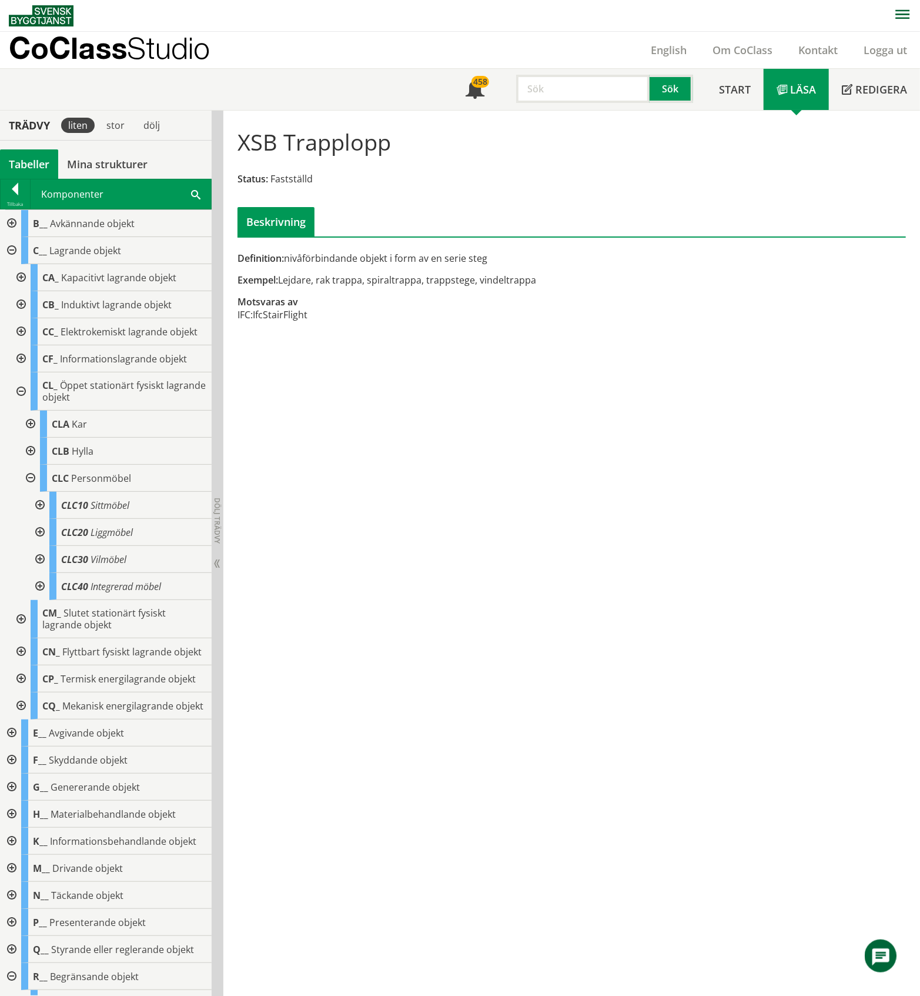
click at [40, 600] on div at bounding box center [38, 586] width 21 height 27
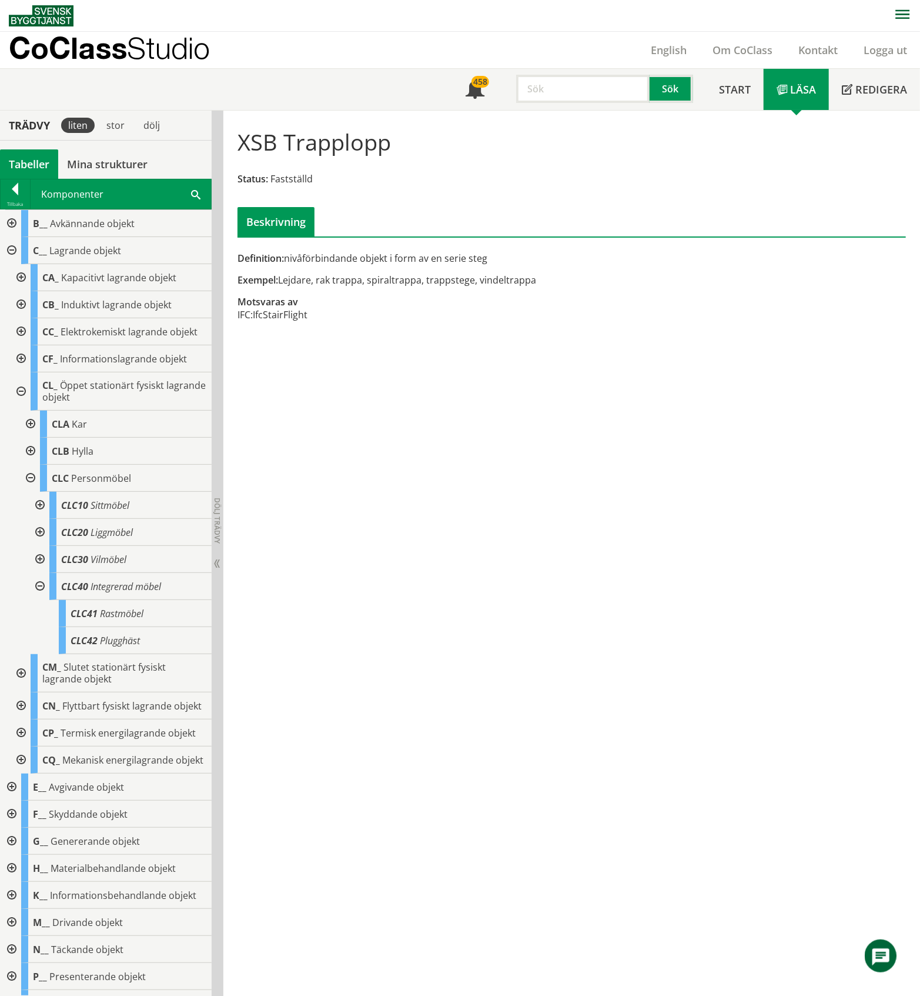
click at [40, 600] on div at bounding box center [38, 586] width 21 height 27
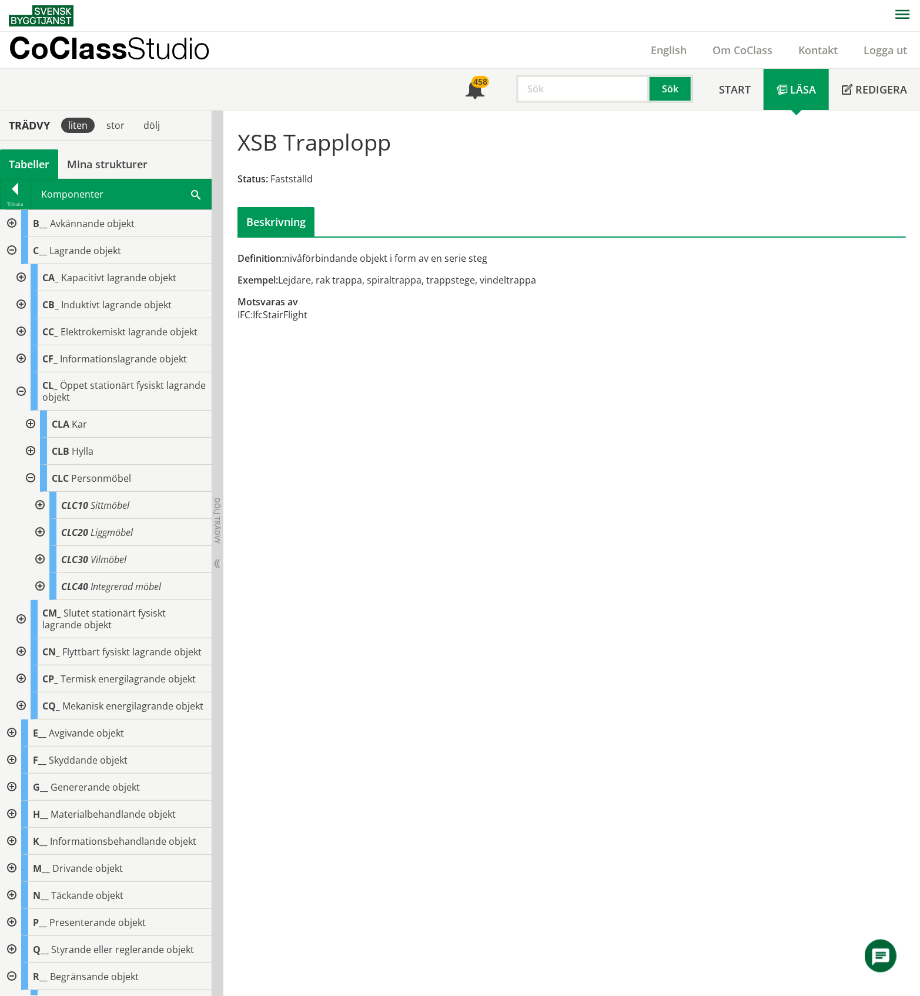
click at [22, 403] on div at bounding box center [19, 391] width 21 height 38
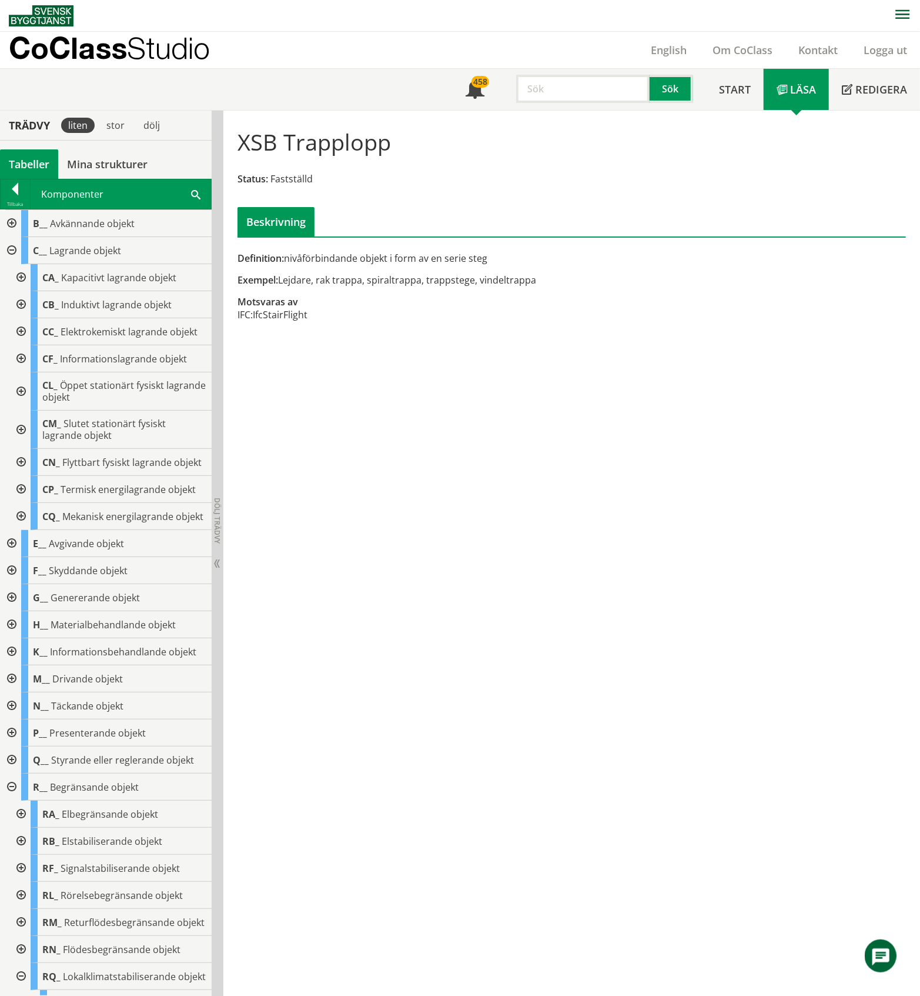
click at [24, 439] on div at bounding box center [19, 429] width 21 height 38
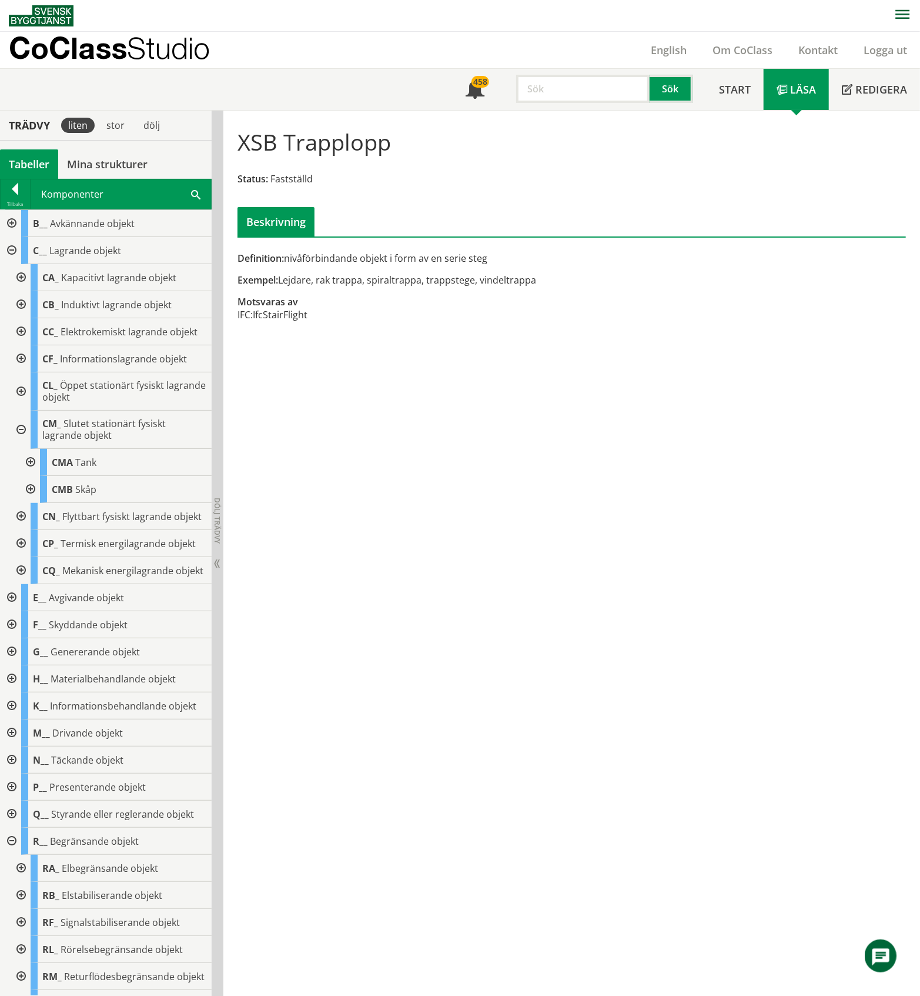
click at [29, 476] on div at bounding box center [29, 462] width 21 height 27
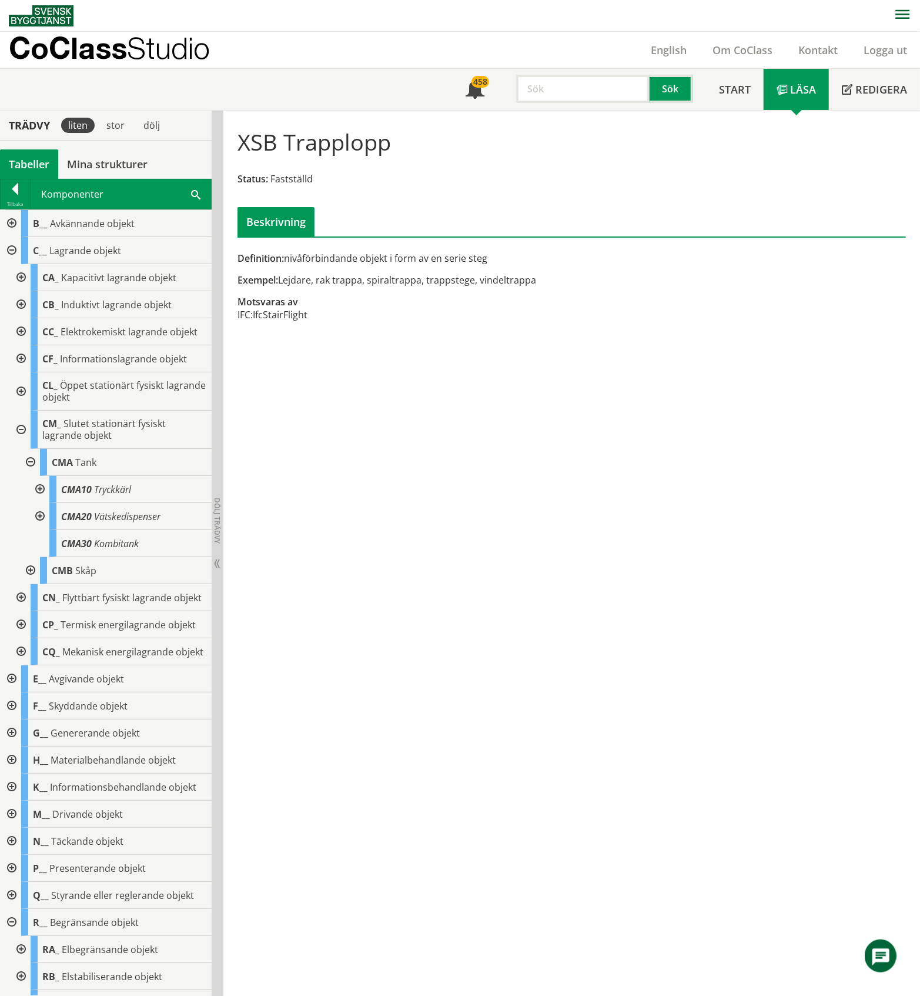
click at [40, 503] on div at bounding box center [38, 489] width 21 height 27
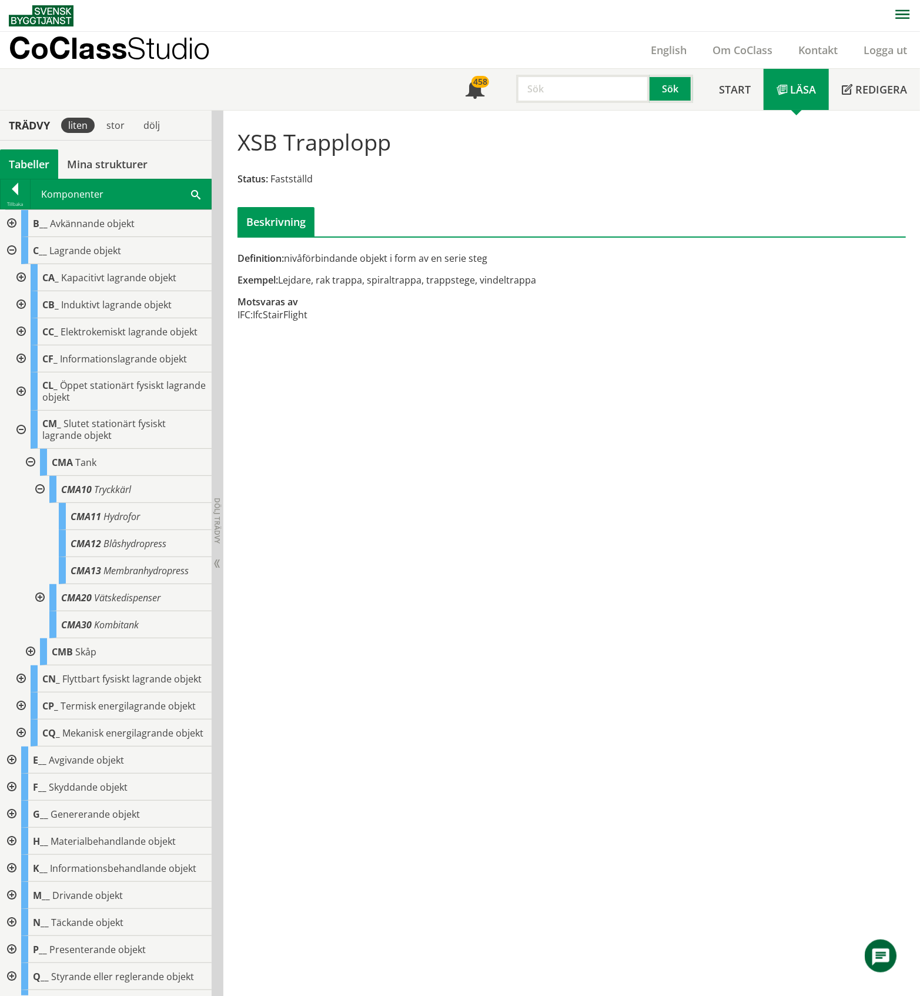
click at [40, 503] on div at bounding box center [38, 489] width 21 height 27
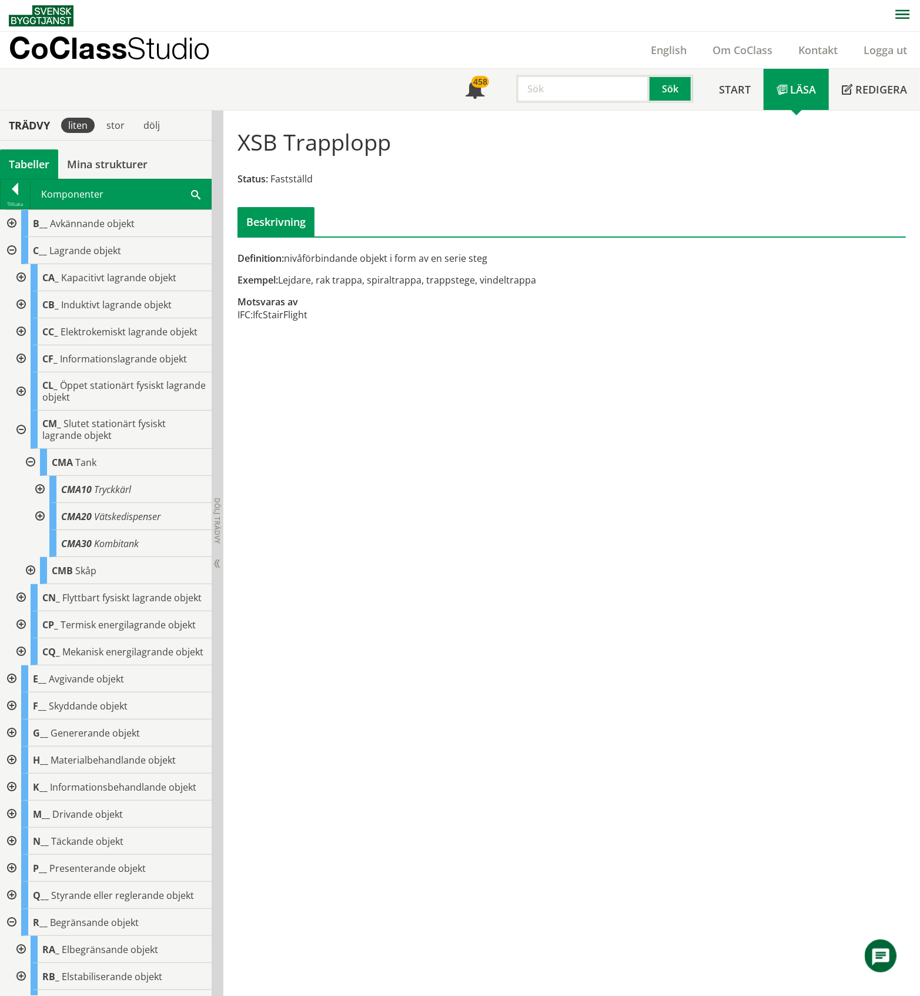
click at [41, 529] on div at bounding box center [38, 516] width 21 height 27
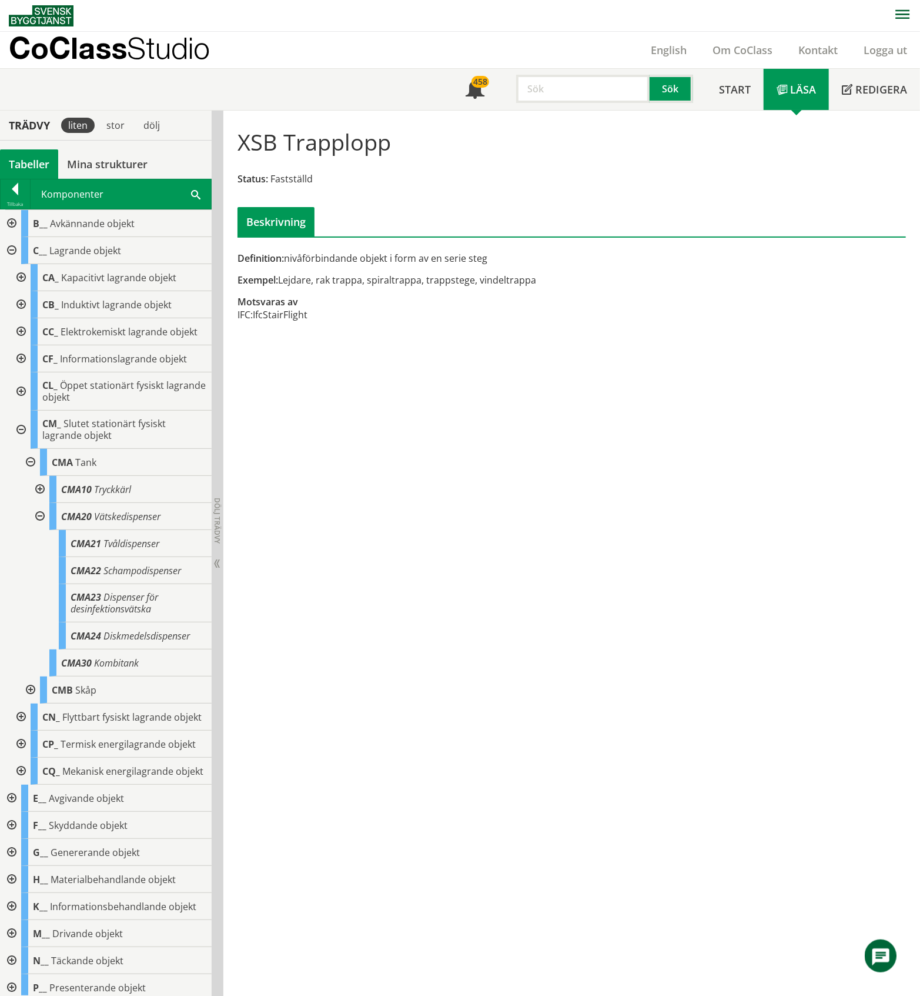
click at [41, 529] on div at bounding box center [38, 516] width 21 height 27
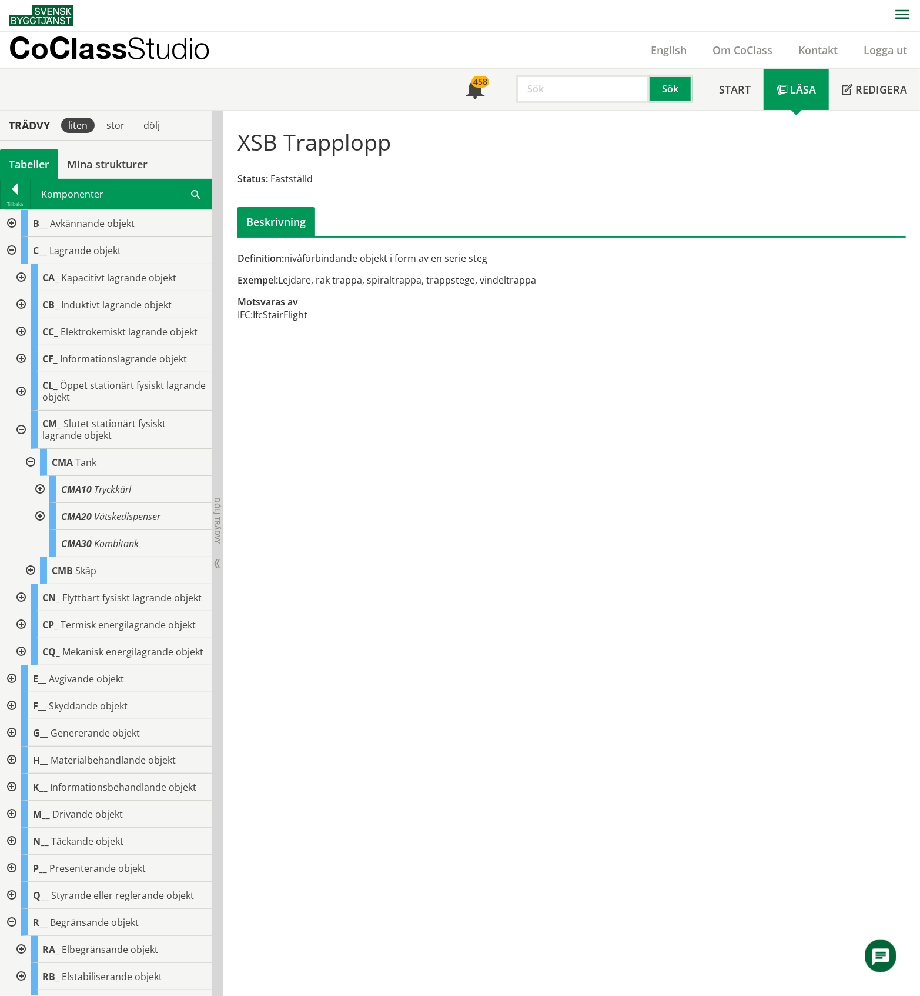
click at [29, 583] on div at bounding box center [29, 570] width 21 height 27
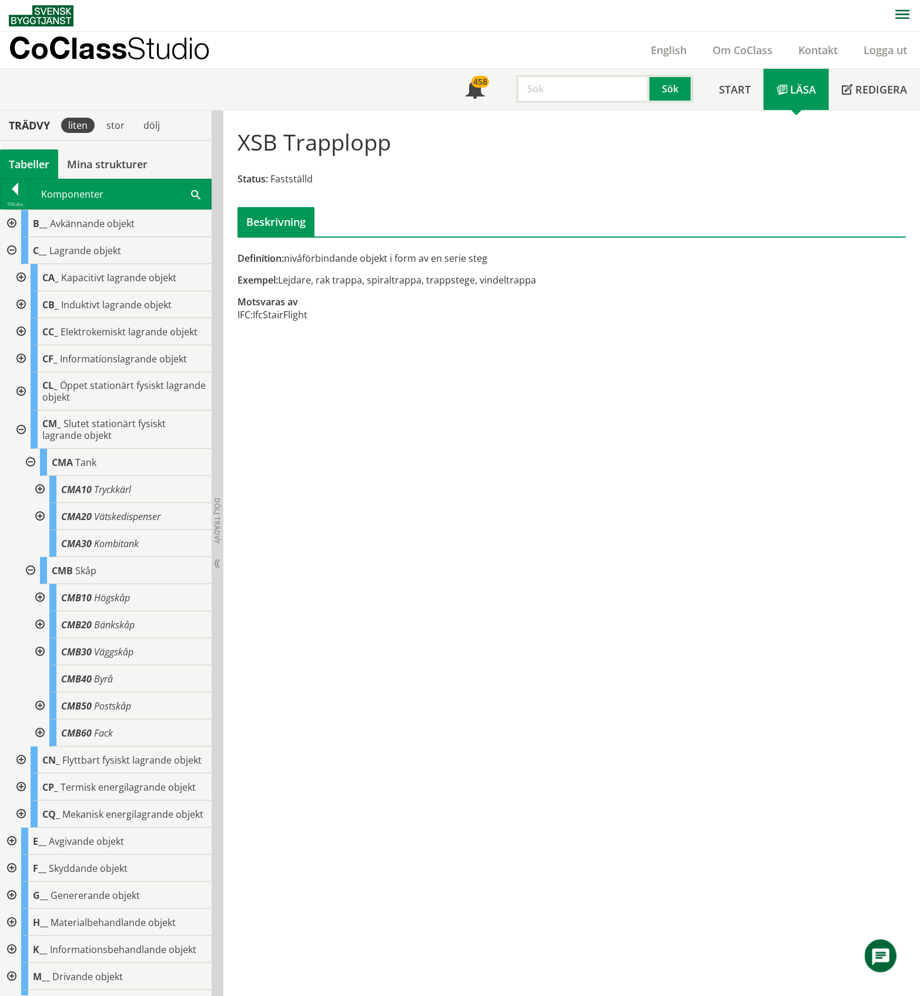
click at [29, 583] on div at bounding box center [29, 570] width 21 height 27
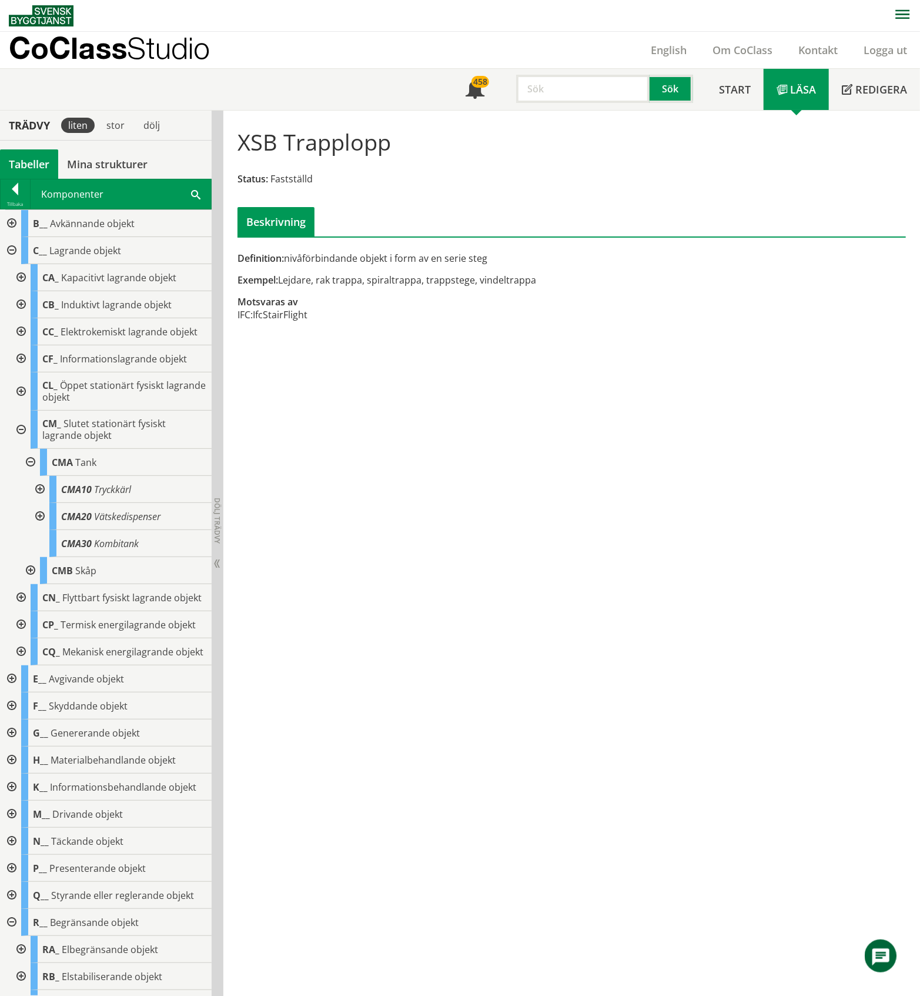
click at [21, 436] on div at bounding box center [19, 429] width 21 height 38
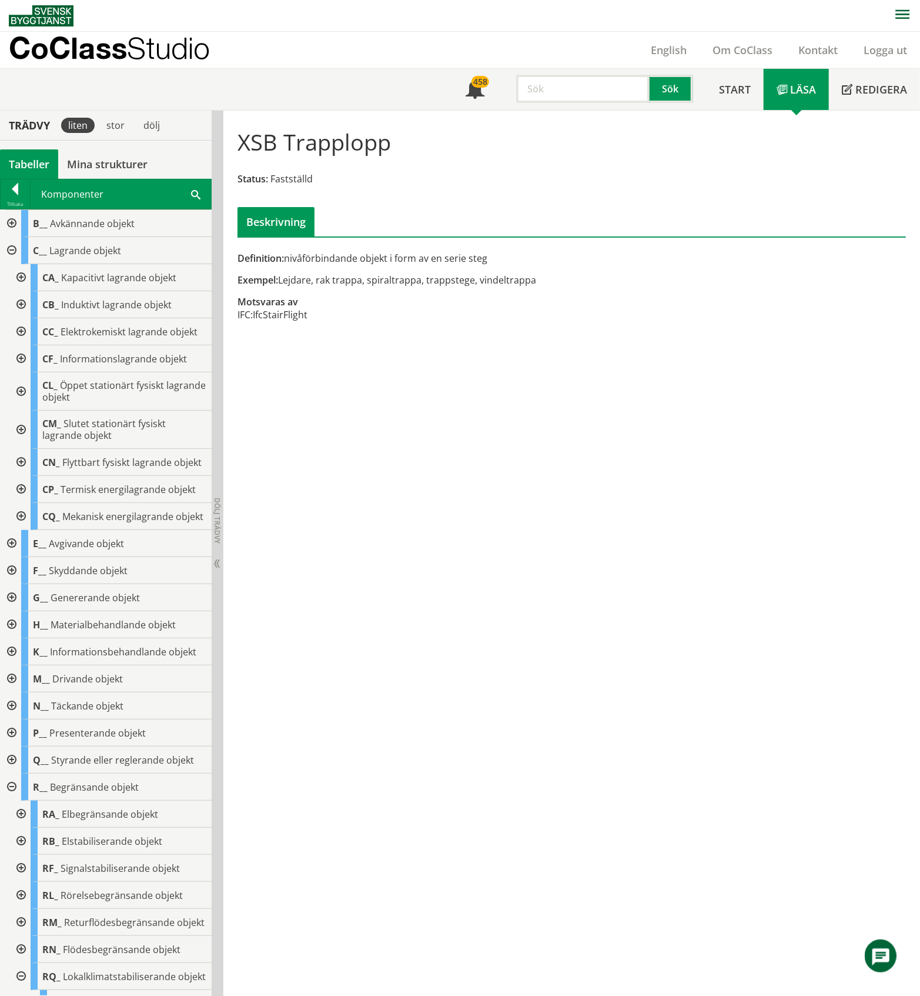
click at [20, 476] on div at bounding box center [19, 462] width 21 height 27
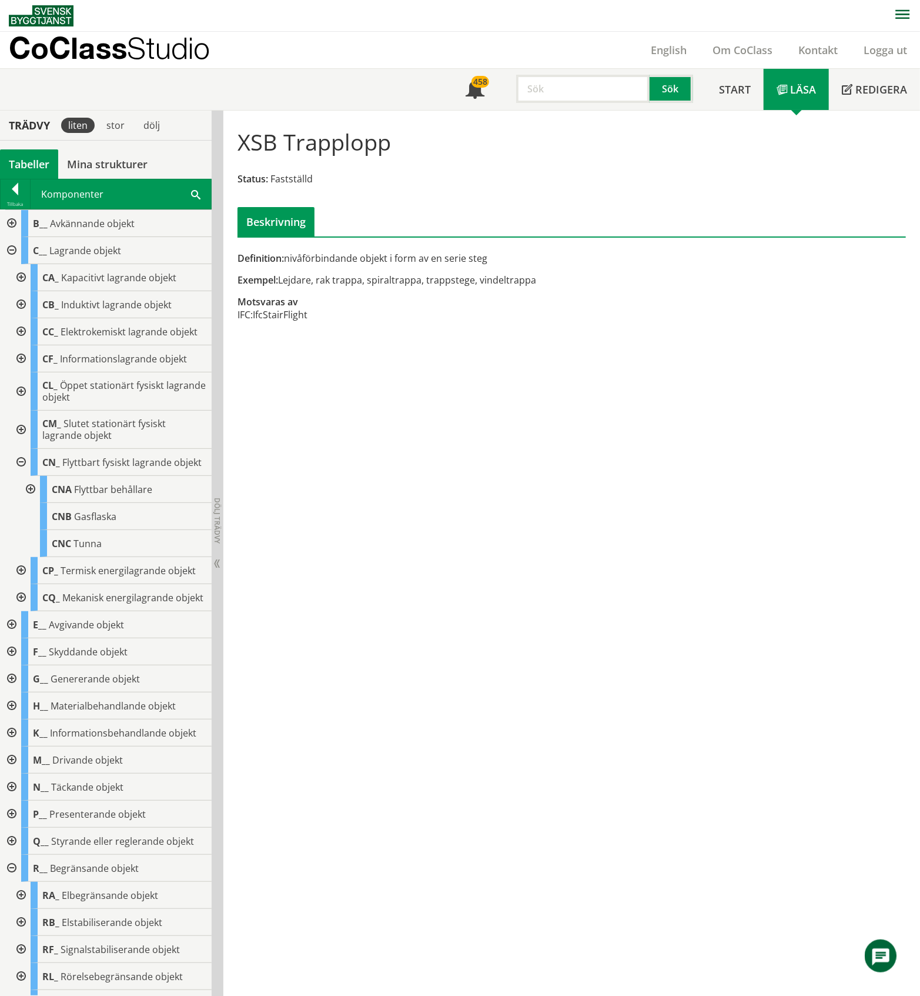
click at [27, 503] on div at bounding box center [29, 489] width 21 height 27
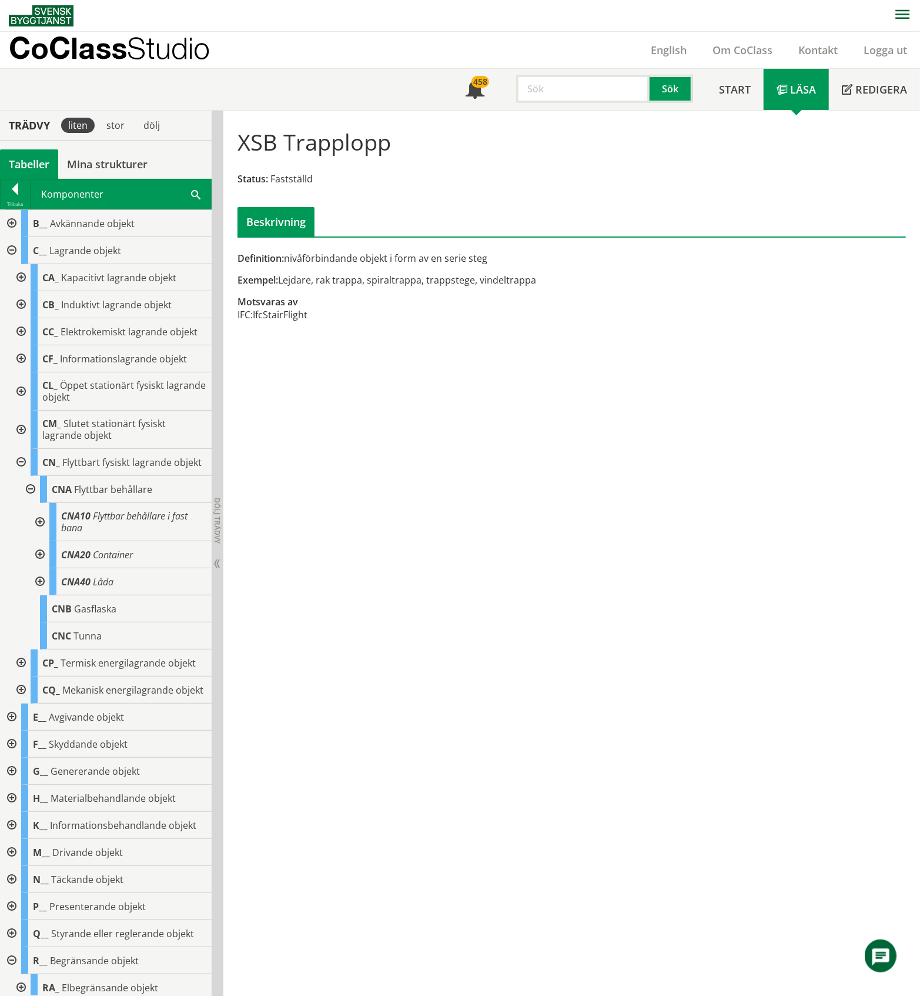
click at [41, 595] on div at bounding box center [38, 581] width 21 height 27
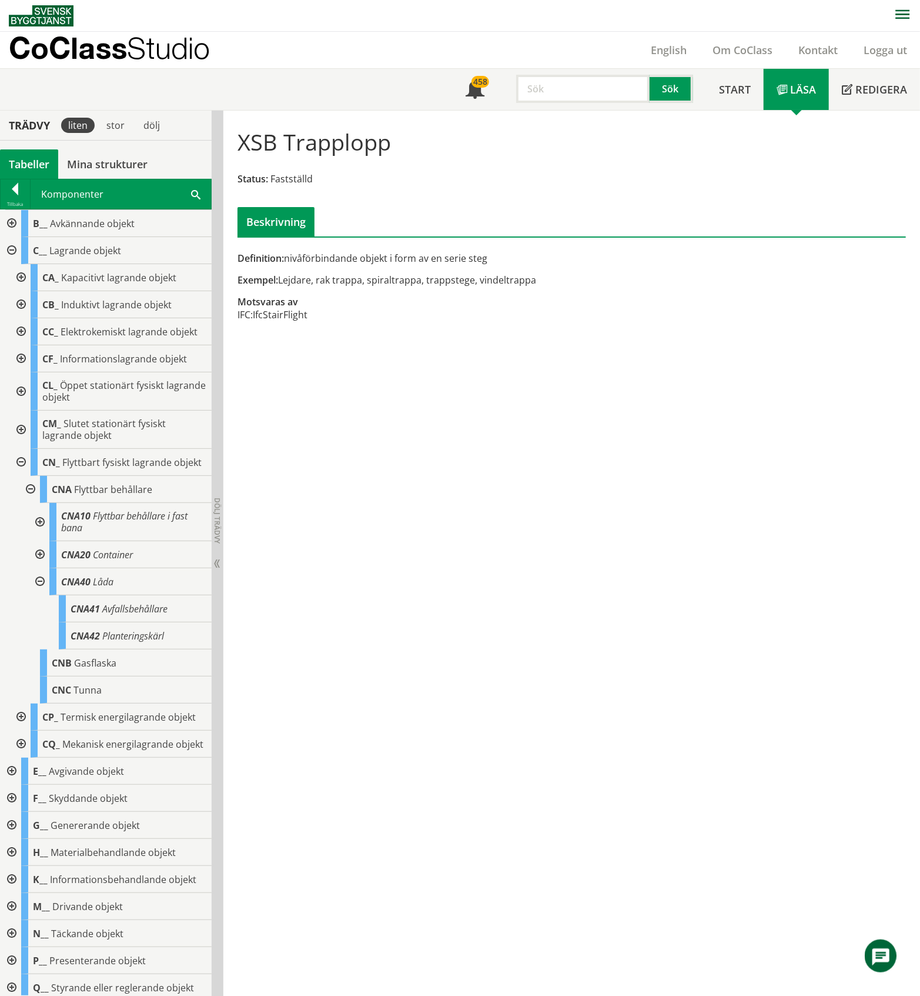
click at [41, 595] on div at bounding box center [38, 581] width 21 height 27
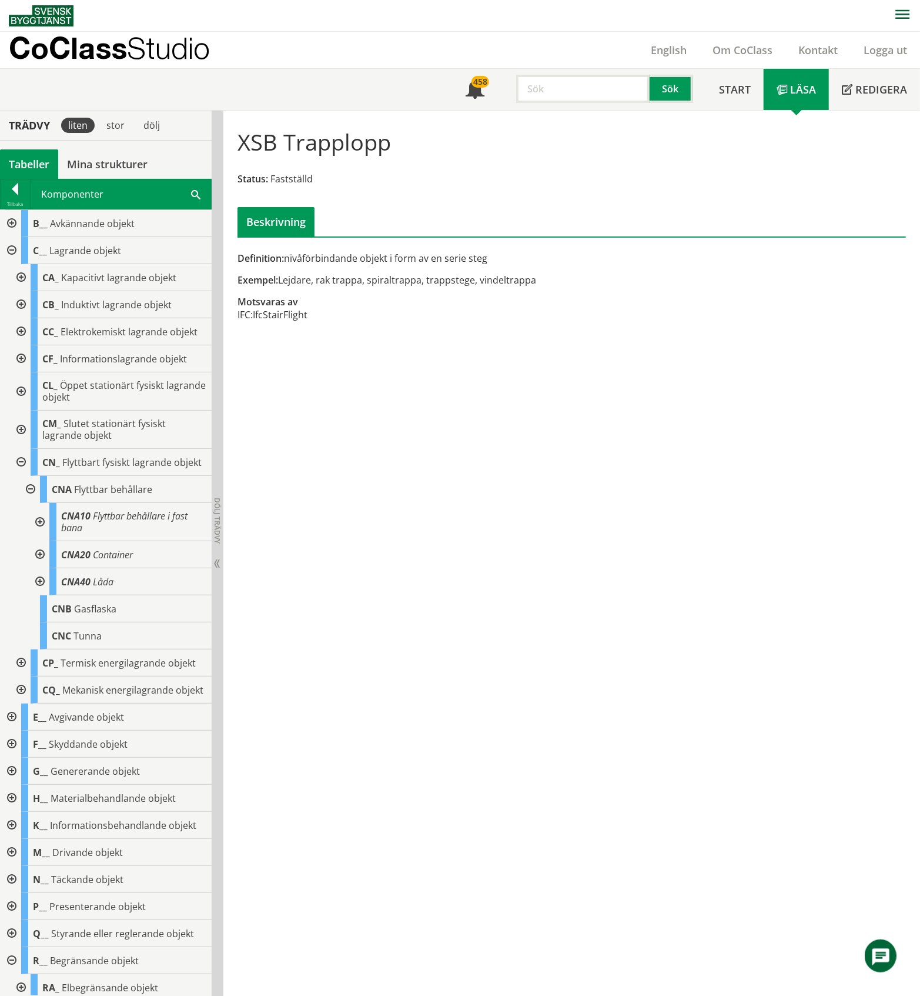
click at [41, 568] on div at bounding box center [38, 554] width 21 height 27
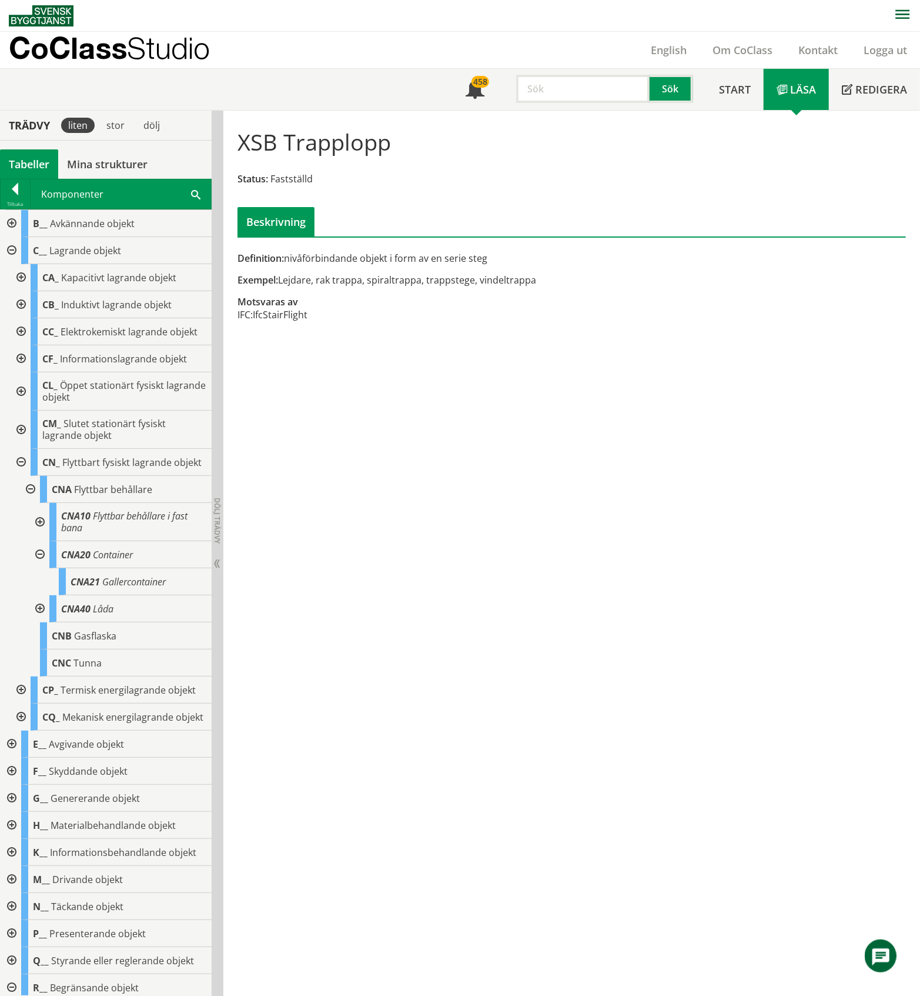
click at [41, 568] on div at bounding box center [38, 554] width 21 height 27
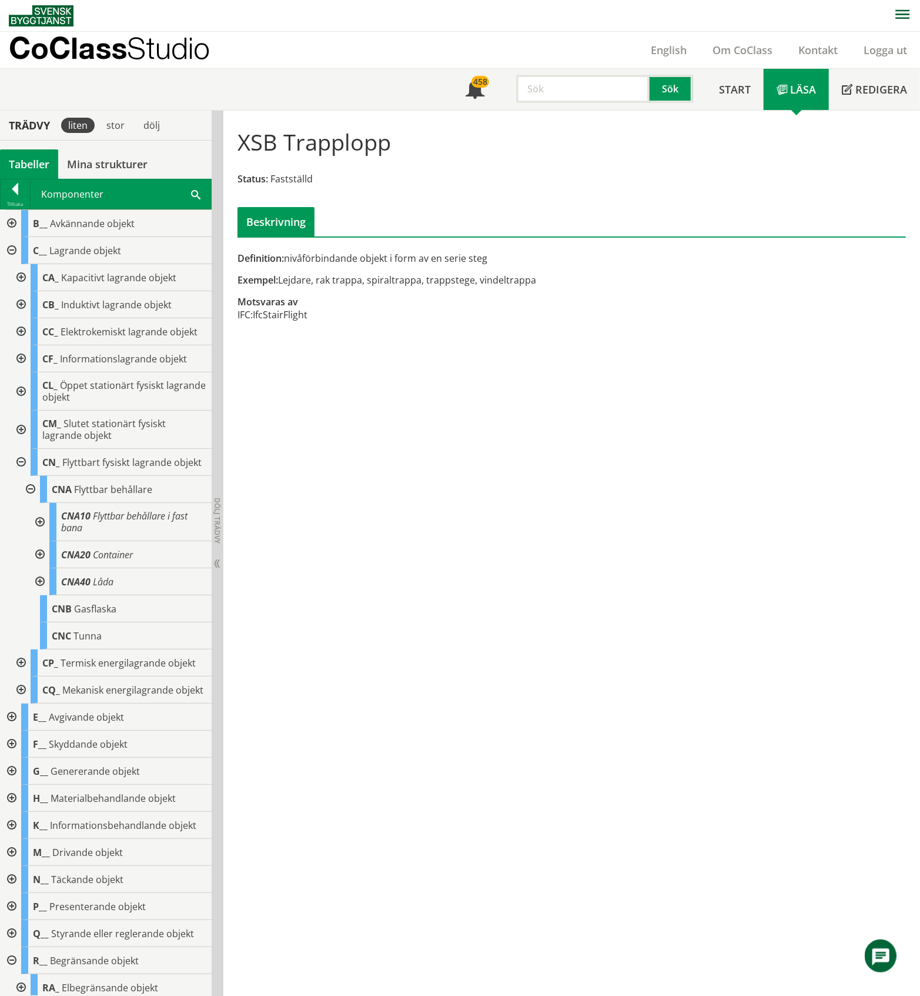
click at [35, 541] on div at bounding box center [38, 522] width 21 height 38
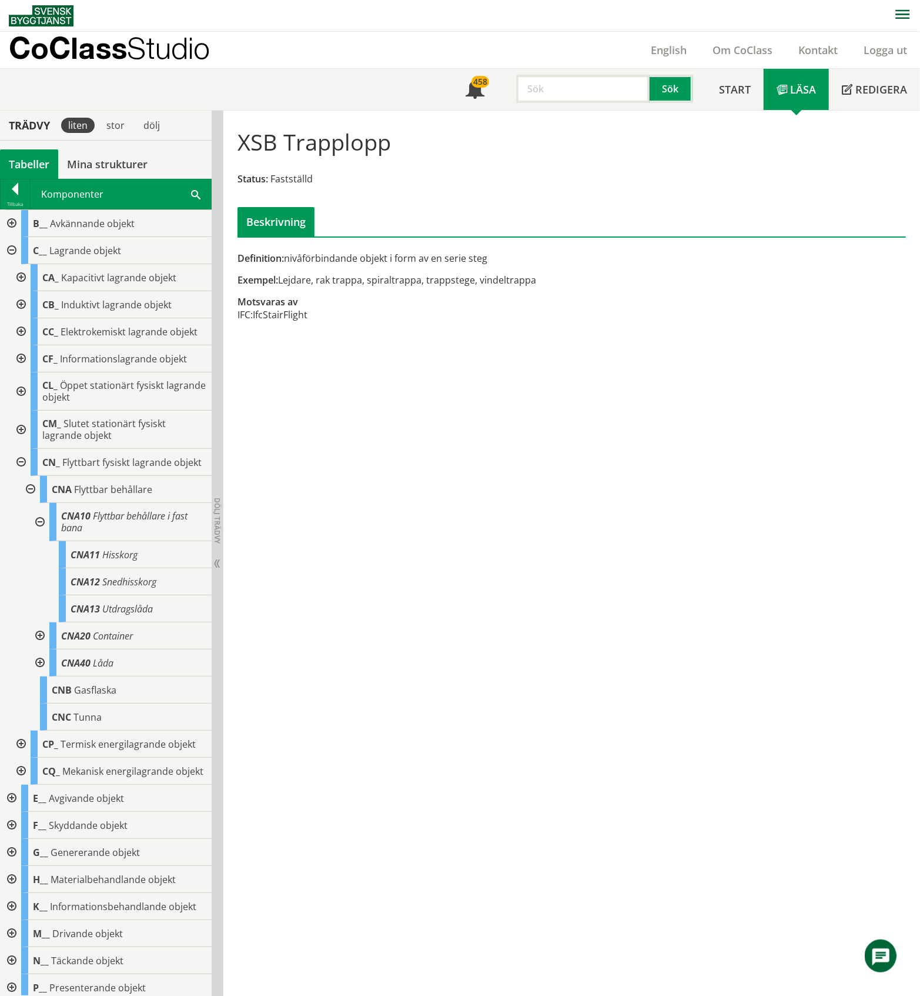
click at [41, 541] on div at bounding box center [38, 522] width 21 height 38
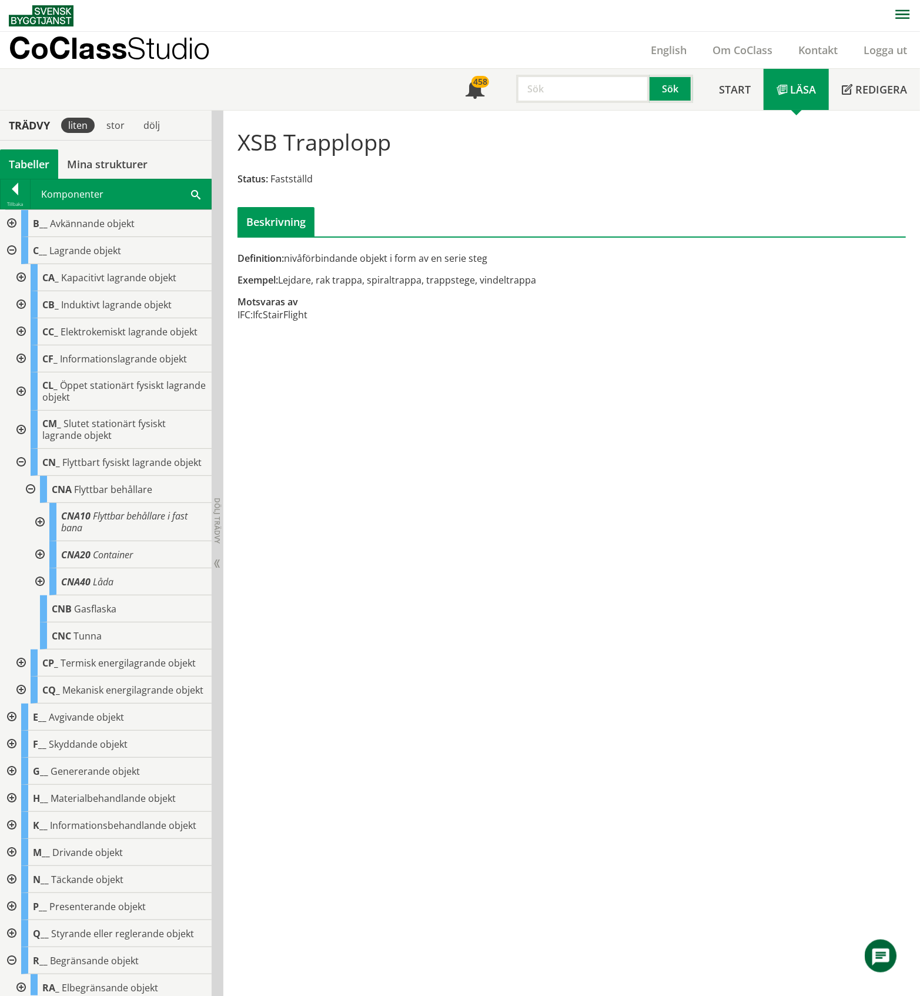
click at [24, 476] on div at bounding box center [19, 462] width 21 height 27
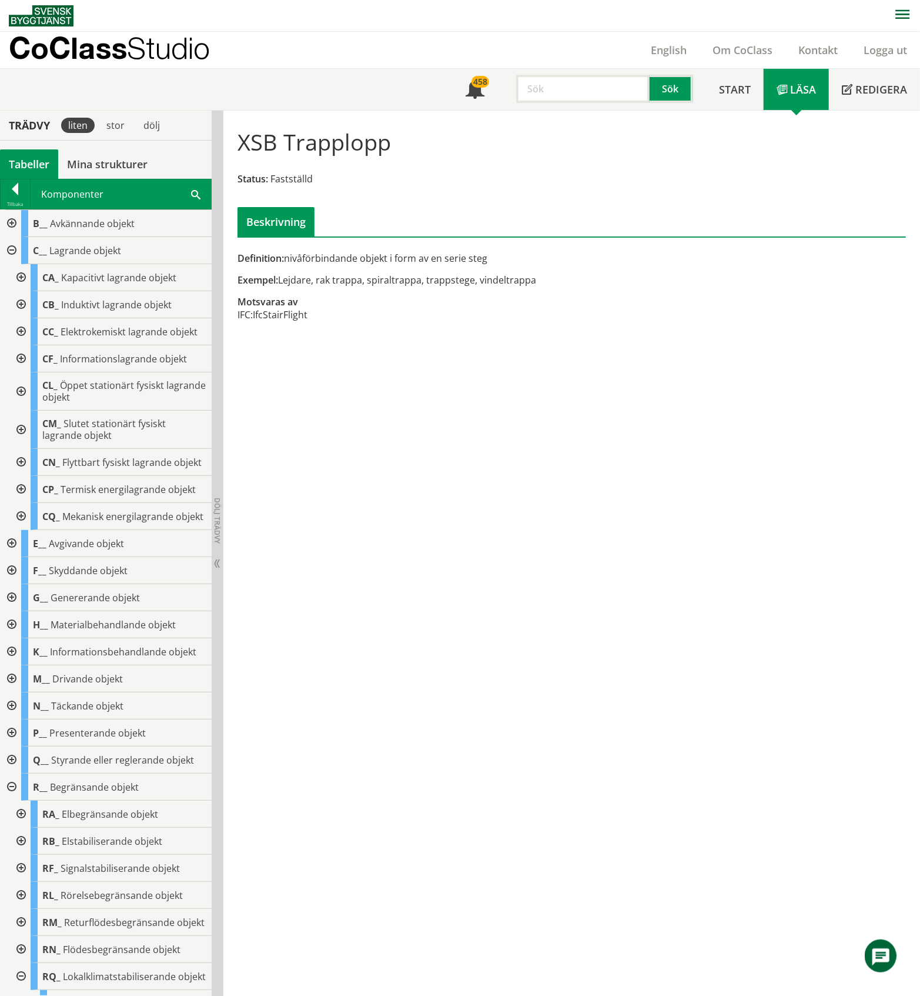
click at [12, 557] on div at bounding box center [10, 543] width 21 height 27
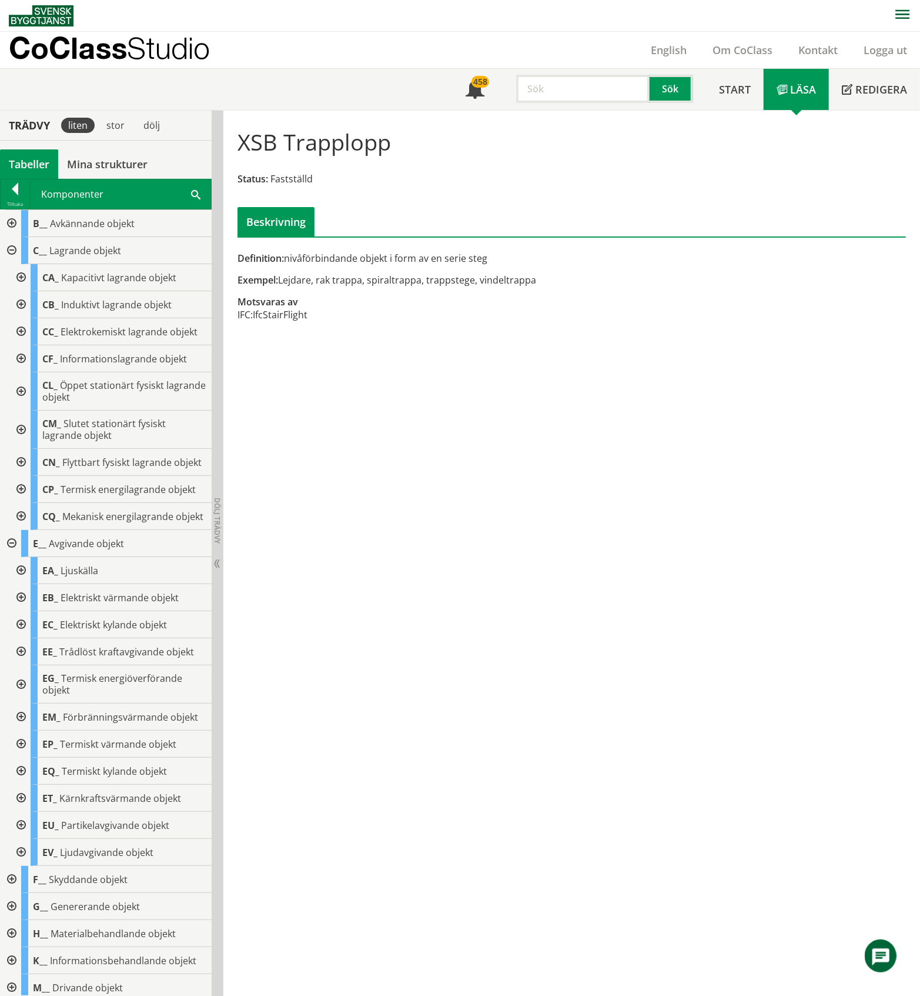
click at [12, 249] on div at bounding box center [10, 250] width 21 height 27
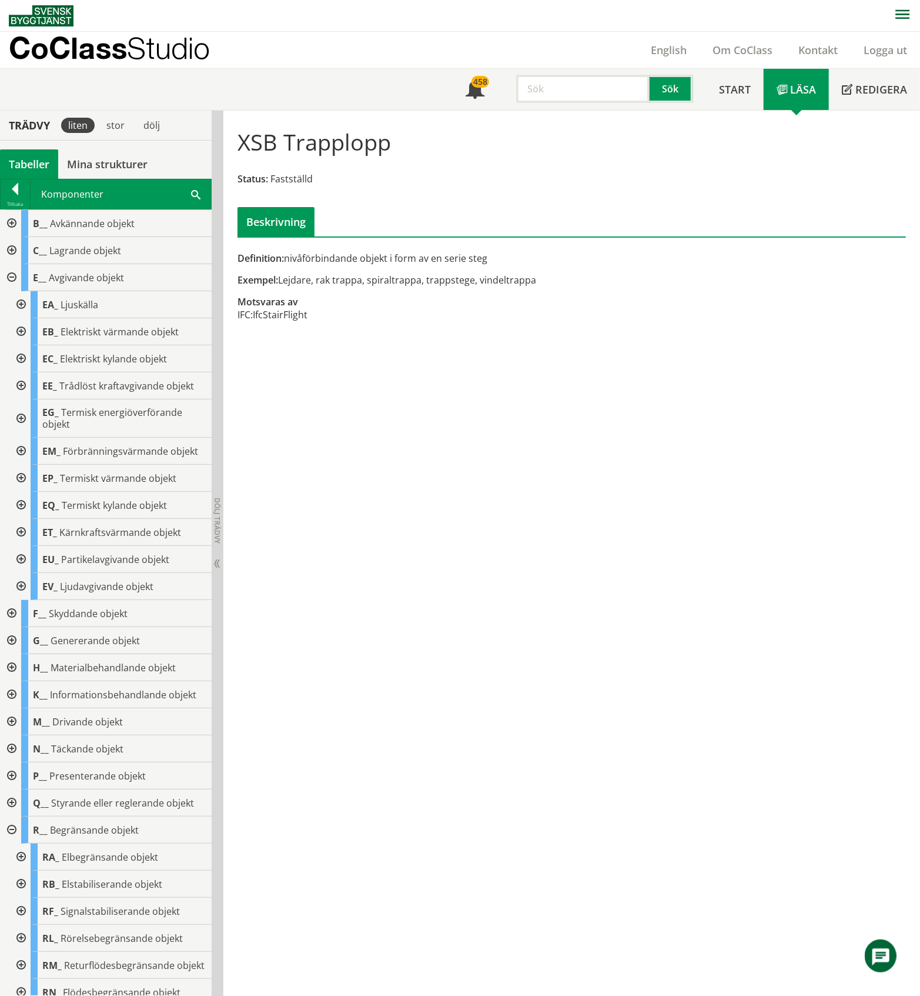
click at [12, 278] on div at bounding box center [10, 277] width 21 height 27
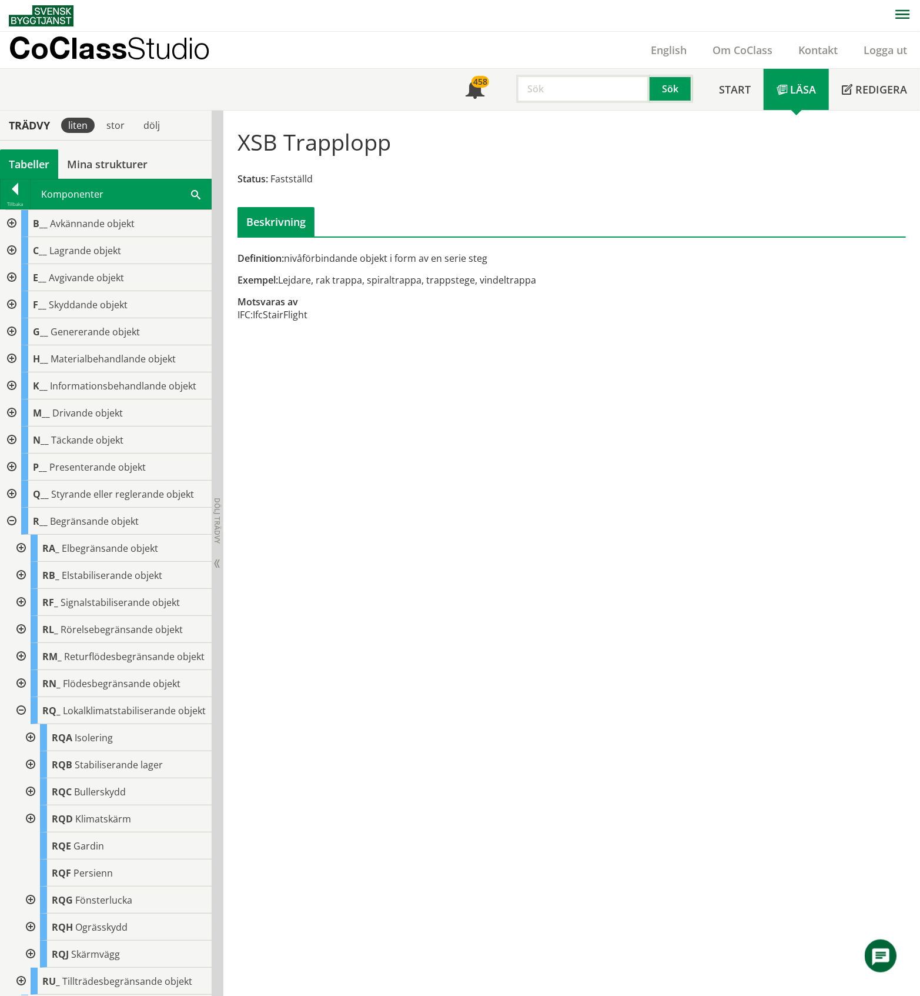
click at [12, 302] on div at bounding box center [10, 304] width 21 height 27
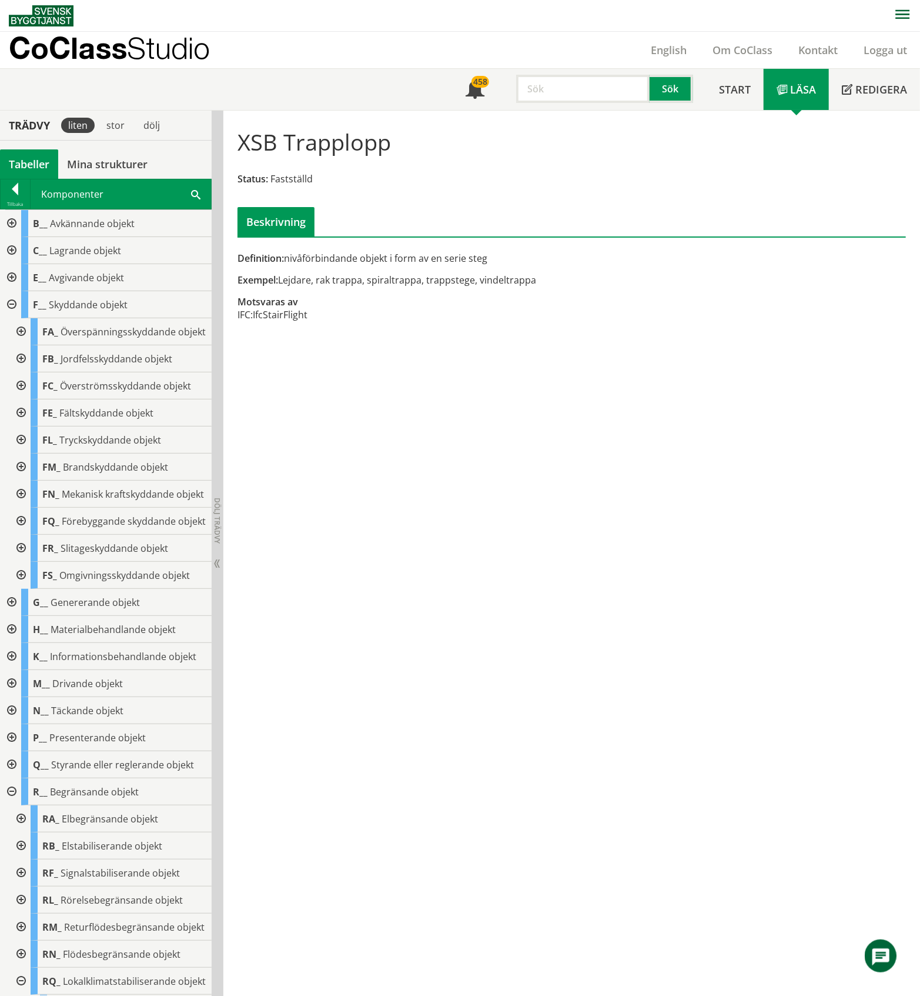
click at [24, 535] on div at bounding box center [19, 521] width 21 height 27
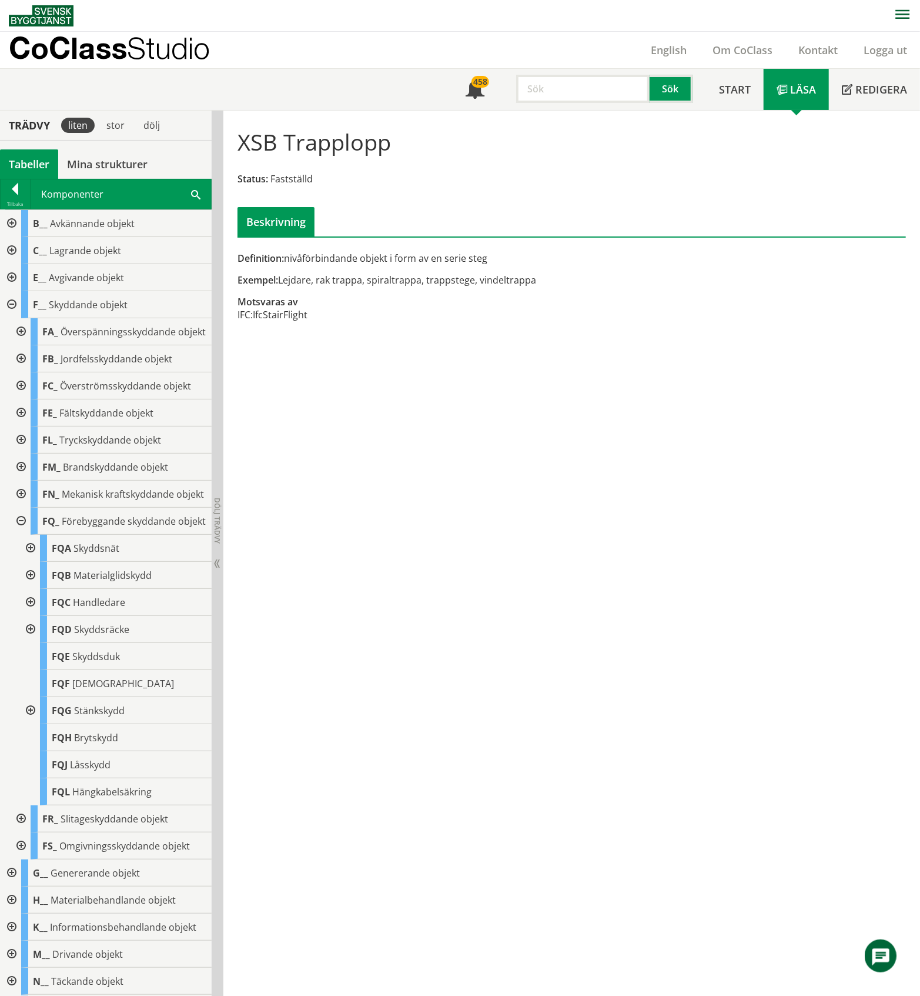
click at [29, 724] on div at bounding box center [29, 710] width 21 height 27
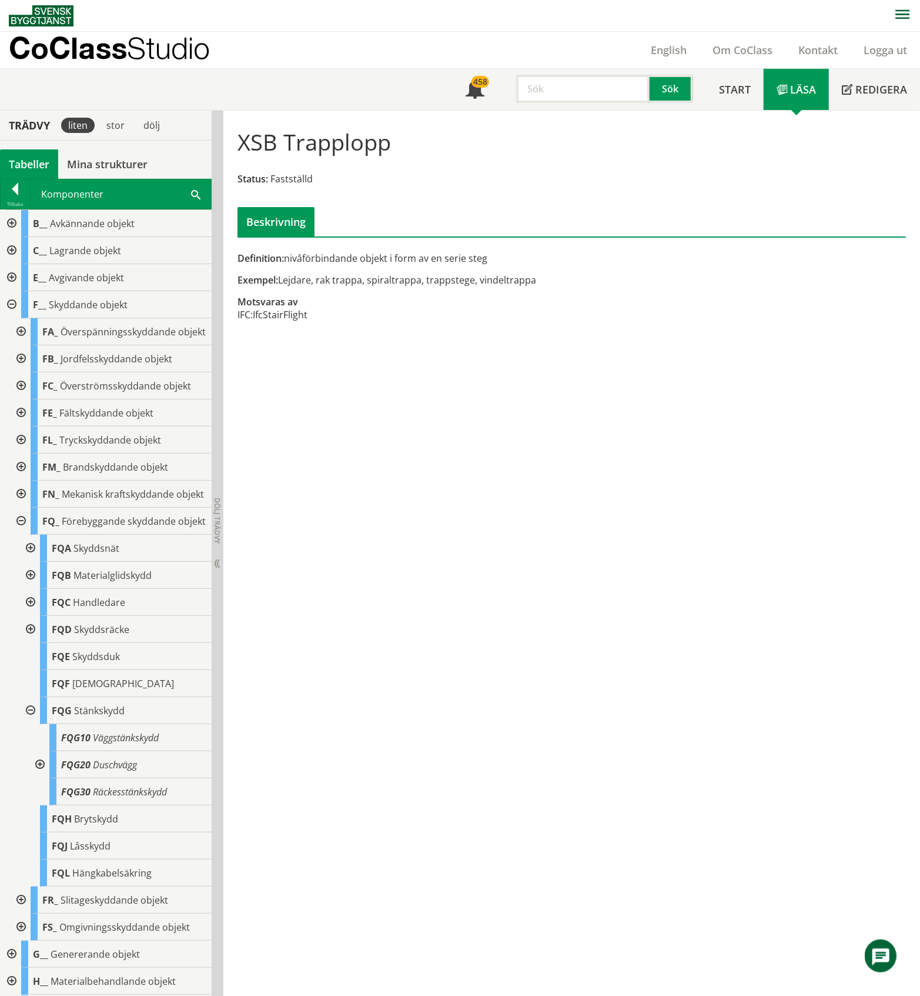
click at [39, 778] on div at bounding box center [38, 764] width 21 height 27
click at [33, 724] on div at bounding box center [29, 710] width 21 height 27
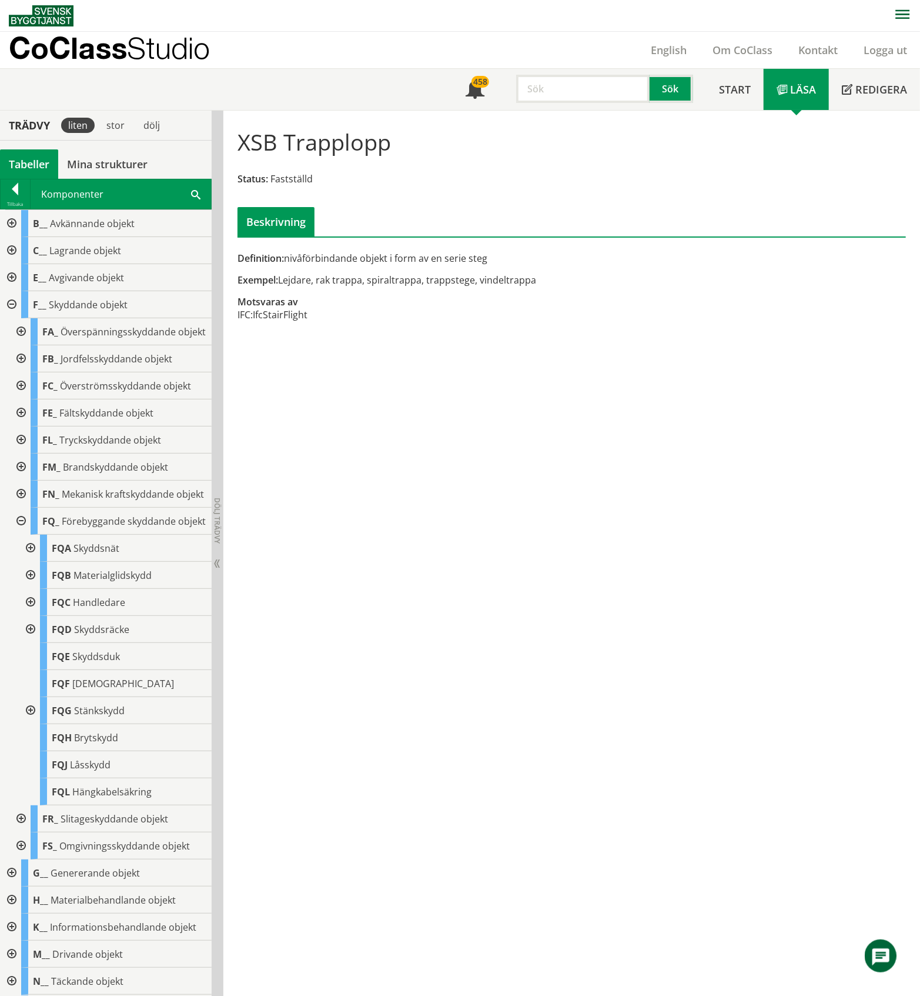
click at [35, 643] on div at bounding box center [29, 629] width 21 height 27
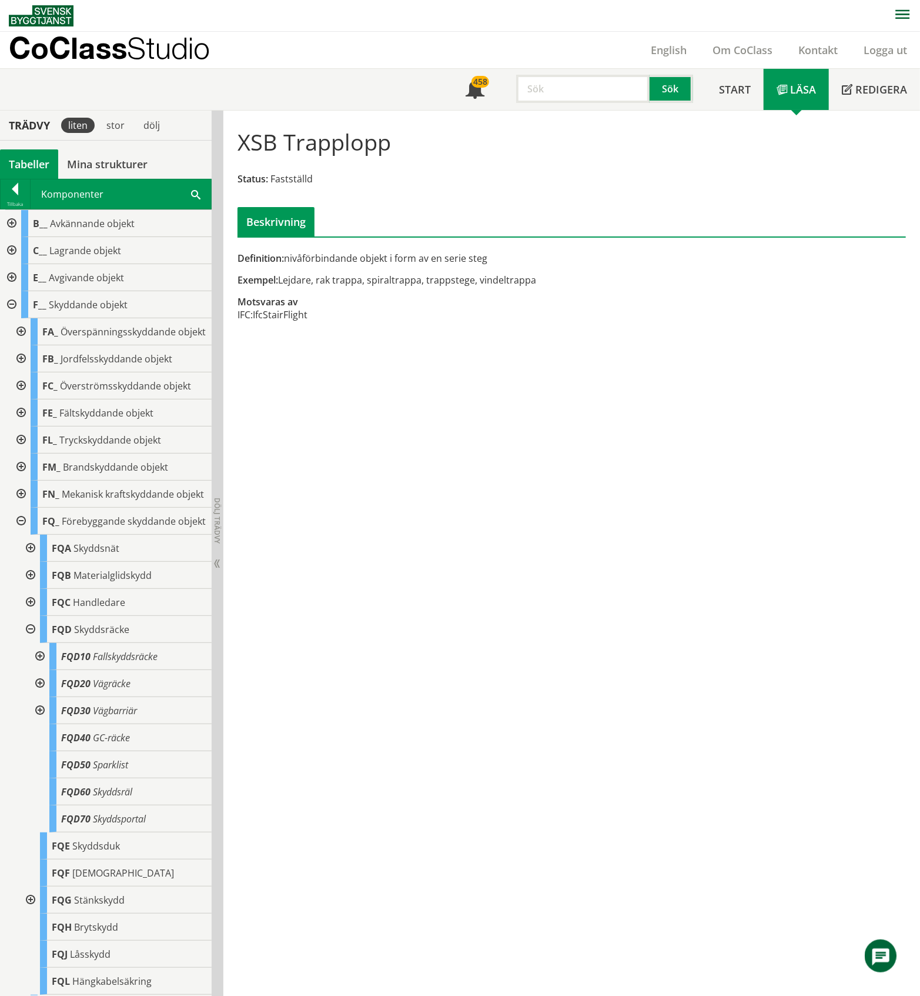
click at [31, 643] on div at bounding box center [29, 629] width 21 height 27
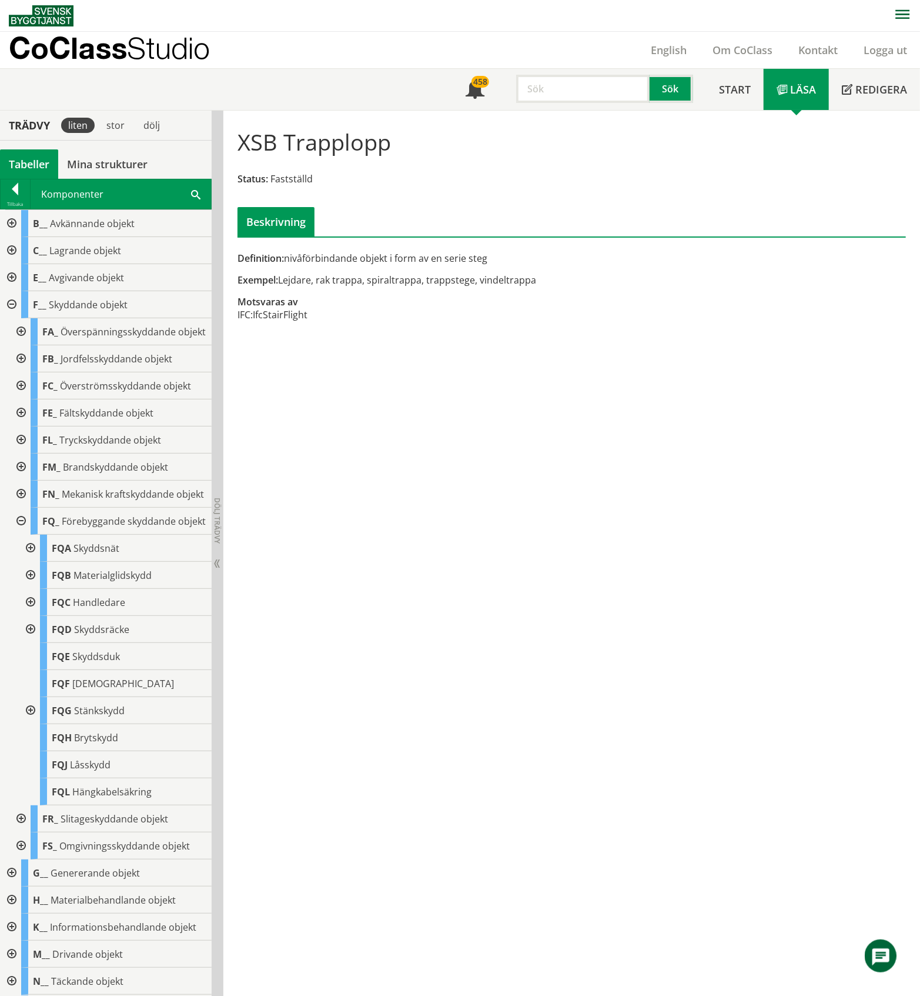
click at [34, 616] on div at bounding box center [29, 602] width 21 height 27
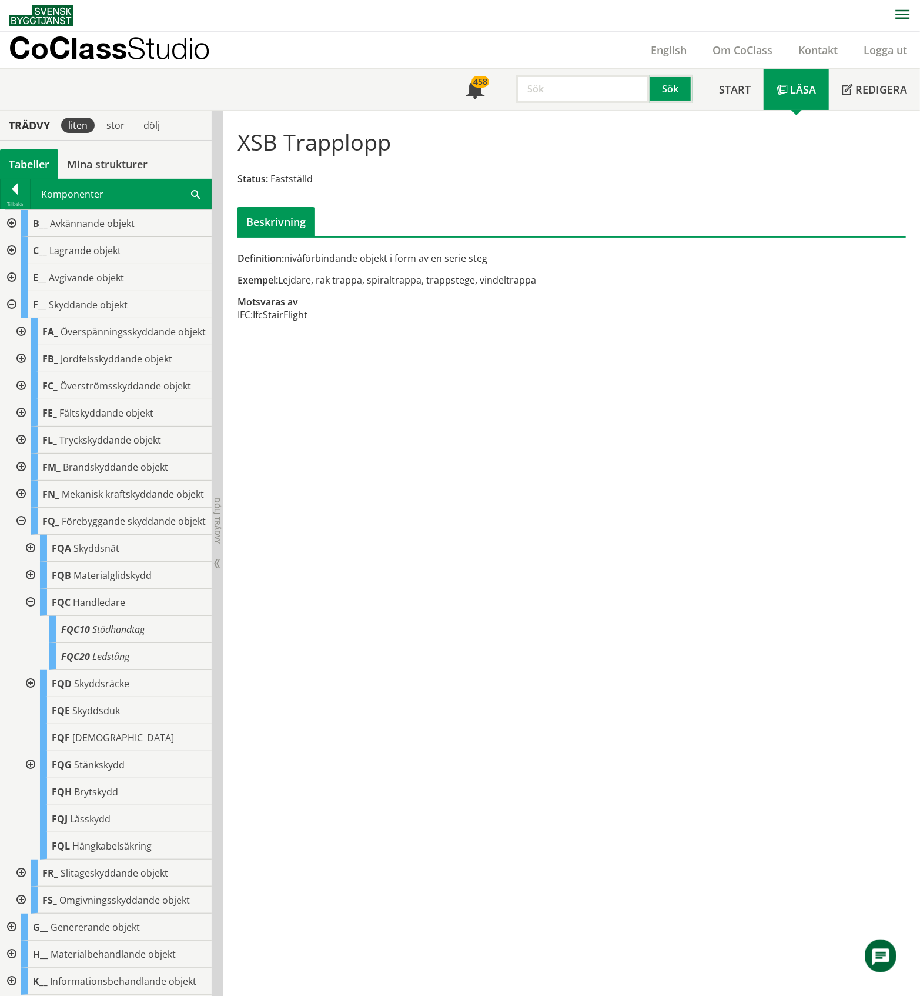
click at [34, 616] on div at bounding box center [29, 602] width 21 height 27
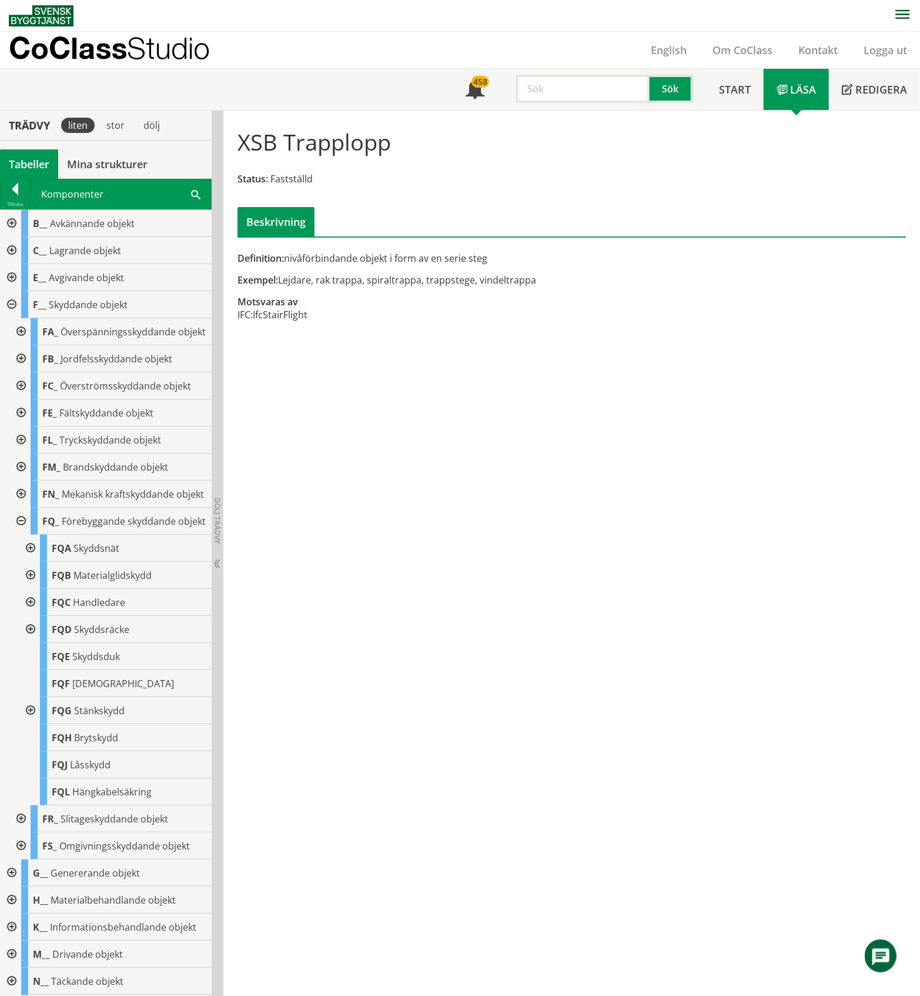
click at [31, 589] on div at bounding box center [29, 575] width 21 height 27
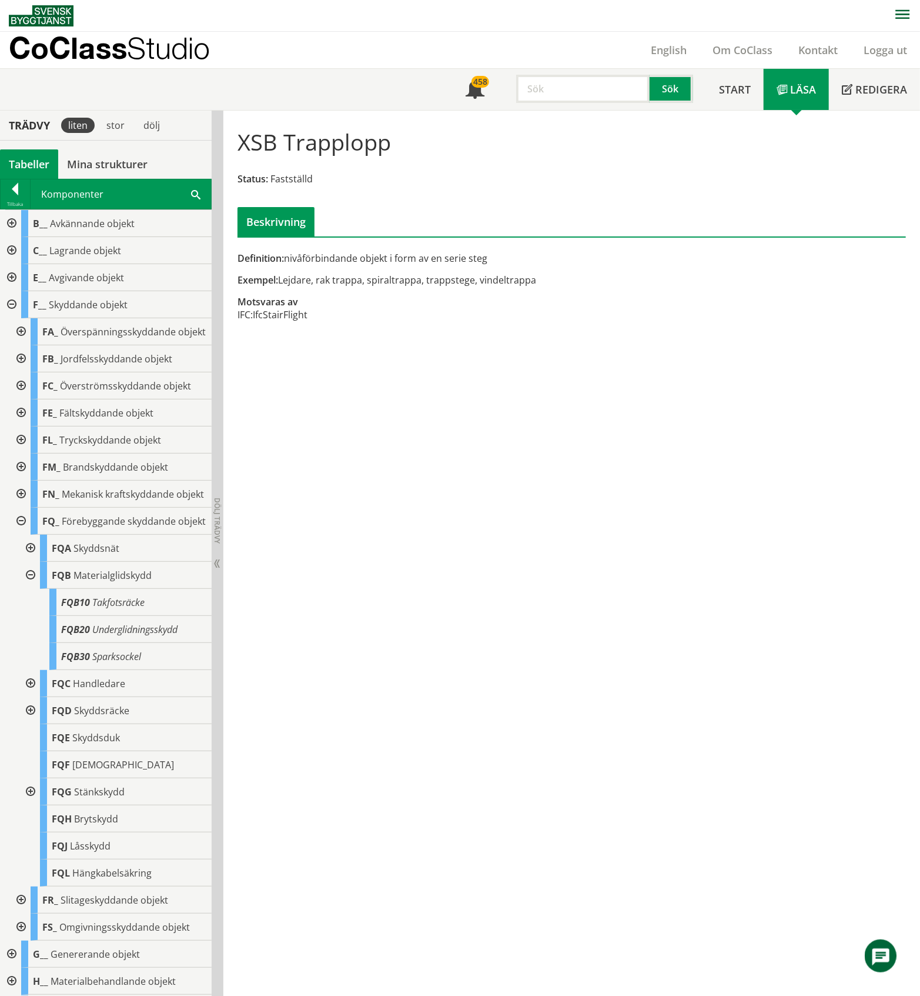
click at [31, 589] on div at bounding box center [29, 575] width 21 height 27
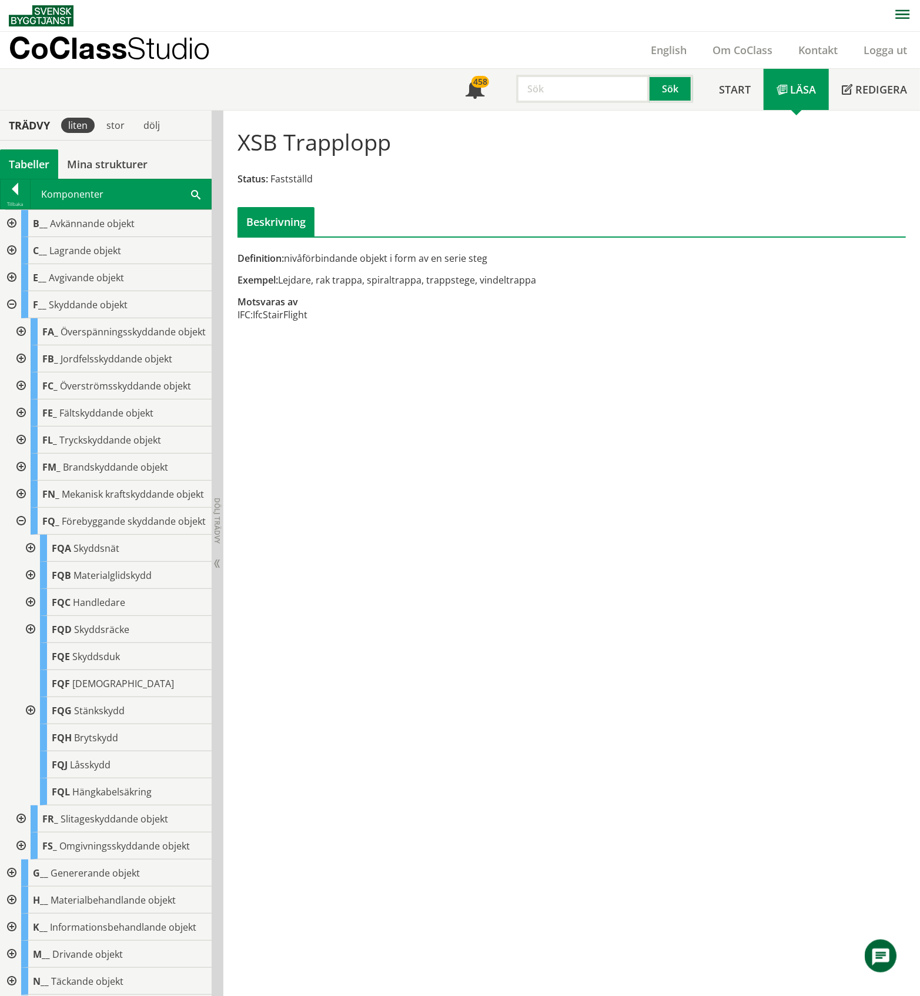
click at [31, 562] on div at bounding box center [29, 548] width 21 height 27
click at [42, 589] on div at bounding box center [38, 575] width 21 height 27
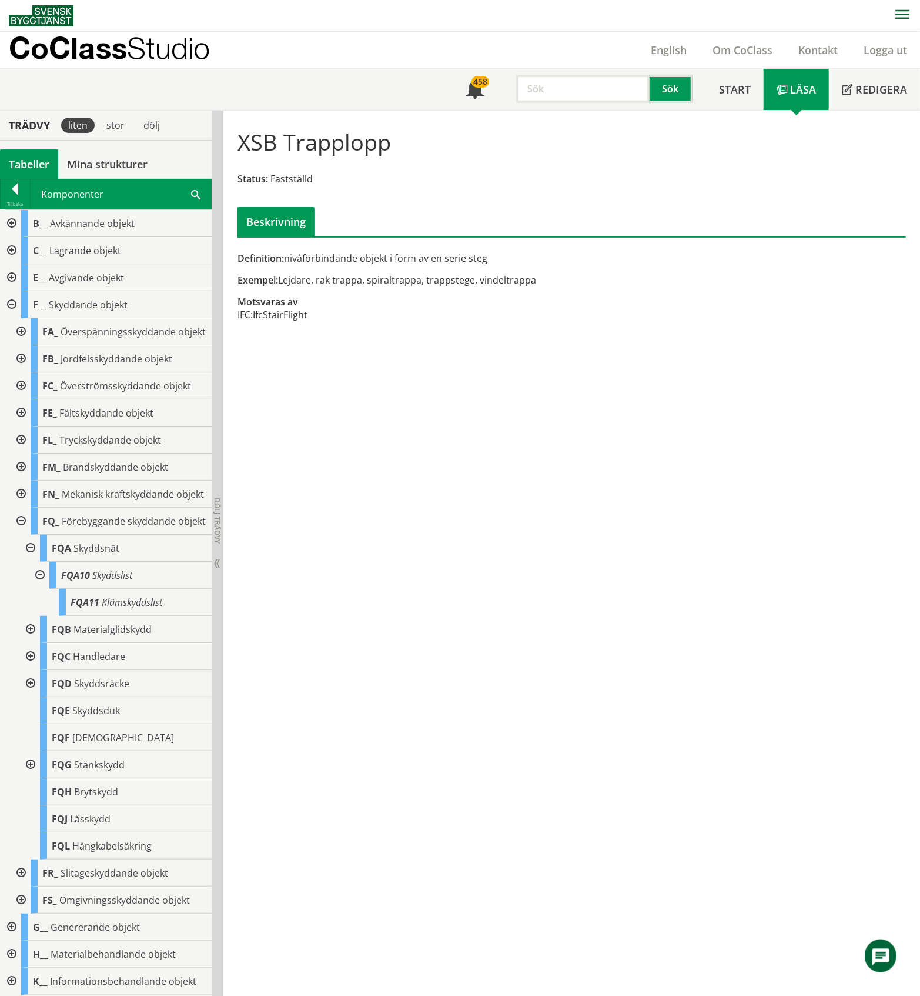
click at [41, 589] on div at bounding box center [38, 575] width 21 height 27
click at [28, 562] on div at bounding box center [29, 548] width 21 height 27
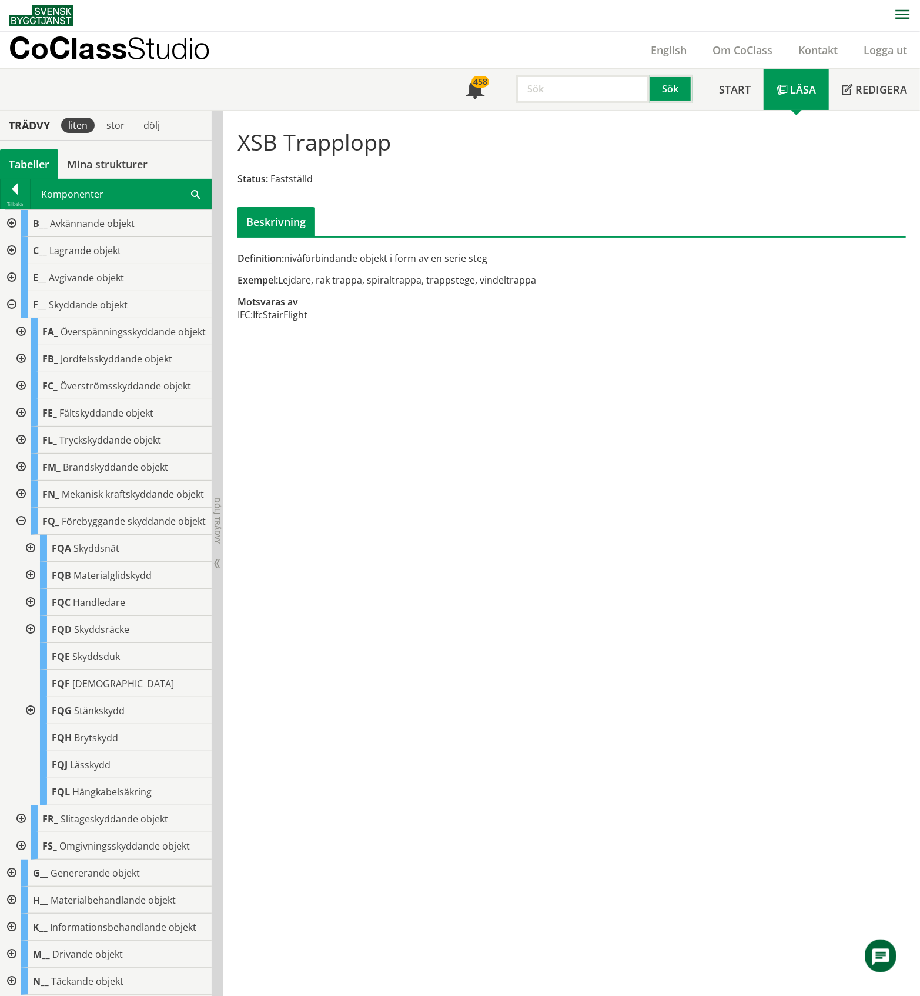
click at [22, 535] on div at bounding box center [19, 521] width 21 height 27
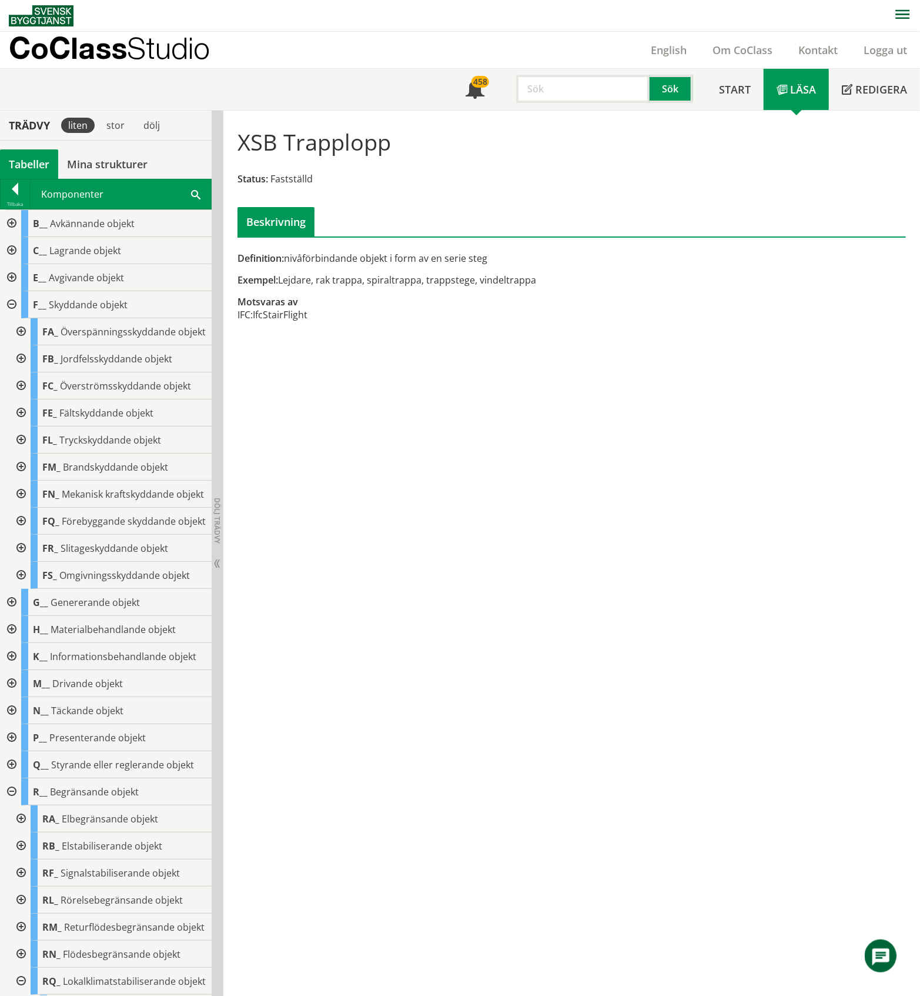
click at [19, 562] on div at bounding box center [19, 548] width 21 height 27
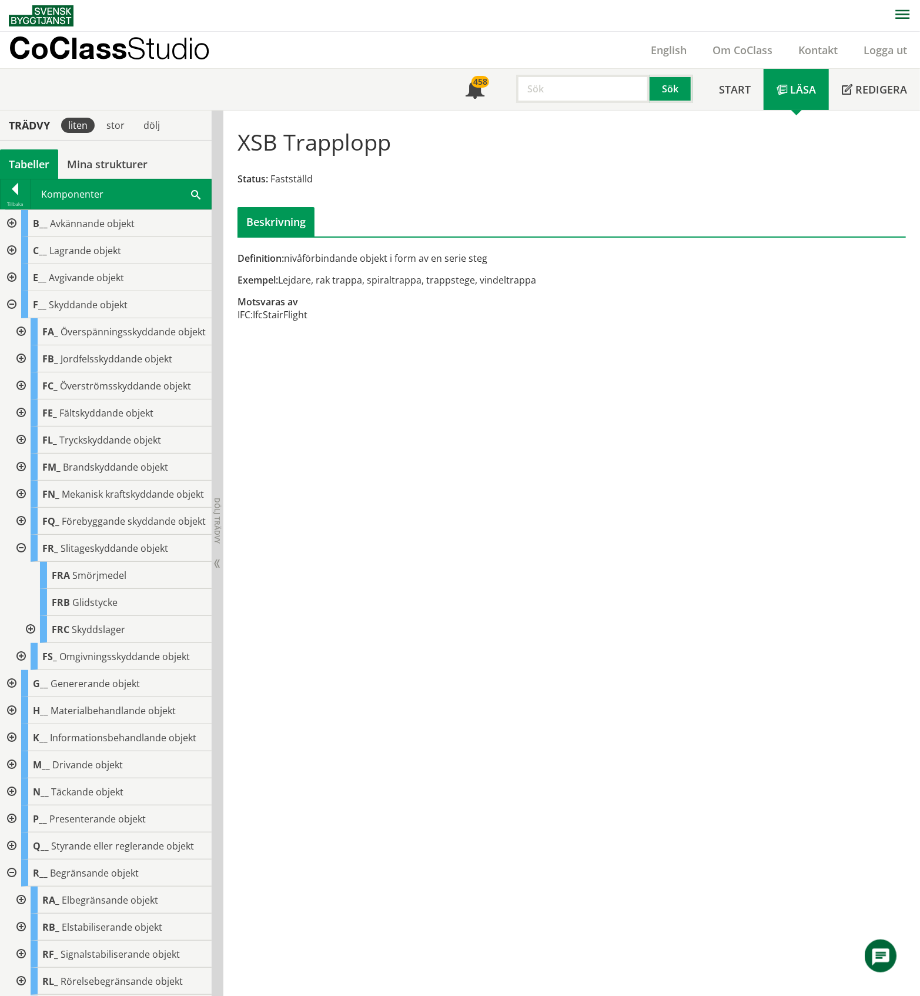
click at [31, 643] on div at bounding box center [29, 629] width 21 height 27
click at [38, 670] on div at bounding box center [38, 656] width 21 height 27
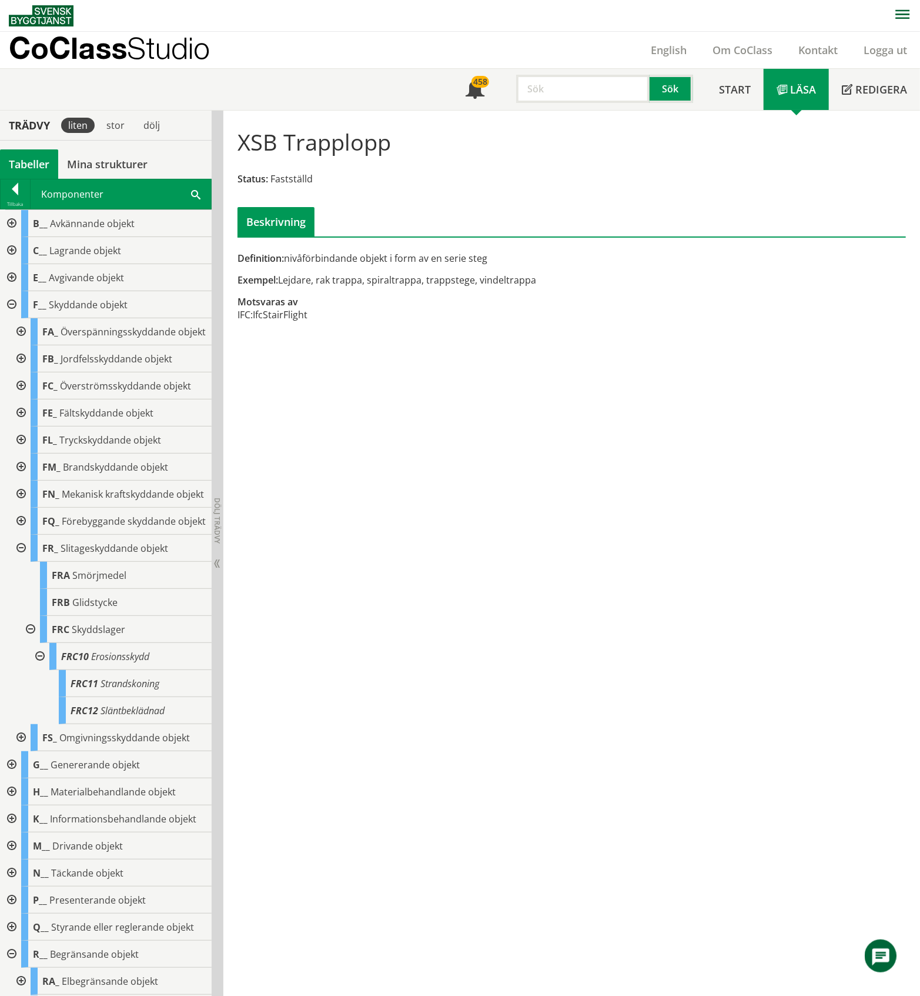
click at [38, 670] on div at bounding box center [38, 656] width 21 height 27
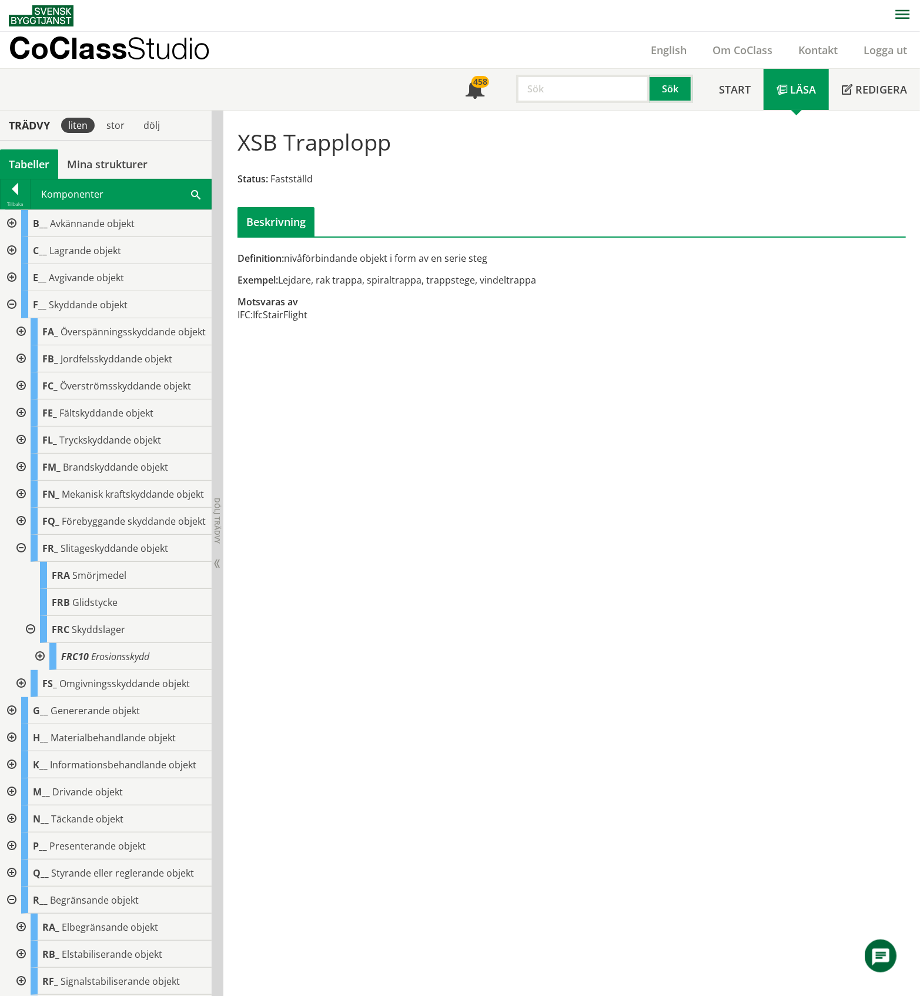
click at [31, 643] on div at bounding box center [29, 629] width 21 height 27
click at [18, 562] on div at bounding box center [19, 548] width 21 height 27
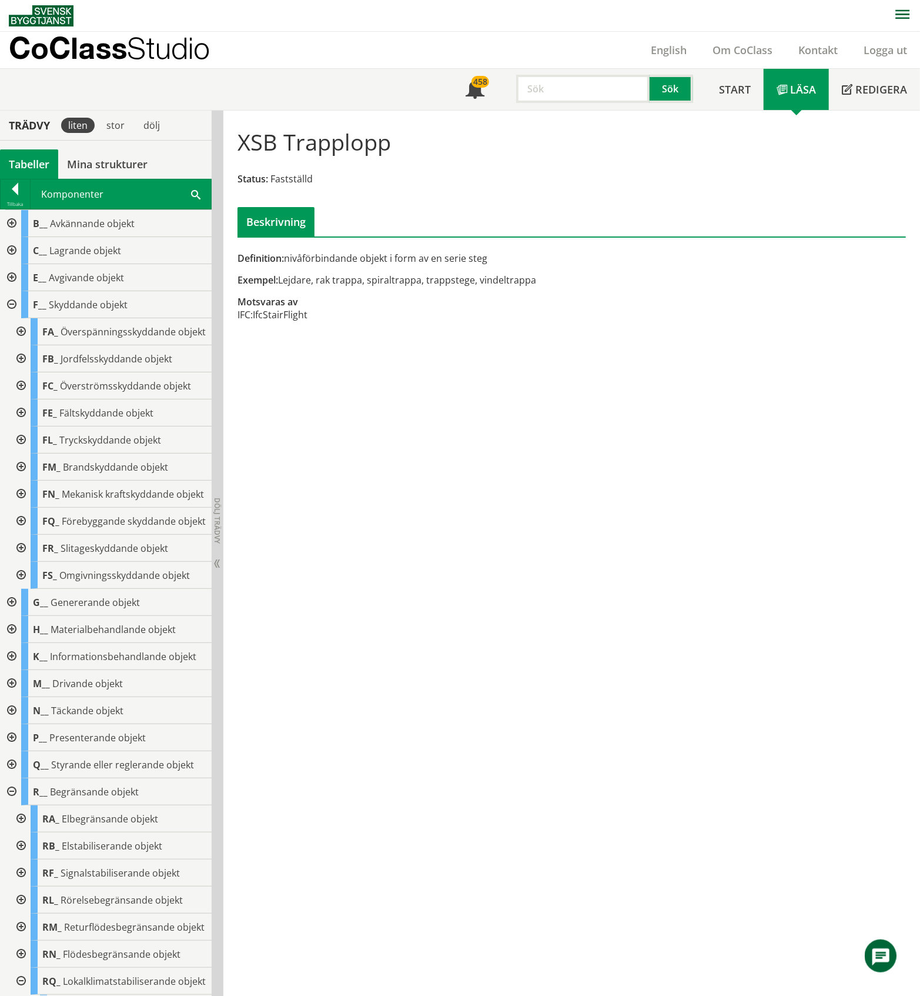
click at [19, 589] on div at bounding box center [19, 575] width 21 height 27
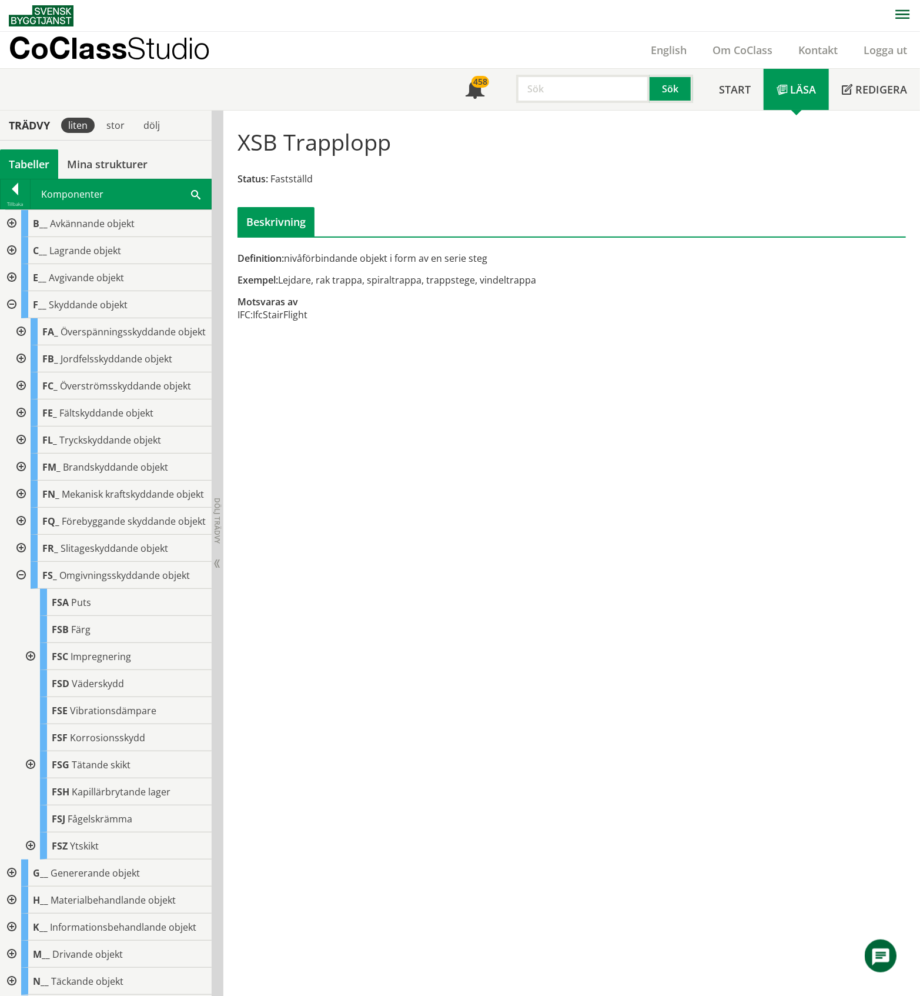
click at [34, 670] on div at bounding box center [29, 656] width 21 height 27
click at [31, 778] on div at bounding box center [29, 764] width 21 height 27
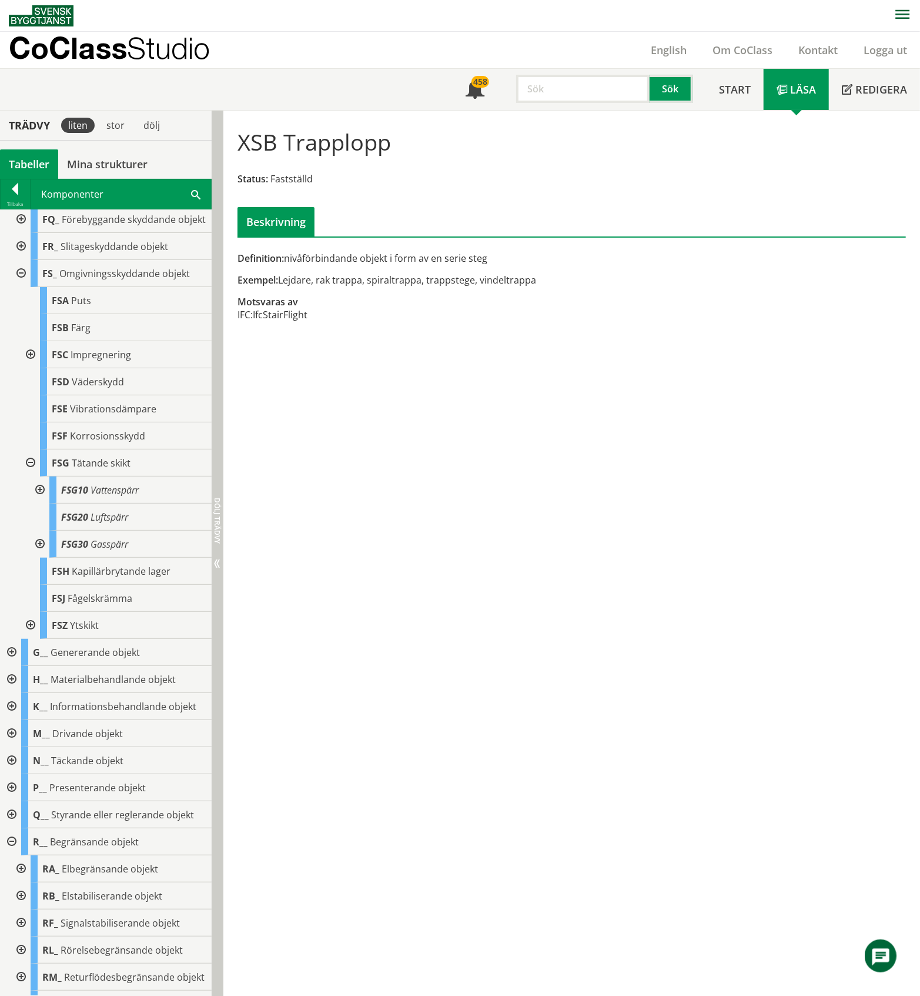
scroll to position [313, 0]
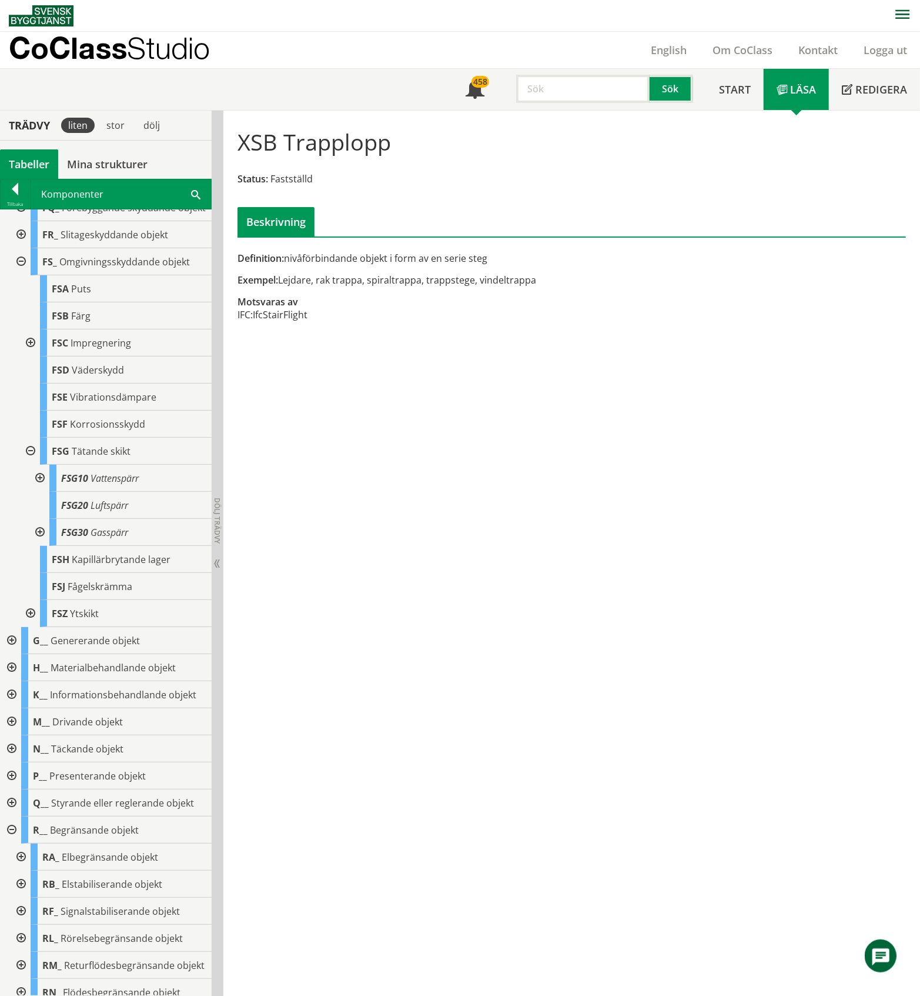
click at [36, 492] on div at bounding box center [38, 478] width 21 height 27
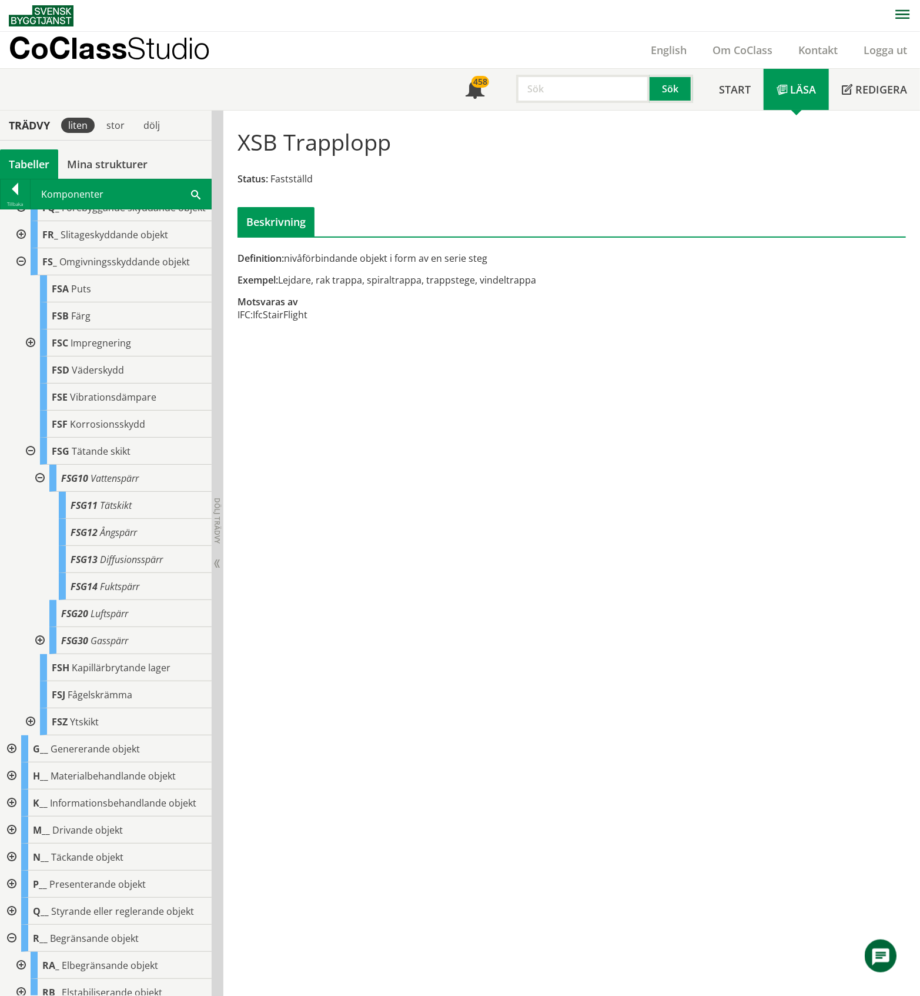
click at [41, 492] on div at bounding box center [38, 478] width 21 height 27
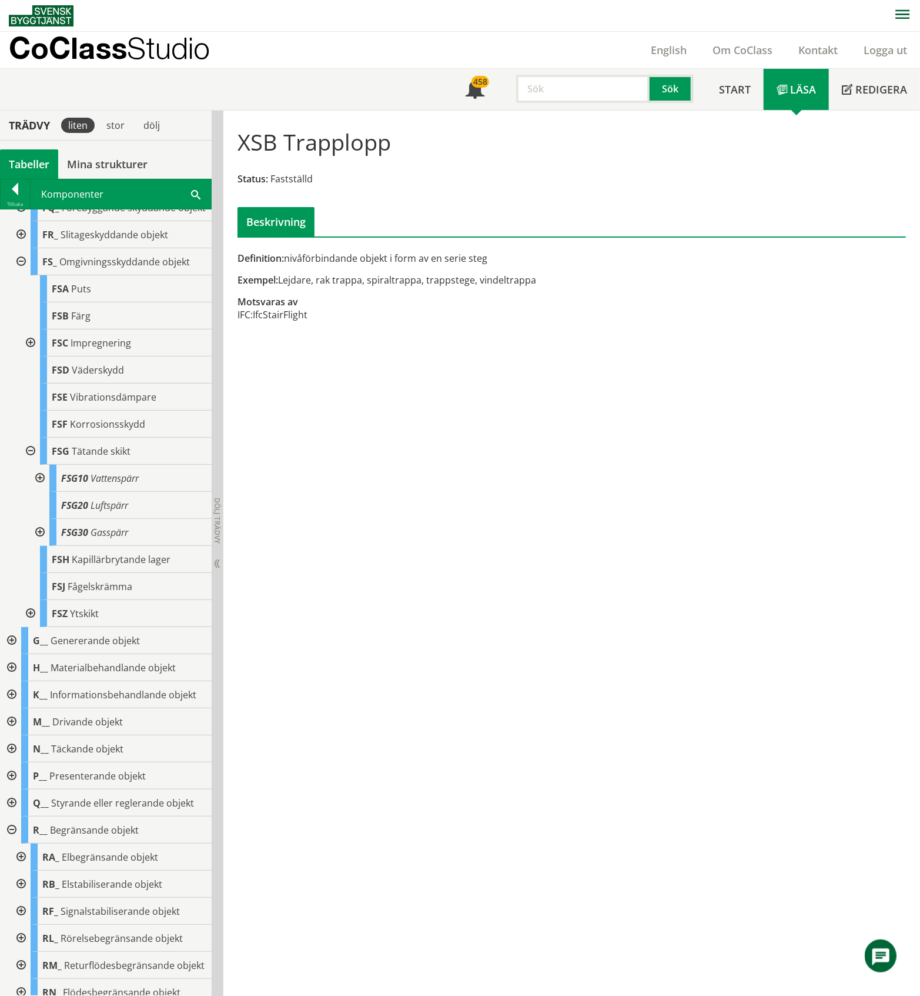
click at [40, 546] on div at bounding box center [38, 532] width 21 height 27
click at [36, 492] on div at bounding box center [38, 478] width 21 height 27
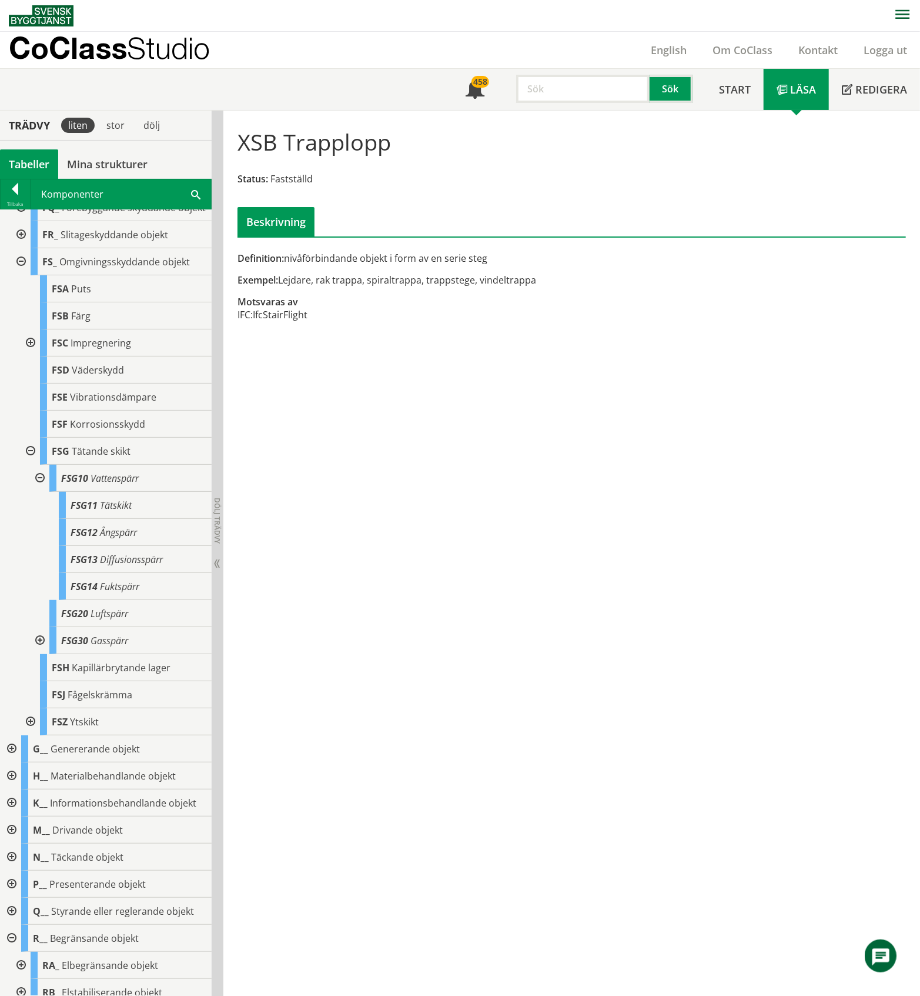
click at [38, 492] on div at bounding box center [38, 478] width 21 height 27
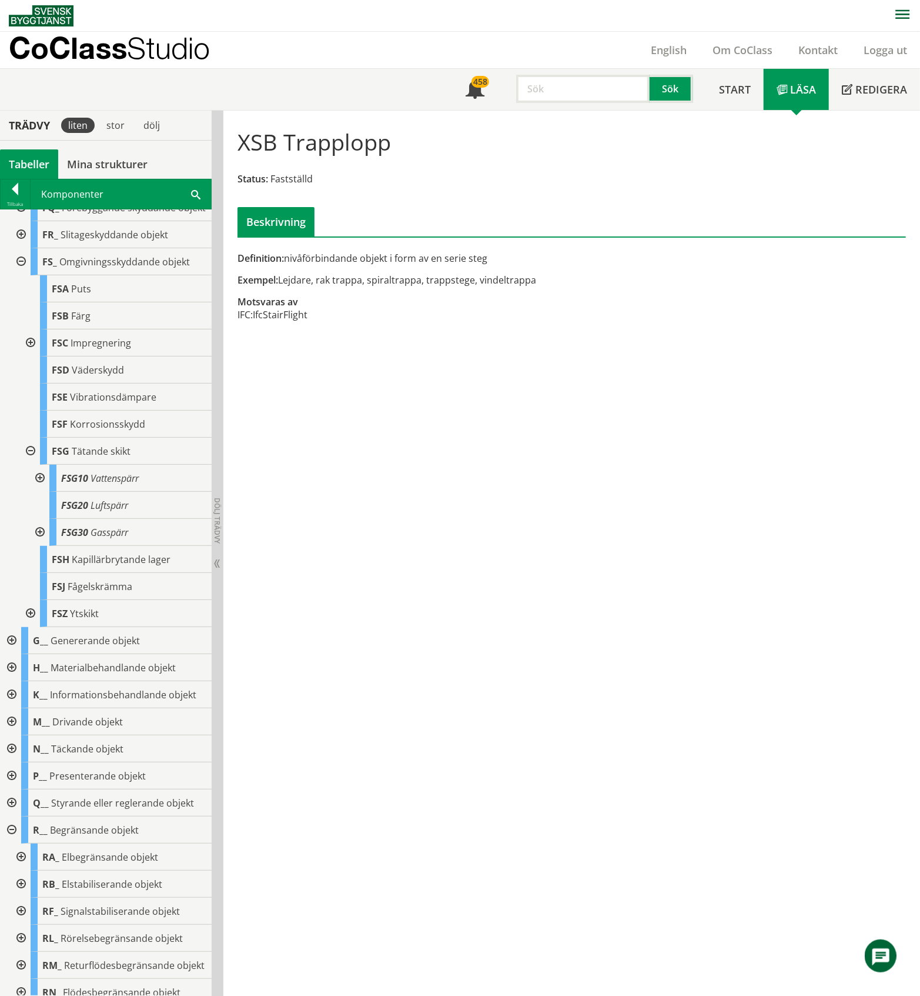
click at [31, 465] on div at bounding box center [29, 451] width 21 height 27
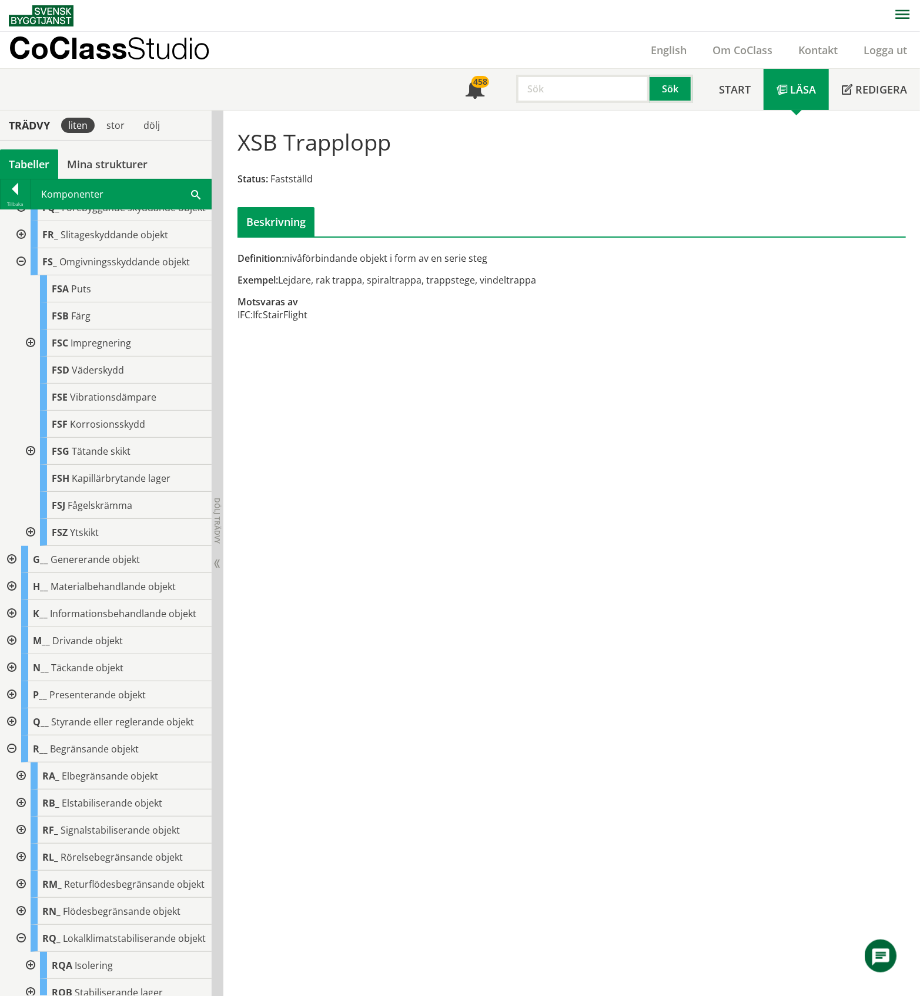
click at [32, 546] on div at bounding box center [29, 532] width 21 height 27
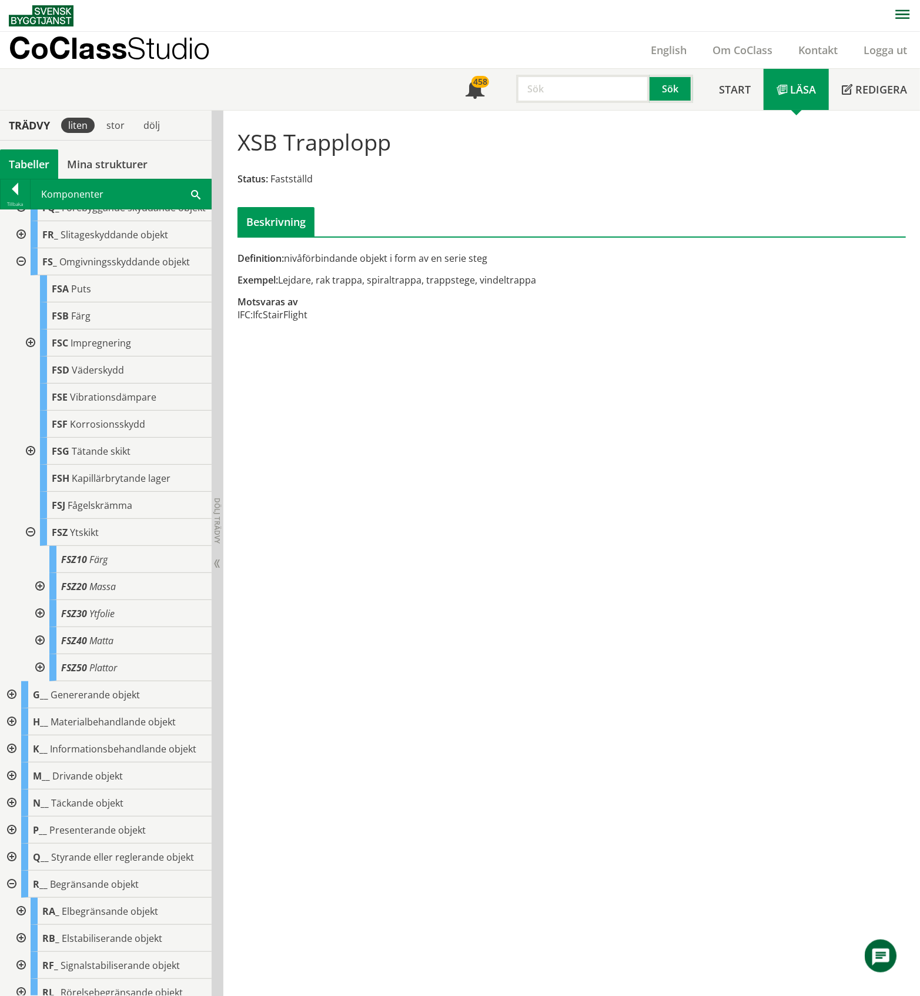
click at [40, 600] on div at bounding box center [38, 586] width 21 height 27
click at [38, 600] on div at bounding box center [38, 586] width 21 height 27
click at [38, 627] on div at bounding box center [38, 613] width 21 height 27
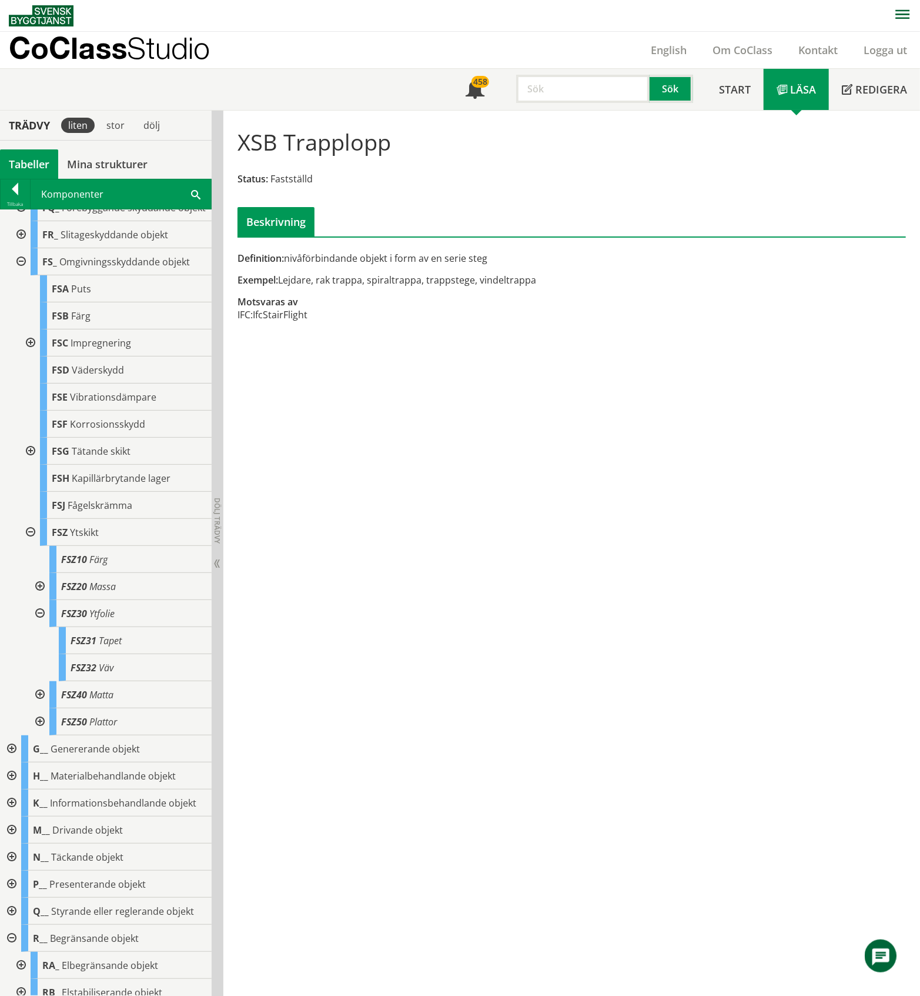
click at [38, 627] on div at bounding box center [38, 613] width 21 height 27
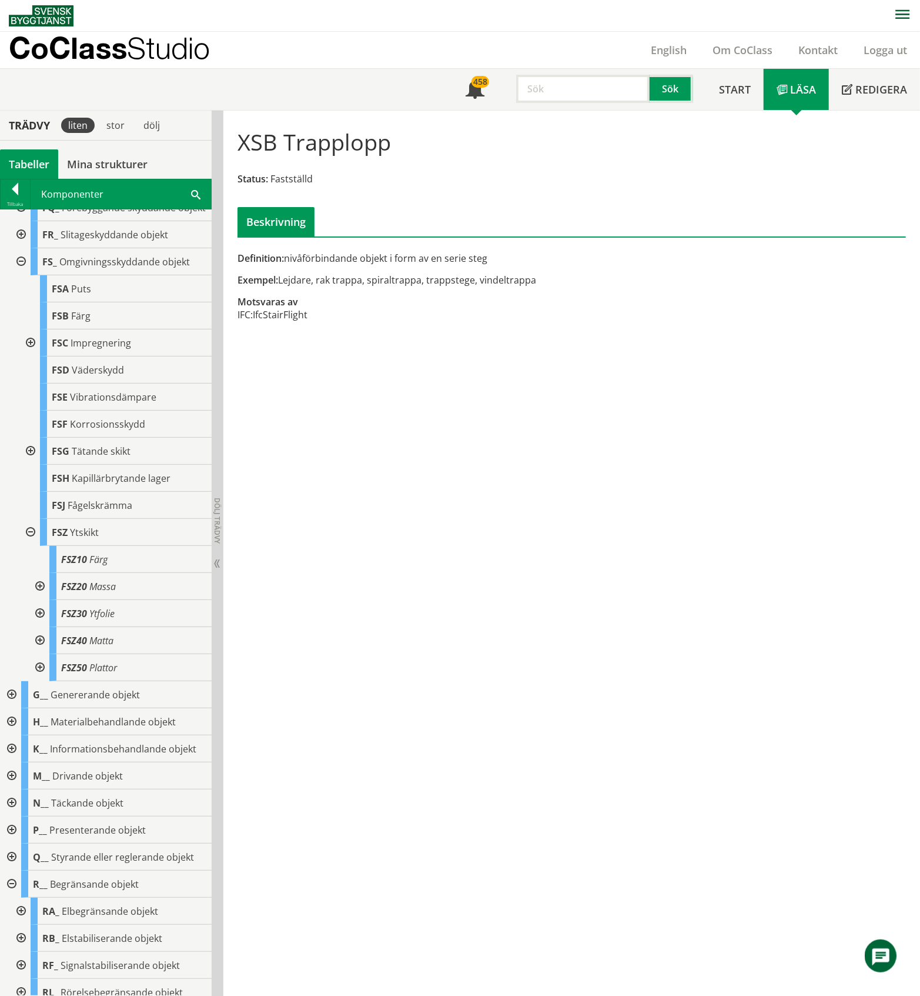
click at [41, 654] on div at bounding box center [38, 640] width 21 height 27
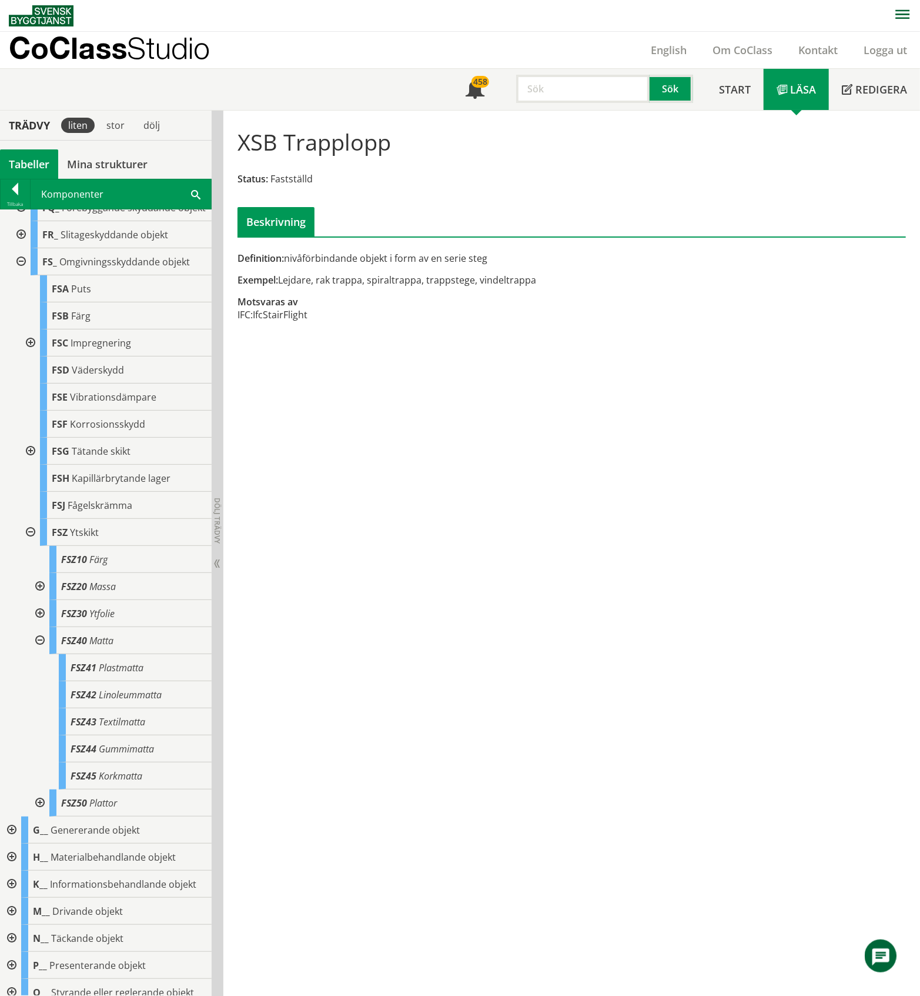
click at [41, 654] on div at bounding box center [38, 640] width 21 height 27
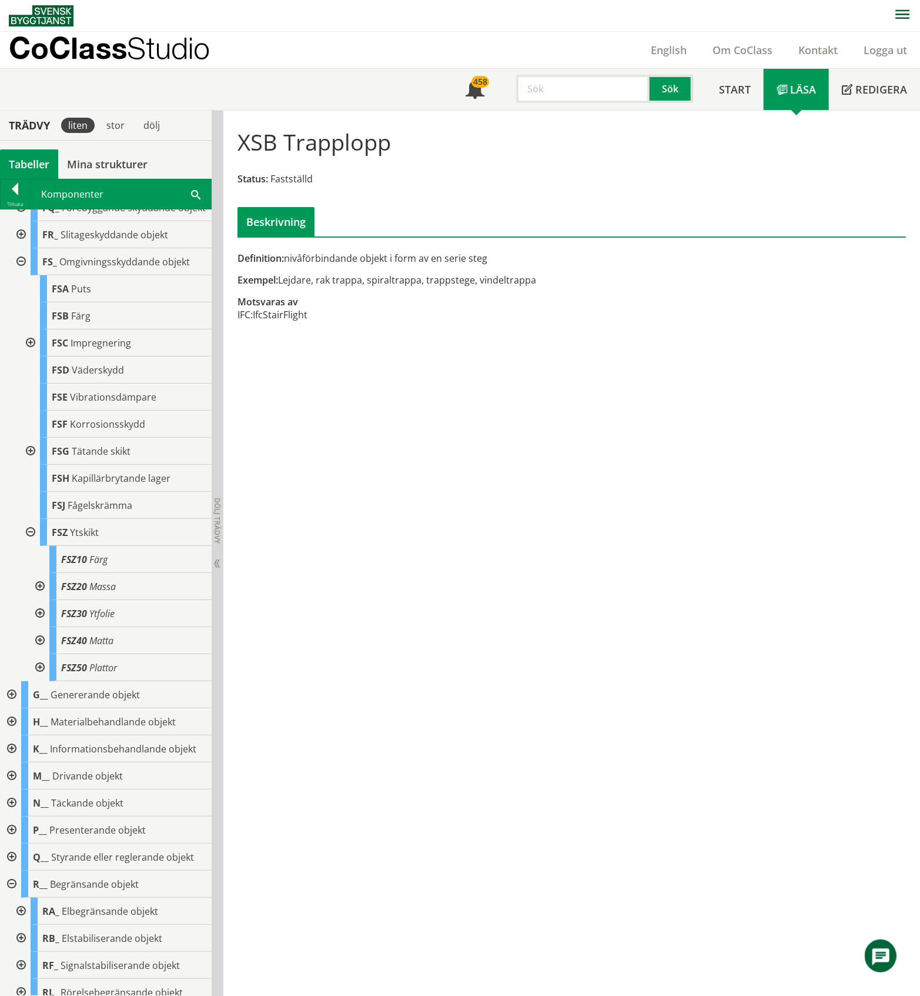
click at [38, 681] on div at bounding box center [38, 667] width 21 height 27
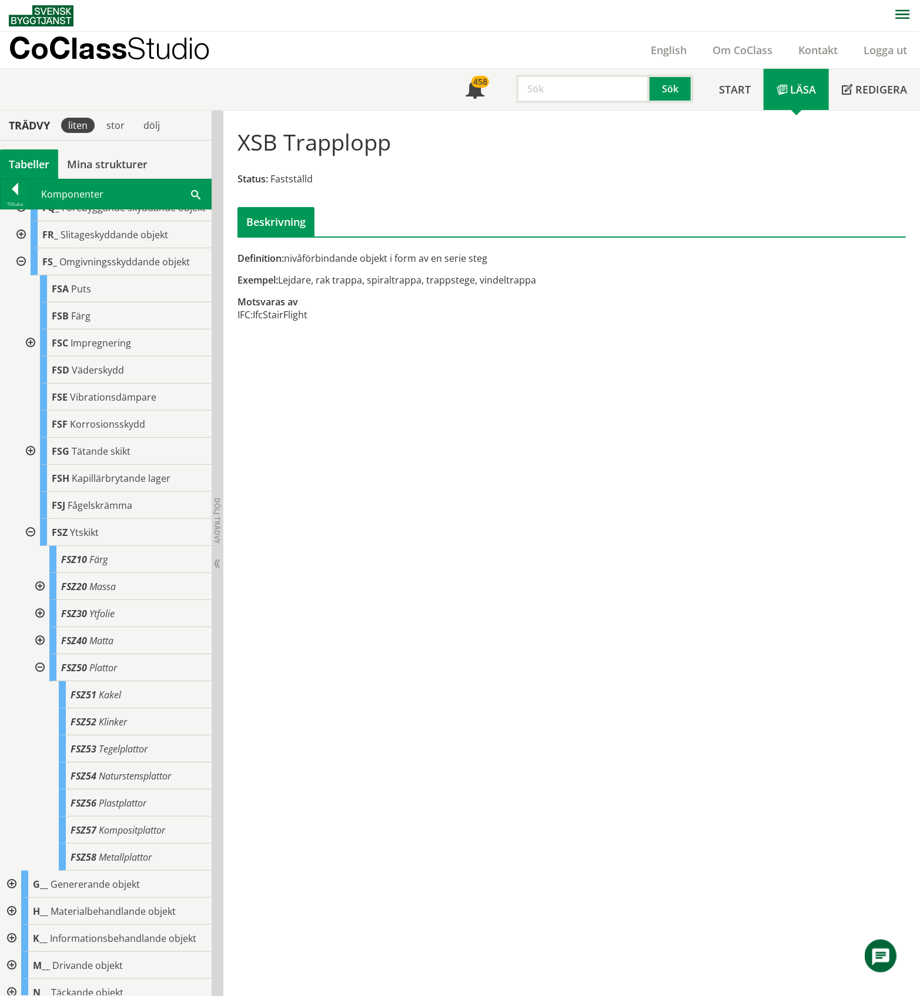
click at [38, 681] on div at bounding box center [38, 667] width 21 height 27
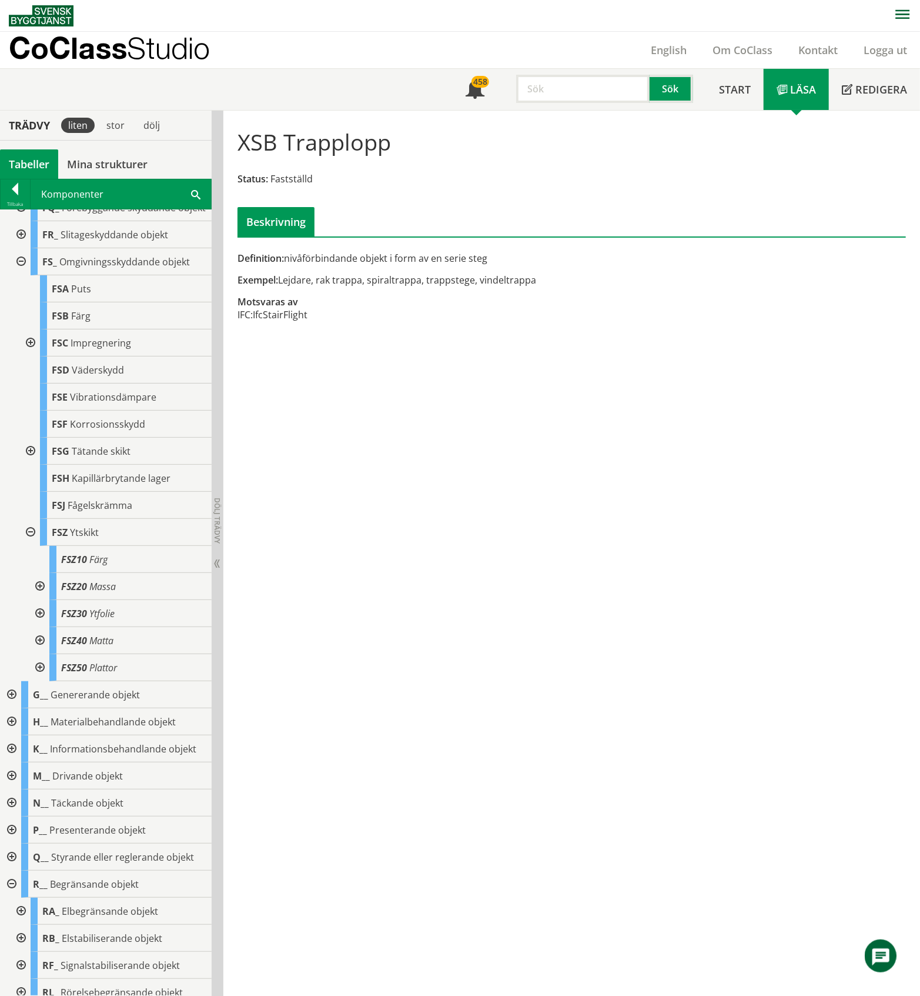
click at [29, 546] on div at bounding box center [29, 532] width 21 height 27
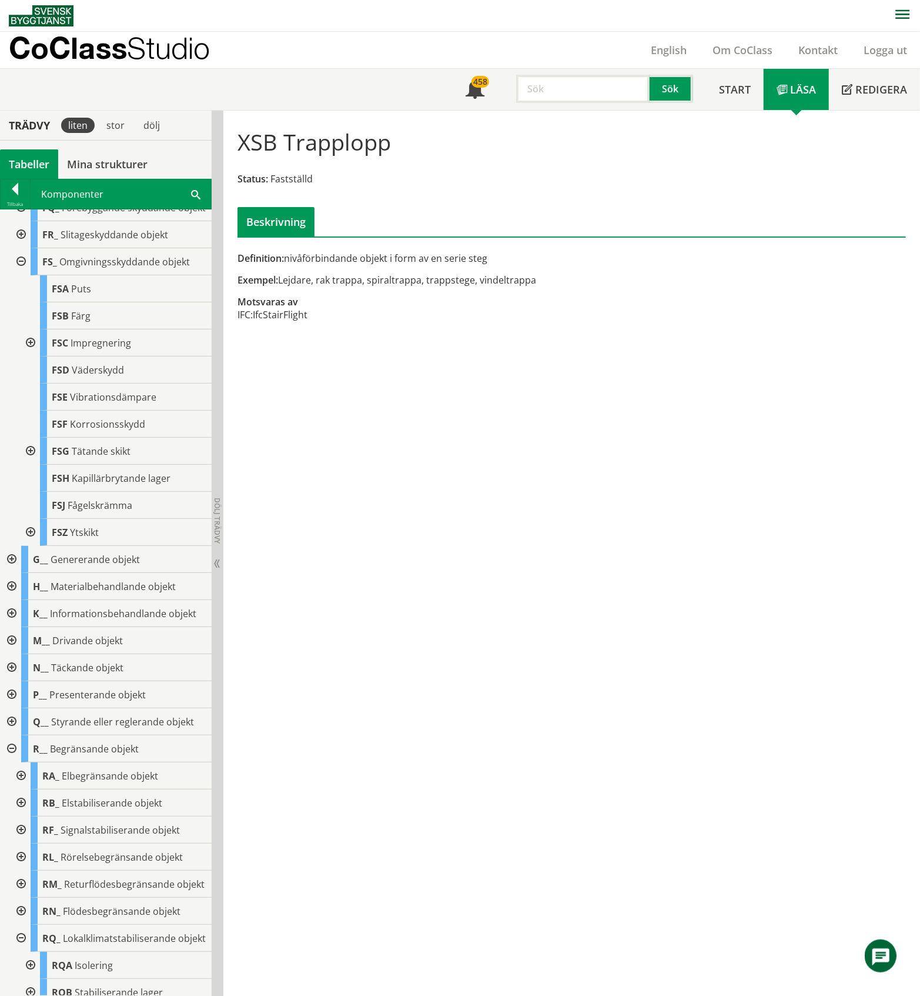
click at [12, 573] on div at bounding box center [10, 559] width 21 height 27
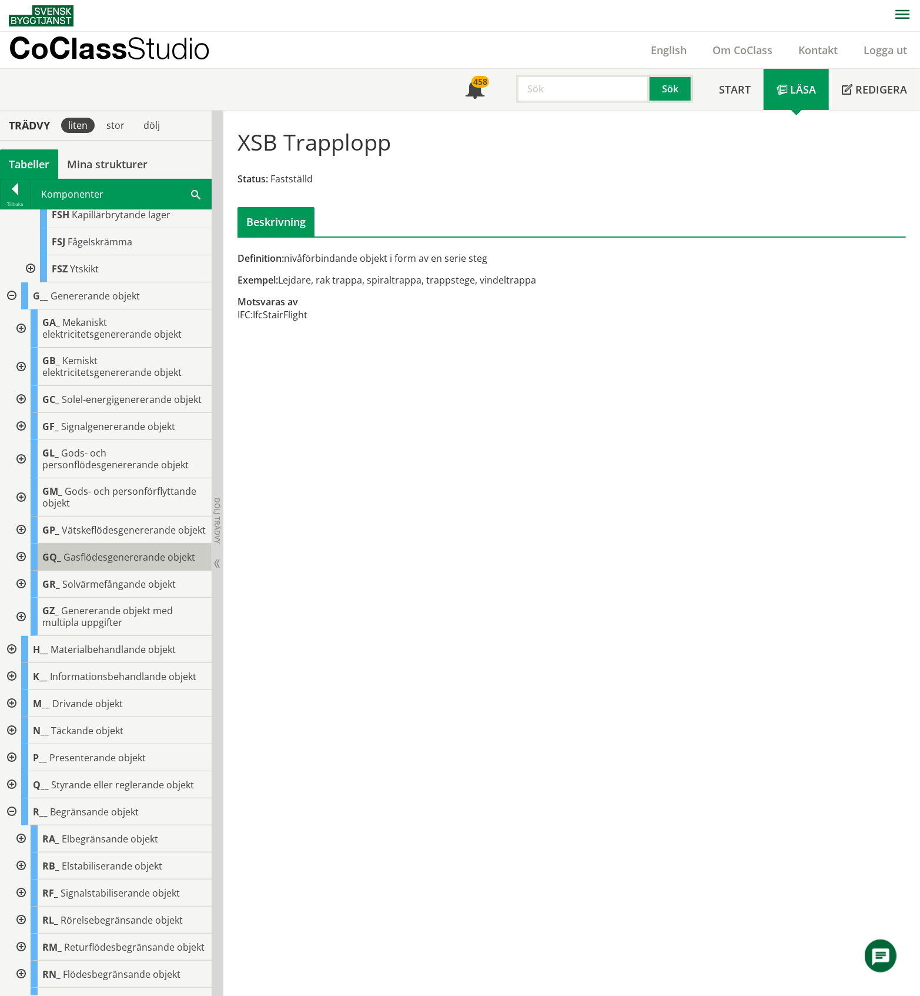
scroll to position [470, 0]
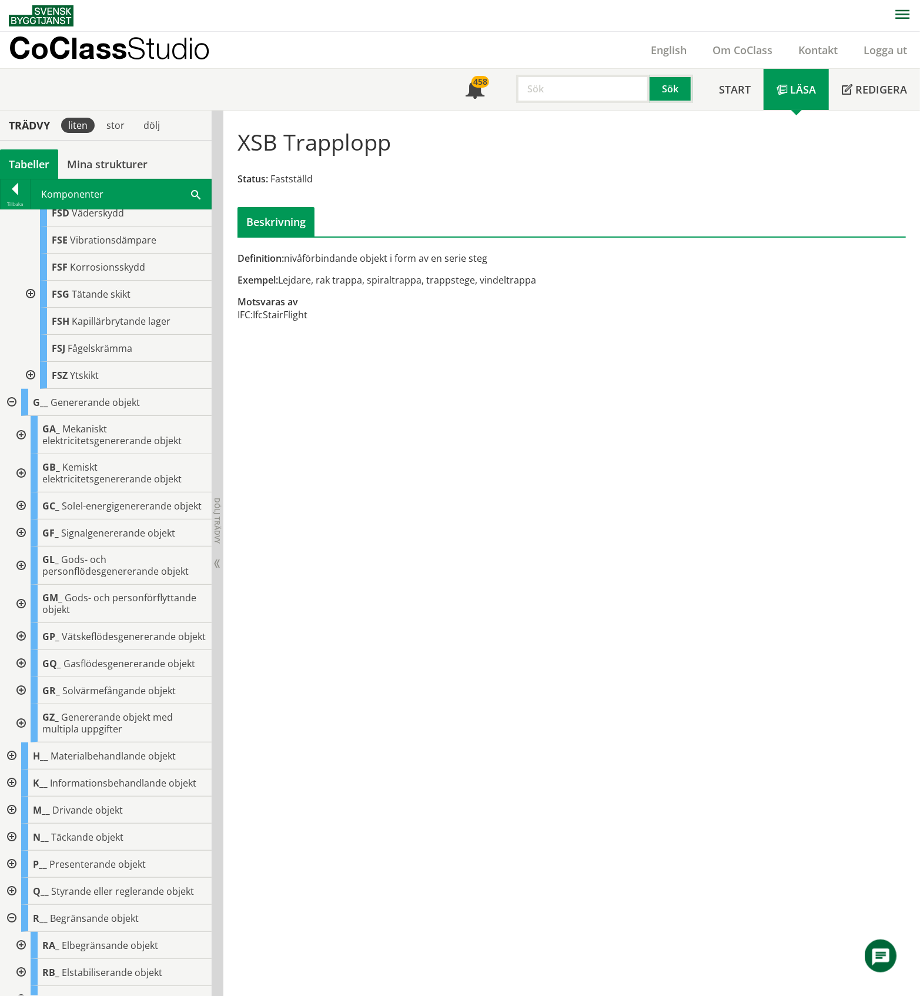
click at [14, 416] on div at bounding box center [10, 402] width 21 height 27
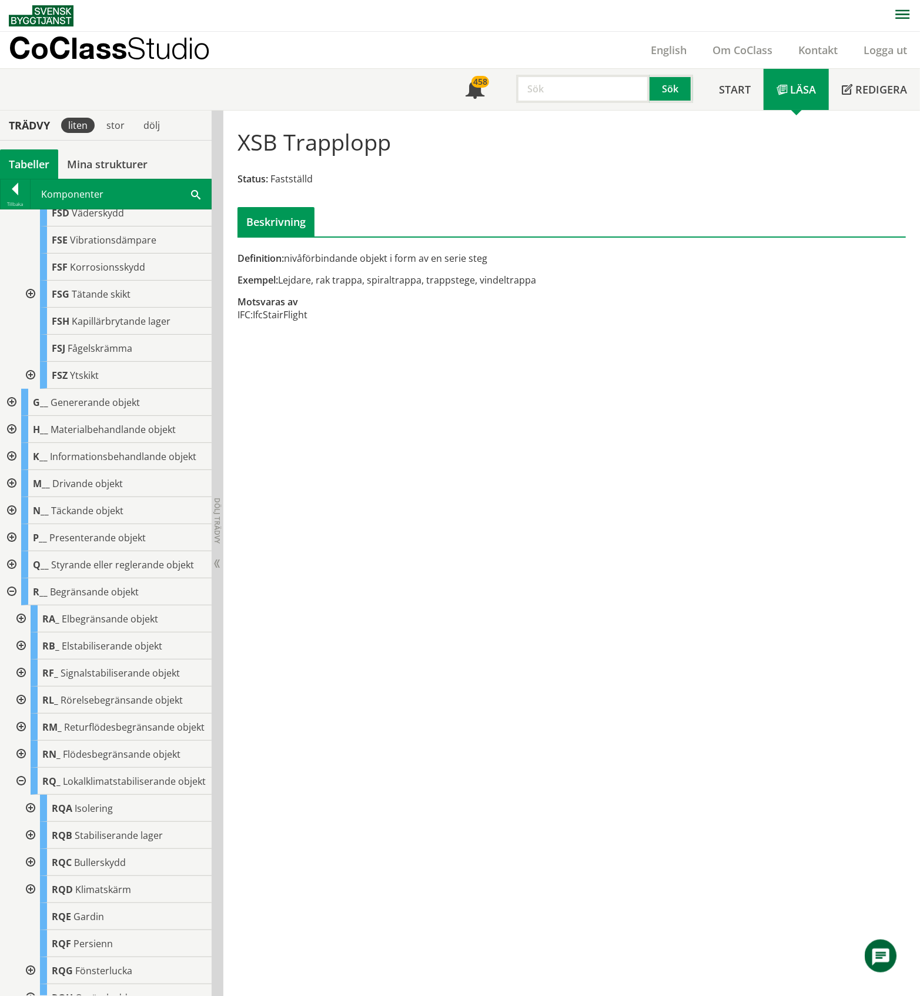
click at [12, 443] on div at bounding box center [10, 429] width 21 height 27
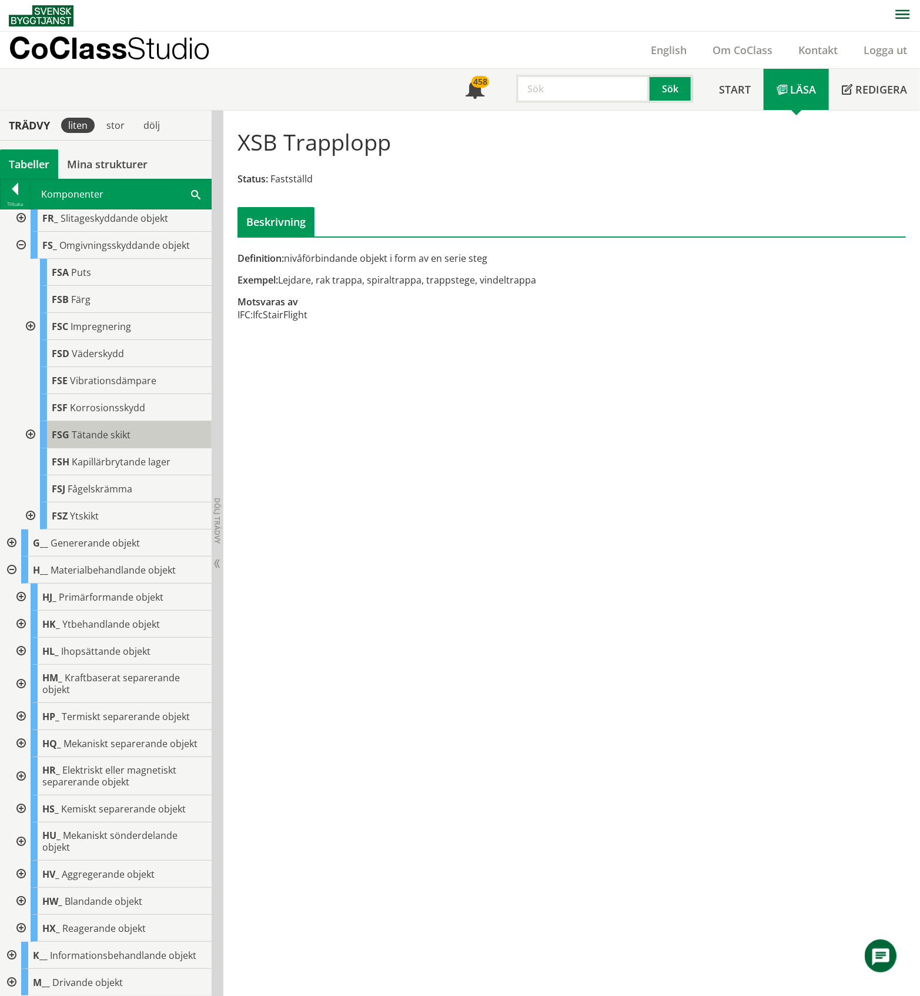
scroll to position [156, 0]
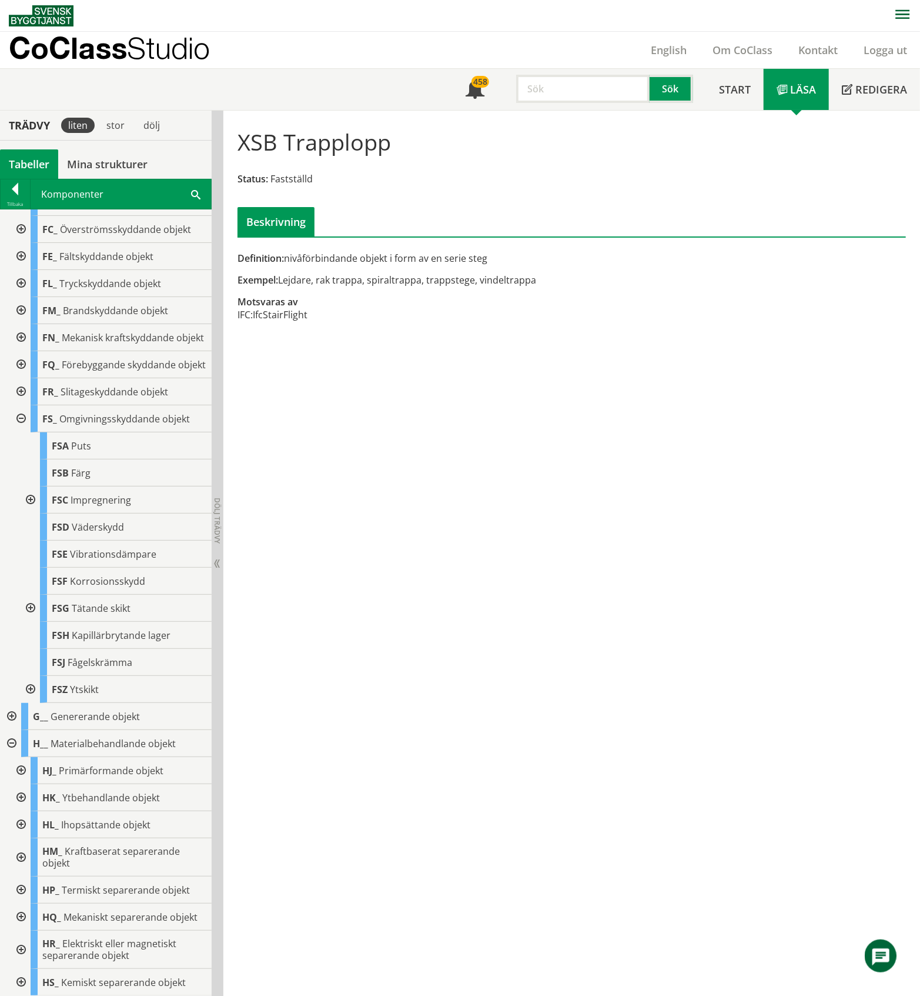
click at [21, 432] on div at bounding box center [19, 418] width 21 height 27
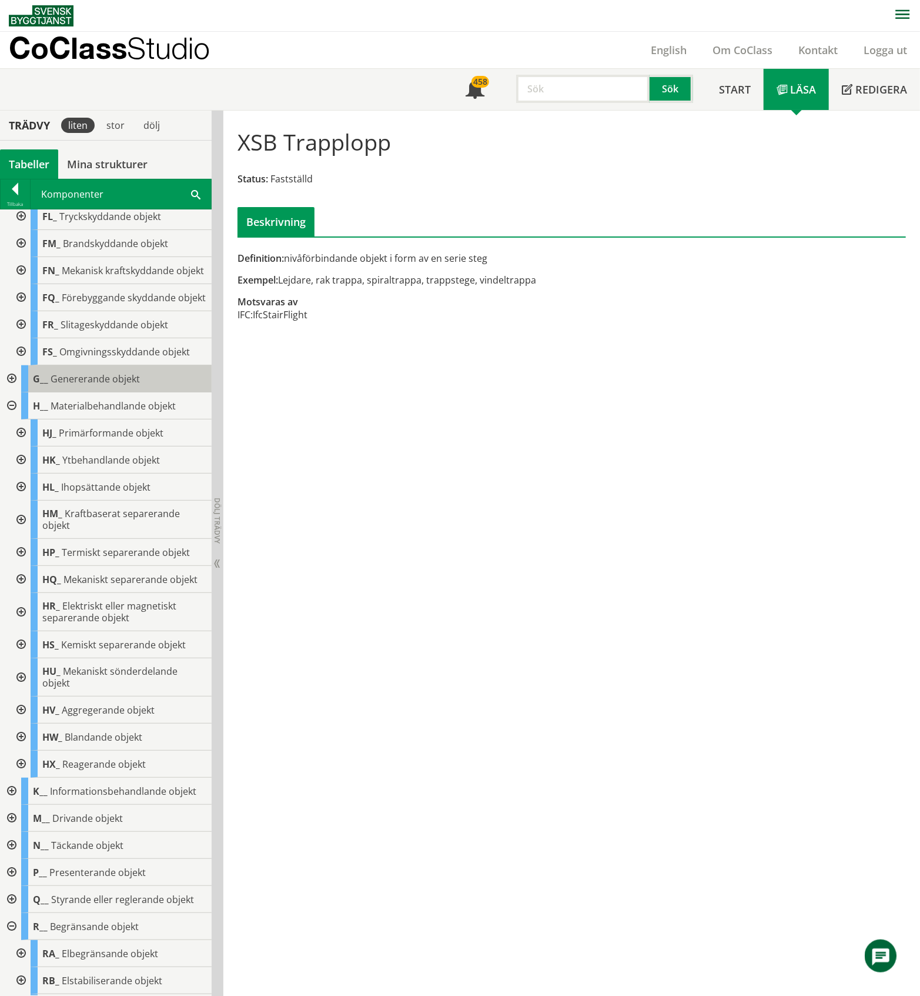
scroll to position [313, 0]
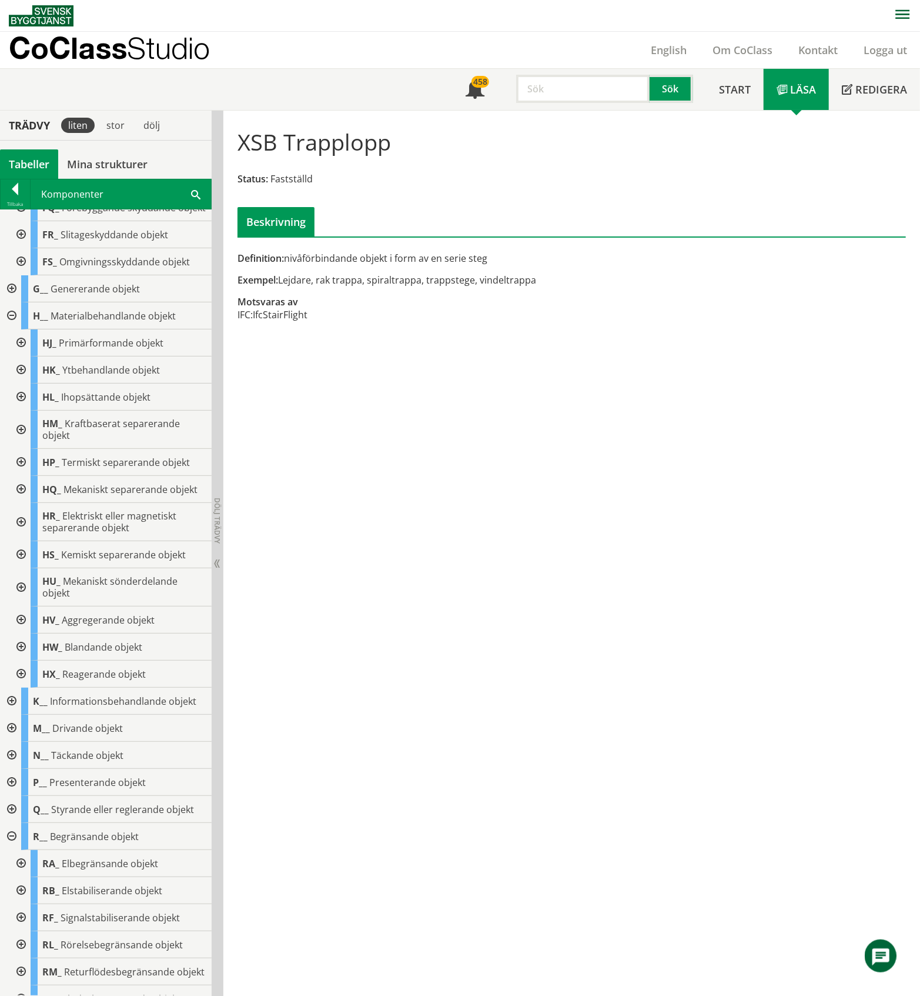
click at [20, 410] on div at bounding box center [19, 396] width 21 height 27
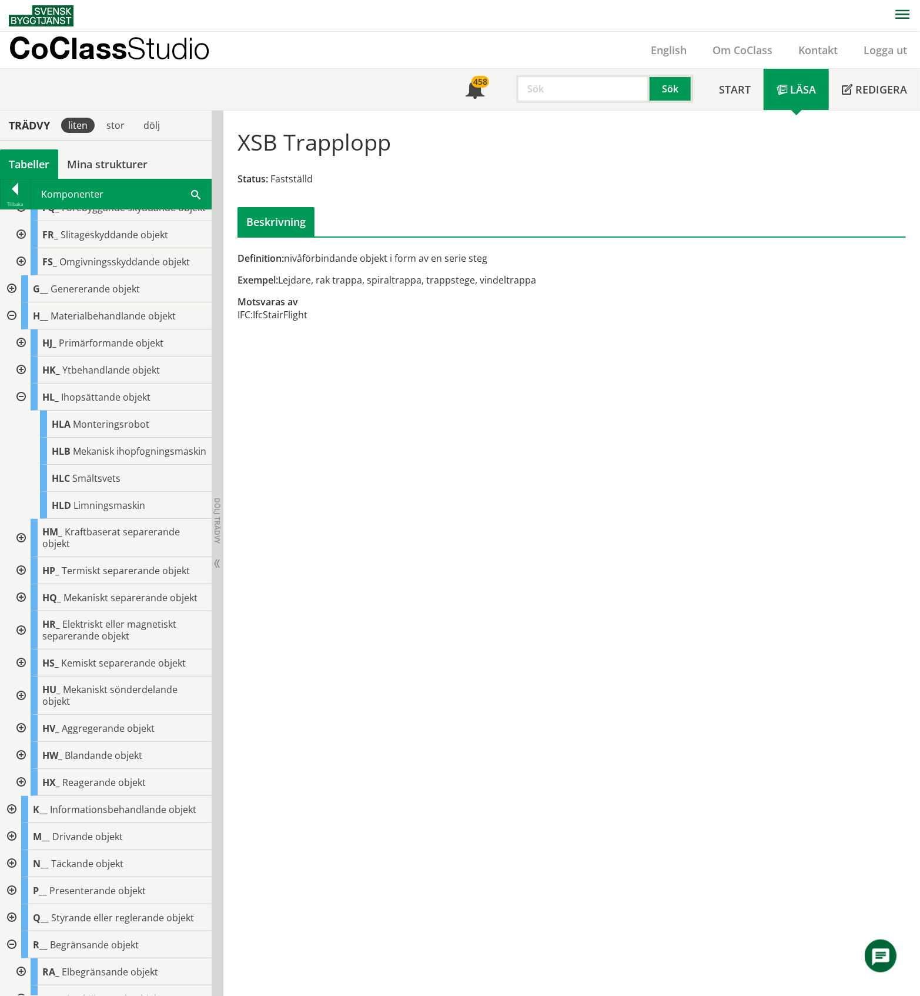
click at [20, 410] on div at bounding box center [19, 396] width 21 height 27
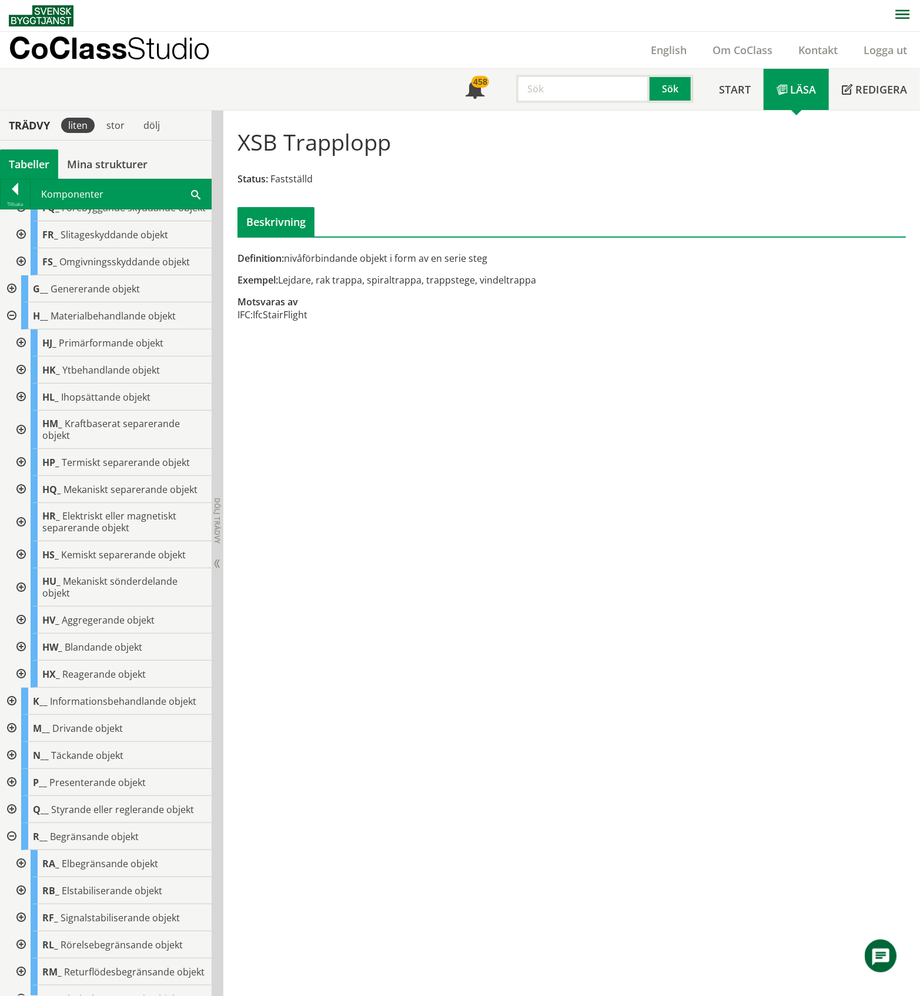
click at [20, 687] on div at bounding box center [19, 673] width 21 height 27
click at [14, 329] on div at bounding box center [10, 315] width 21 height 27
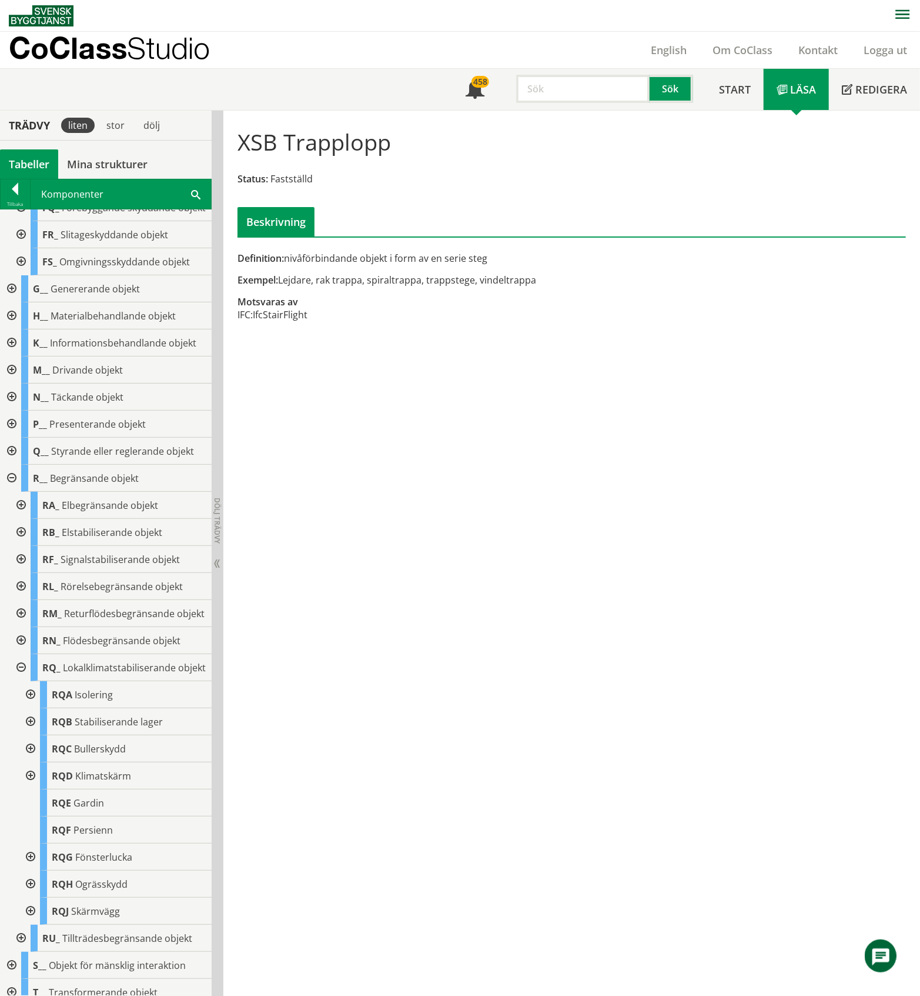
click at [14, 356] on div at bounding box center [10, 342] width 21 height 27
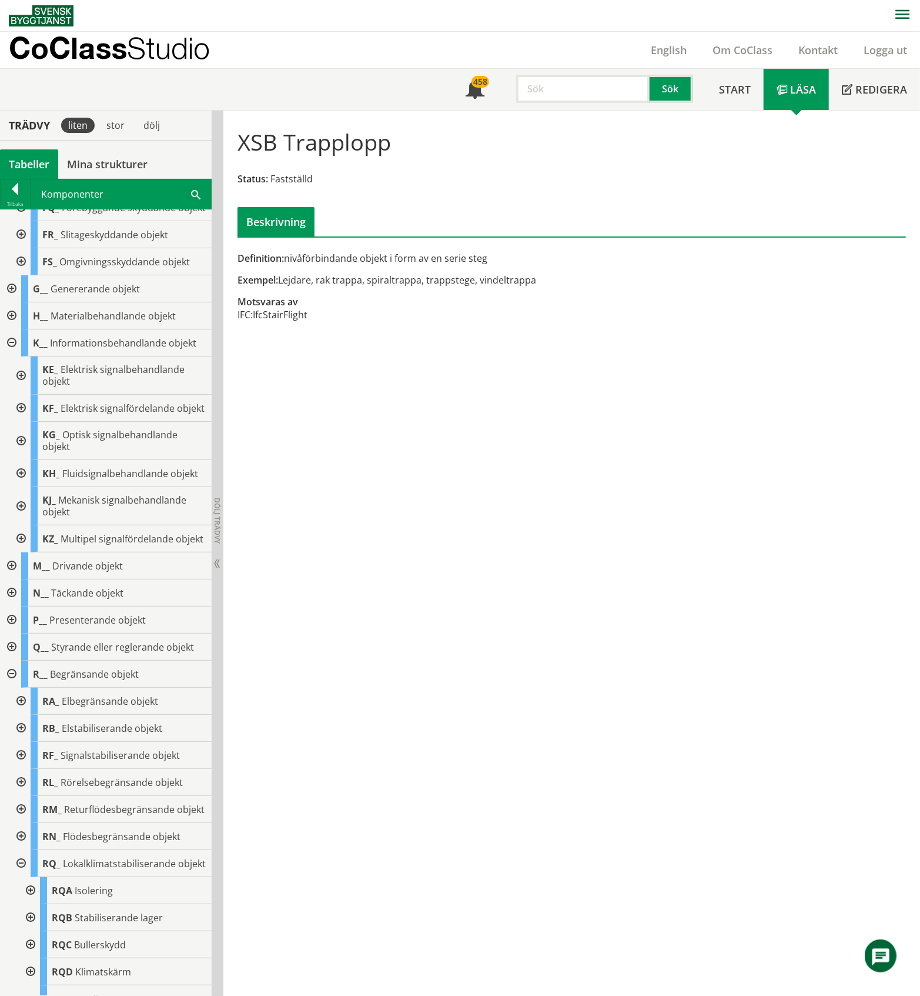
click at [14, 356] on div at bounding box center [10, 342] width 21 height 27
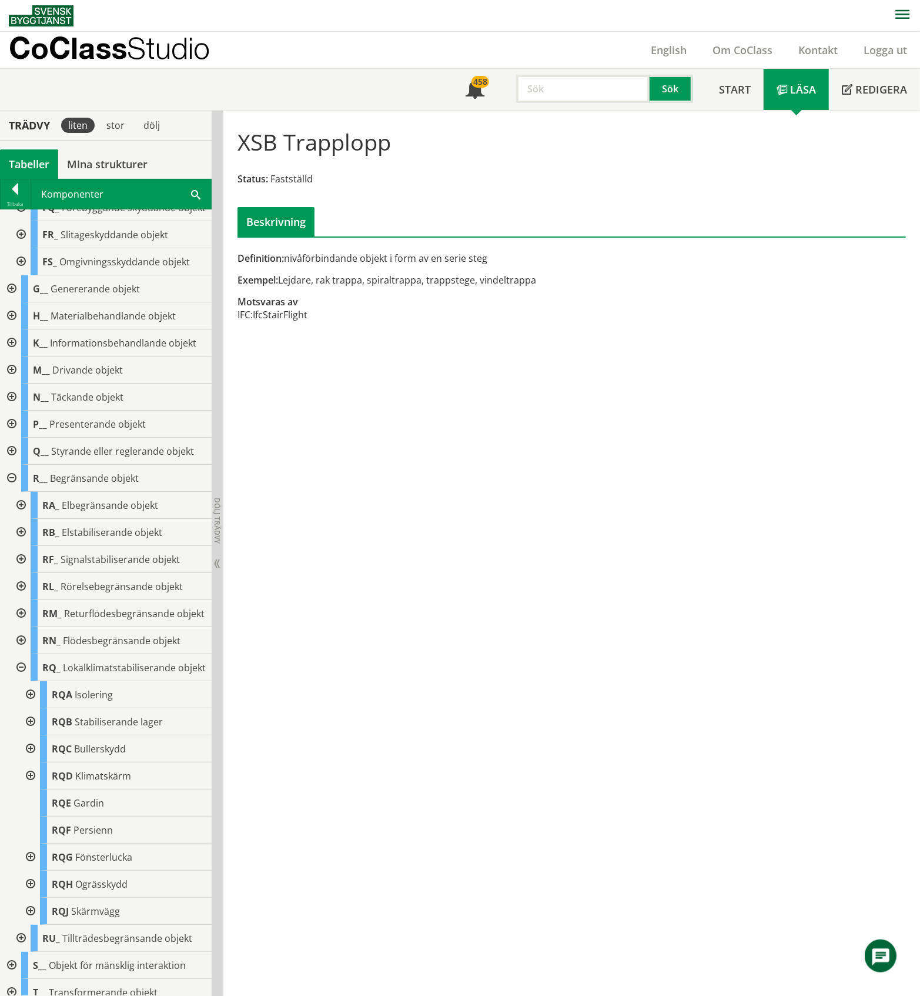
click at [12, 383] on div at bounding box center [10, 369] width 21 height 27
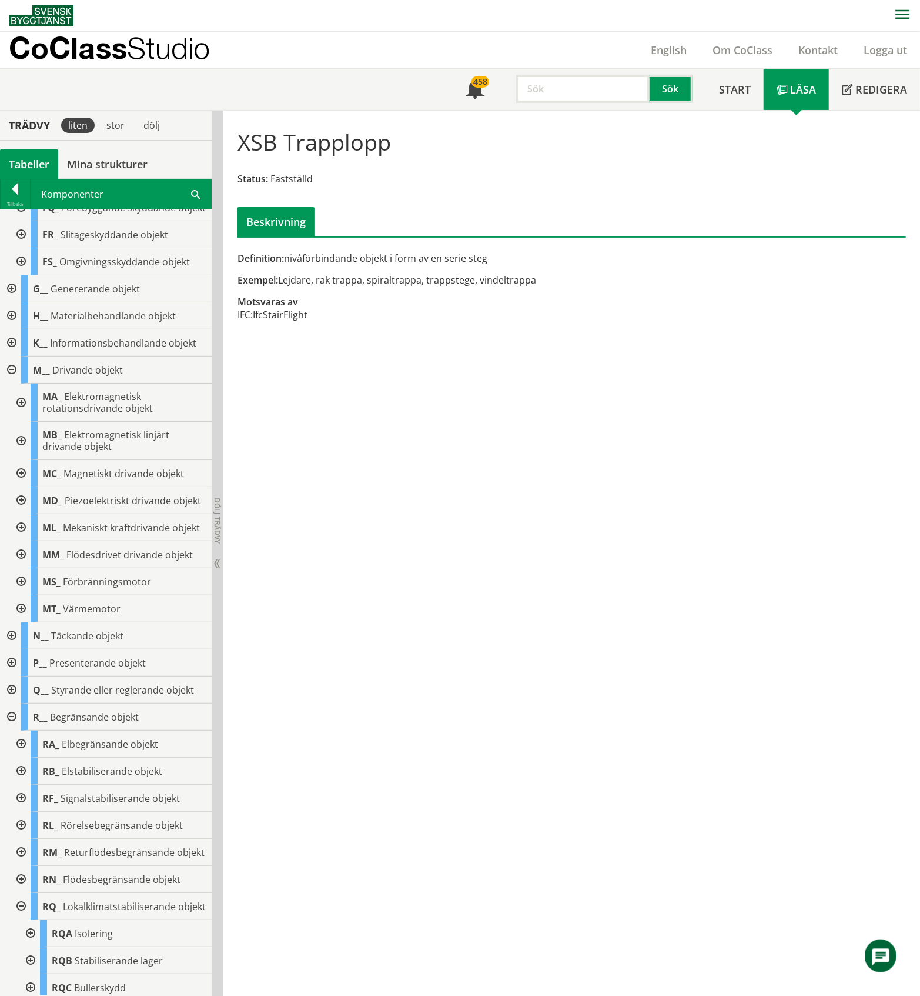
click at [22, 568] on div at bounding box center [19, 554] width 21 height 27
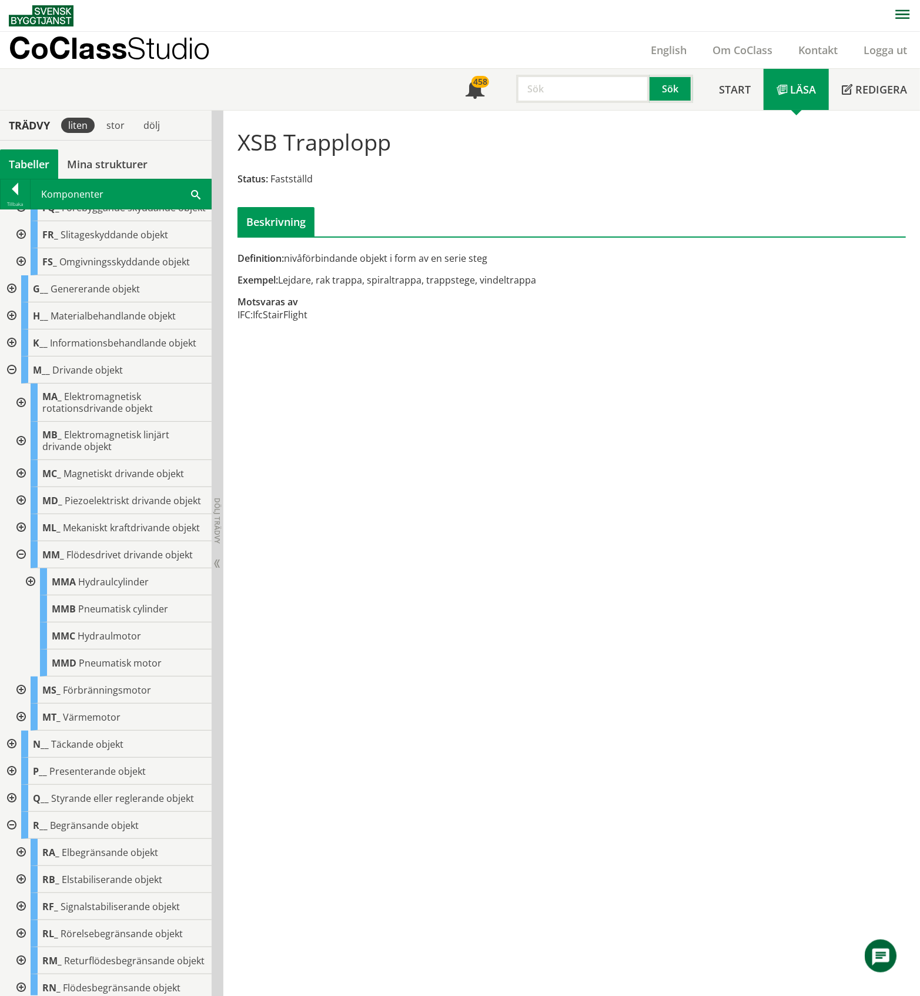
click at [29, 595] on div at bounding box center [29, 581] width 21 height 27
click at [41, 622] on div at bounding box center [38, 608] width 21 height 27
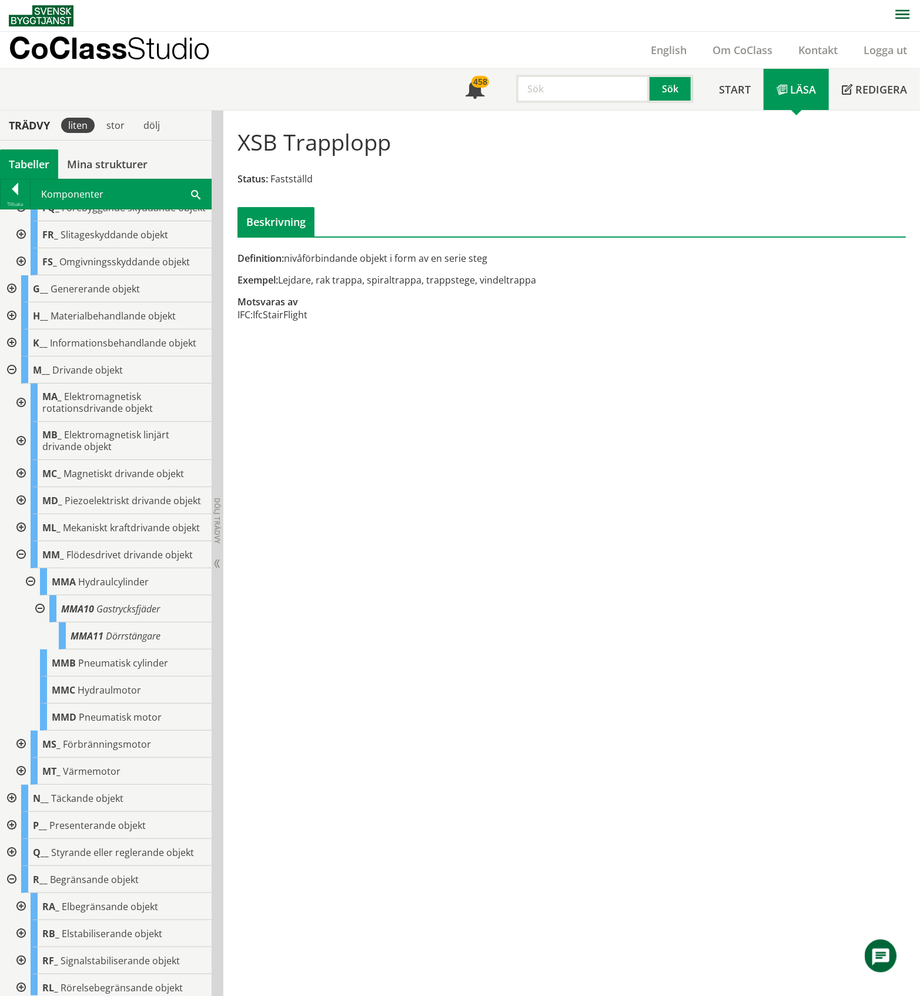
click at [41, 622] on div at bounding box center [38, 608] width 21 height 27
click at [34, 595] on div at bounding box center [29, 581] width 21 height 27
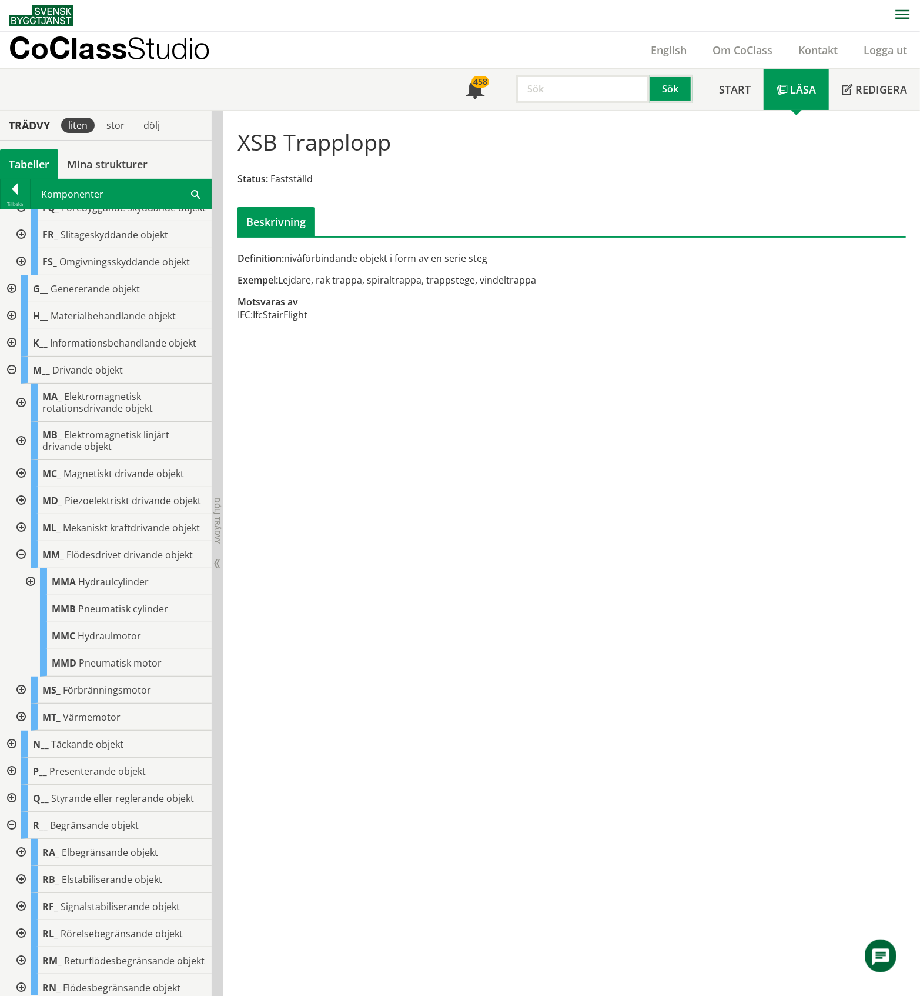
click at [22, 568] on div at bounding box center [19, 554] width 21 height 27
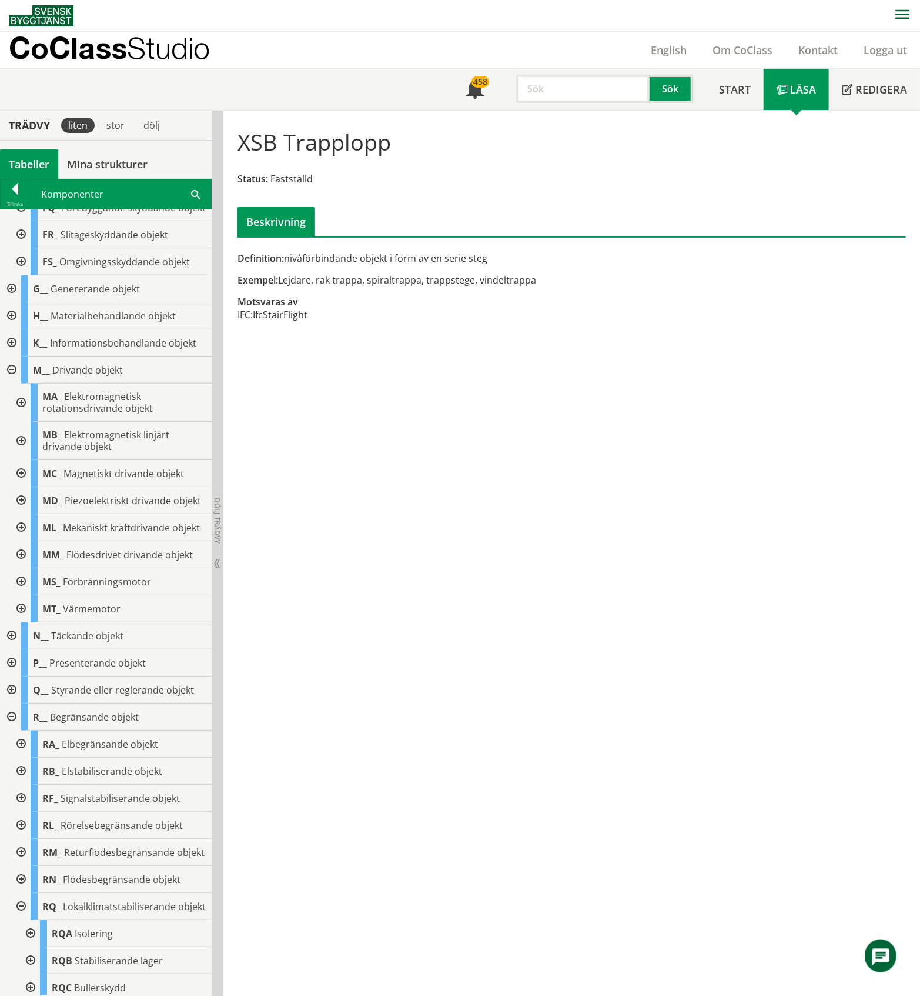
click at [19, 541] on div at bounding box center [19, 527] width 21 height 27
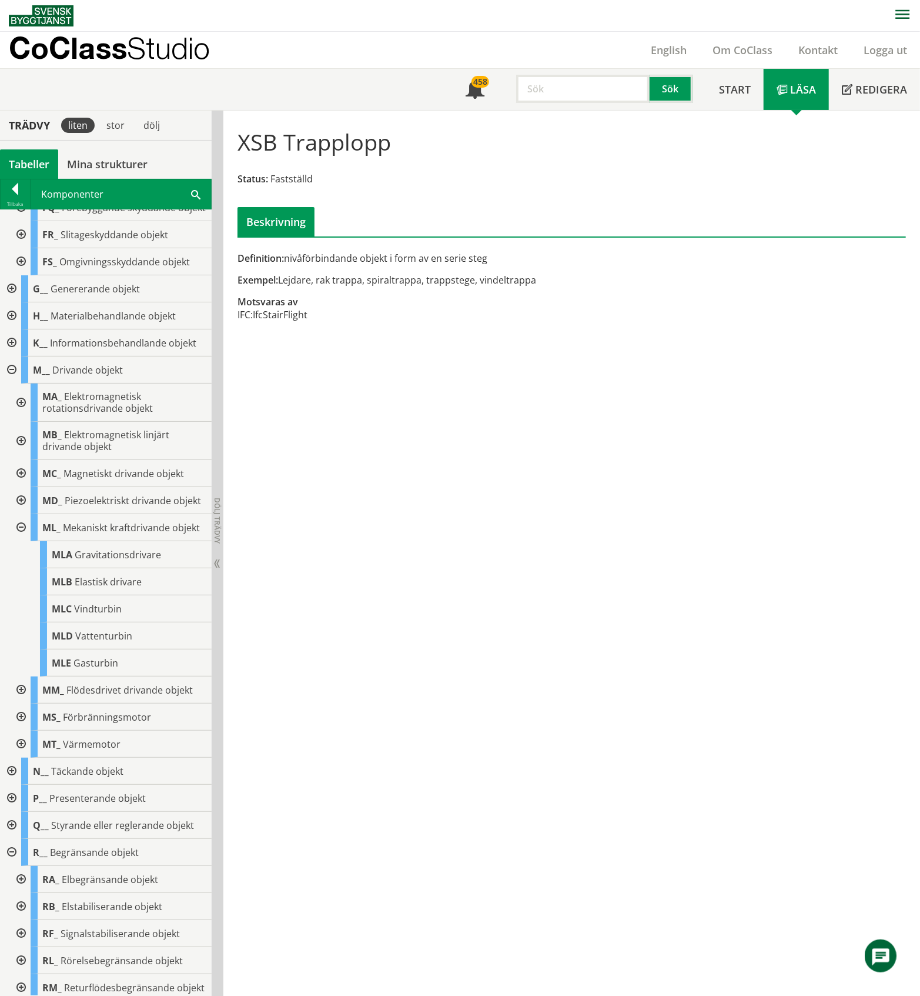
click at [19, 541] on div at bounding box center [19, 527] width 21 height 27
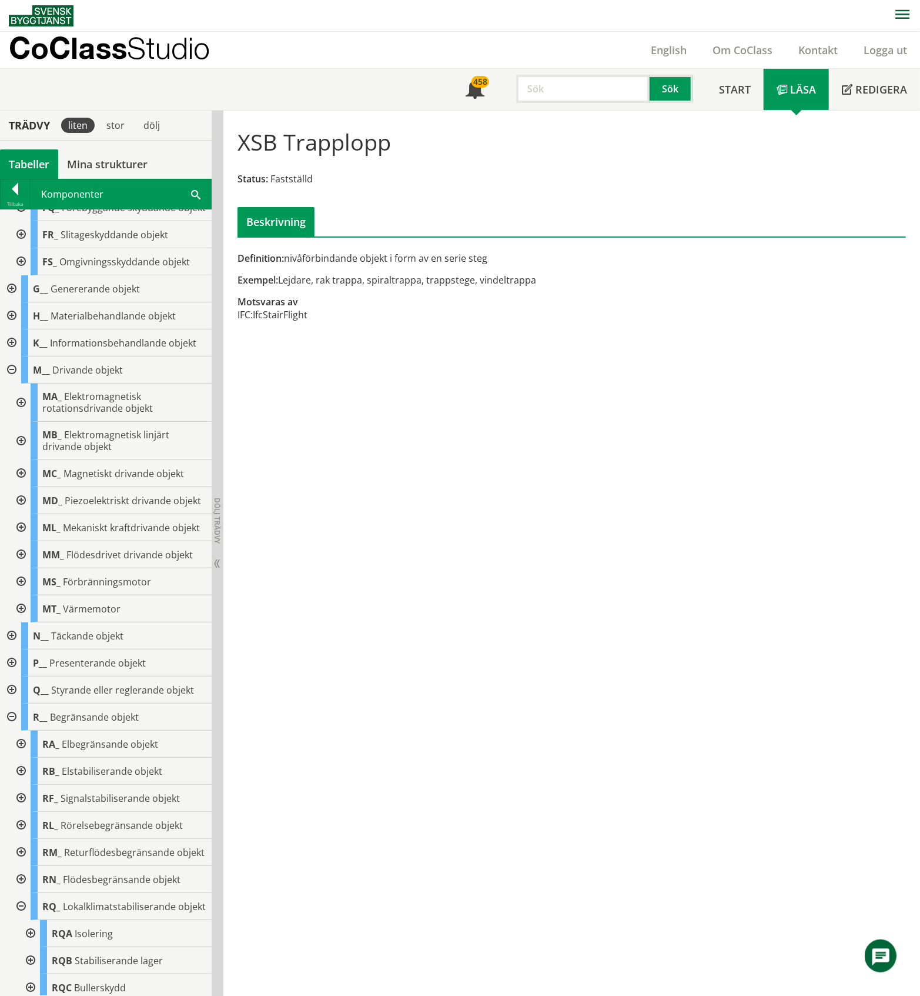
click at [13, 383] on div at bounding box center [10, 369] width 21 height 27
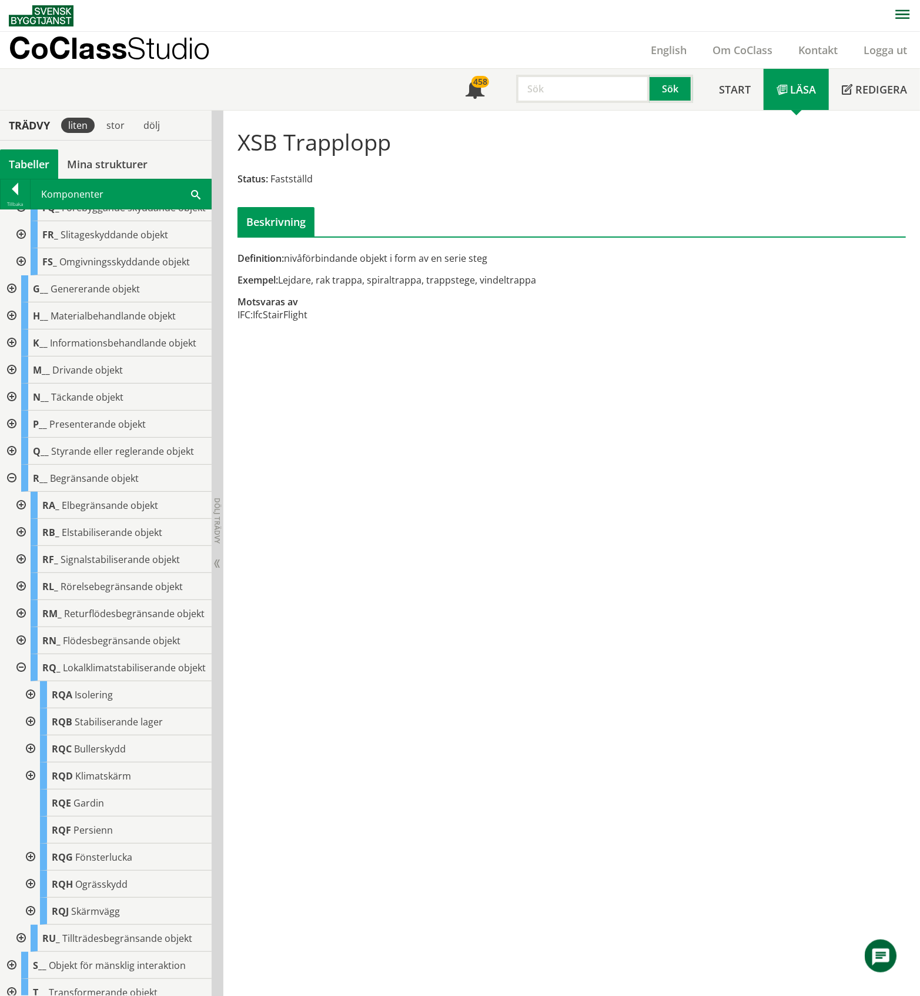
click at [7, 410] on div at bounding box center [10, 396] width 21 height 27
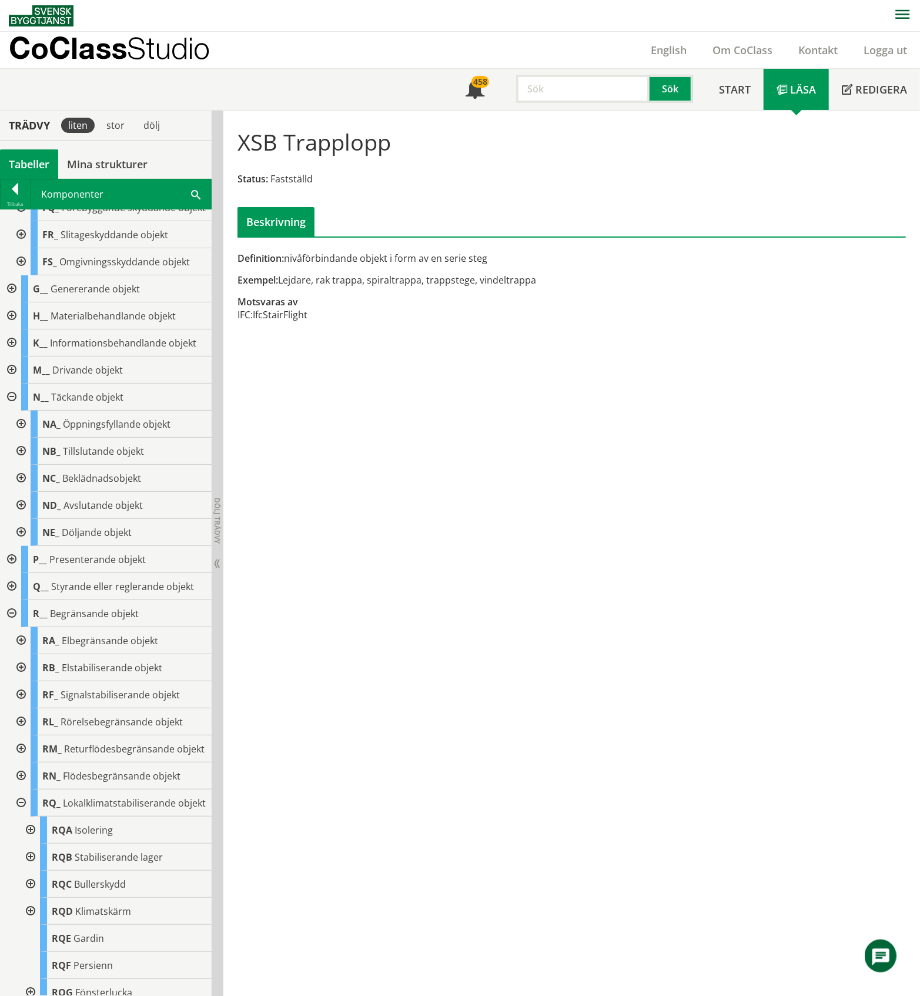
click at [22, 438] on div at bounding box center [19, 423] width 21 height 27
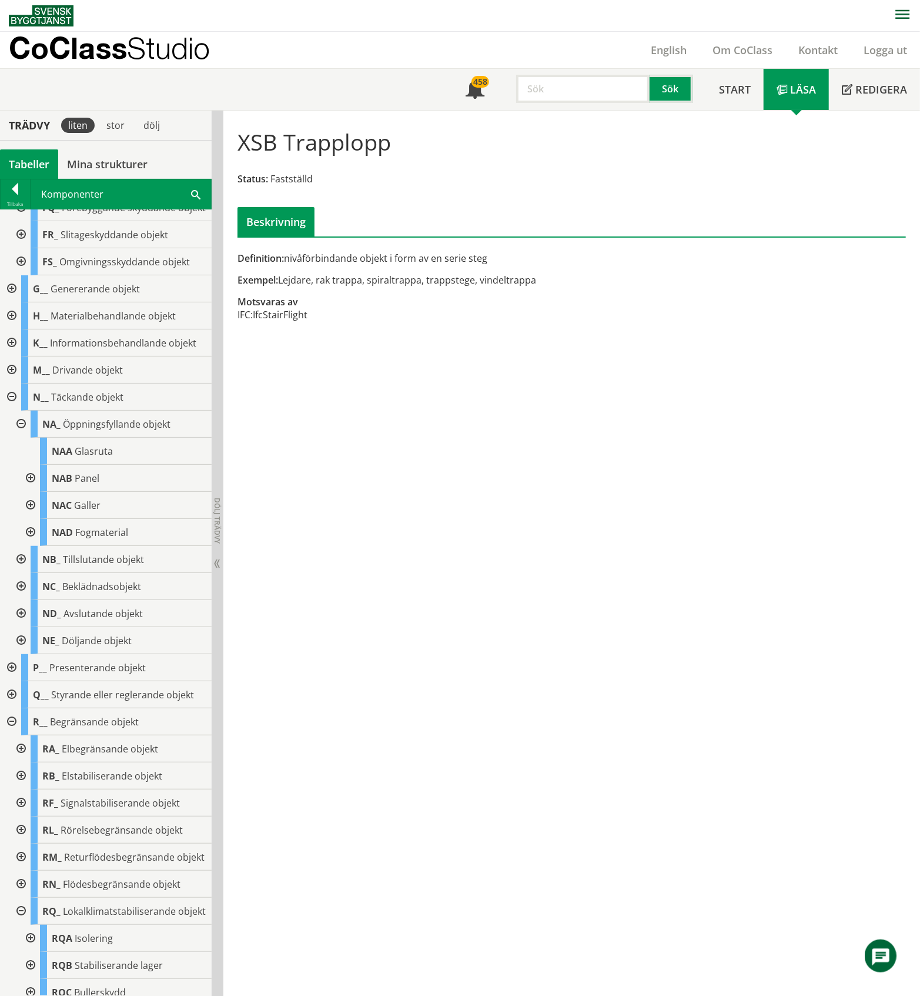
click at [34, 492] on div at bounding box center [29, 478] width 21 height 27
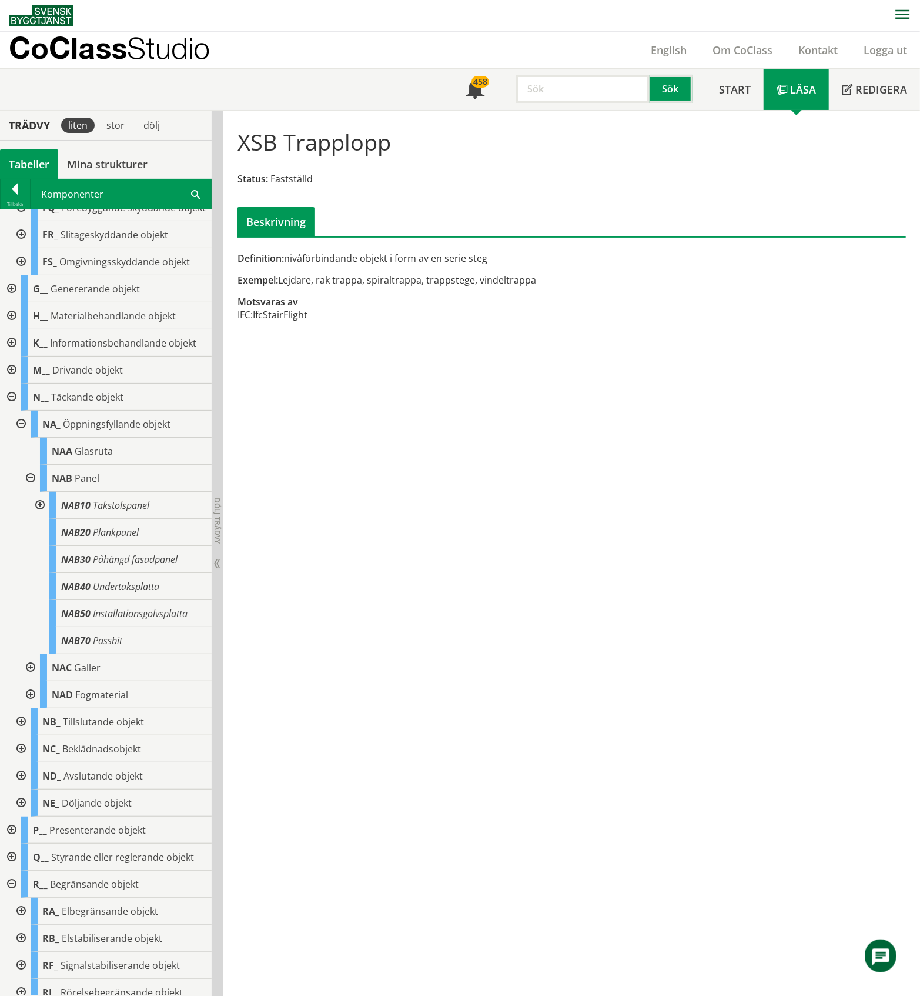
click at [40, 519] on div at bounding box center [38, 505] width 21 height 27
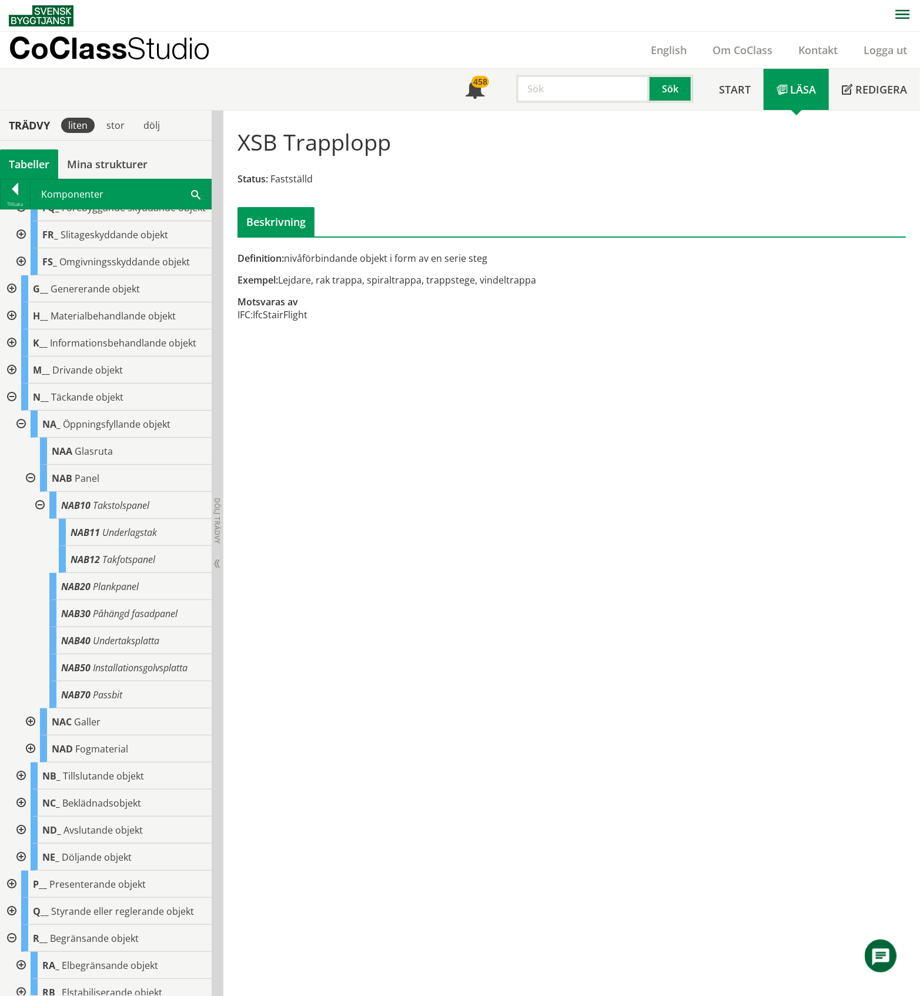
click at [40, 519] on div at bounding box center [38, 505] width 21 height 27
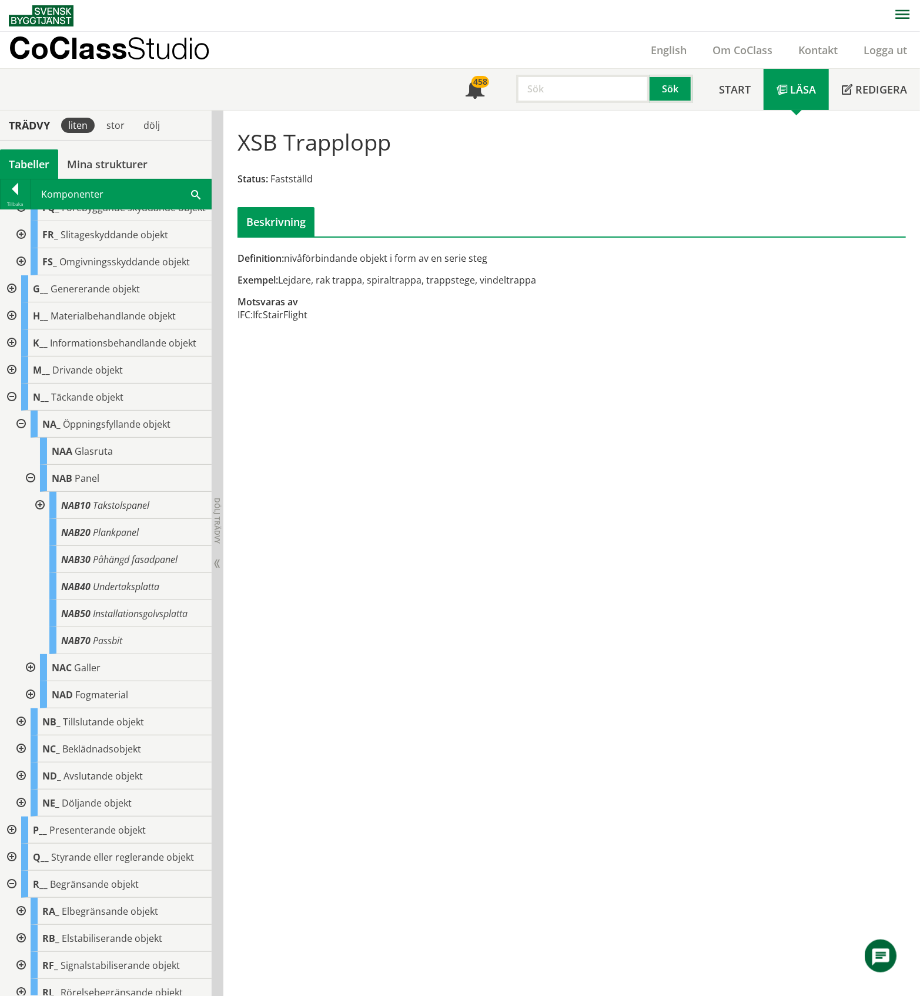
click at [26, 492] on div at bounding box center [29, 478] width 21 height 27
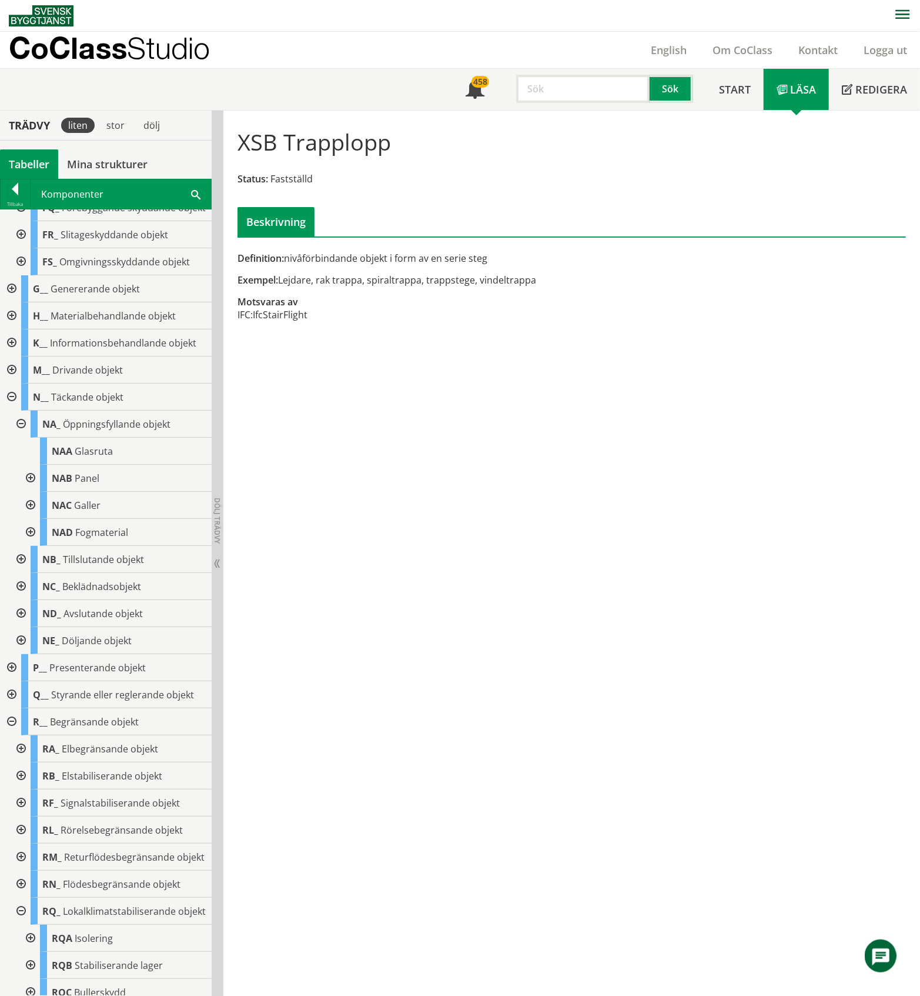
click at [29, 519] on div at bounding box center [29, 505] width 21 height 27
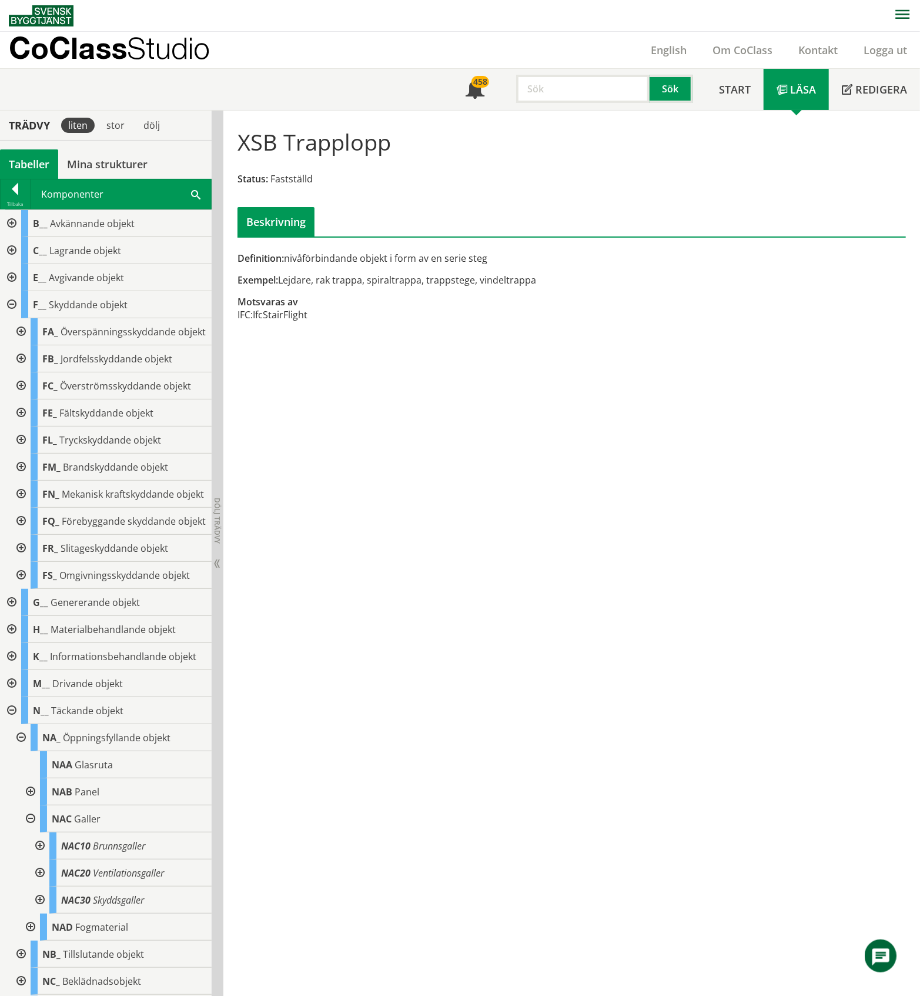
scroll to position [313, 0]
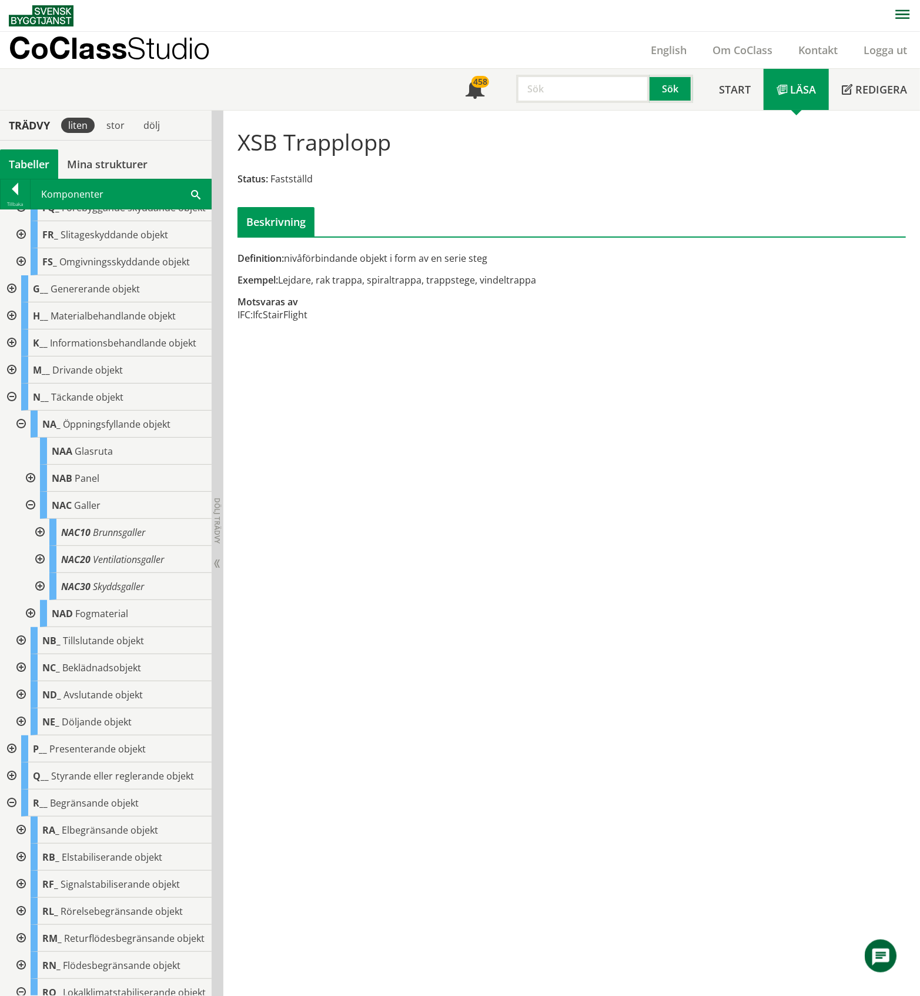
click at [41, 546] on div at bounding box center [38, 532] width 21 height 27
click at [38, 573] on div at bounding box center [38, 559] width 21 height 27
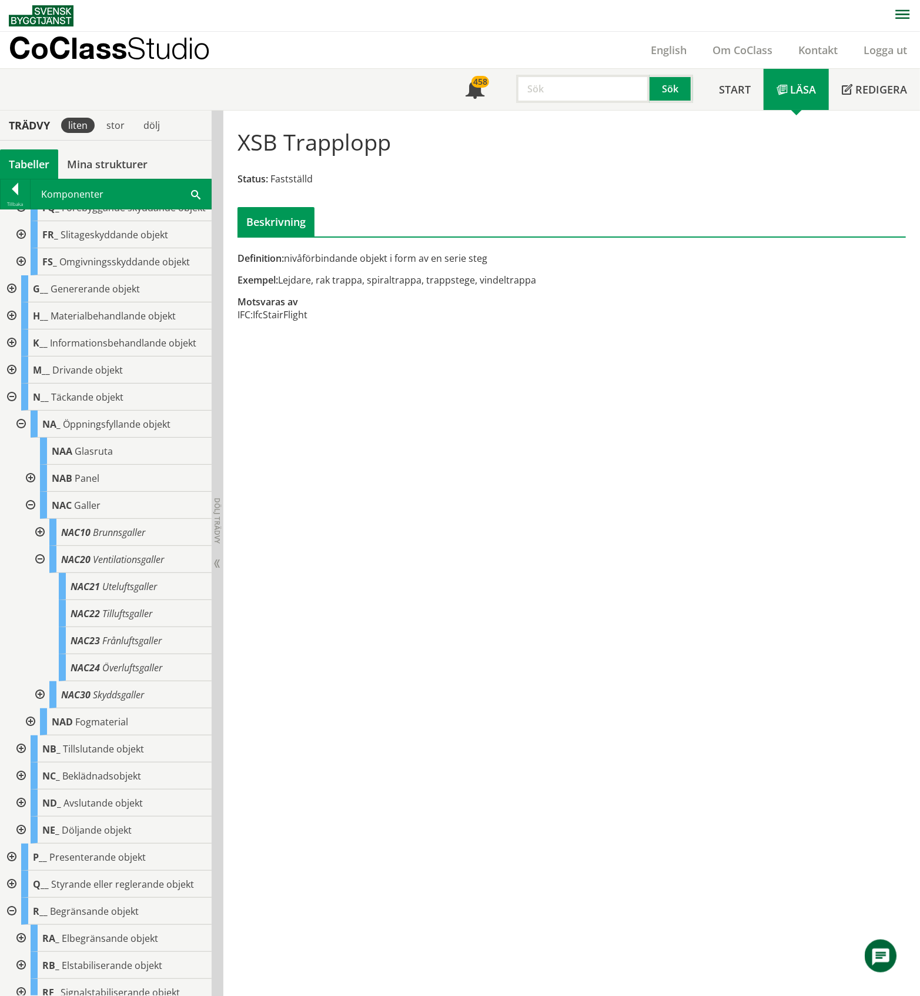
click at [38, 573] on div at bounding box center [38, 559] width 21 height 27
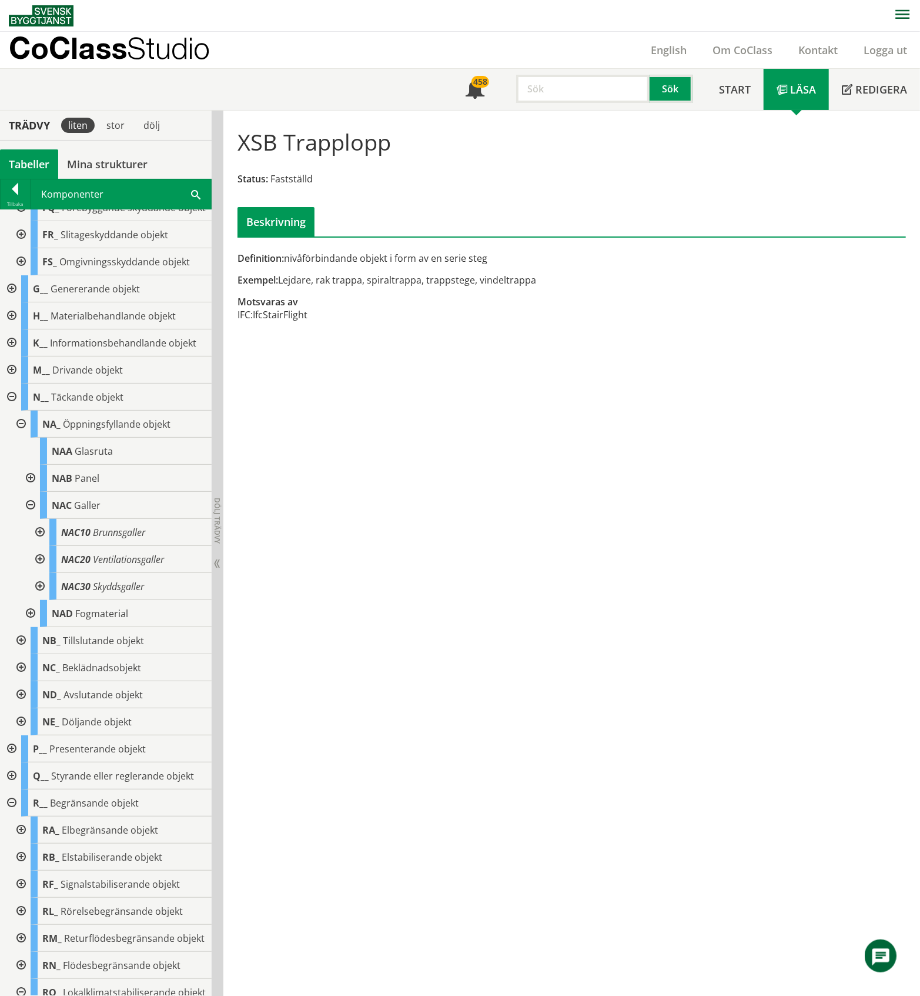
click at [43, 600] on div at bounding box center [38, 586] width 21 height 27
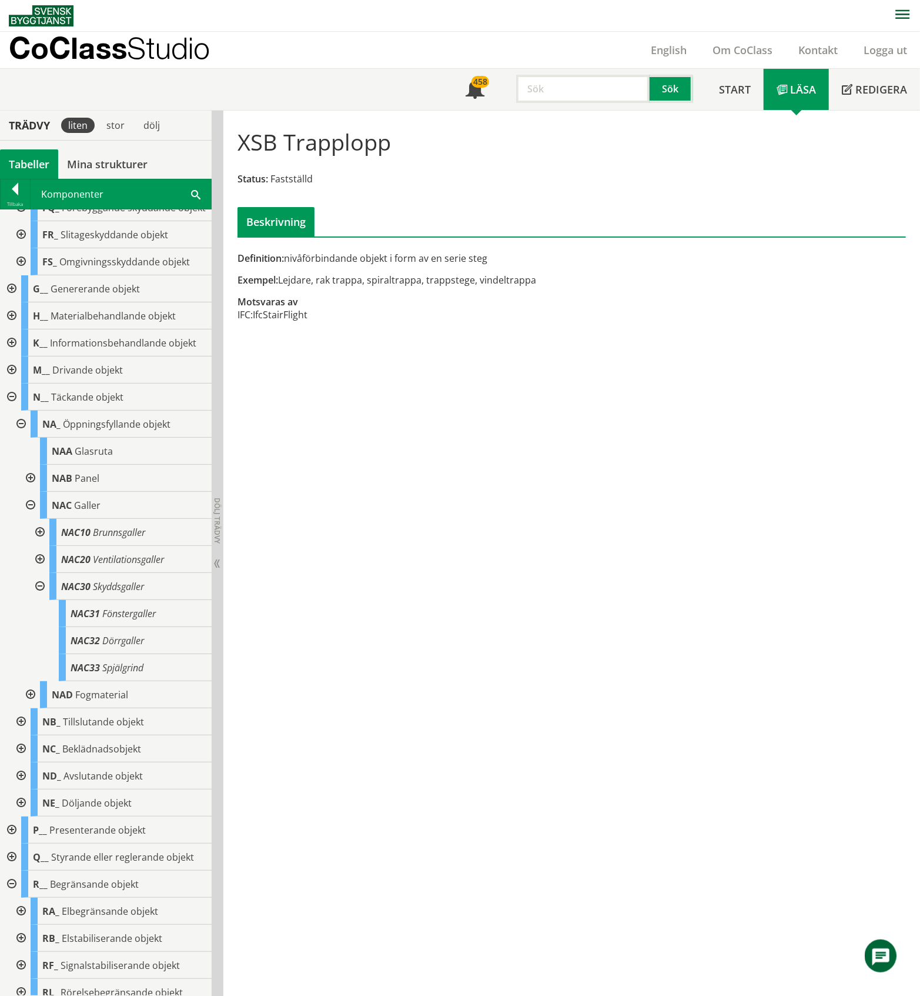
click at [40, 600] on div at bounding box center [38, 586] width 21 height 27
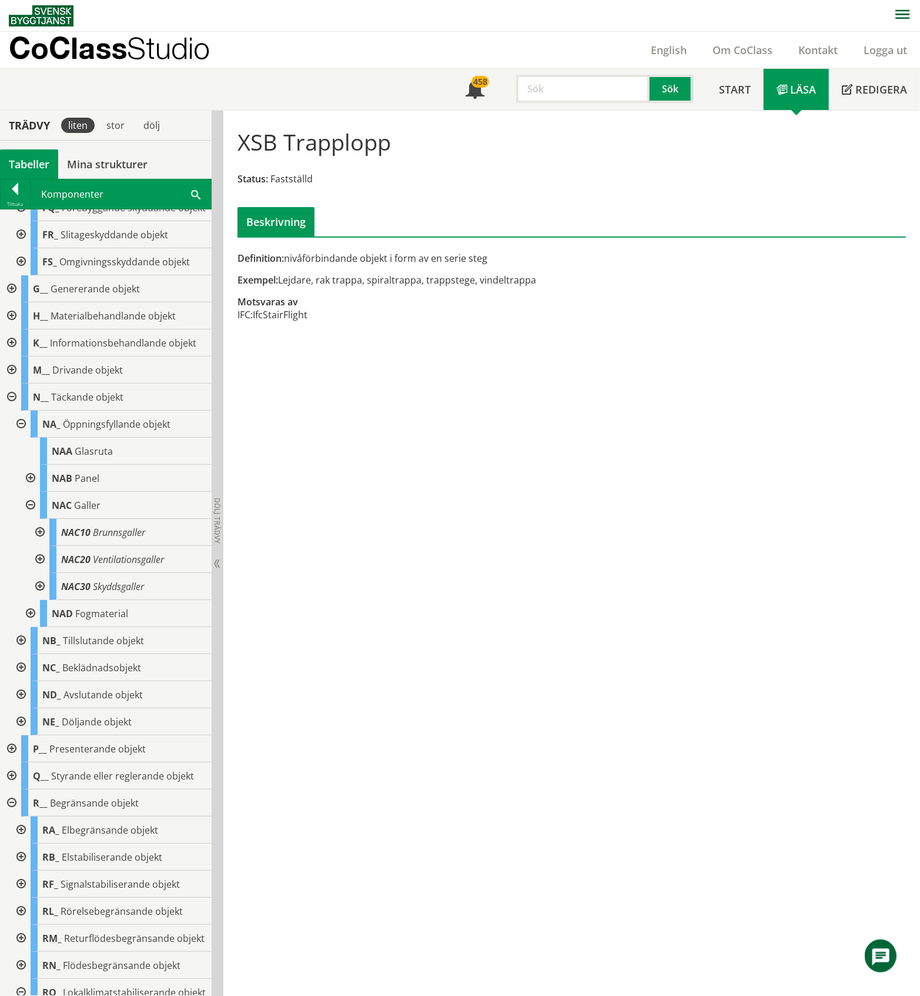
click at [29, 519] on div at bounding box center [29, 505] width 21 height 27
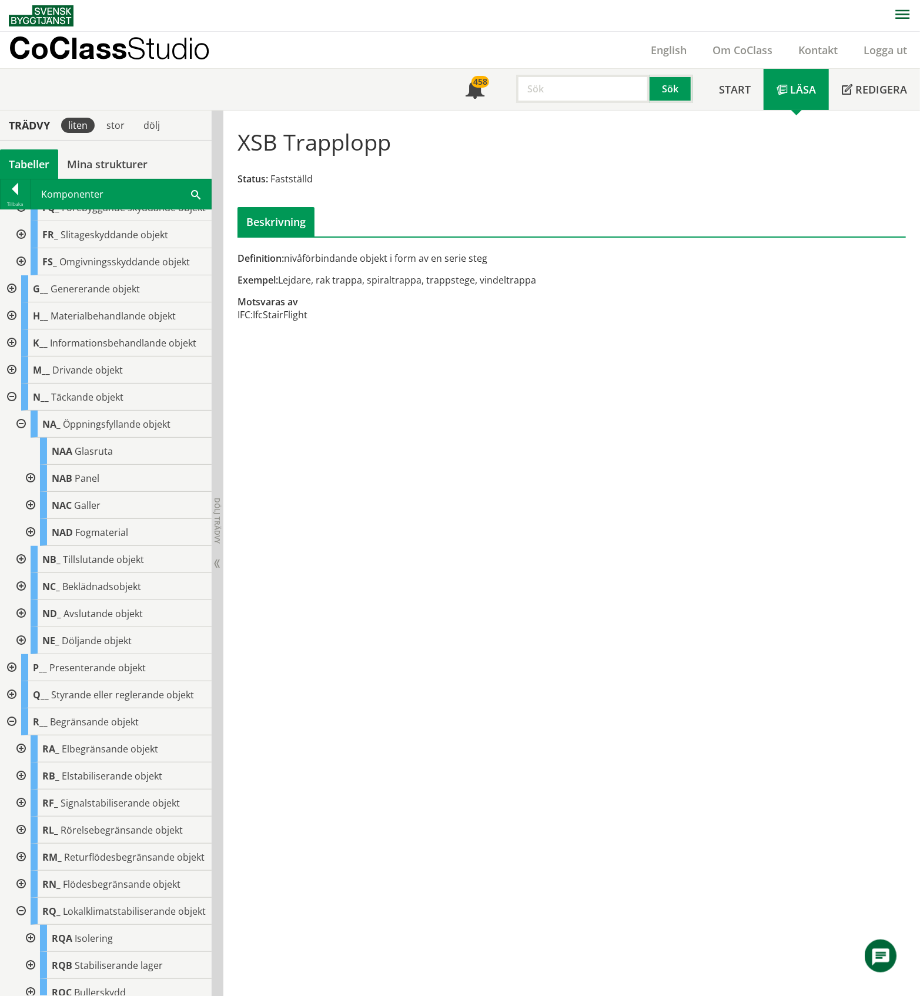
click at [32, 546] on div at bounding box center [29, 532] width 21 height 27
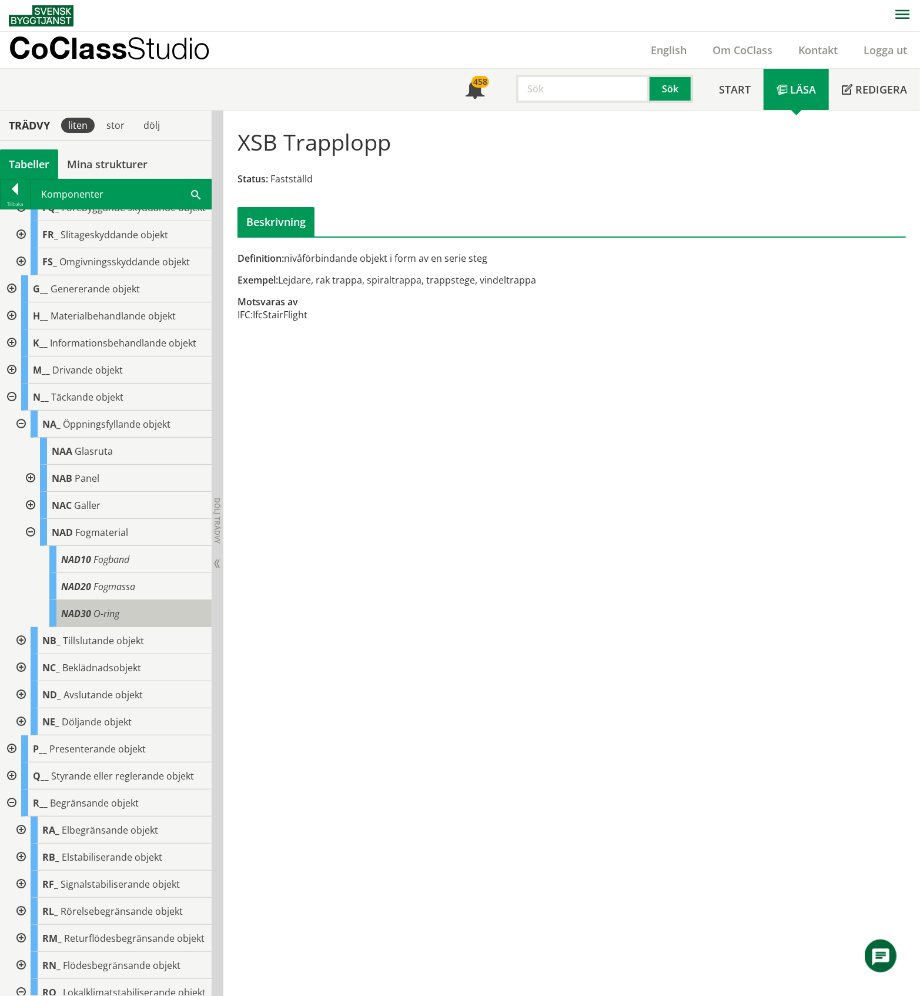
click at [112, 620] on span "O-ring" at bounding box center [107, 613] width 26 height 13
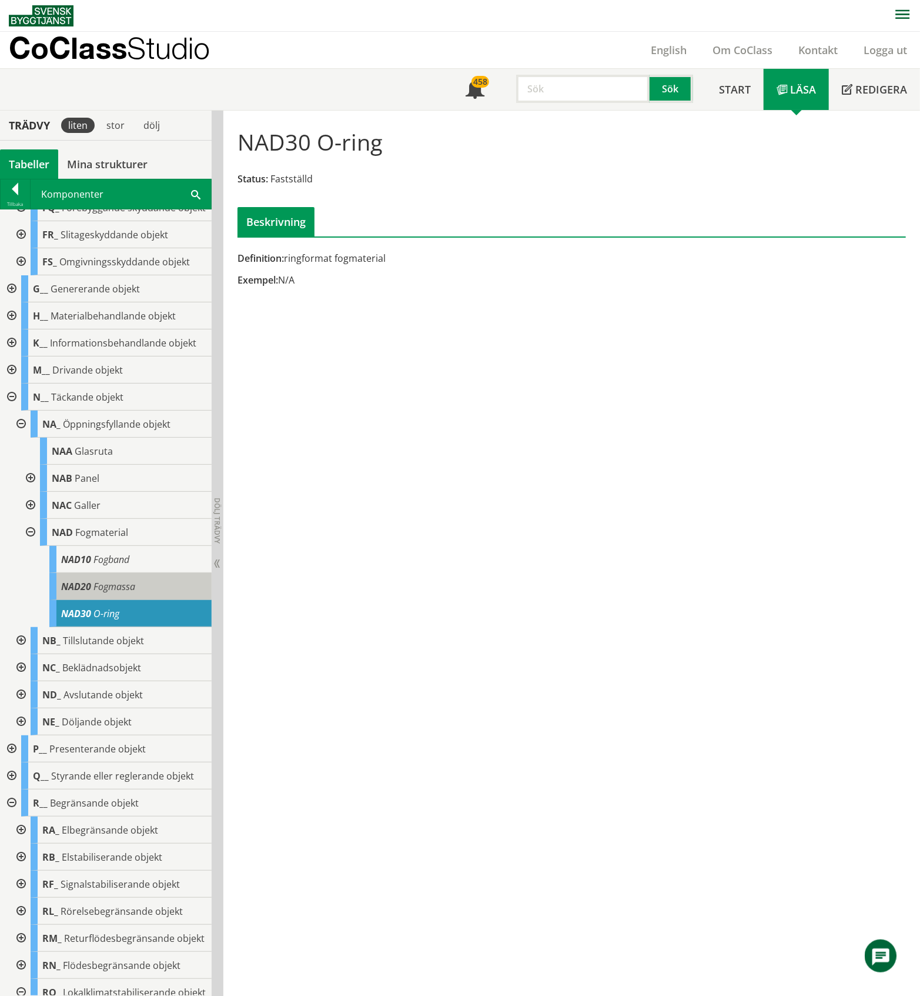
click at [109, 593] on span "Fogmassa" at bounding box center [115, 586] width 42 height 13
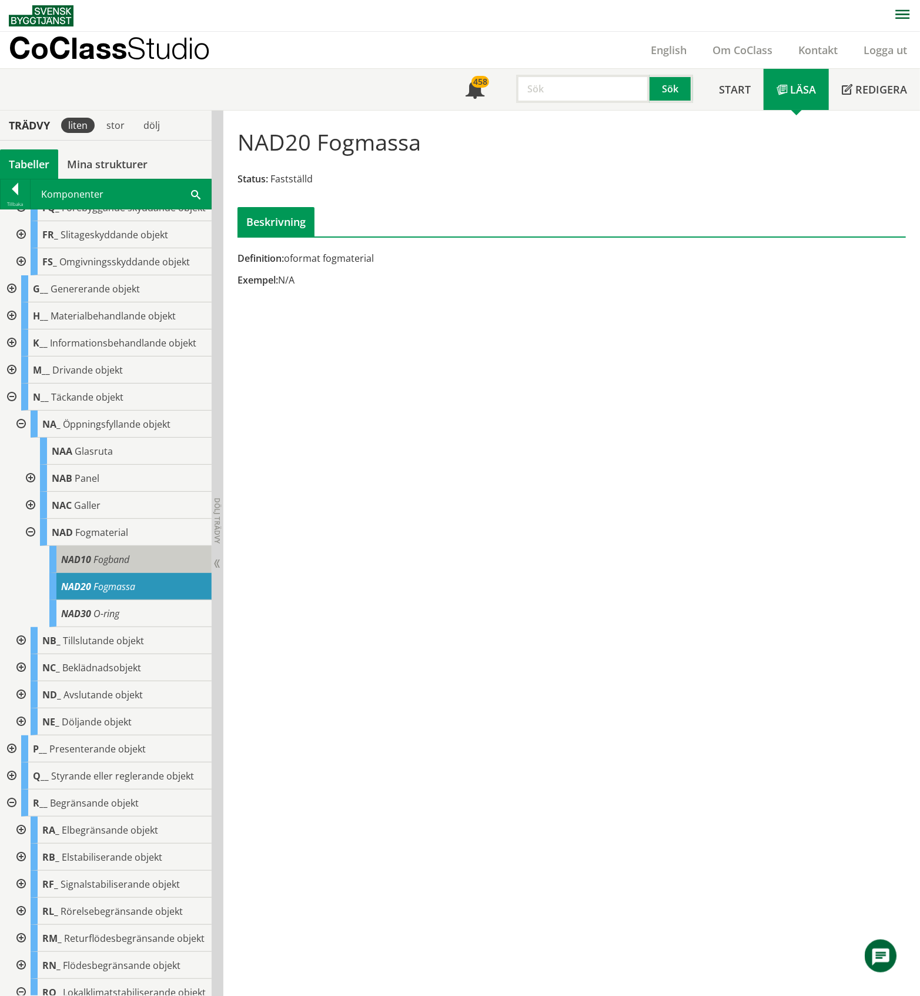
click at [112, 566] on span "Fogband" at bounding box center [112, 559] width 36 height 13
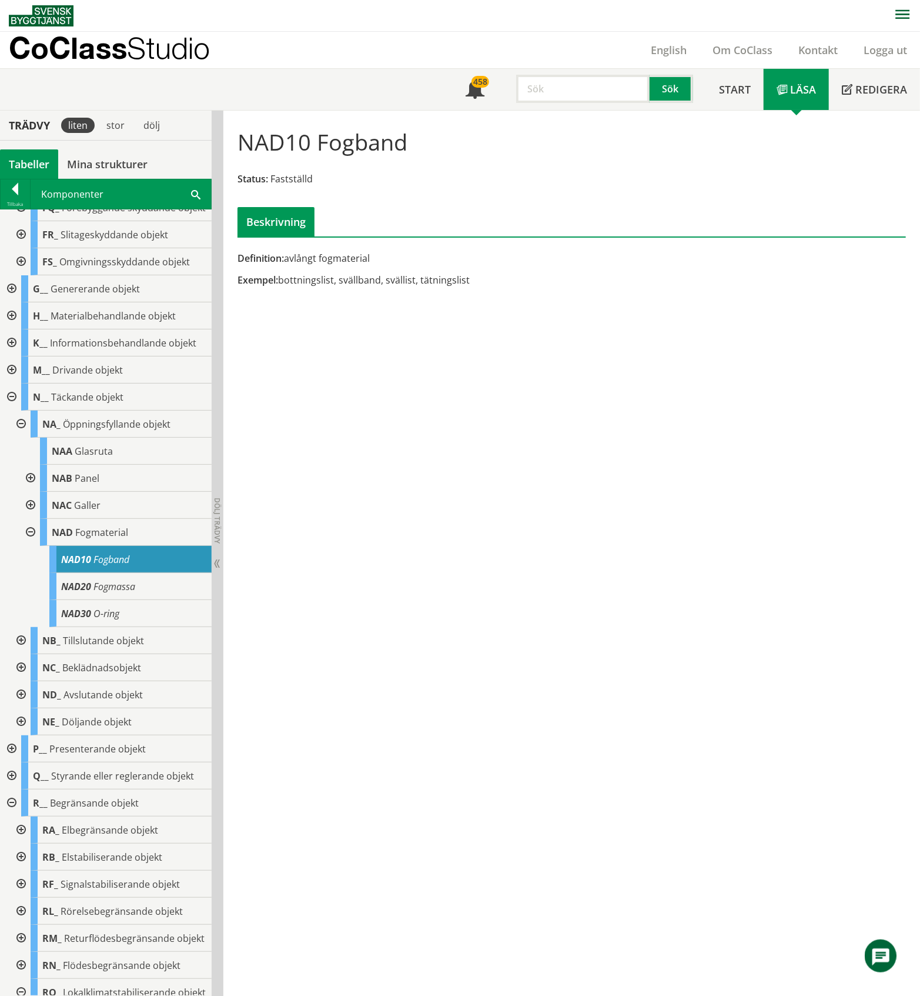
click at [31, 546] on div at bounding box center [29, 532] width 21 height 27
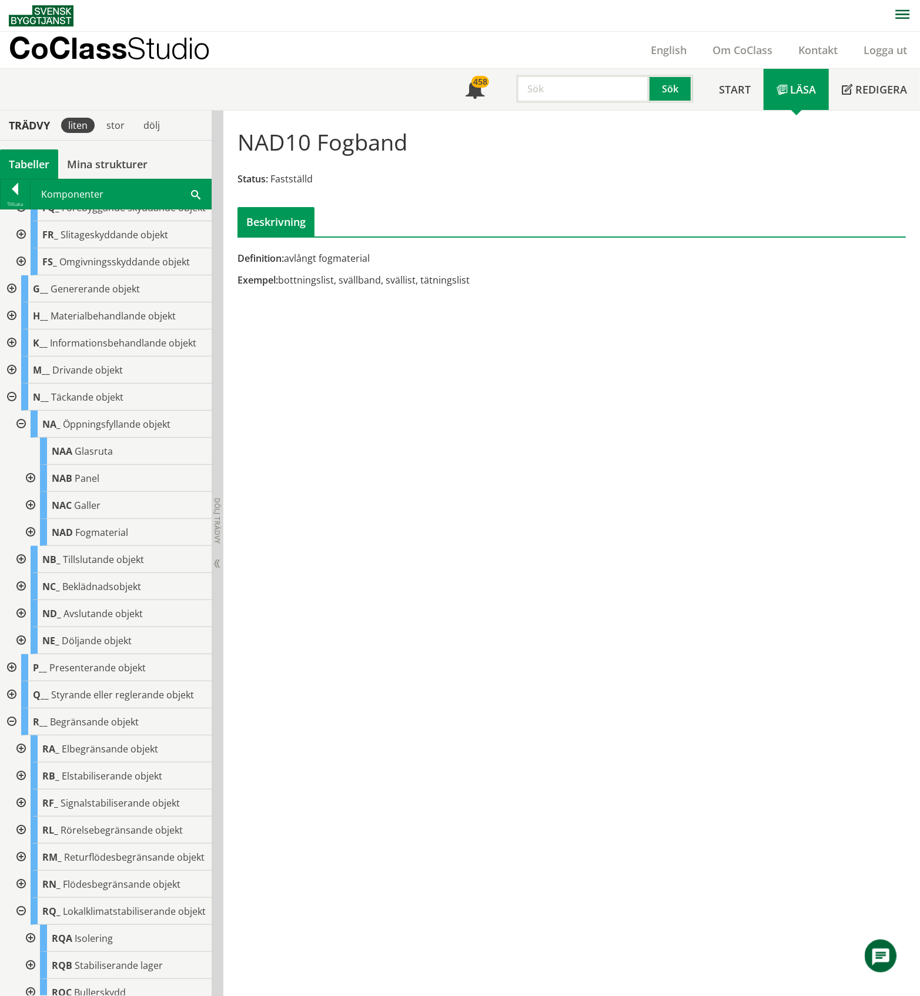
click at [22, 438] on div at bounding box center [19, 423] width 21 height 27
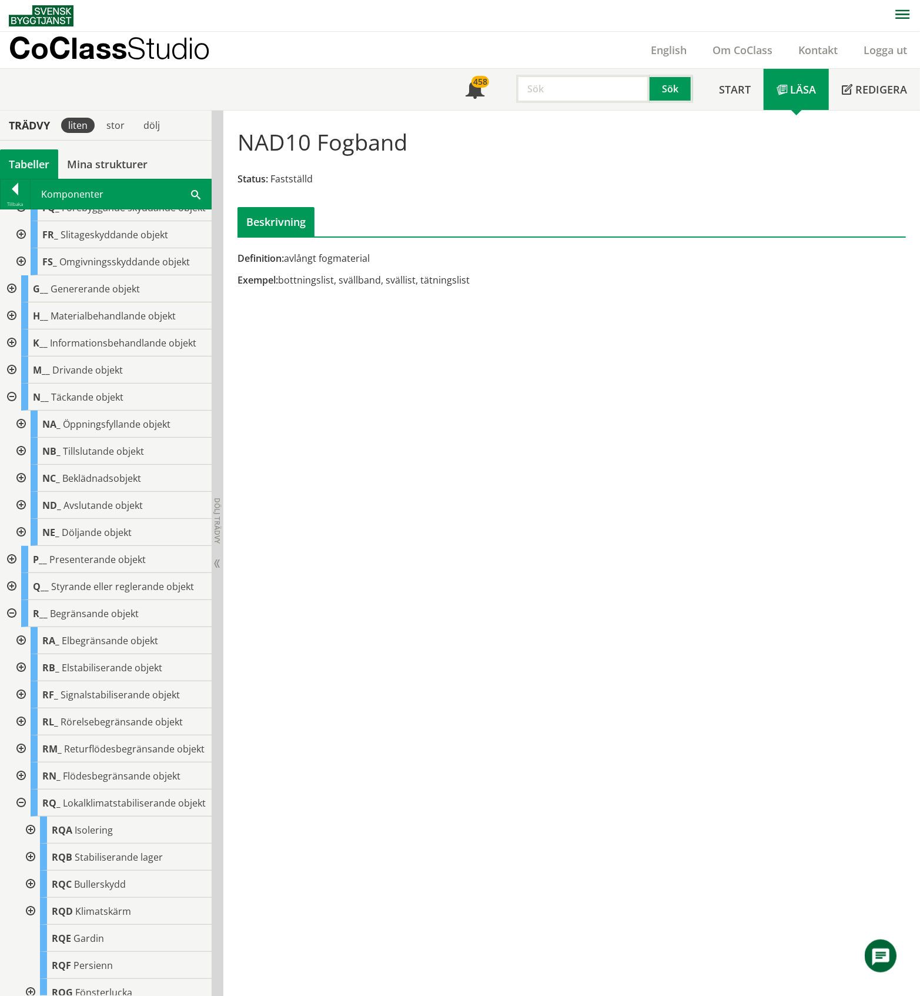
click at [22, 465] on div at bounding box center [19, 451] width 21 height 27
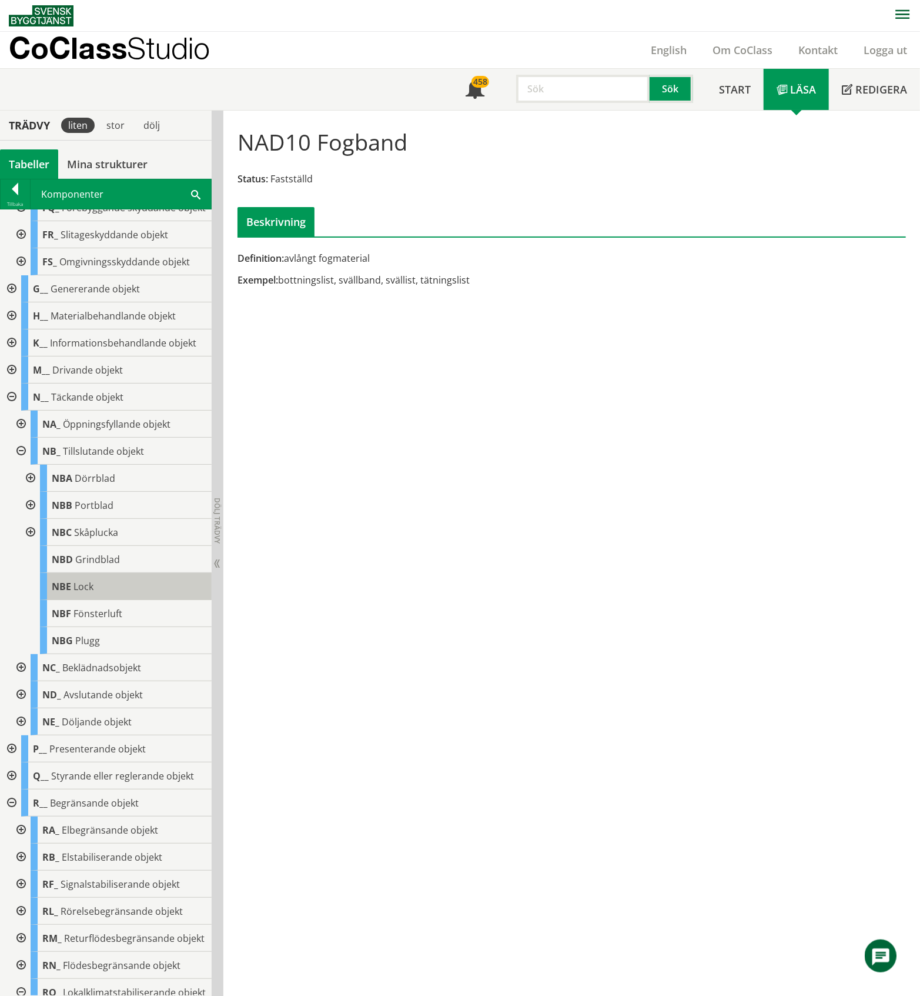
click at [98, 600] on div "NBE Lock" at bounding box center [126, 586] width 172 height 27
click at [18, 465] on div at bounding box center [19, 451] width 21 height 27
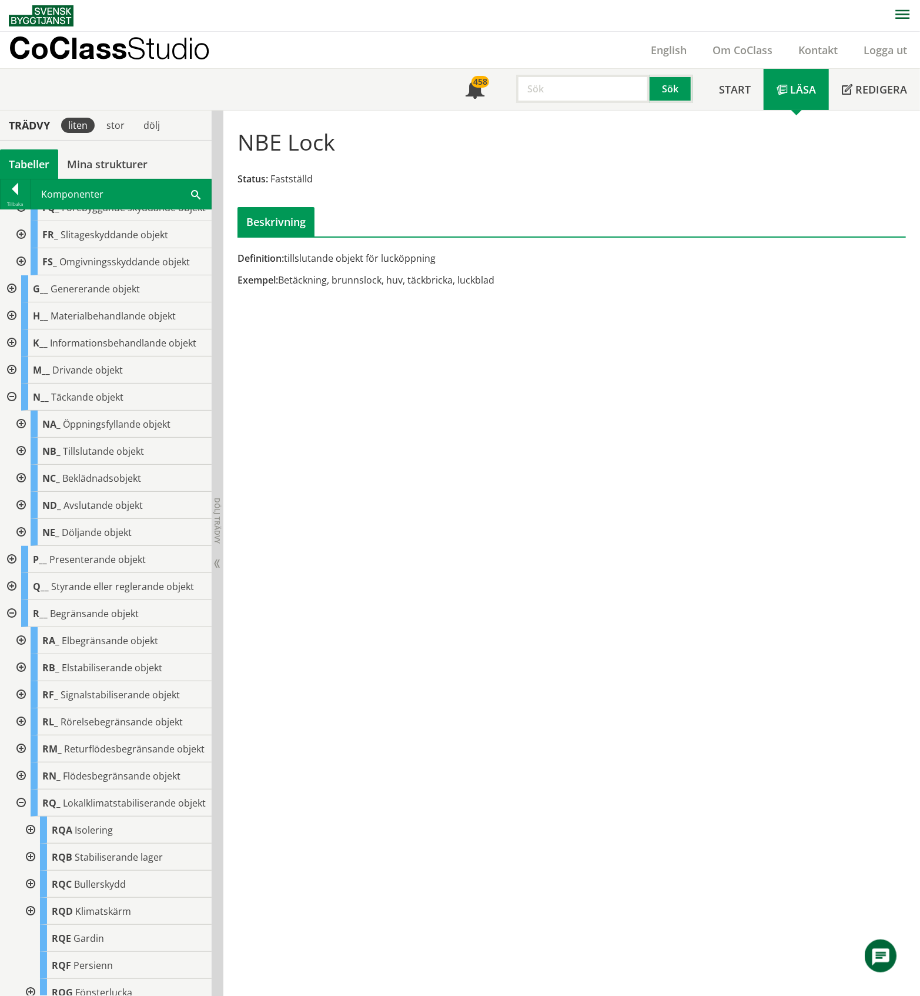
click at [21, 492] on div at bounding box center [19, 478] width 21 height 27
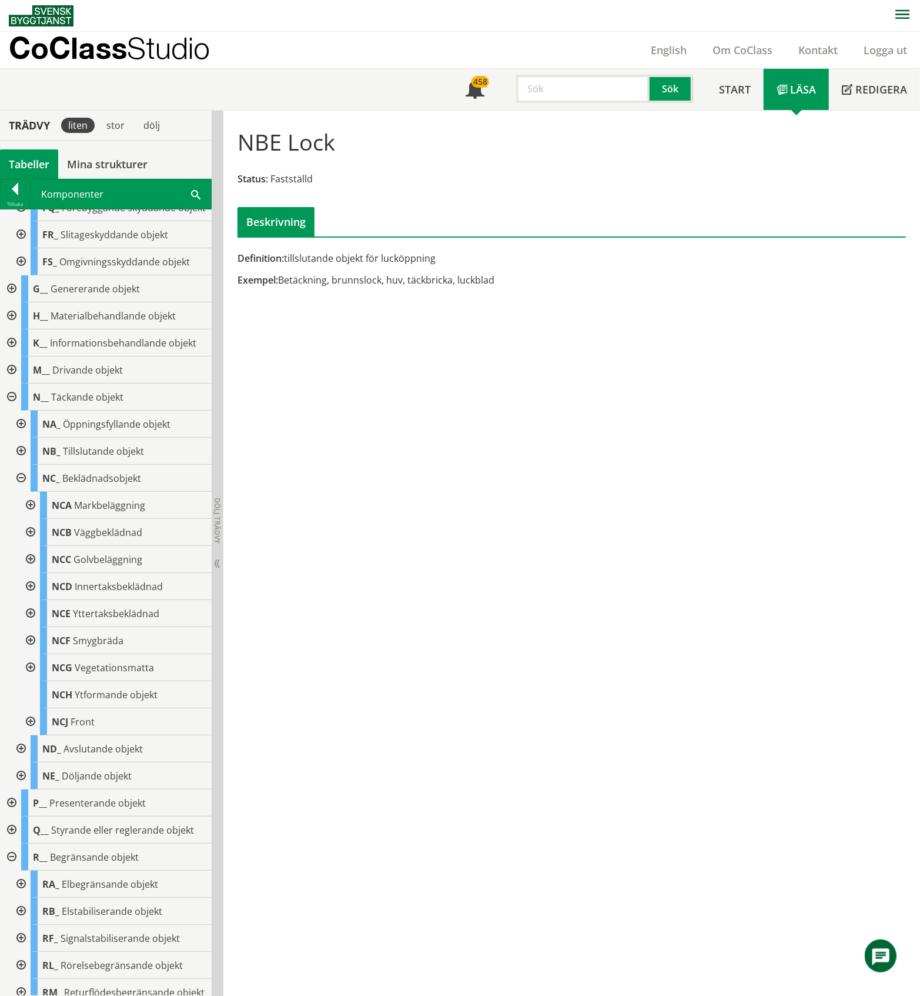
click at [28, 735] on div at bounding box center [29, 721] width 21 height 27
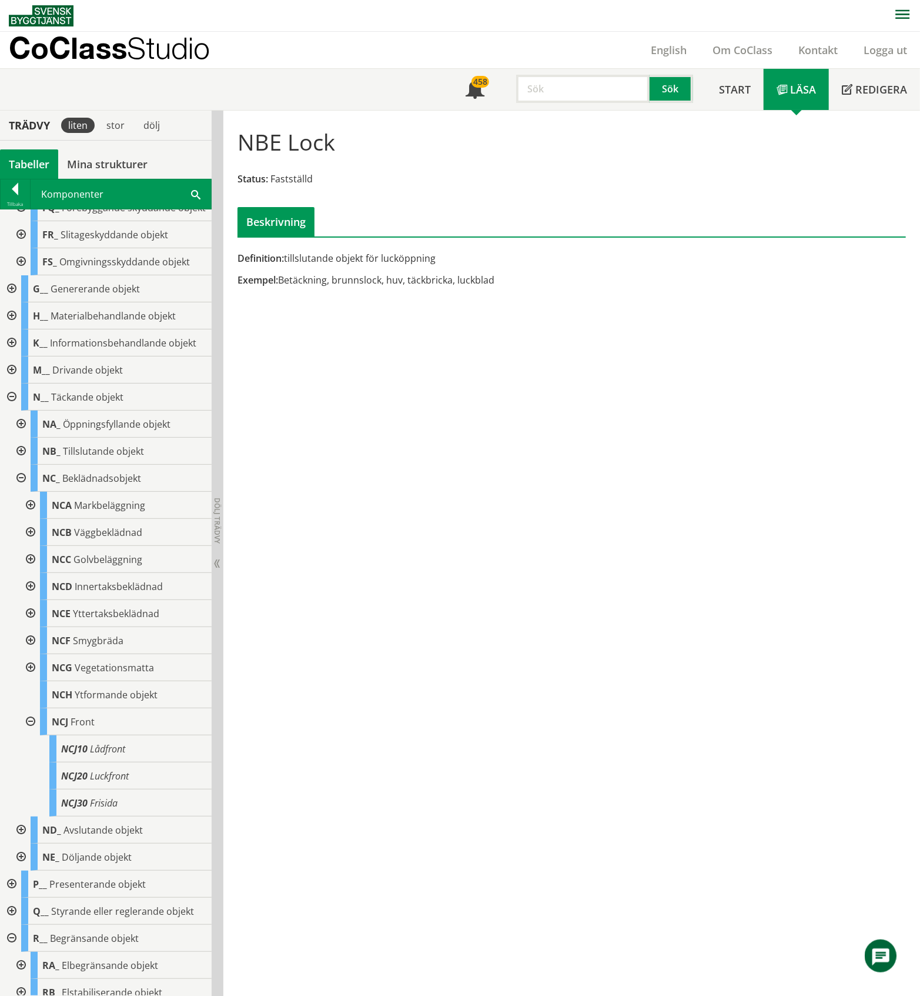
click at [28, 735] on div at bounding box center [29, 721] width 21 height 27
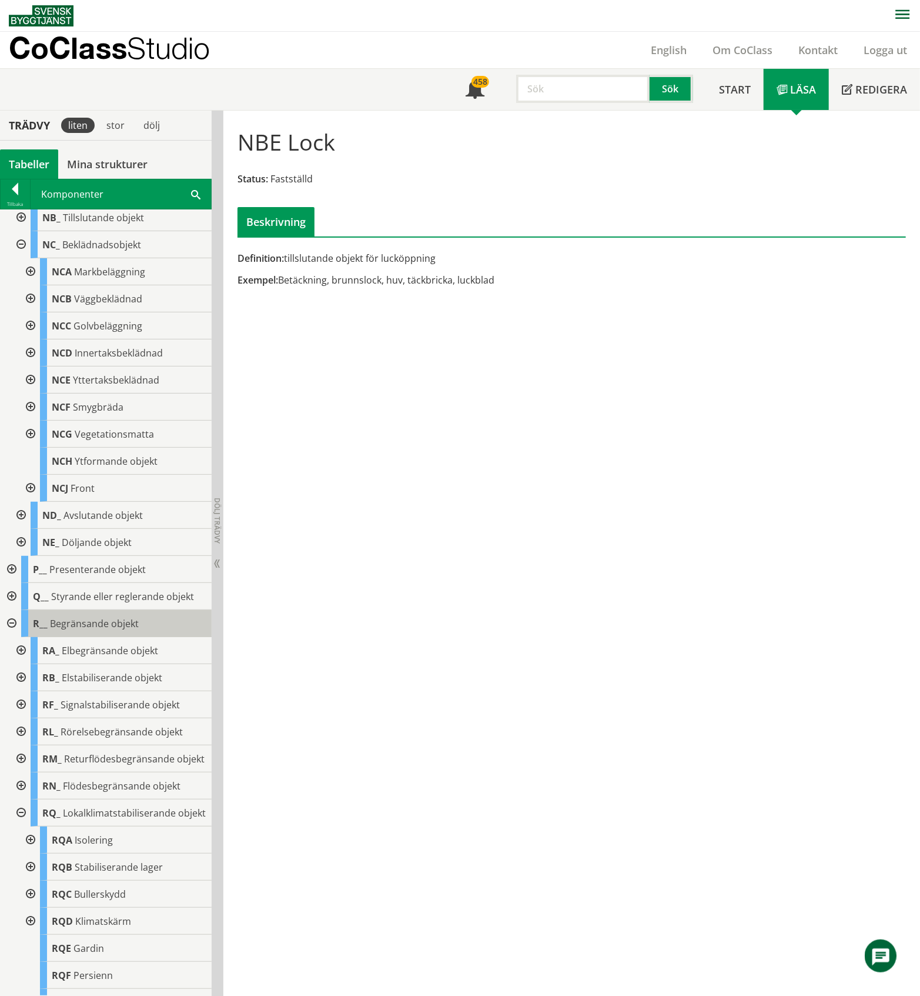
scroll to position [549, 0]
click at [21, 256] on div at bounding box center [19, 242] width 21 height 27
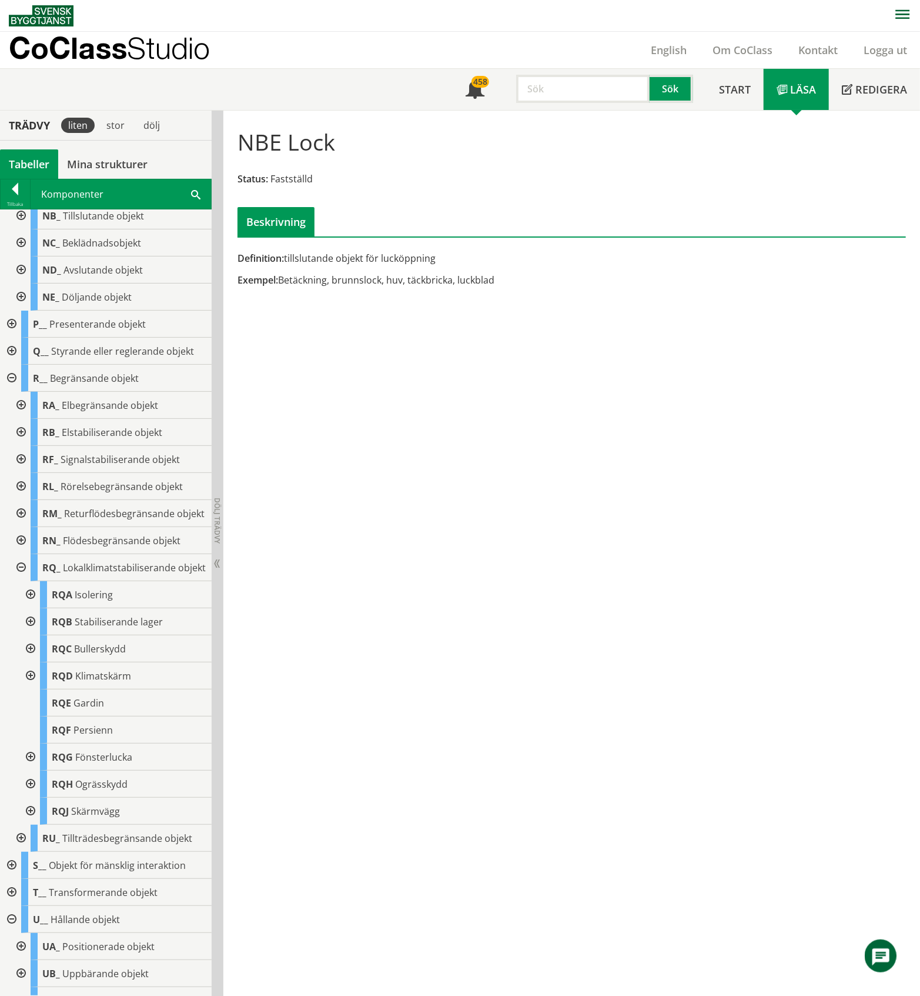
click at [20, 283] on div at bounding box center [19, 269] width 21 height 27
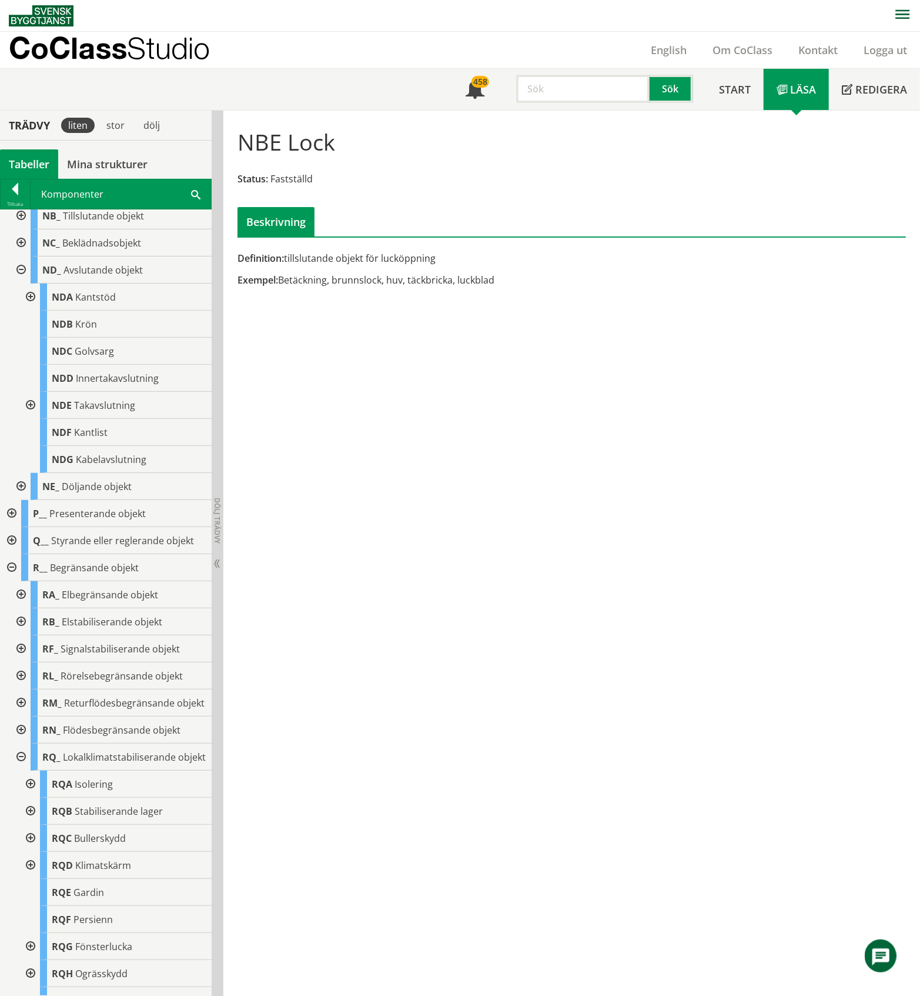
click at [31, 311] on div at bounding box center [29, 296] width 21 height 27
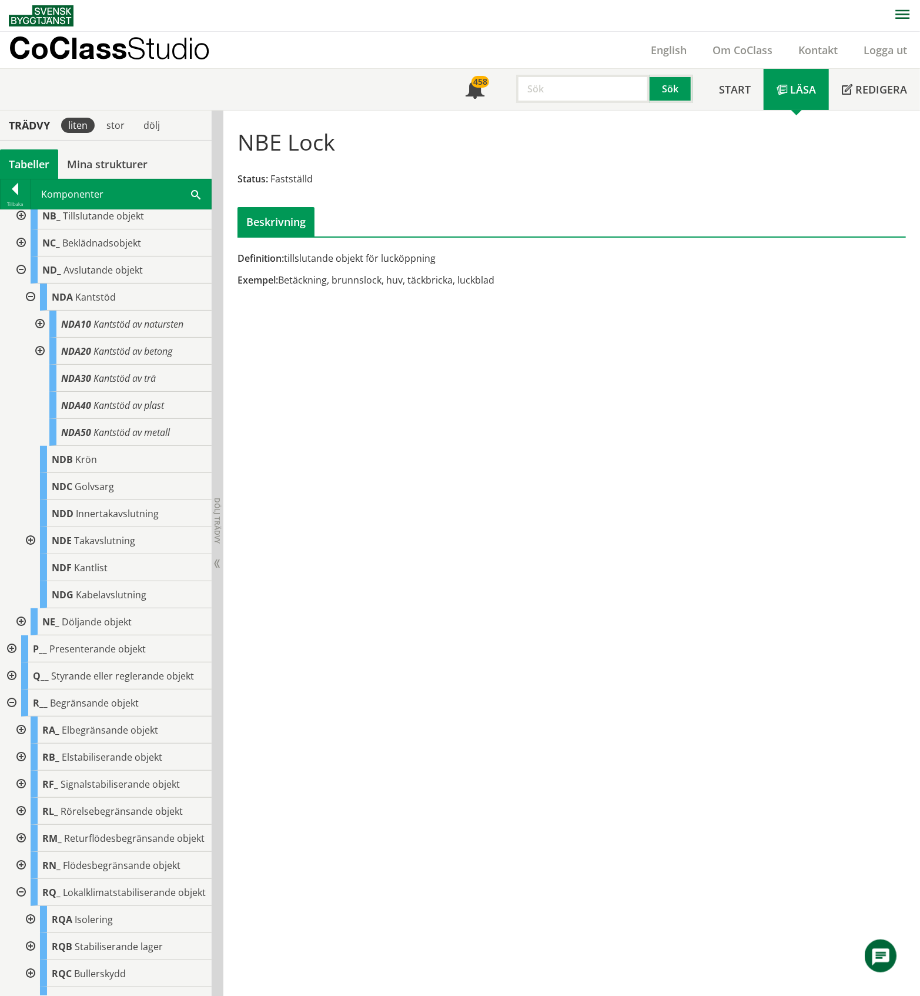
click at [31, 311] on div at bounding box center [29, 296] width 21 height 27
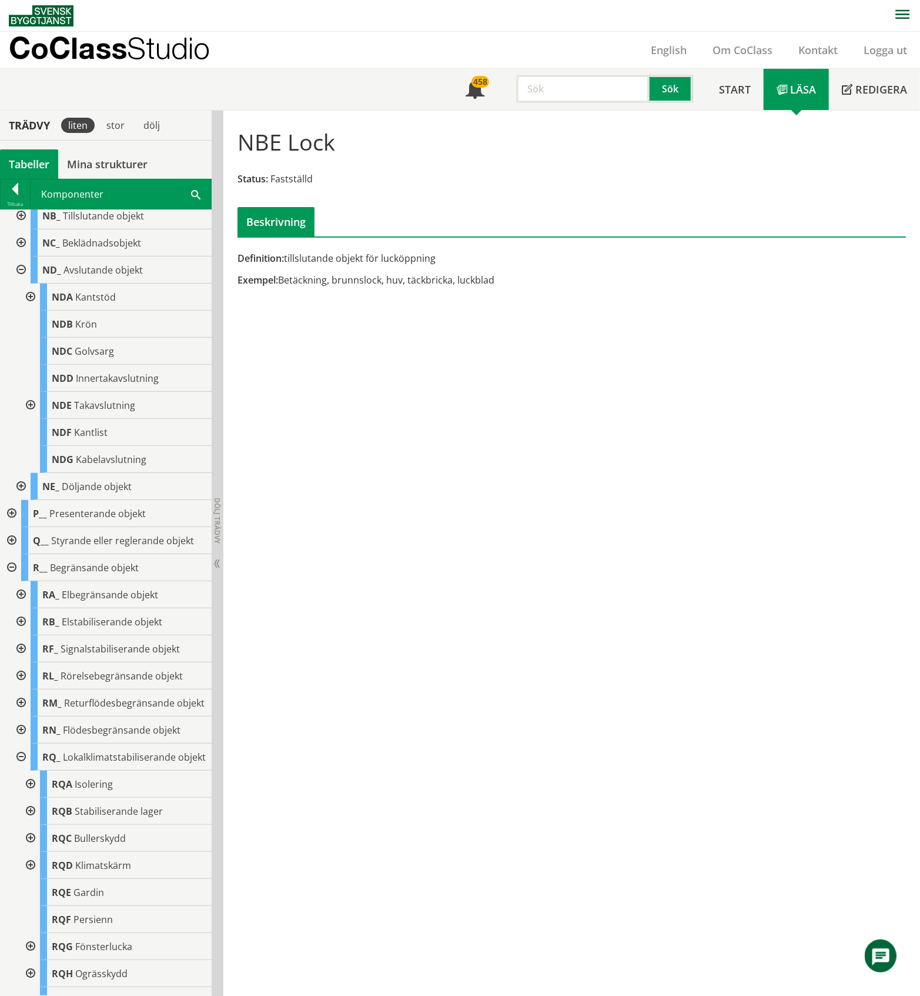
click at [18, 283] on div at bounding box center [19, 269] width 21 height 27
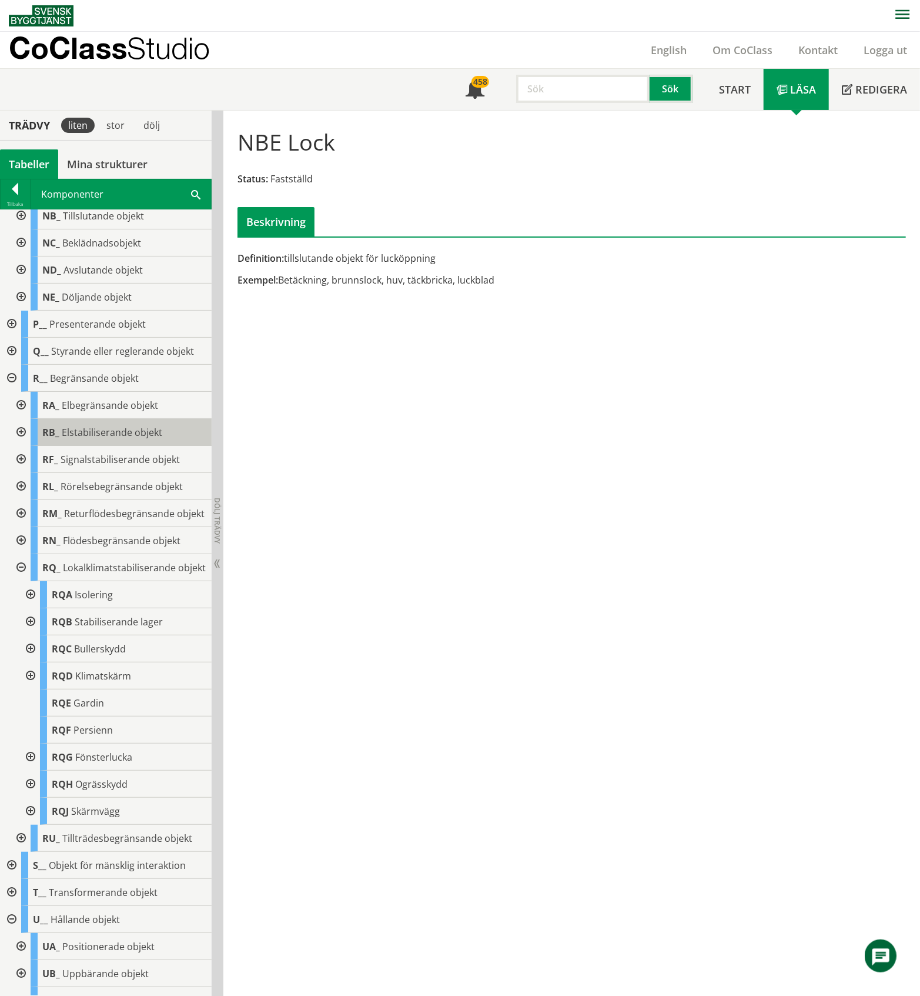
scroll to position [392, 0]
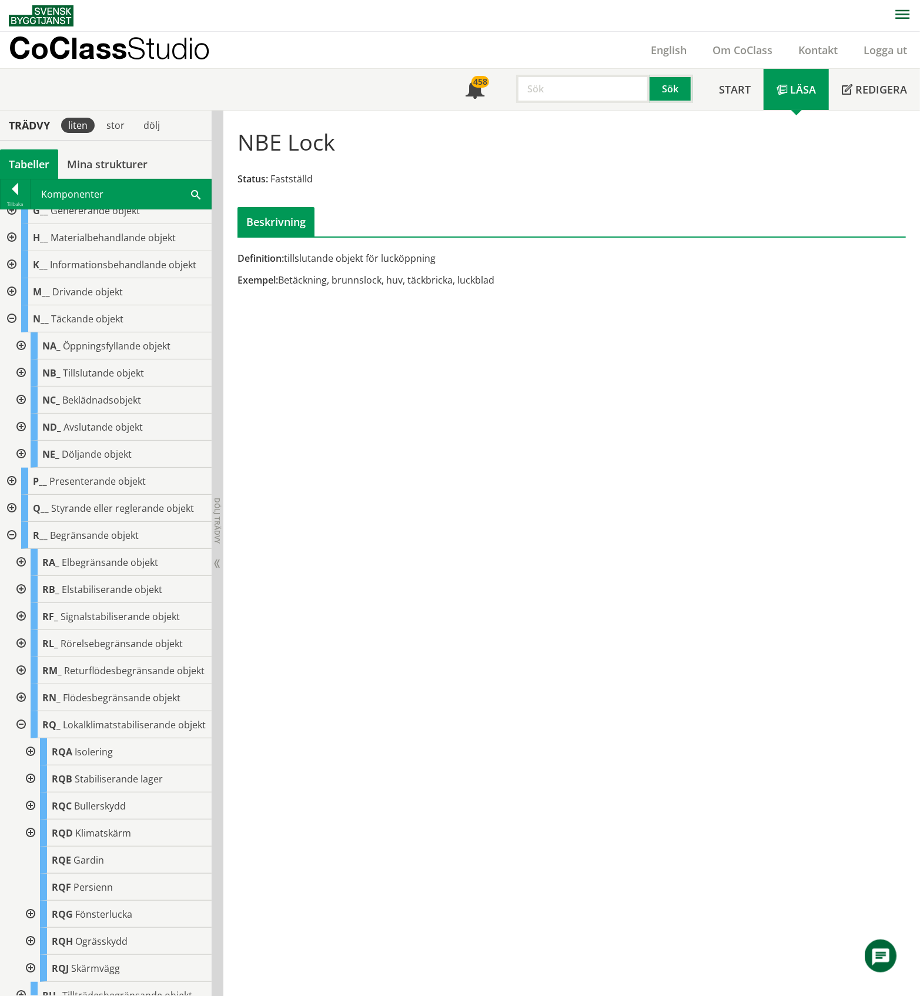
click at [12, 332] on div at bounding box center [10, 318] width 21 height 27
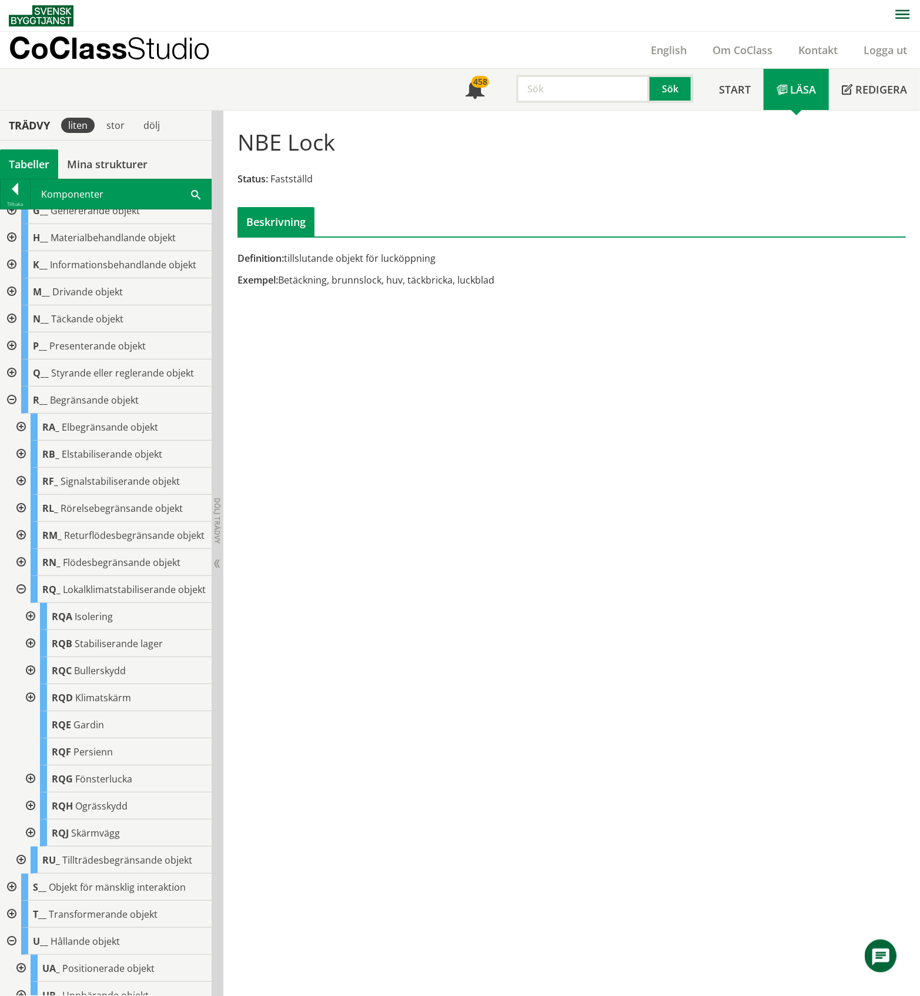
click at [11, 359] on div at bounding box center [10, 345] width 21 height 27
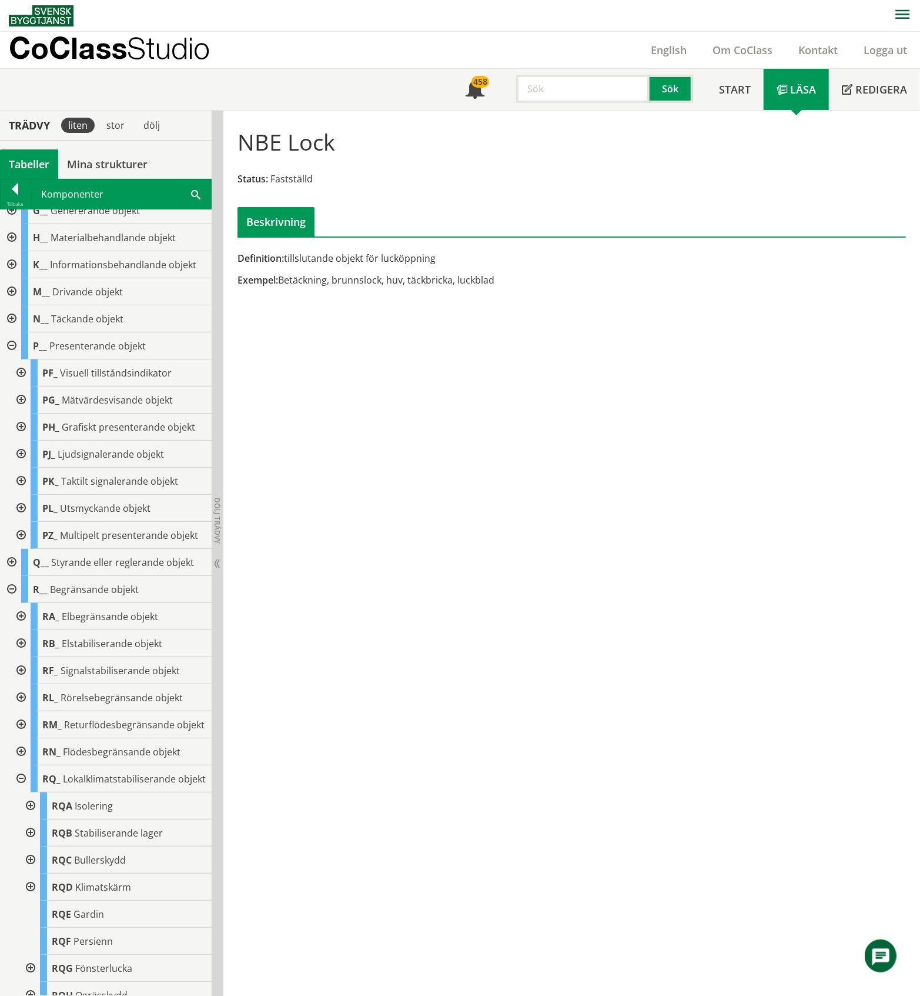
click at [22, 522] on div at bounding box center [19, 508] width 21 height 27
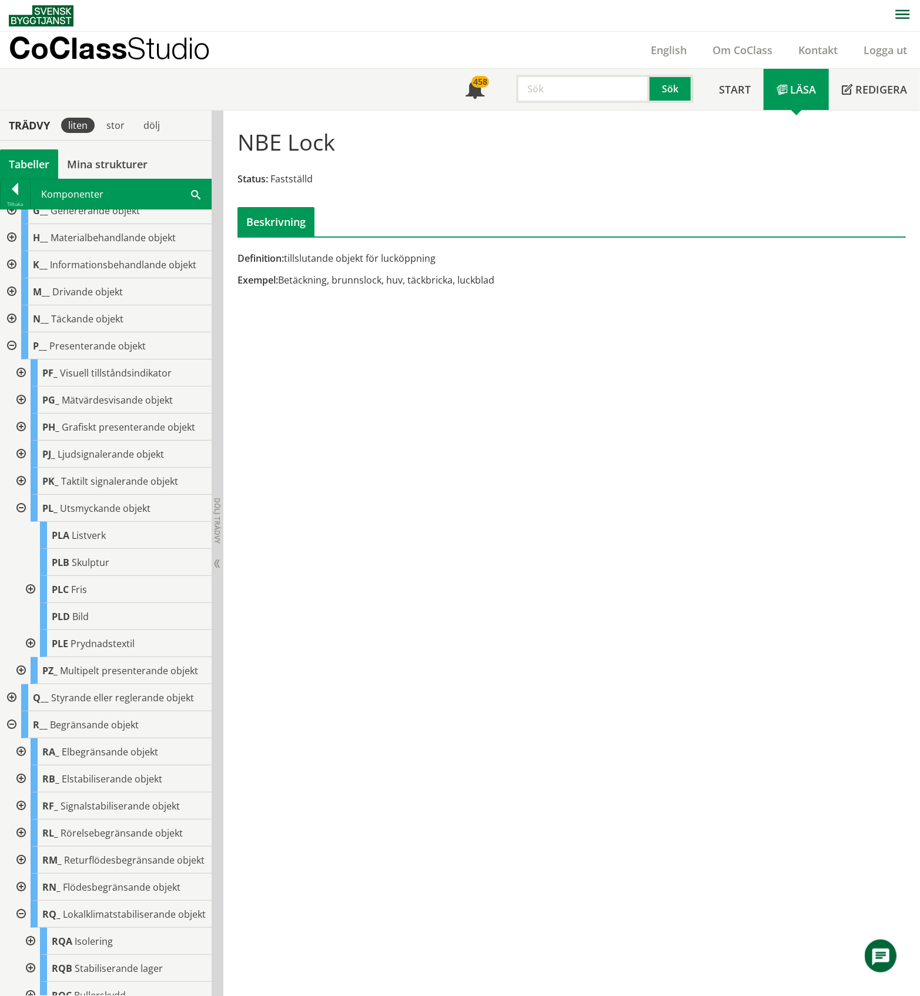
click at [31, 603] on div at bounding box center [29, 589] width 21 height 27
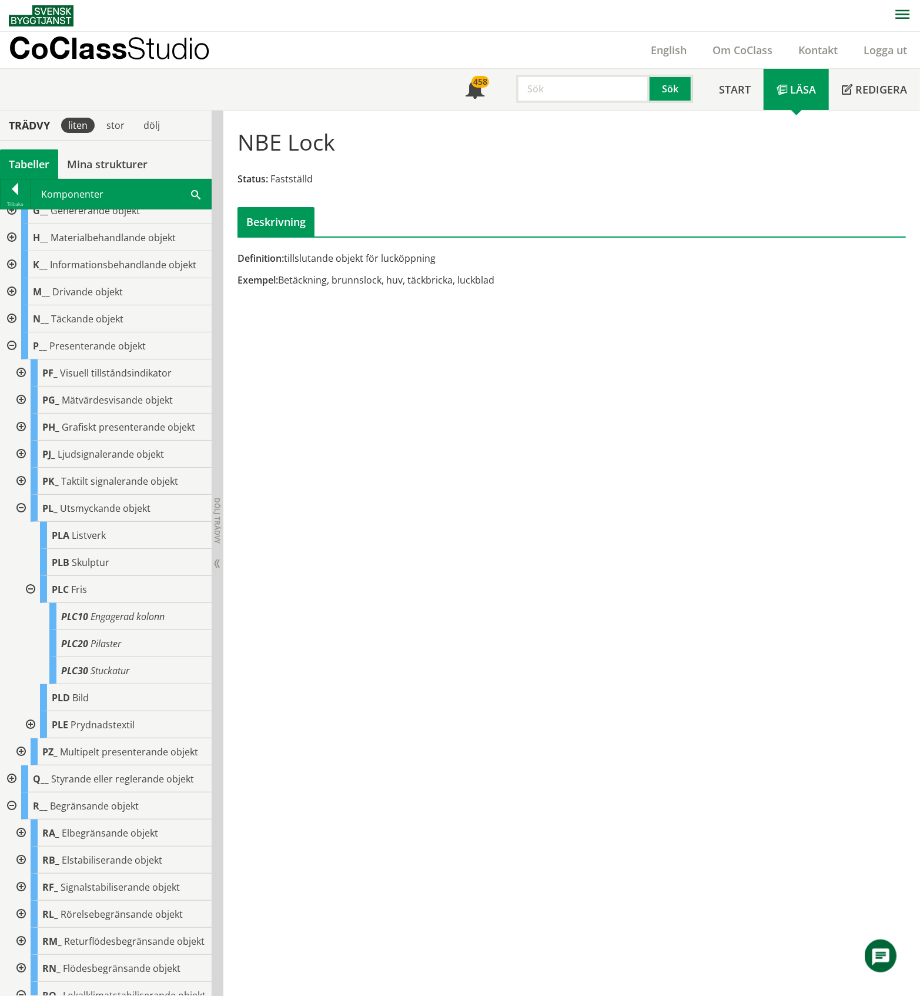
click at [31, 603] on div at bounding box center [29, 589] width 21 height 27
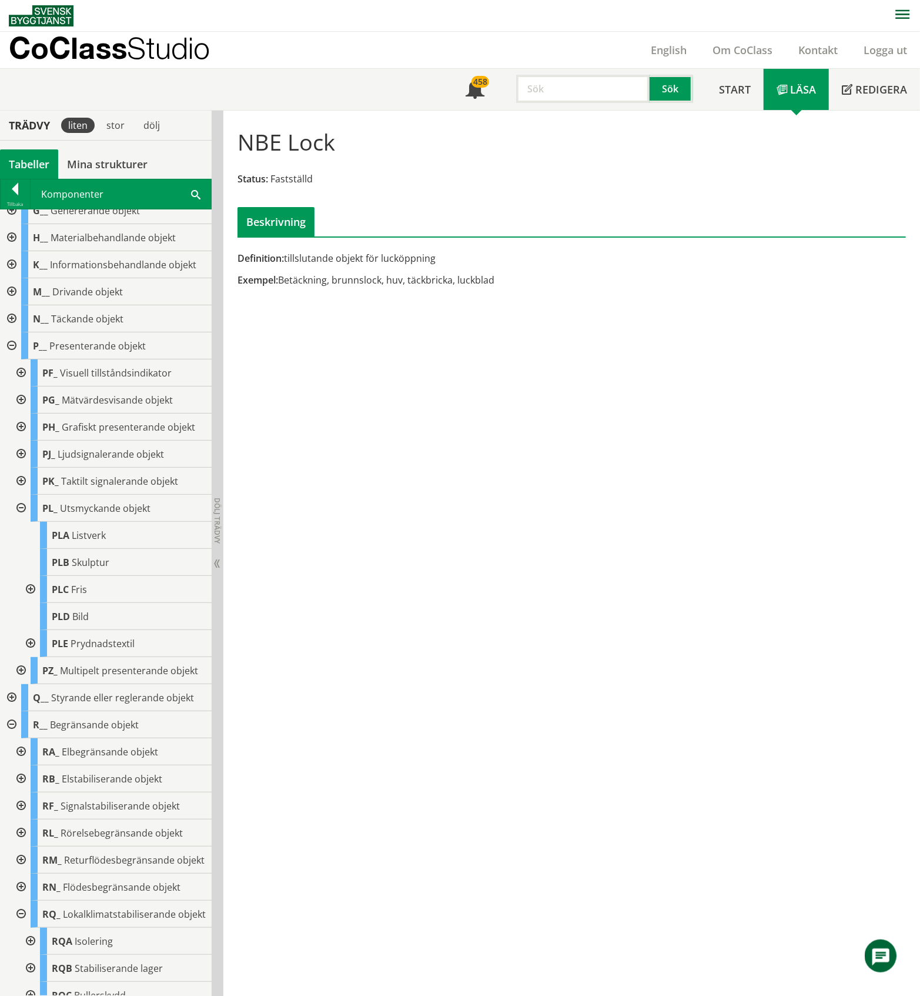
click at [19, 522] on div at bounding box center [19, 508] width 21 height 27
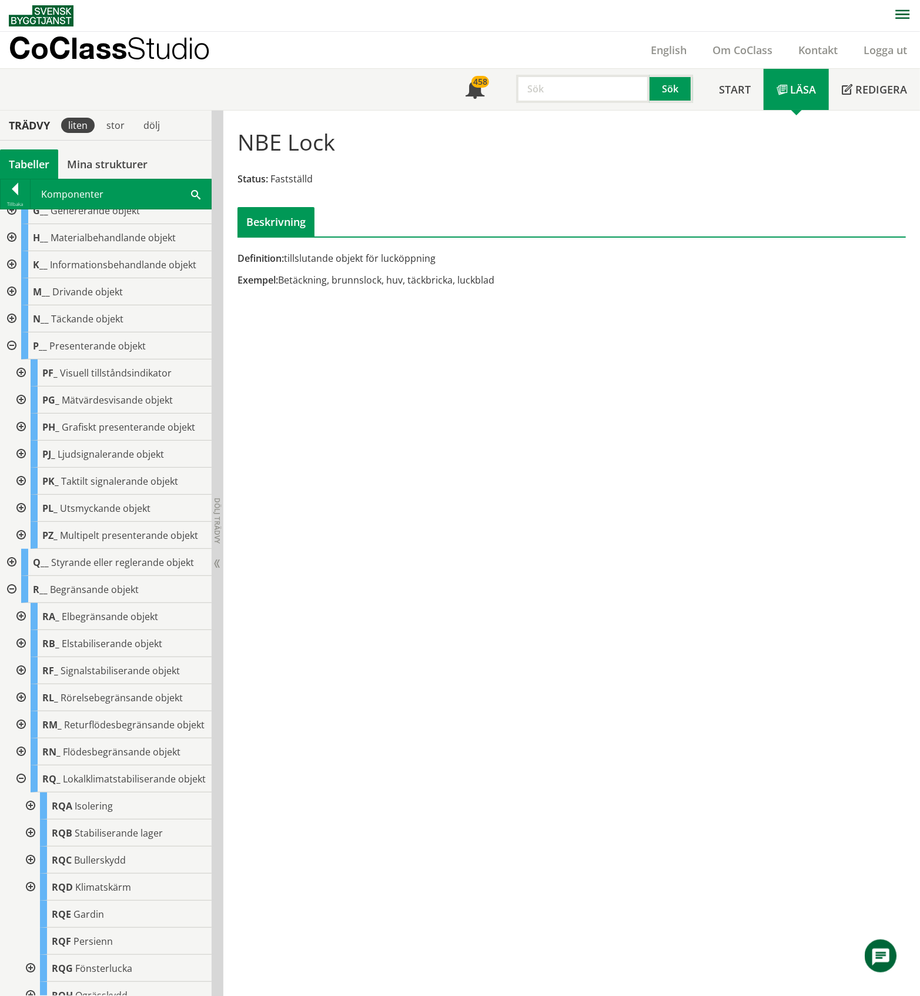
click at [13, 359] on div at bounding box center [10, 345] width 21 height 27
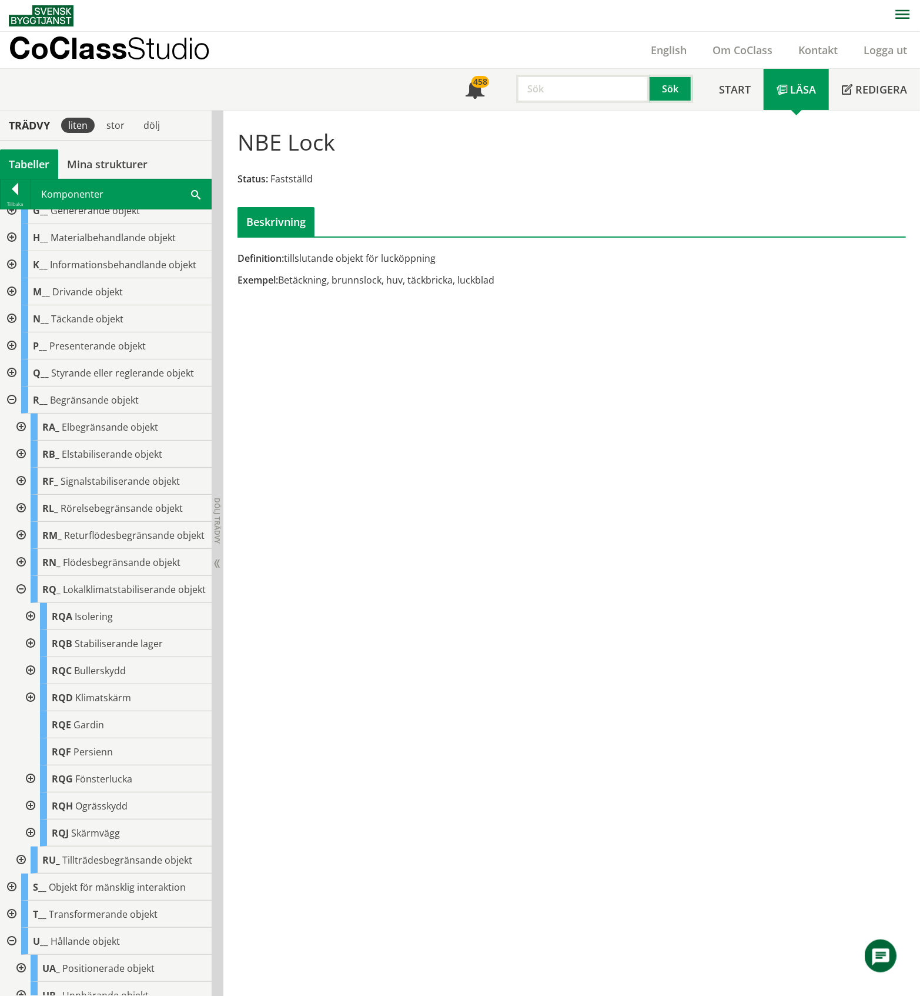
click at [15, 386] on div at bounding box center [10, 372] width 21 height 27
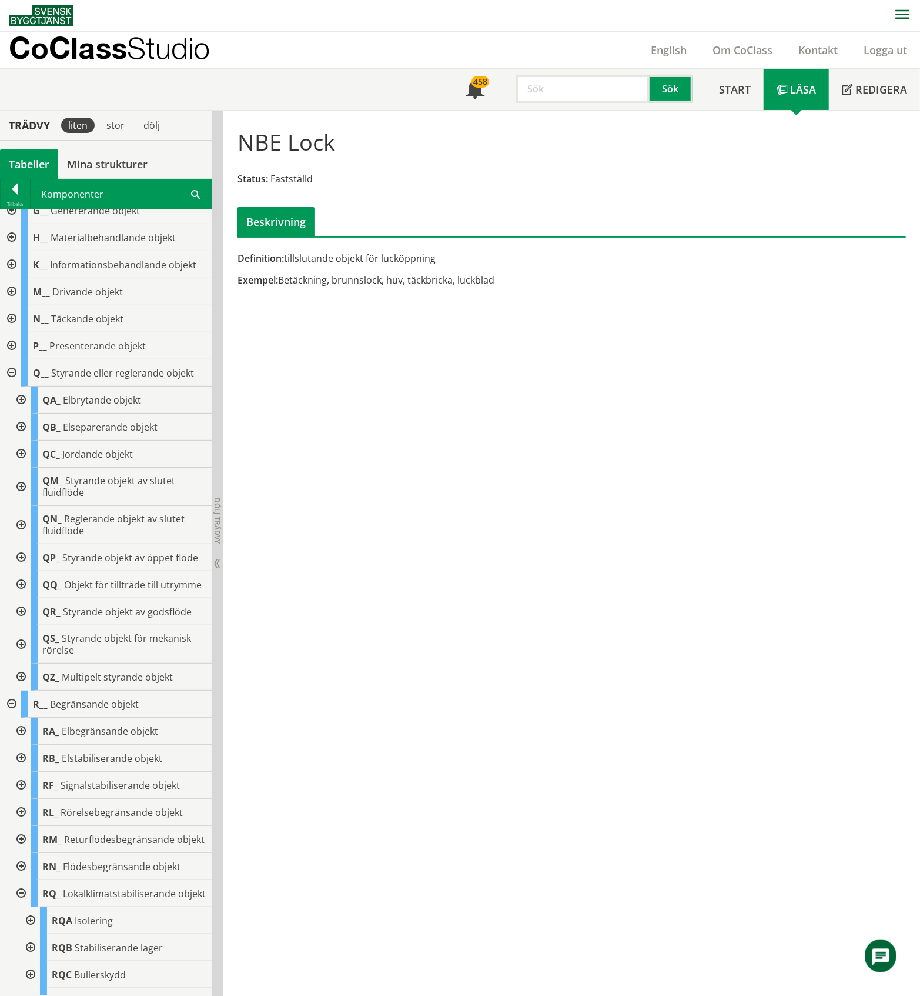
click at [22, 506] on div at bounding box center [19, 487] width 21 height 38
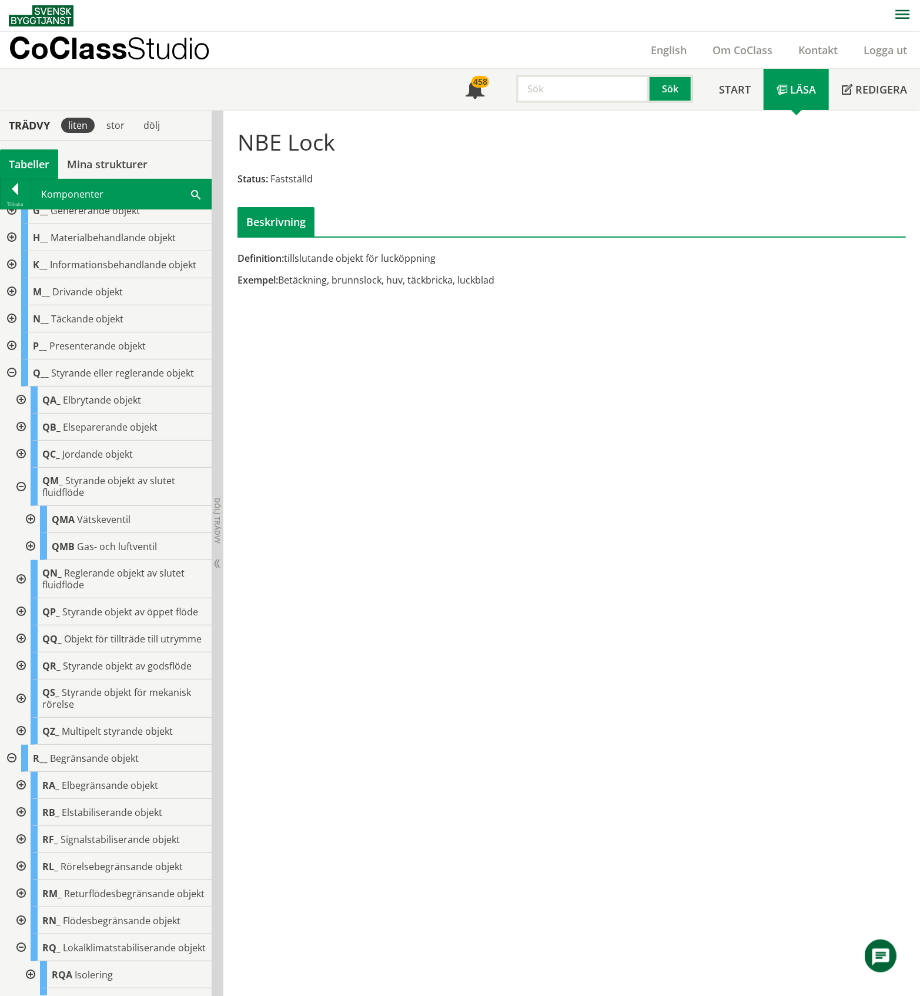
click at [31, 533] on div at bounding box center [29, 519] width 21 height 27
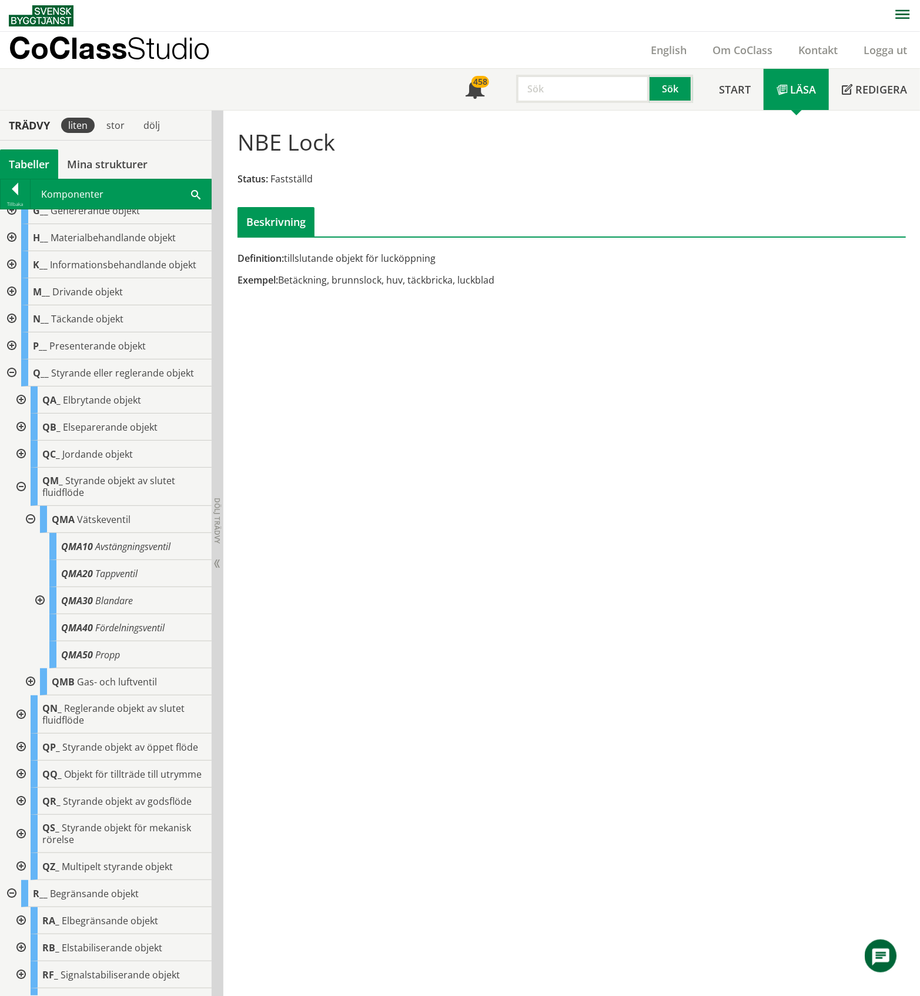
click at [41, 614] on div at bounding box center [38, 600] width 21 height 27
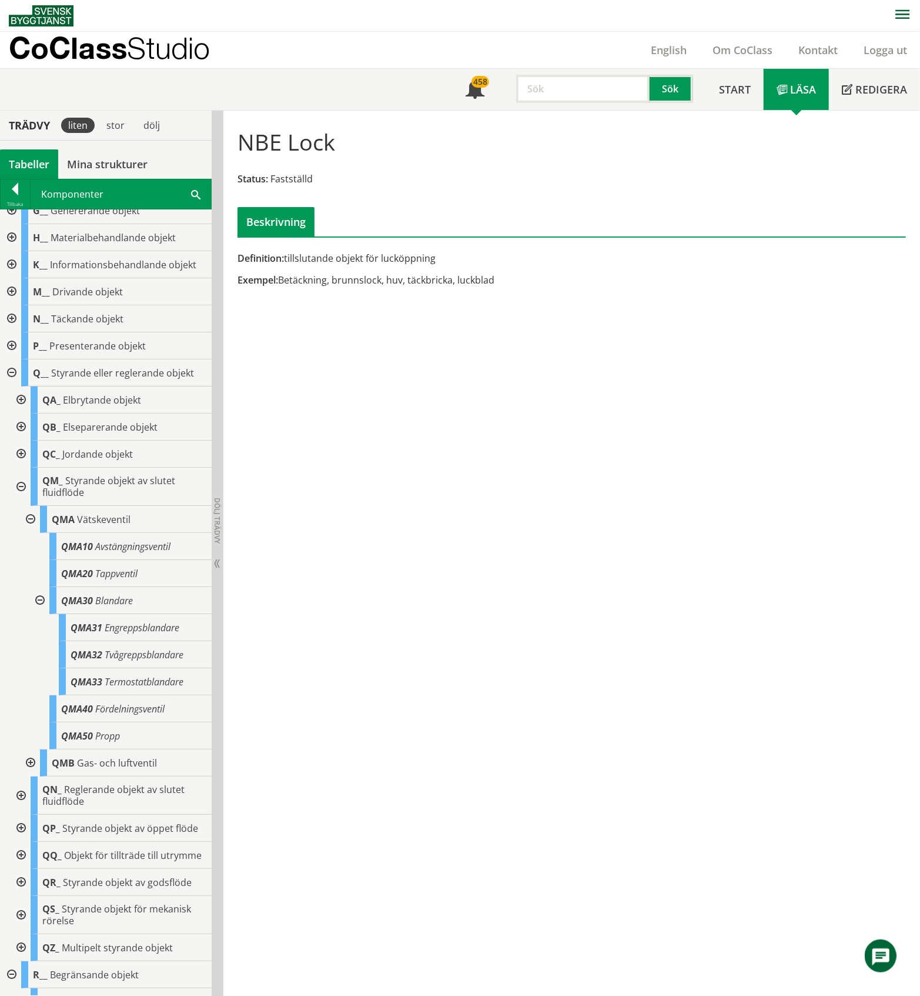
click at [41, 614] on div at bounding box center [38, 600] width 21 height 27
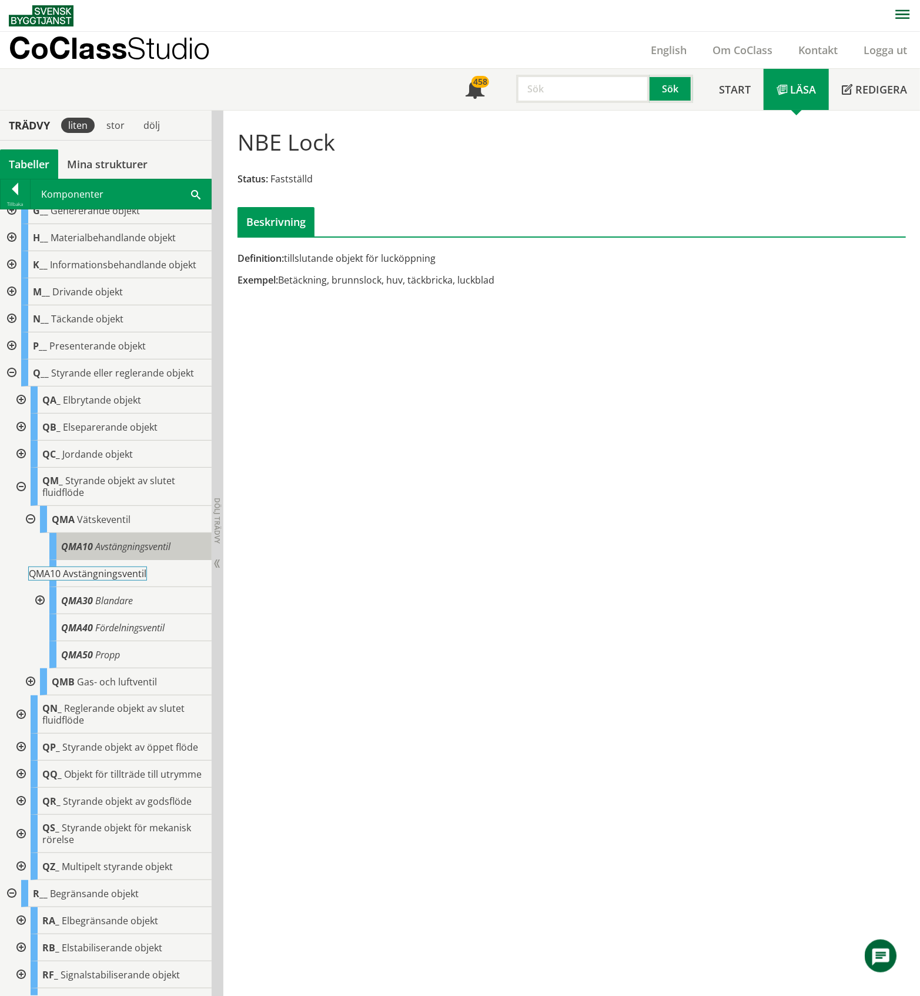
click at [129, 577] on body "AMA AMA Beskrivningsverktyg AMA Funktion BSAB Bygginfo Byggjura Byggkatalogen […" at bounding box center [460, 498] width 920 height 996
click at [156, 553] on span "Avstängningsventil" at bounding box center [132, 546] width 75 height 13
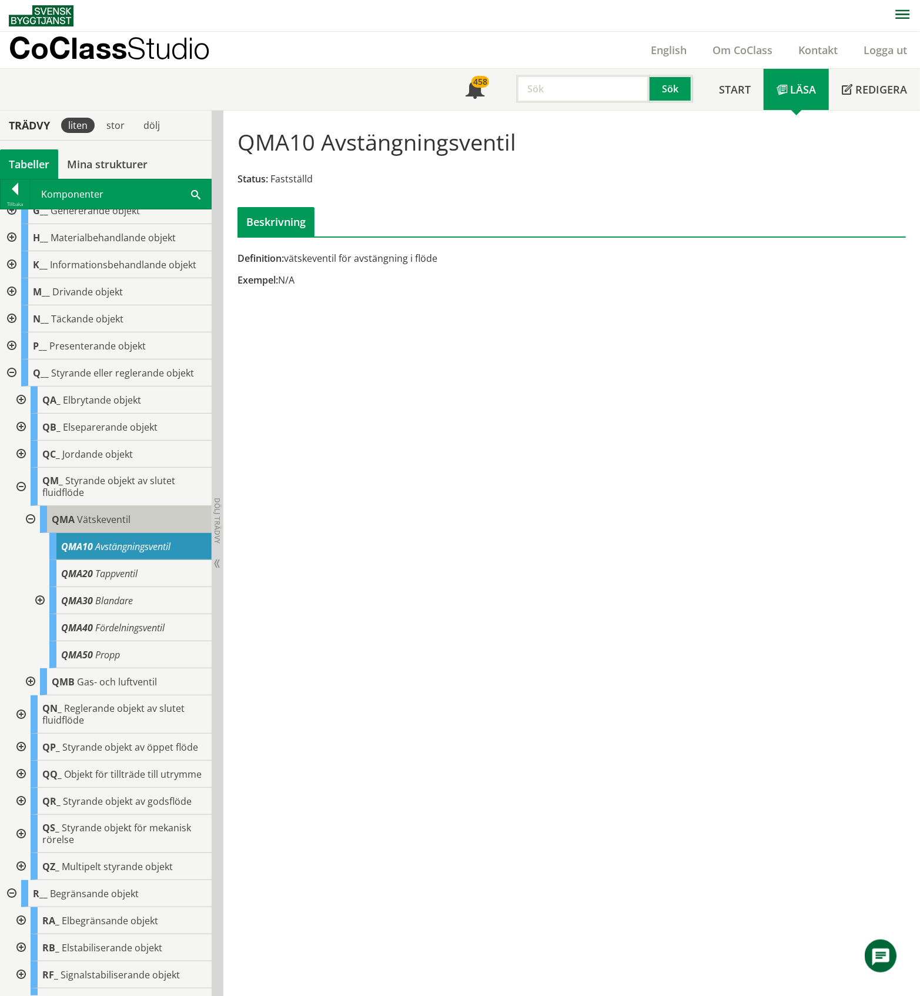
click at [87, 526] on span "Vätskeventil" at bounding box center [104, 519] width 54 height 13
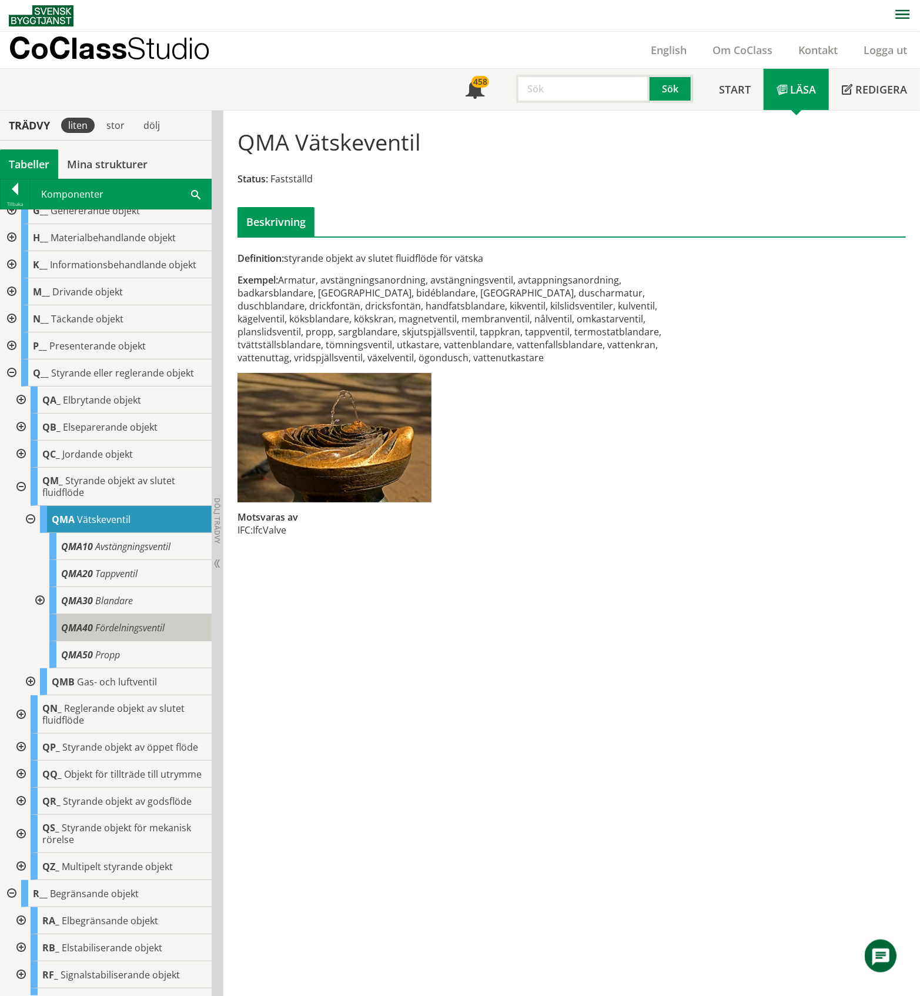
click at [149, 634] on span "Fördelningsventil" at bounding box center [129, 627] width 69 height 13
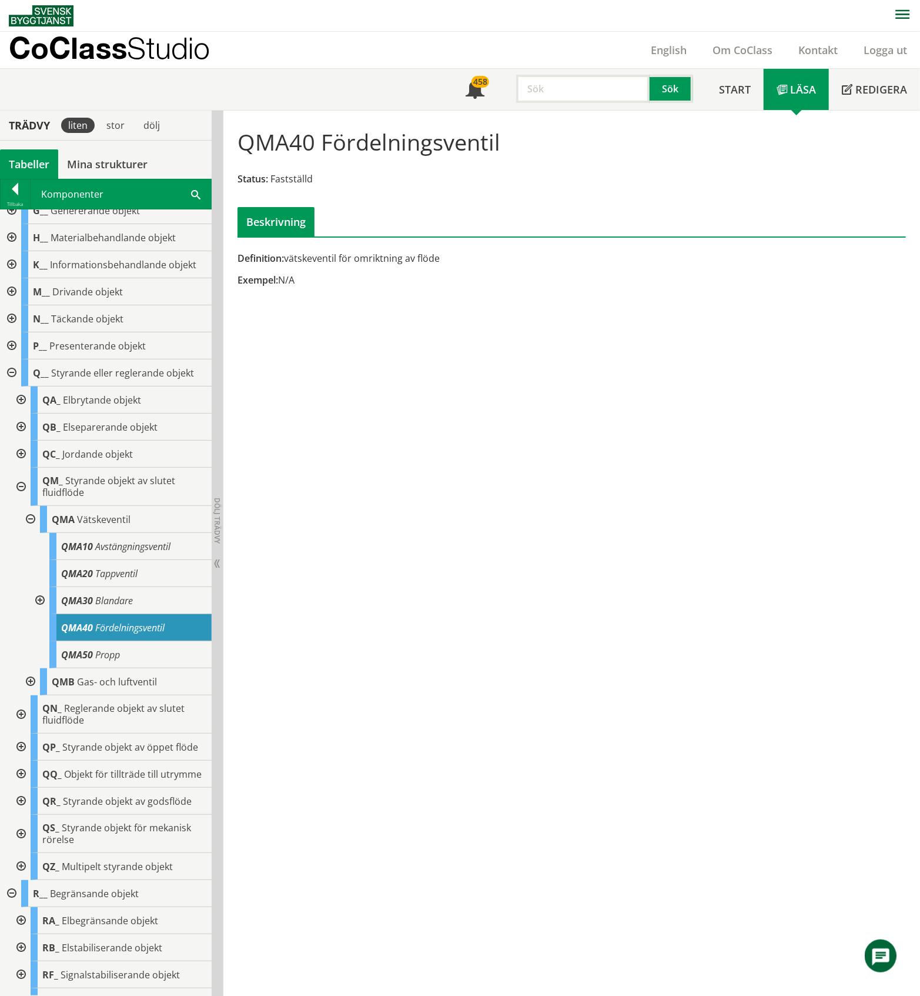
click at [39, 614] on div at bounding box center [38, 600] width 21 height 27
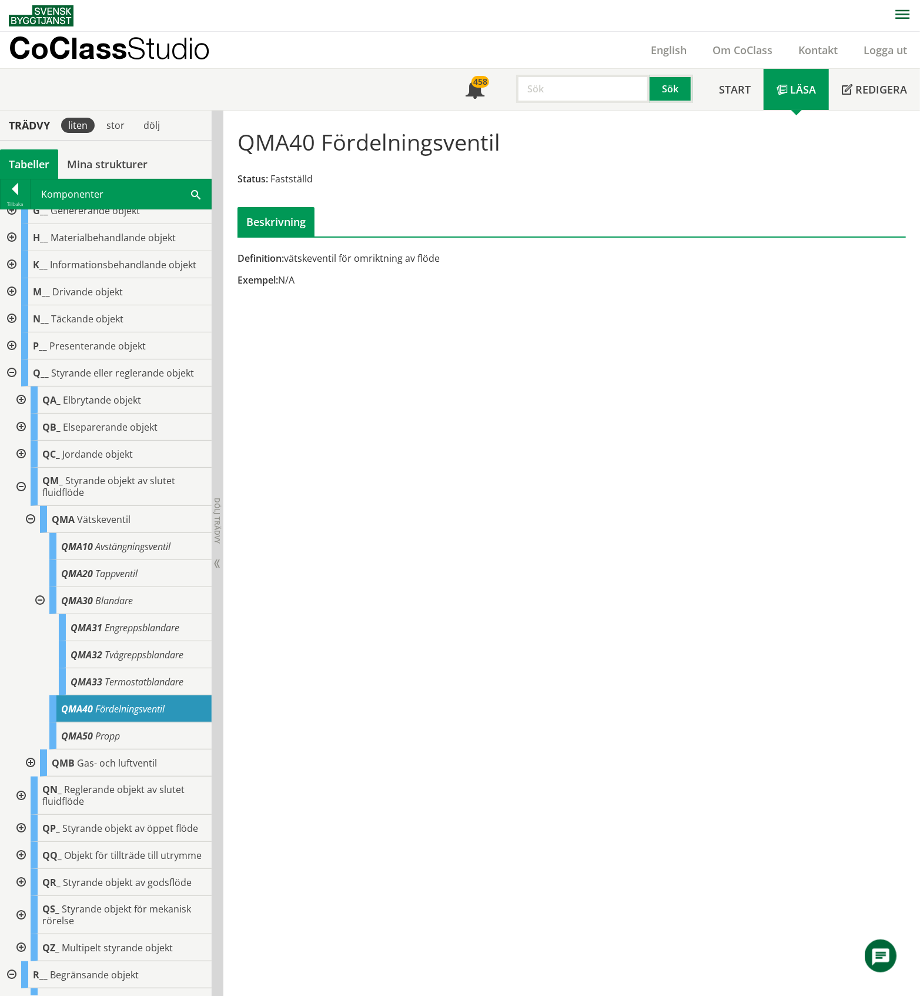
click at [39, 614] on div at bounding box center [38, 600] width 21 height 27
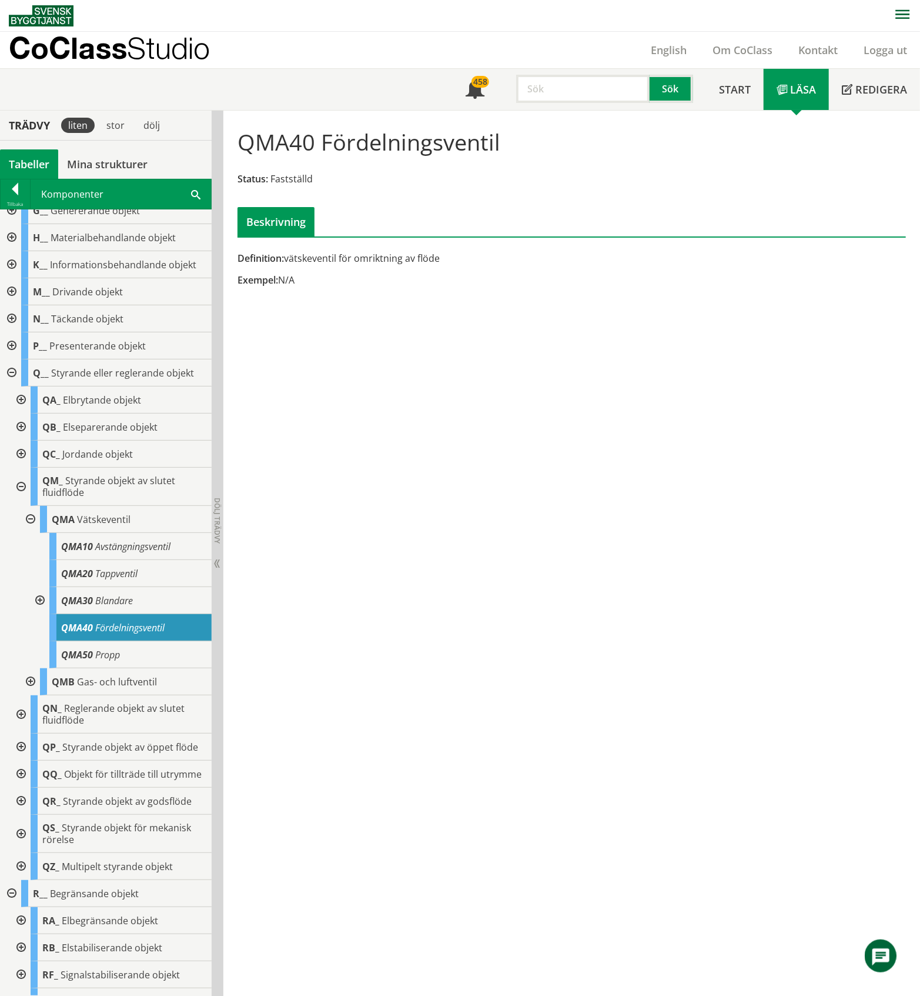
click at [29, 695] on div at bounding box center [29, 681] width 21 height 27
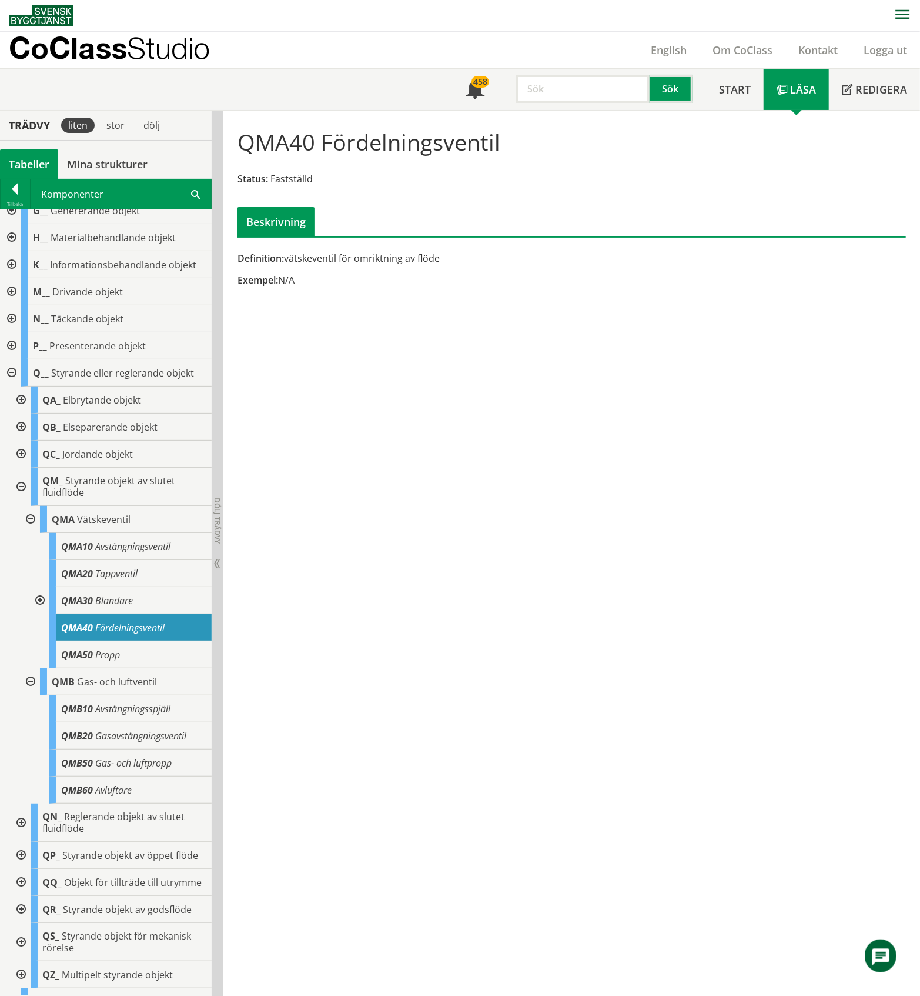
click at [29, 695] on div at bounding box center [29, 681] width 21 height 27
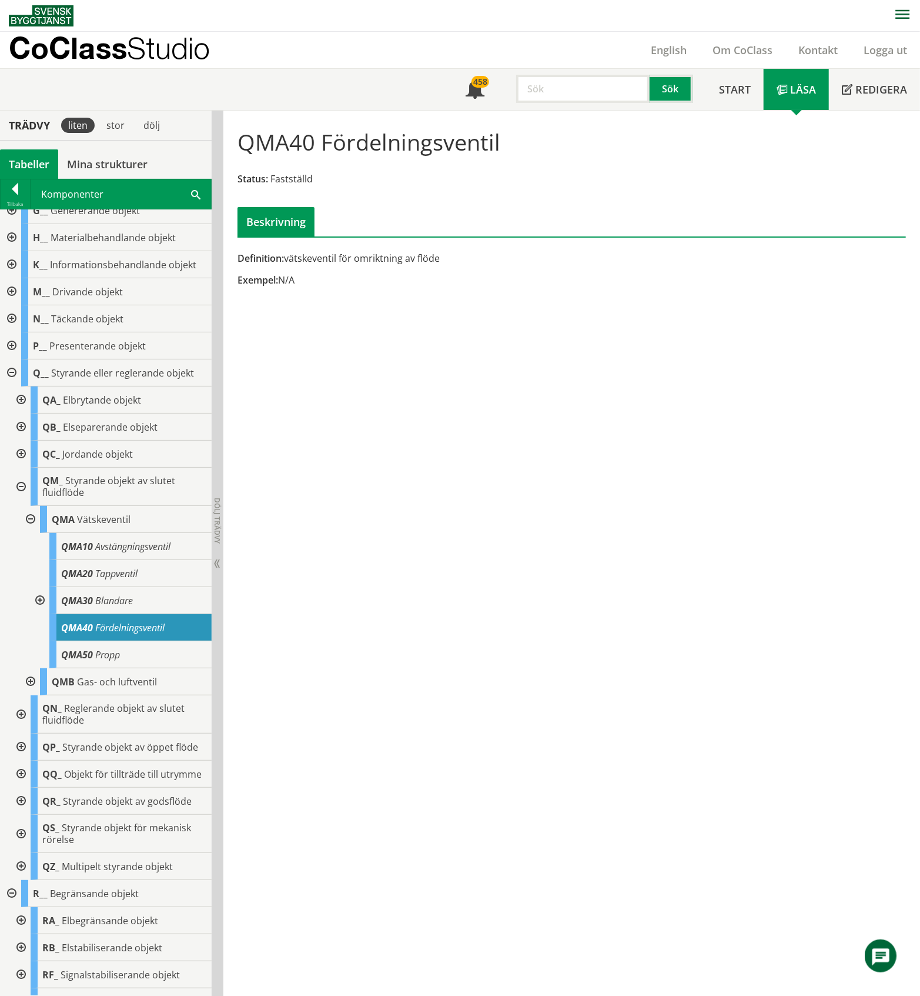
click at [18, 506] on div at bounding box center [19, 487] width 21 height 38
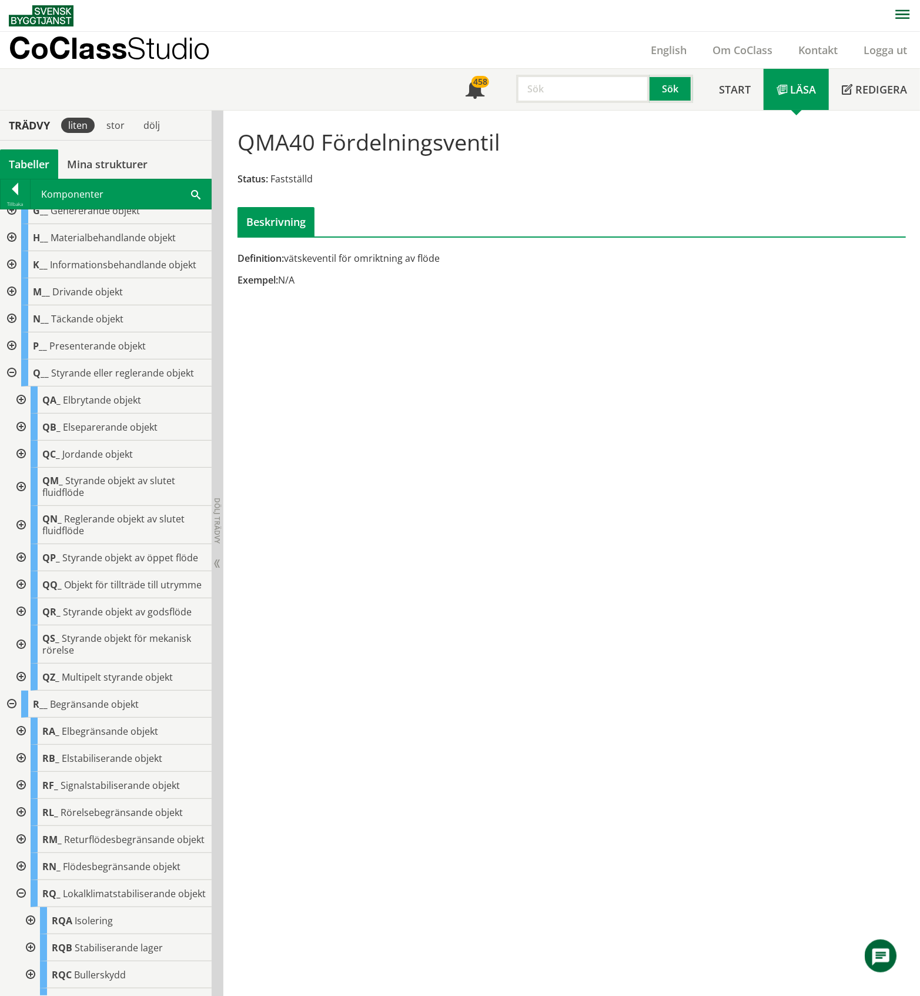
click at [22, 544] on div at bounding box center [19, 525] width 21 height 38
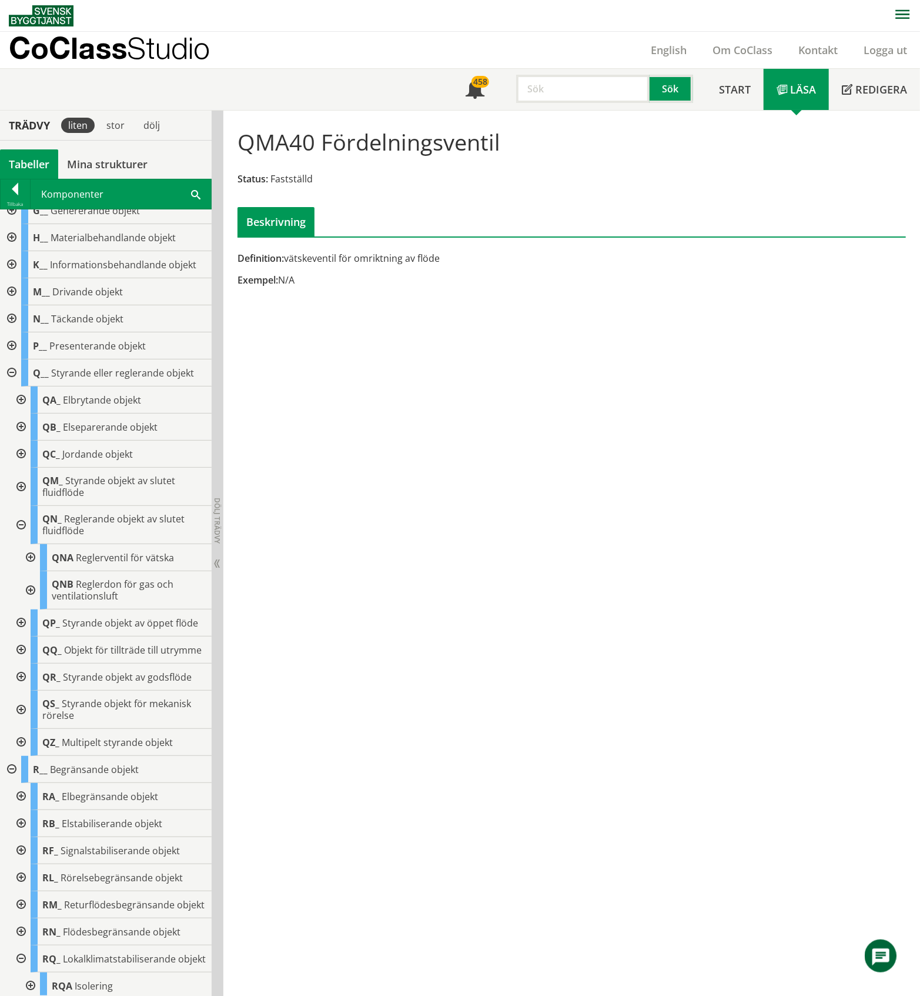
click at [31, 571] on div at bounding box center [29, 557] width 21 height 27
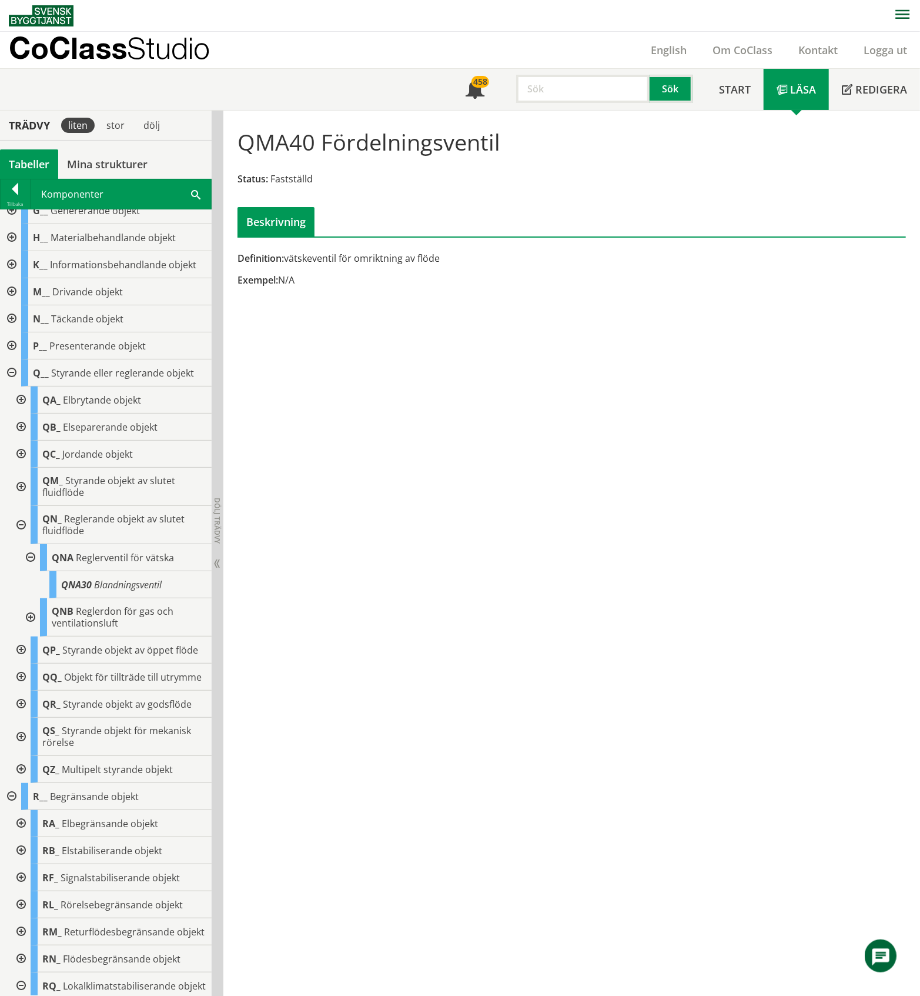
click at [31, 571] on div at bounding box center [29, 557] width 21 height 27
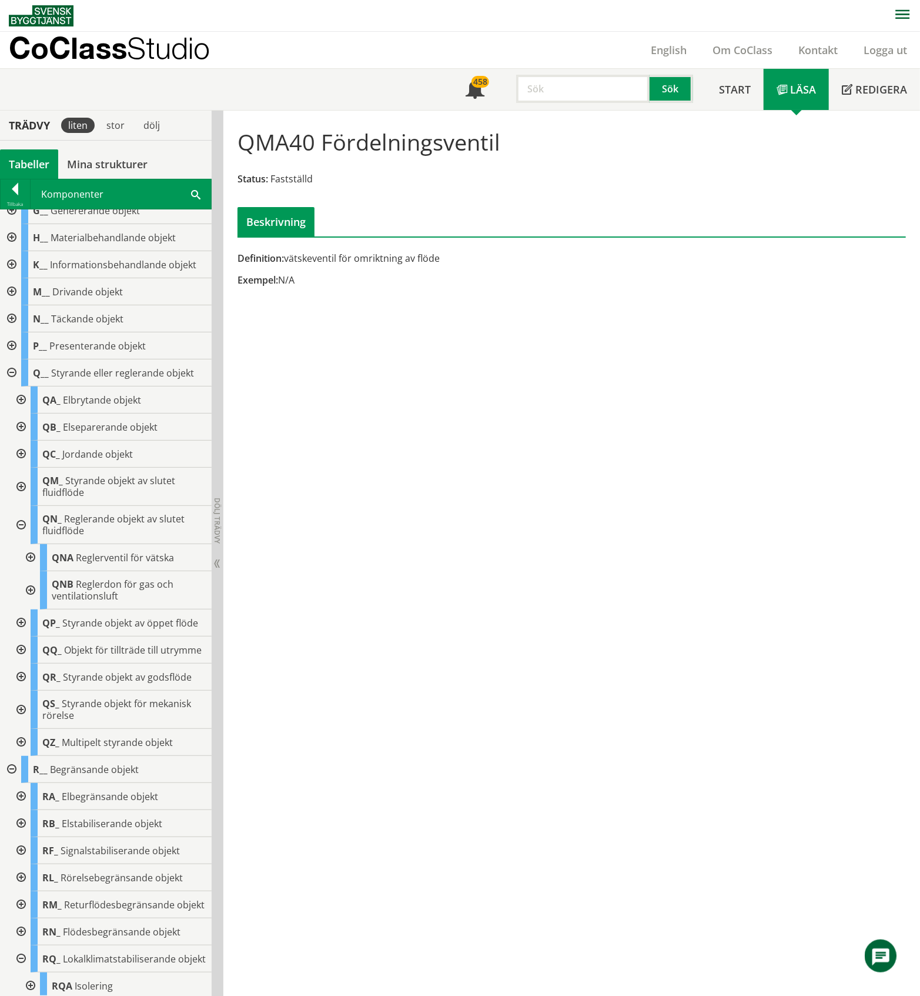
click at [29, 609] on div at bounding box center [29, 590] width 21 height 38
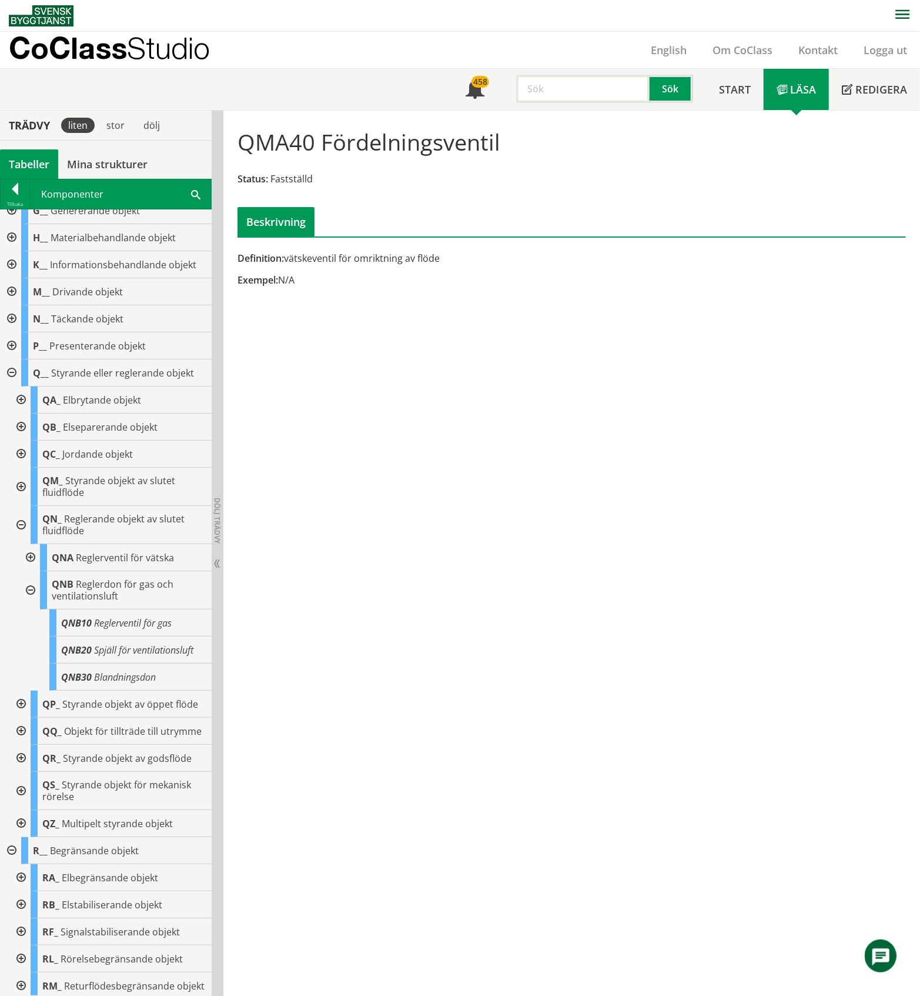
click at [29, 609] on div at bounding box center [29, 590] width 21 height 38
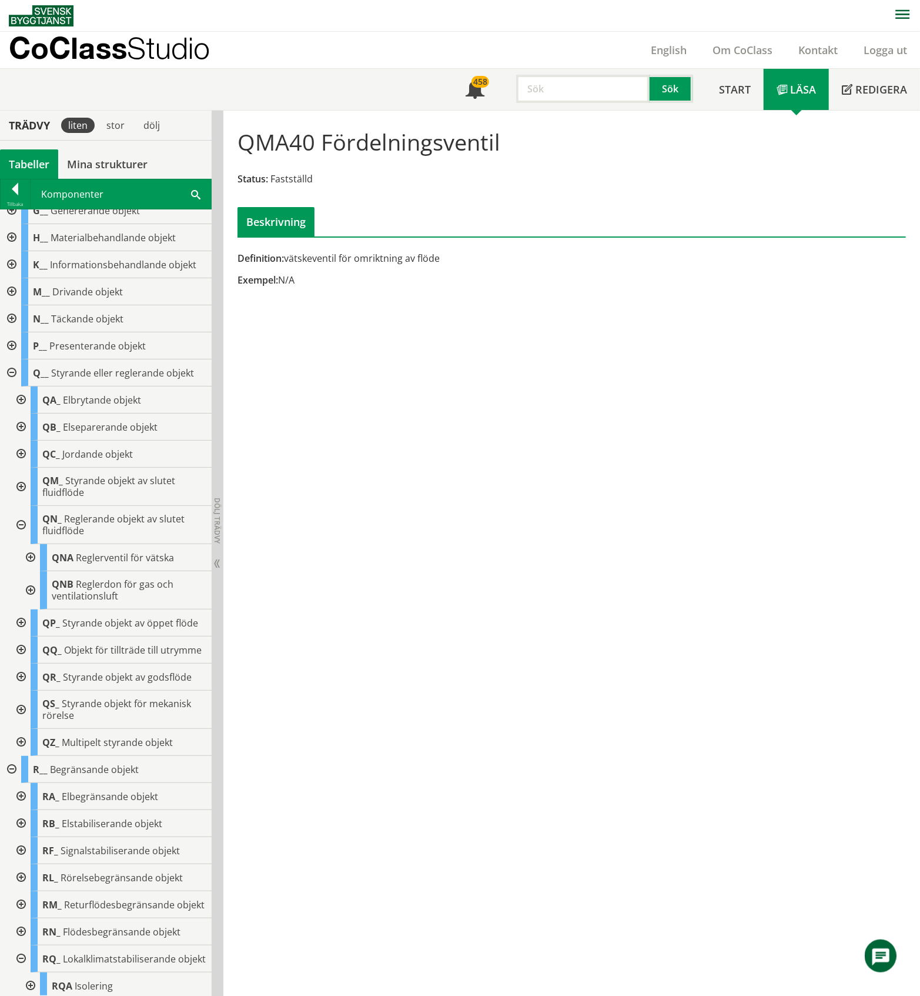
click at [20, 544] on div at bounding box center [19, 525] width 21 height 38
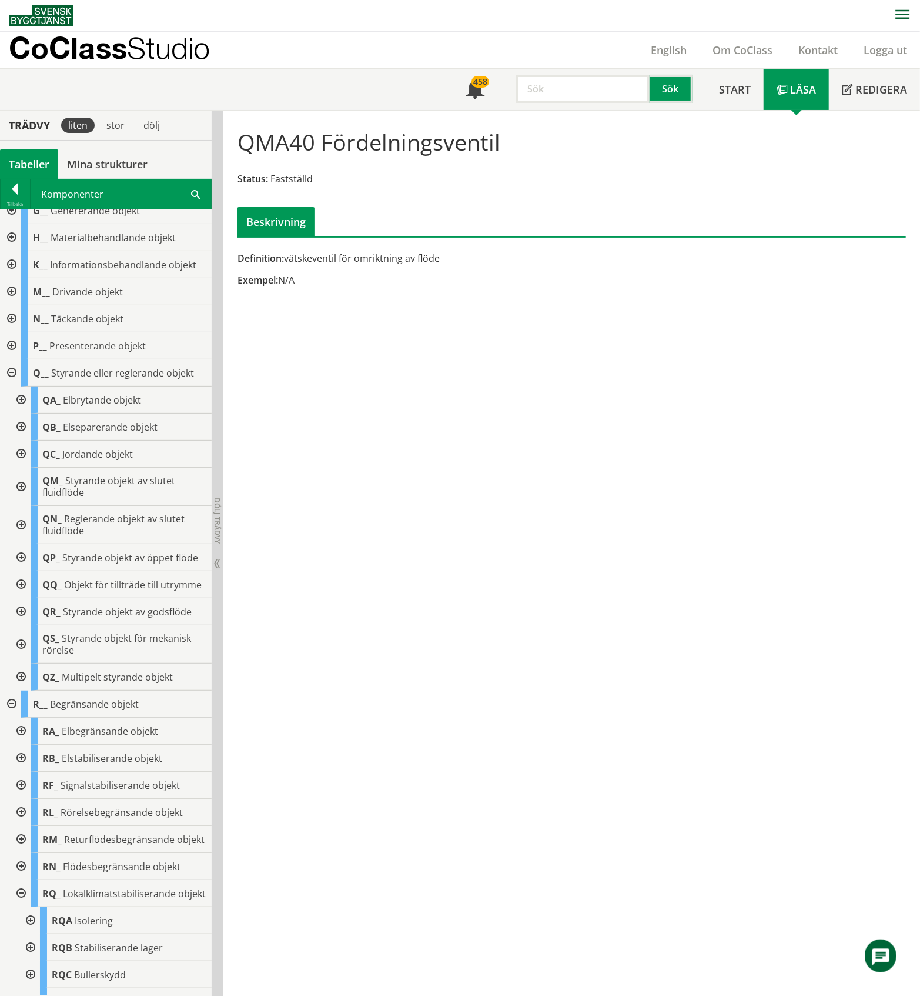
click at [20, 571] on div at bounding box center [19, 557] width 21 height 27
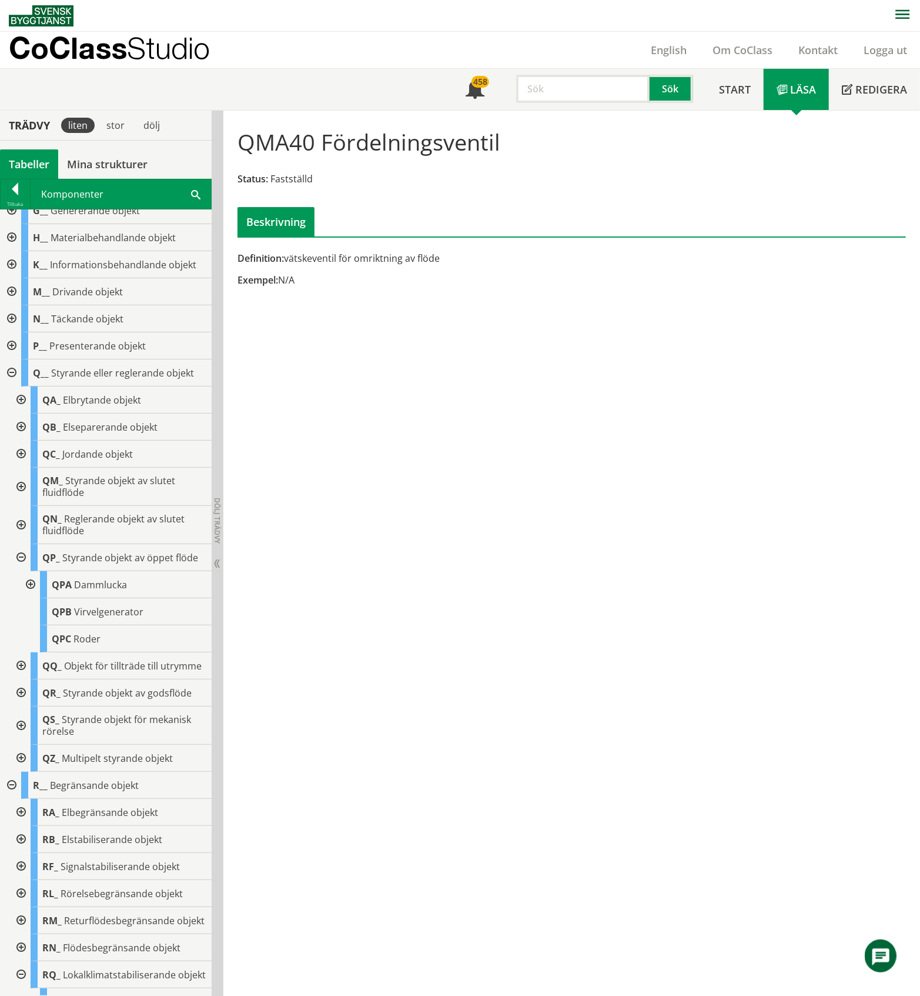
click at [31, 598] on div at bounding box center [29, 584] width 21 height 27
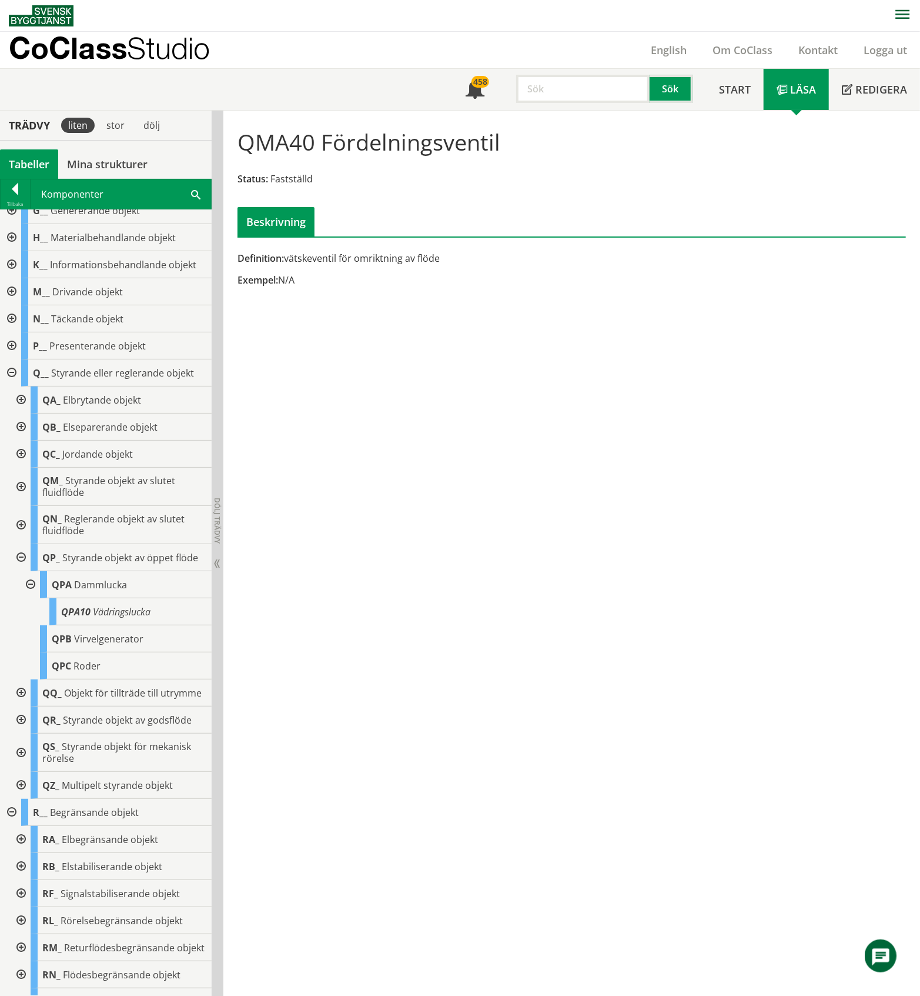
click at [31, 598] on div at bounding box center [29, 584] width 21 height 27
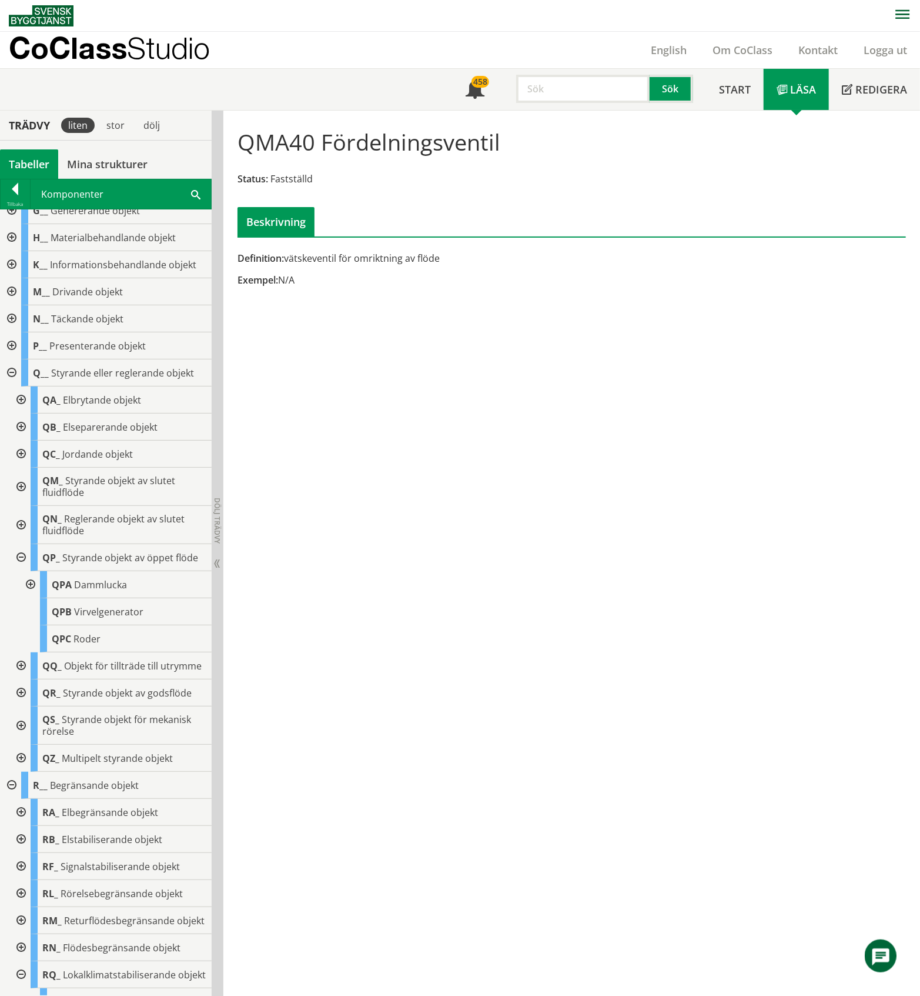
click at [24, 571] on div at bounding box center [19, 557] width 21 height 27
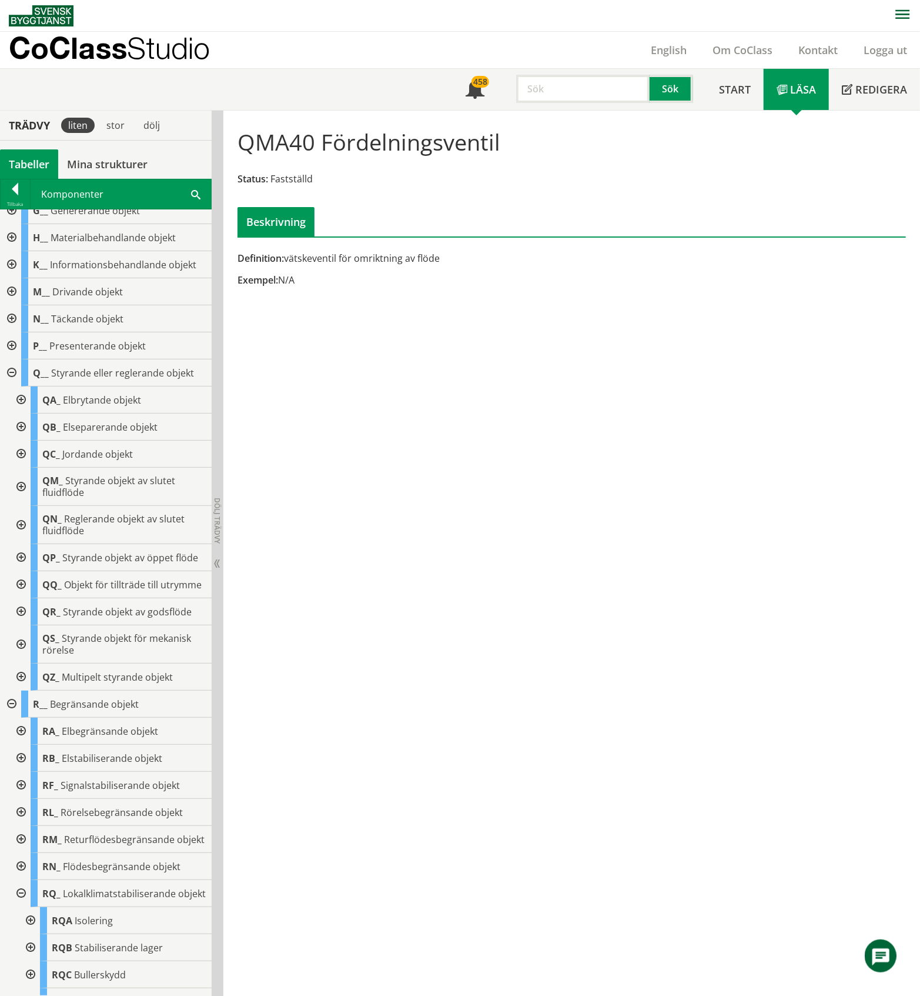
click at [20, 598] on div at bounding box center [19, 584] width 21 height 27
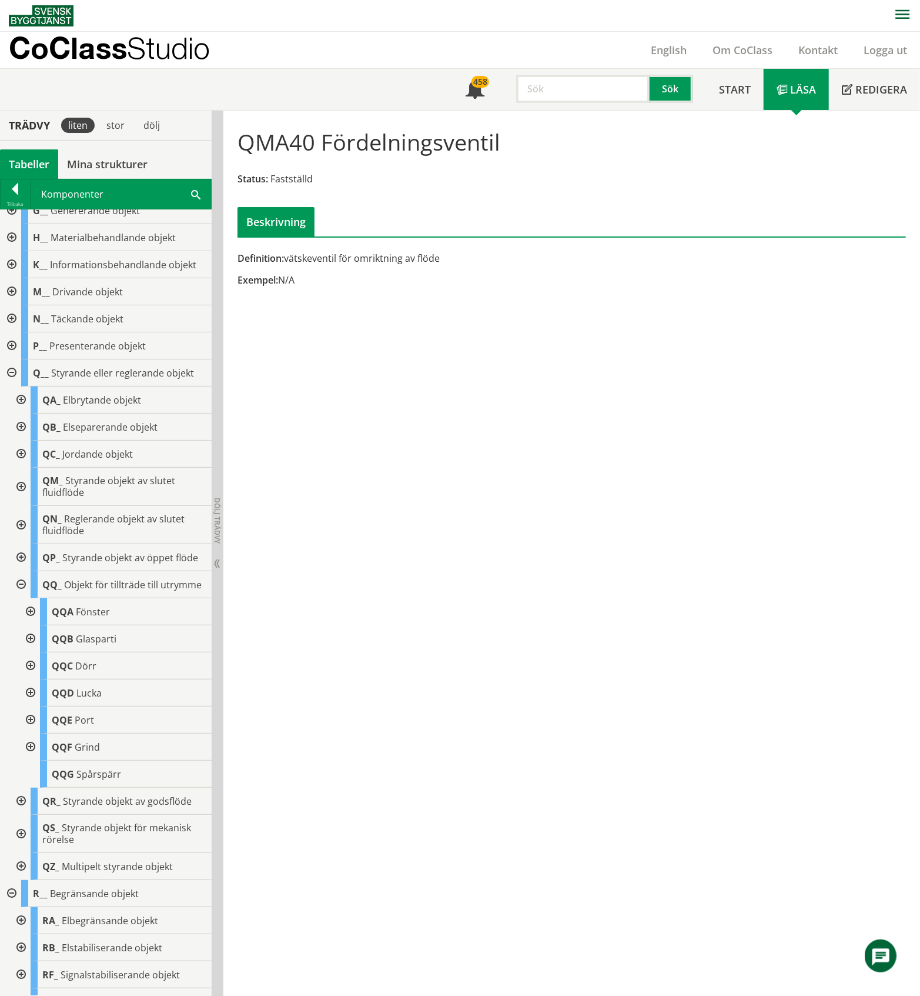
click at [20, 598] on div at bounding box center [19, 584] width 21 height 27
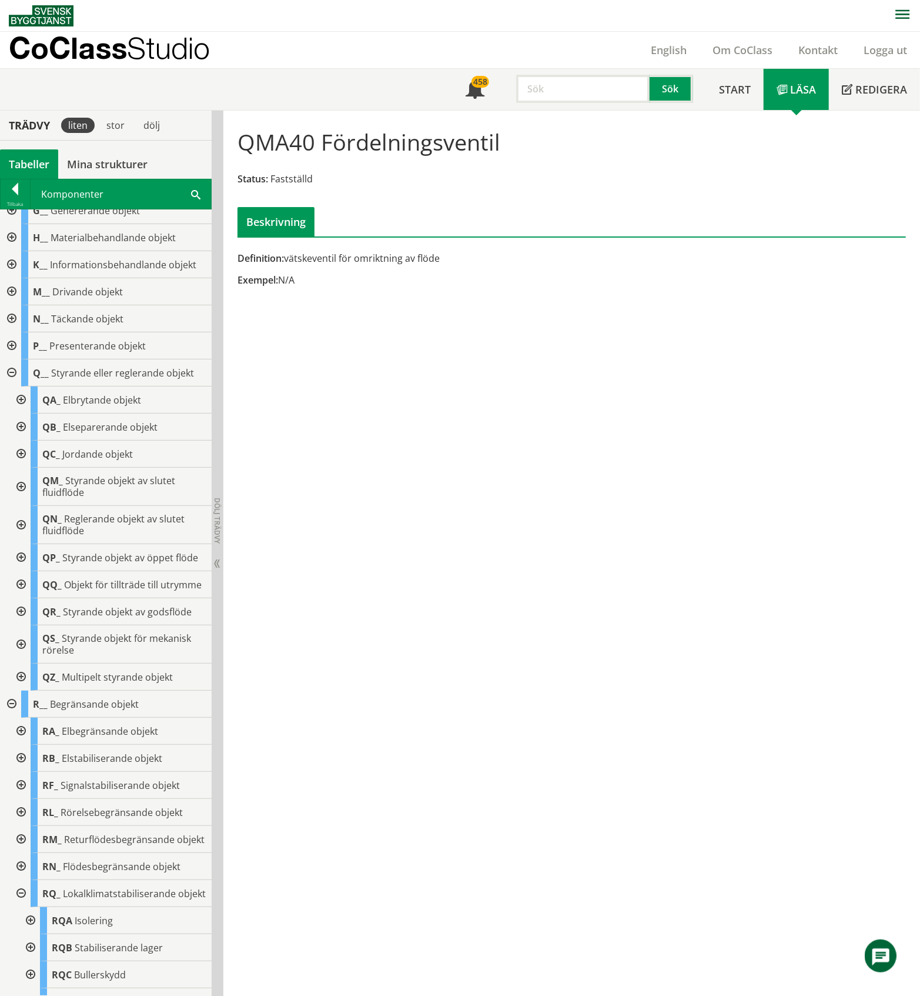
click at [22, 625] on div at bounding box center [19, 611] width 21 height 27
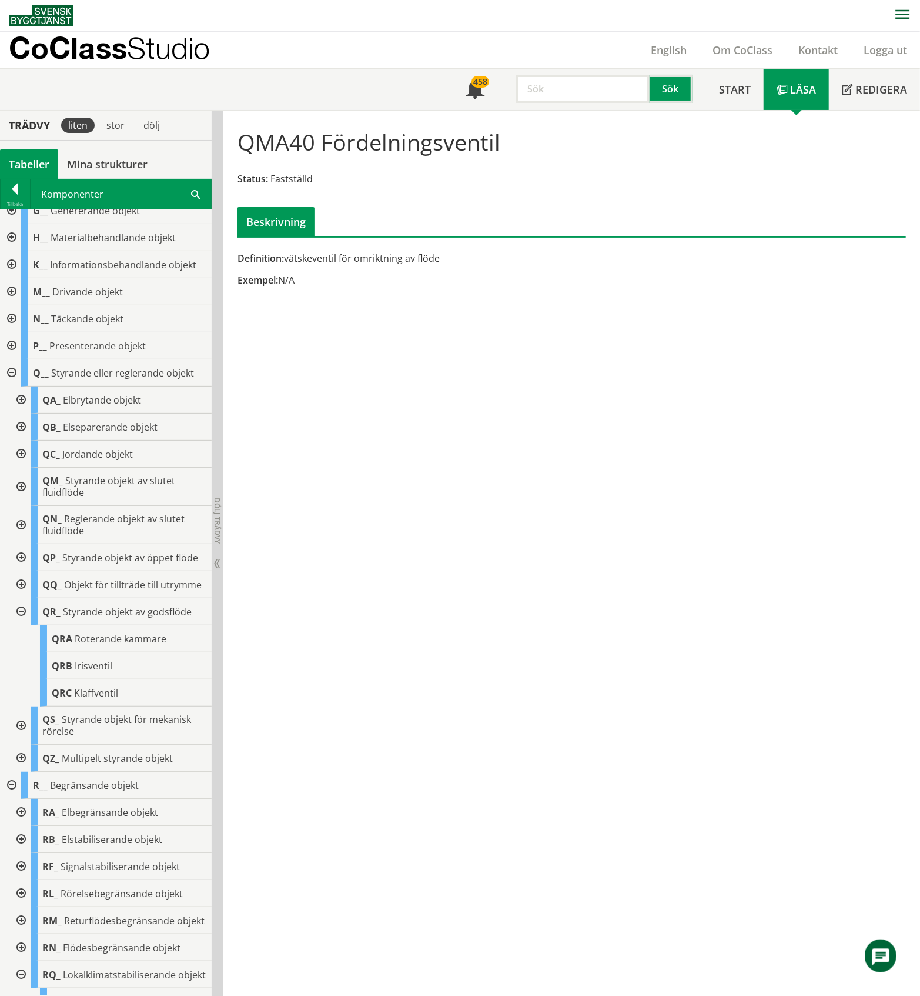
click at [22, 625] on div at bounding box center [19, 611] width 21 height 27
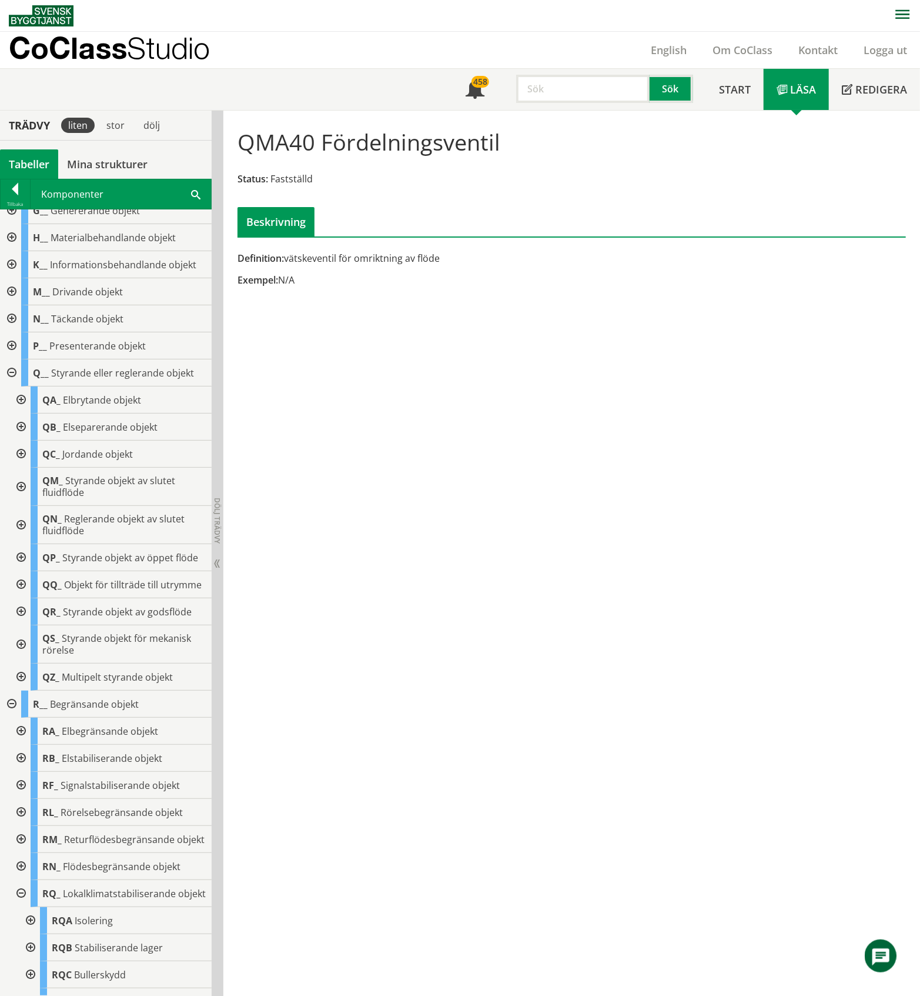
click at [24, 663] on div at bounding box center [19, 644] width 21 height 38
click at [28, 690] on div at bounding box center [29, 676] width 21 height 27
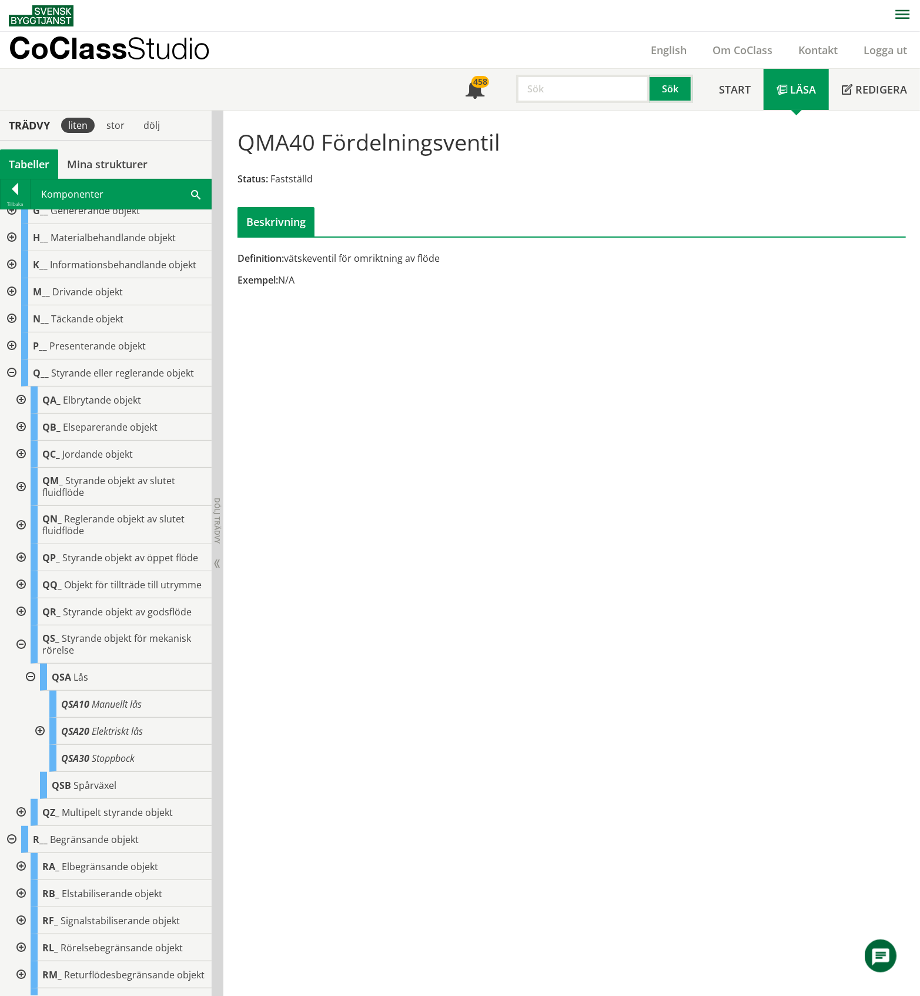
click at [41, 744] on div at bounding box center [38, 730] width 21 height 27
click at [100, 690] on div "QSA Lås" at bounding box center [126, 676] width 172 height 27
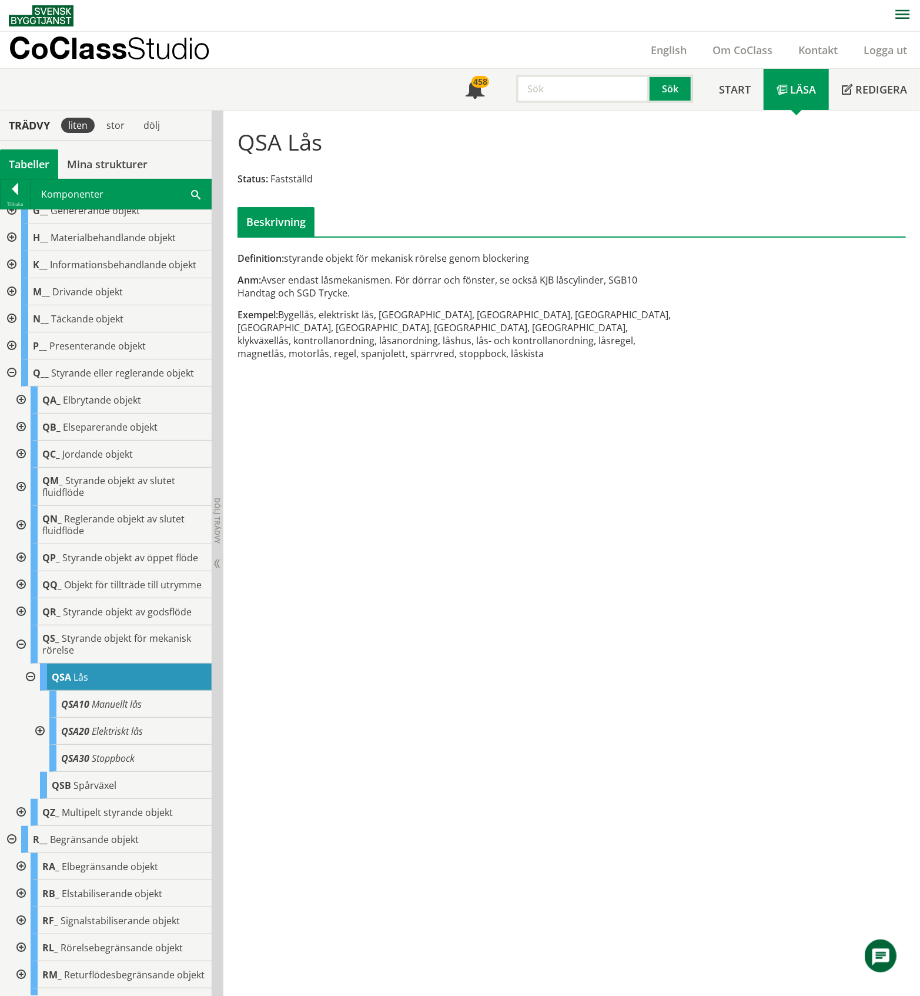
click at [19, 663] on div at bounding box center [19, 644] width 21 height 38
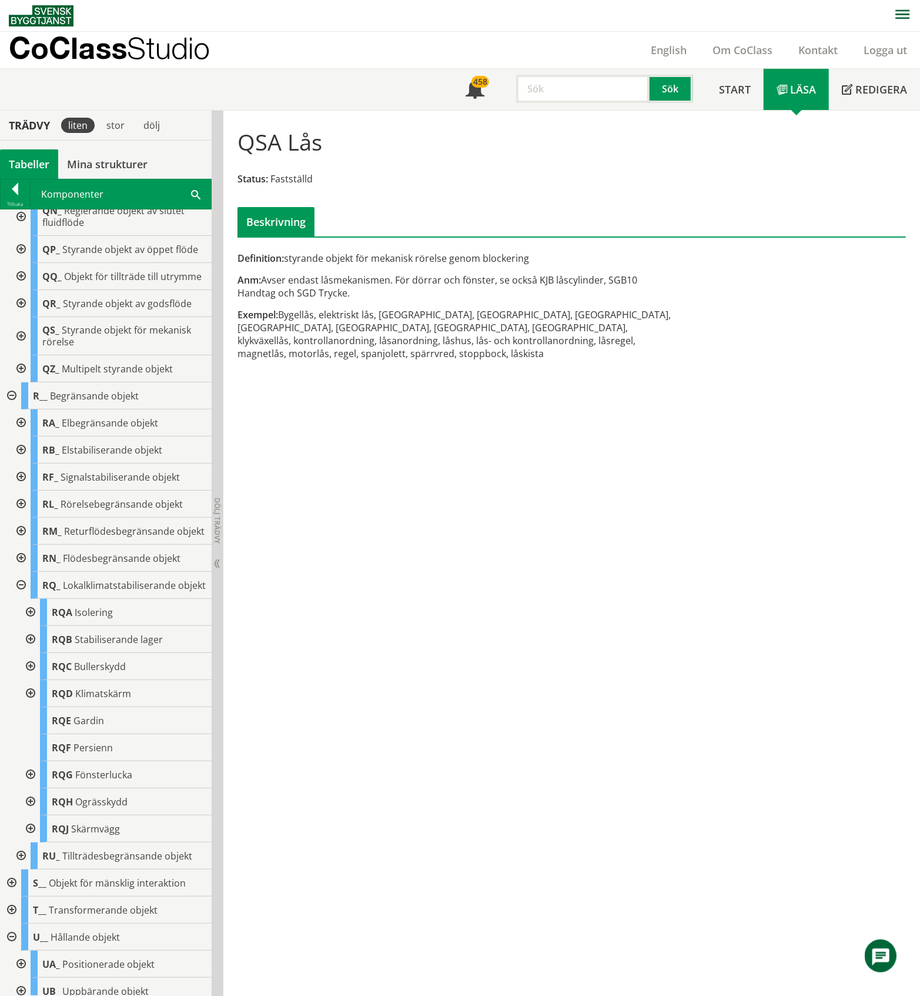
scroll to position [706, 0]
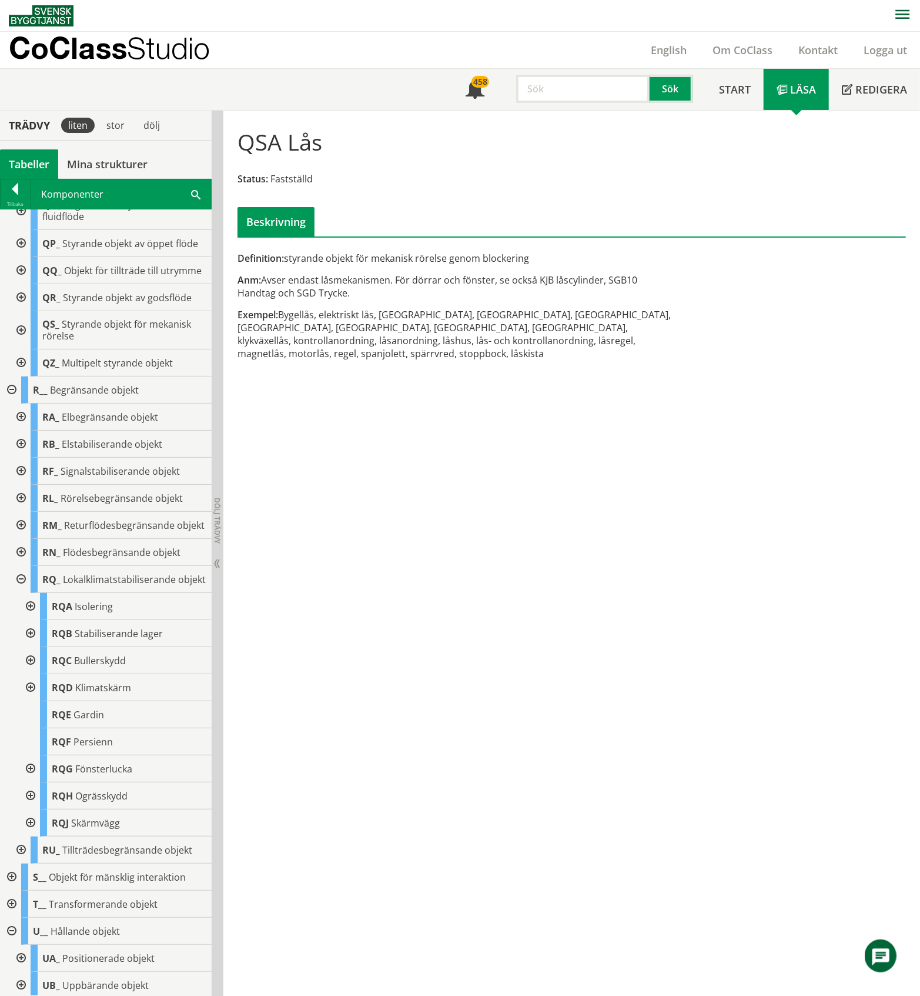
click at [22, 539] on div at bounding box center [19, 525] width 21 height 27
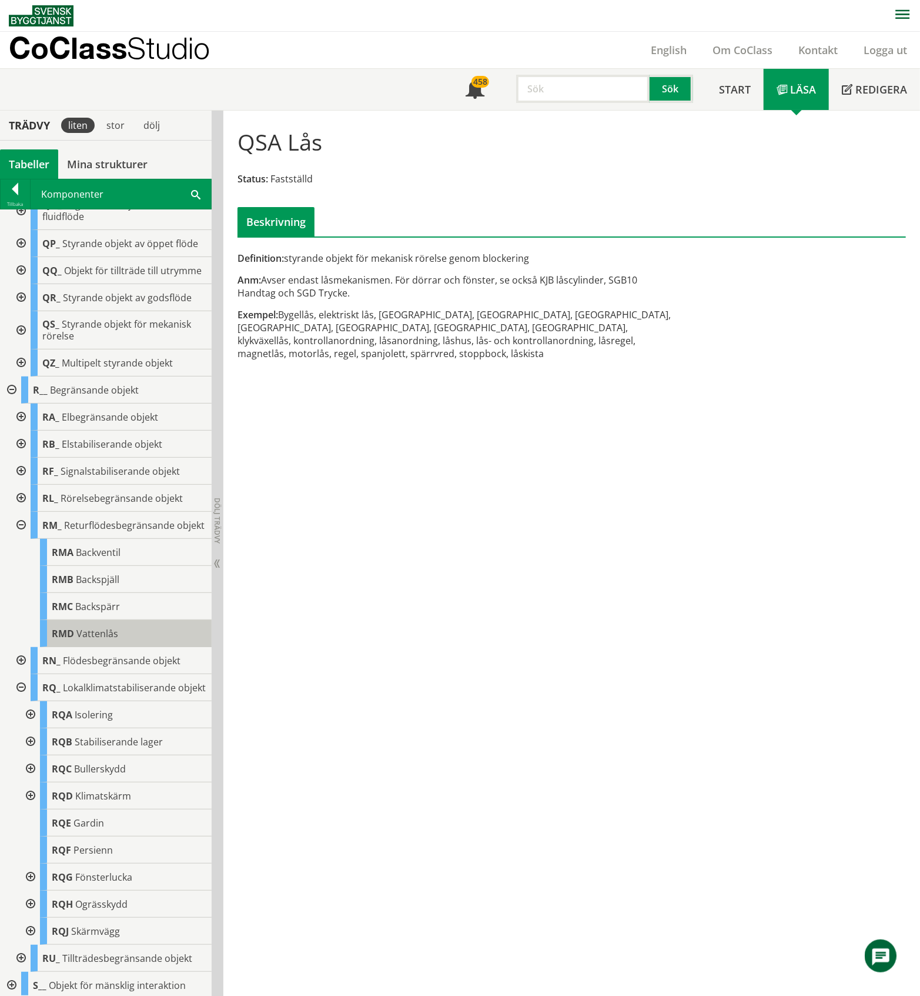
click at [109, 640] on span "Vattenlås" at bounding box center [97, 633] width 42 height 13
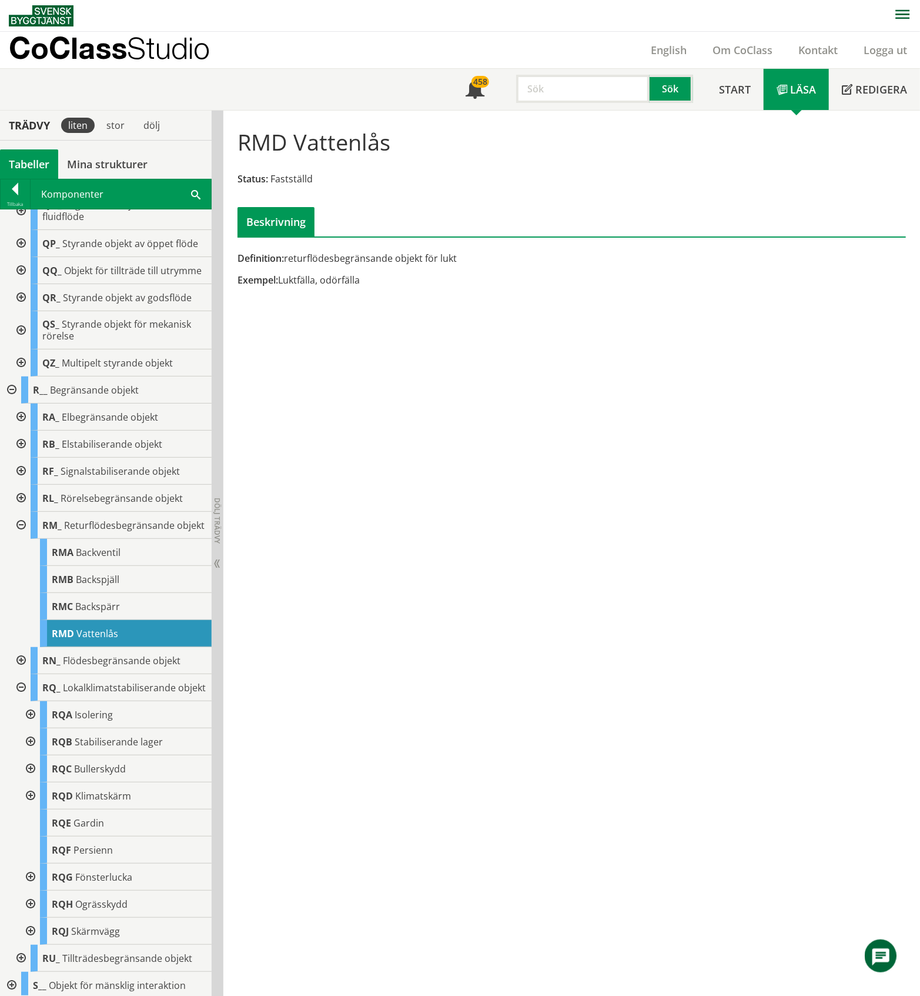
click at [22, 539] on div at bounding box center [19, 525] width 21 height 27
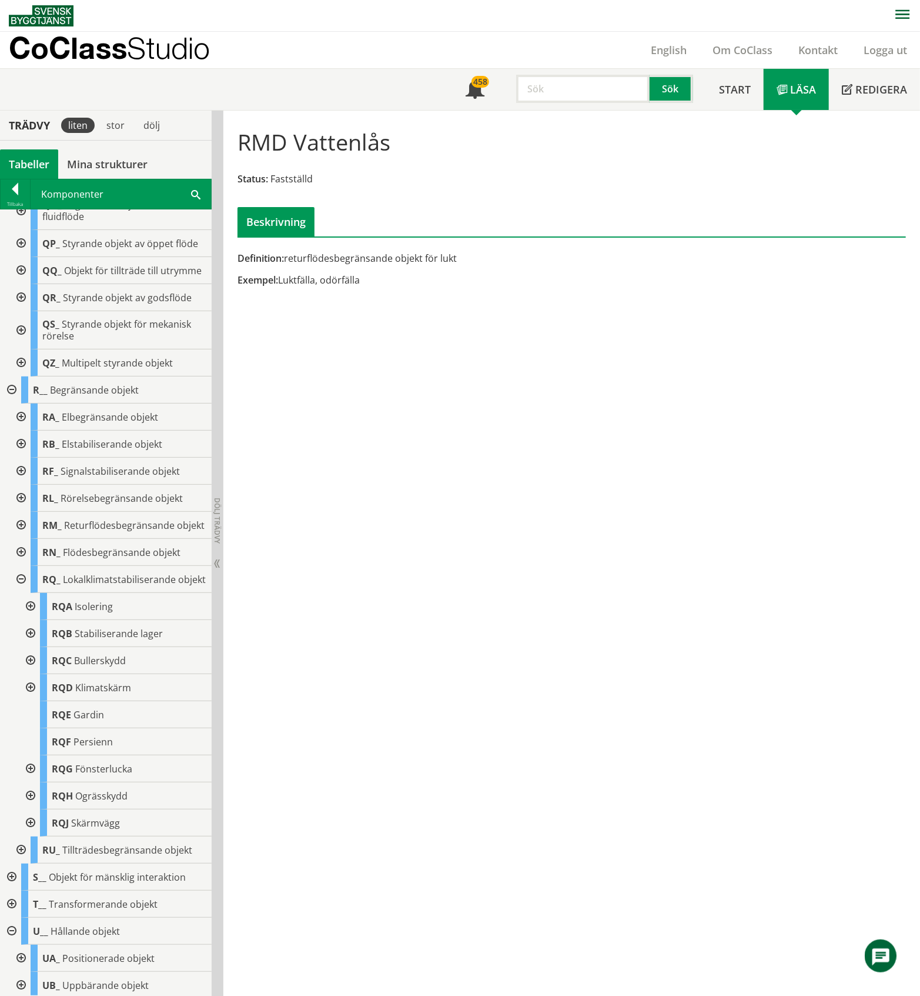
click at [19, 566] on div at bounding box center [19, 552] width 21 height 27
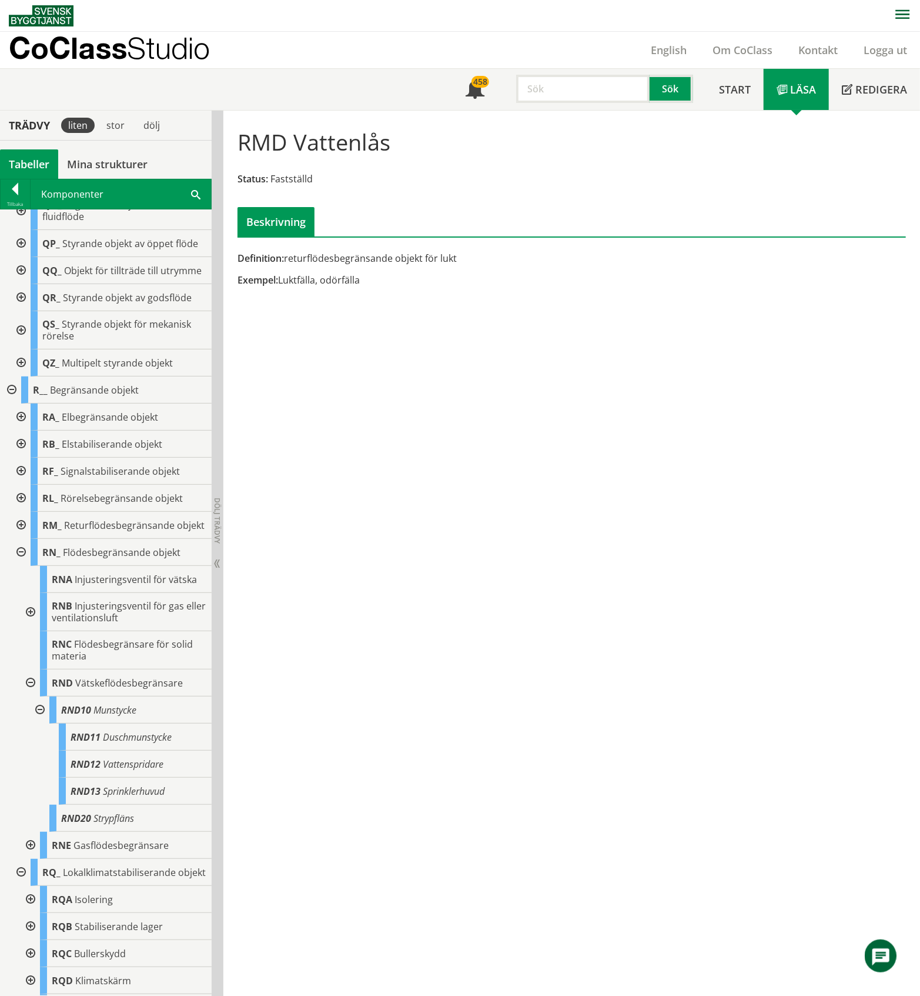
click at [31, 696] on div at bounding box center [29, 682] width 21 height 27
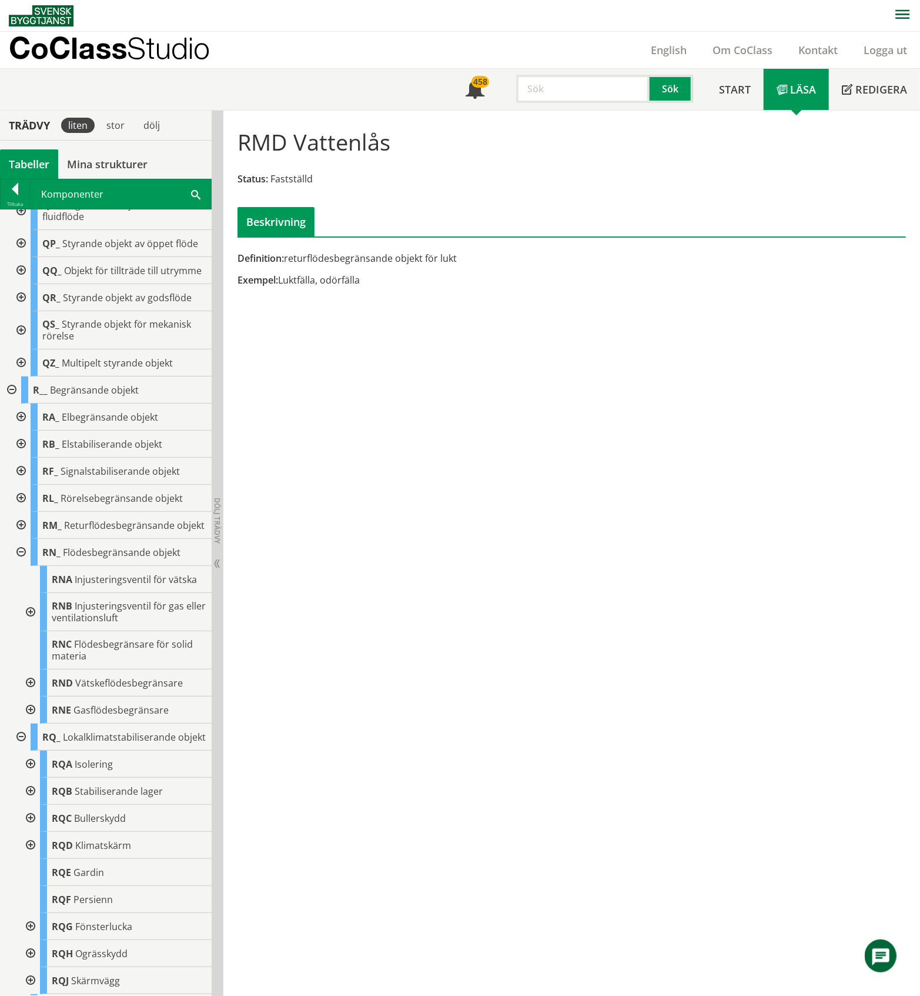
click at [31, 696] on div at bounding box center [29, 682] width 21 height 27
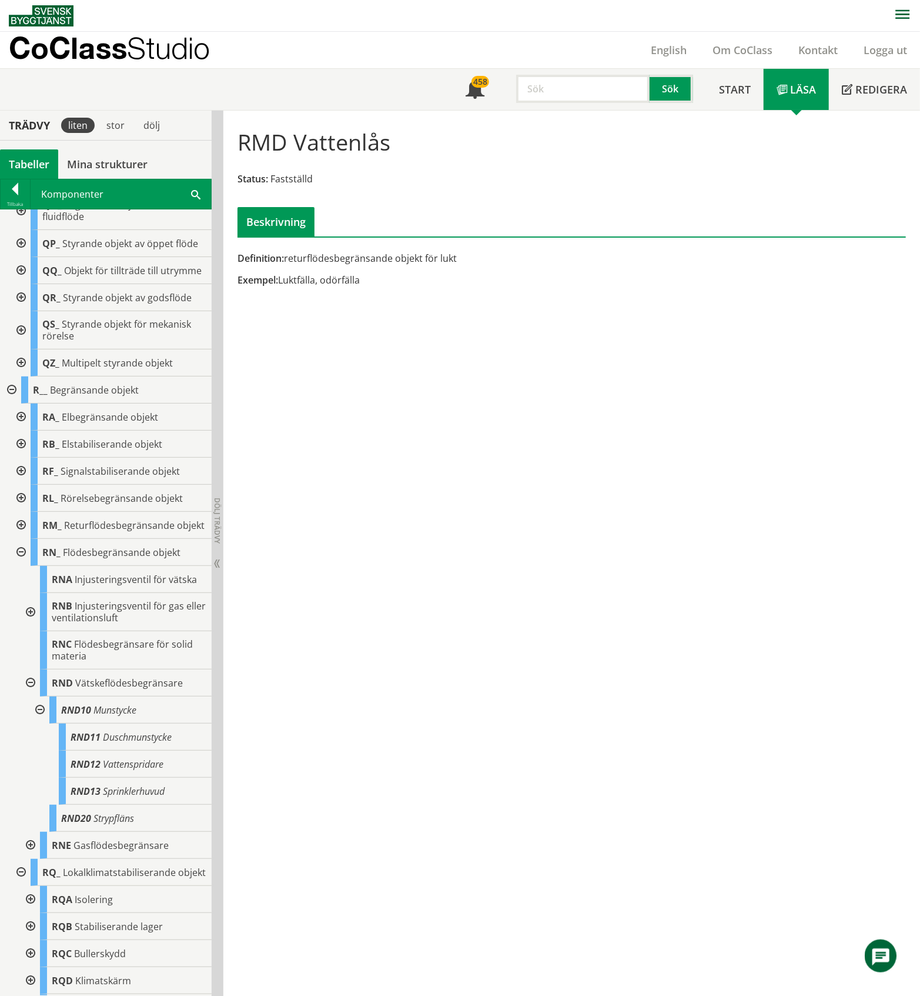
click at [31, 696] on div at bounding box center [29, 682] width 21 height 27
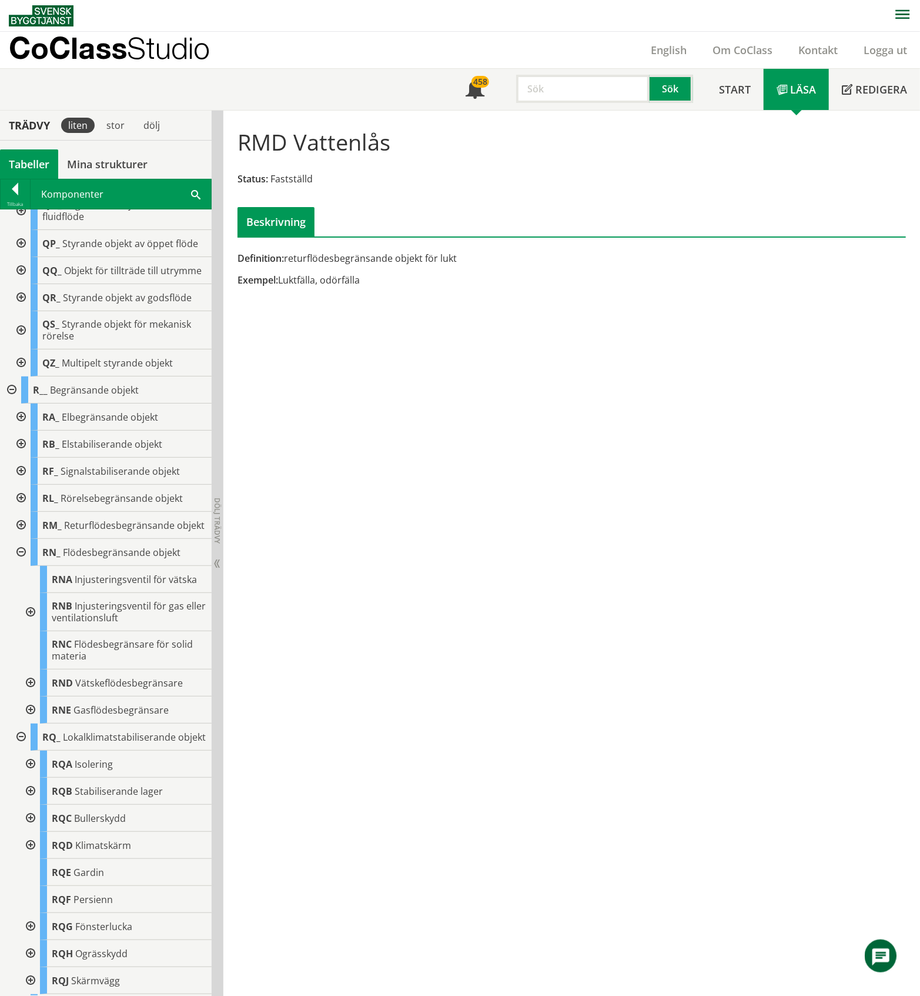
click at [19, 566] on div at bounding box center [19, 552] width 21 height 27
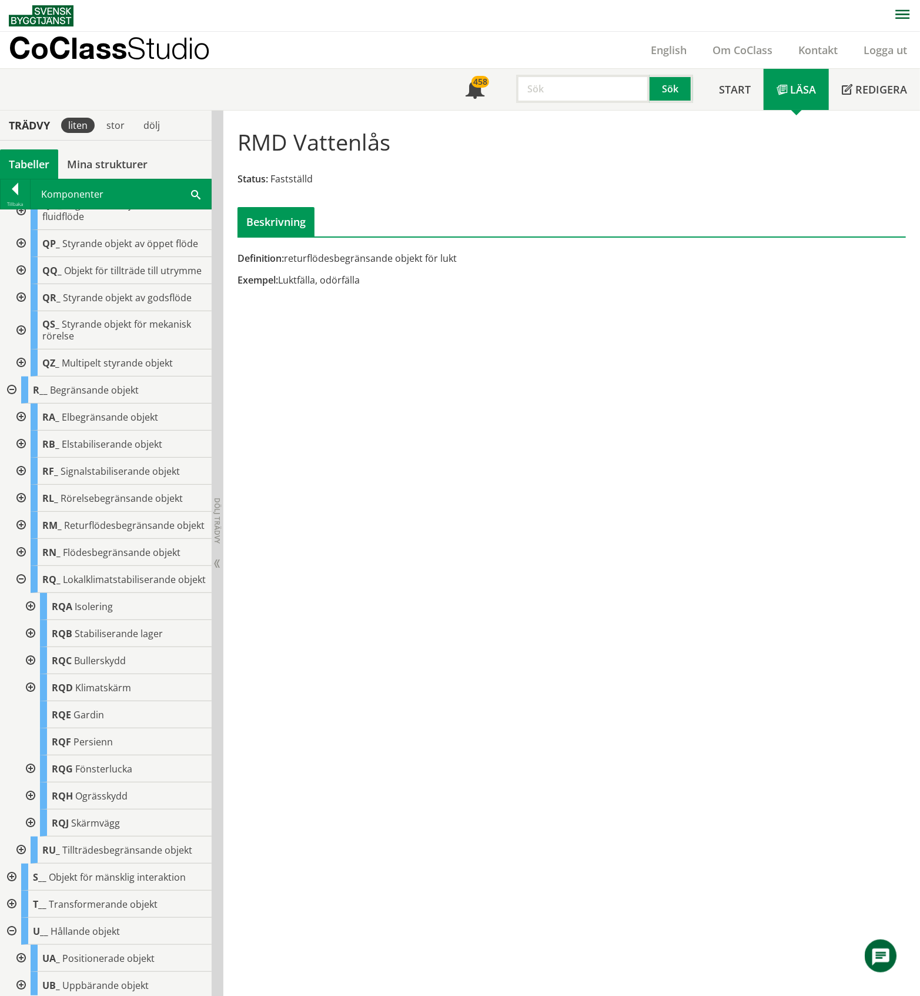
click at [29, 620] on div at bounding box center [29, 606] width 21 height 27
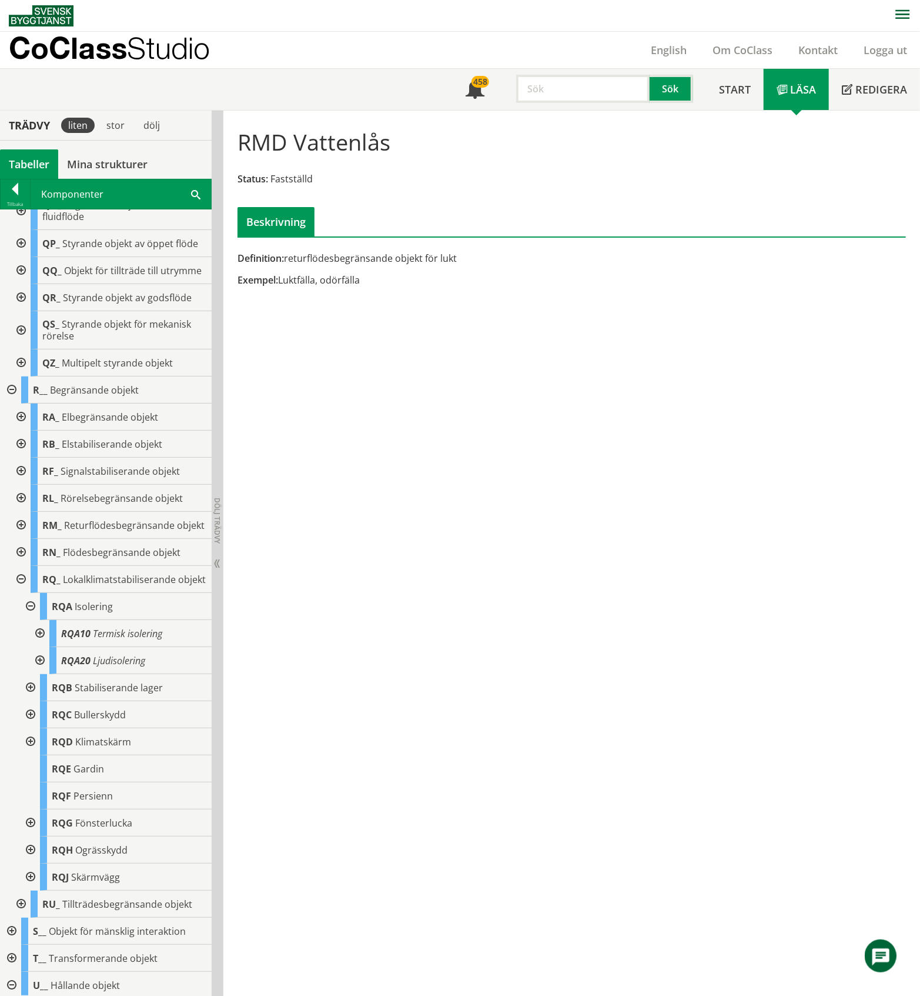
click at [40, 674] on div at bounding box center [38, 660] width 21 height 27
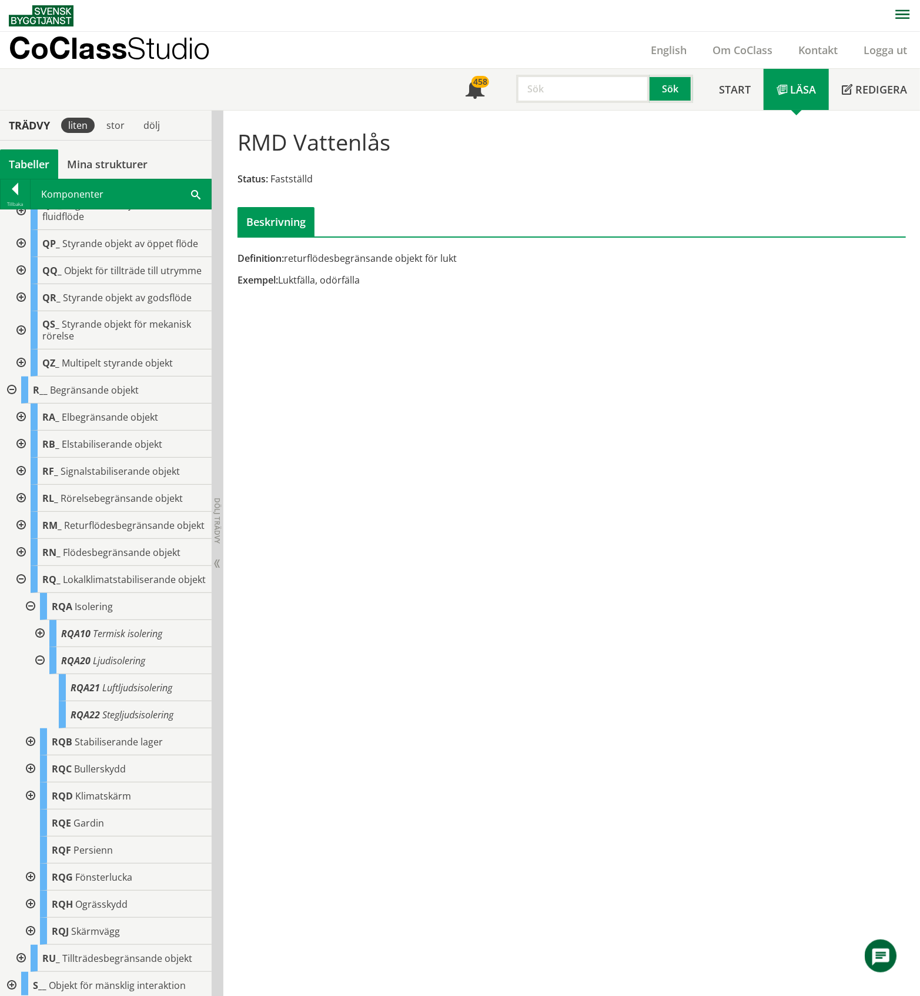
click at [40, 674] on div at bounding box center [38, 660] width 21 height 27
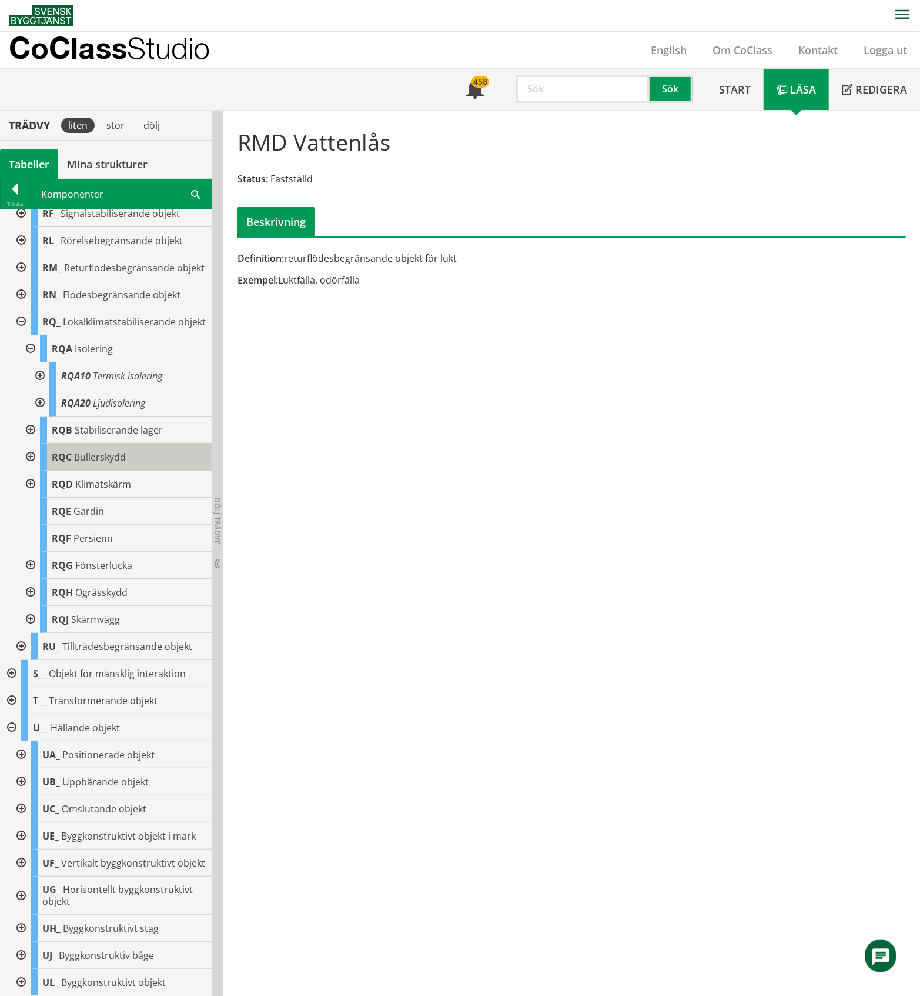
scroll to position [1019, 0]
